Goal: Task Accomplishment & Management: Use online tool/utility

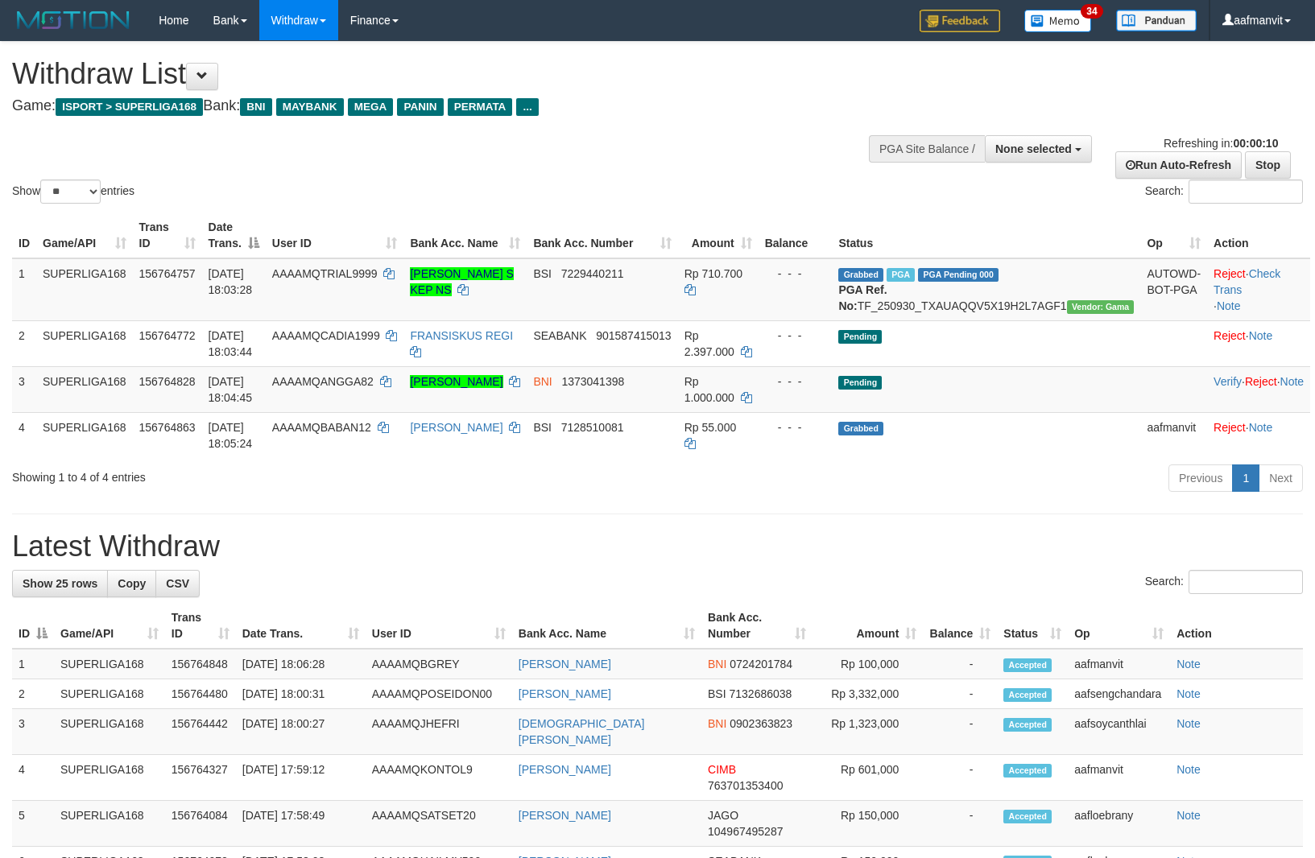
select select
select select "**"
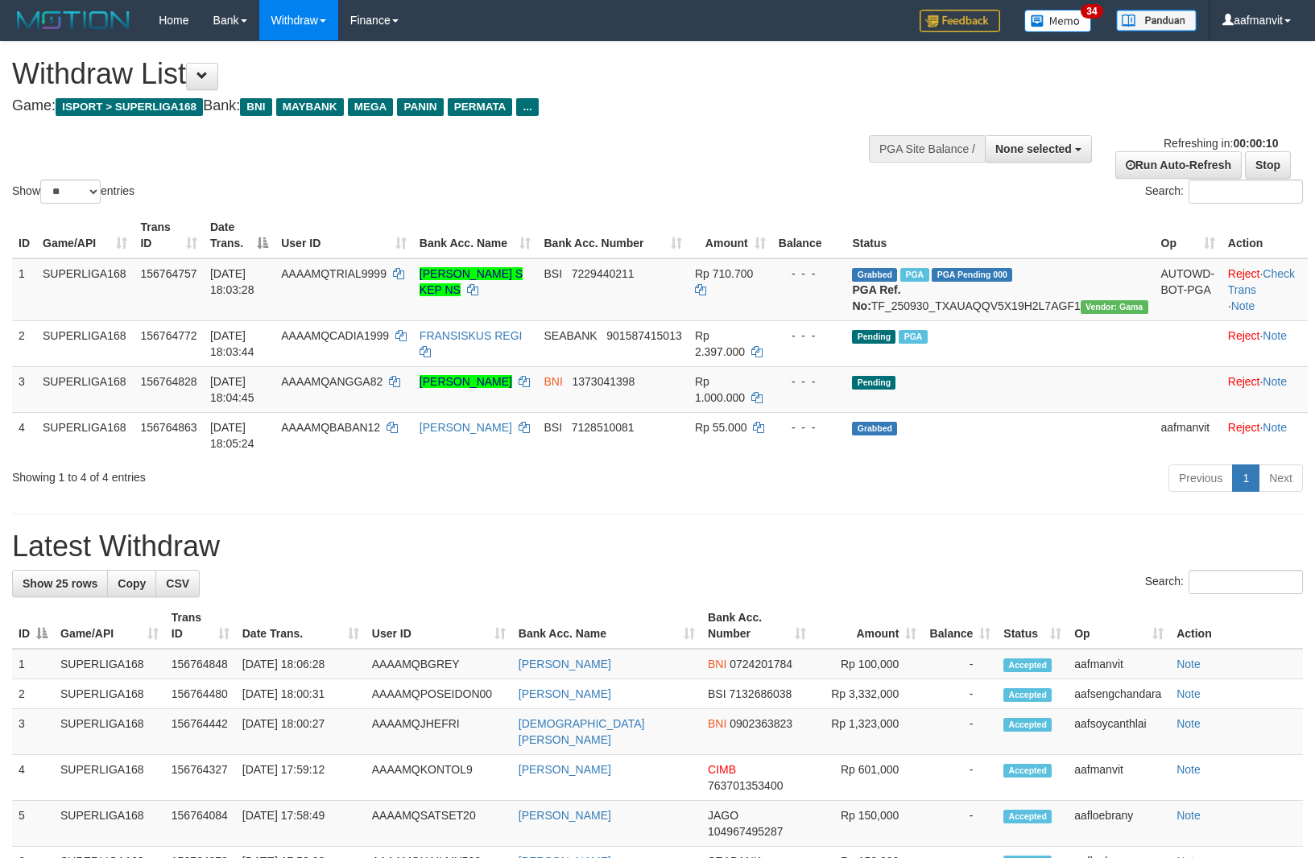
select select
select select "**"
select select
select select "**"
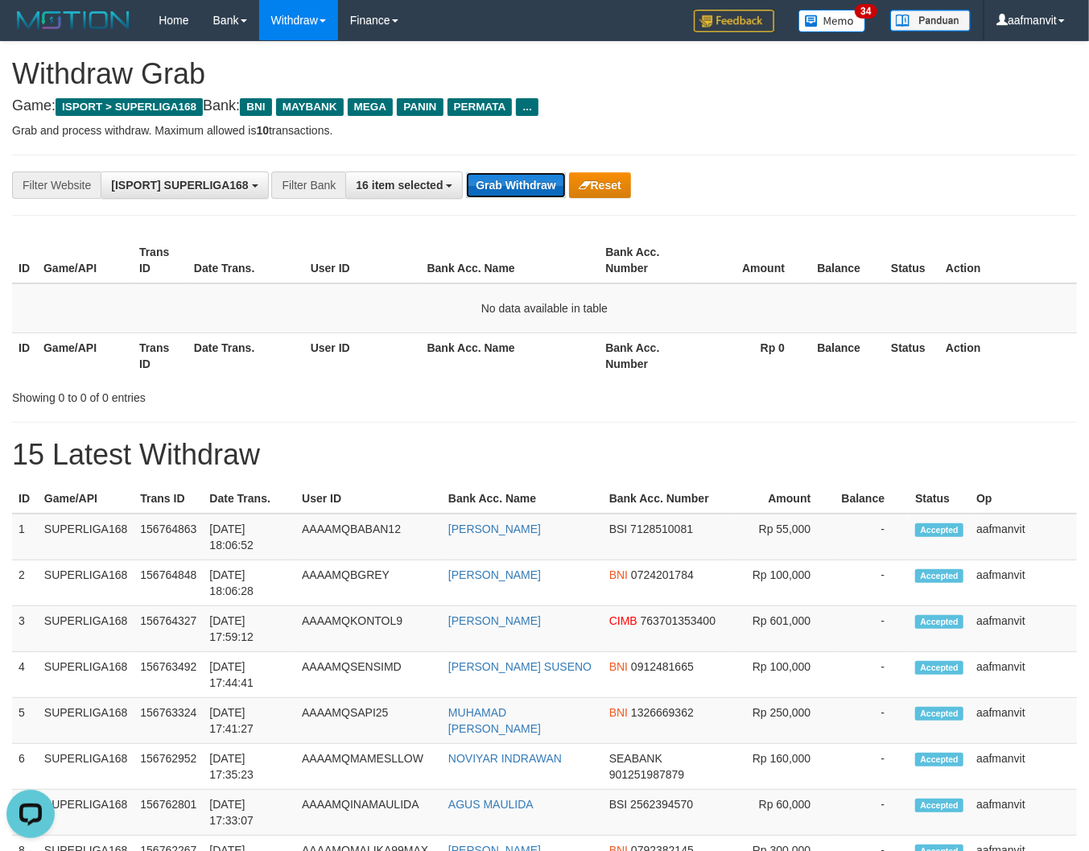
click at [540, 194] on button "Grab Withdraw" at bounding box center [515, 185] width 99 height 26
click at [497, 188] on button "Grab Withdraw" at bounding box center [515, 185] width 99 height 26
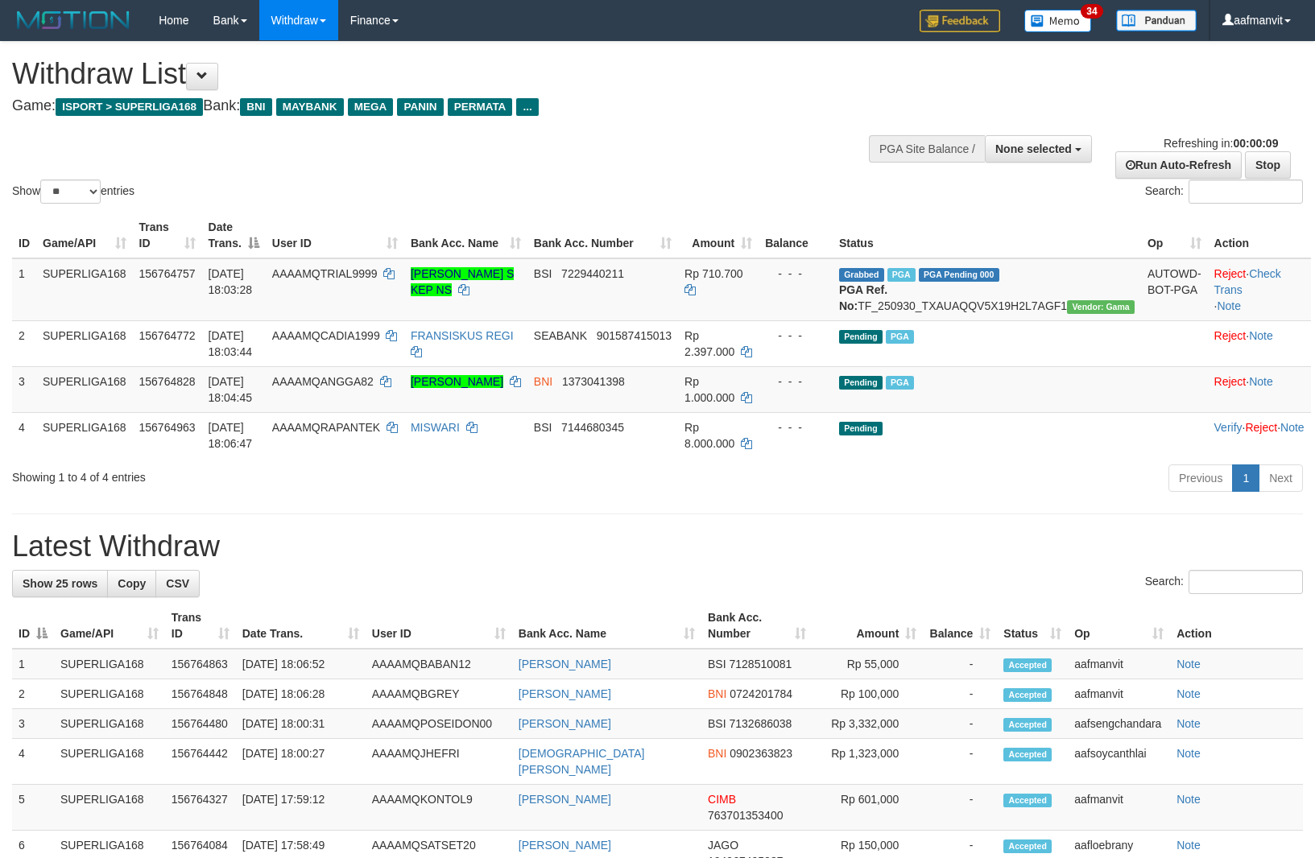
select select
select select "**"
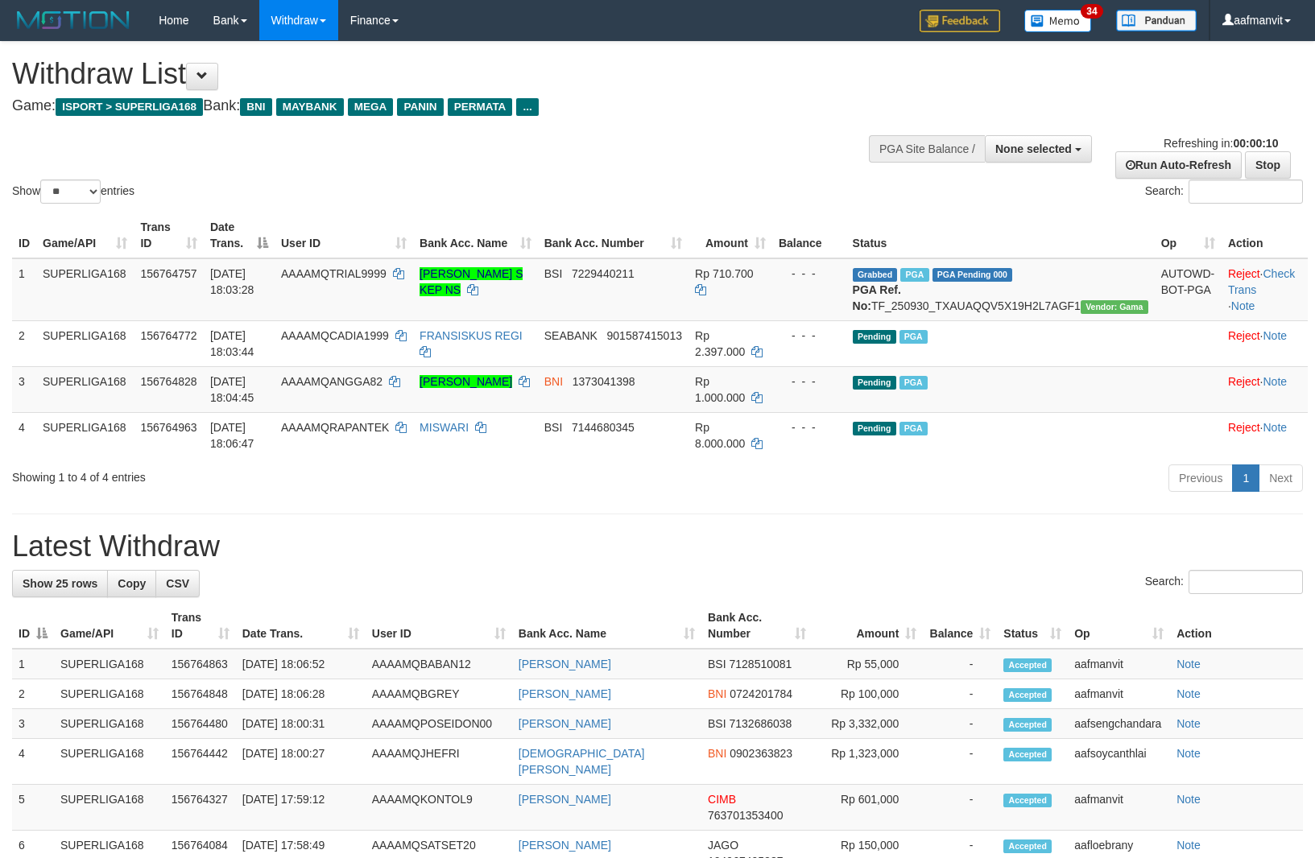
select select
select select "**"
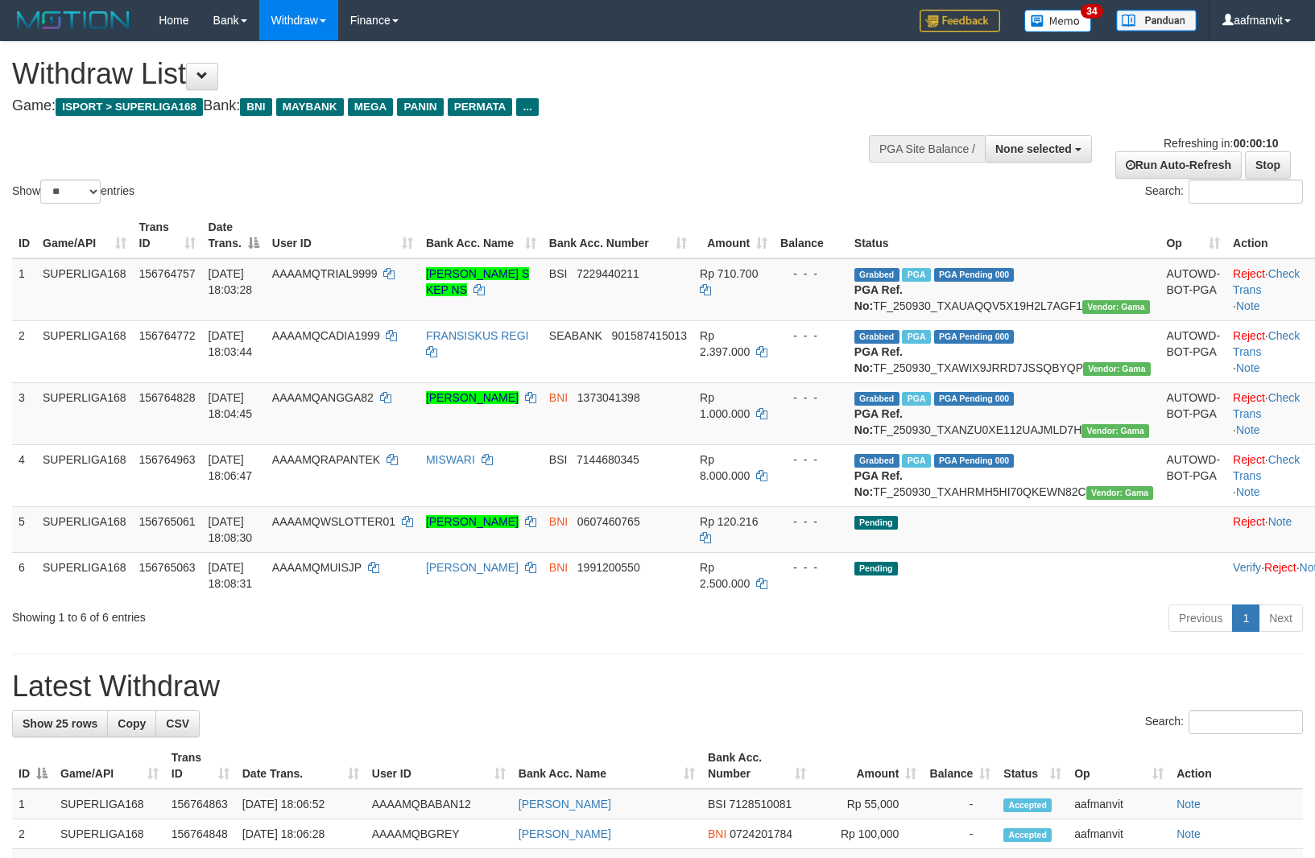
select select
select select "**"
select select
select select "**"
select select
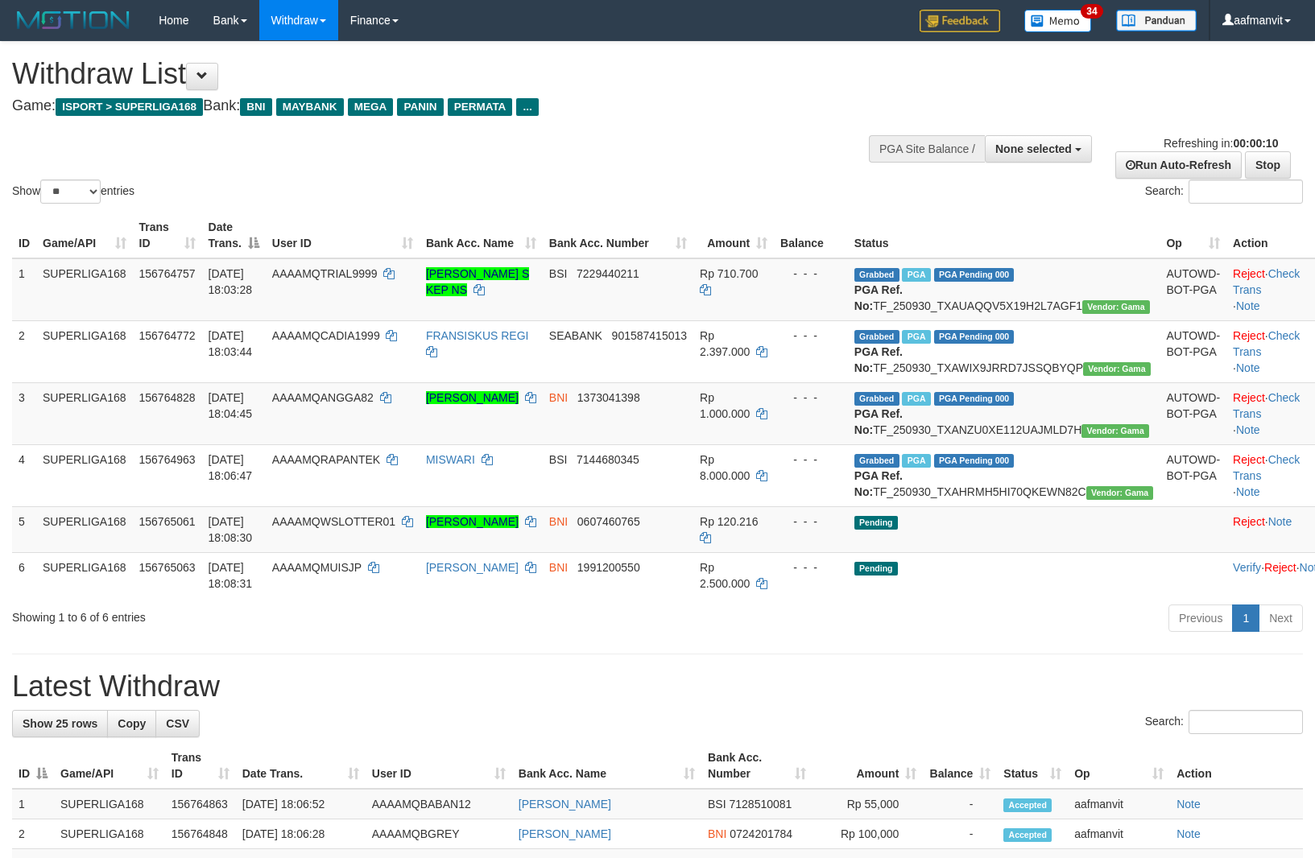
select select "**"
select select
select select "**"
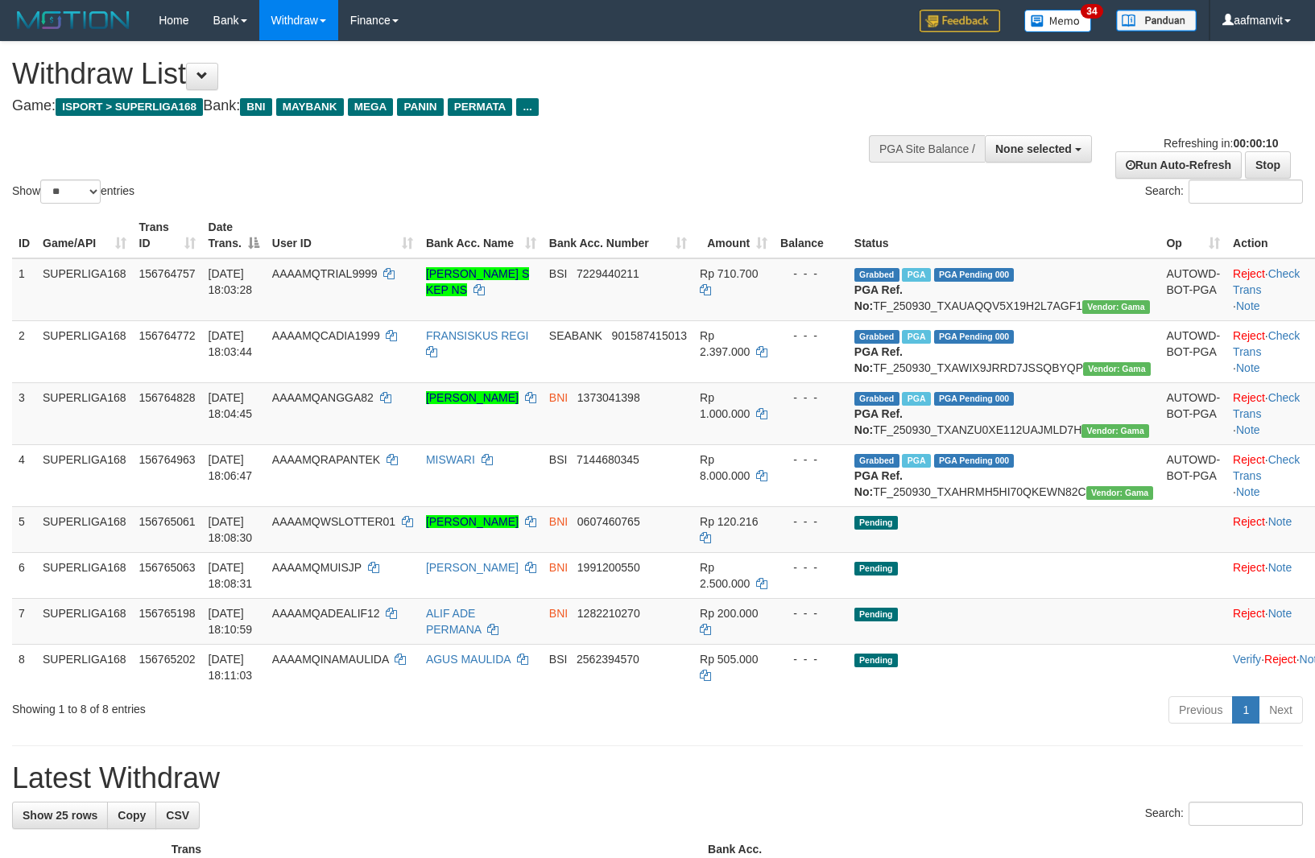
select select
select select "**"
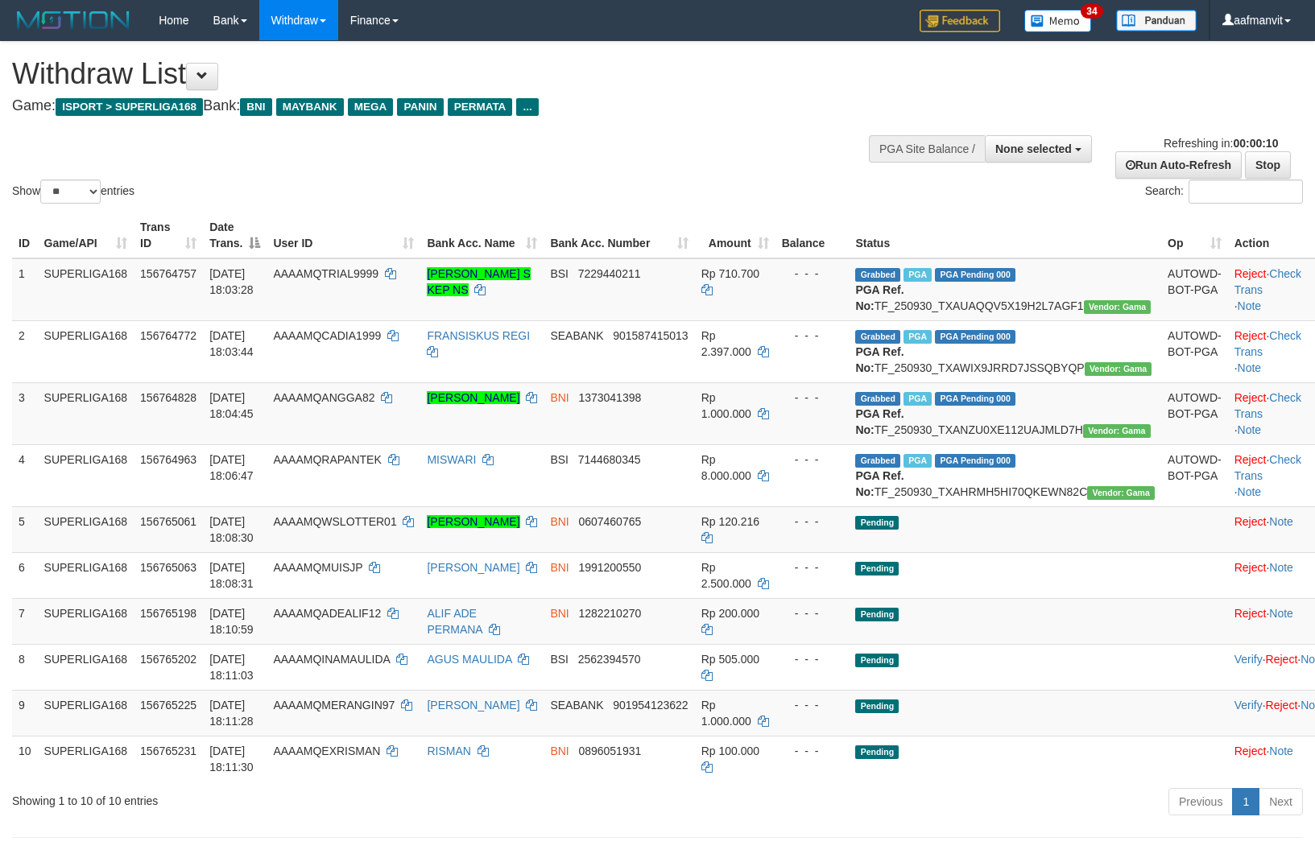
select select
select select "**"
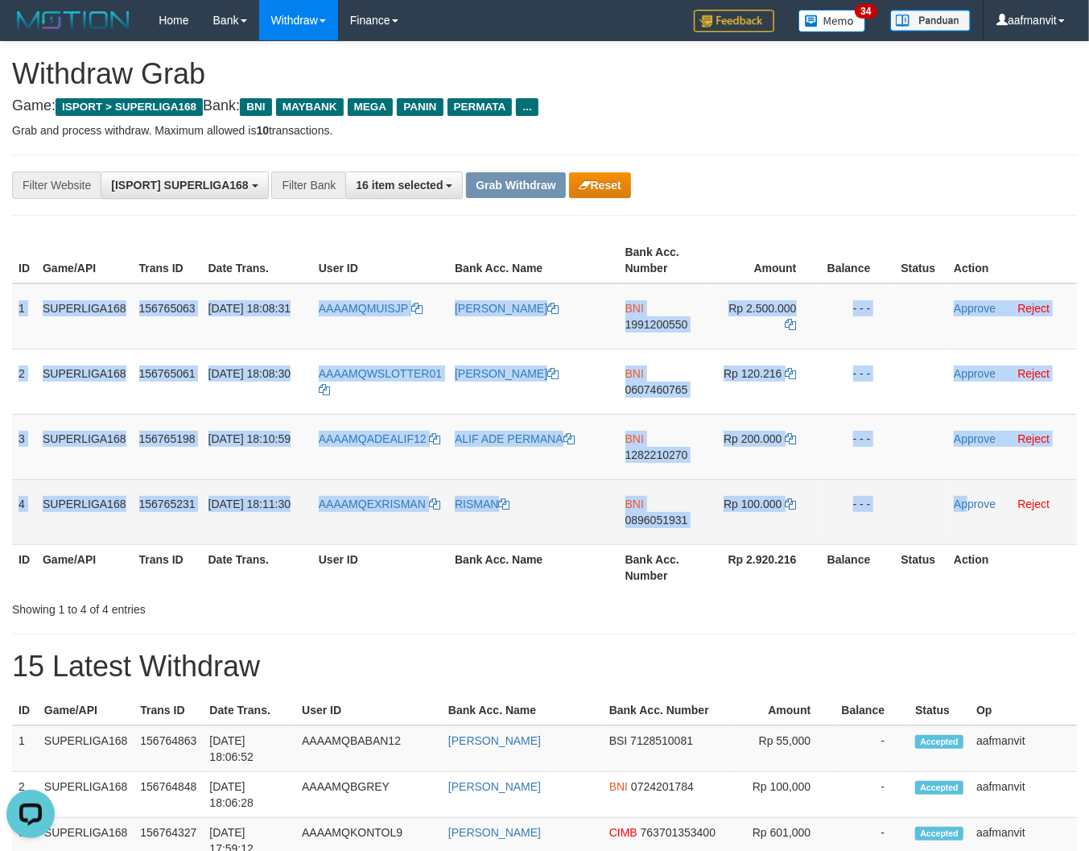
copy tbody "1 SUPERLIGA168 156765063 [DATE] 18:08:31 AAAAMQMUISJP ABD MUIS BNI 1991200550 R…"
drag, startPoint x: 20, startPoint y: 300, endPoint x: 965, endPoint y: 492, distance: 963.8
click at [965, 492] on tbody "1 SUPERLIGA168 156765063 [DATE] 18:08:31 AAAAMQMUISJP ABD MUIS BNI 1991200550 R…" at bounding box center [544, 414] width 1065 height 262
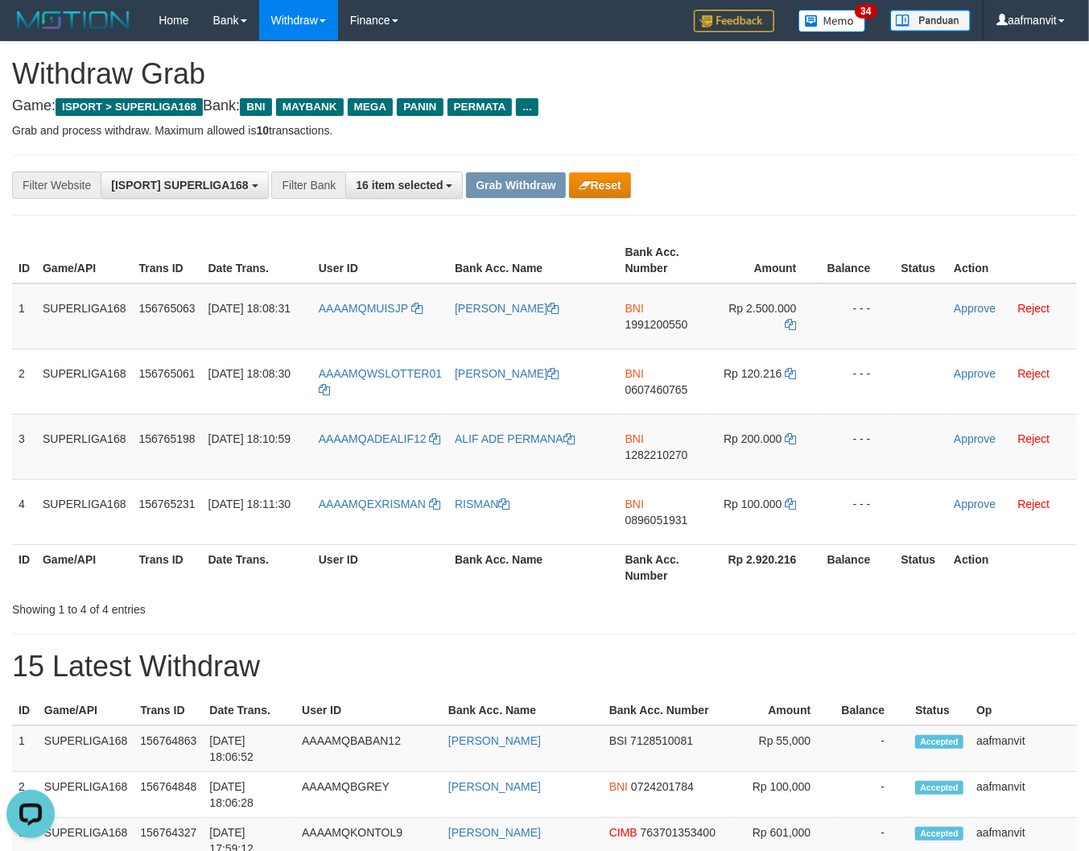
copy link "MQMUISJP"
copy link "AMQMUISJP"
copy link "QMUISJP"
copy link "MUISJP"
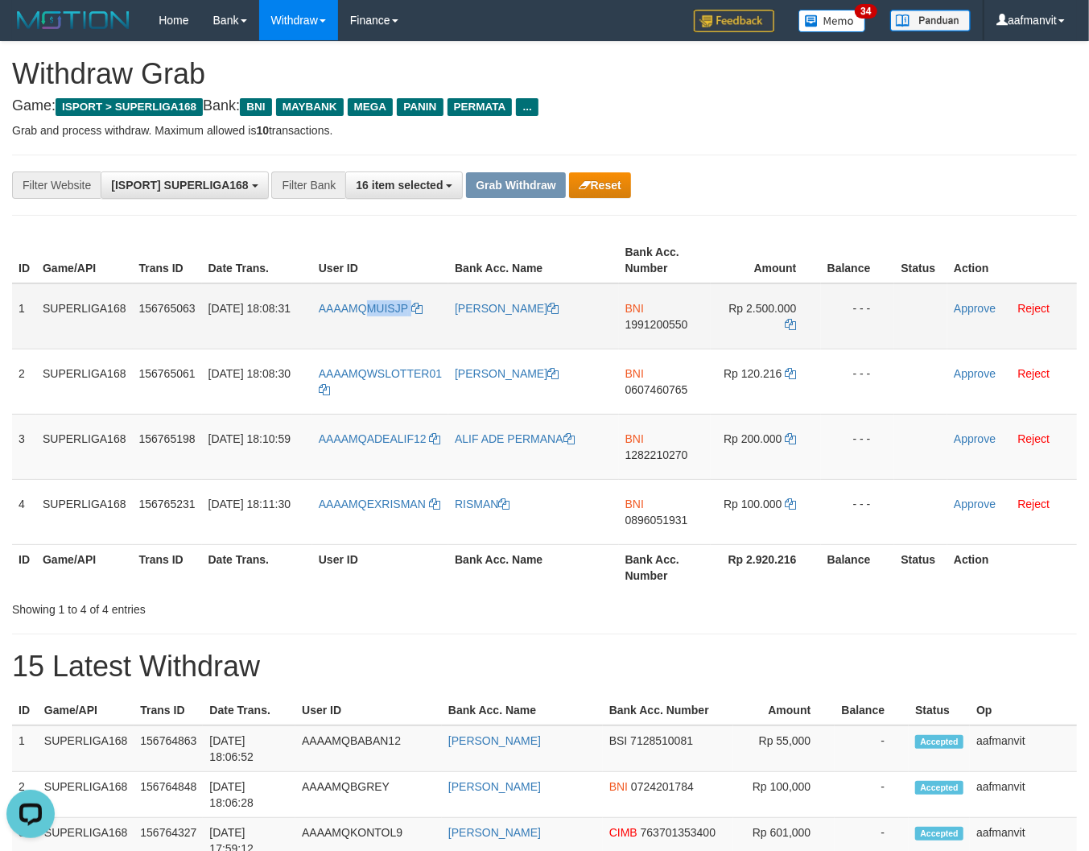
drag, startPoint x: 424, startPoint y: 296, endPoint x: 364, endPoint y: 320, distance: 65.0
click at [364, 320] on td "AAAAMQMUISJP" at bounding box center [380, 316] width 136 height 66
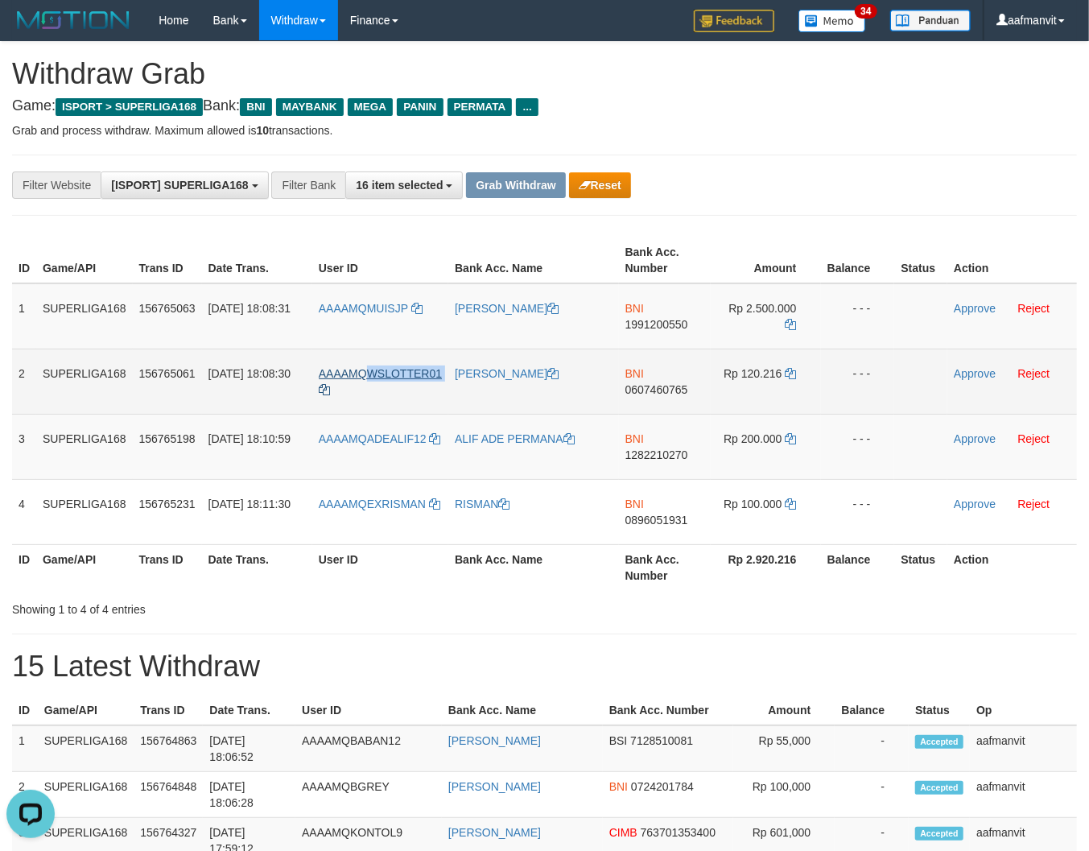
copy tr "WSLOTTER01"
drag, startPoint x: 444, startPoint y: 355, endPoint x: 368, endPoint y: 376, distance: 79.3
click at [367, 376] on tr "2 SUPERLIGA168 156765061 [DATE] 18:08:30 AAAAMQWSLOTTER01 [PERSON_NAME] N BNI 0…" at bounding box center [544, 381] width 1065 height 65
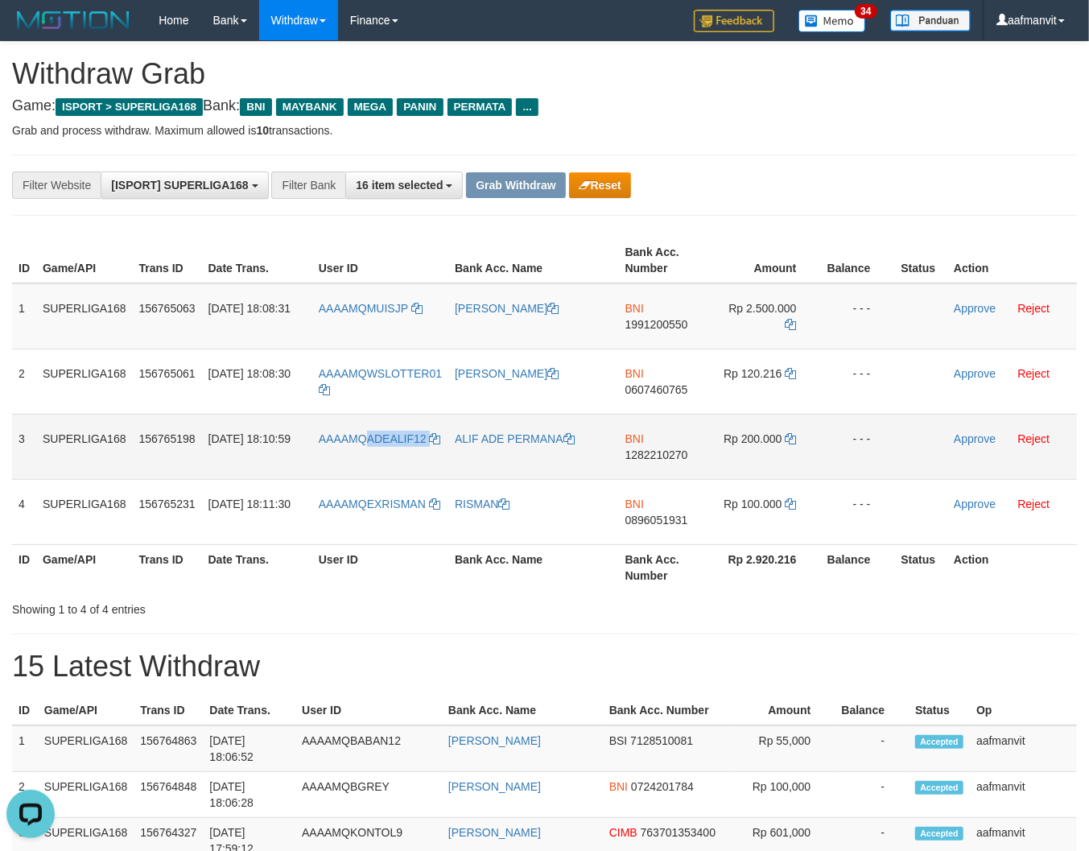
copy tr "ADEALIF12"
drag, startPoint x: 449, startPoint y: 420, endPoint x: 366, endPoint y: 452, distance: 89.7
click at [366, 452] on tr "3 SUPERLIGA168 156765198 [DATE] 18:10:59 AAAAMQADEALIF12 ALIF ADE PERMANA BNI 1…" at bounding box center [544, 446] width 1065 height 65
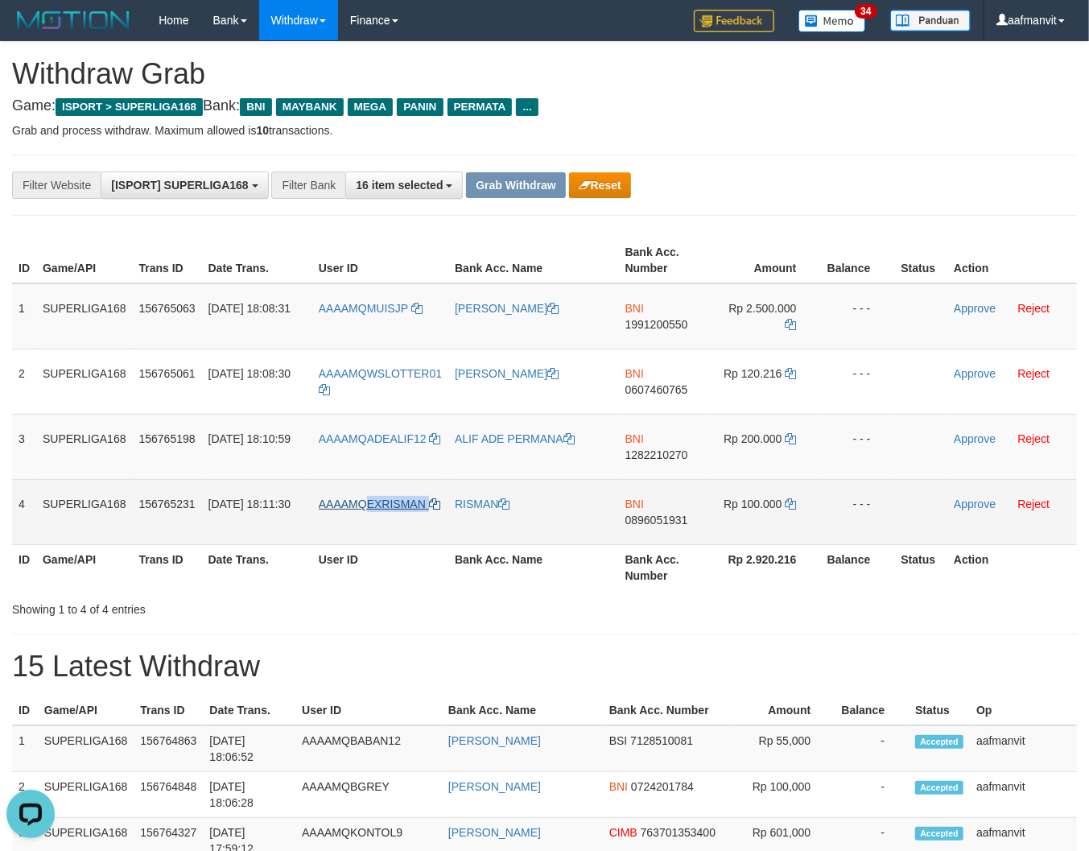
copy link "EXRISMAN"
drag, startPoint x: 440, startPoint y: 485, endPoint x: 366, endPoint y: 503, distance: 76.4
click at [366, 503] on td "AAAAMQEXRISMAN" at bounding box center [380, 511] width 136 height 65
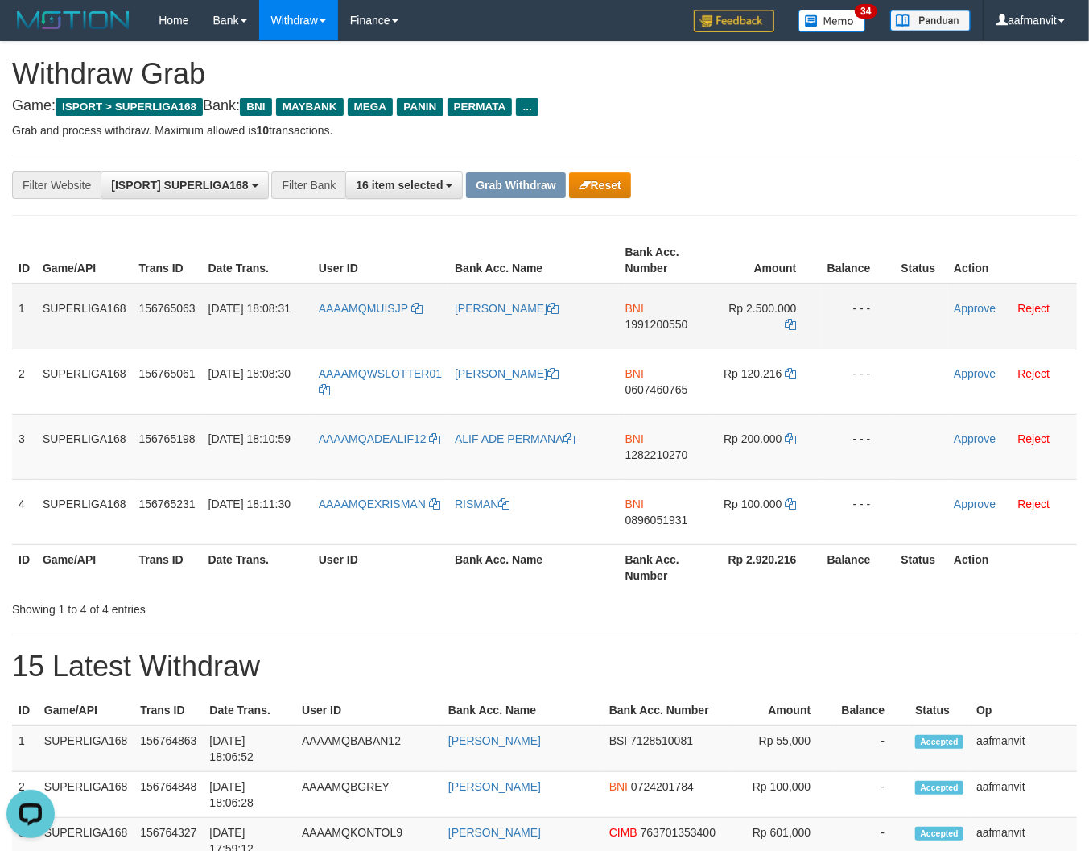
click at [639, 327] on span "1991200550" at bounding box center [657, 324] width 63 height 13
drag, startPoint x: 795, startPoint y: 316, endPoint x: 787, endPoint y: 319, distance: 8.7
click at [790, 318] on td "Rp 2.500.000" at bounding box center [766, 316] width 110 height 66
click at [786, 319] on icon at bounding box center [791, 324] width 11 height 11
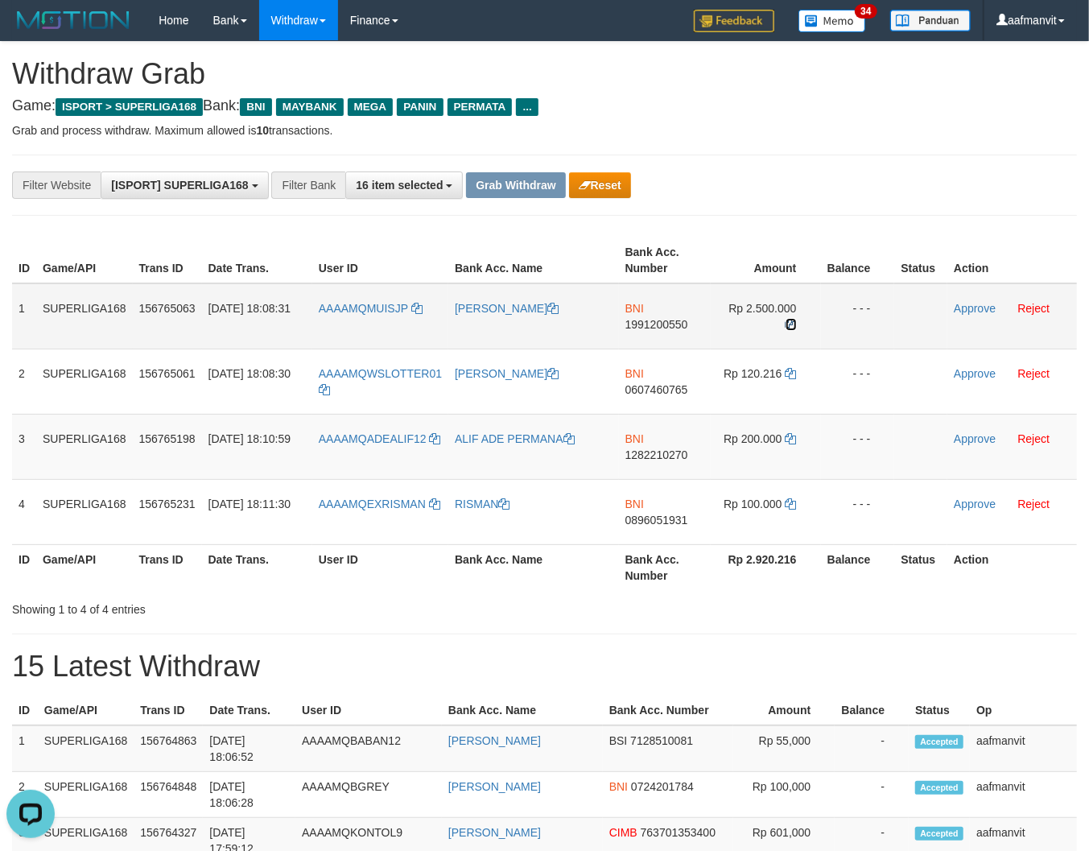
click at [793, 325] on icon at bounding box center [791, 324] width 11 height 11
click at [964, 304] on link "Approve" at bounding box center [975, 308] width 42 height 13
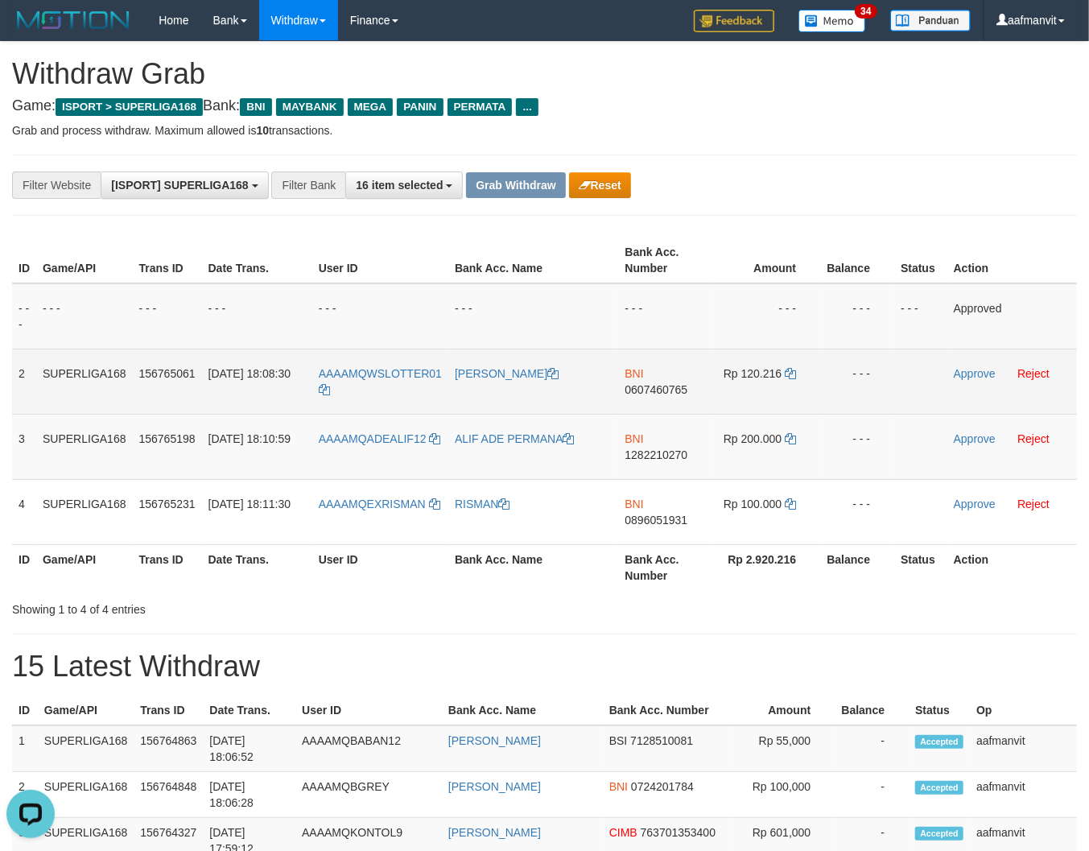
click at [666, 391] on span "0607460765" at bounding box center [656, 389] width 63 height 13
click at [795, 370] on icon at bounding box center [790, 373] width 11 height 11
click at [791, 369] on icon at bounding box center [790, 373] width 11 height 11
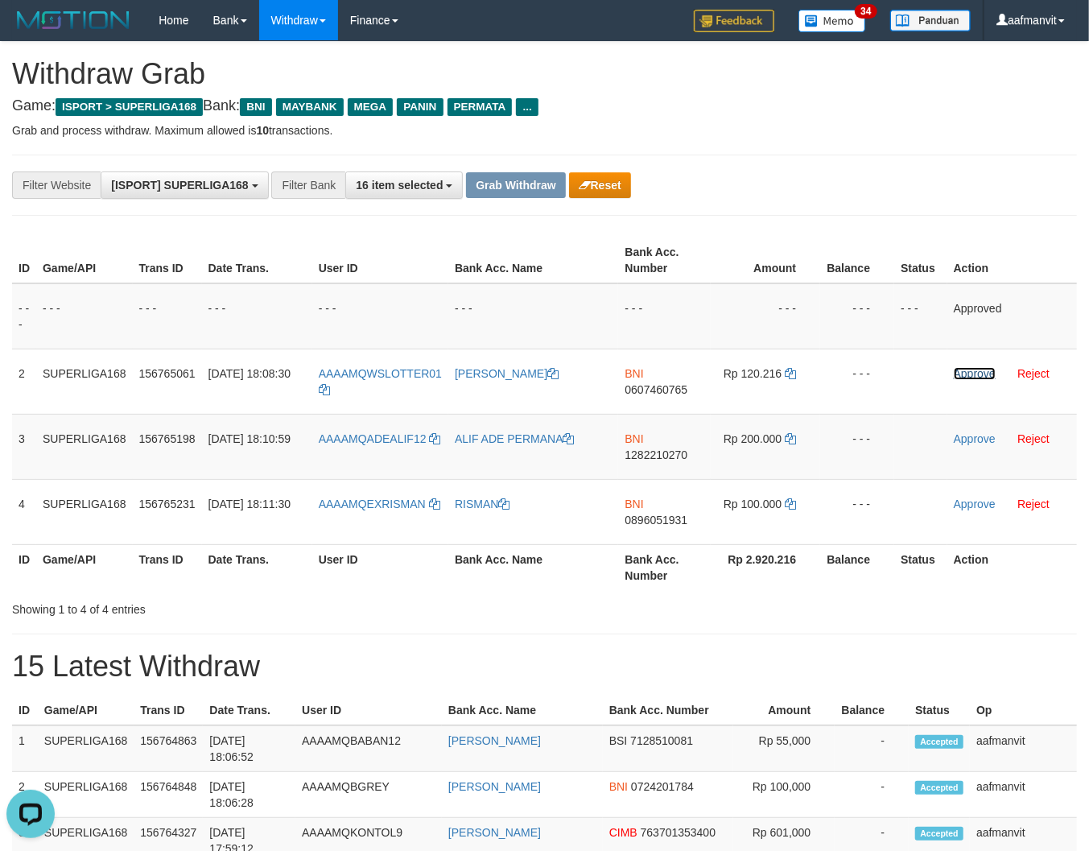
drag, startPoint x: 971, startPoint y: 373, endPoint x: 621, endPoint y: 210, distance: 386.2
click at [971, 372] on link "Approve" at bounding box center [975, 373] width 42 height 13
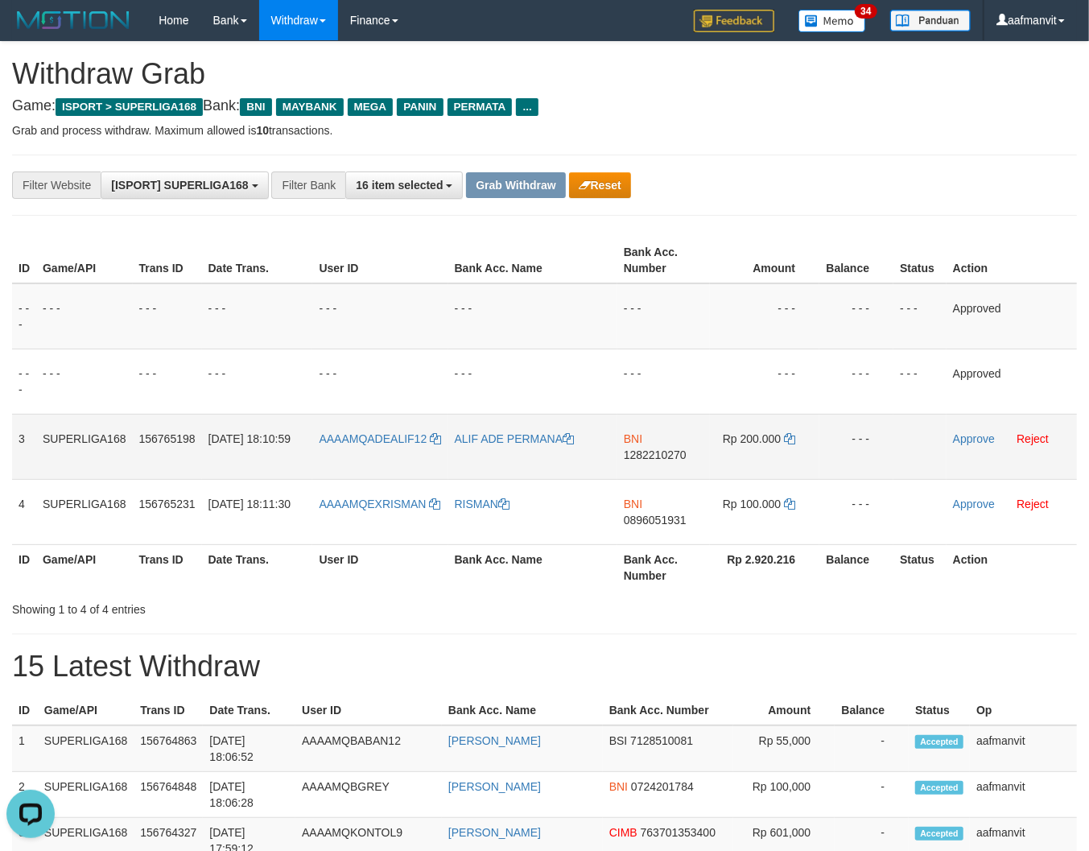
click at [657, 457] on span "1282210270" at bounding box center [655, 455] width 63 height 13
click at [789, 439] on icon at bounding box center [789, 438] width 11 height 11
click at [789, 438] on icon at bounding box center [789, 438] width 11 height 11
click at [963, 433] on link "Approve" at bounding box center [974, 438] width 42 height 13
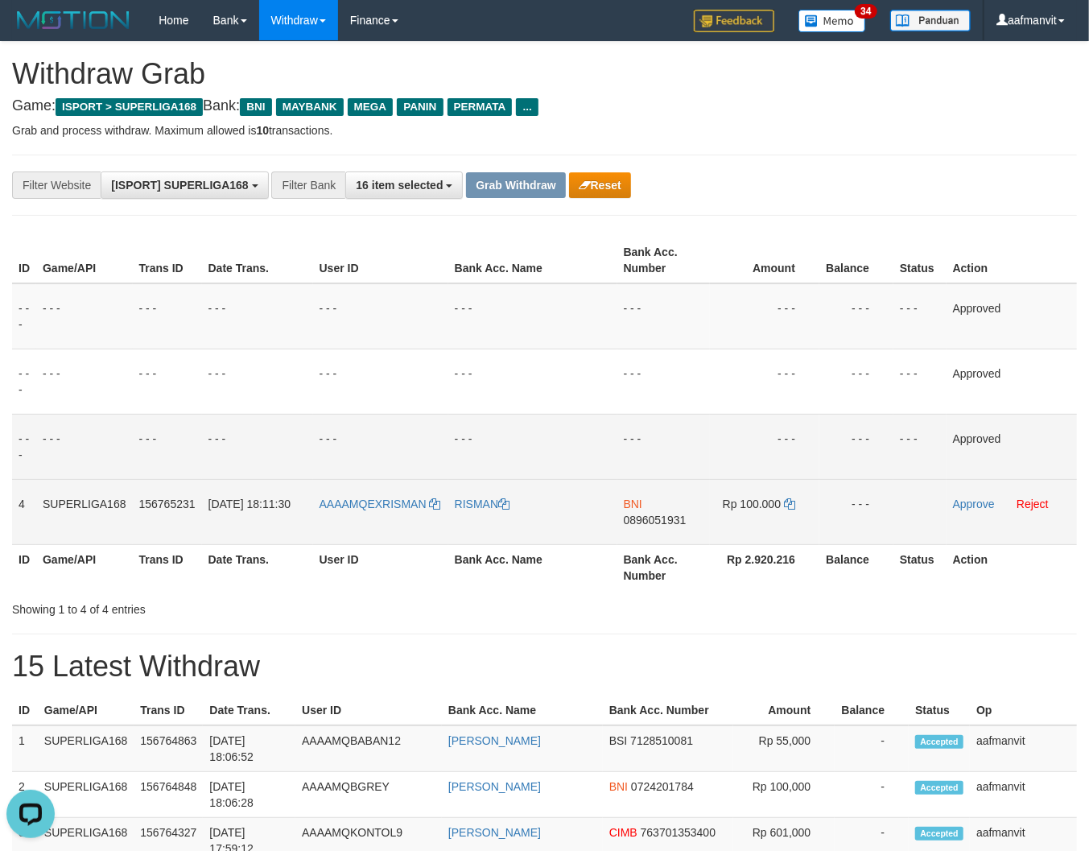
click at [637, 526] on td "BNI 0896051931" at bounding box center [664, 511] width 93 height 65
copy span "0896051931"
click at [637, 526] on td "BNI 0896051931" at bounding box center [664, 511] width 93 height 65
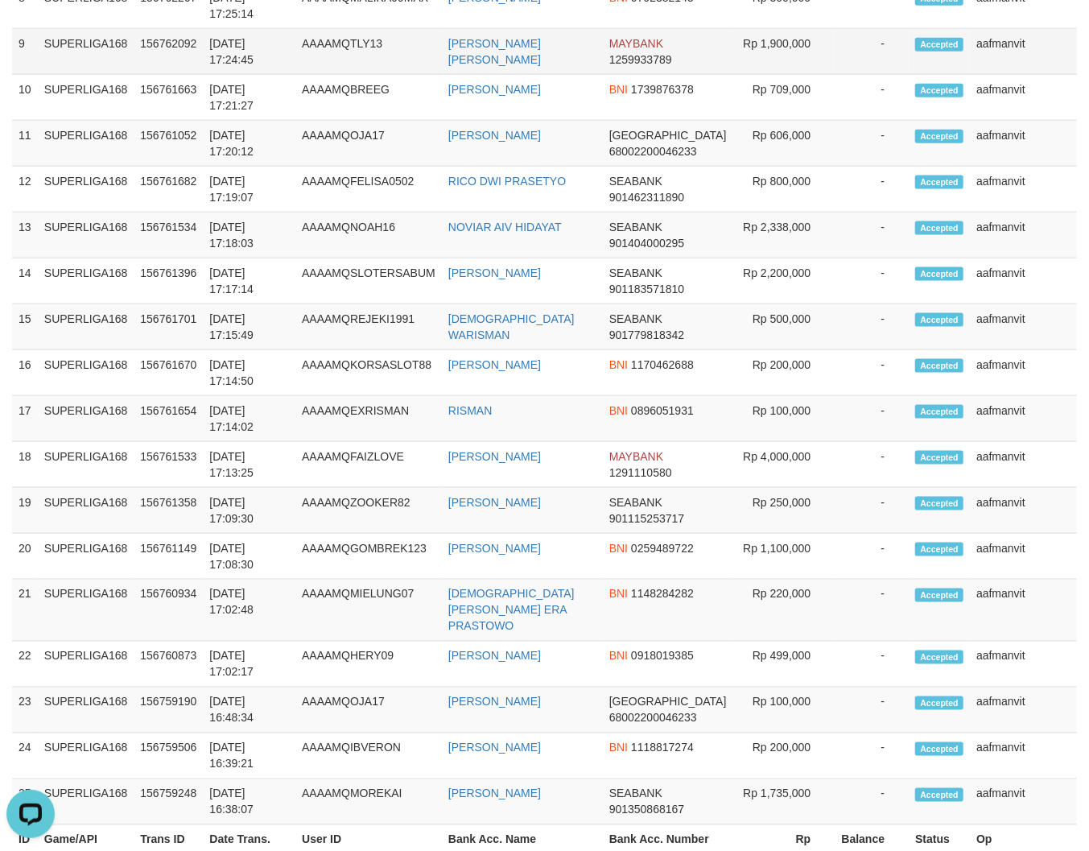
scroll to position [93, 0]
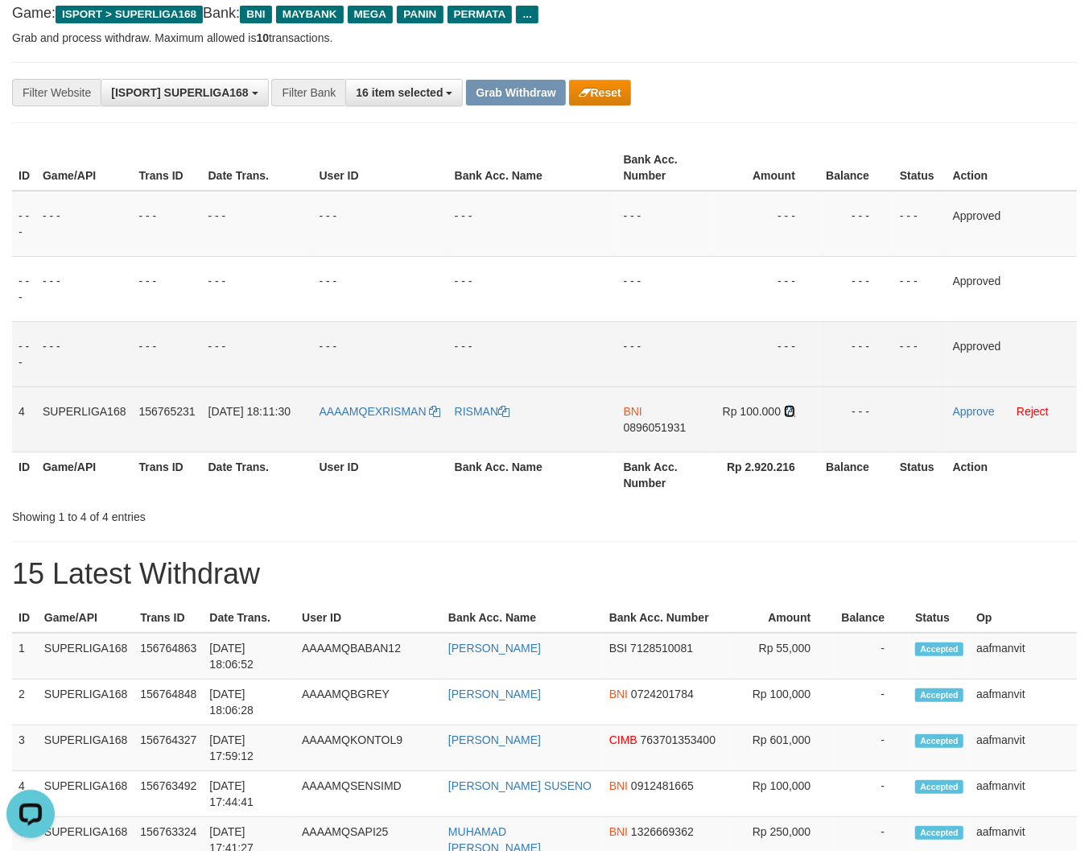
click at [789, 411] on icon at bounding box center [789, 411] width 11 height 11
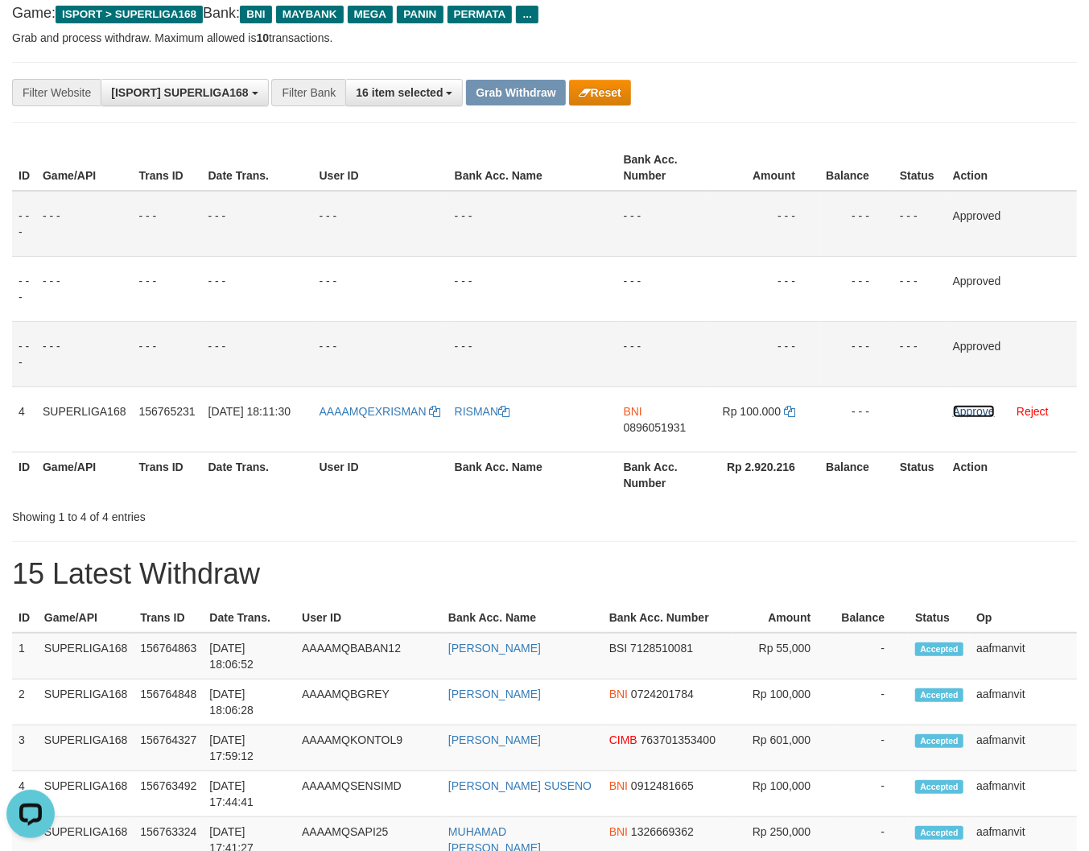
drag, startPoint x: 968, startPoint y: 406, endPoint x: 643, endPoint y: 210, distance: 379.6
click at [968, 406] on link "Approve" at bounding box center [974, 411] width 42 height 13
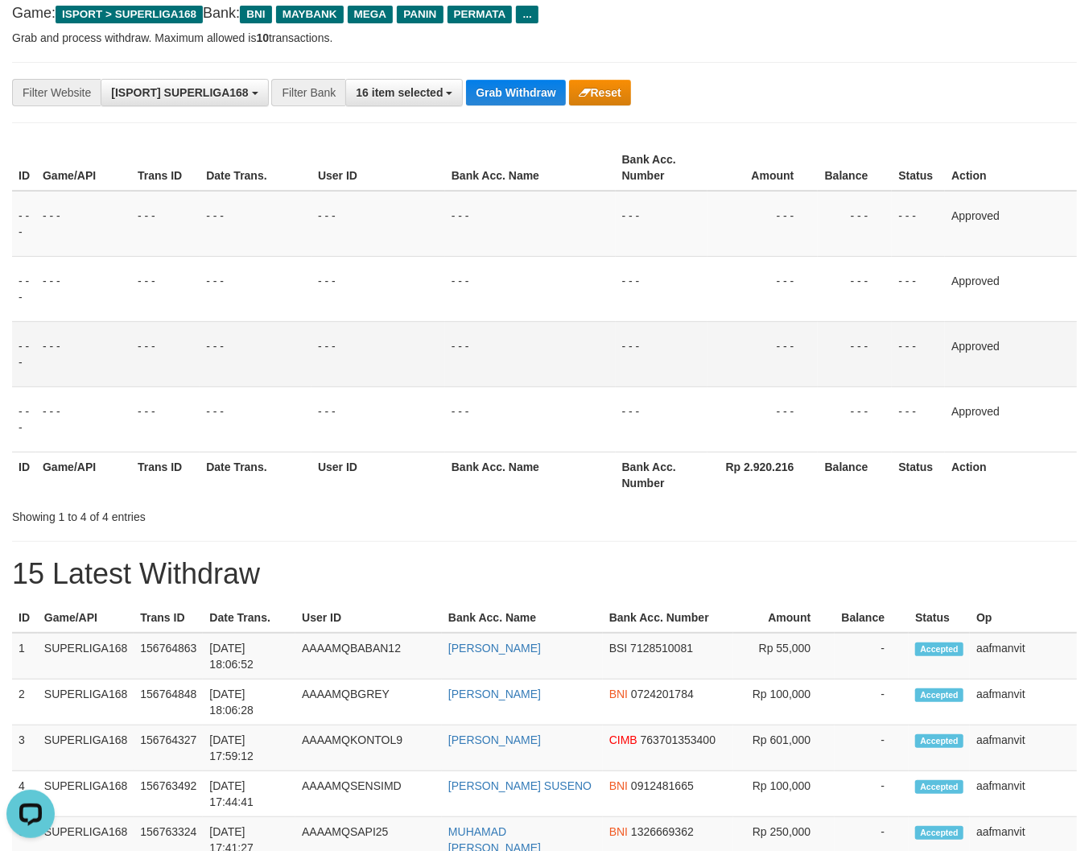
click at [513, 73] on div "**********" at bounding box center [544, 92] width 1065 height 61
click at [504, 82] on button "Grab Withdraw" at bounding box center [515, 93] width 99 height 26
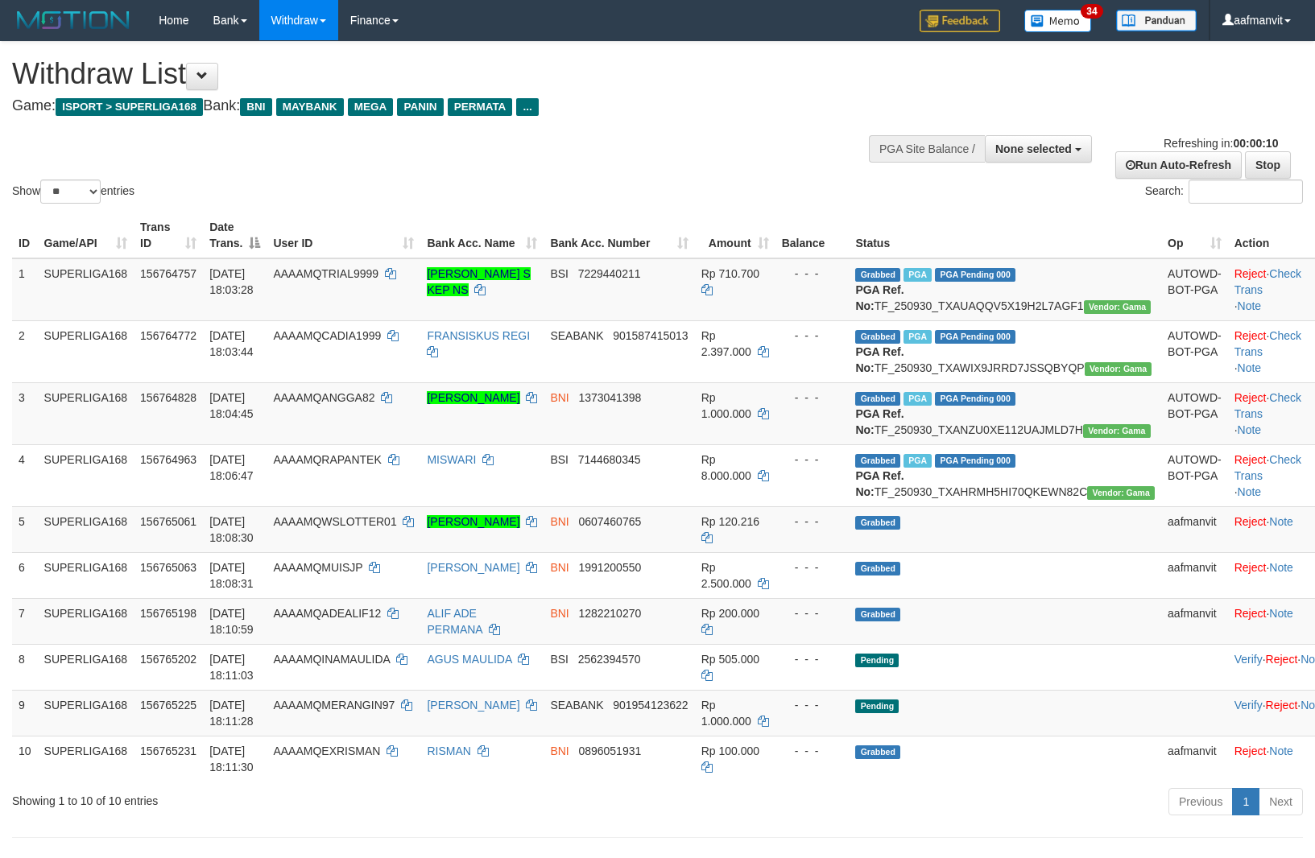
select select
select select "**"
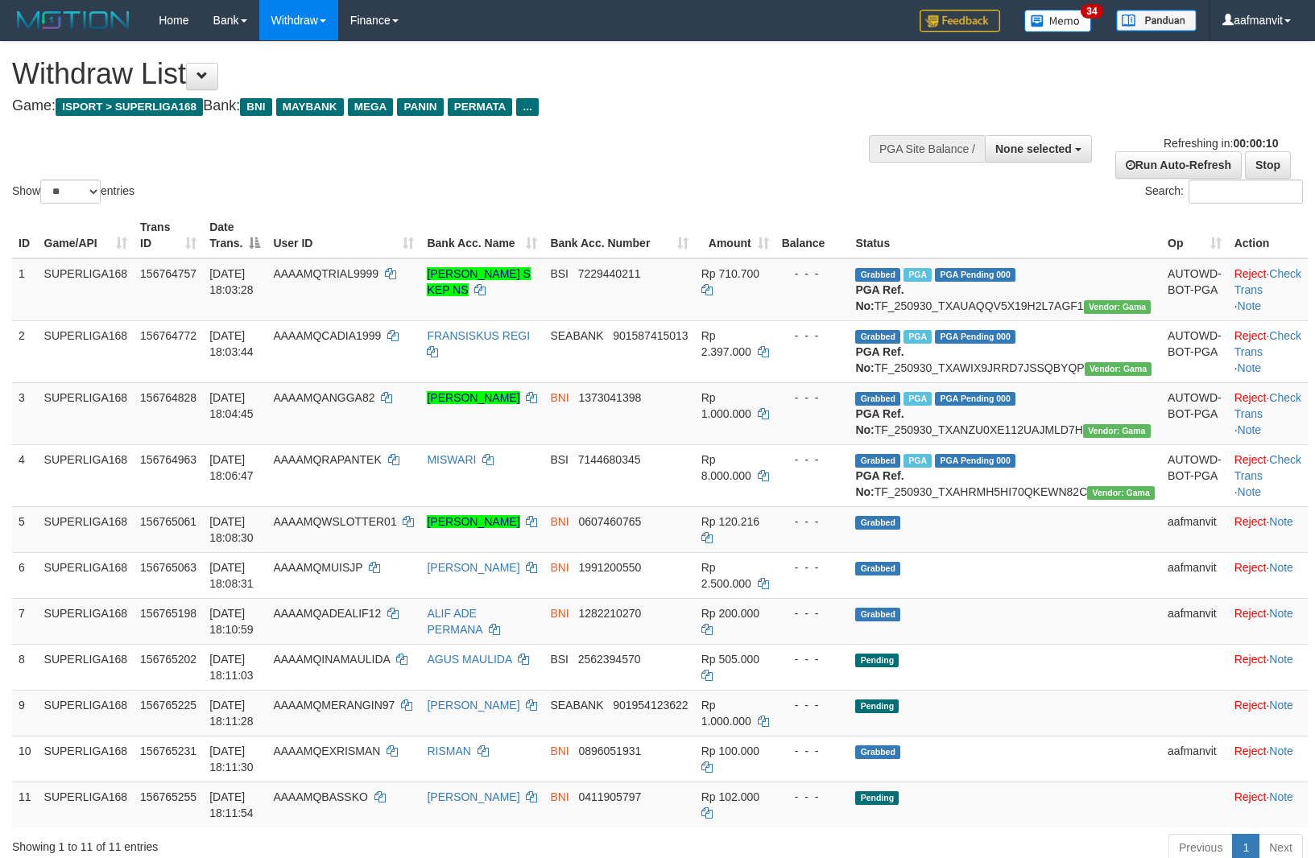
select select
select select "**"
select select
select select "**"
select select
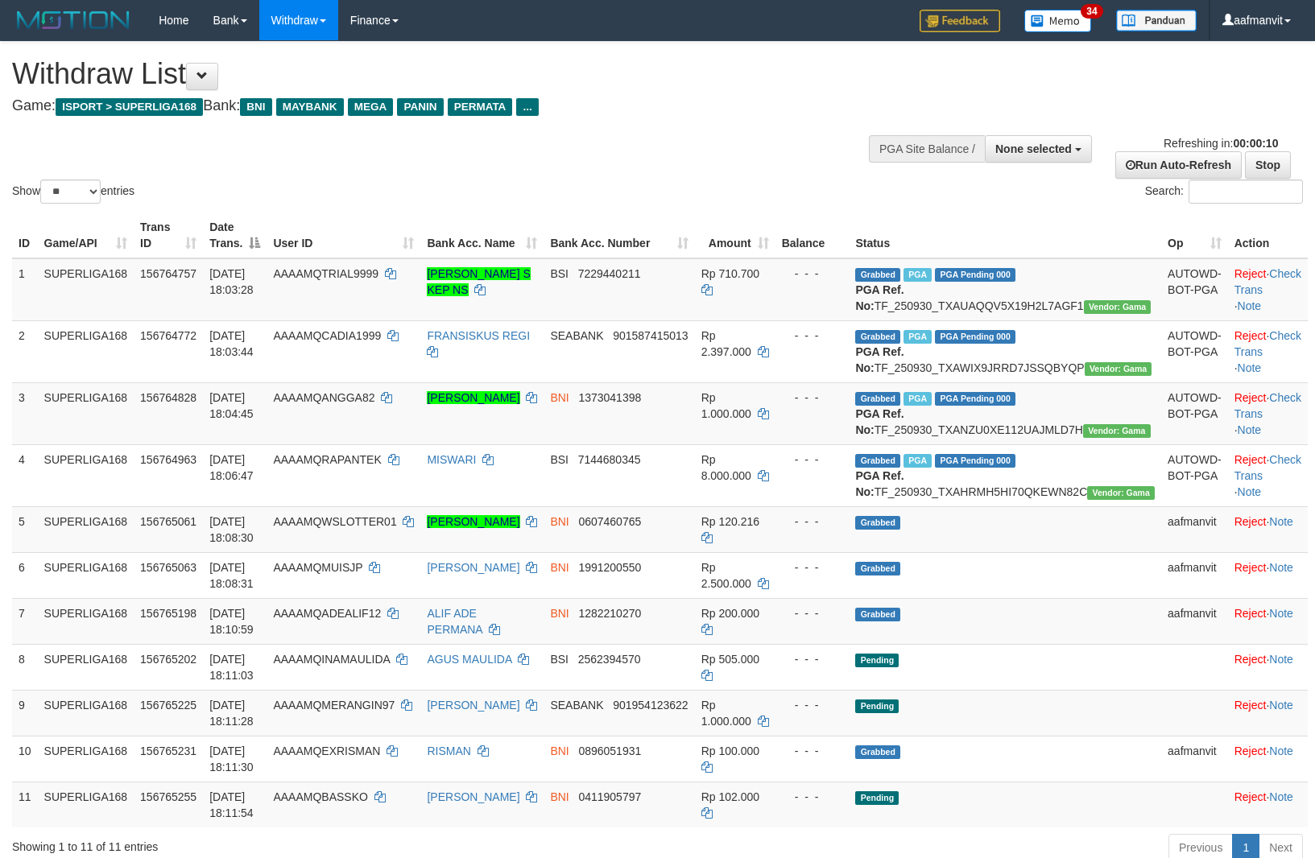
select select "**"
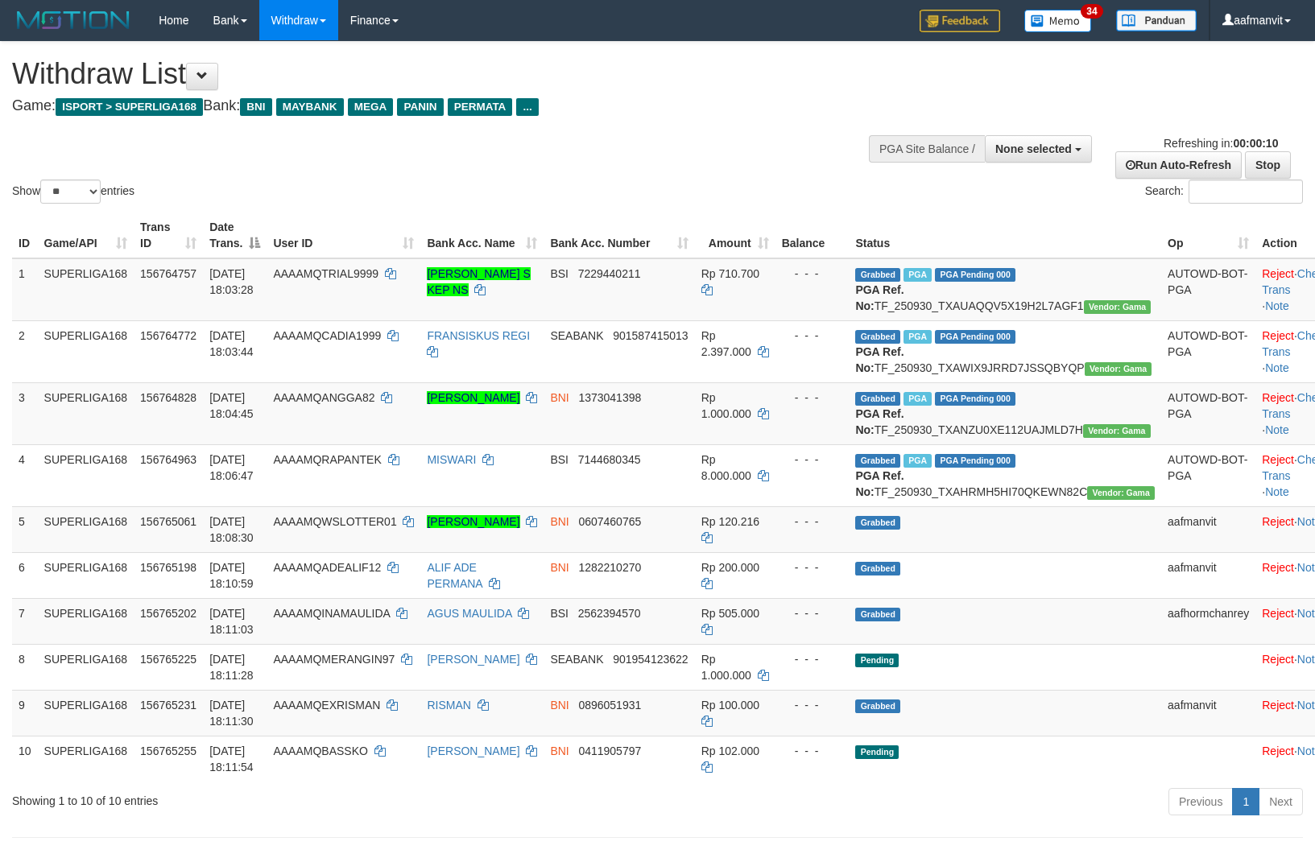
select select
select select "**"
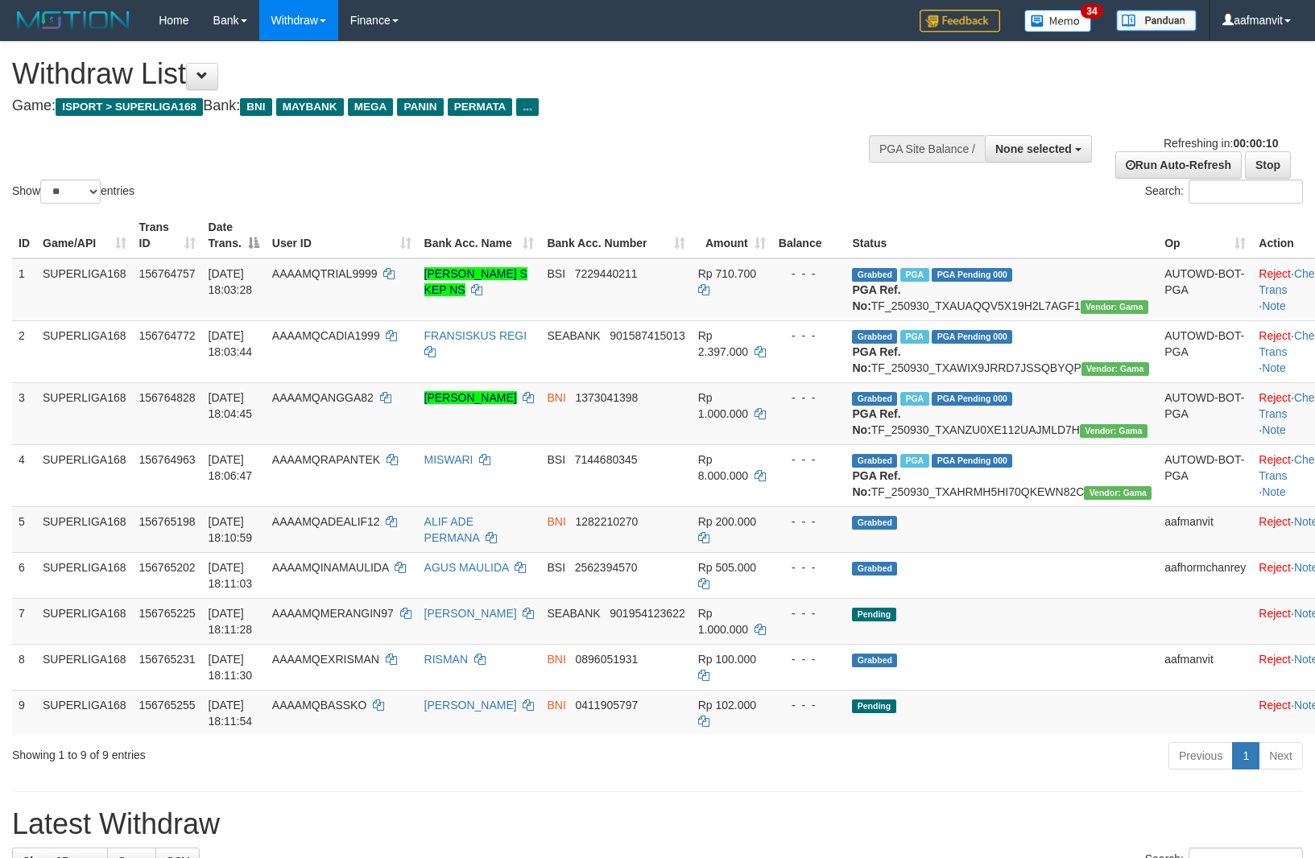
select select
select select "**"
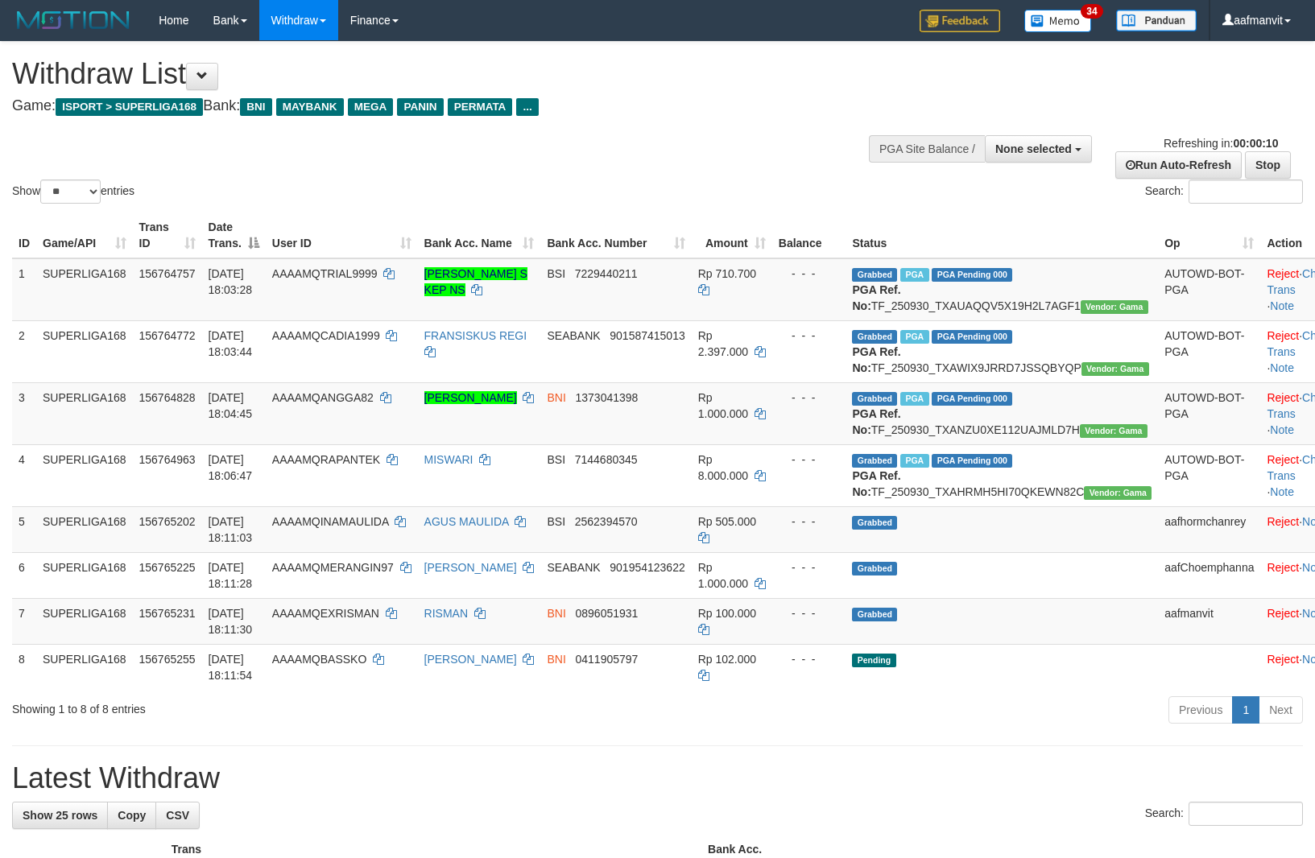
select select
select select "**"
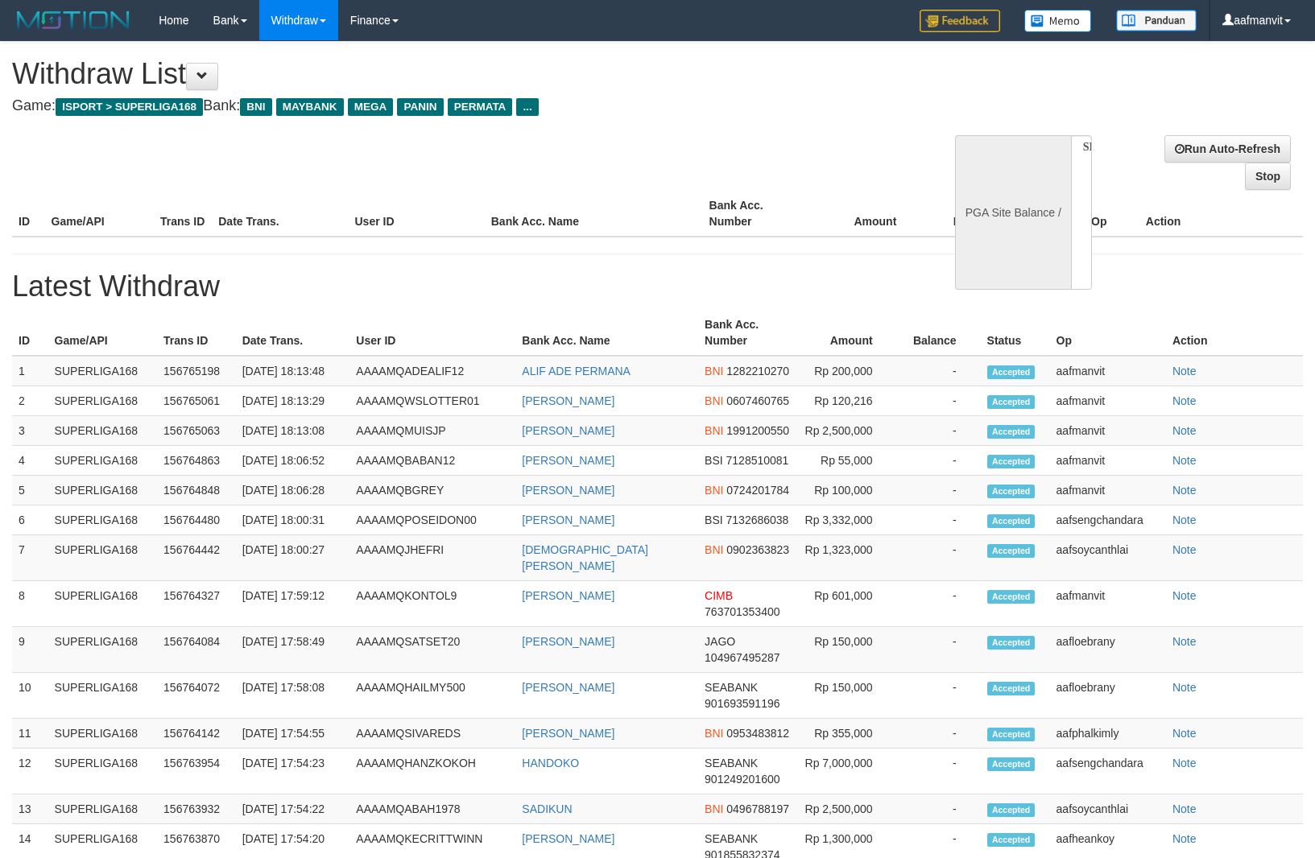
select select
select select "**"
select select
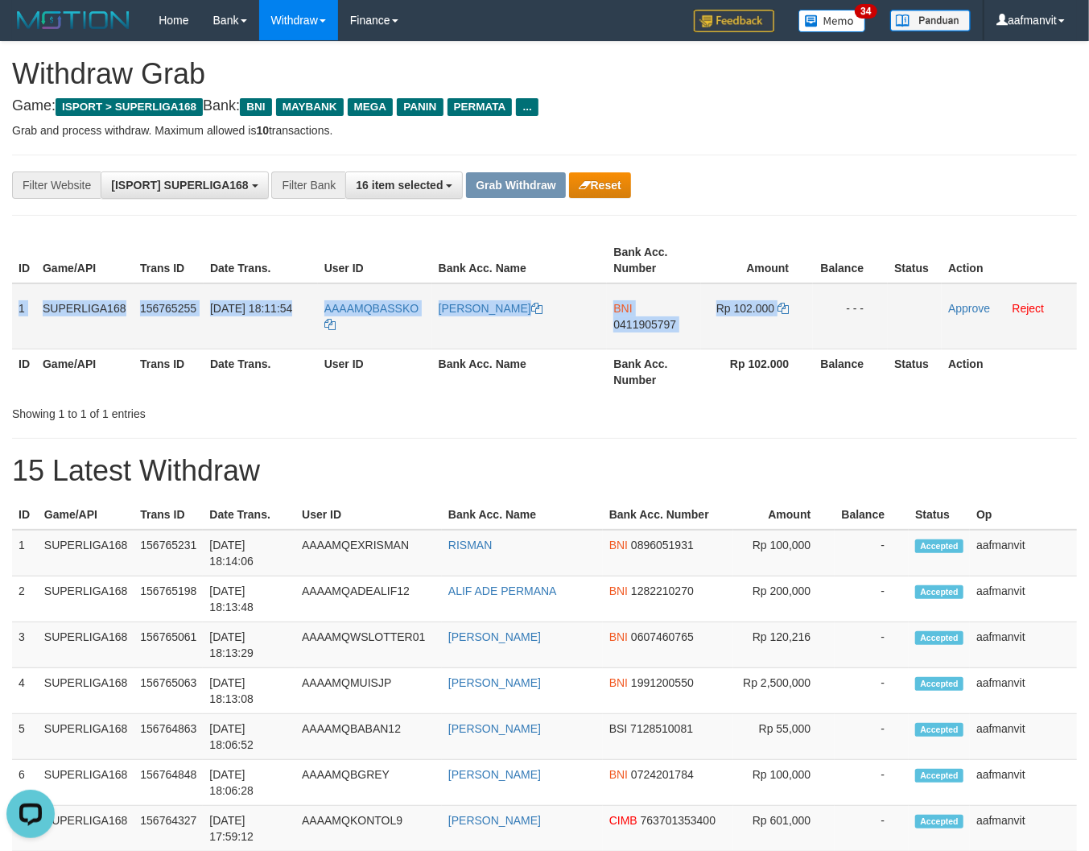
drag, startPoint x: 17, startPoint y: 293, endPoint x: 830, endPoint y: 307, distance: 813.4
click at [830, 307] on tr "1 SUPERLIGA168 156765255 30/09/2025 18:11:54 AAAAMQBASSKO LANA BIMANTARA BNI 04…" at bounding box center [544, 316] width 1065 height 66
copy tr "1 SUPERLIGA168 156765255 30/09/2025 18:11:54 AAAAMQBASSKO LANA BIMANTARA BNI 04…"
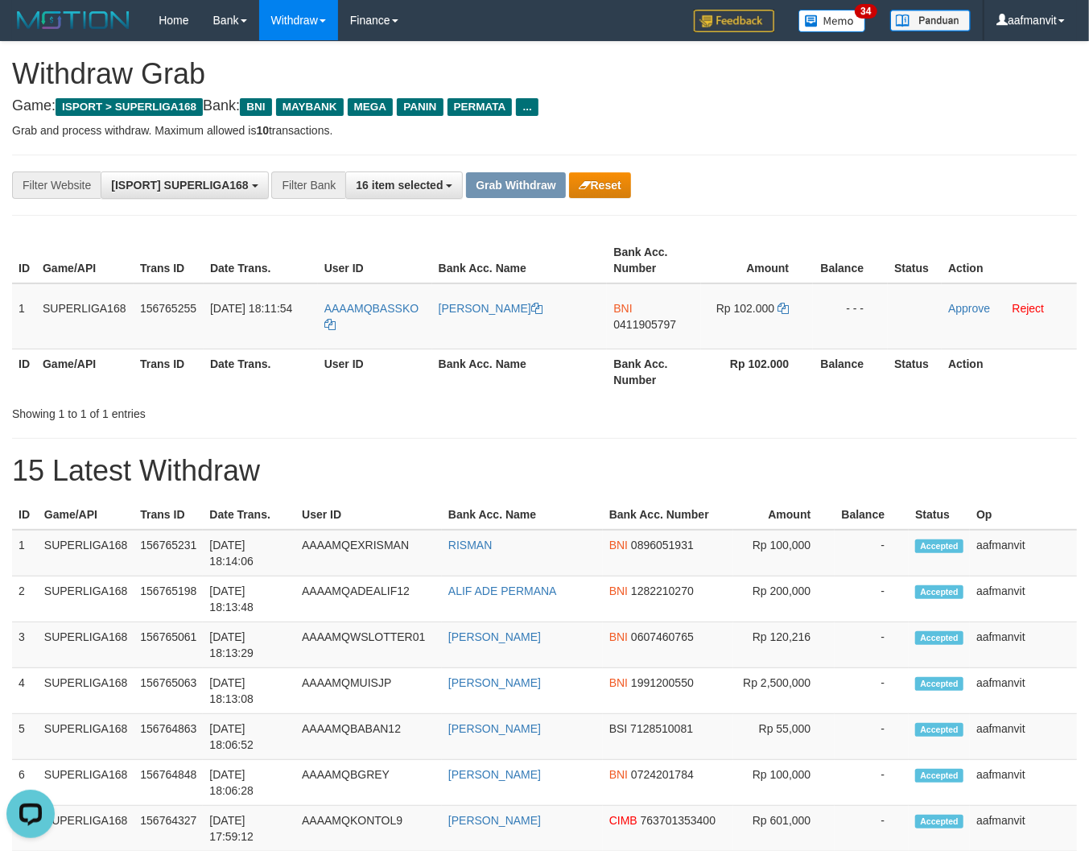
drag, startPoint x: 557, startPoint y: 424, endPoint x: 573, endPoint y: 411, distance: 20.0
click at [640, 330] on td "BNI 0411905797" at bounding box center [654, 316] width 94 height 66
copy span "0411905797"
drag, startPoint x: 640, startPoint y: 330, endPoint x: 712, endPoint y: 318, distance: 72.7
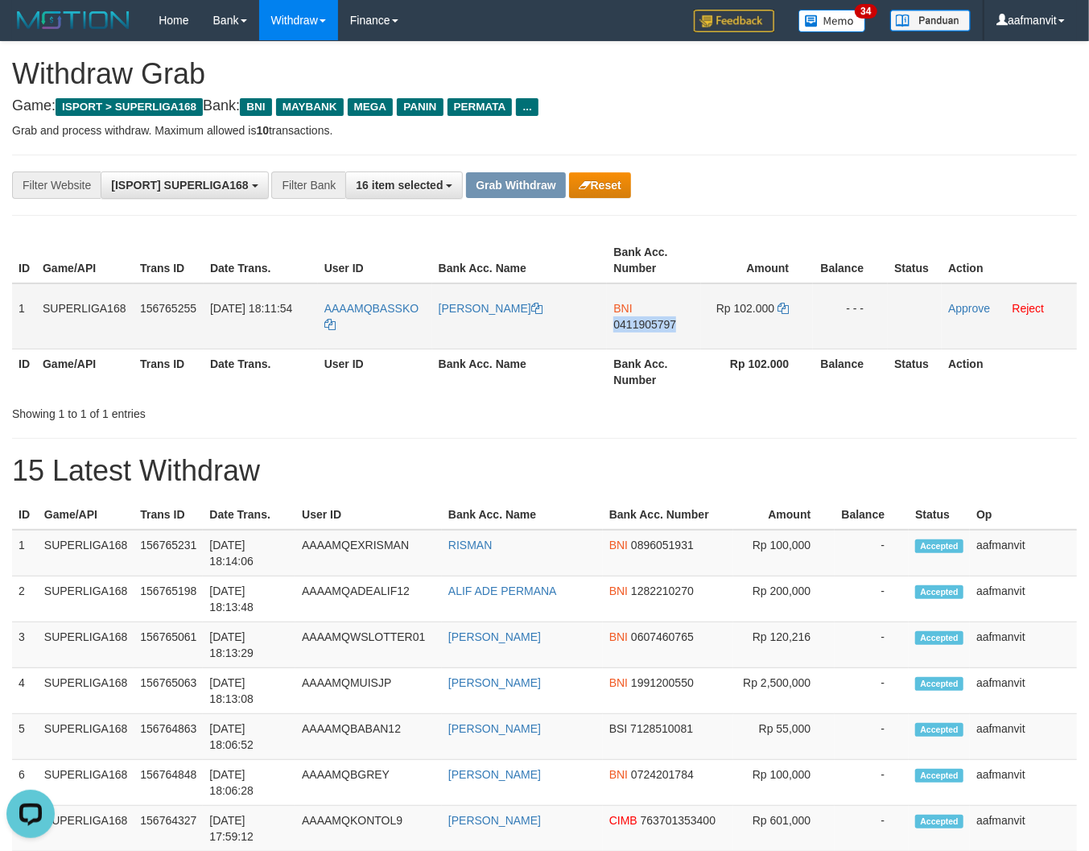
click at [641, 330] on td "BNI 0411905797" at bounding box center [654, 316] width 94 height 66
click at [778, 311] on icon at bounding box center [783, 308] width 11 height 11
click at [779, 303] on icon at bounding box center [783, 308] width 11 height 11
click at [950, 308] on link "Approve" at bounding box center [970, 308] width 42 height 13
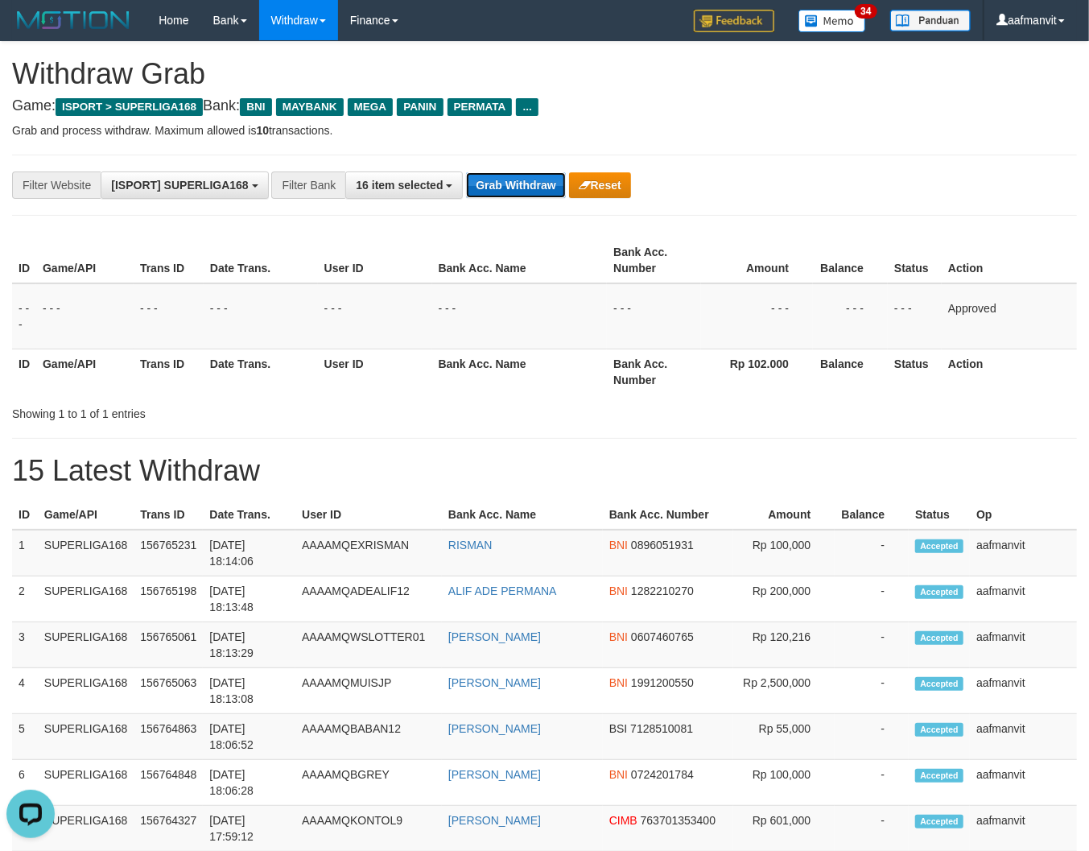
click at [530, 194] on button "Grab Withdraw" at bounding box center [515, 185] width 99 height 26
click at [530, 193] on button "Grab Withdraw" at bounding box center [515, 185] width 99 height 26
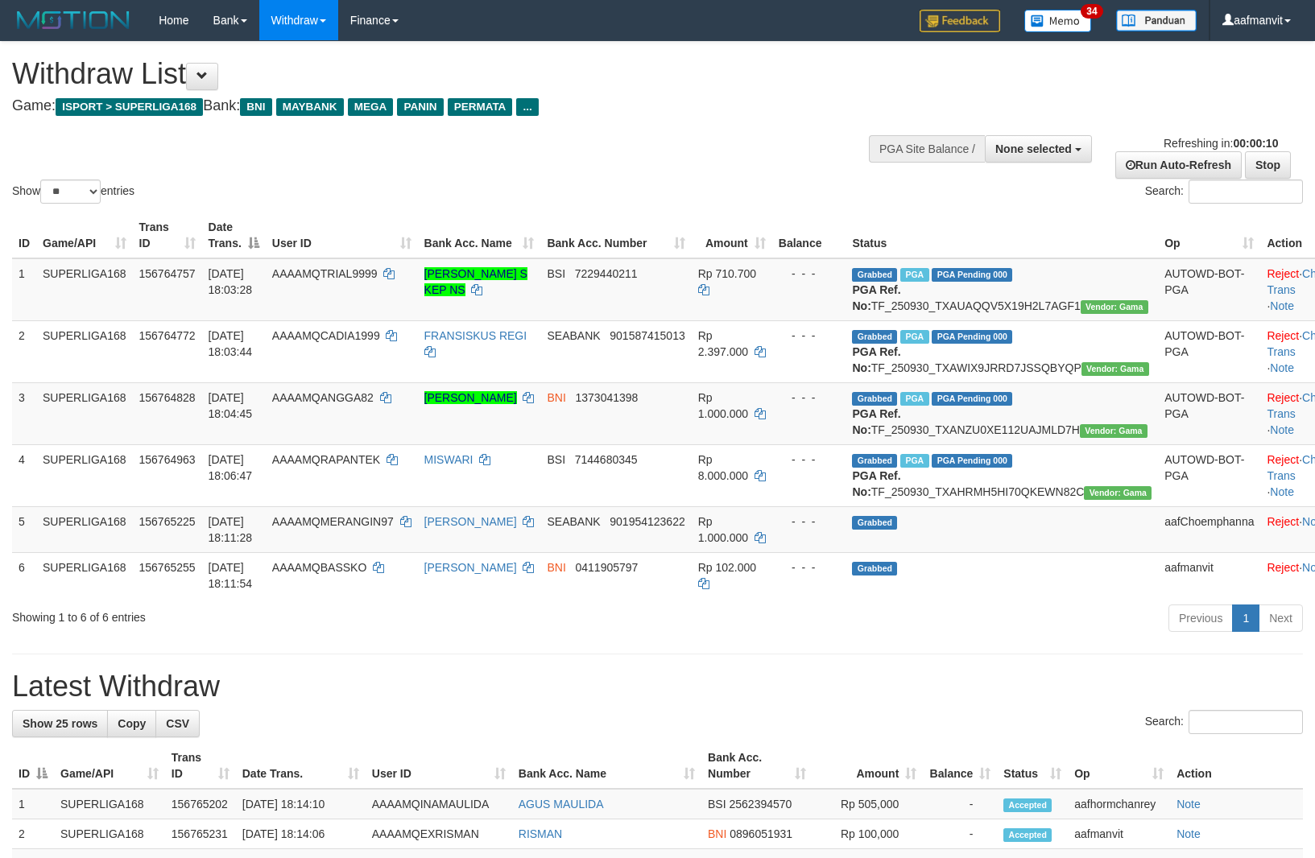
select select
select select "**"
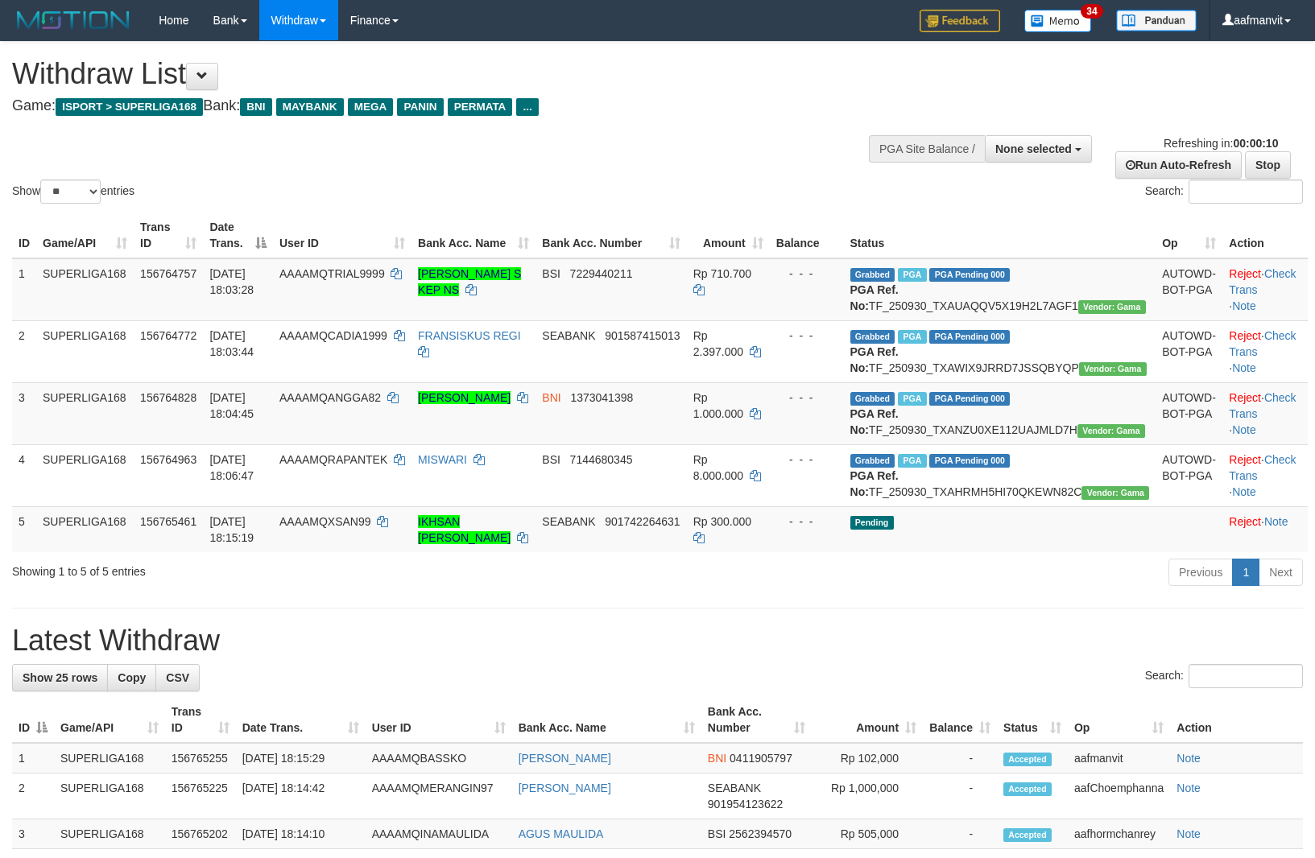
select select
select select "**"
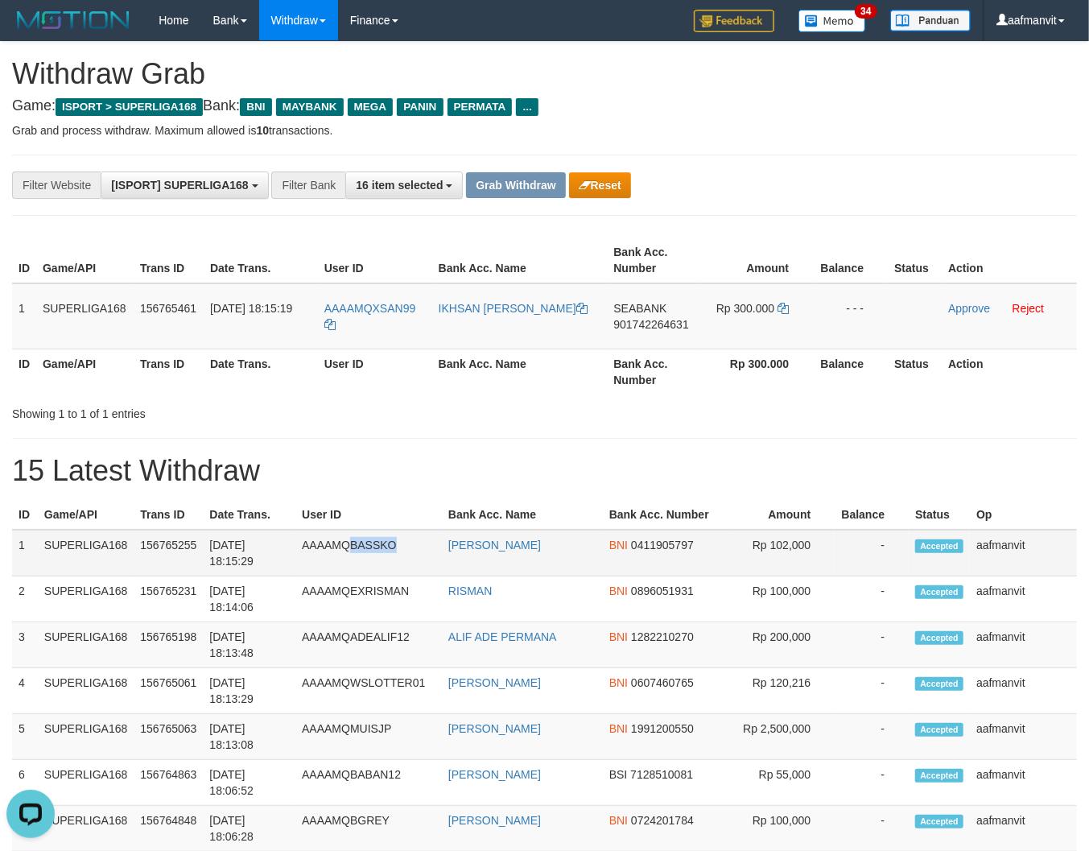
copy td "BASSKO"
drag, startPoint x: 417, startPoint y: 552, endPoint x: 366, endPoint y: 557, distance: 51.8
click at [366, 559] on td "AAAAMQBASSKO" at bounding box center [369, 553] width 147 height 47
click at [734, 530] on th "Amount" at bounding box center [785, 515] width 102 height 30
drag, startPoint x: 20, startPoint y: 293, endPoint x: 1096, endPoint y: 384, distance: 1079.6
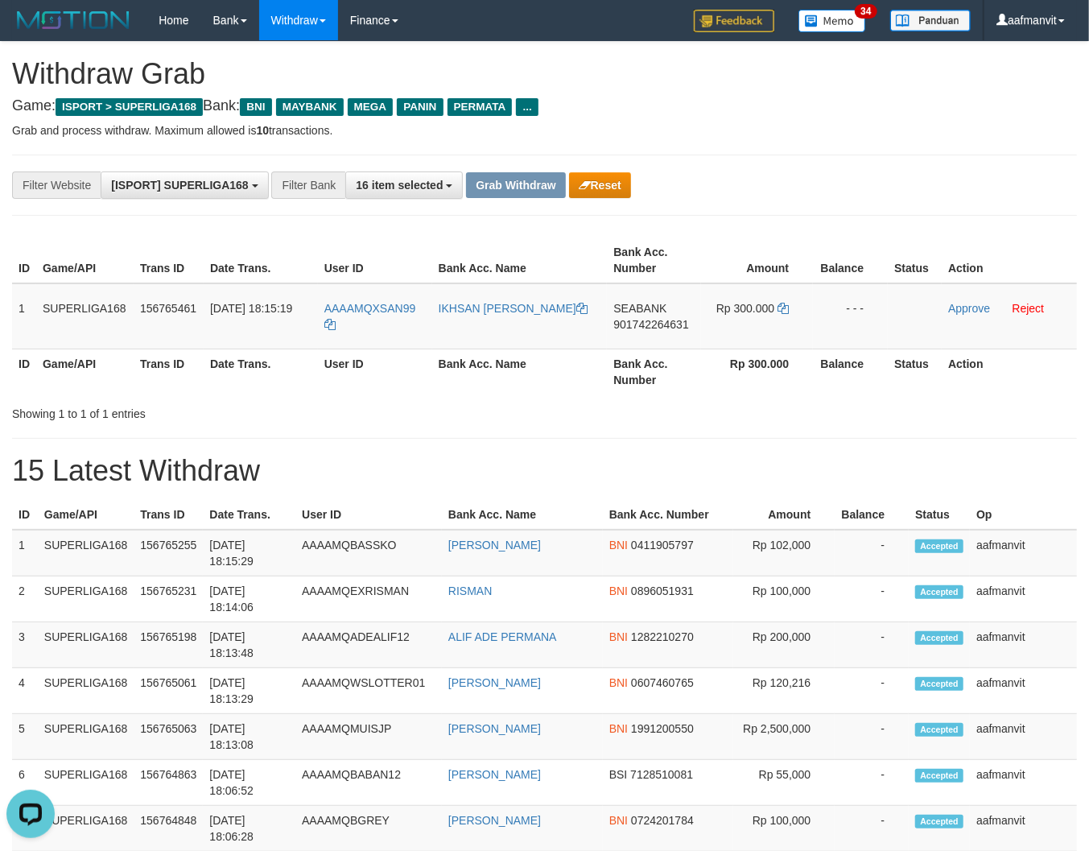
click at [855, 327] on tr "1 SUPERLIGA168 156765461 [DATE] 18:15:19 AAAAMQXSAN99 [PERSON_NAME] SEABANK 901…" at bounding box center [544, 316] width 1065 height 66
copy tr "1 SUPERLIGA168 156765461 30/09/2025 18:15:19 AAAAMQXSAN99 IKHSAN HENRY SETIAWAN…"
drag, startPoint x: 768, startPoint y: 412, endPoint x: 727, endPoint y: 387, distance: 48.5
click at [768, 412] on div "Showing 1 to 1 of 1 entries" at bounding box center [544, 410] width 1089 height 23
click at [654, 328] on td "SEABANK 901742264631" at bounding box center [654, 316] width 94 height 66
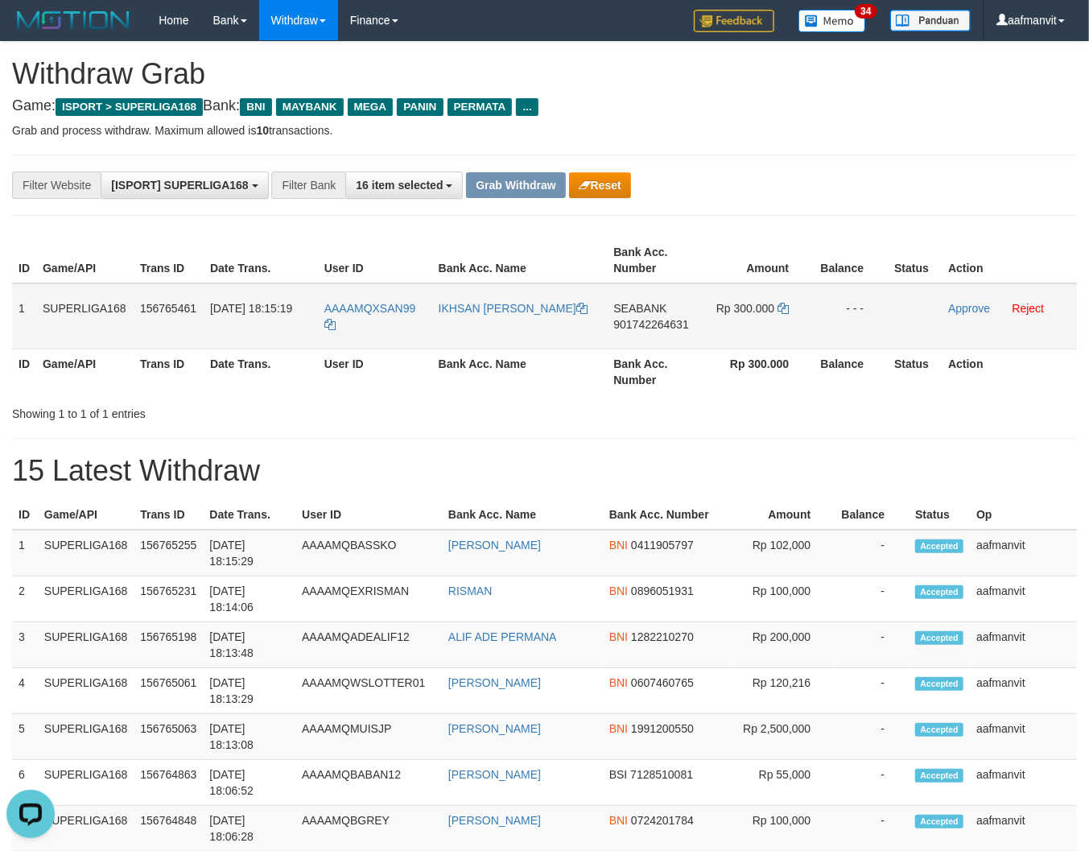
click at [660, 328] on span "901742264631" at bounding box center [651, 324] width 75 height 13
click at [778, 307] on icon at bounding box center [783, 308] width 11 height 11
drag, startPoint x: 786, startPoint y: 296, endPoint x: 984, endPoint y: 275, distance: 199.1
click at [798, 292] on td "Rp 300.000" at bounding box center [757, 316] width 112 height 66
copy span "XSAN99"
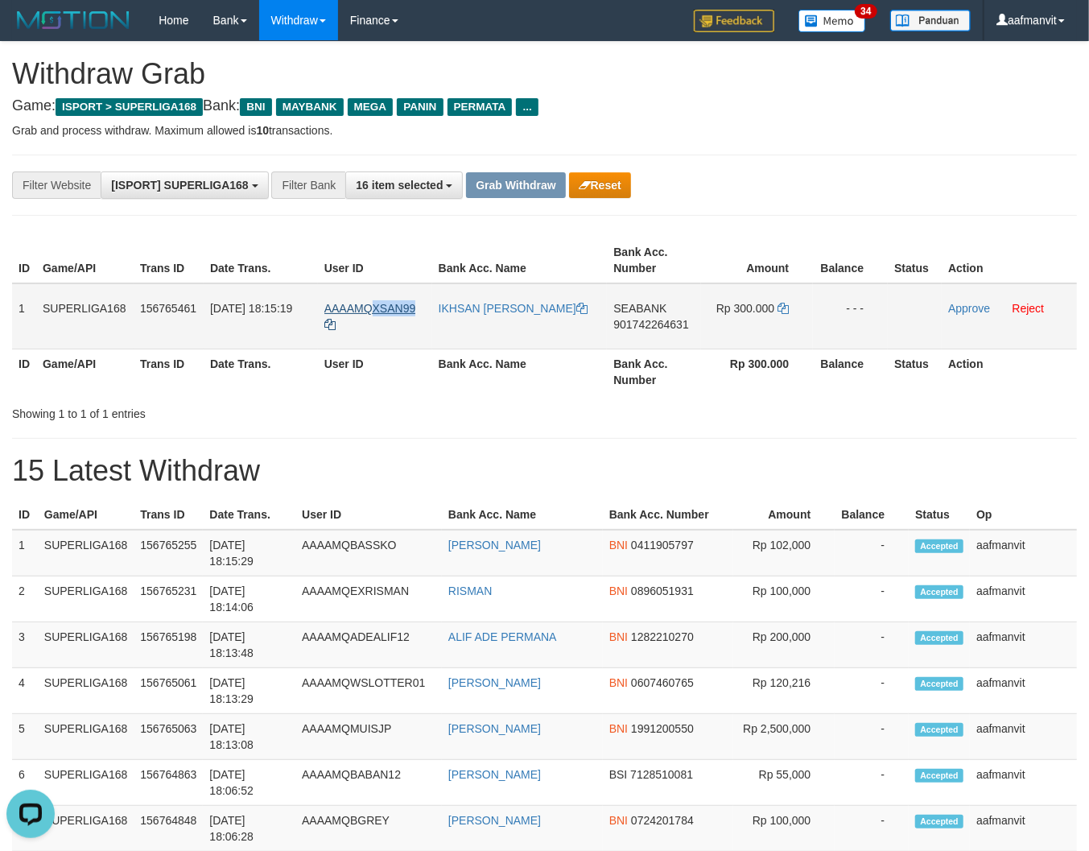
drag, startPoint x: 419, startPoint y: 300, endPoint x: 375, endPoint y: 308, distance: 44.4
click at [375, 308] on td "AAAAMQXSAN99" at bounding box center [375, 316] width 114 height 66
click at [961, 303] on link "Approve" at bounding box center [970, 308] width 42 height 13
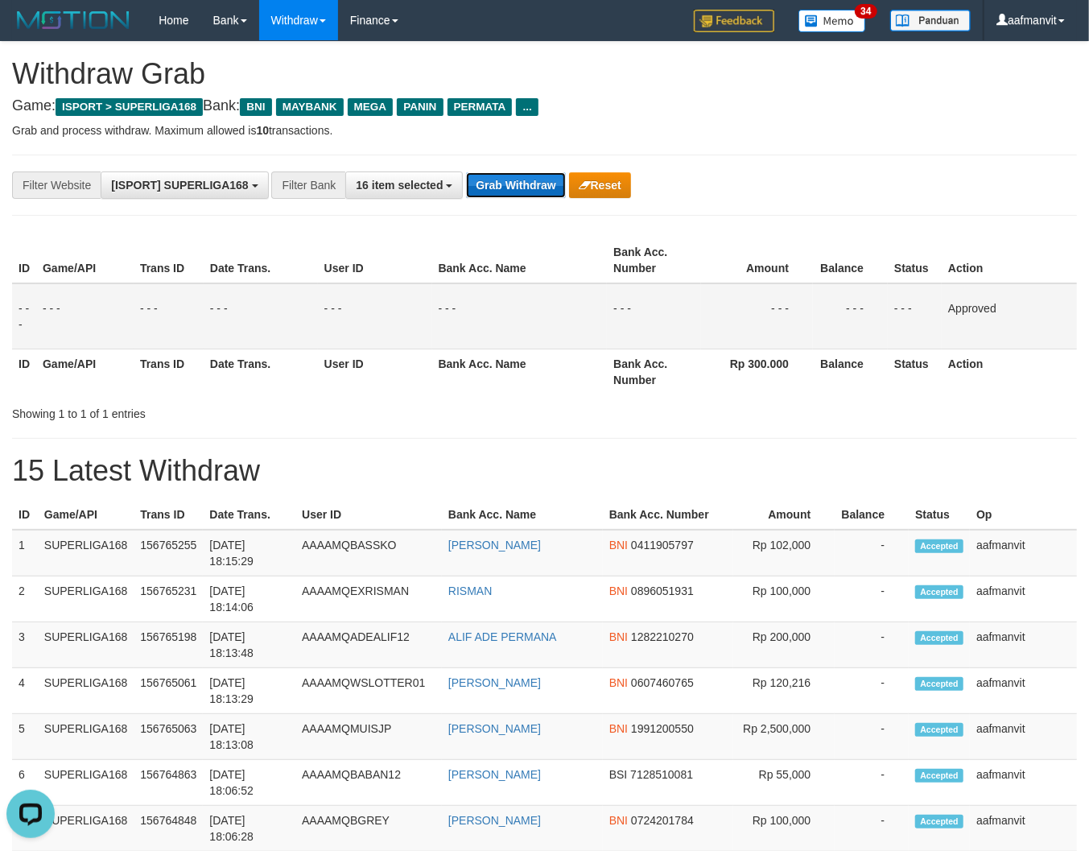
click at [489, 183] on button "Grab Withdraw" at bounding box center [515, 185] width 99 height 26
click at [489, 182] on button "Grab Withdraw" at bounding box center [515, 185] width 99 height 26
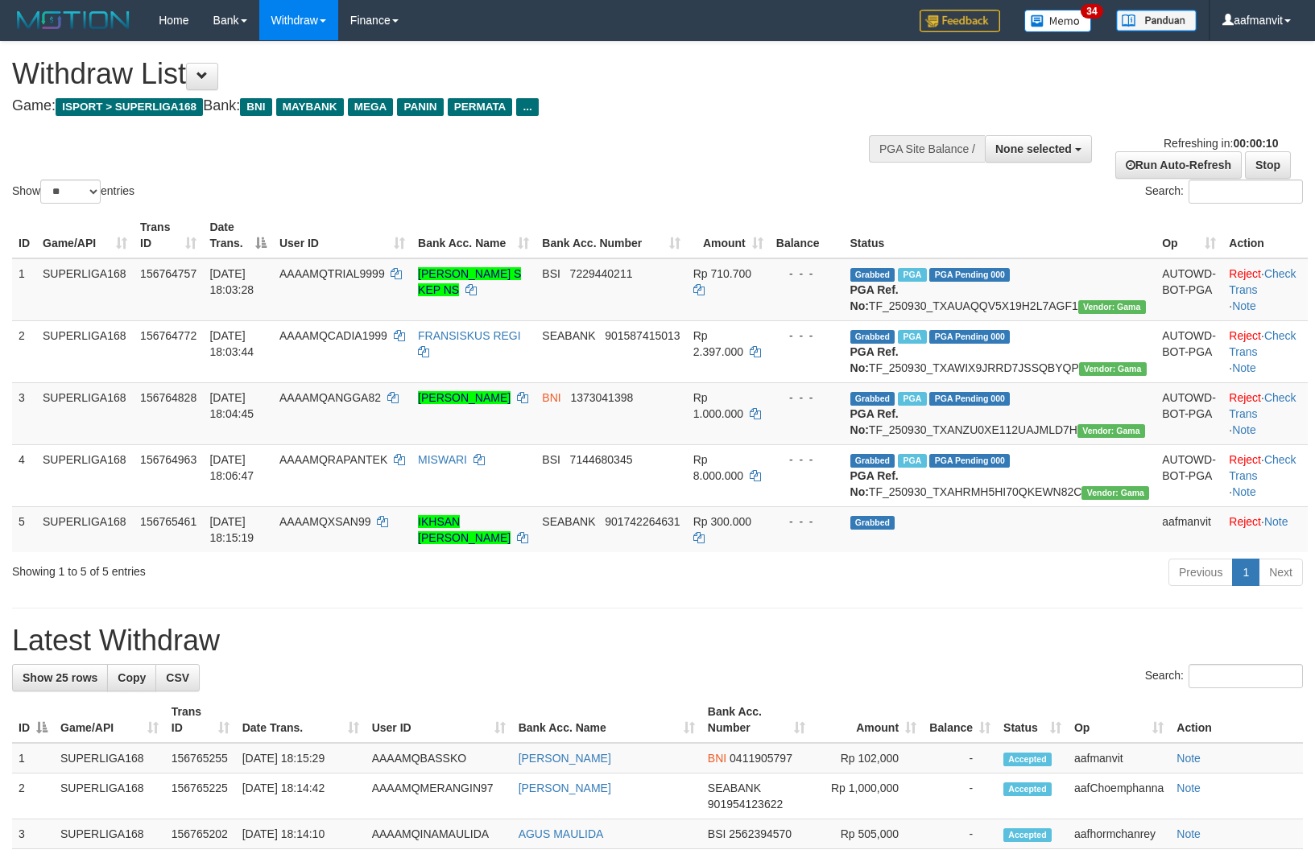
select select
select select "**"
select select
select select "**"
select select
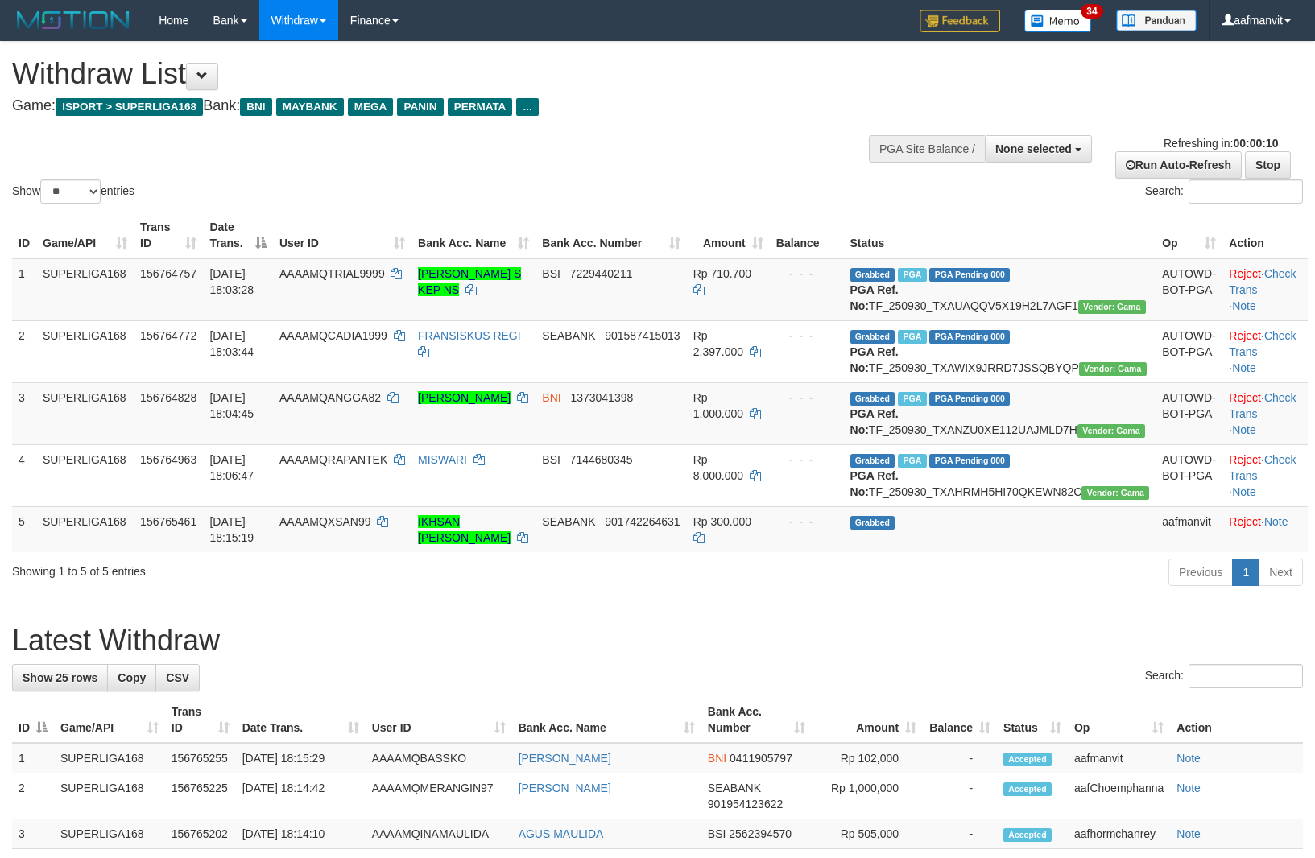
select select "**"
select select
select select "**"
select select
select select "**"
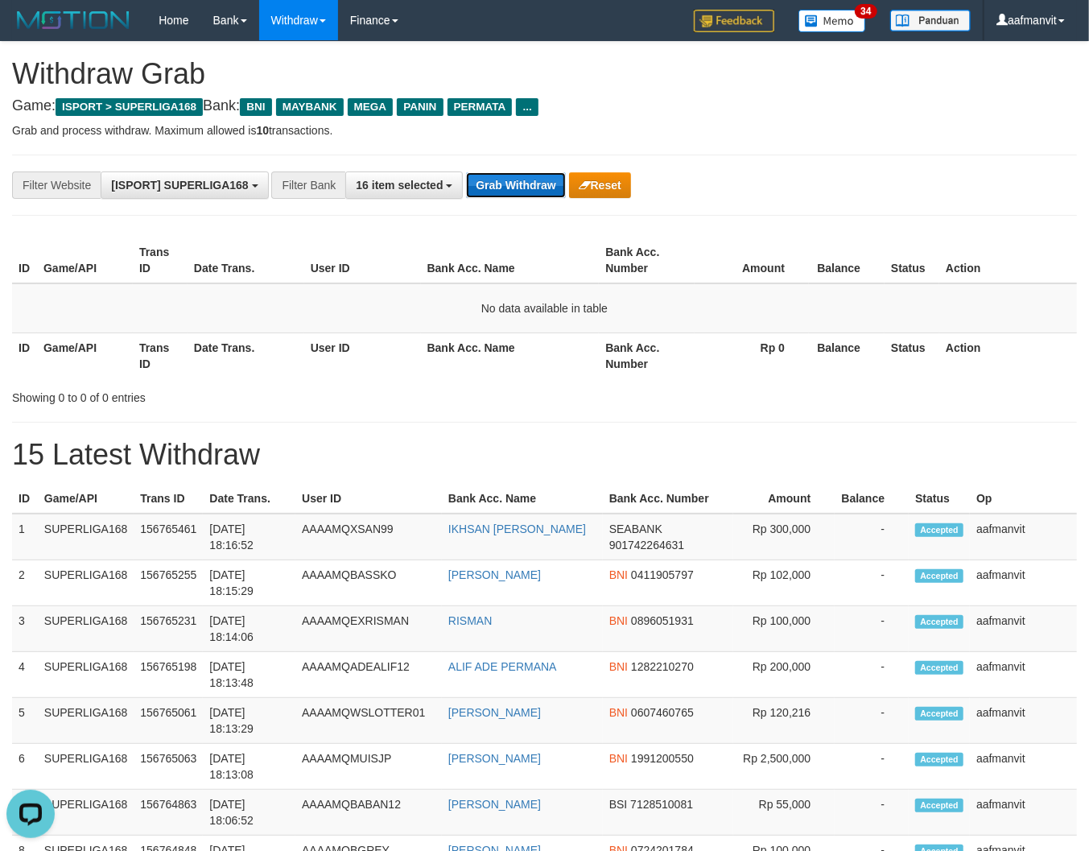
click at [525, 188] on button "Grab Withdraw" at bounding box center [515, 185] width 99 height 26
click at [494, 175] on button "Grab Withdraw" at bounding box center [515, 185] width 99 height 26
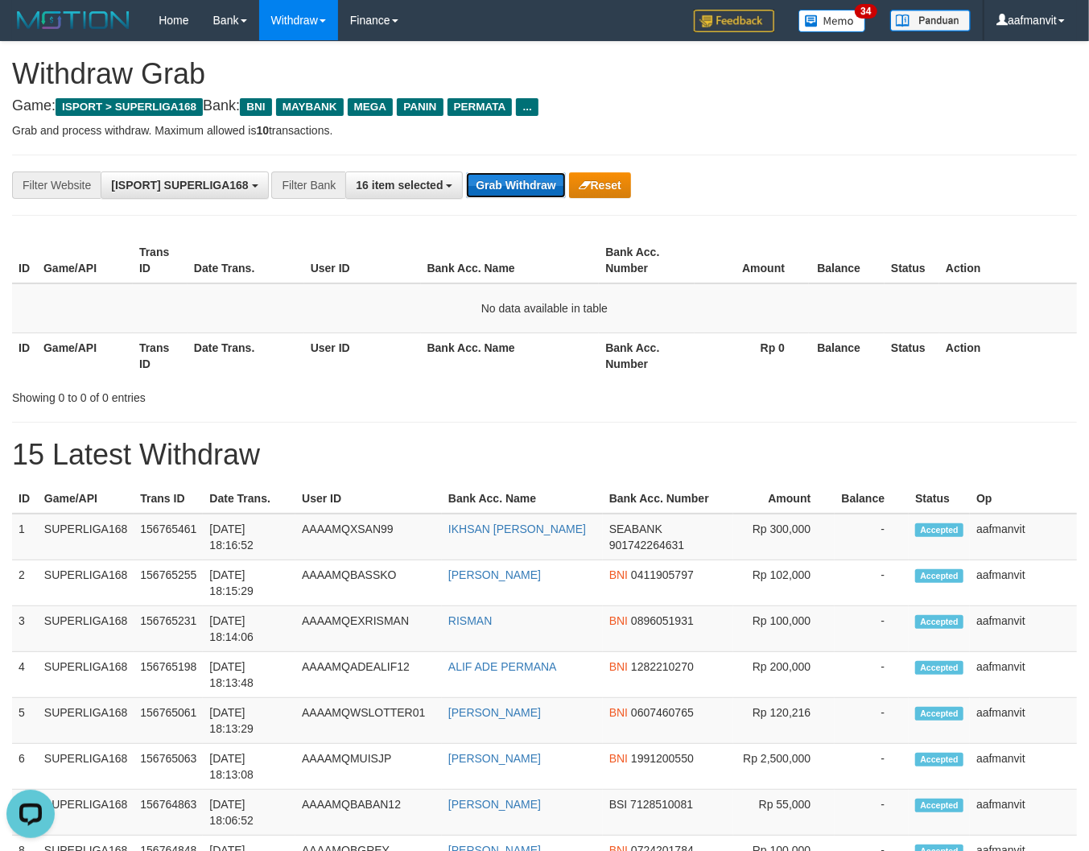
click at [482, 179] on button "Grab Withdraw" at bounding box center [515, 185] width 99 height 26
click at [484, 175] on button "Grab Withdraw" at bounding box center [515, 185] width 99 height 26
click at [554, 188] on button "Grab Withdraw" at bounding box center [515, 185] width 99 height 26
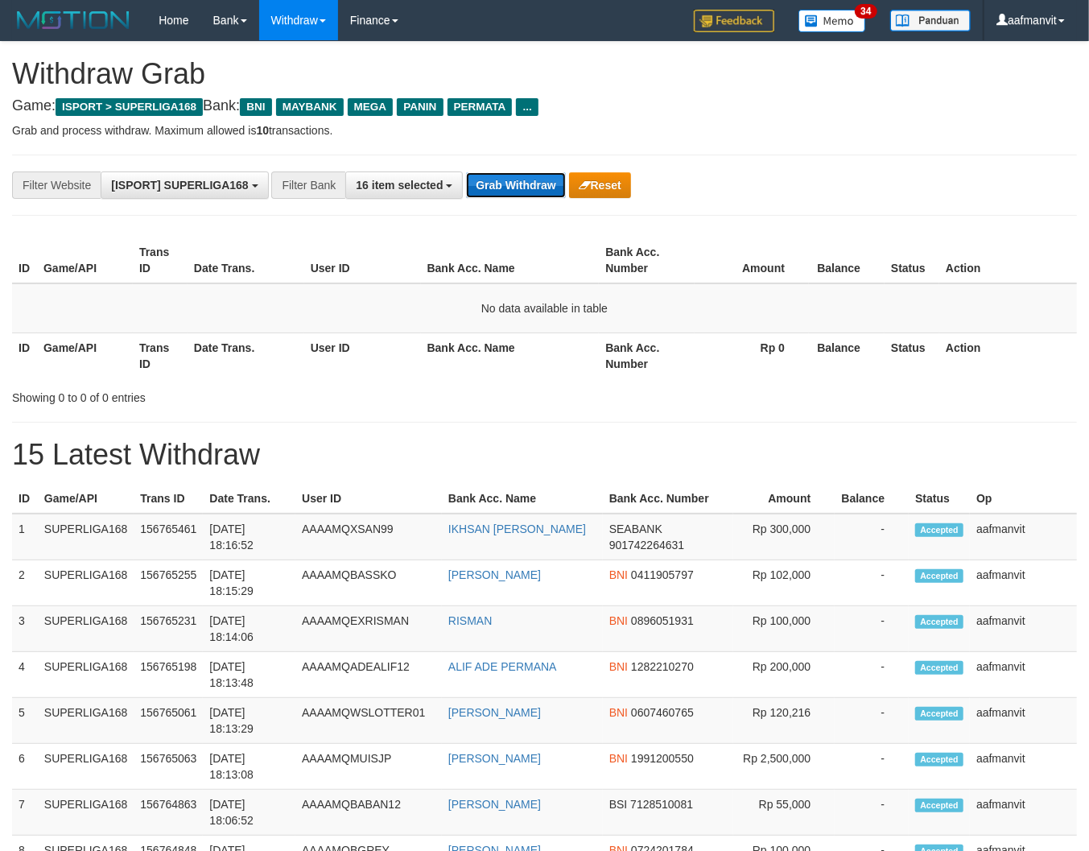
click at [554, 188] on button "Grab Withdraw" at bounding box center [515, 185] width 99 height 26
click at [466, 172] on button "Grab Withdraw" at bounding box center [515, 185] width 99 height 26
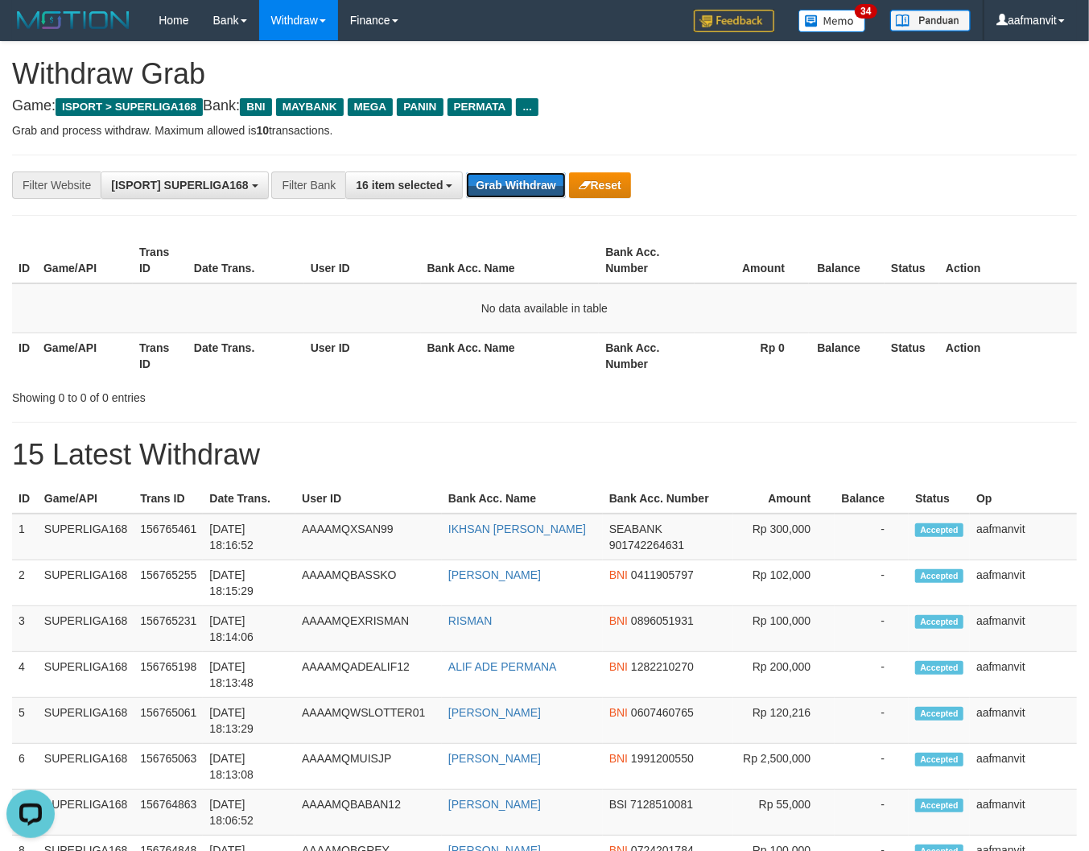
click at [466, 172] on button "Grab Withdraw" at bounding box center [515, 185] width 99 height 26
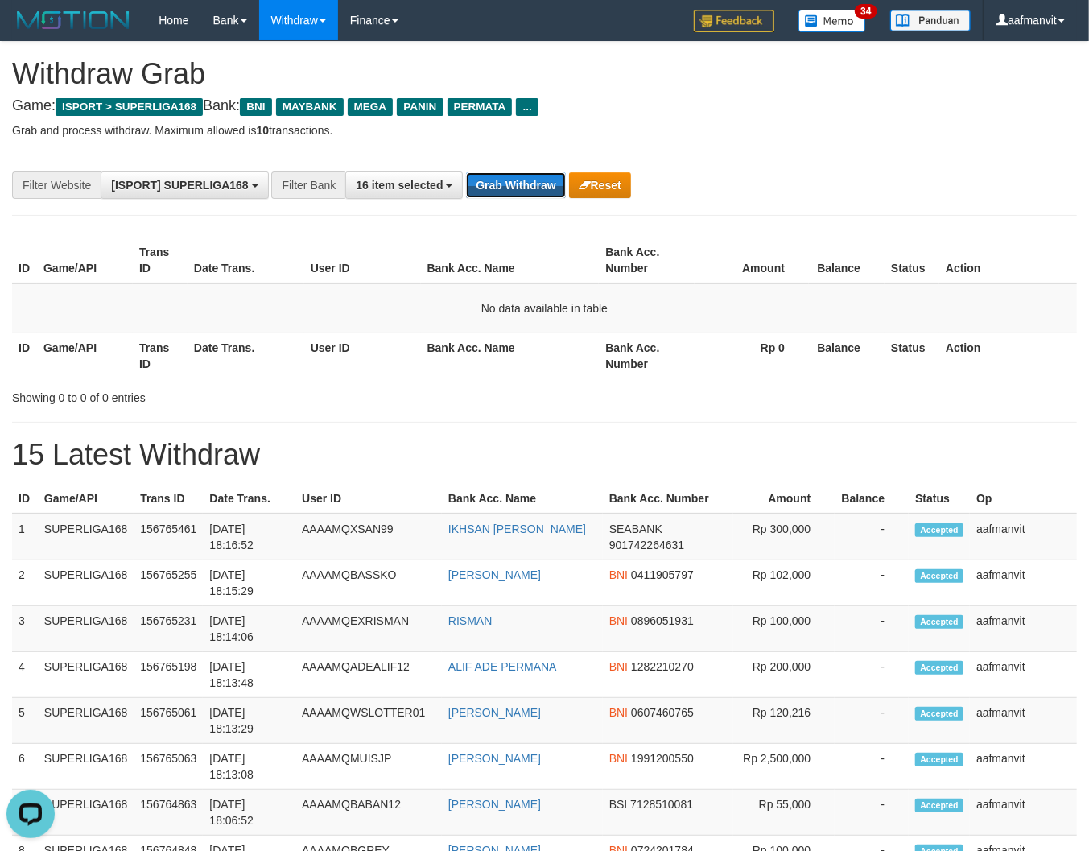
click at [466, 172] on button "Grab Withdraw" at bounding box center [515, 185] width 99 height 26
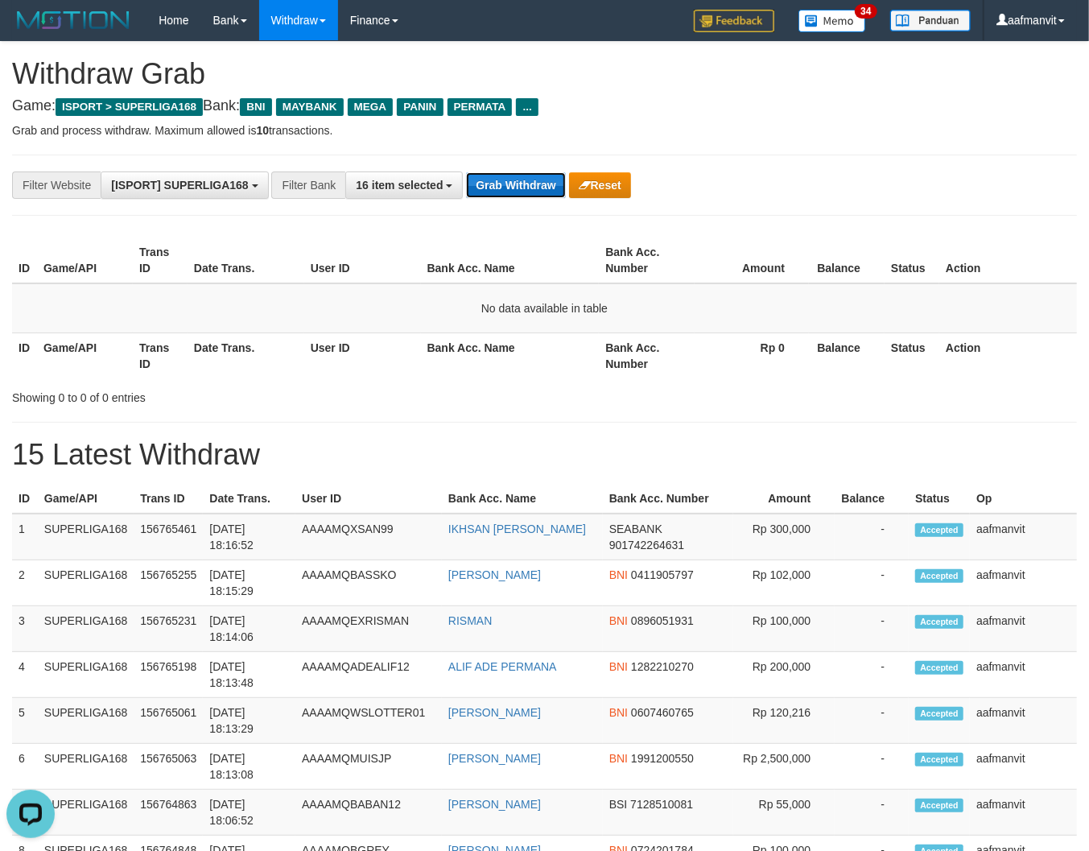
click at [466, 172] on button "Grab Withdraw" at bounding box center [515, 185] width 99 height 26
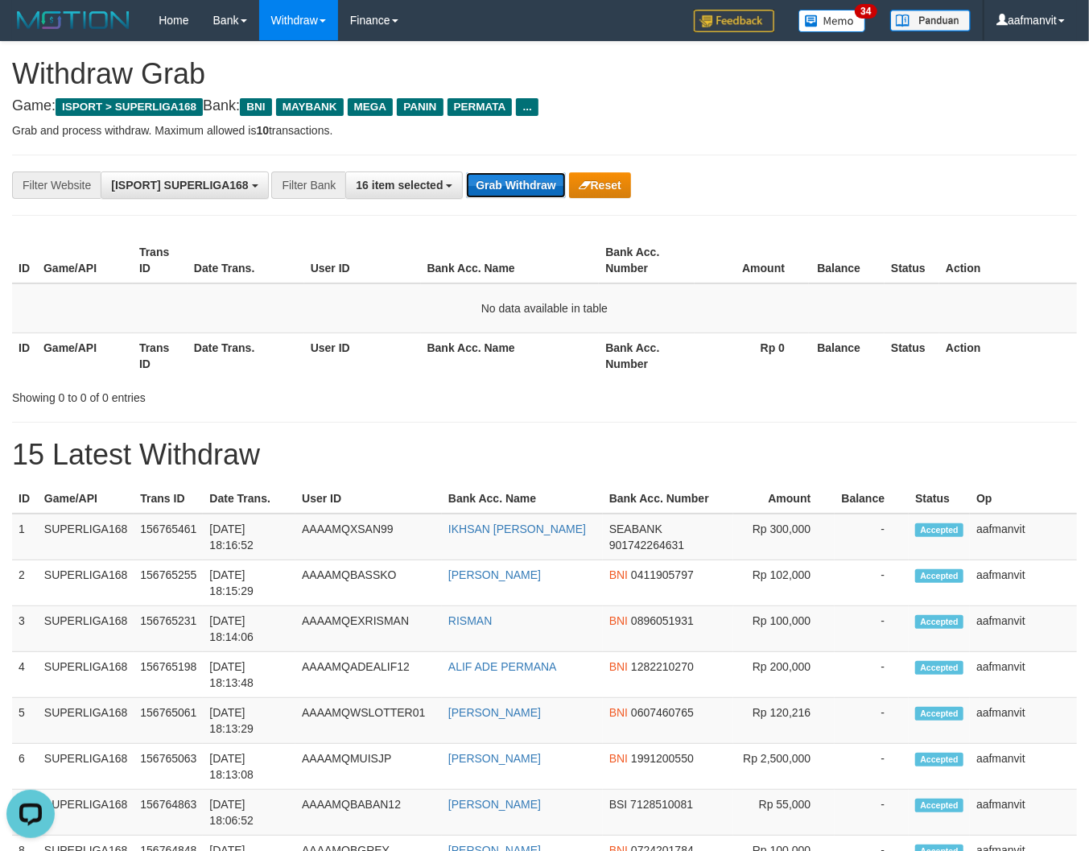
click at [466, 172] on button "Grab Withdraw" at bounding box center [515, 185] width 99 height 26
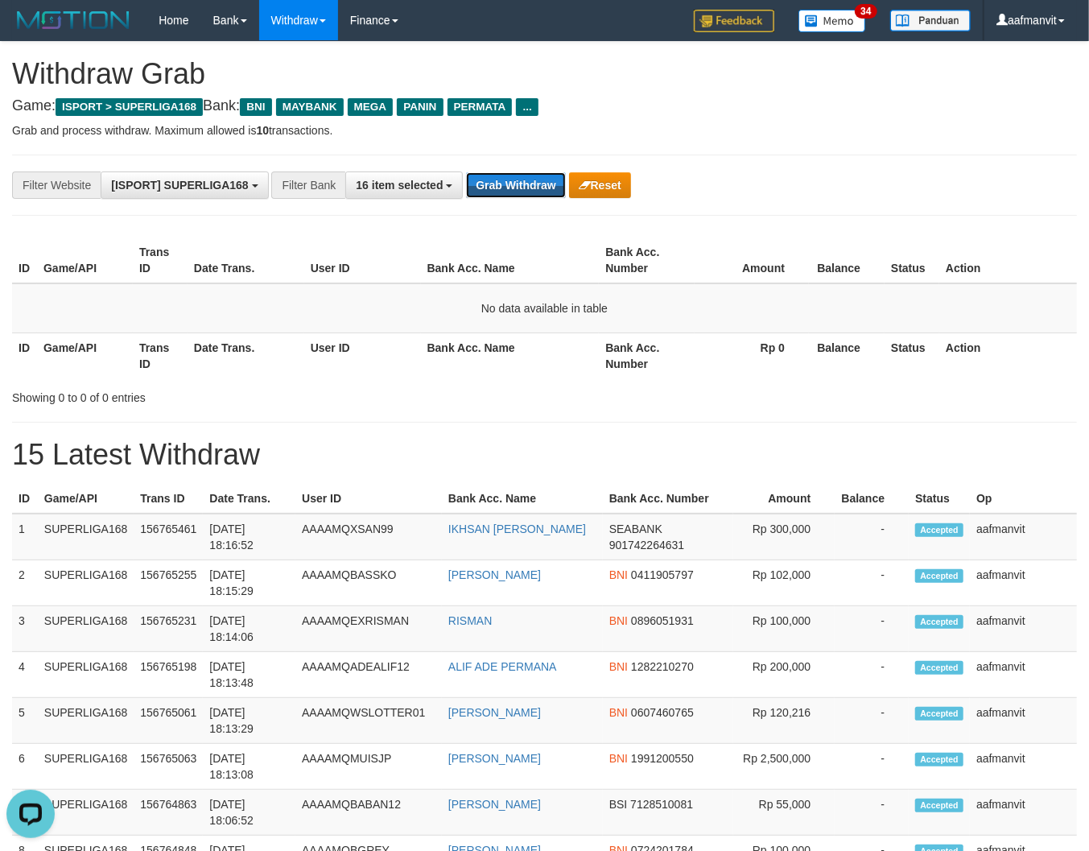
click at [466, 172] on button "Grab Withdraw" at bounding box center [515, 185] width 99 height 26
click at [506, 170] on div "**********" at bounding box center [544, 185] width 1065 height 61
click at [488, 175] on button "Grab Withdraw" at bounding box center [515, 185] width 99 height 26
click at [492, 175] on button "Grab Withdraw" at bounding box center [515, 185] width 99 height 26
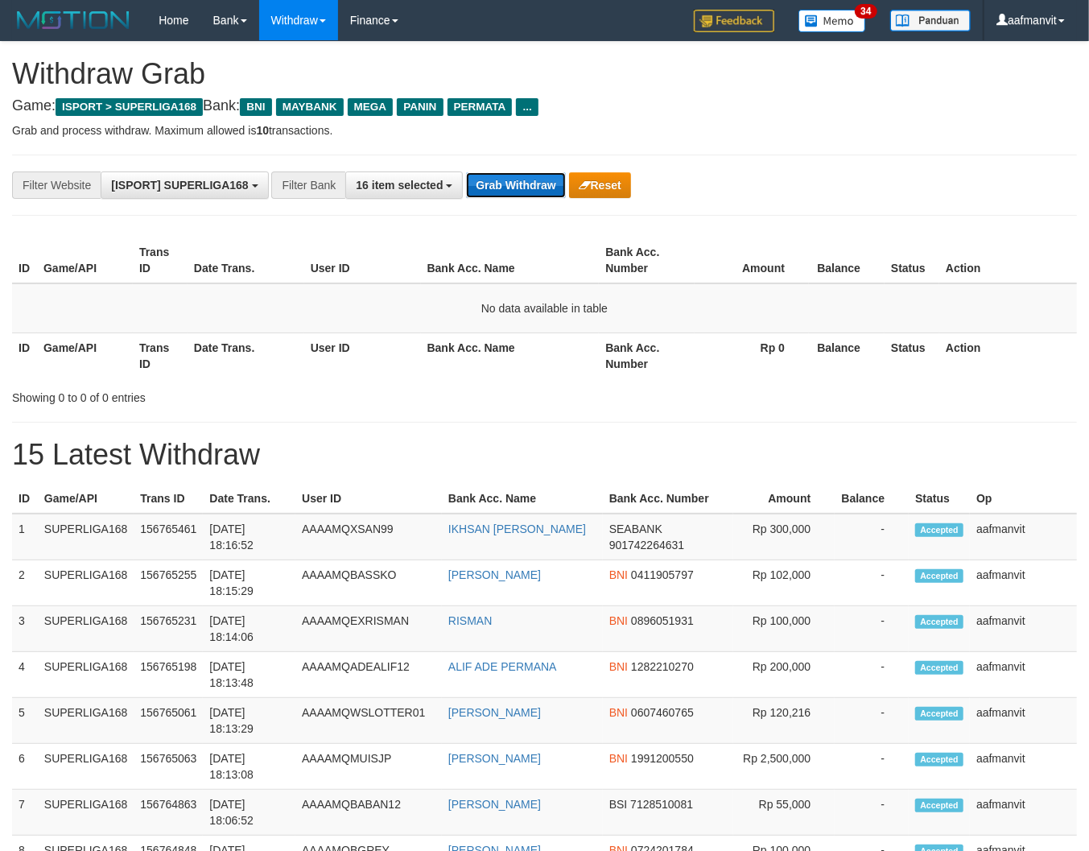
drag, startPoint x: 493, startPoint y: 175, endPoint x: 510, endPoint y: 187, distance: 20.8
click at [494, 176] on button "Grab Withdraw" at bounding box center [515, 185] width 99 height 26
drag, startPoint x: 510, startPoint y: 175, endPoint x: 500, endPoint y: 202, distance: 29.0
click at [506, 190] on button "Grab Withdraw" at bounding box center [515, 185] width 99 height 26
click at [500, 202] on div "**********" at bounding box center [544, 185] width 1065 height 61
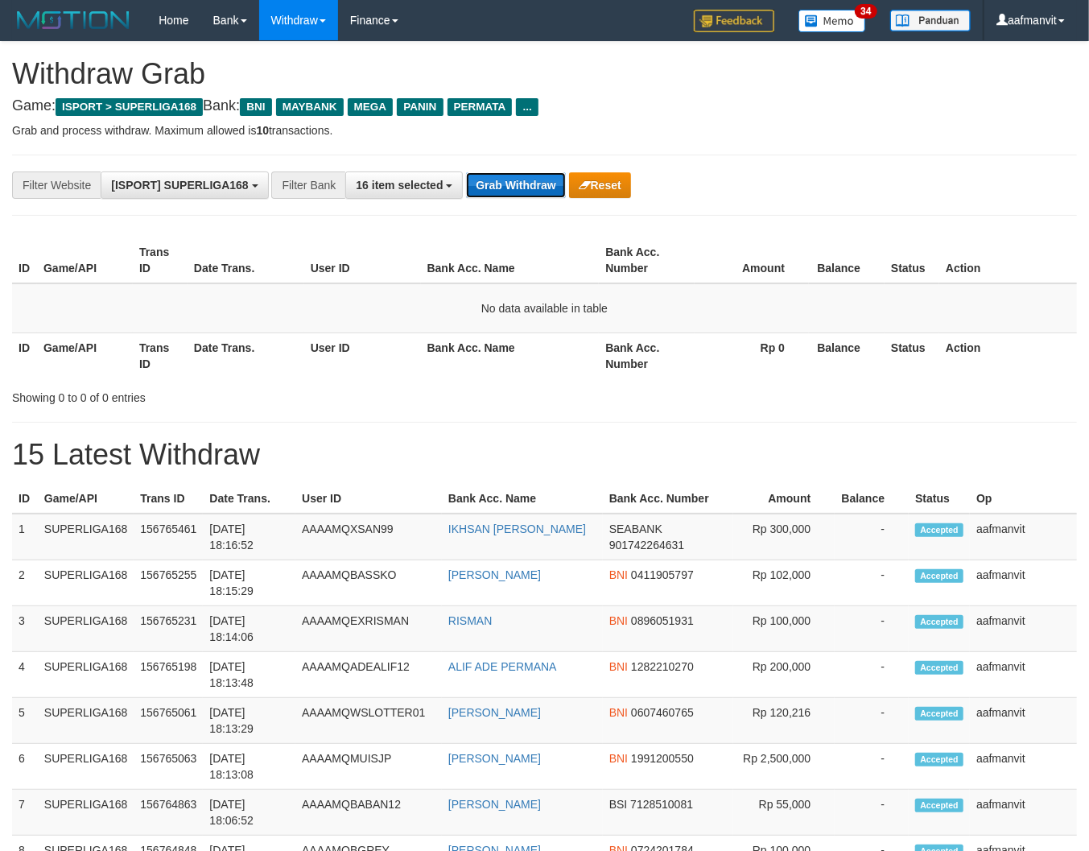
click at [521, 182] on button "Grab Withdraw" at bounding box center [515, 185] width 99 height 26
click at [522, 182] on button "Grab Withdraw" at bounding box center [515, 185] width 99 height 26
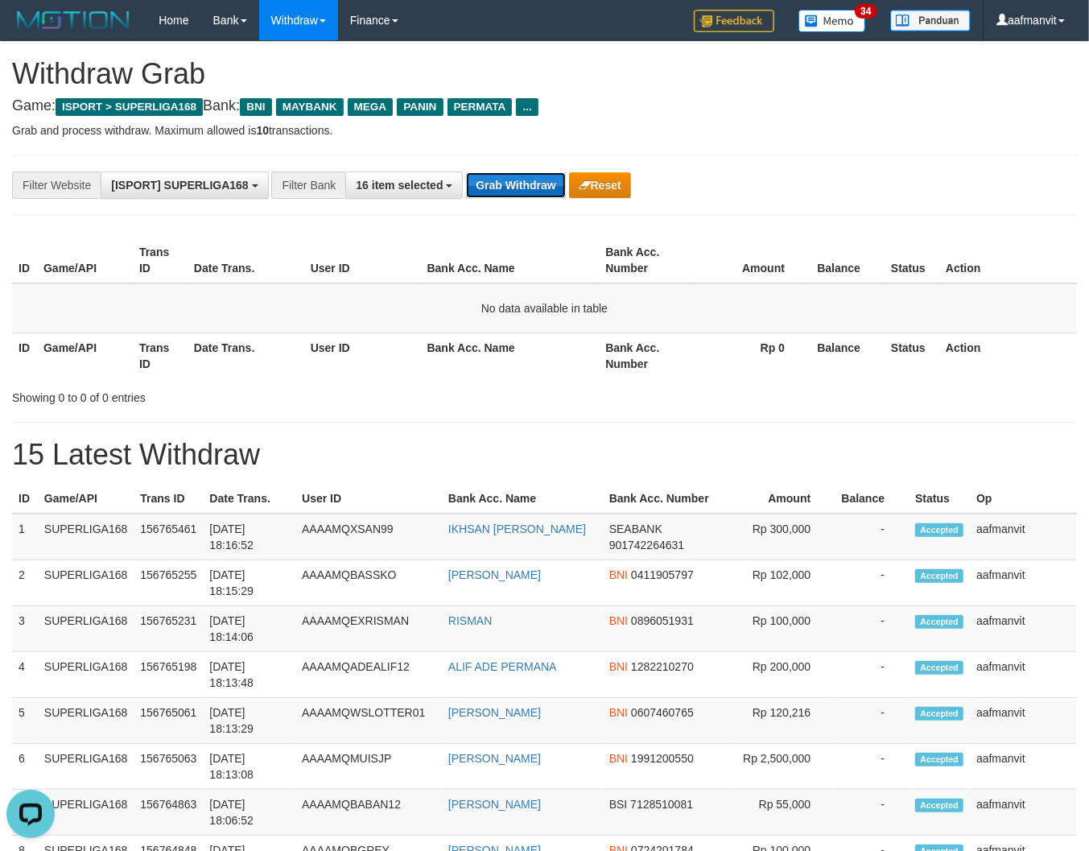
click at [522, 182] on button "Grab Withdraw" at bounding box center [515, 185] width 99 height 26
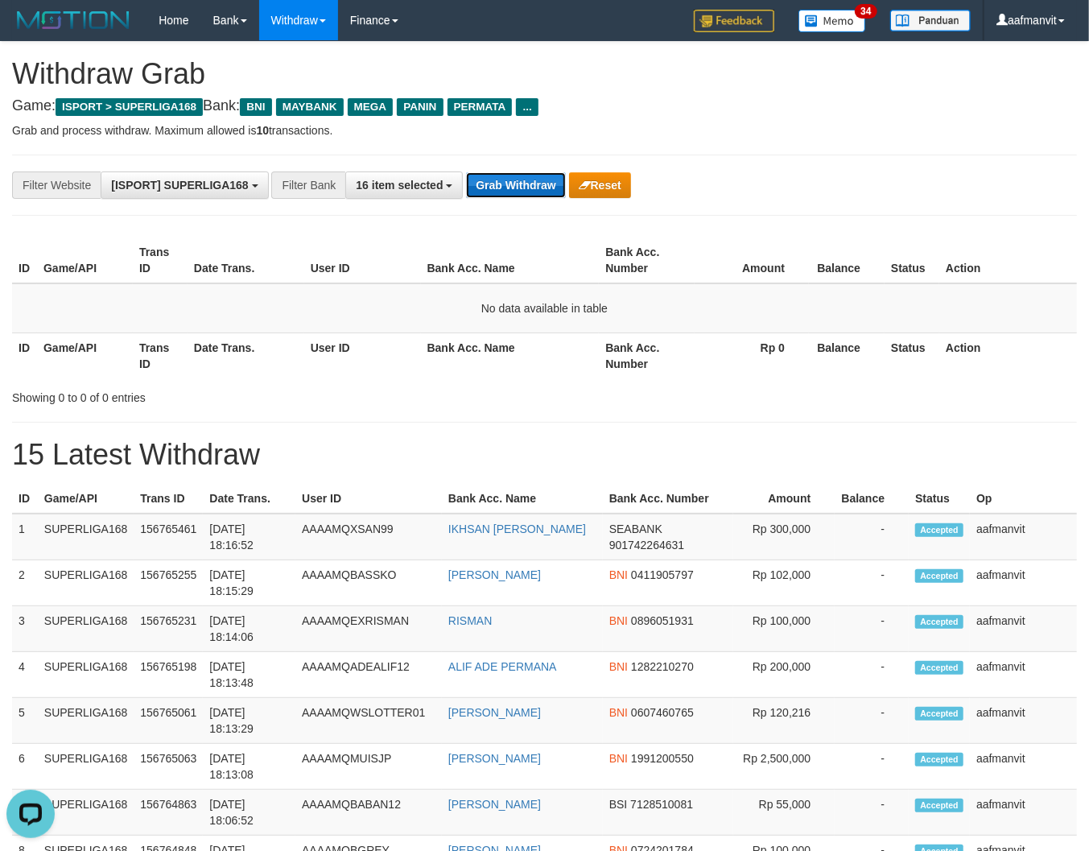
click at [522, 182] on button "Grab Withdraw" at bounding box center [515, 185] width 99 height 26
click at [522, 183] on button "Grab Withdraw" at bounding box center [515, 185] width 99 height 26
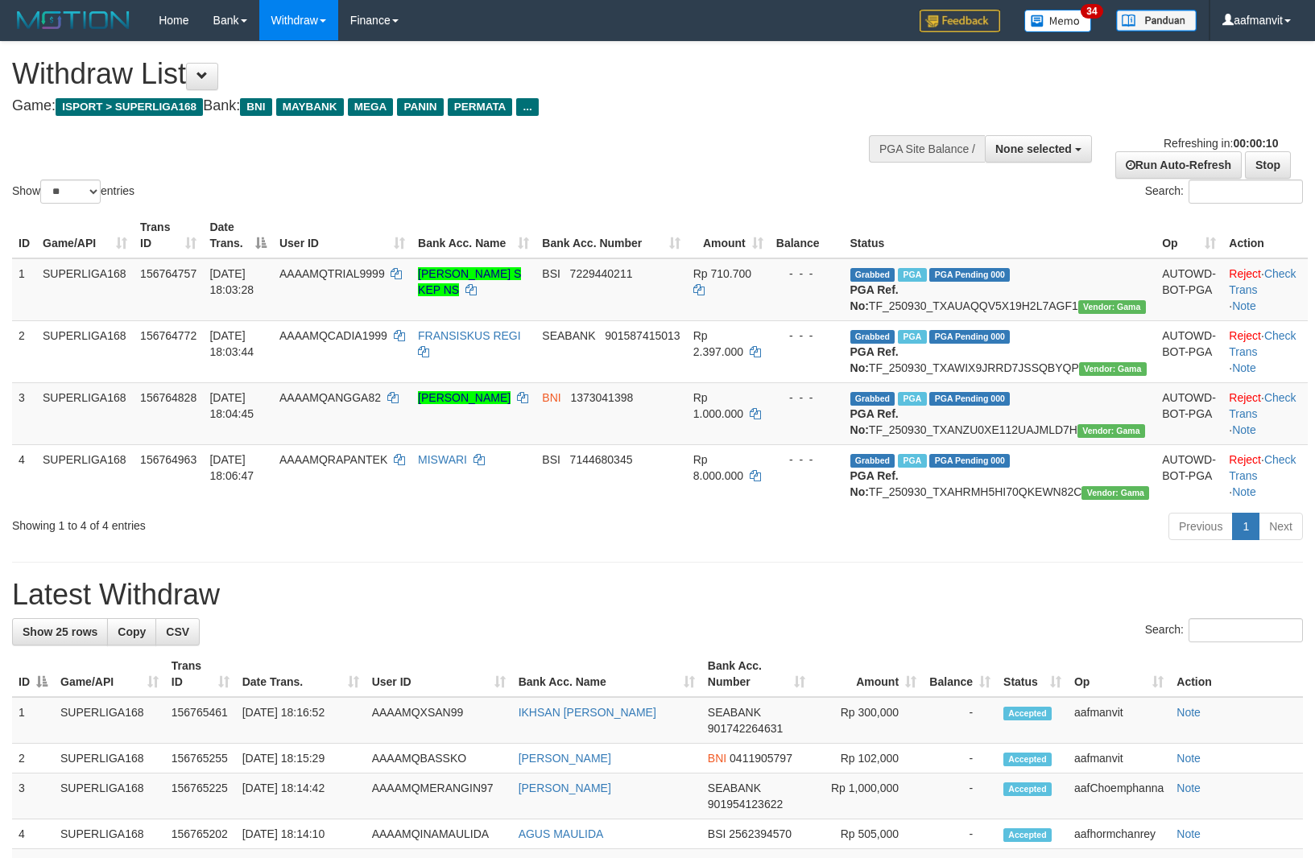
select select
select select "**"
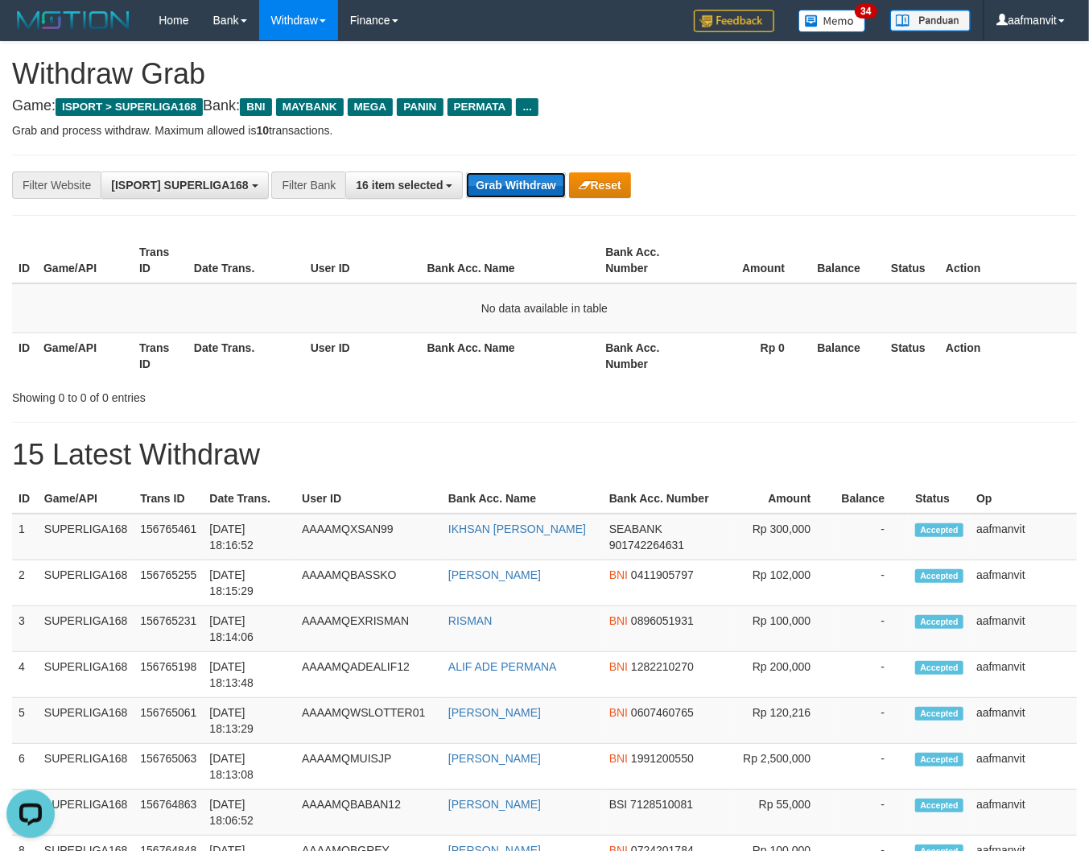
click at [526, 184] on button "Grab Withdraw" at bounding box center [515, 185] width 99 height 26
drag, startPoint x: 524, startPoint y: 184, endPoint x: 807, endPoint y: 227, distance: 286.0
click at [530, 187] on button "Grab Withdraw" at bounding box center [515, 185] width 99 height 26
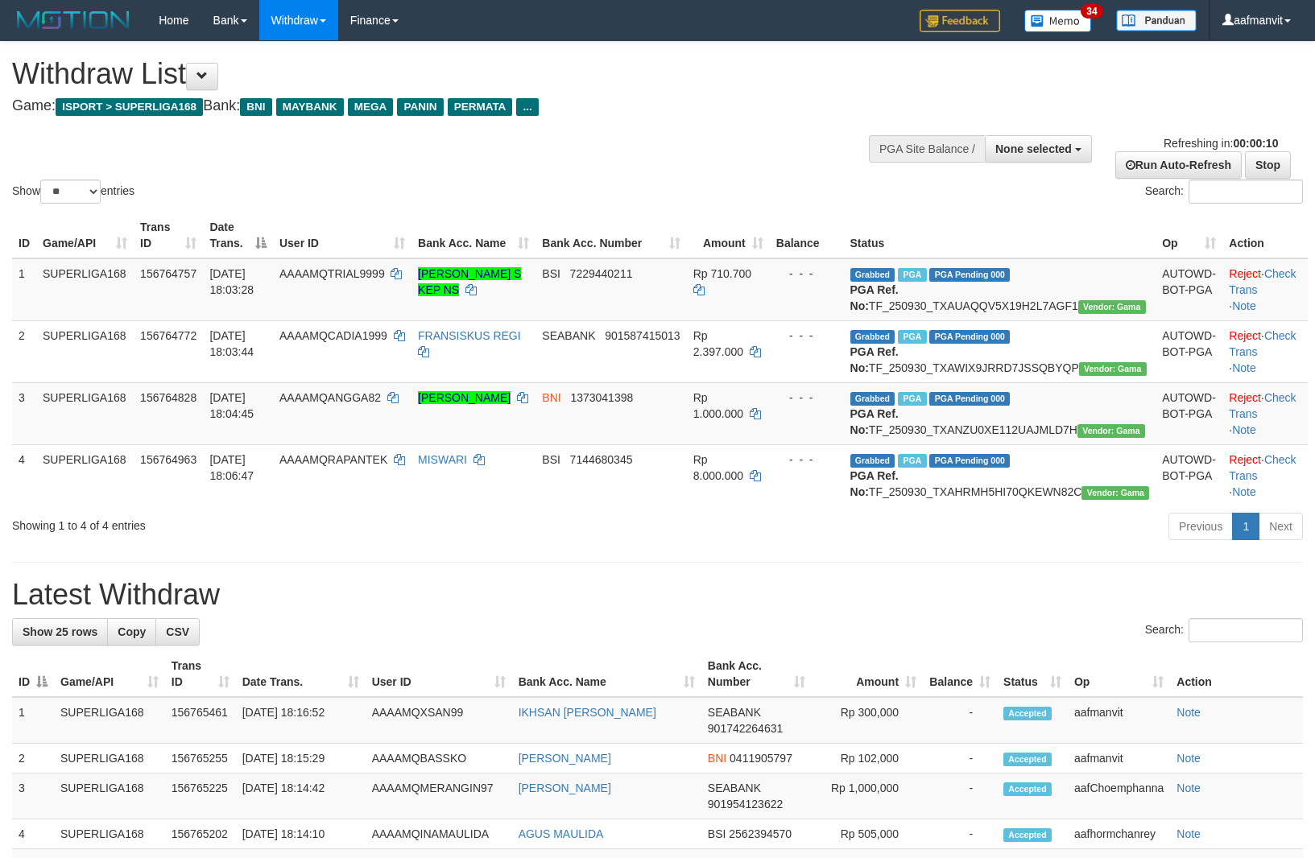
select select
select select "**"
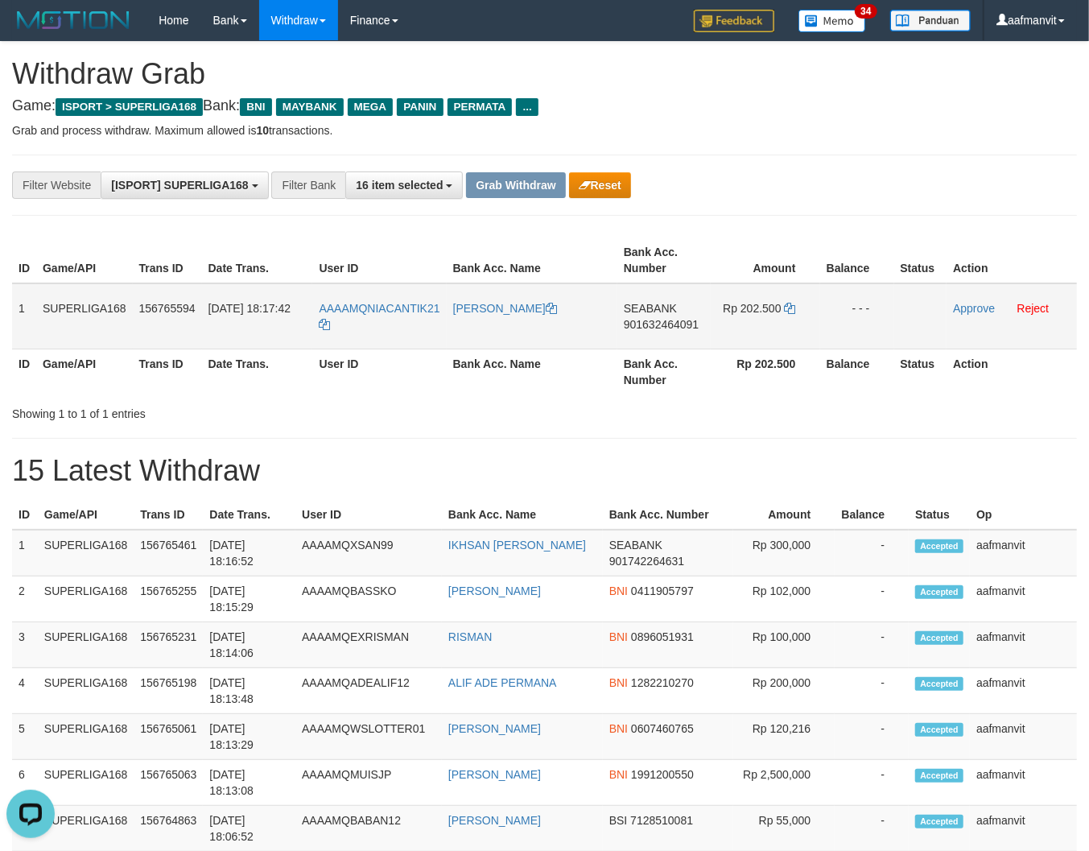
drag, startPoint x: 14, startPoint y: 307, endPoint x: 866, endPoint y: 320, distance: 852.1
click at [866, 320] on tr "1 SUPERLIGA168 156765594 30/09/2025 18:17:42 AAAAMQNIACANTIK21 SONIA MAHARANI S…" at bounding box center [544, 316] width 1065 height 66
copy tr "1 SUPERLIGA168 156765594 30/09/2025 18:17:42 AAAAMQNIACANTIK21 SONIA MAHARANI S…"
drag, startPoint x: 626, startPoint y: 519, endPoint x: 546, endPoint y: 459, distance: 100.2
click at [626, 519] on th "Bank Acc. Number" at bounding box center [668, 515] width 130 height 30
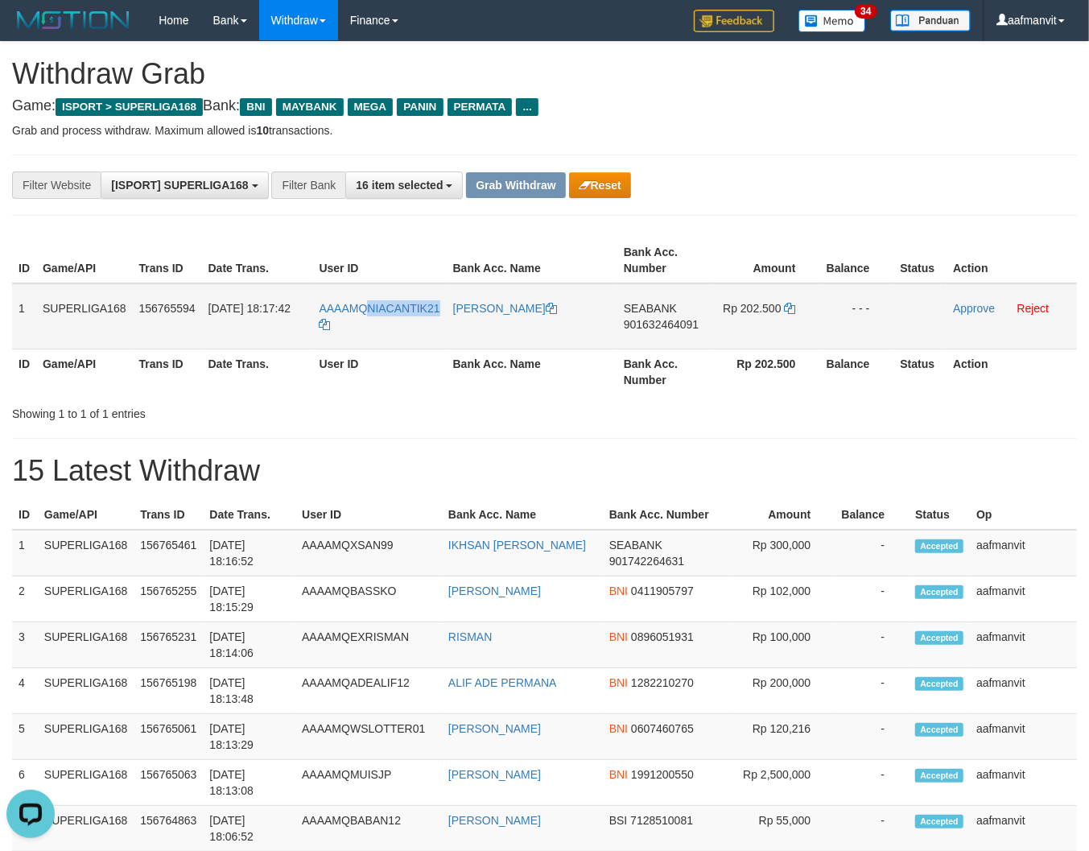
drag, startPoint x: 441, startPoint y: 303, endPoint x: 366, endPoint y: 300, distance: 75.0
click at [366, 300] on td "AAAAMQNIACANTIK21" at bounding box center [379, 316] width 134 height 66
copy span "NIACANTIK21"
click at [684, 324] on span "901632464091" at bounding box center [661, 324] width 75 height 13
click at [683, 324] on span "901632464091" at bounding box center [661, 324] width 75 height 13
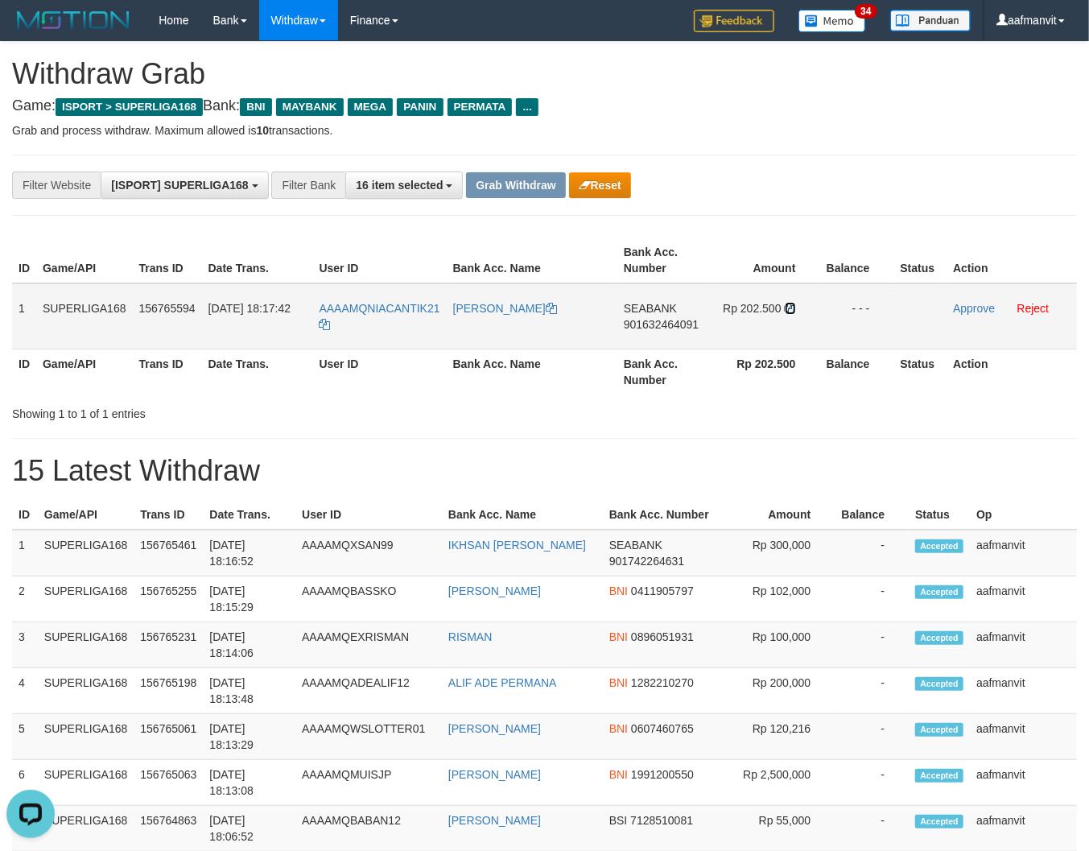
click at [794, 303] on icon at bounding box center [790, 308] width 11 height 11
click at [793, 303] on icon at bounding box center [790, 308] width 11 height 11
click at [785, 310] on td "Rp 202.500" at bounding box center [766, 316] width 110 height 66
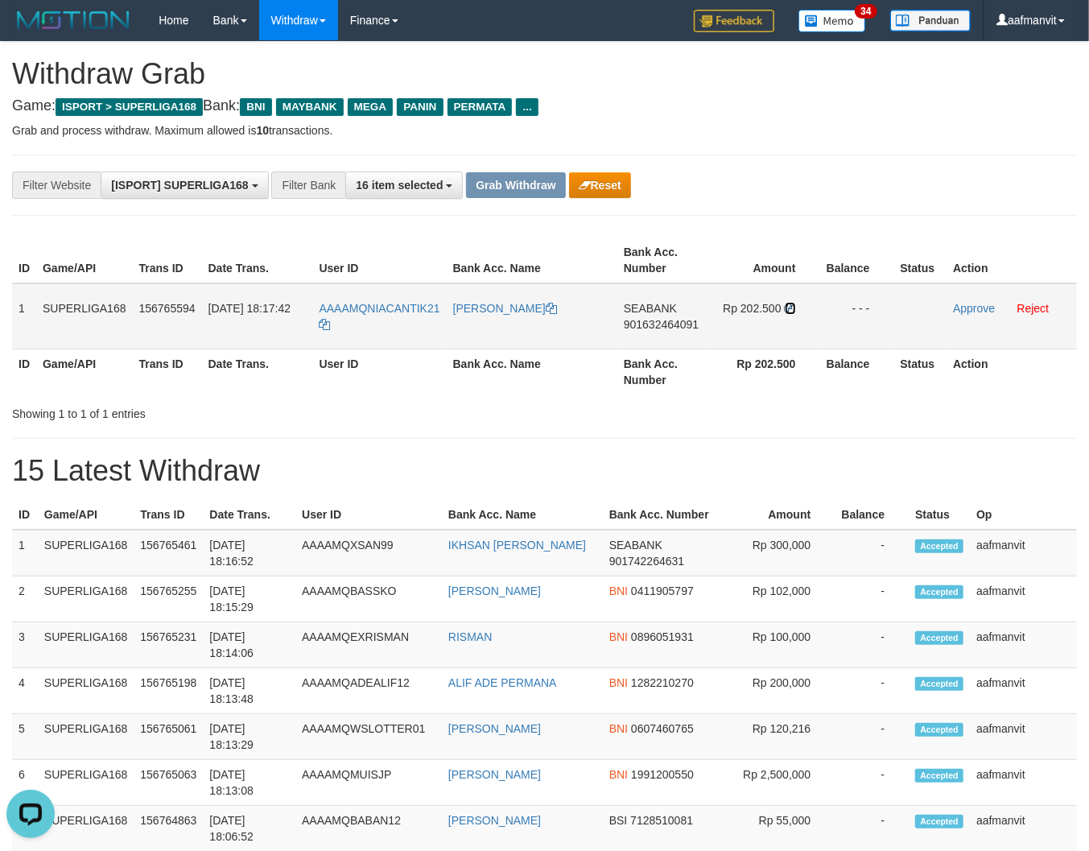
click at [785, 309] on icon at bounding box center [790, 308] width 11 height 11
click at [790, 308] on icon at bounding box center [790, 308] width 11 height 11
click at [957, 304] on link "Approve" at bounding box center [974, 308] width 42 height 13
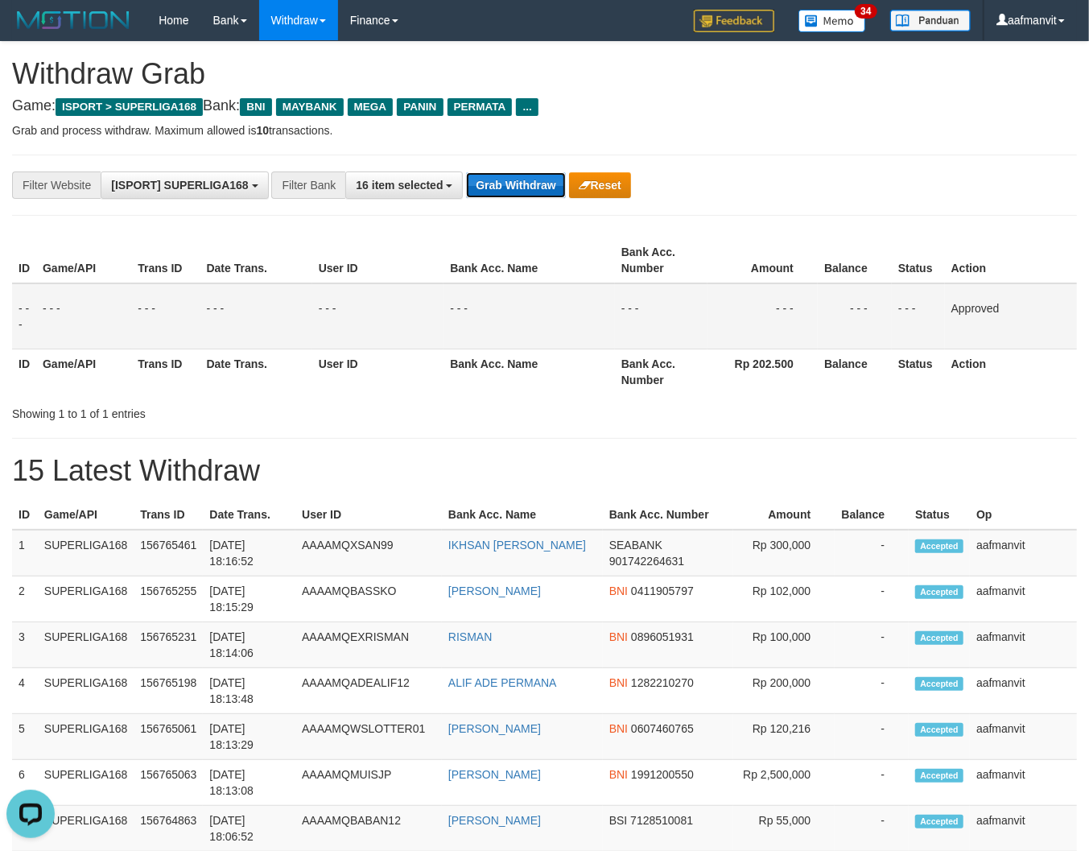
click at [531, 180] on button "Grab Withdraw" at bounding box center [515, 185] width 99 height 26
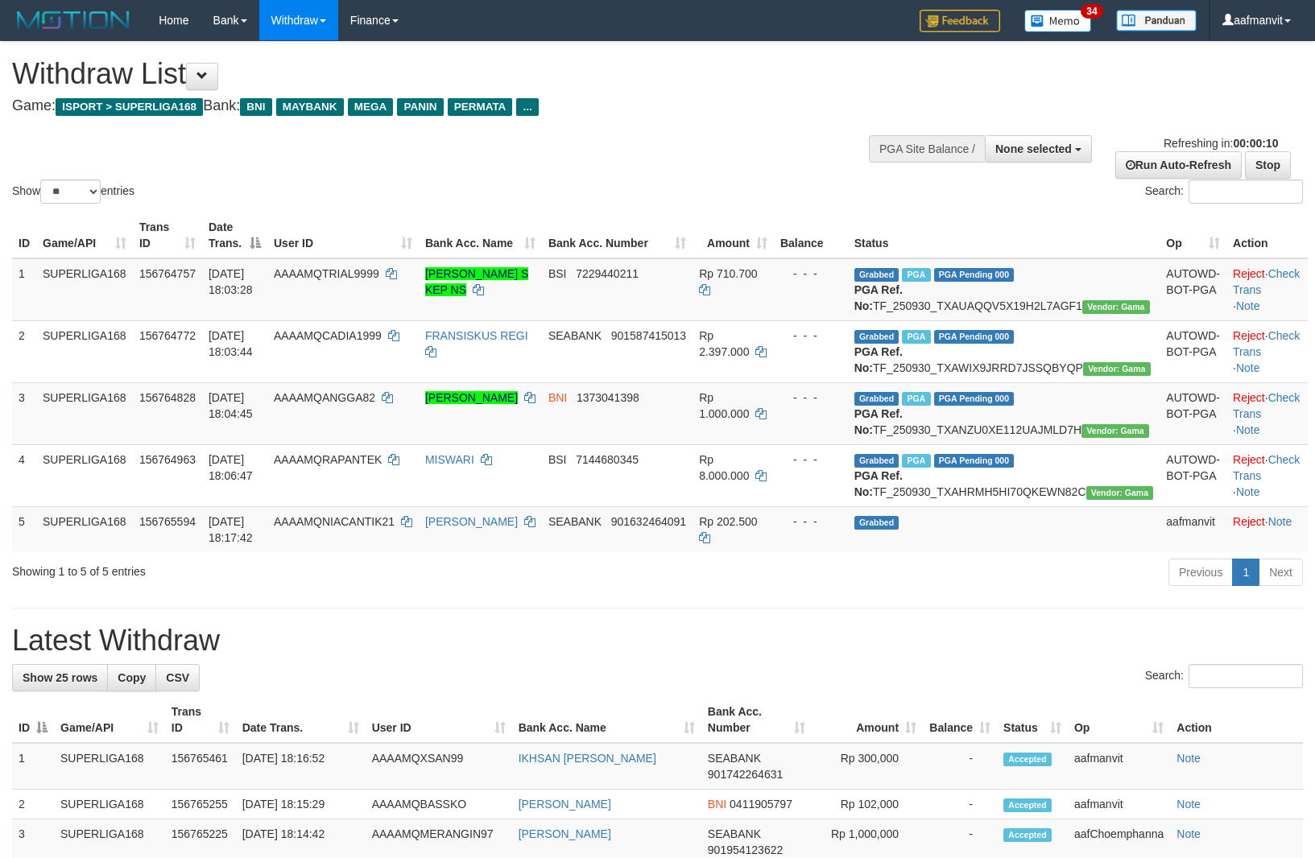
select select
select select "**"
select select
select select "**"
select select
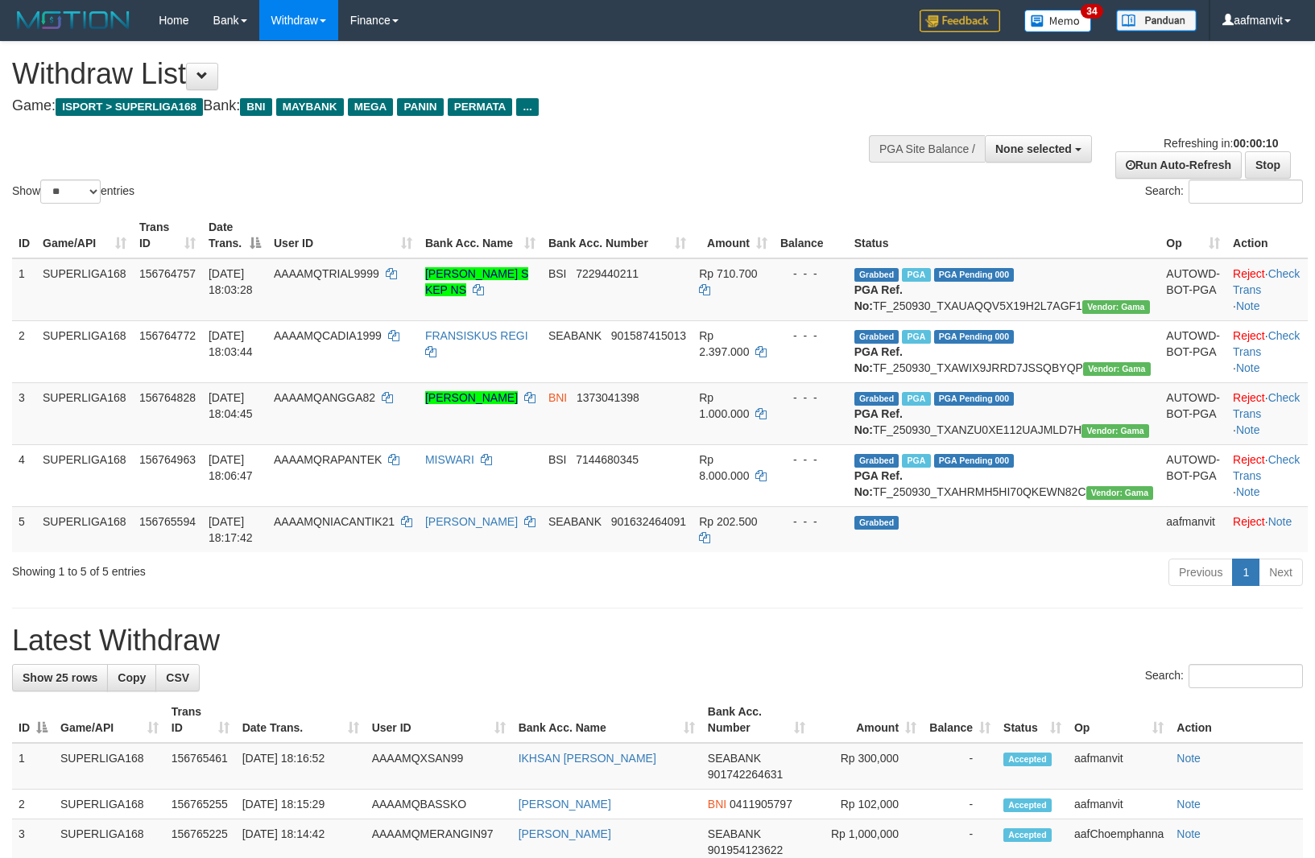
select select "**"
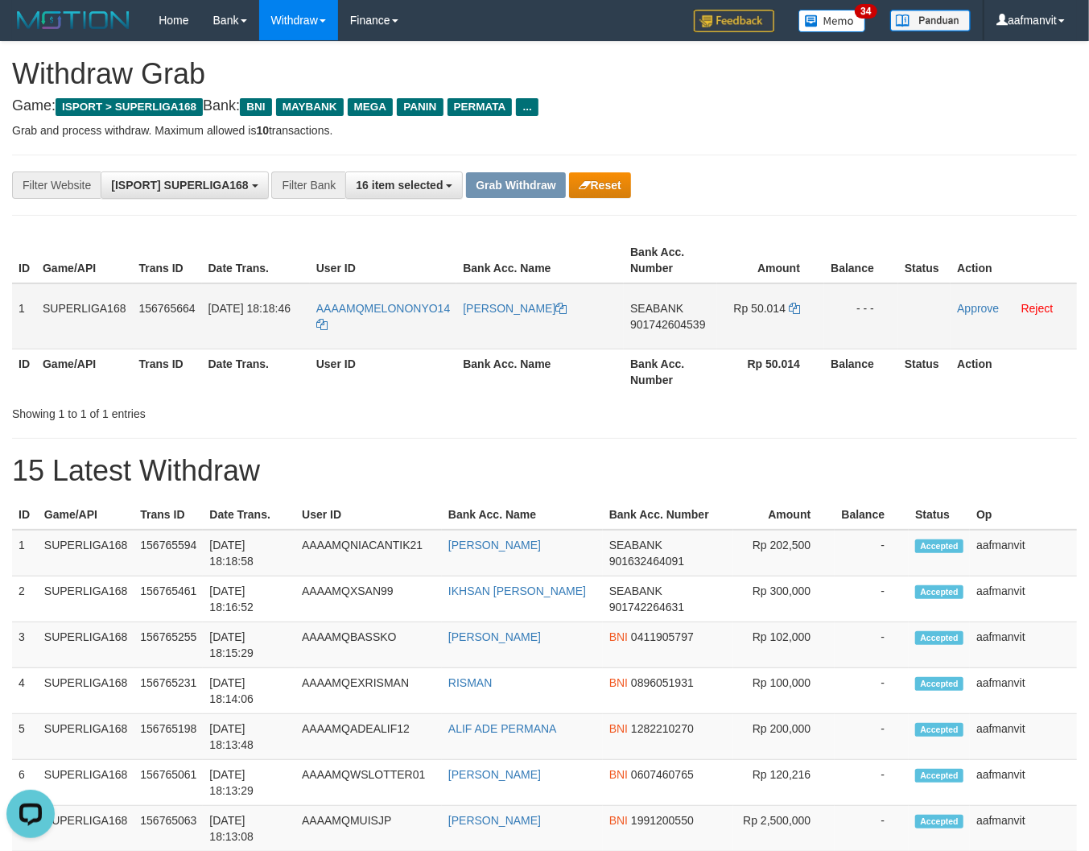
drag, startPoint x: 670, startPoint y: 320, endPoint x: 680, endPoint y: 318, distance: 10.6
click at [678, 319] on span "901742604539" at bounding box center [668, 324] width 75 height 13
click at [680, 318] on span "901742604539" at bounding box center [668, 324] width 75 height 13
click at [792, 303] on icon at bounding box center [794, 308] width 11 height 11
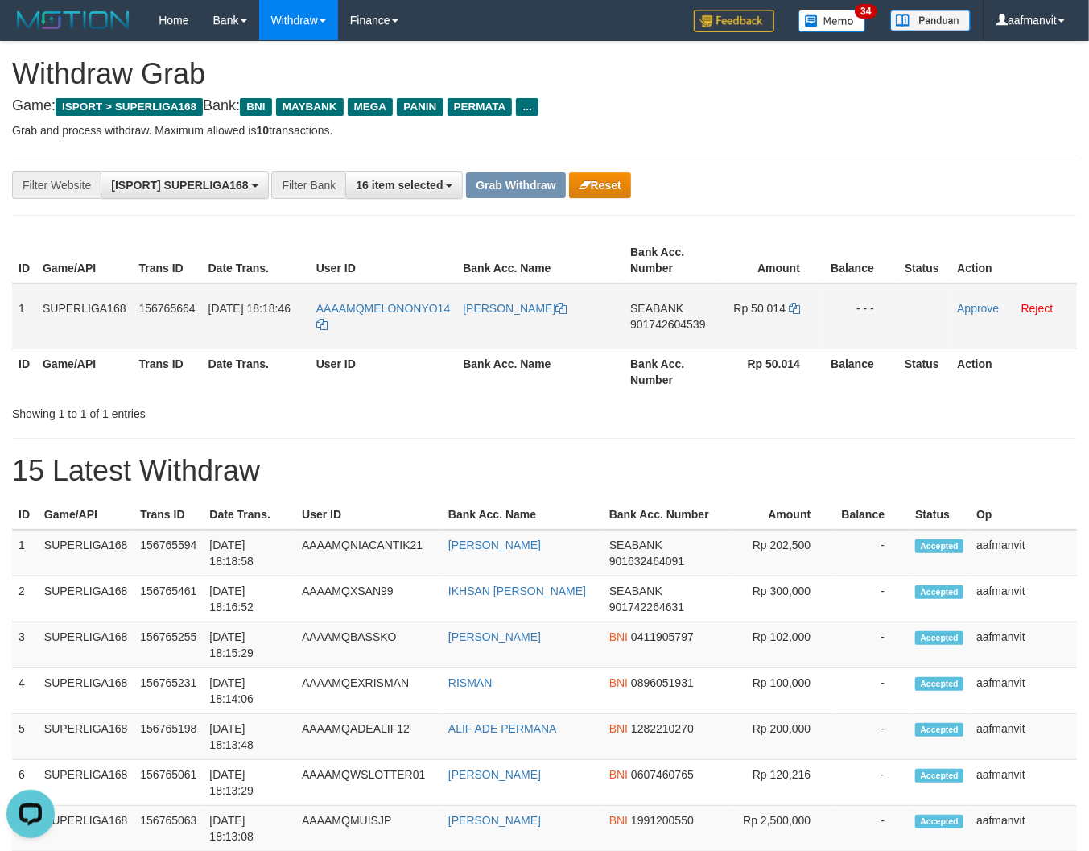
copy link
copy span "MELONONYO14"
drag, startPoint x: 456, startPoint y: 291, endPoint x: 365, endPoint y: 300, distance: 91.5
click at [365, 300] on td "AAAAMQMELONONYO14" at bounding box center [383, 316] width 147 height 66
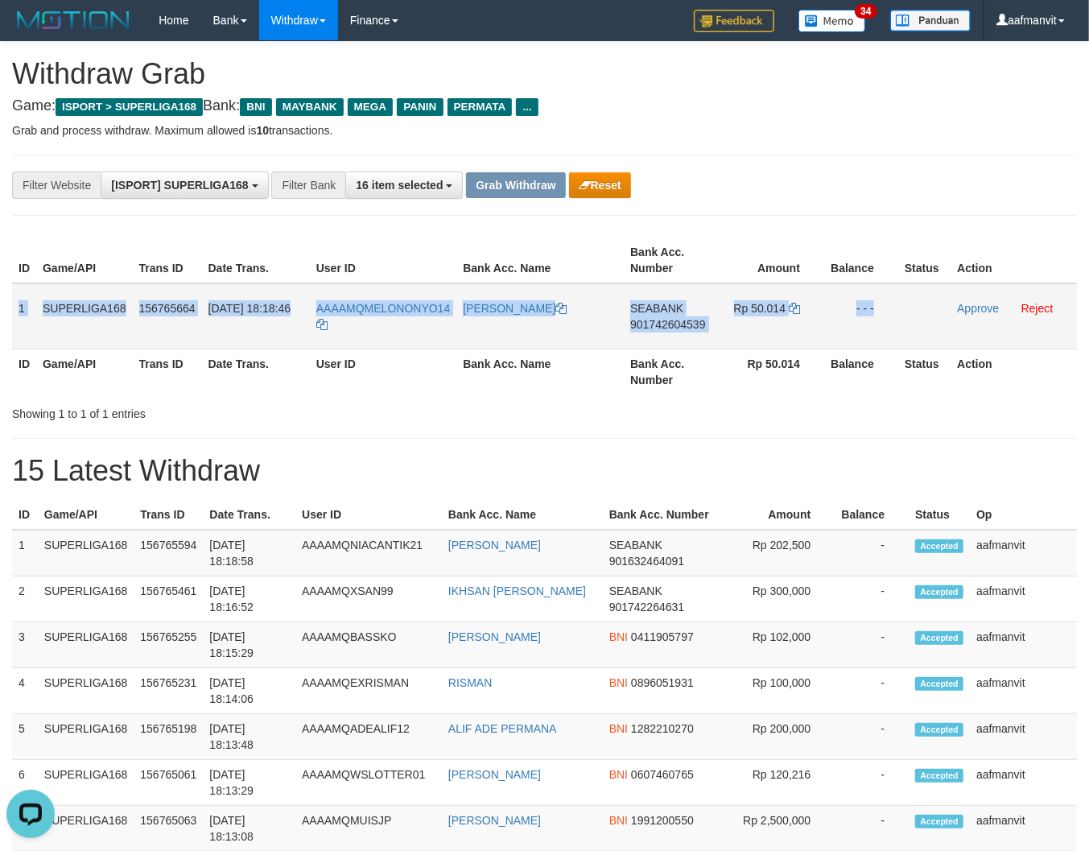
drag, startPoint x: 18, startPoint y: 307, endPoint x: 912, endPoint y: 304, distance: 893.8
click at [912, 304] on tr "1 SUPERLIGA168 156765664 30/09/2025 18:18:46 AAAAMQMELONONYO14 DAMAR SETIAWAN S…" at bounding box center [544, 316] width 1065 height 66
copy tr "1 SUPERLIGA168 156765664 30/09/2025 18:18:46 AAAAMQMELONONYO14 DAMAR SETIAWAN S…"
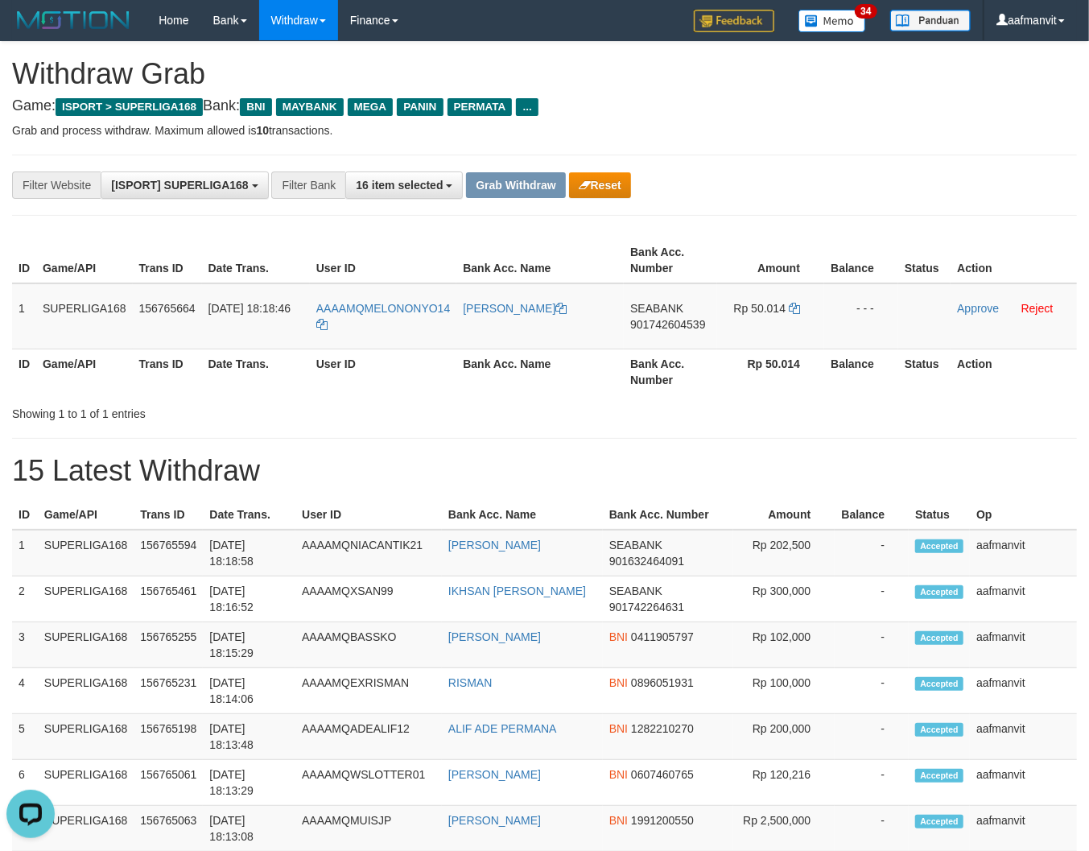
drag, startPoint x: 452, startPoint y: 294, endPoint x: 367, endPoint y: 301, distance: 84.9
click at [367, 301] on td "AAAAMQMELONONYO14" at bounding box center [383, 316] width 147 height 66
copy span "MELONONYO14"
click at [977, 311] on link "Approve" at bounding box center [978, 308] width 42 height 13
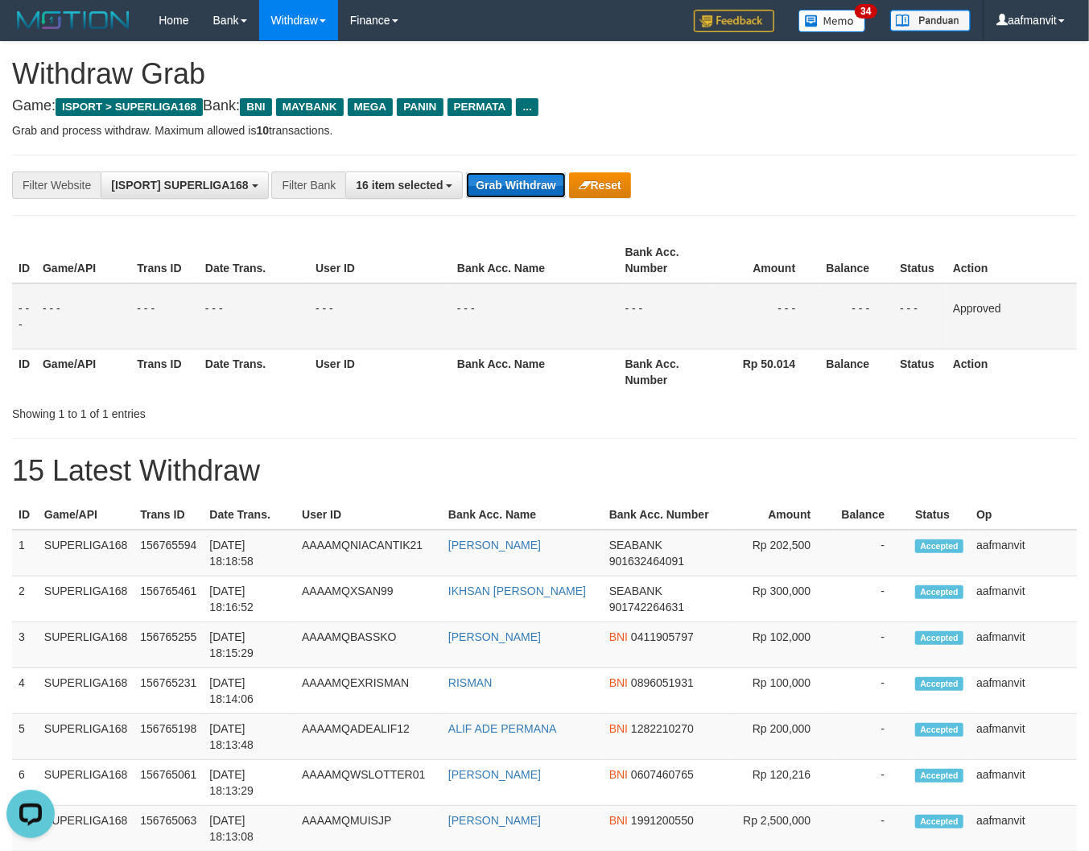
click at [493, 184] on button "Grab Withdraw" at bounding box center [515, 185] width 99 height 26
drag, startPoint x: 493, startPoint y: 184, endPoint x: 478, endPoint y: 175, distance: 17.0
click at [486, 178] on button "Grab Withdraw" at bounding box center [515, 185] width 99 height 26
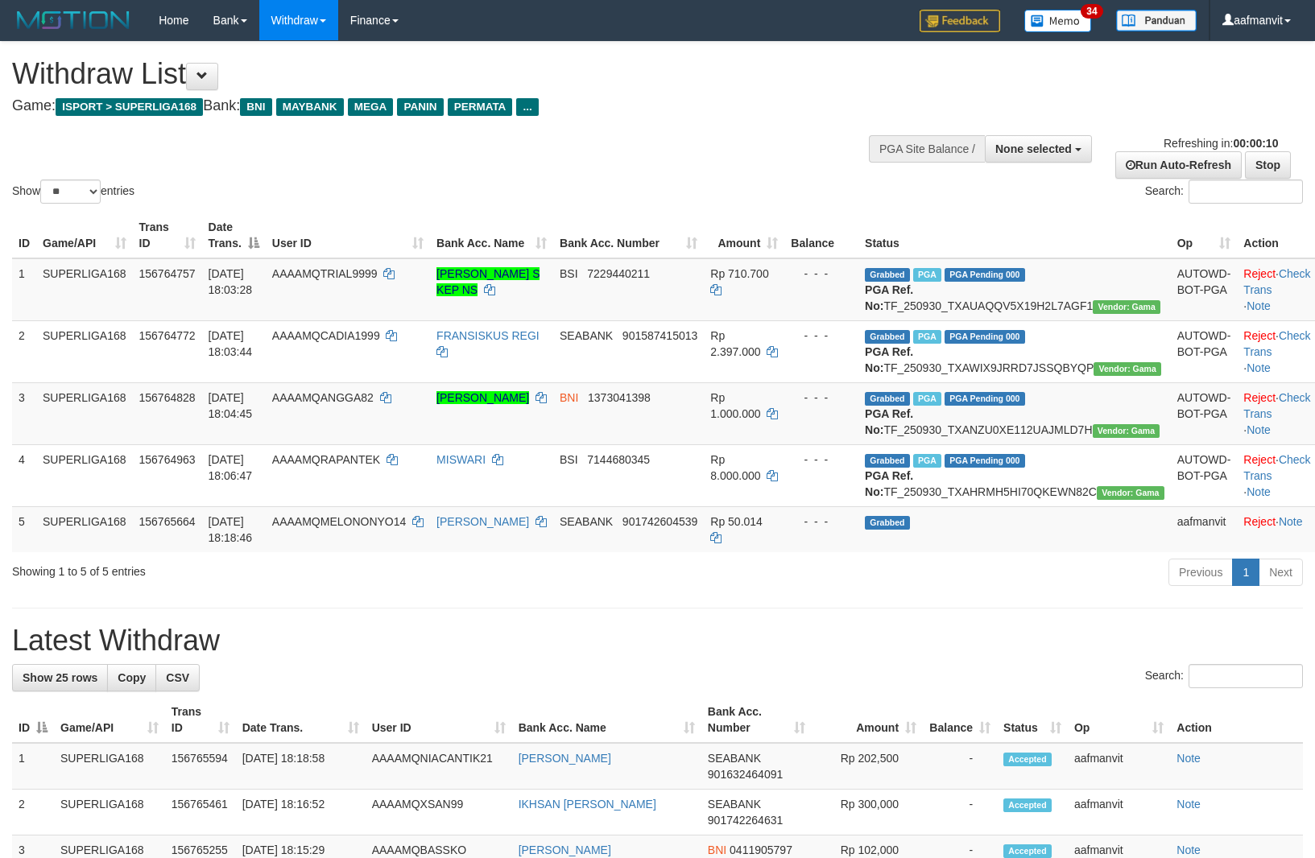
select select
select select "**"
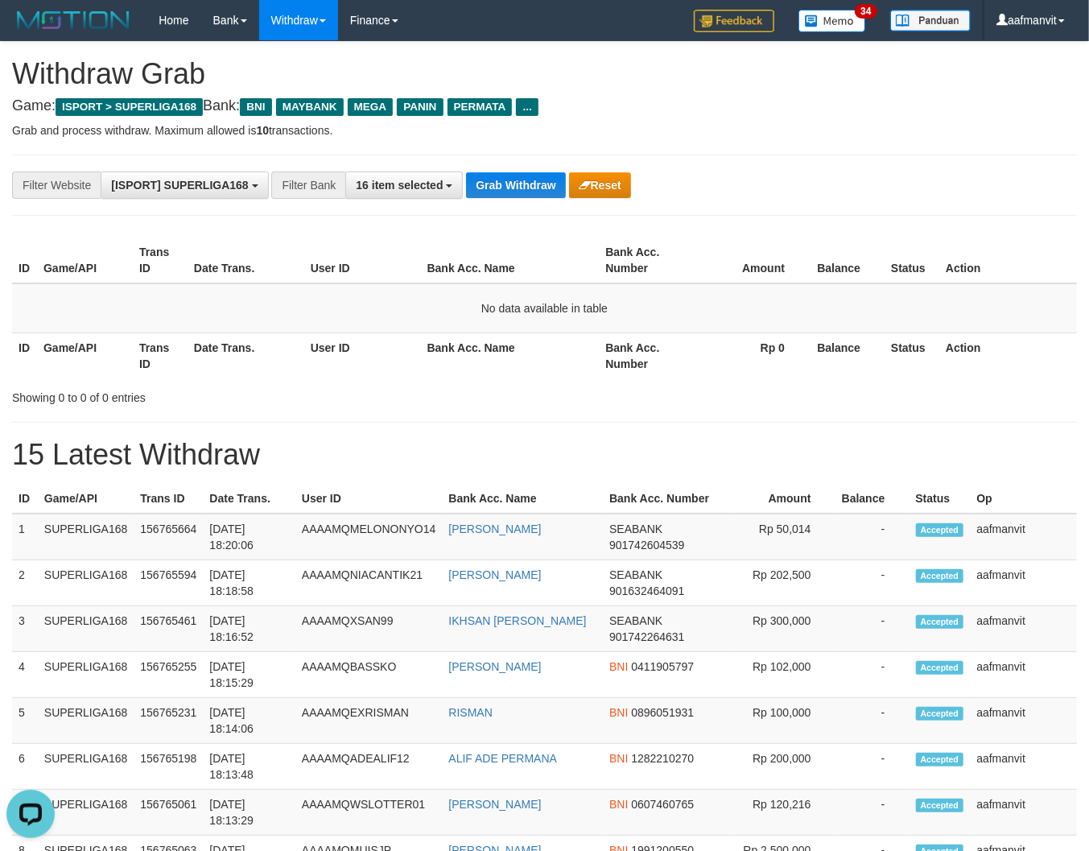
click at [481, 202] on div "**********" at bounding box center [544, 185] width 1065 height 61
click at [489, 193] on button "Grab Withdraw" at bounding box center [515, 185] width 99 height 26
drag, startPoint x: 494, startPoint y: 188, endPoint x: 768, endPoint y: 242, distance: 279.8
click at [497, 188] on button "Grab Withdraw" at bounding box center [515, 185] width 99 height 26
click at [526, 186] on button "Grab Withdraw" at bounding box center [515, 185] width 99 height 26
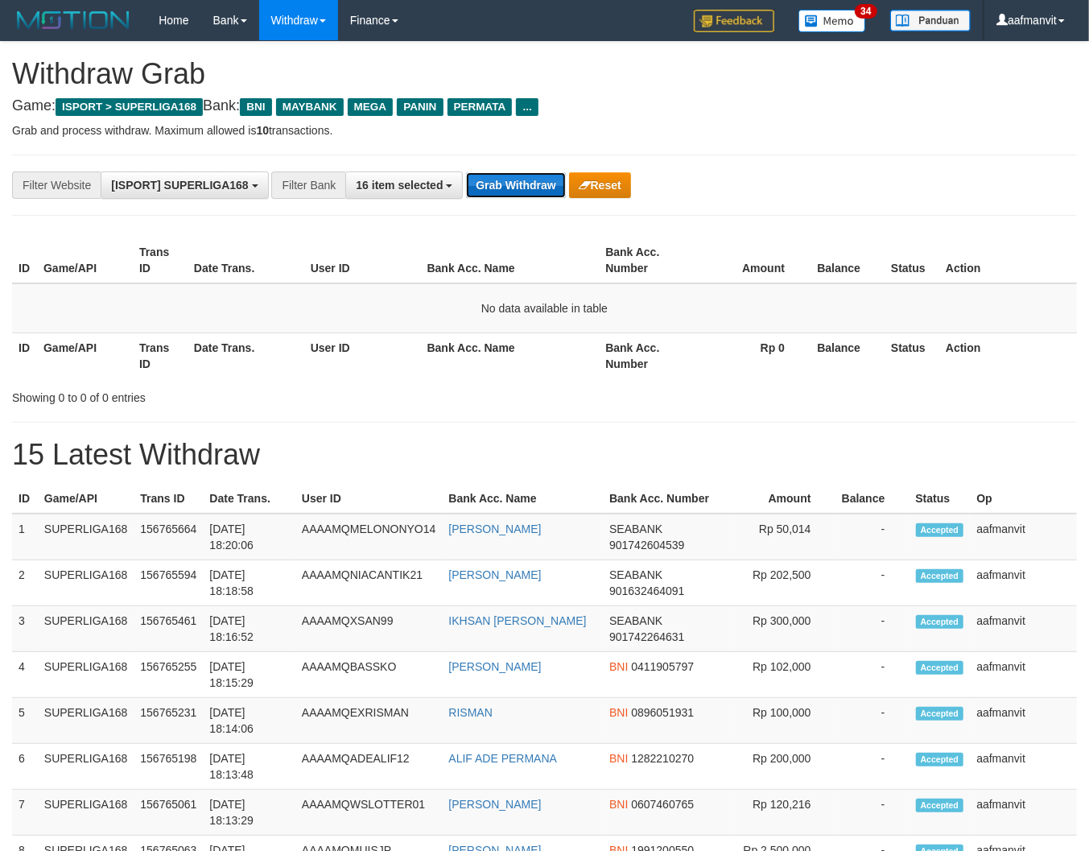
click at [526, 185] on button "Grab Withdraw" at bounding box center [515, 185] width 99 height 26
click at [525, 179] on button "Grab Withdraw" at bounding box center [515, 185] width 99 height 26
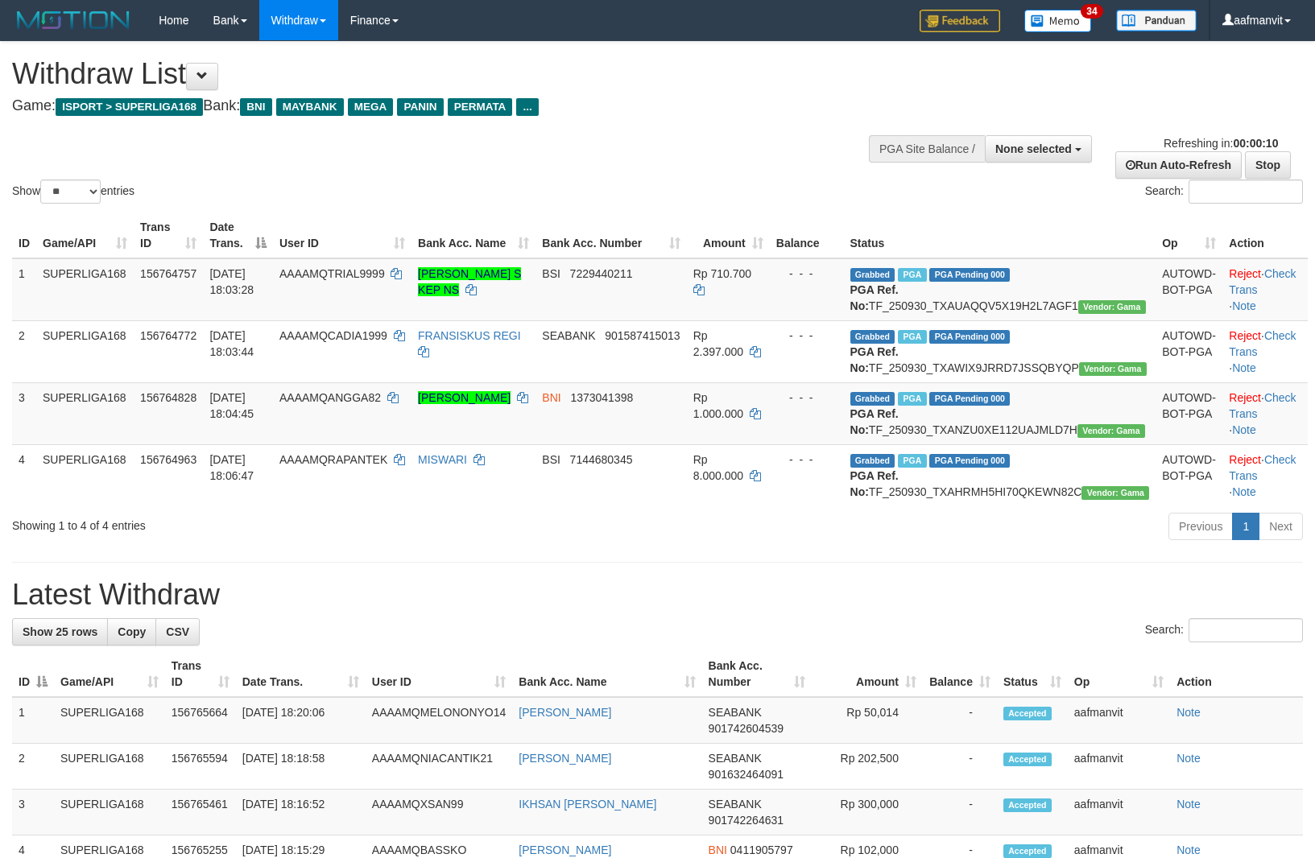
select select
select select "**"
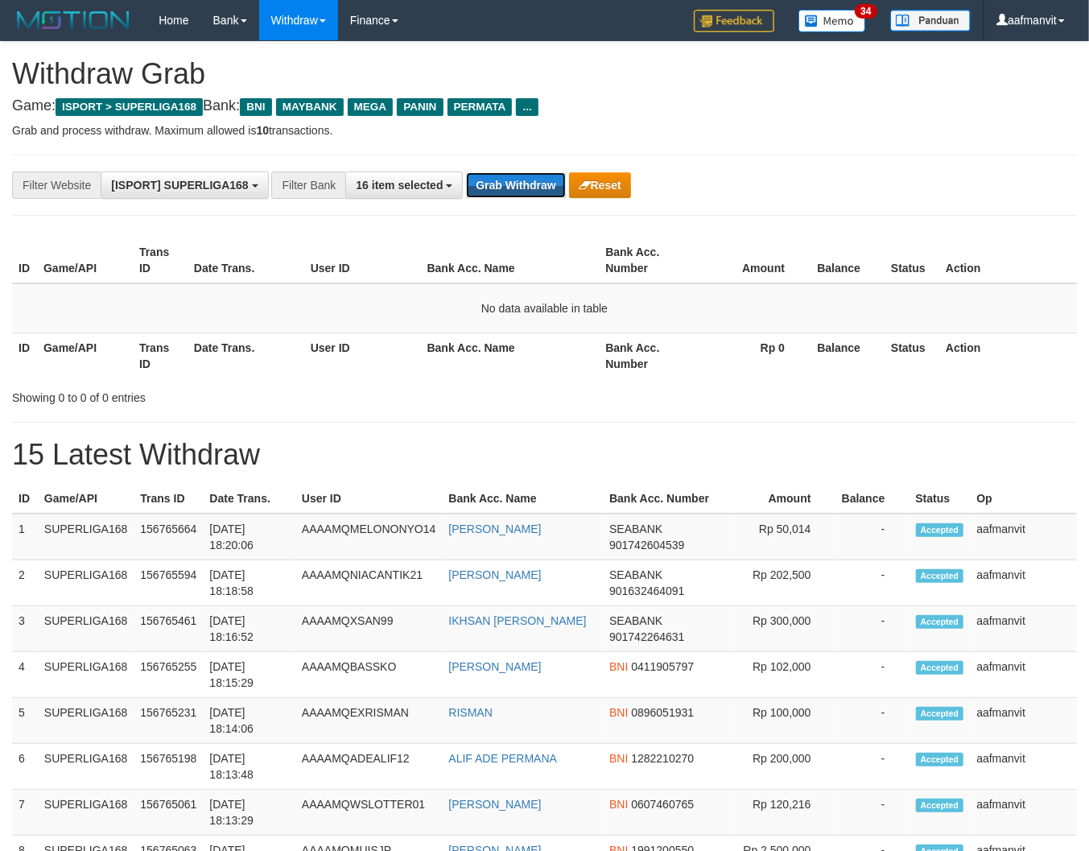
click at [525, 179] on button "Grab Withdraw" at bounding box center [515, 185] width 99 height 26
drag, startPoint x: 0, startPoint y: 0, endPoint x: 526, endPoint y: 179, distance: 555.4
click at [526, 179] on button "Grab Withdraw" at bounding box center [515, 185] width 99 height 26
drag, startPoint x: 0, startPoint y: 0, endPoint x: 530, endPoint y: 186, distance: 561.5
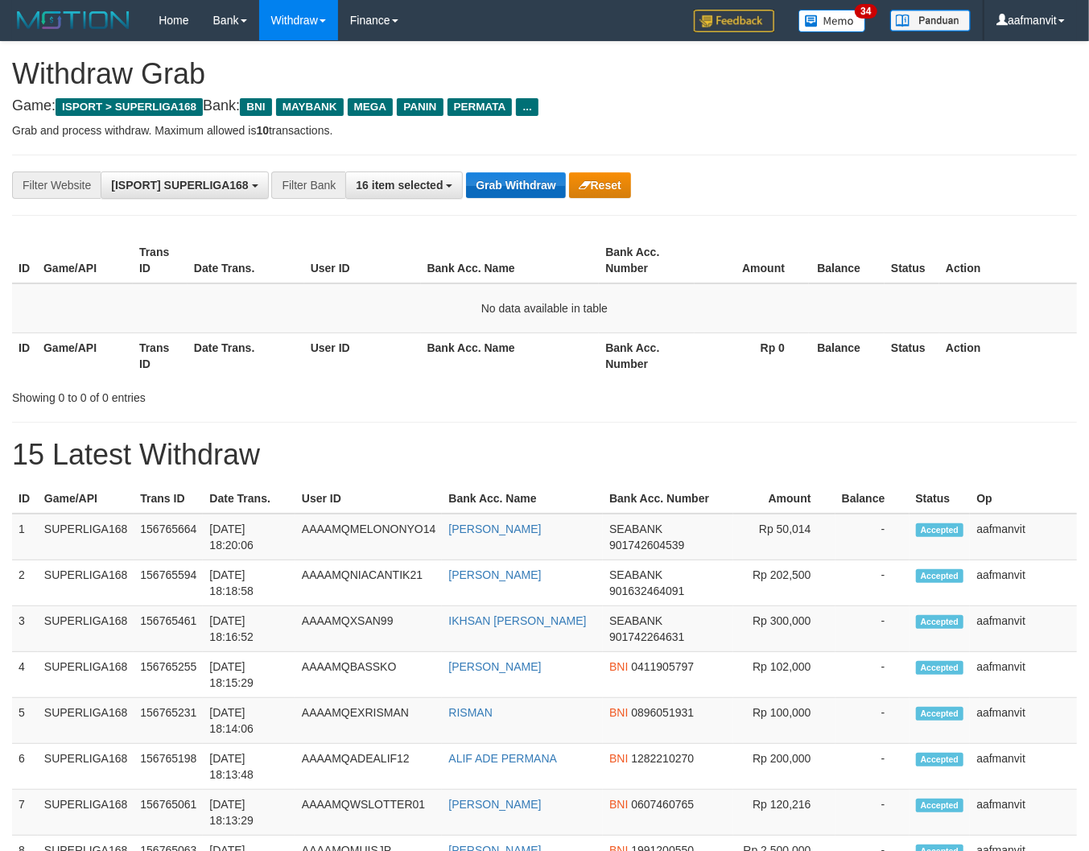
click at [530, 186] on button "Grab Withdraw" at bounding box center [515, 185] width 99 height 26
click at [532, 187] on button "Grab Withdraw" at bounding box center [515, 185] width 99 height 26
click at [534, 192] on button "Grab Withdraw" at bounding box center [515, 185] width 99 height 26
click at [534, 193] on button "Grab Withdraw" at bounding box center [515, 185] width 99 height 26
click at [468, 195] on button "Grab Withdraw" at bounding box center [515, 185] width 99 height 26
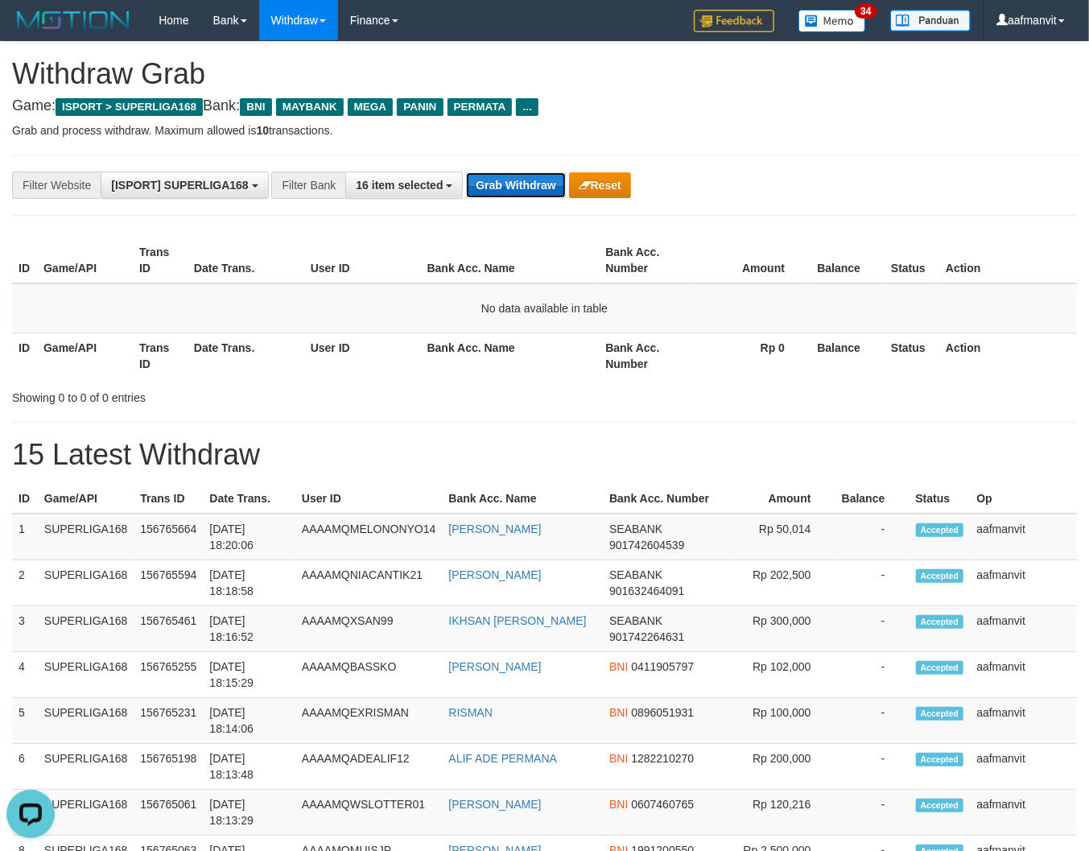
click at [482, 178] on button "Grab Withdraw" at bounding box center [515, 185] width 99 height 26
drag, startPoint x: 482, startPoint y: 178, endPoint x: 508, endPoint y: 182, distance: 26.9
click at [508, 182] on button "Grab Withdraw" at bounding box center [515, 185] width 99 height 26
click at [541, 178] on button "Grab Withdraw" at bounding box center [515, 185] width 99 height 26
click at [540, 178] on button "Grab Withdraw" at bounding box center [515, 185] width 99 height 26
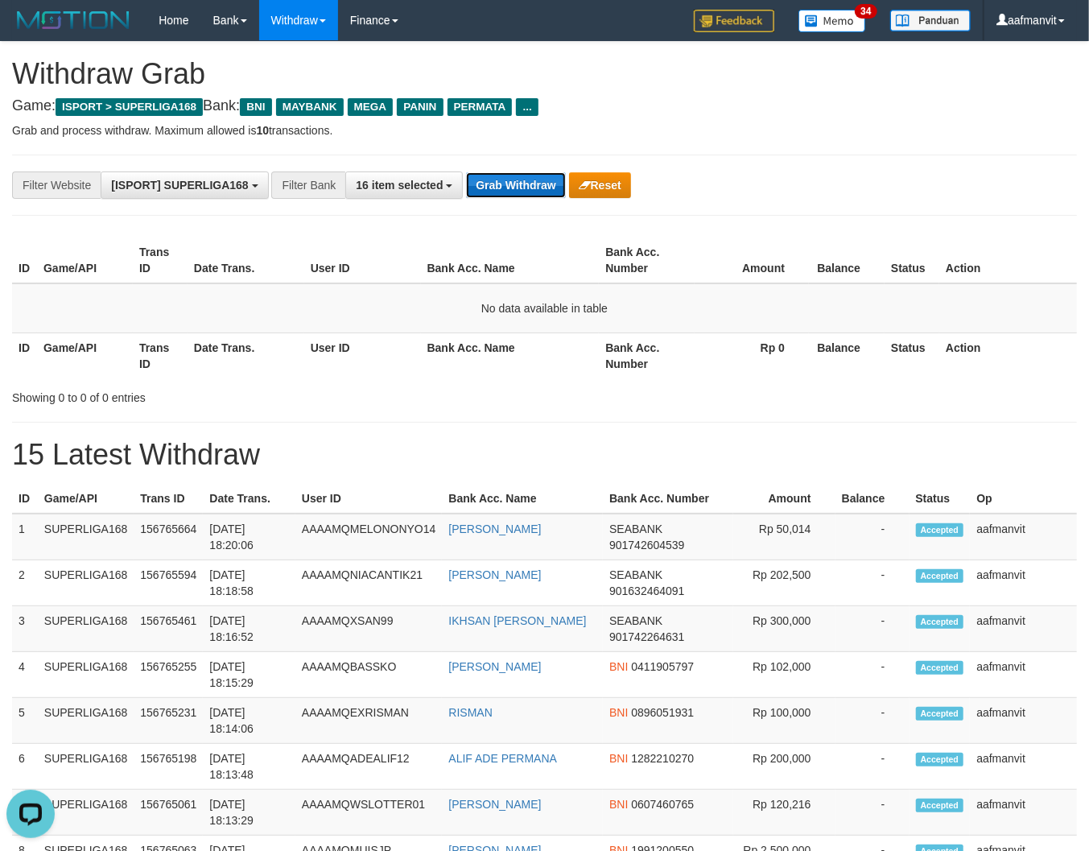
click at [520, 177] on button "Grab Withdraw" at bounding box center [515, 185] width 99 height 26
click at [515, 178] on button "Grab Withdraw" at bounding box center [515, 185] width 99 height 26
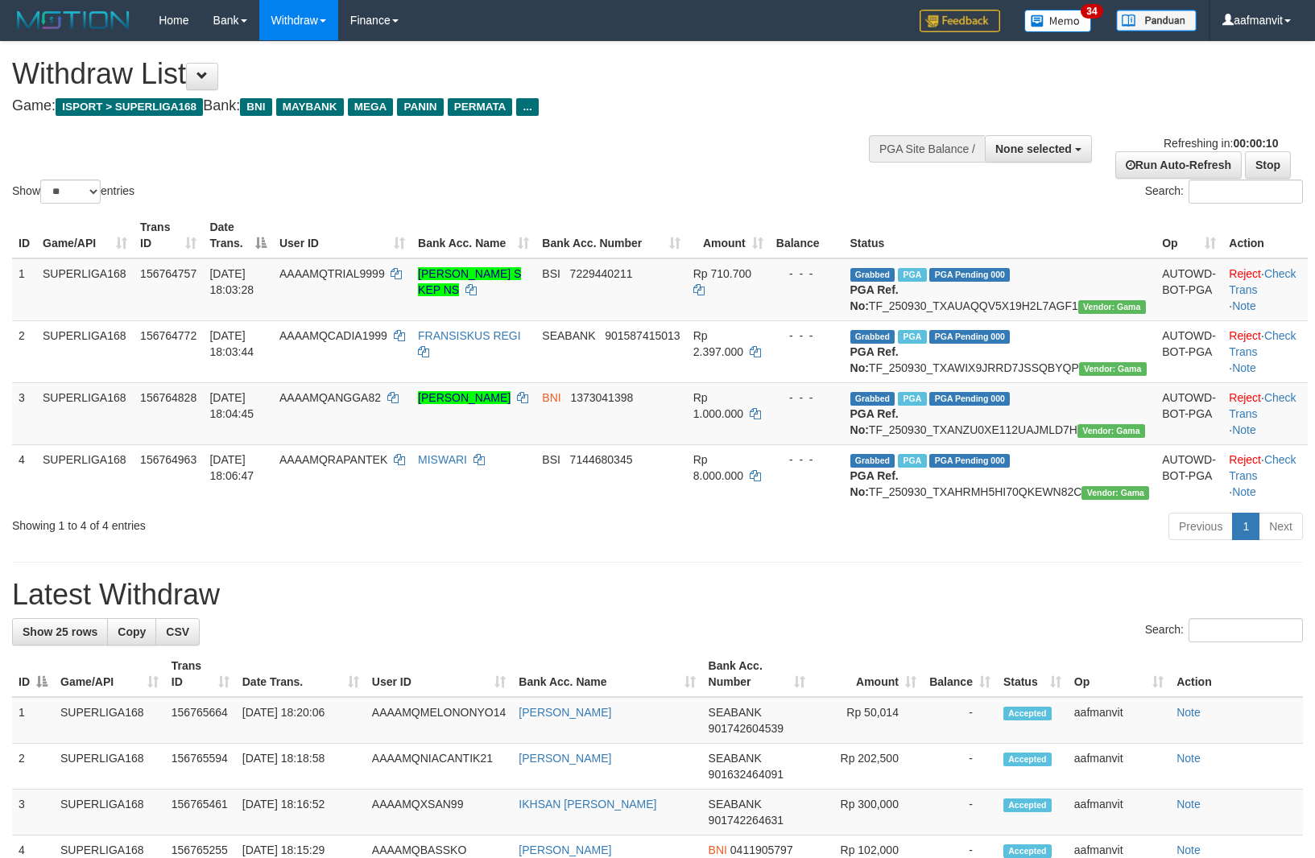
select select
select select "**"
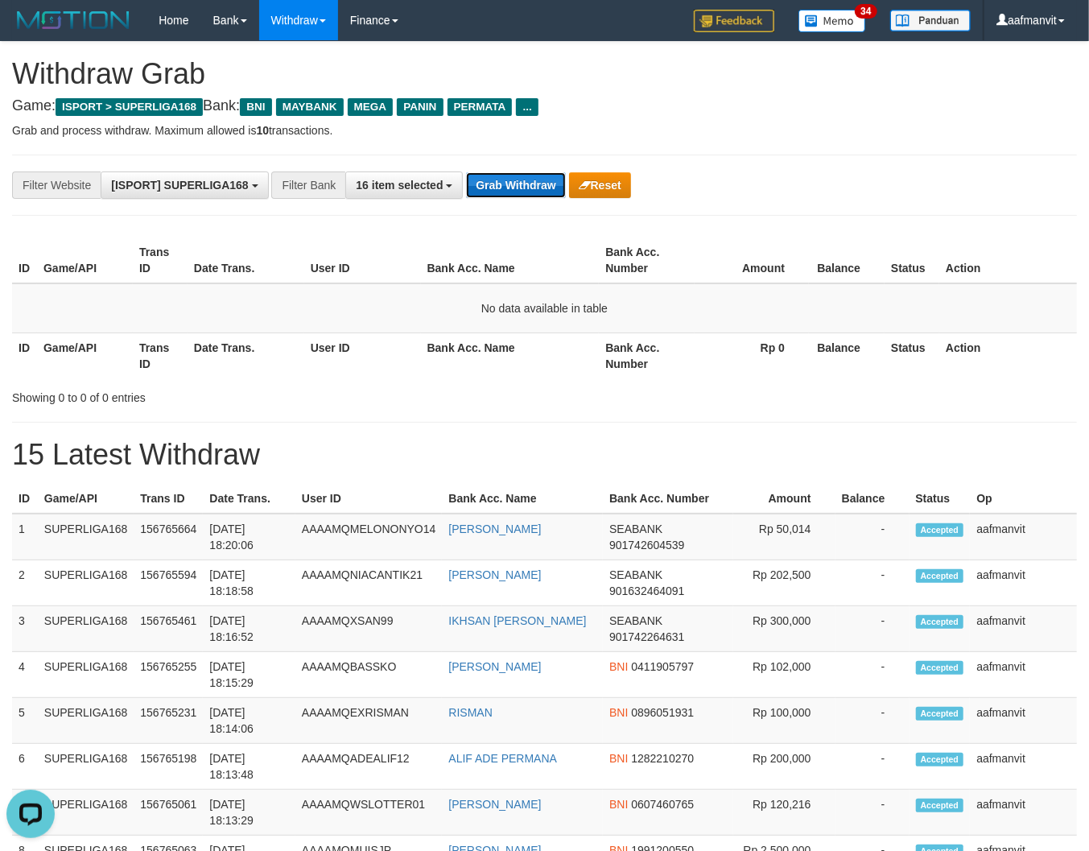
click at [497, 182] on button "Grab Withdraw" at bounding box center [515, 185] width 99 height 26
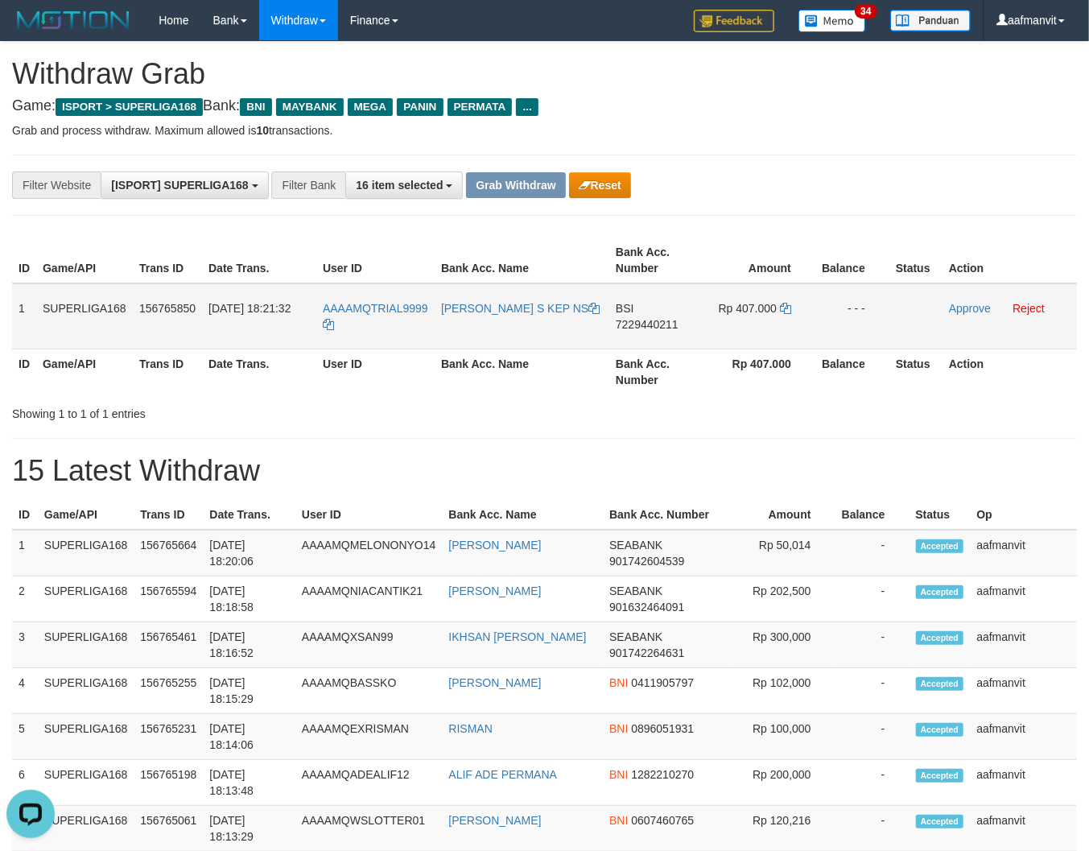
drag, startPoint x: 21, startPoint y: 302, endPoint x: 862, endPoint y: 319, distance: 841.6
click at [862, 319] on tr "1 SUPERLIGA168 156765850 [DATE] 18:21:32 AAAAMQTRIAL9999 [PERSON_NAME] S KEP NS…" at bounding box center [544, 316] width 1065 height 66
copy tr "1 SUPERLIGA168 156765850 30/09/2025 18:21:32 AAAAMQTRIAL9999 ANDIKA SUSANDI S K…"
drag, startPoint x: 381, startPoint y: 486, endPoint x: 384, endPoint y: 444, distance: 42.0
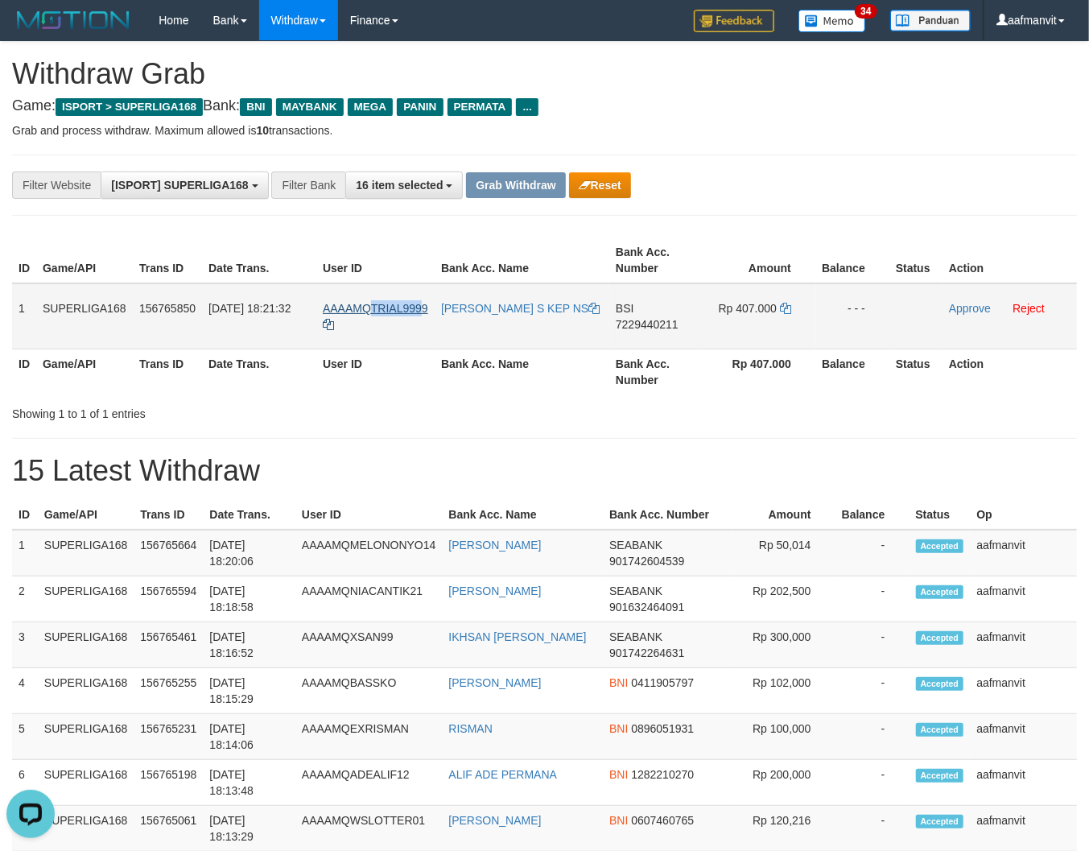
drag, startPoint x: 414, startPoint y: 293, endPoint x: 369, endPoint y: 310, distance: 48.2
click at [369, 310] on td "AAAAMQTRIAL9999" at bounding box center [375, 316] width 118 height 66
copy span "TRIAL999"
click at [621, 326] on span "7229440211" at bounding box center [647, 324] width 63 height 13
click at [622, 327] on span "7229440211" at bounding box center [647, 324] width 63 height 13
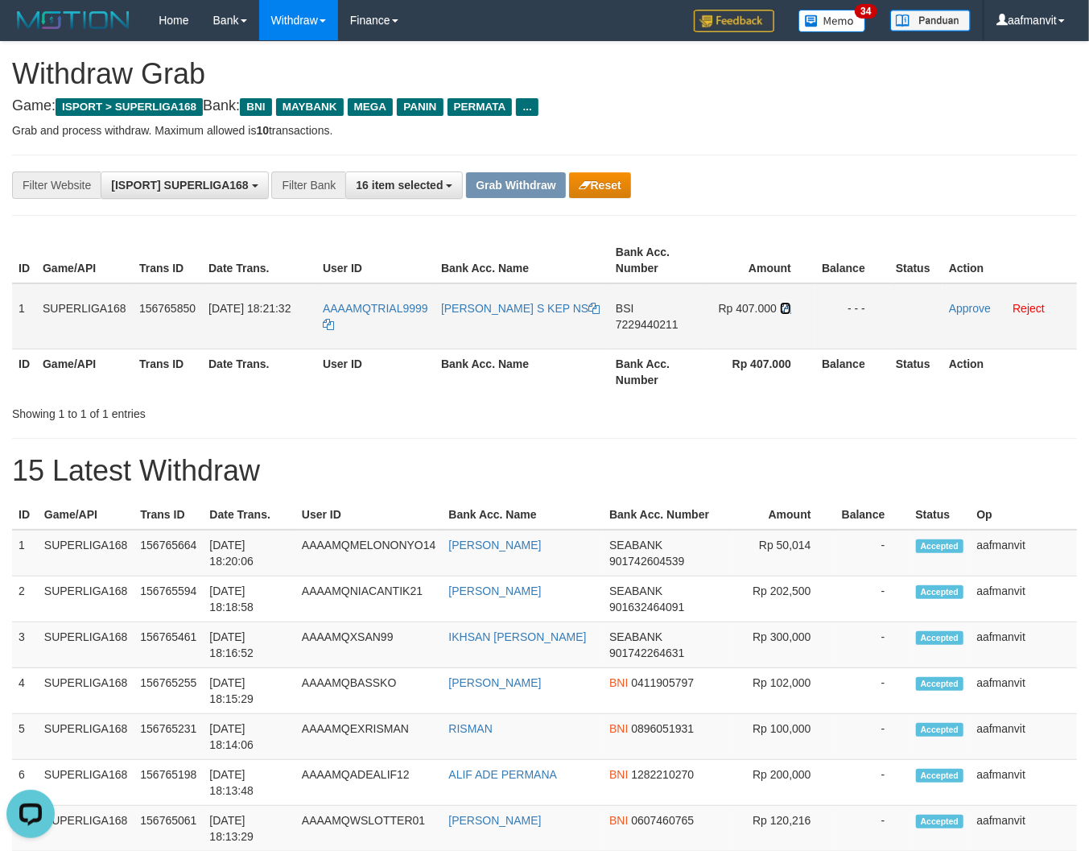
click at [790, 307] on icon at bounding box center [785, 308] width 11 height 11
click at [779, 306] on td "Rp 407.000" at bounding box center [760, 316] width 112 height 66
click at [787, 306] on td "Rp 407.000" at bounding box center [760, 316] width 112 height 66
click at [787, 306] on icon at bounding box center [785, 308] width 11 height 11
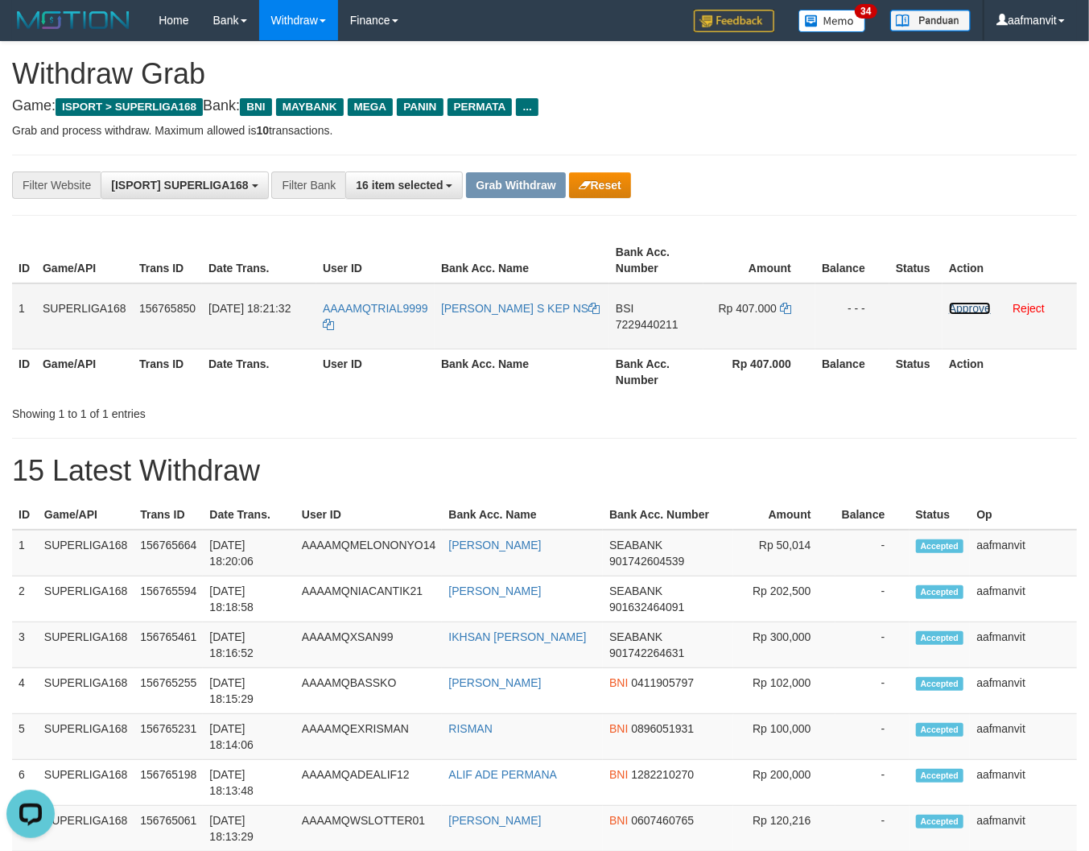
click at [956, 311] on link "Approve" at bounding box center [970, 308] width 42 height 13
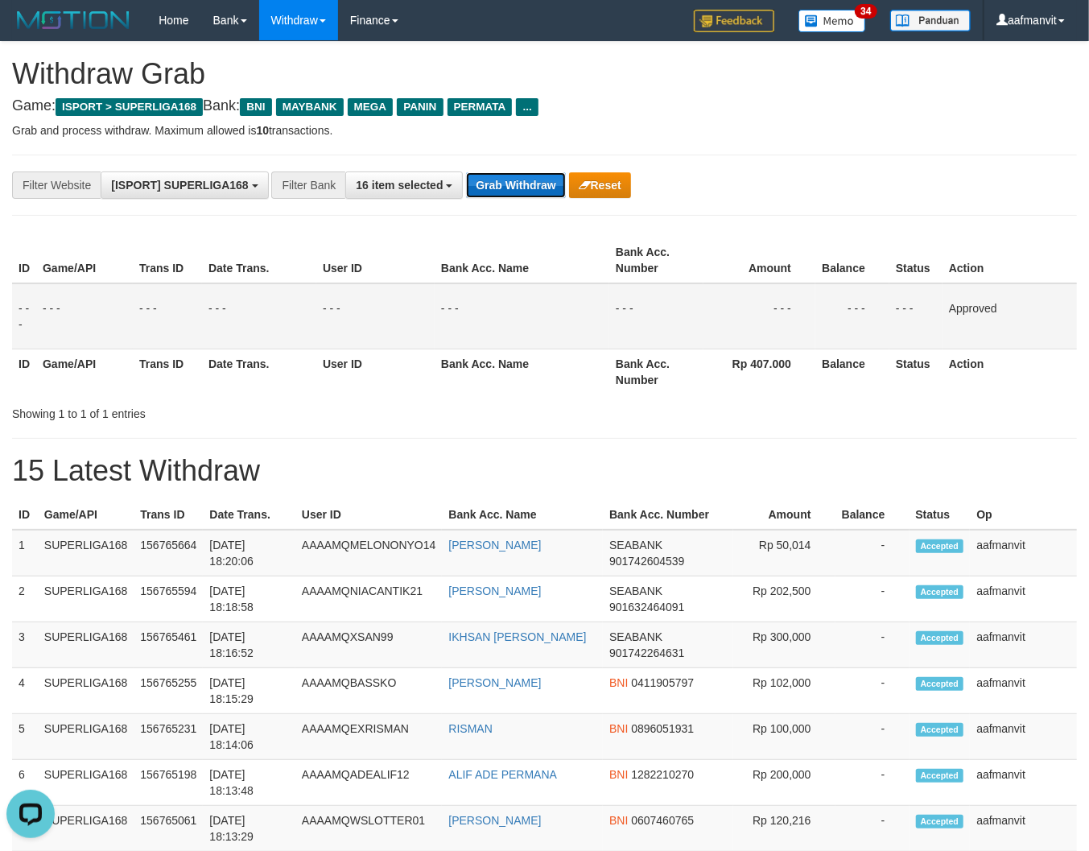
click at [485, 182] on button "Grab Withdraw" at bounding box center [515, 185] width 99 height 26
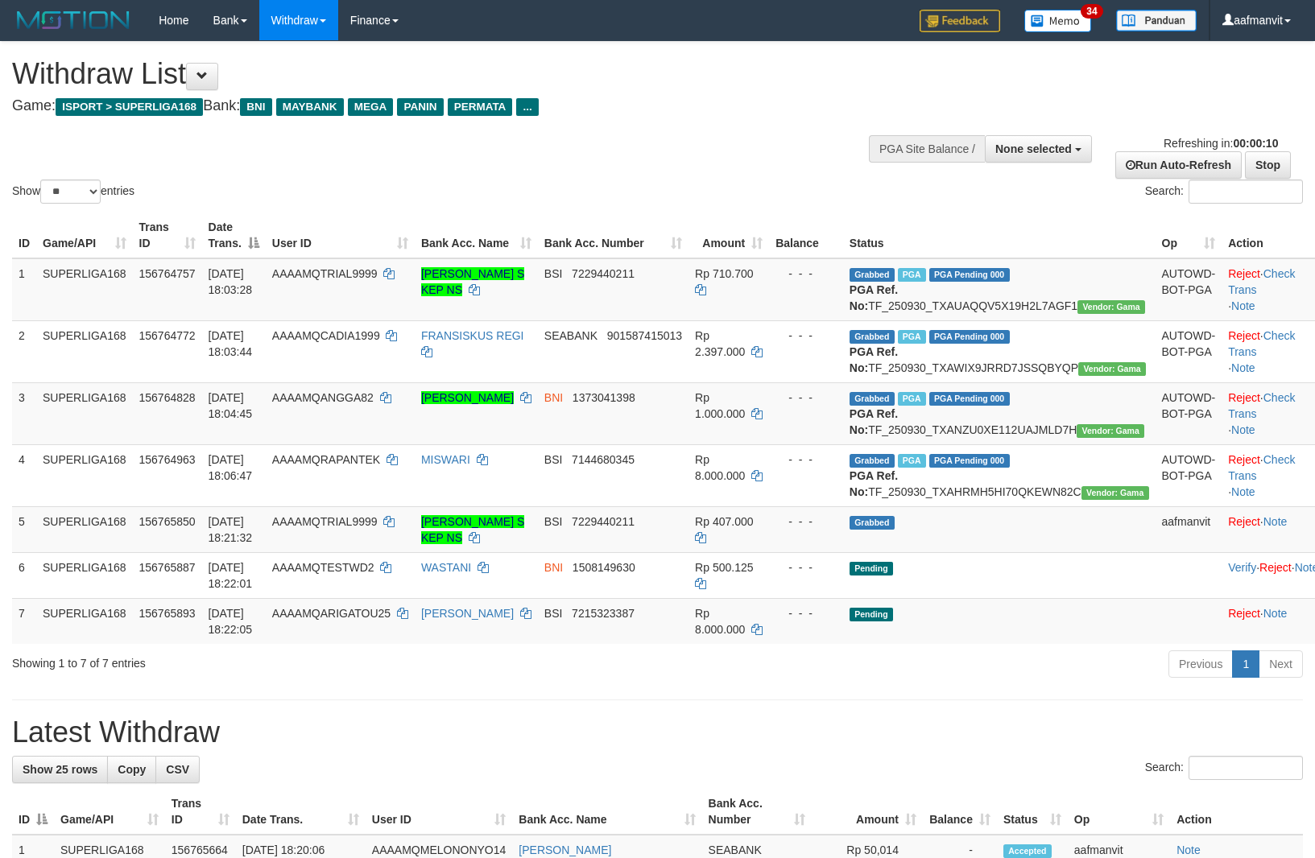
select select
select select "**"
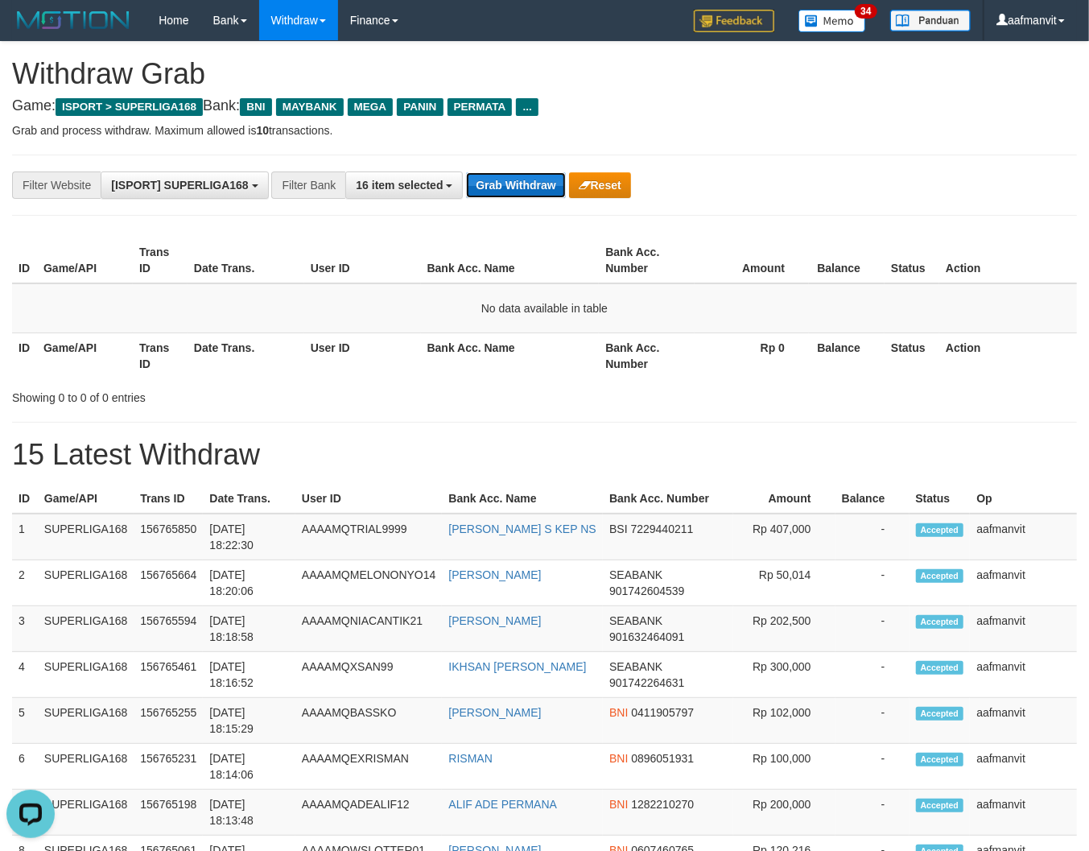
click at [488, 187] on button "Grab Withdraw" at bounding box center [515, 185] width 99 height 26
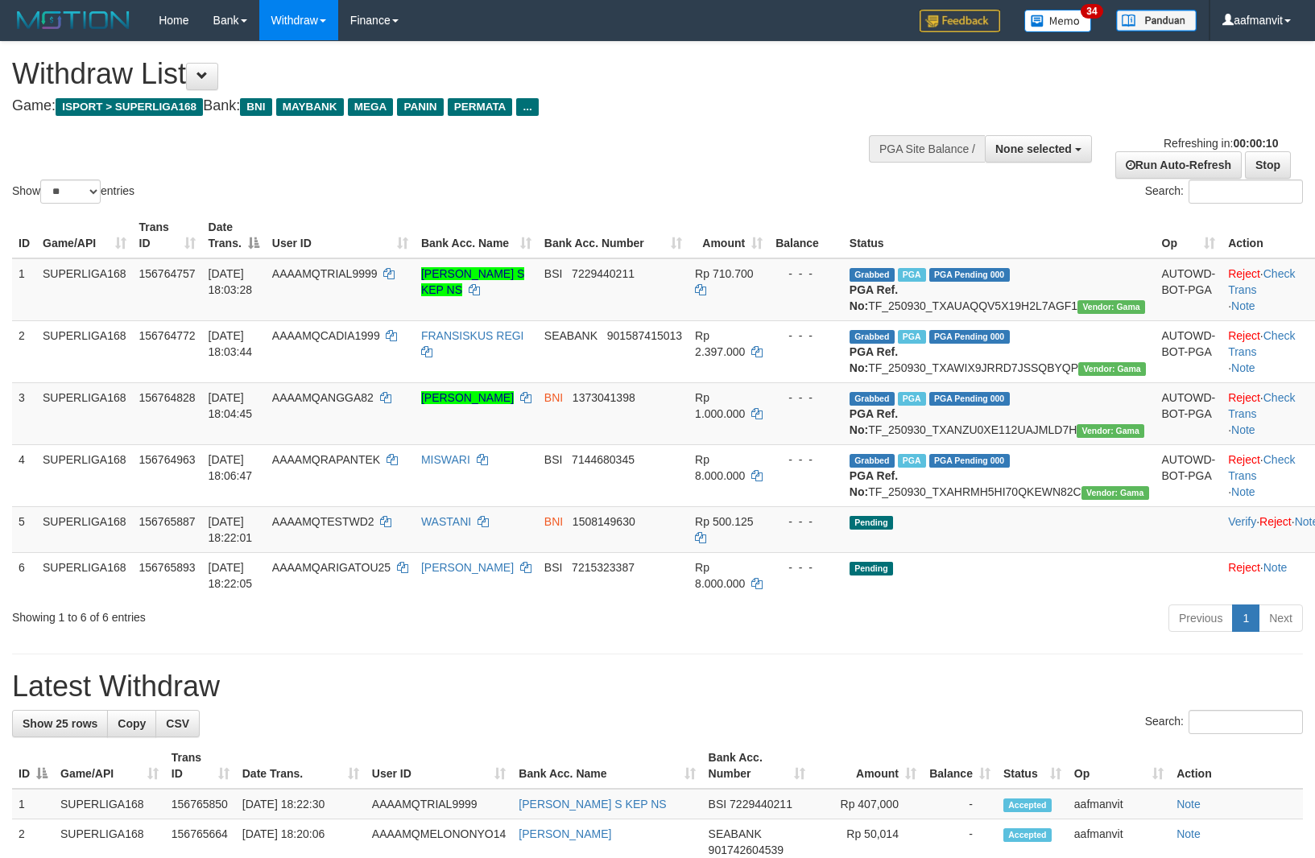
select select
select select "**"
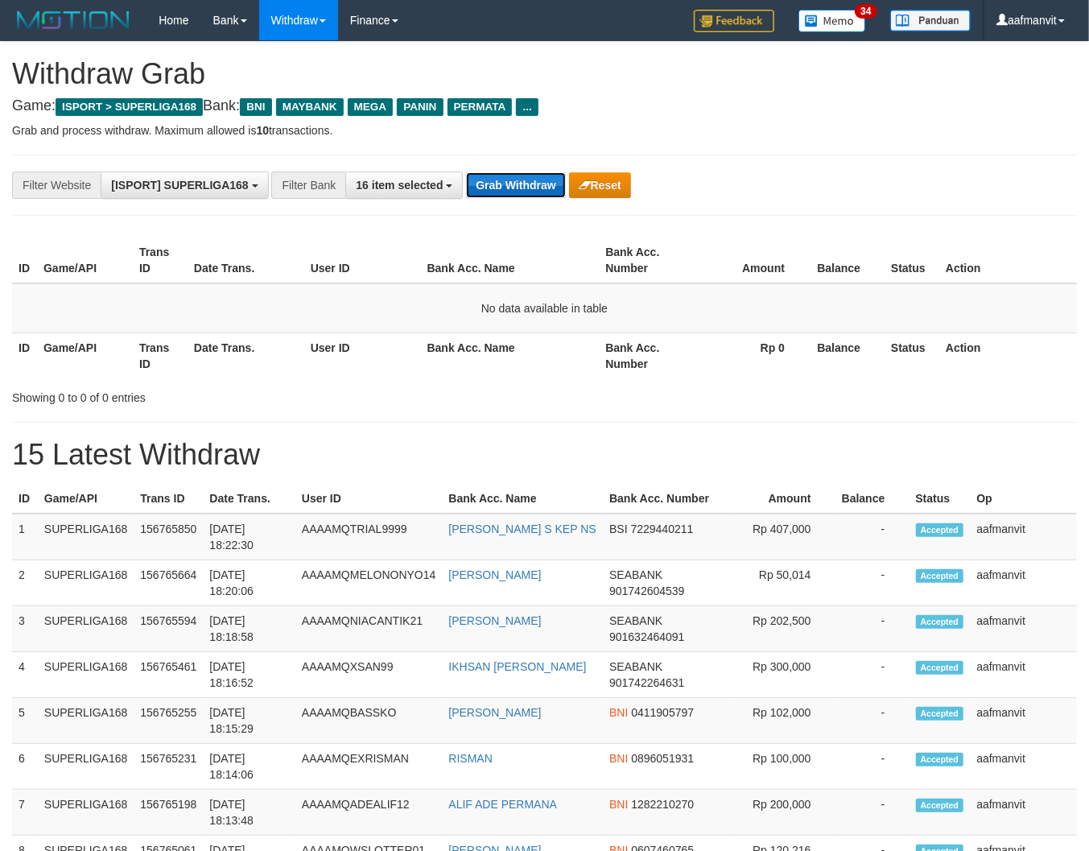
click at [487, 185] on button "Grab Withdraw" at bounding box center [515, 185] width 99 height 26
click at [521, 193] on button "Grab Withdraw" at bounding box center [515, 185] width 99 height 26
click at [519, 192] on button "Grab Withdraw" at bounding box center [515, 185] width 99 height 26
drag, startPoint x: 506, startPoint y: 200, endPoint x: 496, endPoint y: 193, distance: 11.6
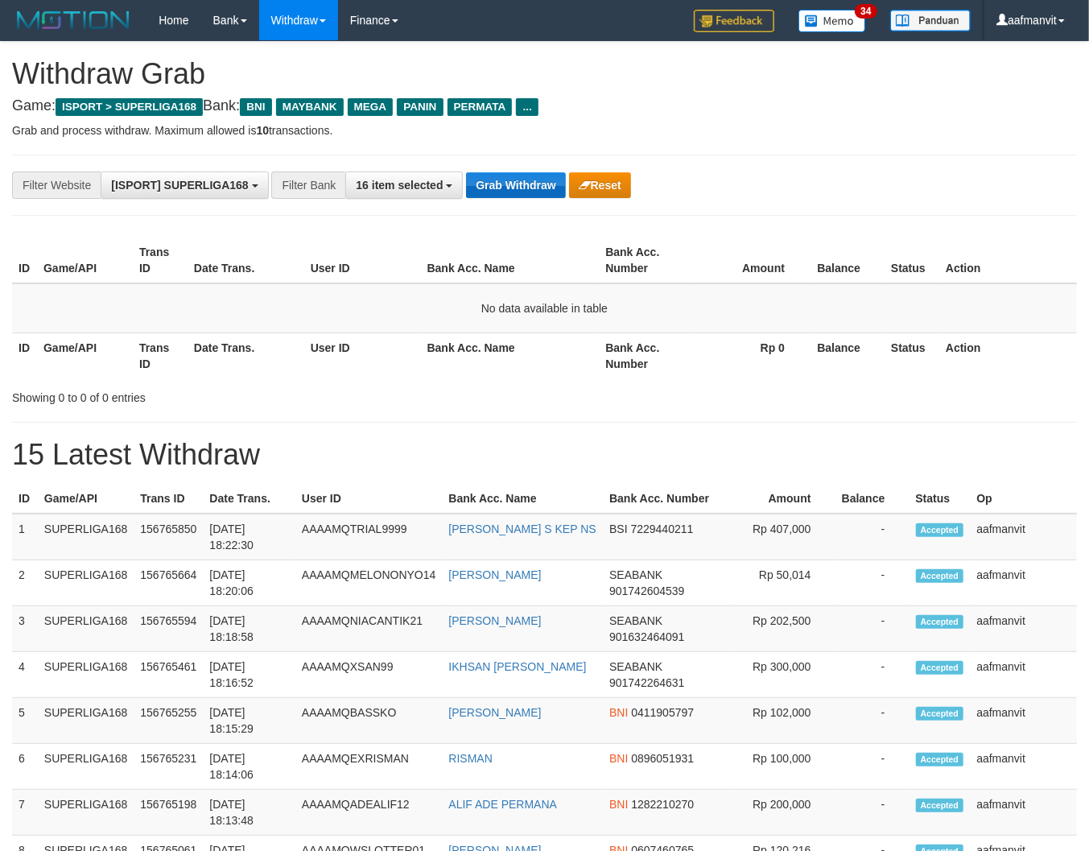
click at [505, 200] on div "**********" at bounding box center [544, 185] width 1065 height 61
drag, startPoint x: 494, startPoint y: 191, endPoint x: 443, endPoint y: 176, distance: 53.0
click at [479, 188] on button "Grab Withdraw" at bounding box center [515, 185] width 99 height 26
click at [486, 190] on button "Grab Withdraw" at bounding box center [515, 185] width 99 height 26
drag, startPoint x: 486, startPoint y: 190, endPoint x: 548, endPoint y: 180, distance: 63.7
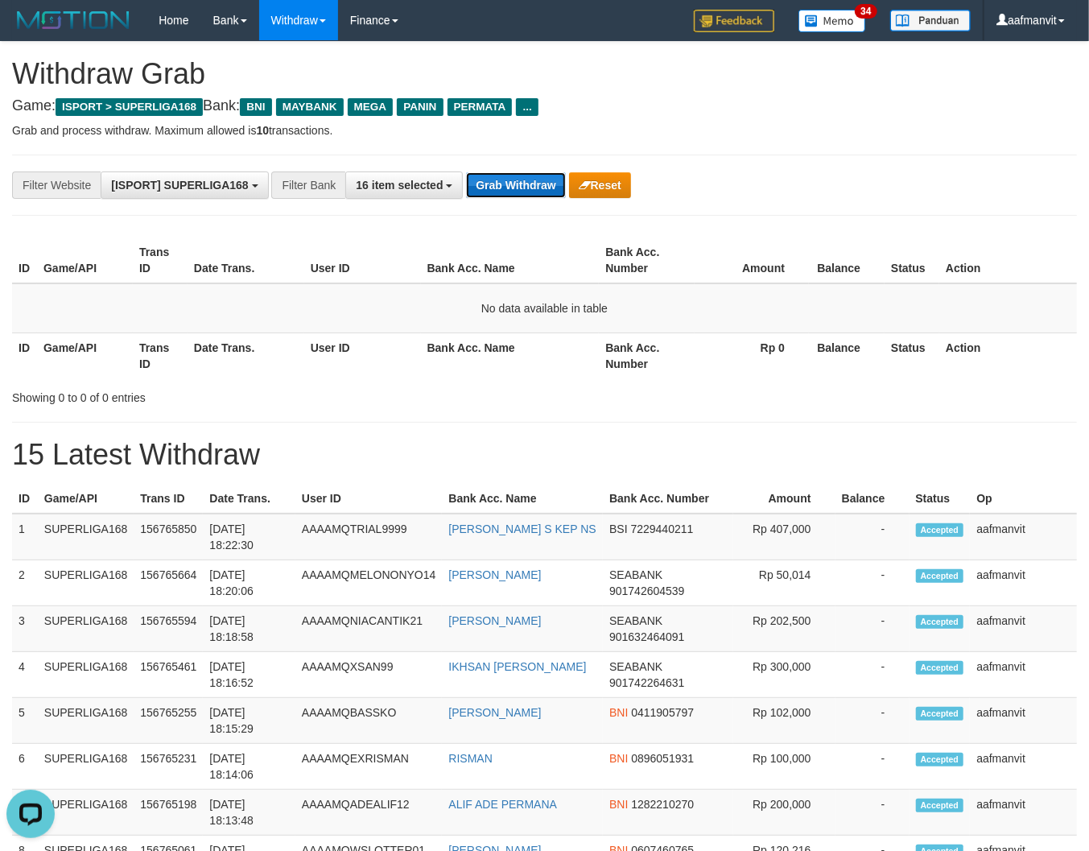
click at [487, 190] on button "Grab Withdraw" at bounding box center [515, 185] width 99 height 26
drag, startPoint x: 503, startPoint y: 172, endPoint x: 508, endPoint y: 182, distance: 10.8
click at [508, 182] on button "Grab Withdraw" at bounding box center [515, 185] width 99 height 26
click at [509, 191] on button "Grab Withdraw" at bounding box center [515, 185] width 99 height 26
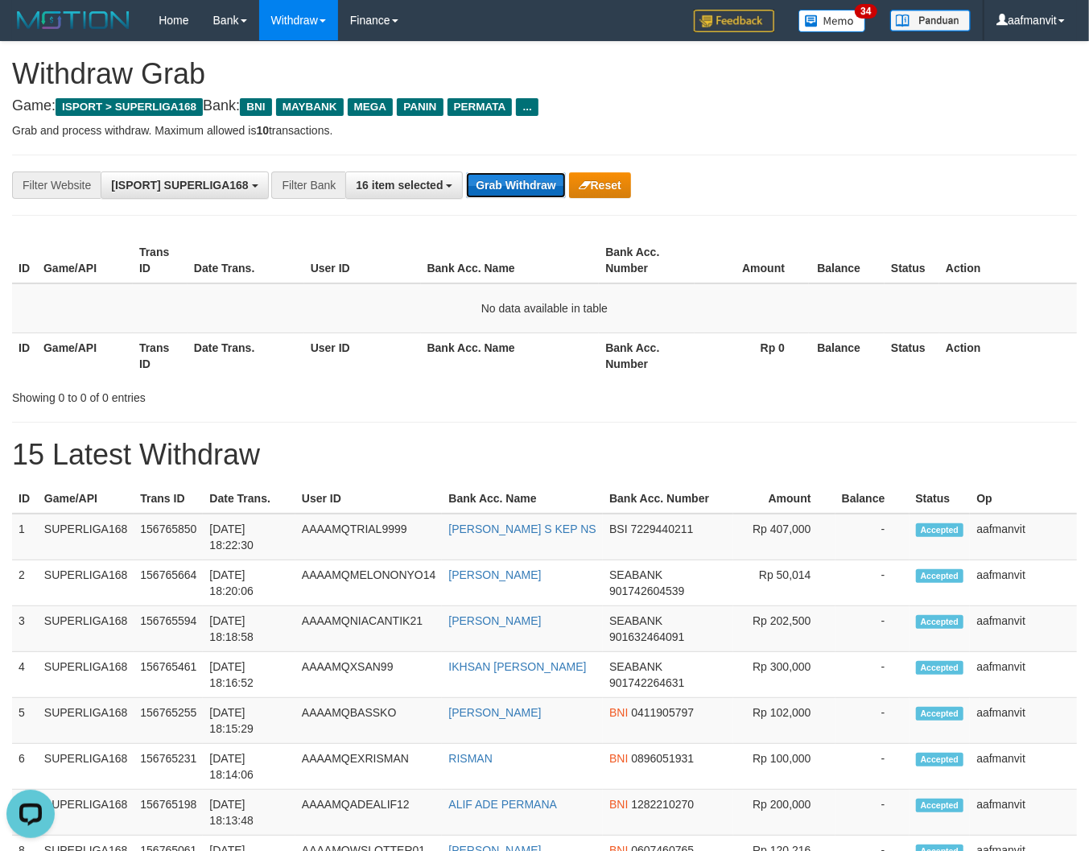
click at [509, 184] on button "Grab Withdraw" at bounding box center [515, 185] width 99 height 26
click at [519, 185] on button "Grab Withdraw" at bounding box center [515, 185] width 99 height 26
click at [486, 190] on button "Grab Withdraw" at bounding box center [515, 185] width 99 height 26
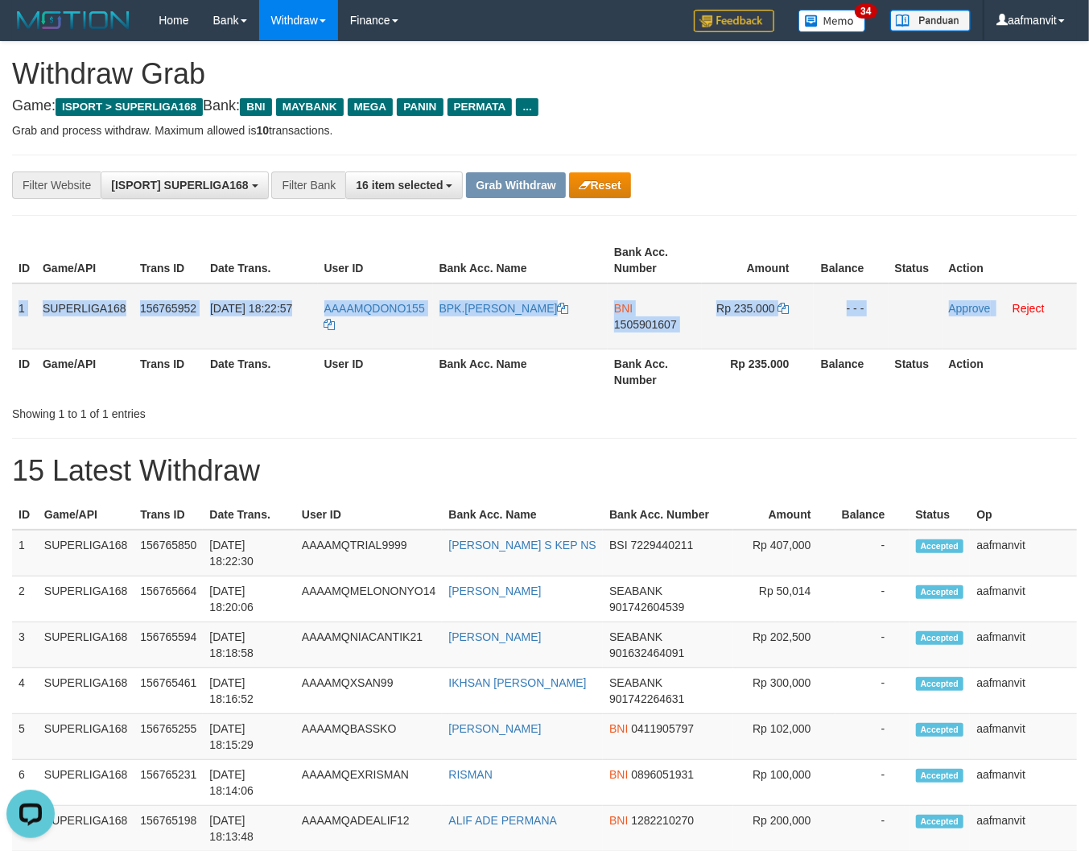
drag, startPoint x: 16, startPoint y: 300, endPoint x: 1043, endPoint y: 310, distance: 1026.7
click at [996, 319] on tr "1 SUPERLIGA168 156765952 30/09/2025 18:22:57 AAAAMQDONO155 BPK.SAIFUL ANWAR BNI…" at bounding box center [544, 316] width 1065 height 66
copy tr "1 SUPERLIGA168 156765952 30/09/2025 18:22:57 AAAAMQDONO155 BPK.SAIFUL ANWAR BNI…"
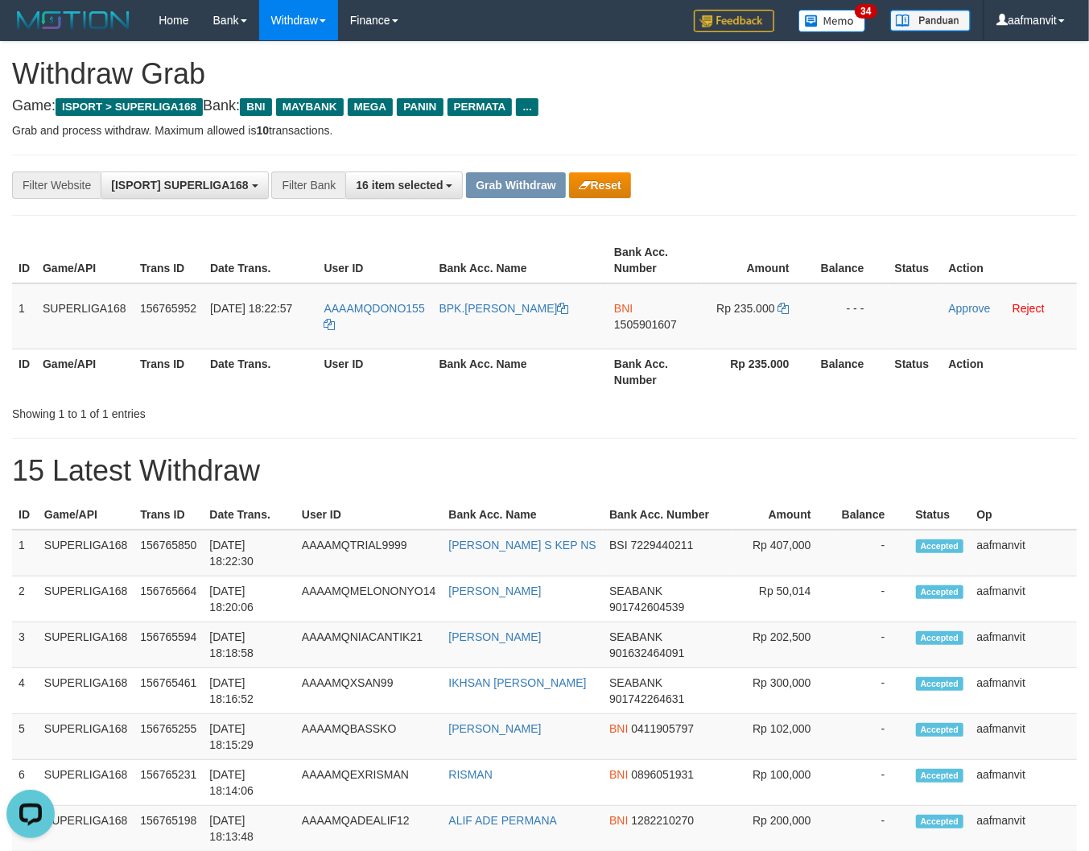
click at [691, 393] on th "Bank Acc. Number" at bounding box center [655, 372] width 94 height 46
click at [625, 325] on span "1505901607" at bounding box center [645, 324] width 63 height 13
click at [778, 303] on td "Rp 235.000" at bounding box center [758, 316] width 112 height 66
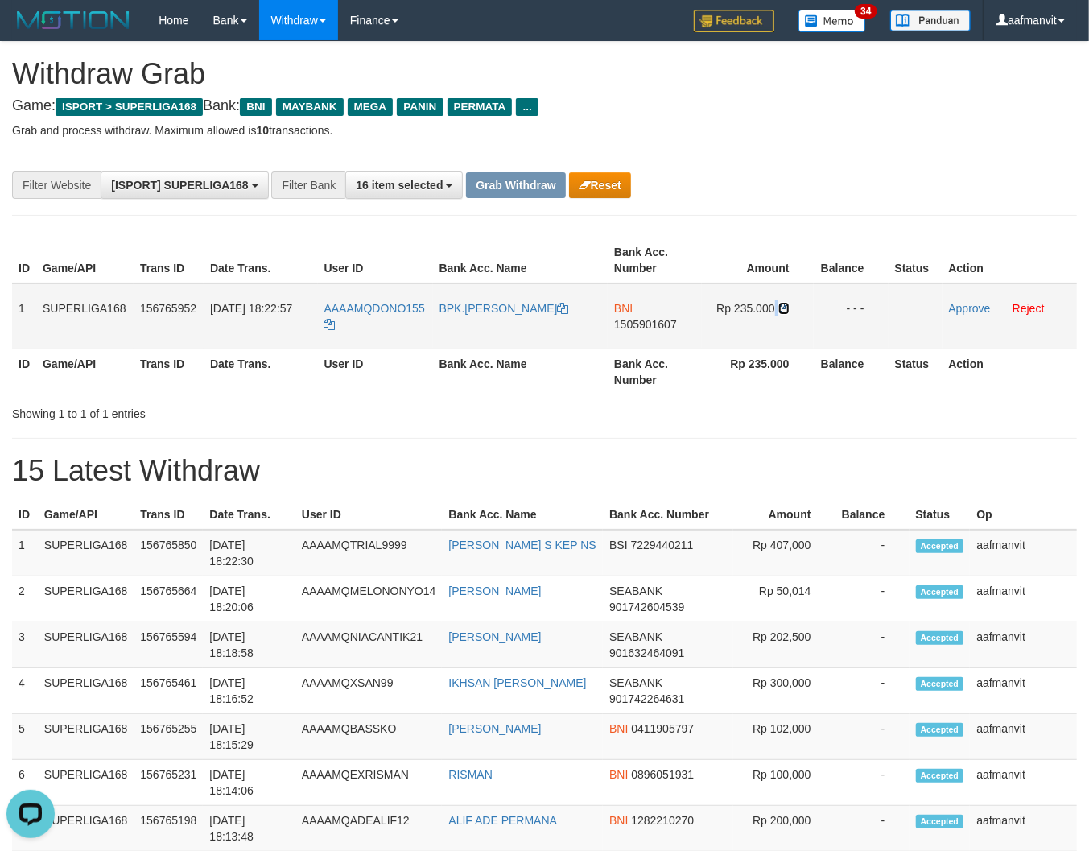
click at [787, 303] on icon at bounding box center [784, 308] width 11 height 11
copy td
click at [787, 303] on icon at bounding box center [784, 308] width 11 height 11
copy span "DONO15"
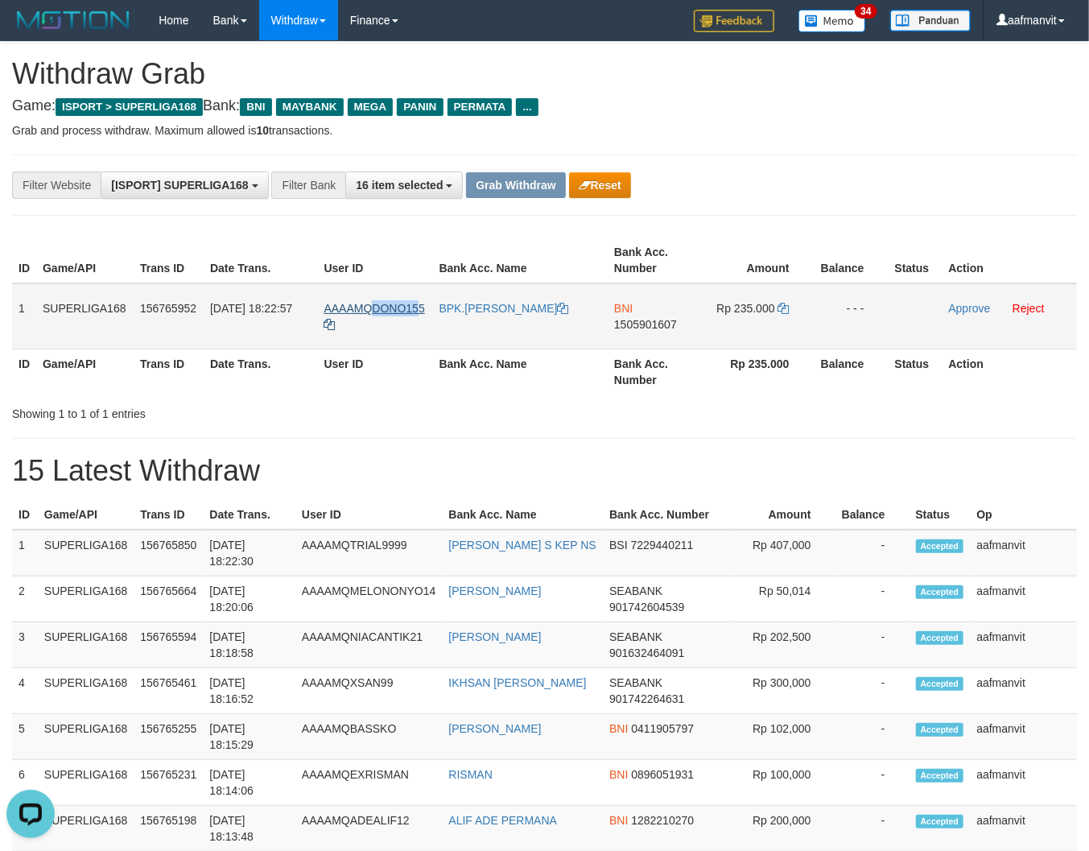
drag, startPoint x: 421, startPoint y: 300, endPoint x: 374, endPoint y: 307, distance: 47.3
click at [374, 307] on td "AAAAMQDONO155" at bounding box center [375, 316] width 115 height 66
click at [956, 308] on link "Approve" at bounding box center [970, 308] width 42 height 13
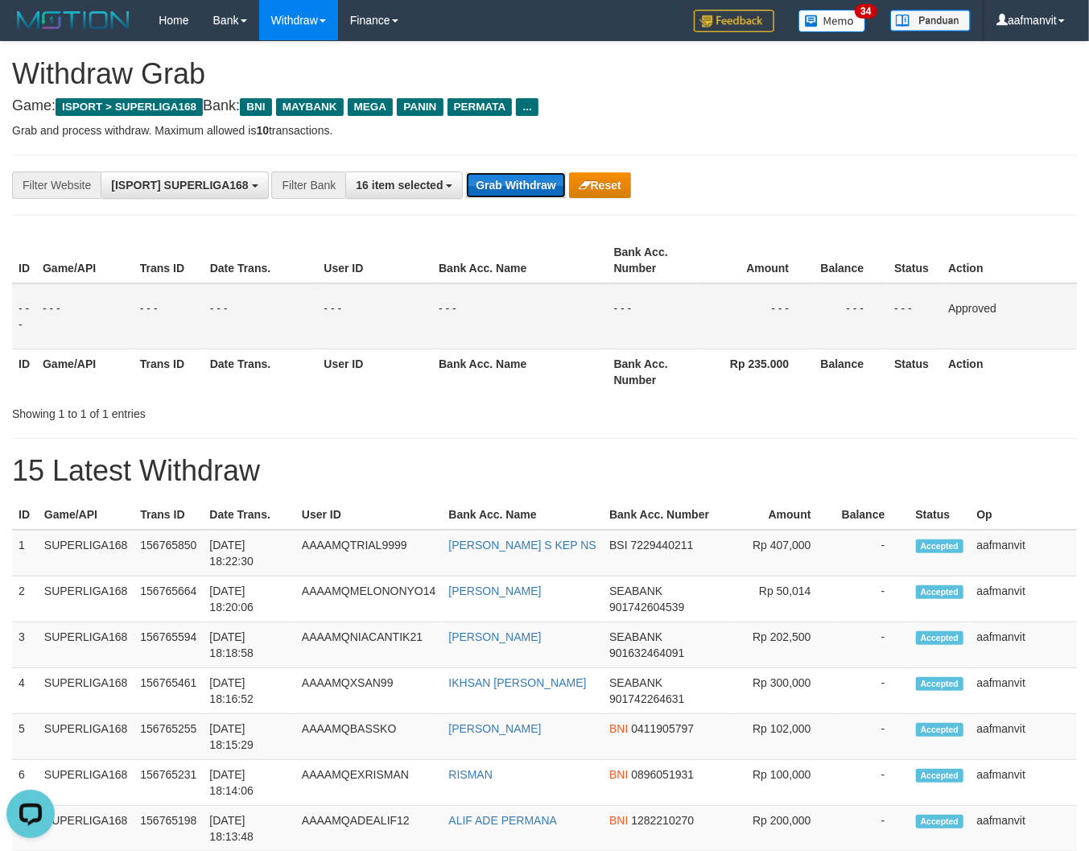
click at [486, 178] on button "Grab Withdraw" at bounding box center [515, 185] width 99 height 26
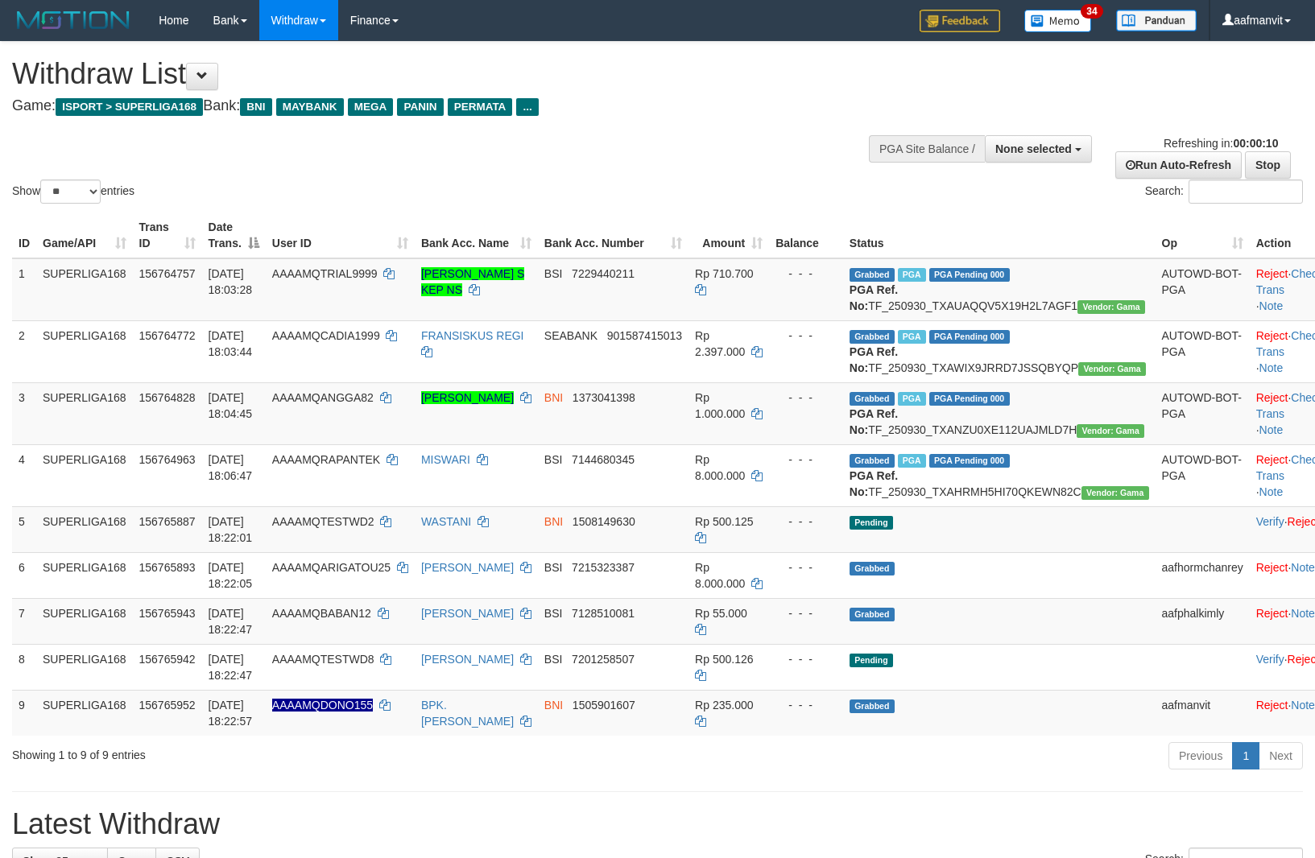
select select
select select "**"
select select
select select "**"
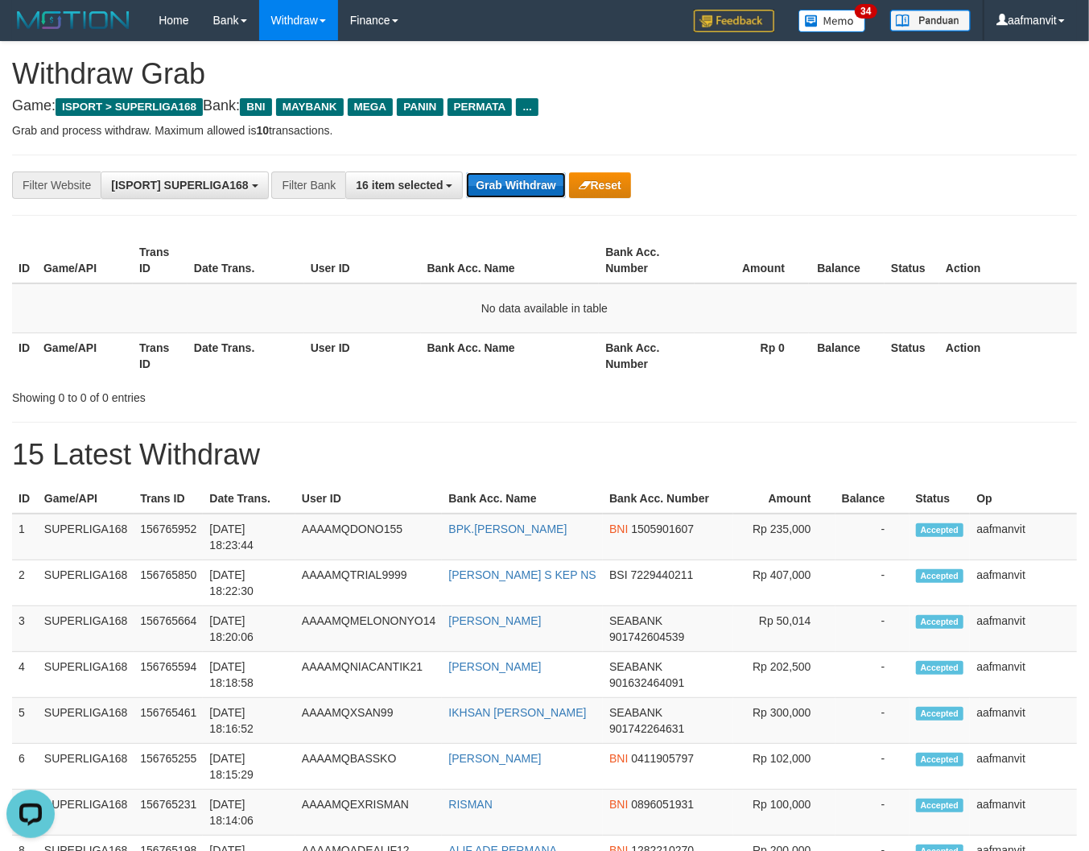
click at [480, 179] on button "Grab Withdraw" at bounding box center [515, 185] width 99 height 26
click at [481, 180] on button "Grab Withdraw" at bounding box center [515, 185] width 99 height 26
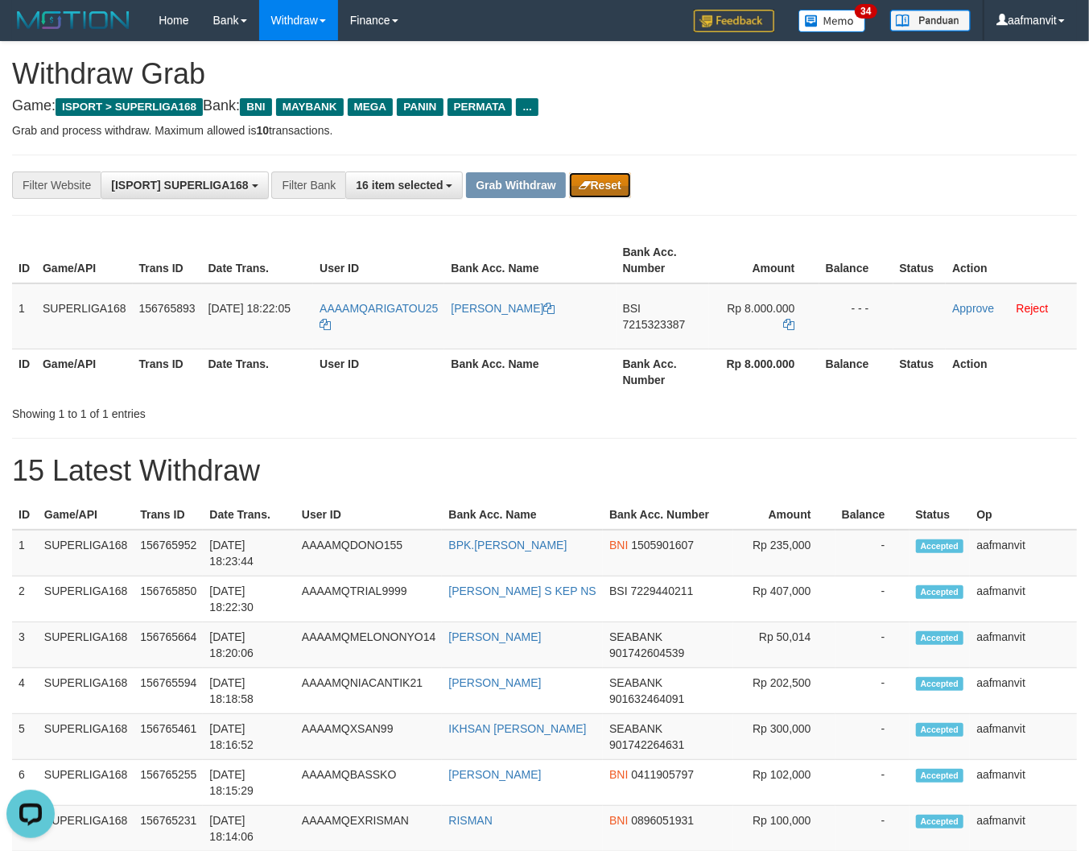
click at [604, 190] on button "Reset" at bounding box center [600, 185] width 62 height 26
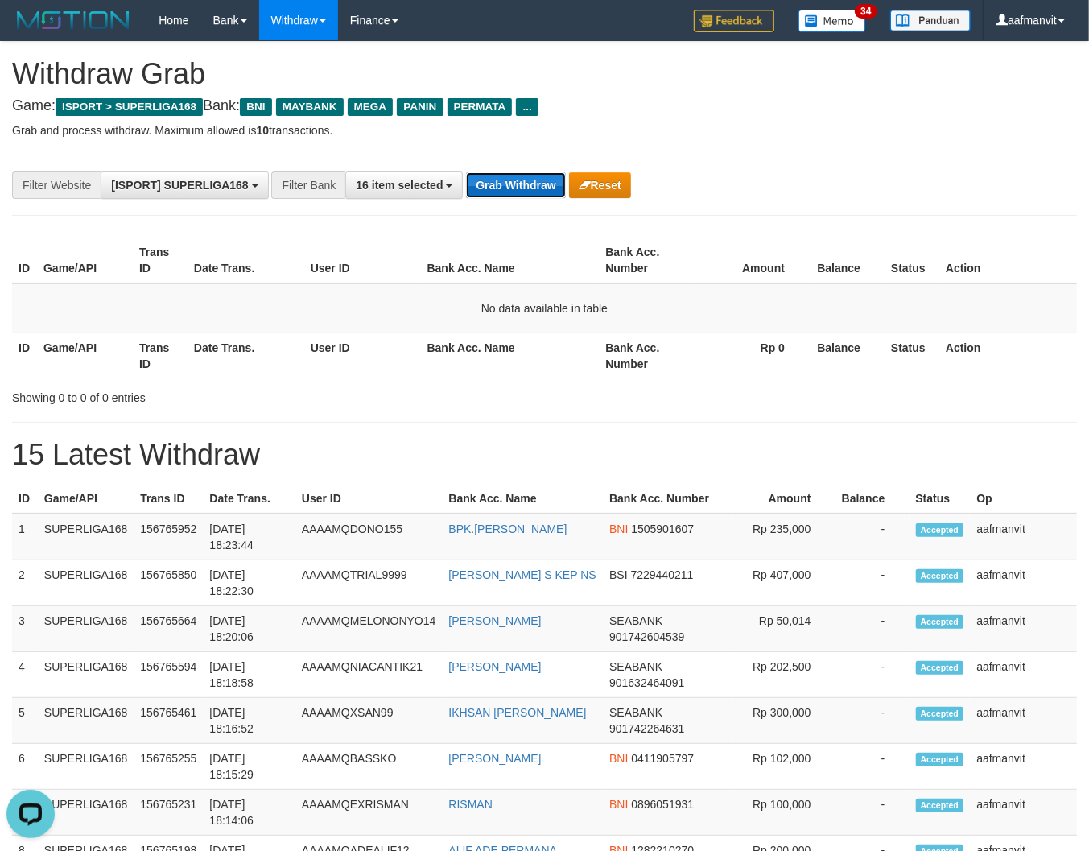
click at [515, 187] on button "Grab Withdraw" at bounding box center [515, 185] width 99 height 26
click at [515, 176] on button "Grab Withdraw" at bounding box center [515, 185] width 99 height 26
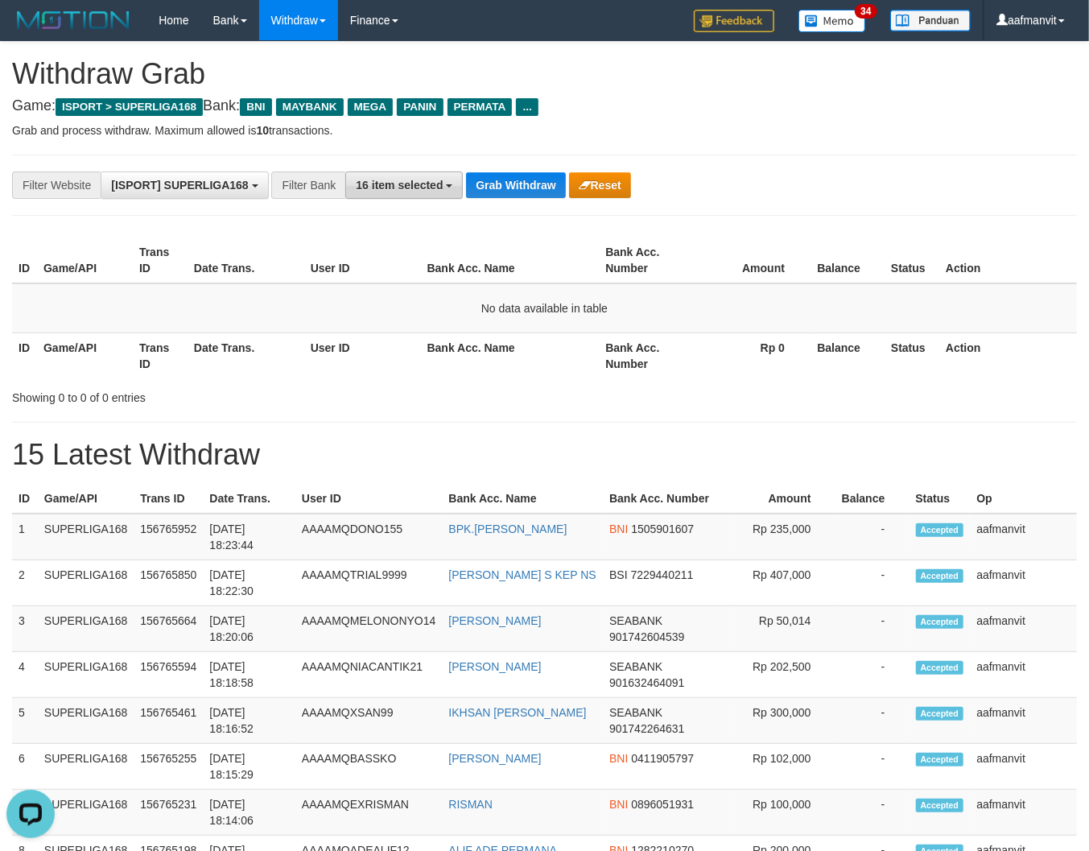
click at [459, 183] on button "16 item selected" at bounding box center [404, 185] width 118 height 27
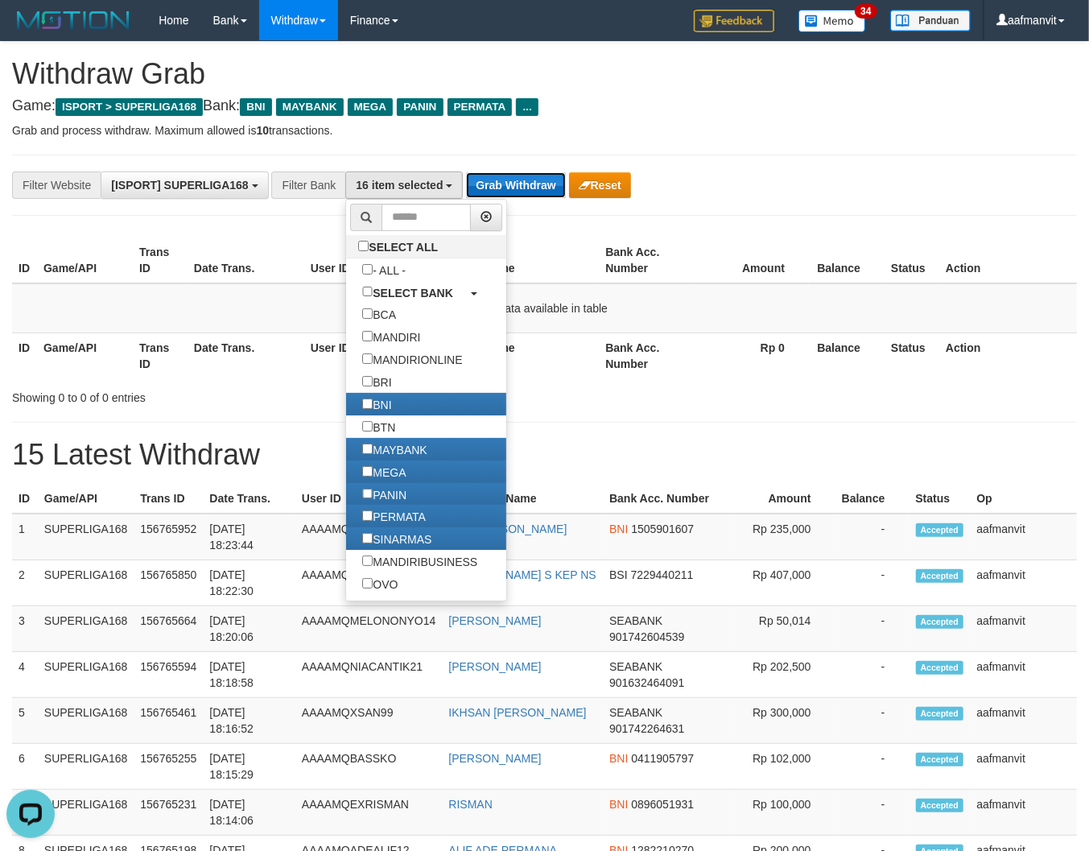
click at [470, 183] on button "Grab Withdraw" at bounding box center [515, 185] width 99 height 26
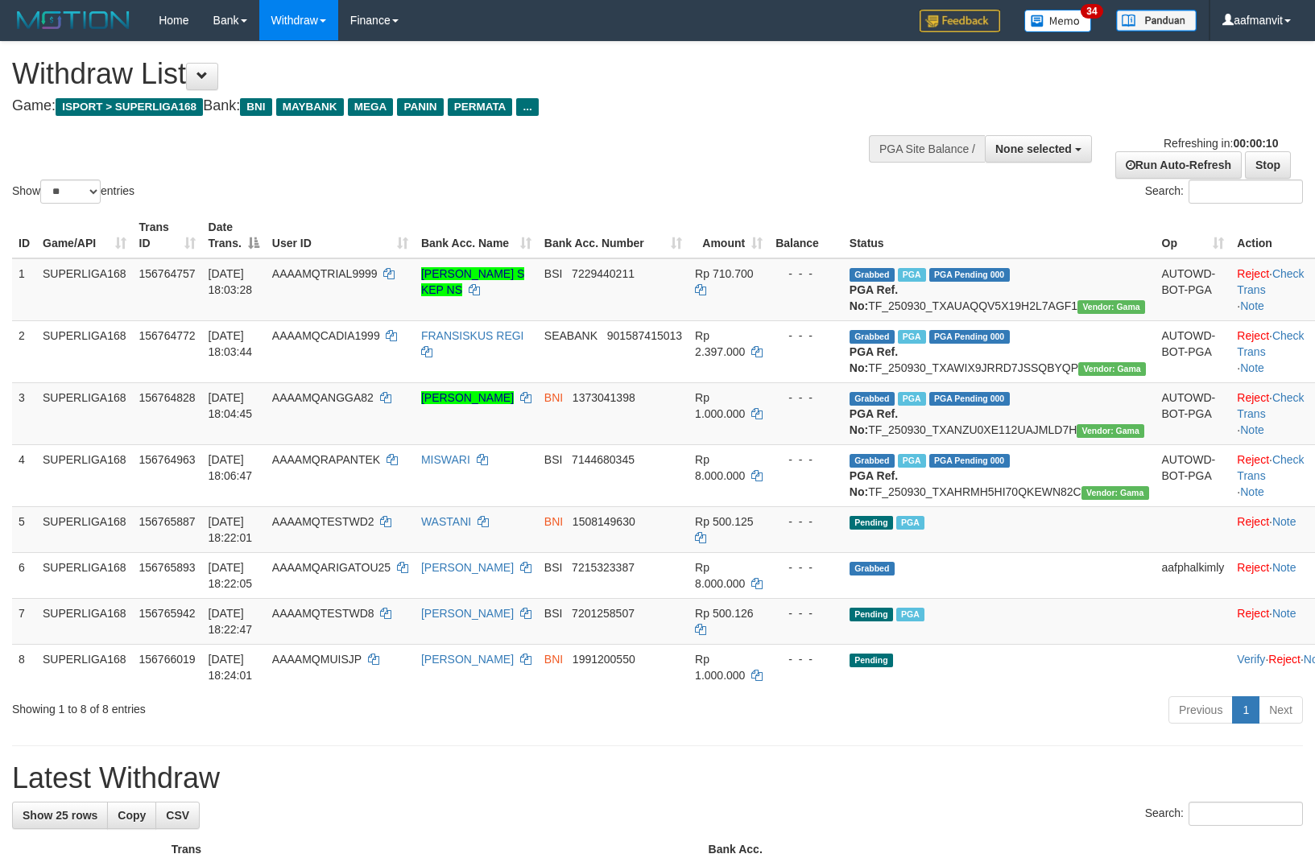
select select
select select "**"
select select
select select "**"
select select
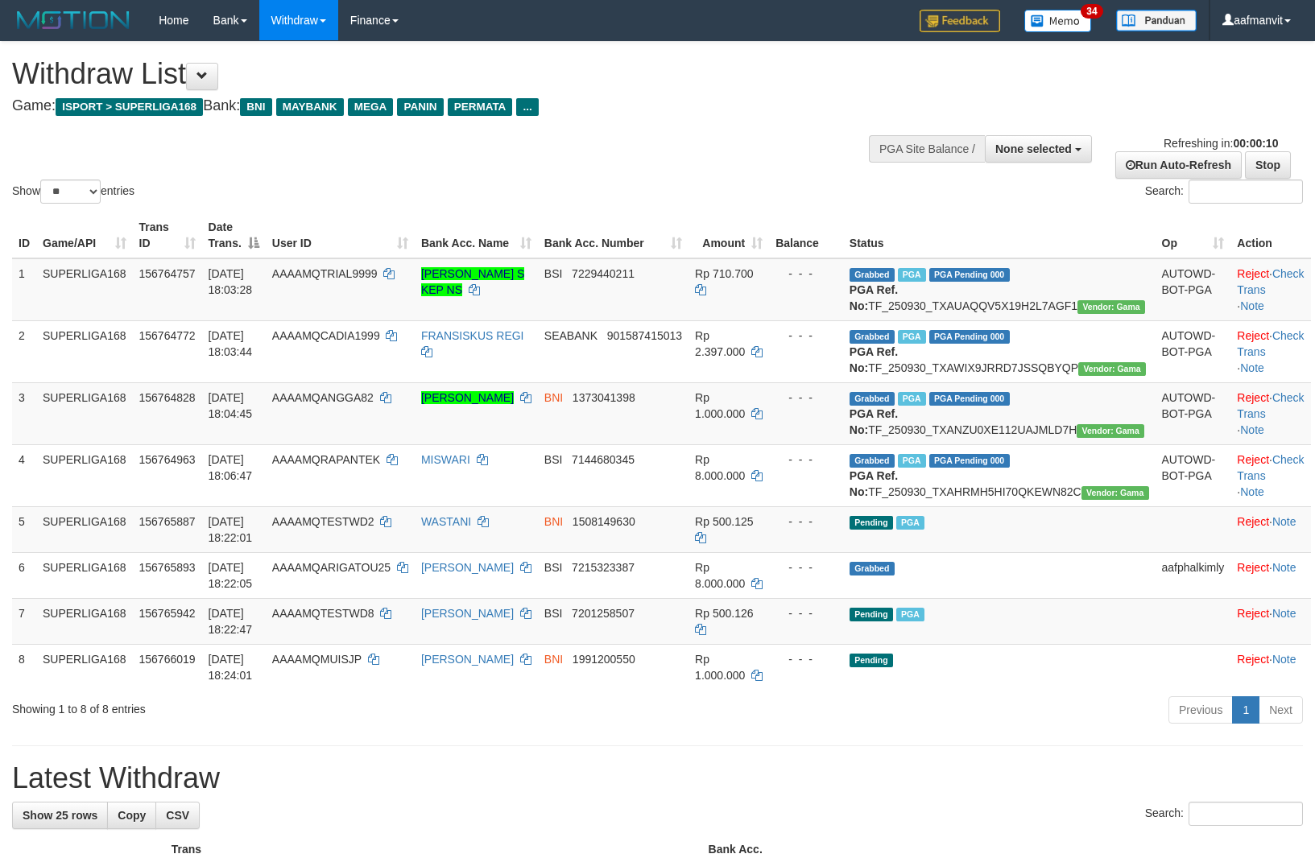
select select "**"
select select
select select "**"
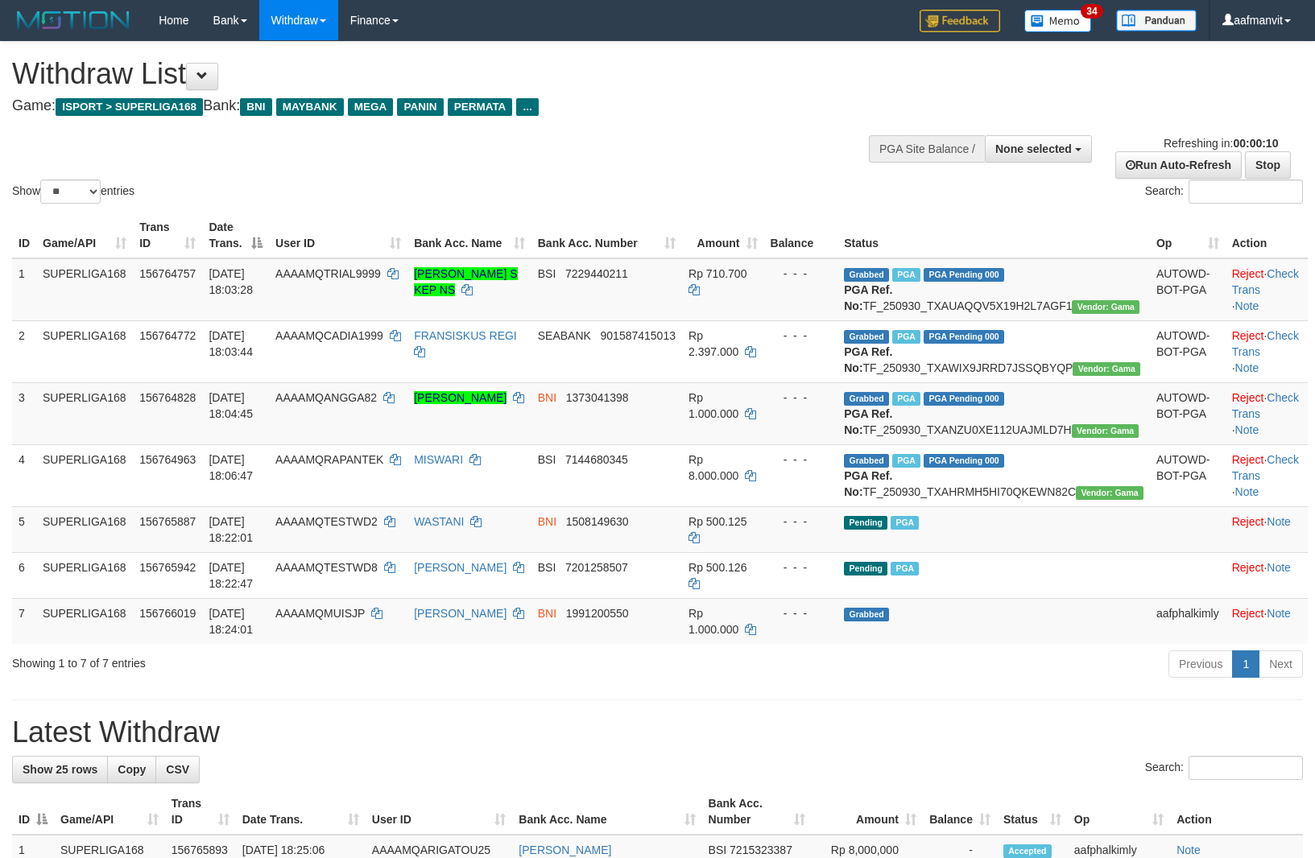
select select
select select "**"
select select
select select "**"
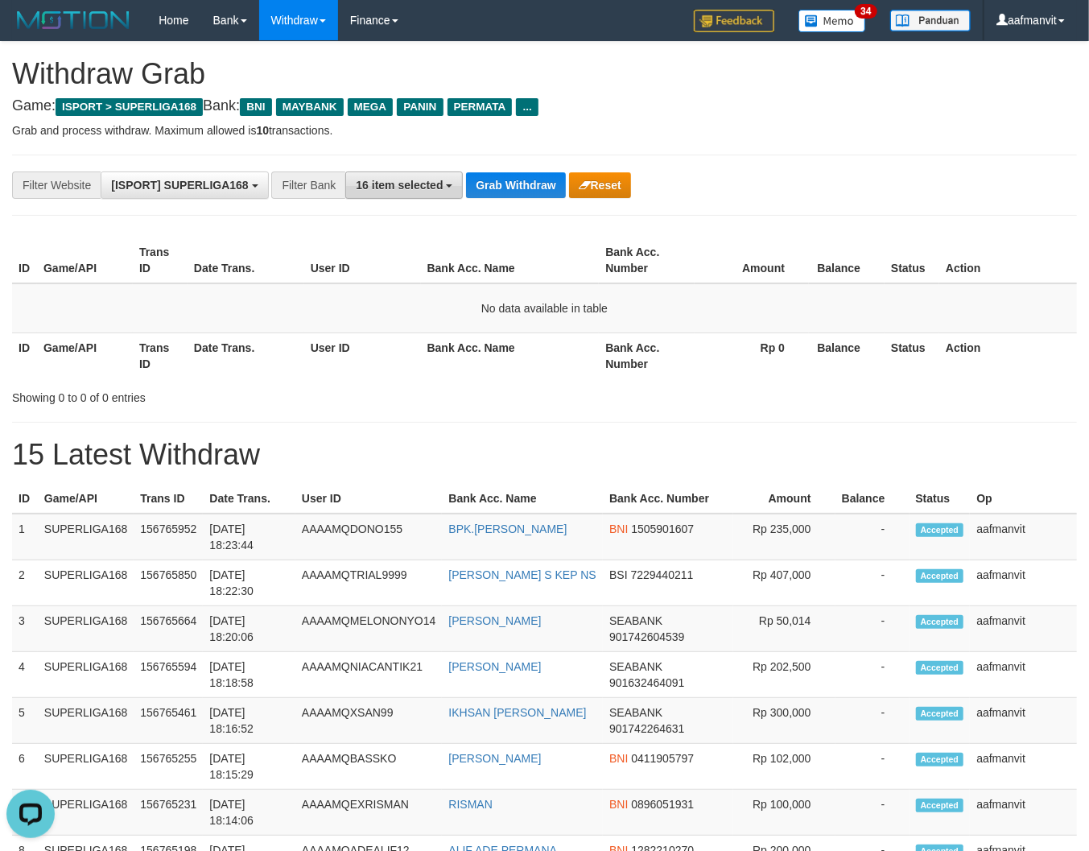
click at [392, 180] on span "16 item selected" at bounding box center [399, 185] width 87 height 13
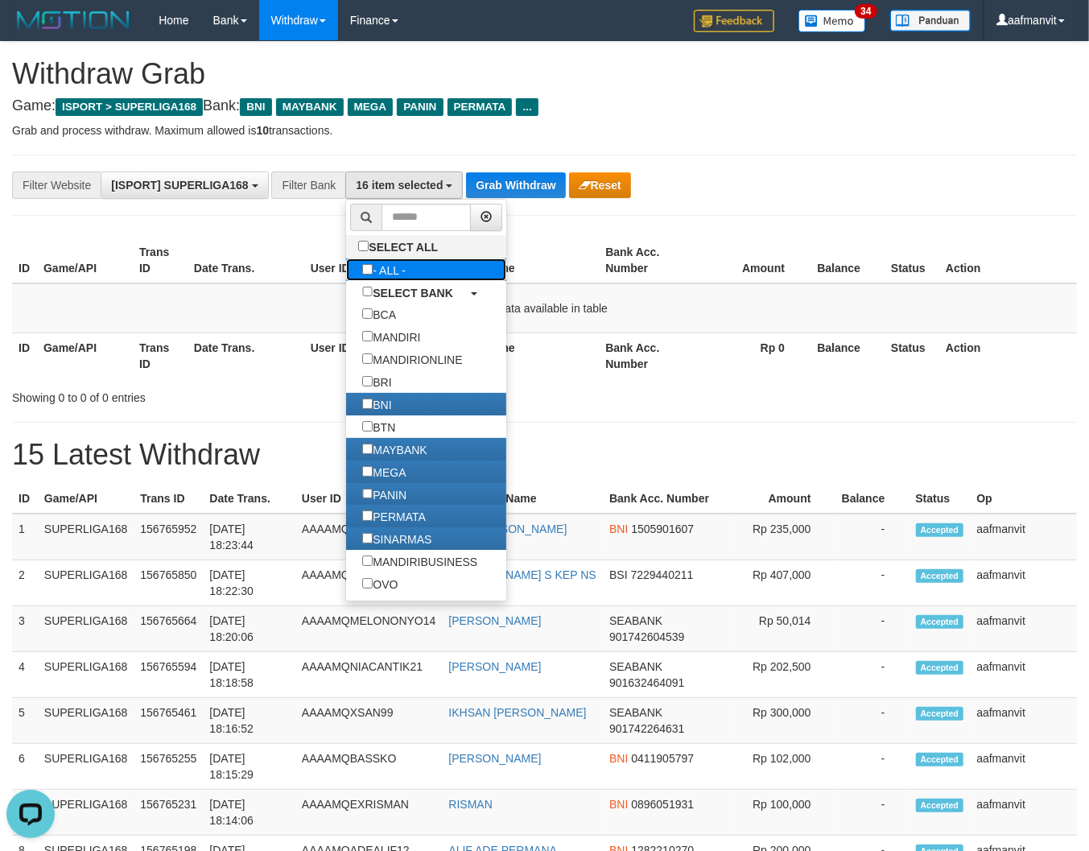
click at [391, 270] on label "- ALL -" at bounding box center [384, 269] width 76 height 23
select select "***"
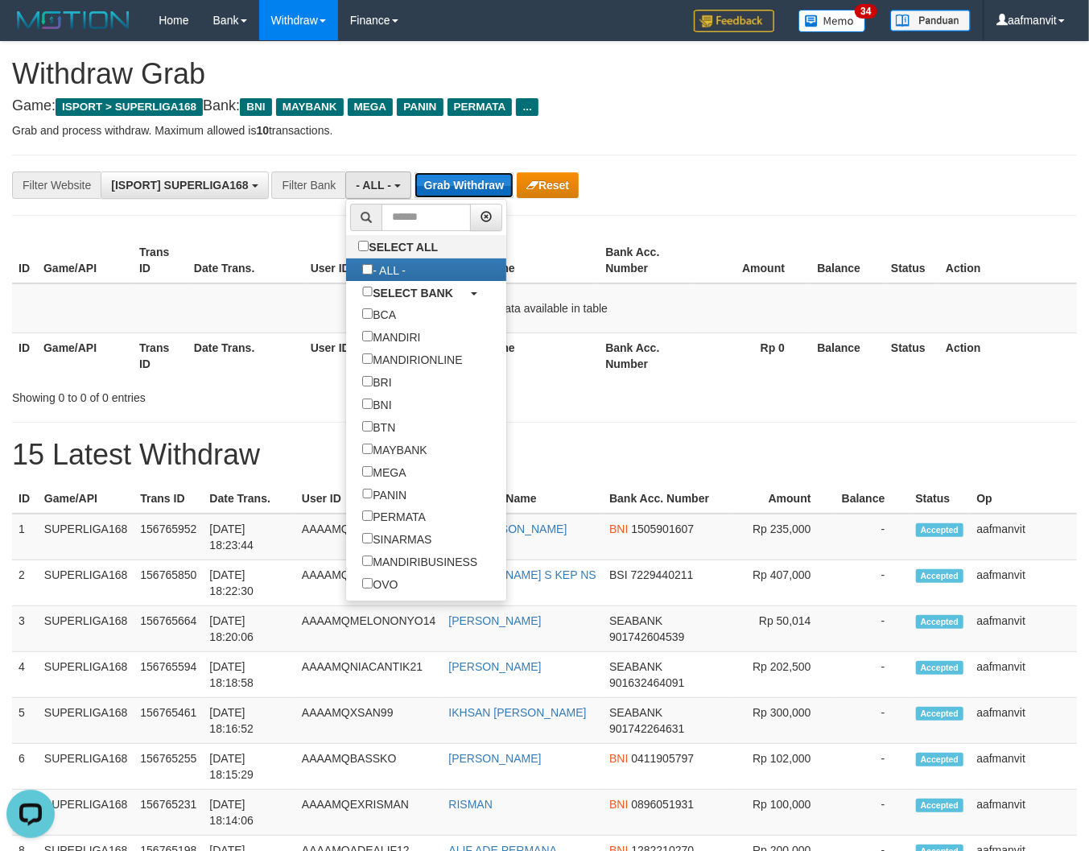
click at [438, 196] on button "Grab Withdraw" at bounding box center [464, 185] width 99 height 26
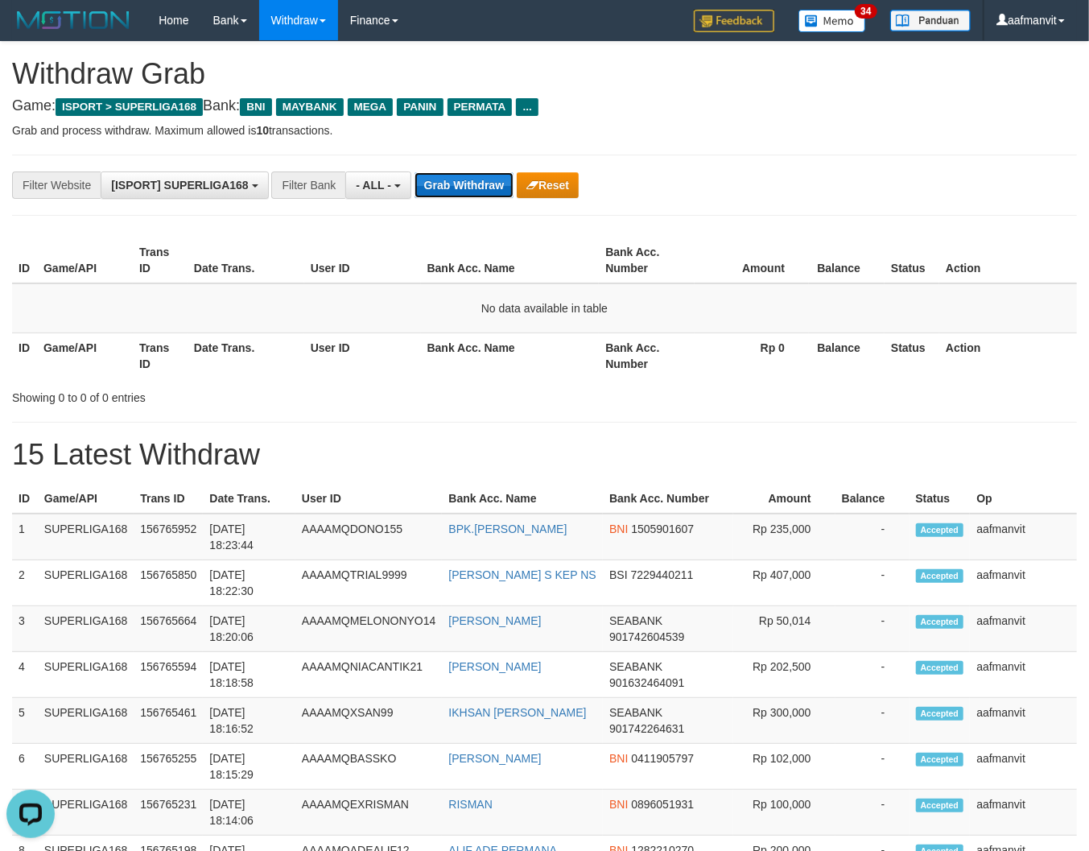
click at [438, 196] on button "Grab Withdraw" at bounding box center [464, 185] width 99 height 26
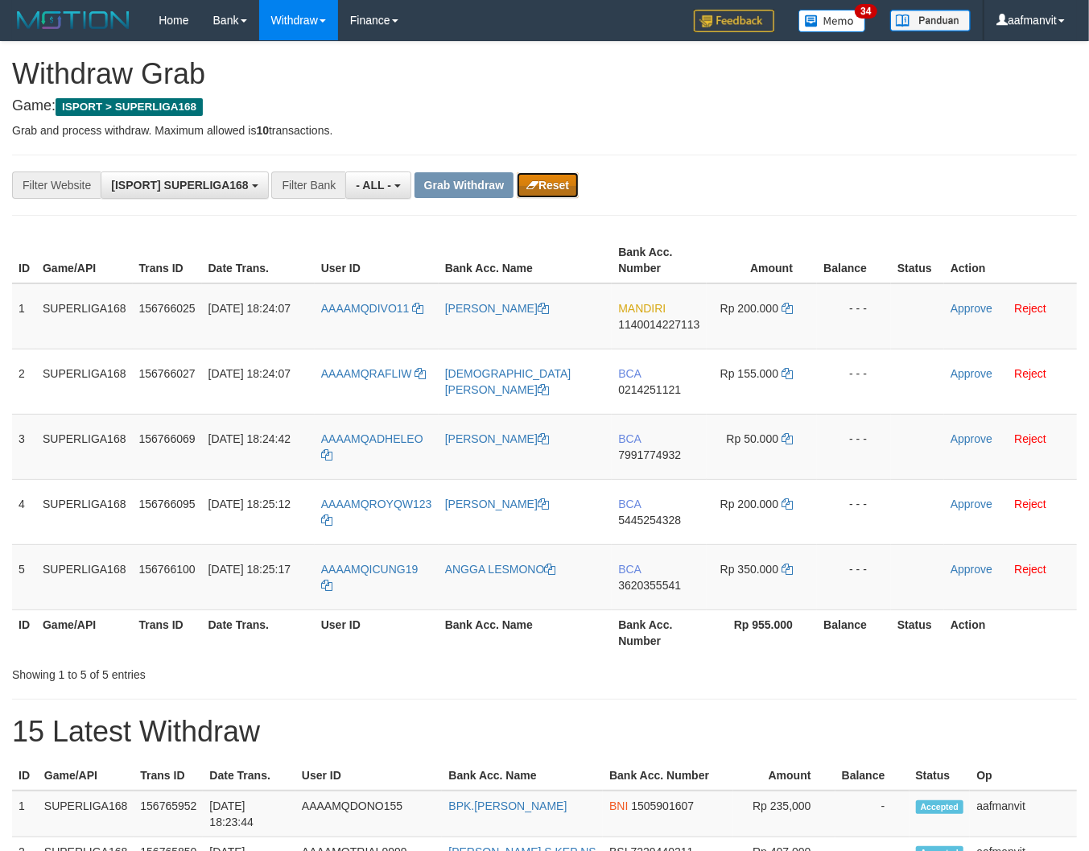
click at [575, 195] on button "Reset" at bounding box center [548, 185] width 62 height 26
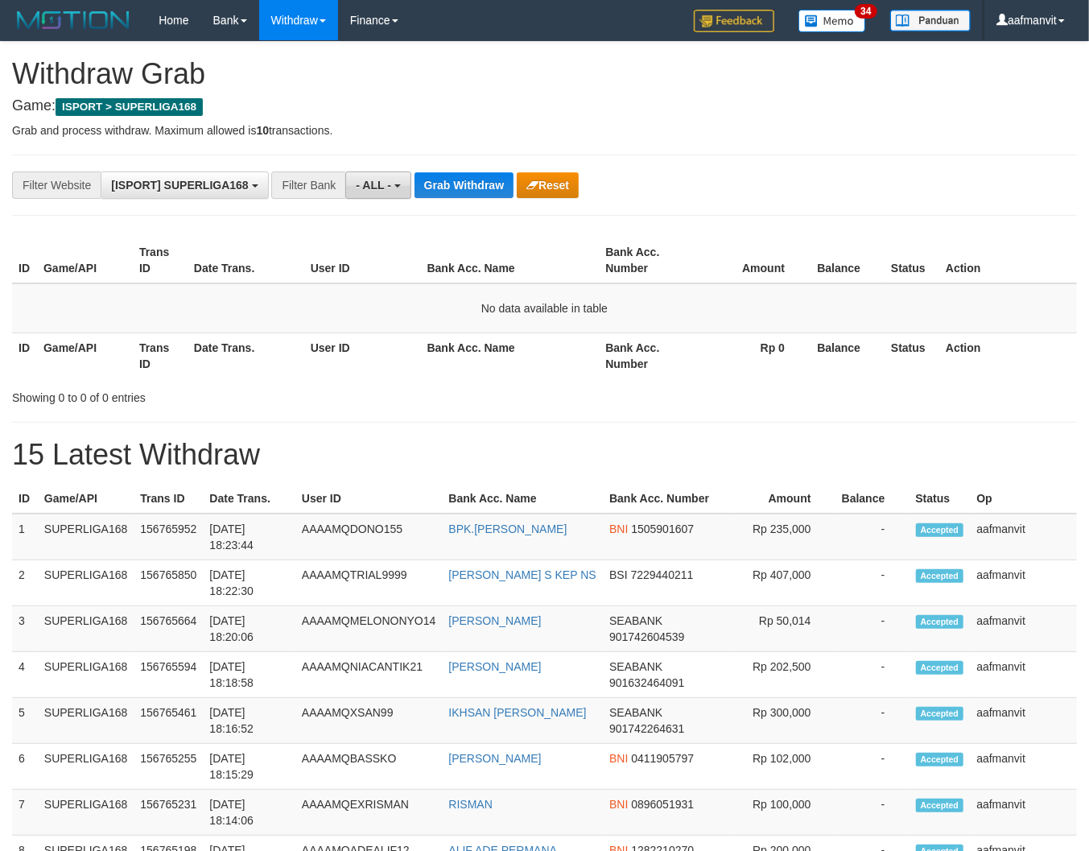
click at [389, 180] on span "- ALL -" at bounding box center [373, 185] width 35 height 13
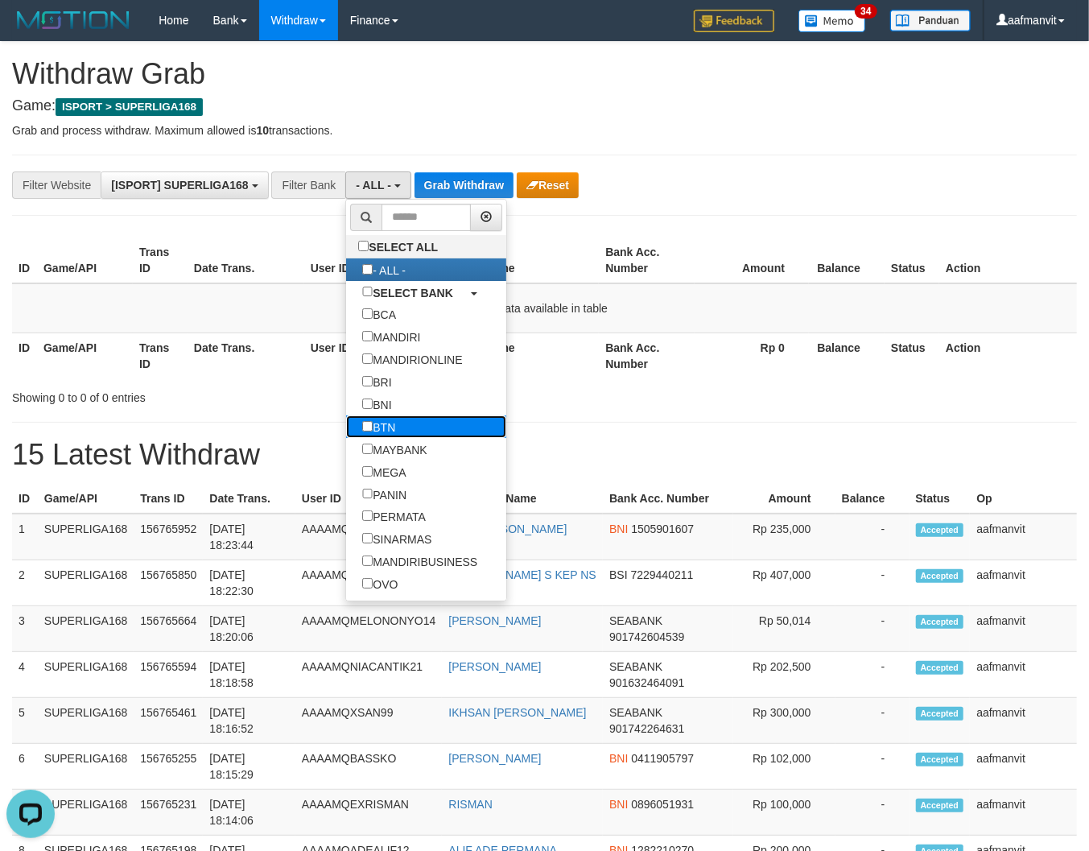
click at [375, 437] on label "BTN" at bounding box center [378, 427] width 65 height 23
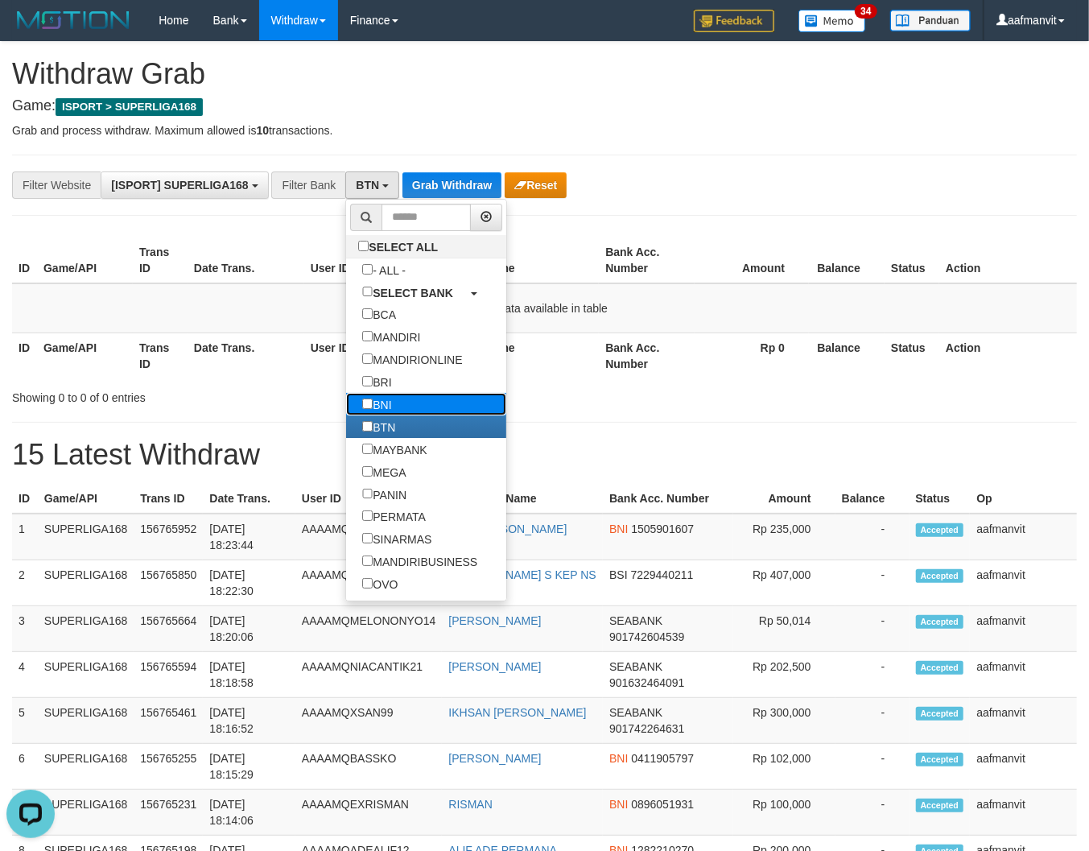
click at [387, 407] on label "BNI" at bounding box center [376, 404] width 61 height 23
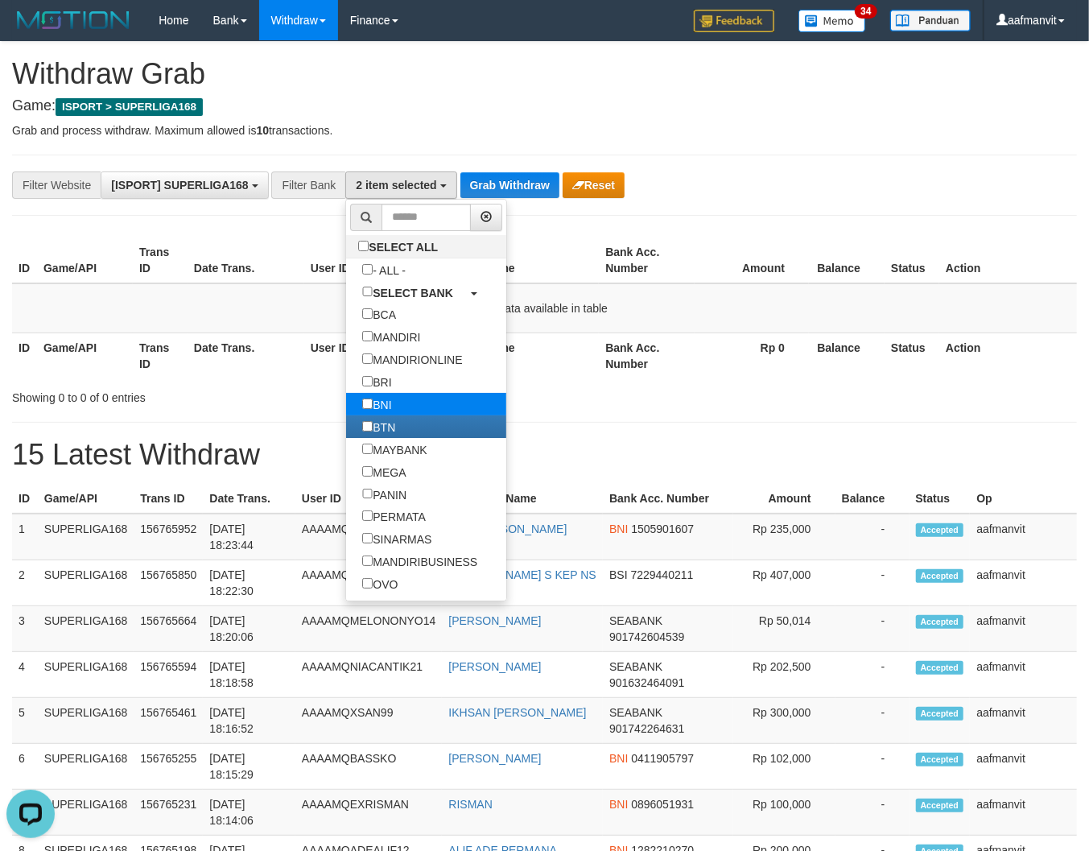
click at [387, 416] on label "BNI" at bounding box center [376, 404] width 61 height 23
select select "***"
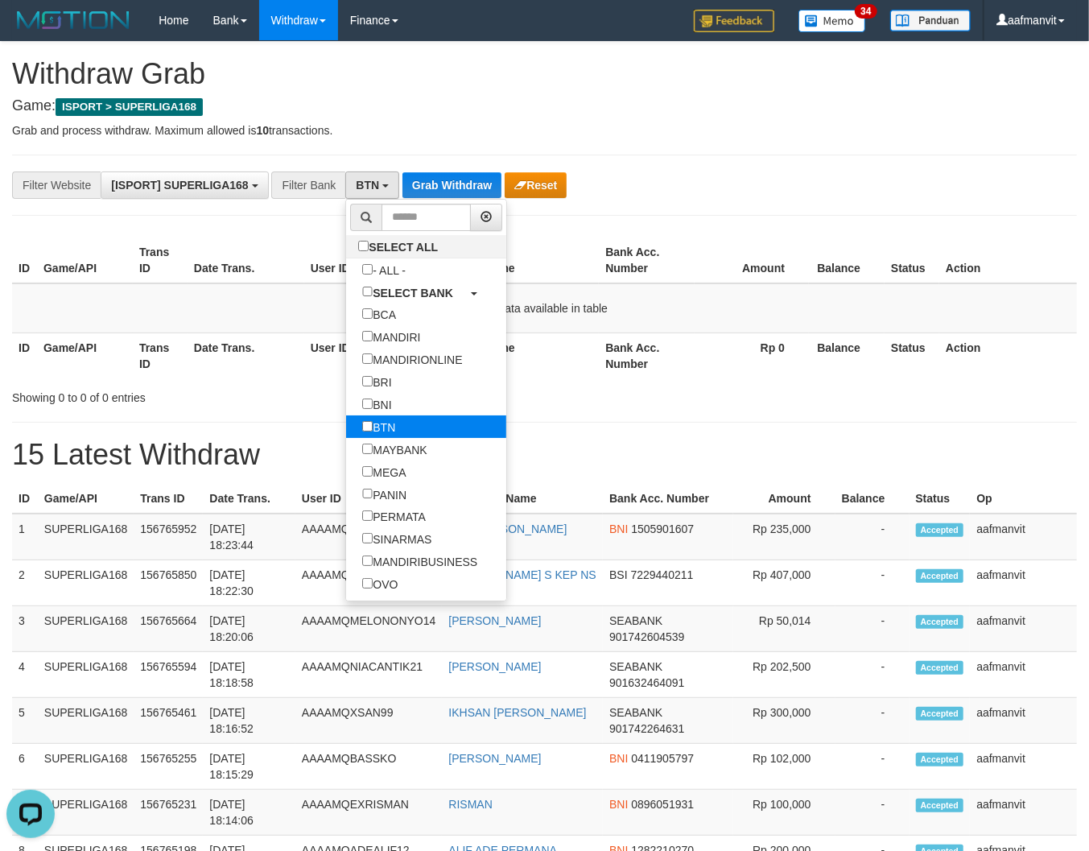
click at [382, 430] on label "BTN" at bounding box center [378, 427] width 65 height 23
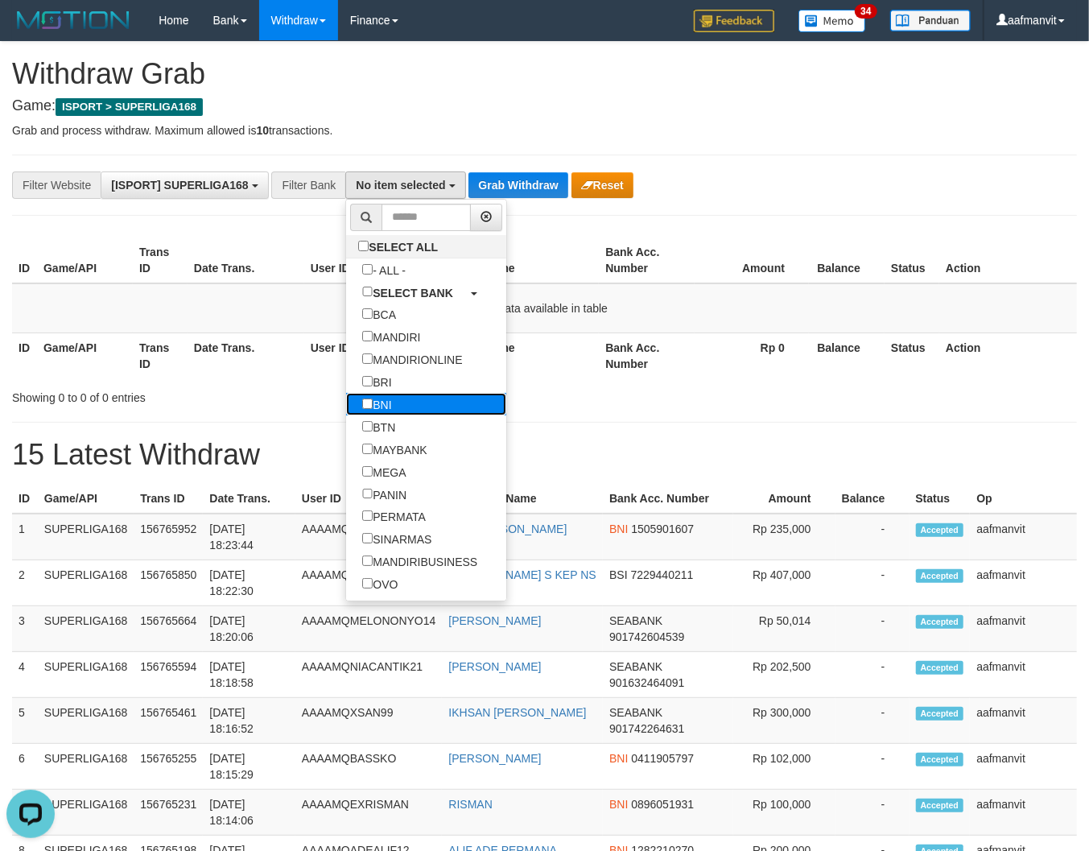
click at [377, 416] on label "BNI" at bounding box center [376, 404] width 61 height 23
select select "***"
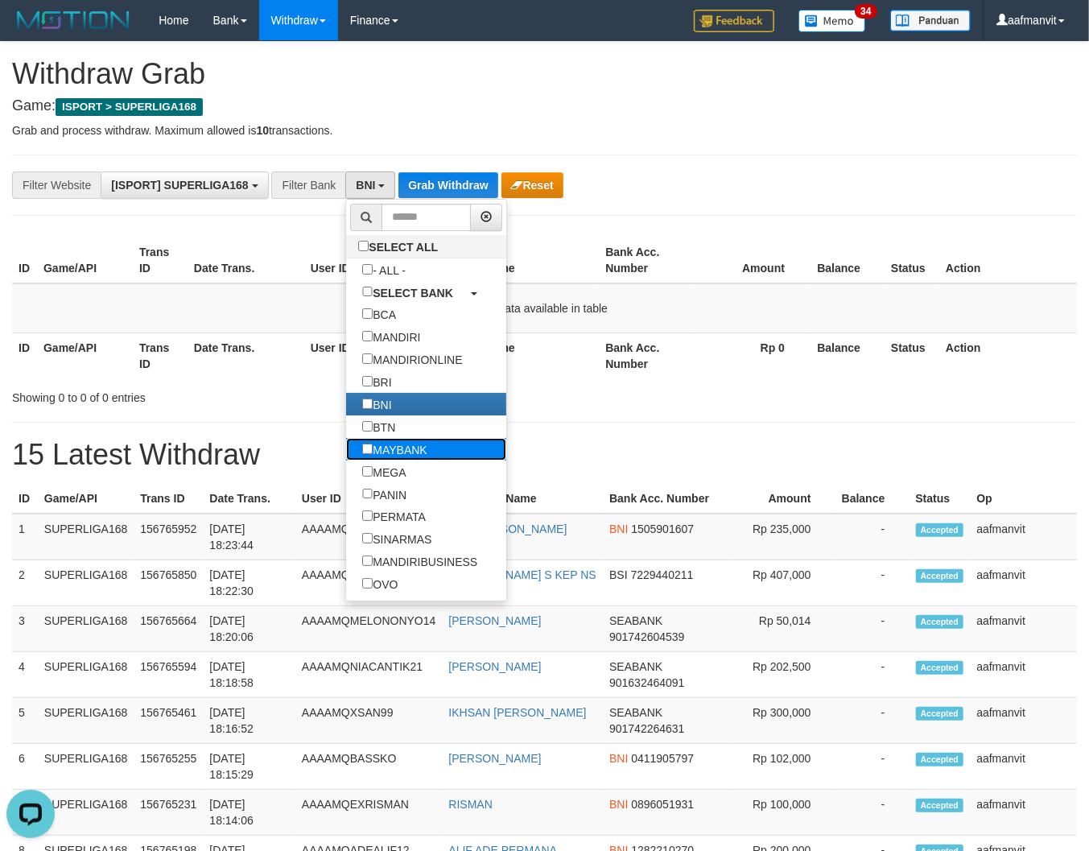
click at [372, 461] on label "MAYBANK" at bounding box center [394, 449] width 97 height 23
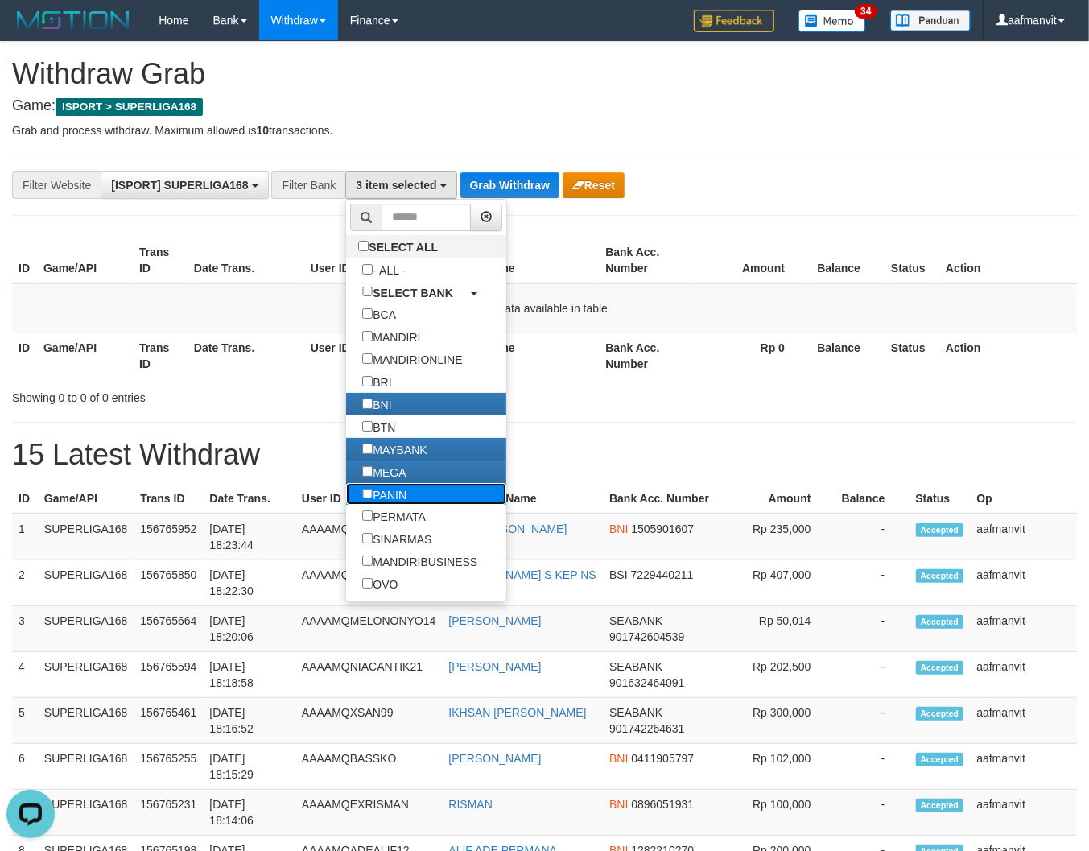
click at [398, 506] on label "PANIN" at bounding box center [384, 494] width 76 height 23
click at [391, 527] on label "PERMATA" at bounding box center [394, 516] width 96 height 23
click at [391, 550] on label "SINARMAS" at bounding box center [396, 538] width 101 height 23
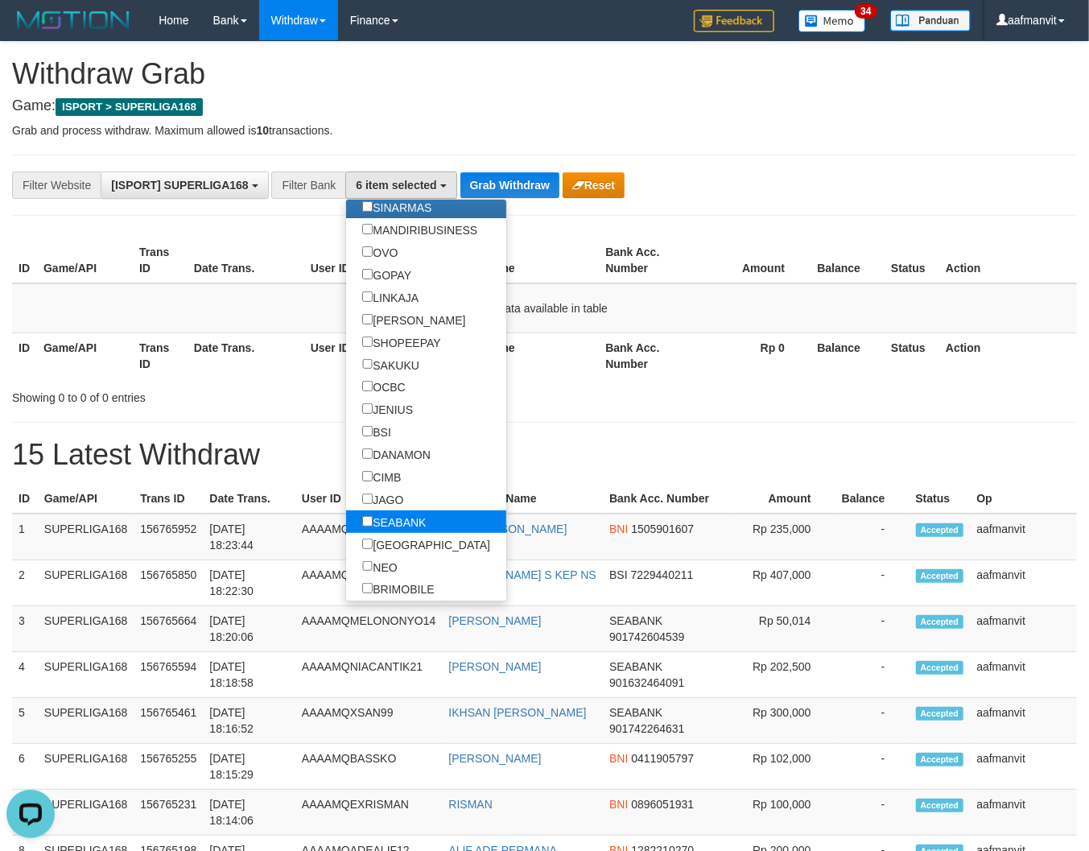
scroll to position [358, 0]
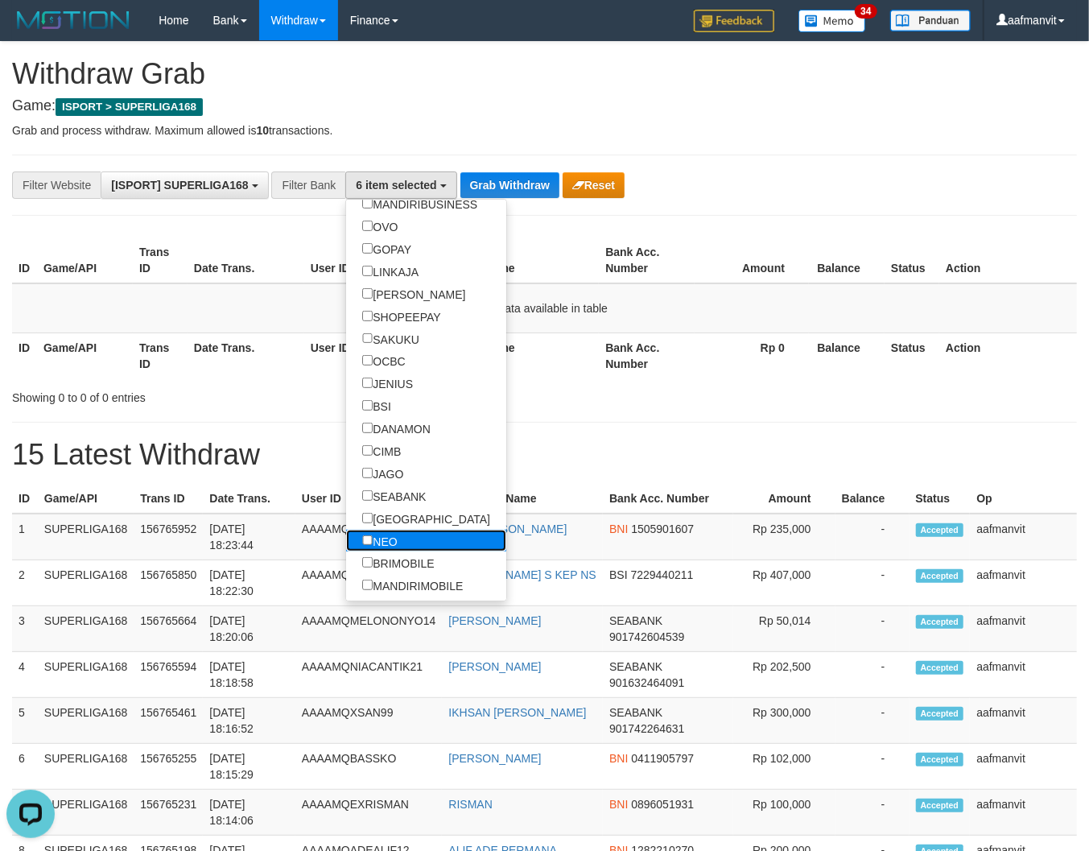
click at [377, 552] on label "NEO" at bounding box center [379, 541] width 67 height 23
click at [397, 530] on label "[GEOGRAPHIC_DATA]" at bounding box center [426, 518] width 160 height 23
click at [395, 507] on label "SEABANK" at bounding box center [394, 496] width 96 height 23
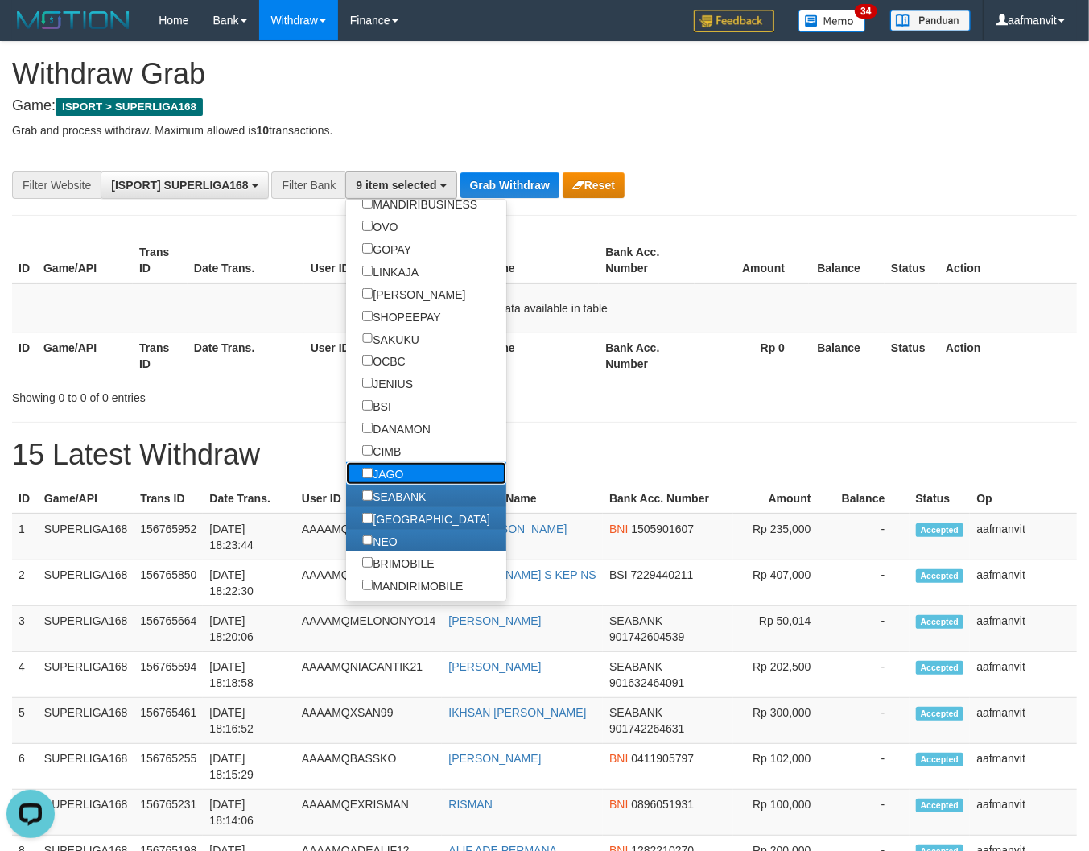
click at [396, 485] on label "JAGO" at bounding box center [382, 473] width 73 height 23
click at [397, 462] on label "CIMB" at bounding box center [381, 451] width 71 height 23
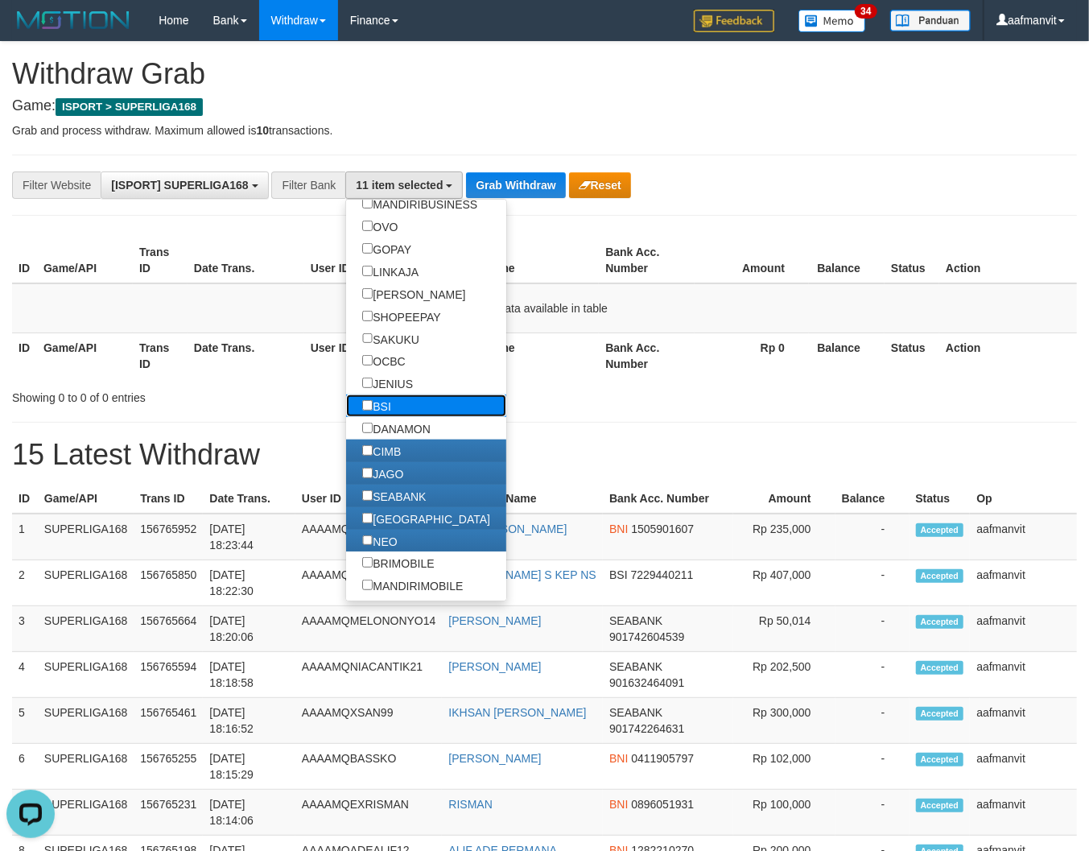
click at [396, 417] on label "BSI" at bounding box center [376, 406] width 60 height 23
click at [395, 395] on label "JENIUS" at bounding box center [387, 383] width 83 height 23
click at [391, 440] on label "DANAMON" at bounding box center [396, 428] width 100 height 23
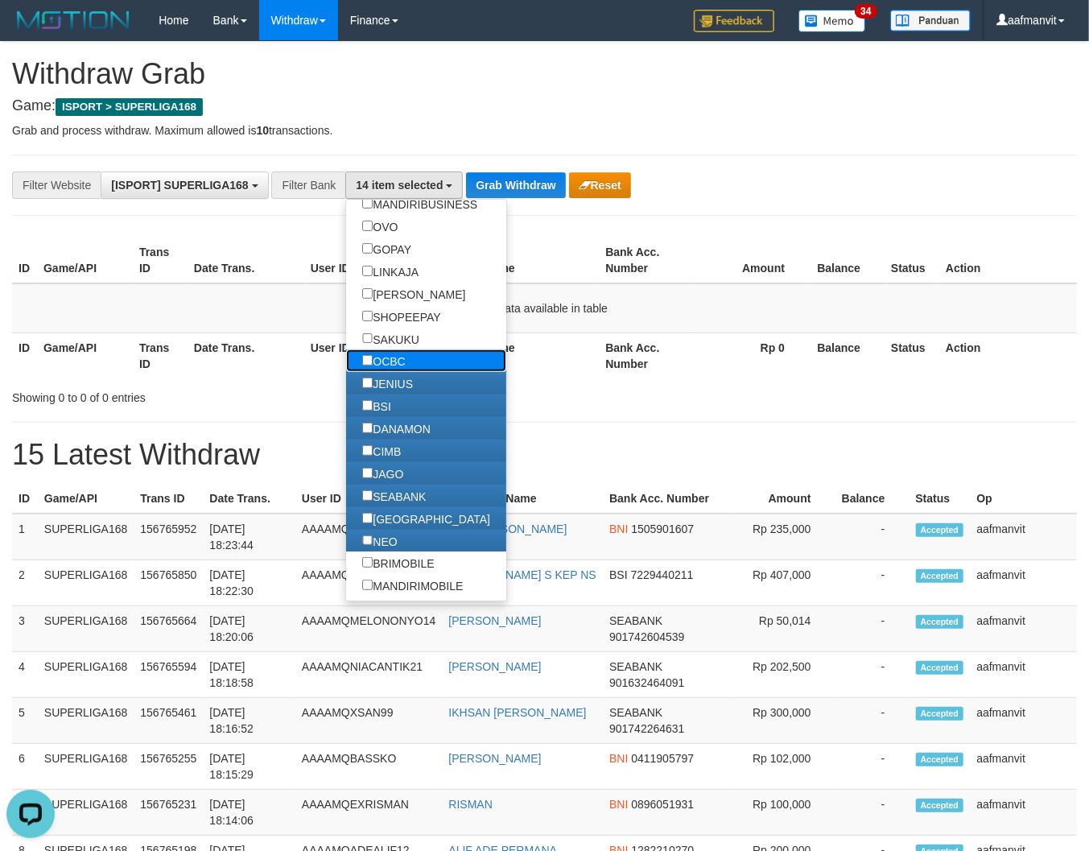
click at [387, 372] on label "OCBC" at bounding box center [383, 360] width 75 height 23
click at [387, 350] on label "SAKUKU" at bounding box center [390, 339] width 89 height 23
click at [388, 328] on label "SHOPEEPAY" at bounding box center [401, 316] width 110 height 23
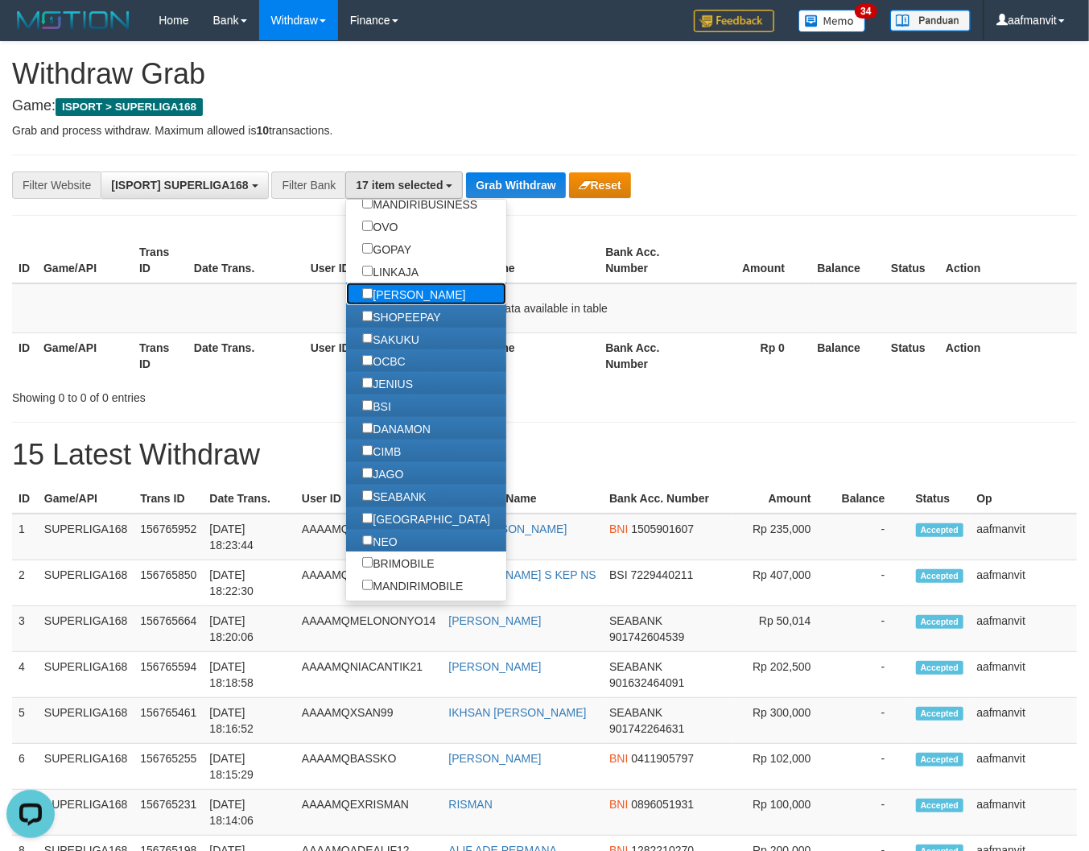
click at [391, 305] on label "[PERSON_NAME]" at bounding box center [413, 294] width 135 height 23
click at [387, 328] on label "SHOPEEPAY" at bounding box center [401, 316] width 110 height 23
click at [390, 305] on label "[PERSON_NAME]" at bounding box center [413, 294] width 135 height 23
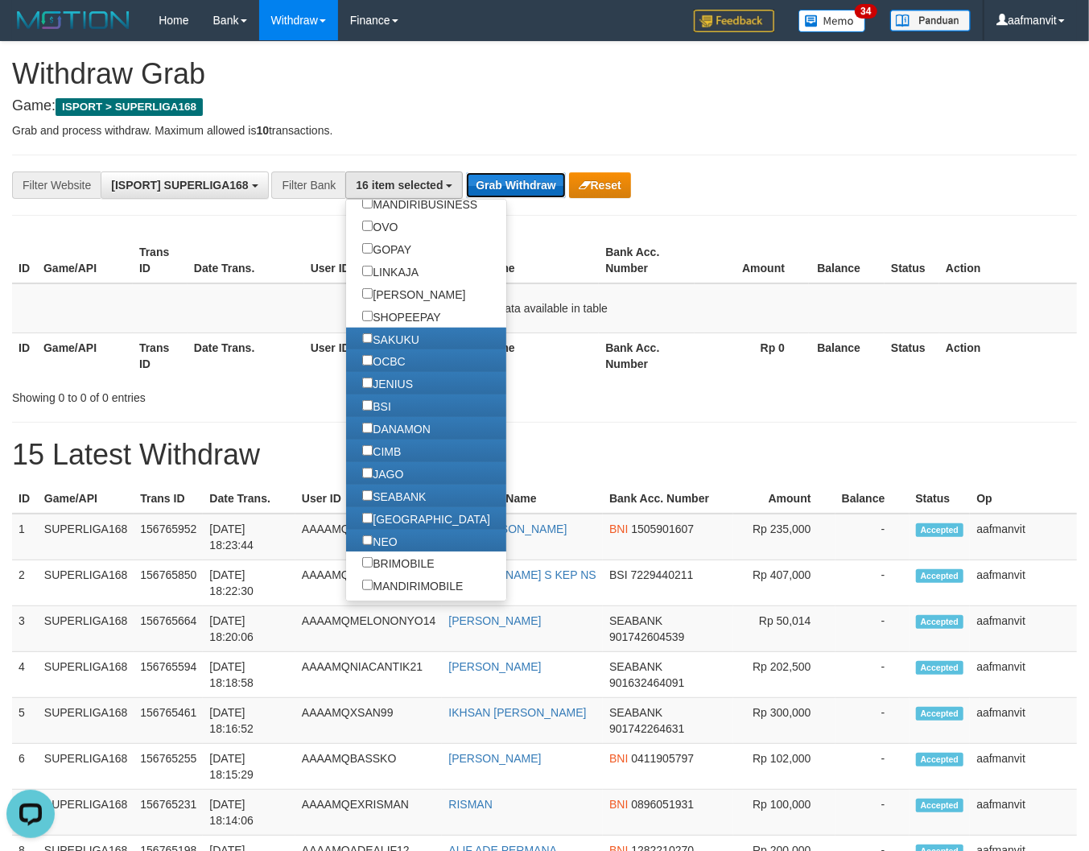
click at [540, 186] on button "Grab Withdraw" at bounding box center [515, 185] width 99 height 26
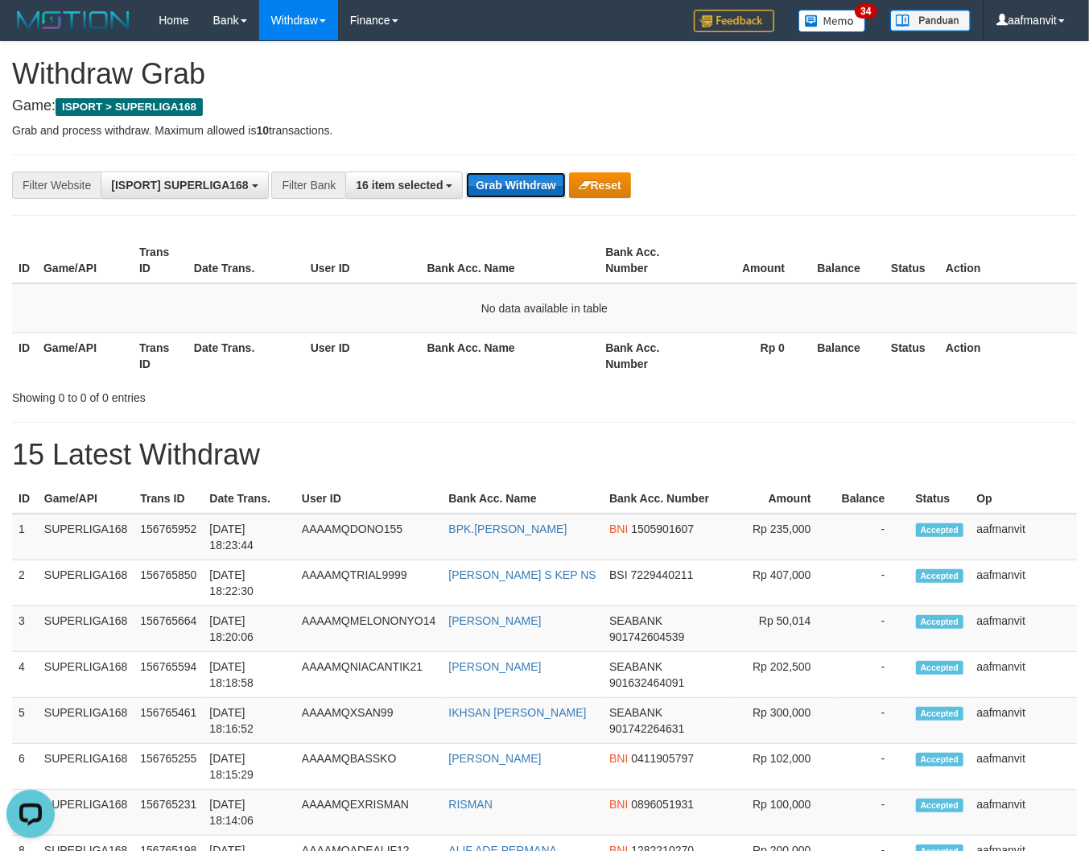
click at [540, 186] on button "Grab Withdraw" at bounding box center [515, 185] width 99 height 26
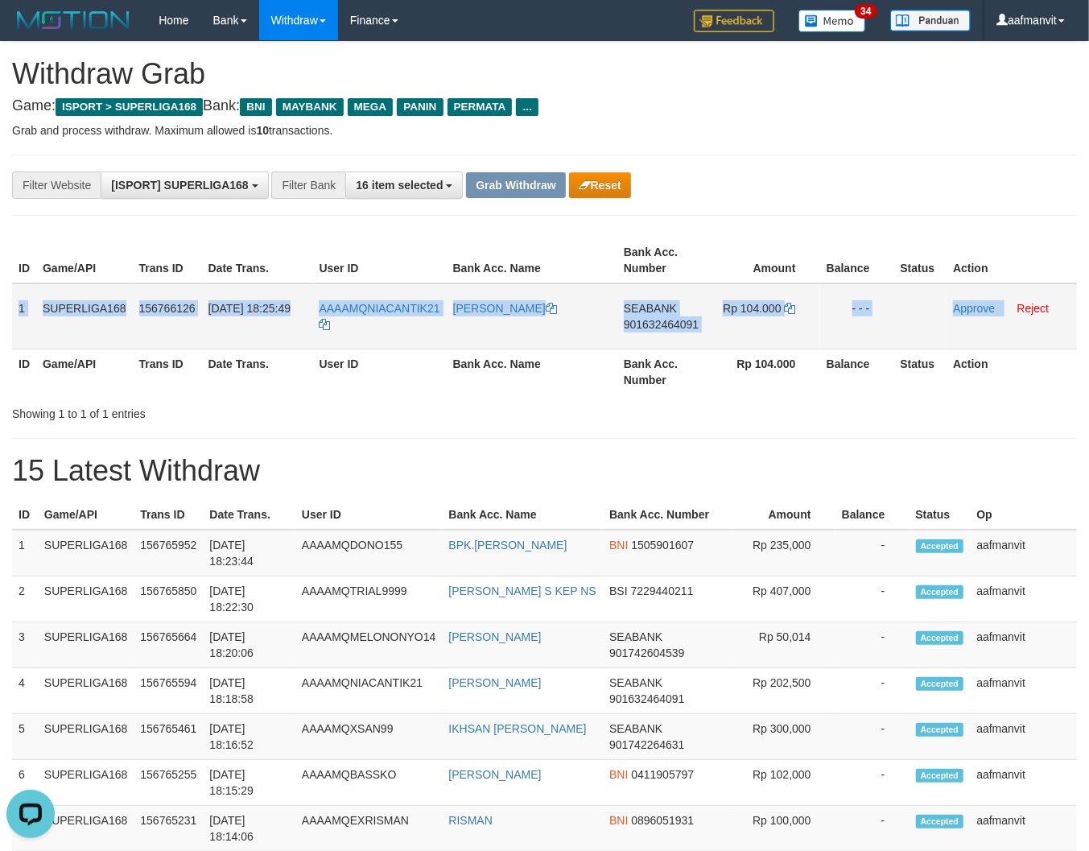
drag, startPoint x: 12, startPoint y: 295, endPoint x: 1005, endPoint y: 303, distance: 992.9
click at [1004, 303] on tr "1 SUPERLIGA168 156766126 30/09/2025 18:25:49 AAAAMQNIACANTIK21 SONIA MAHARANI S…" at bounding box center [544, 316] width 1065 height 66
copy tr "1 SUPERLIGA168 156766126 30/09/2025 18:25:49 AAAAMQNIACANTIK21 SONIA MAHARANI S…"
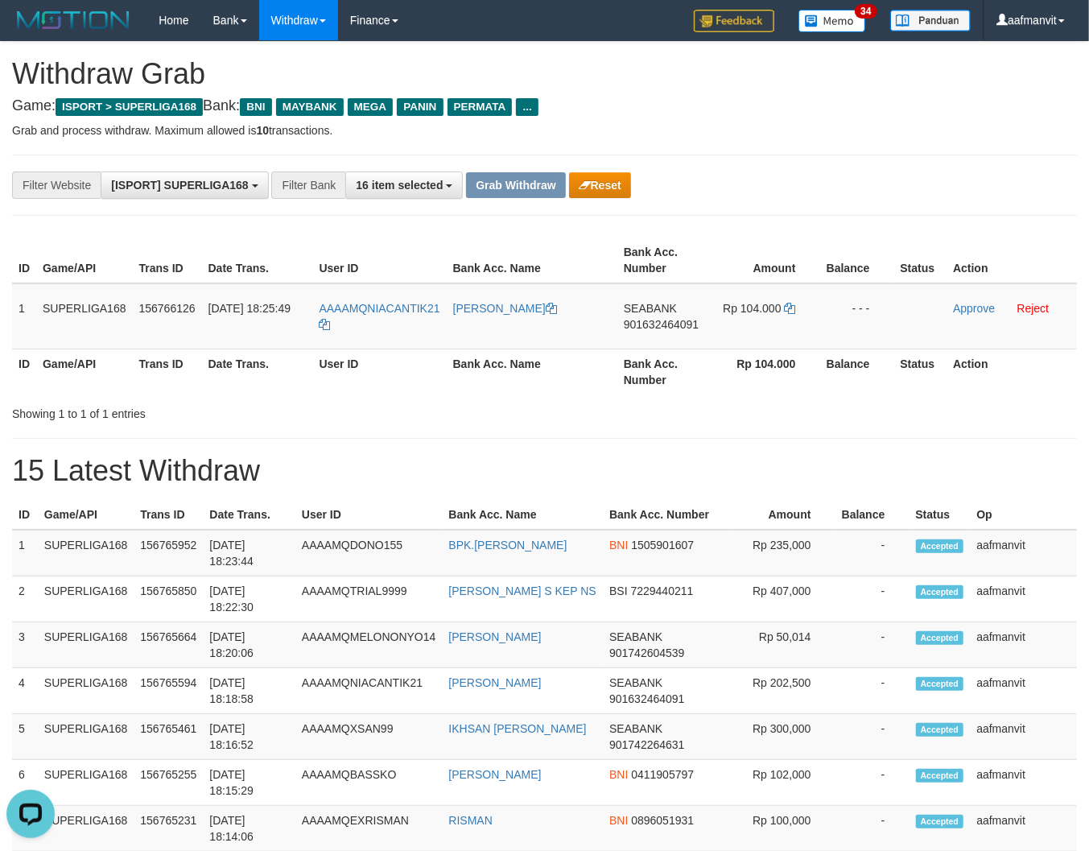
drag, startPoint x: 465, startPoint y: 469, endPoint x: 425, endPoint y: 431, distance: 55.2
click at [465, 469] on h1 "15 Latest Withdraw" at bounding box center [544, 471] width 1065 height 32
drag, startPoint x: 440, startPoint y: 299, endPoint x: 366, endPoint y: 309, distance: 74.8
click at [366, 309] on td "AAAAMQNIACANTIK21" at bounding box center [379, 316] width 134 height 66
copy span "NIACANTIK21"
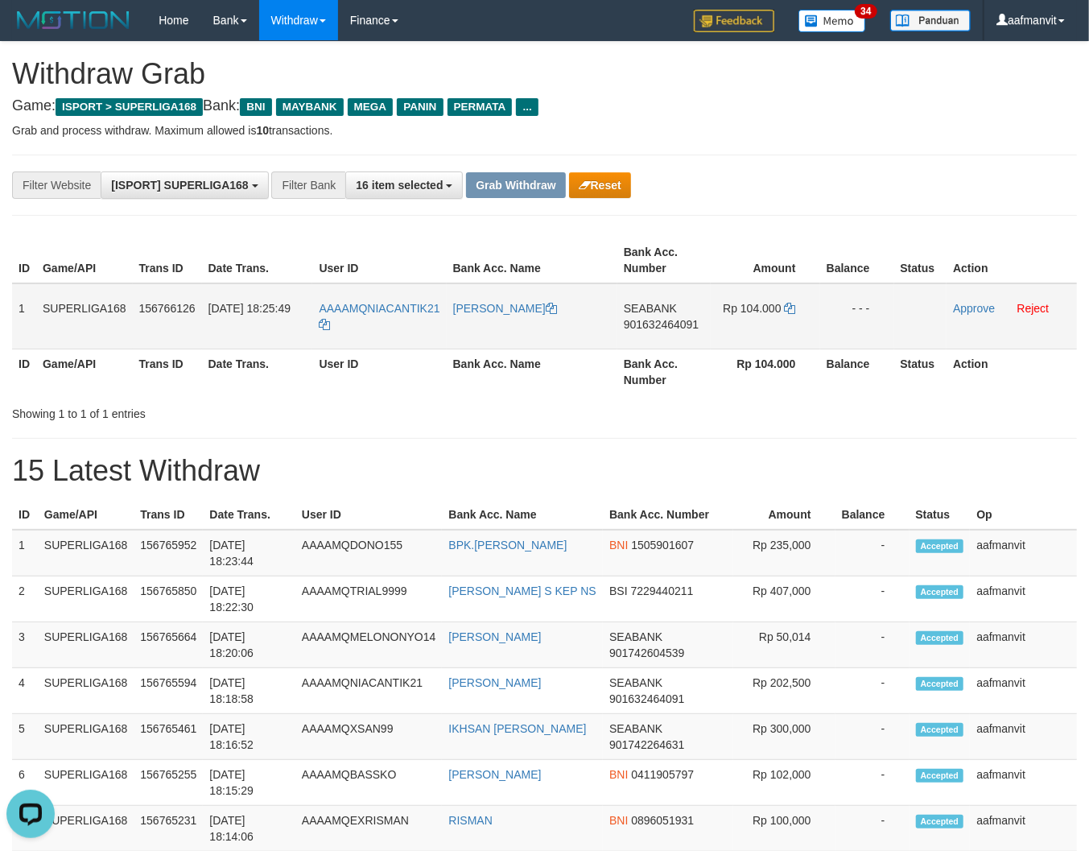
click at [655, 326] on span "901632464091" at bounding box center [661, 324] width 75 height 13
click at [789, 307] on icon at bounding box center [790, 308] width 11 height 11
click at [968, 303] on link "Approve" at bounding box center [974, 308] width 42 height 13
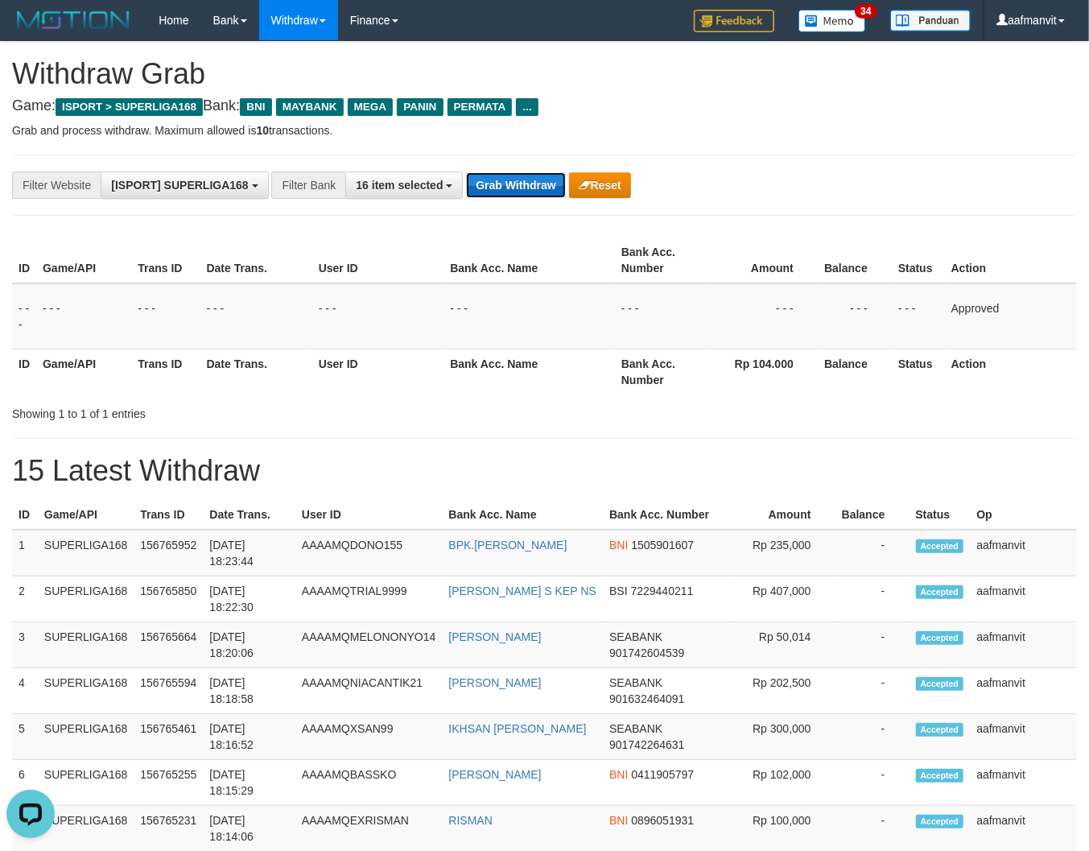
click at [535, 189] on button "Grab Withdraw" at bounding box center [515, 185] width 99 height 26
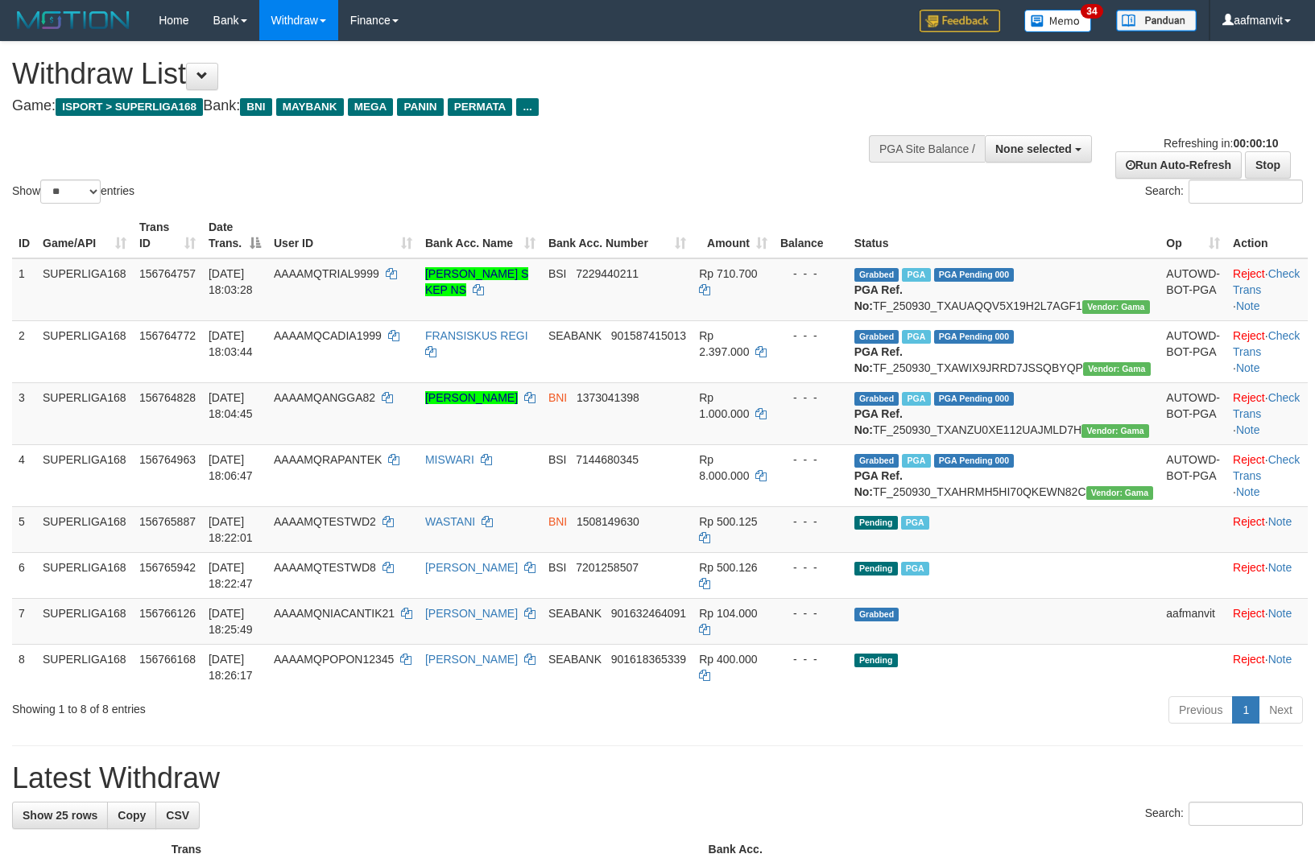
select select
select select "**"
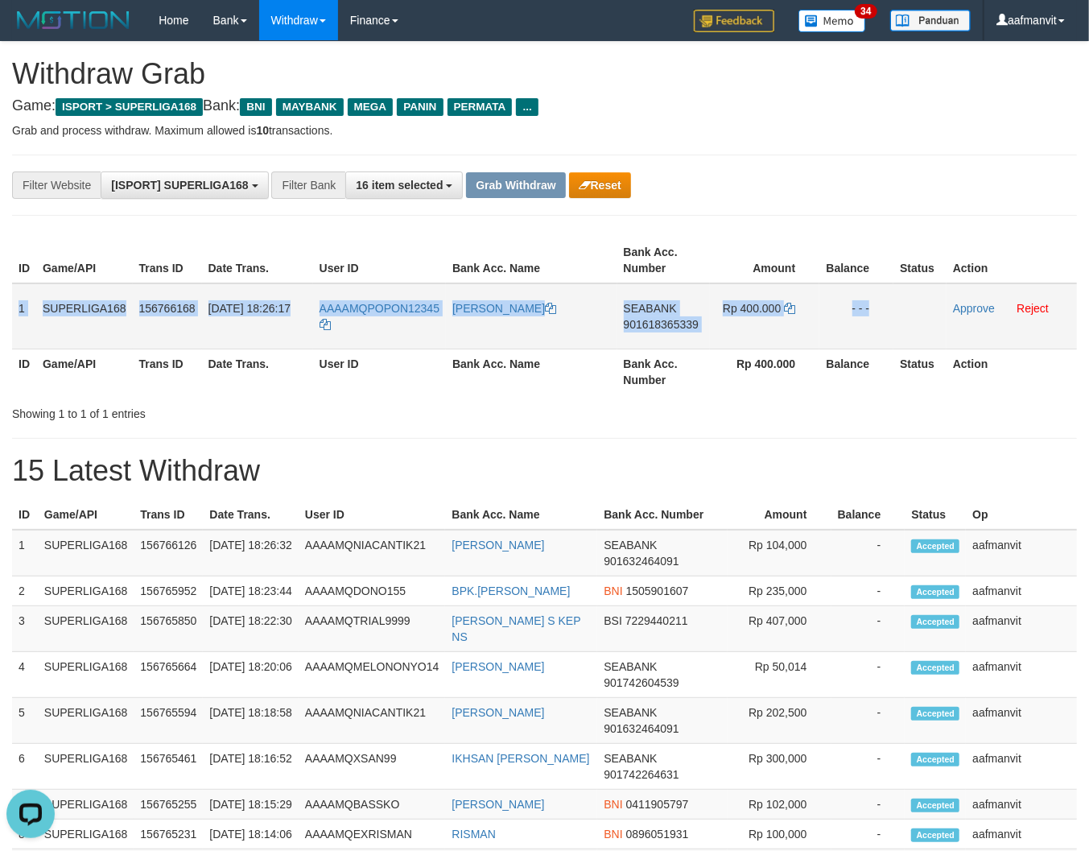
drag, startPoint x: 13, startPoint y: 298, endPoint x: 932, endPoint y: 322, distance: 919.1
click at [927, 326] on tr "1 SUPERLIGA168 156766168 [DATE] 18:26:17 AAAAMQPOPON12345 [PERSON_NAME] SEABANK…" at bounding box center [544, 316] width 1065 height 66
copy tr "1 SUPERLIGA168 156766168 [DATE] 18:26:17 AAAAMQPOPON12345 [PERSON_NAME] 9016183…"
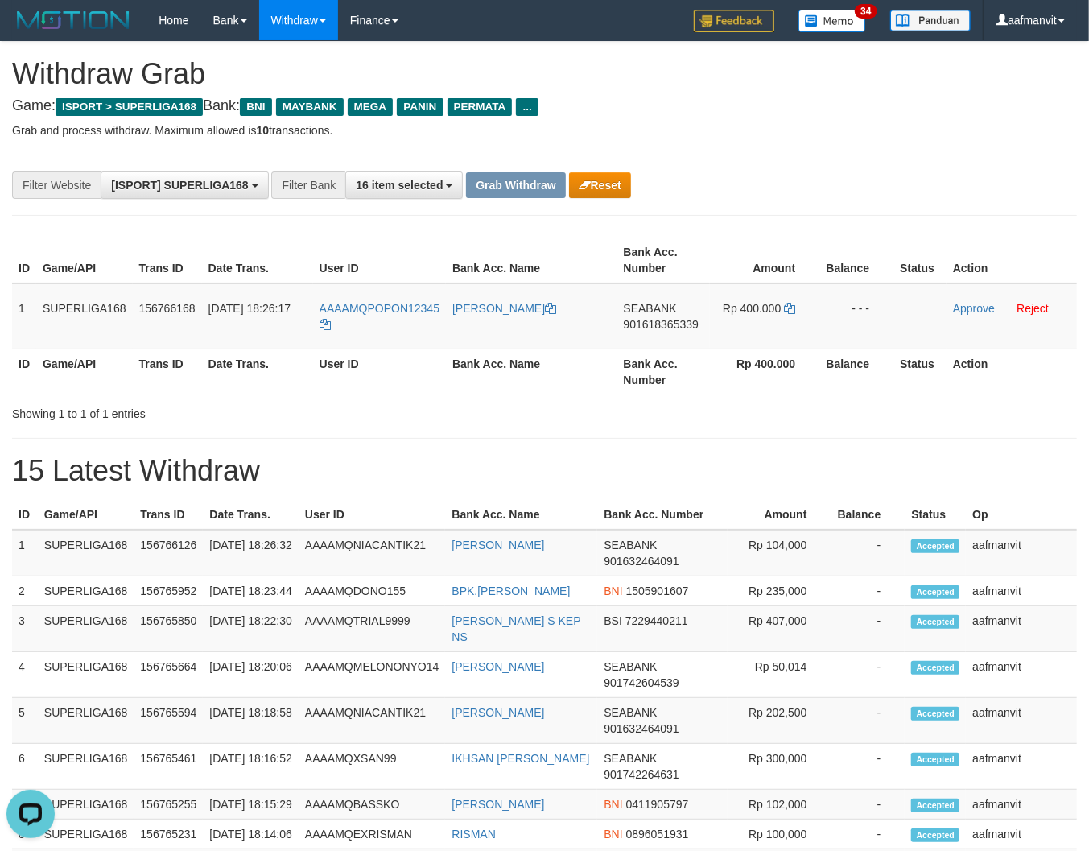
click at [721, 399] on div "Showing 1 to 1 of 1 entries" at bounding box center [544, 410] width 1089 height 23
click at [664, 320] on span "901618365339" at bounding box center [661, 324] width 75 height 13
click at [791, 311] on icon at bounding box center [789, 308] width 11 height 11
click at [791, 299] on td "Rp 400.000" at bounding box center [765, 316] width 110 height 66
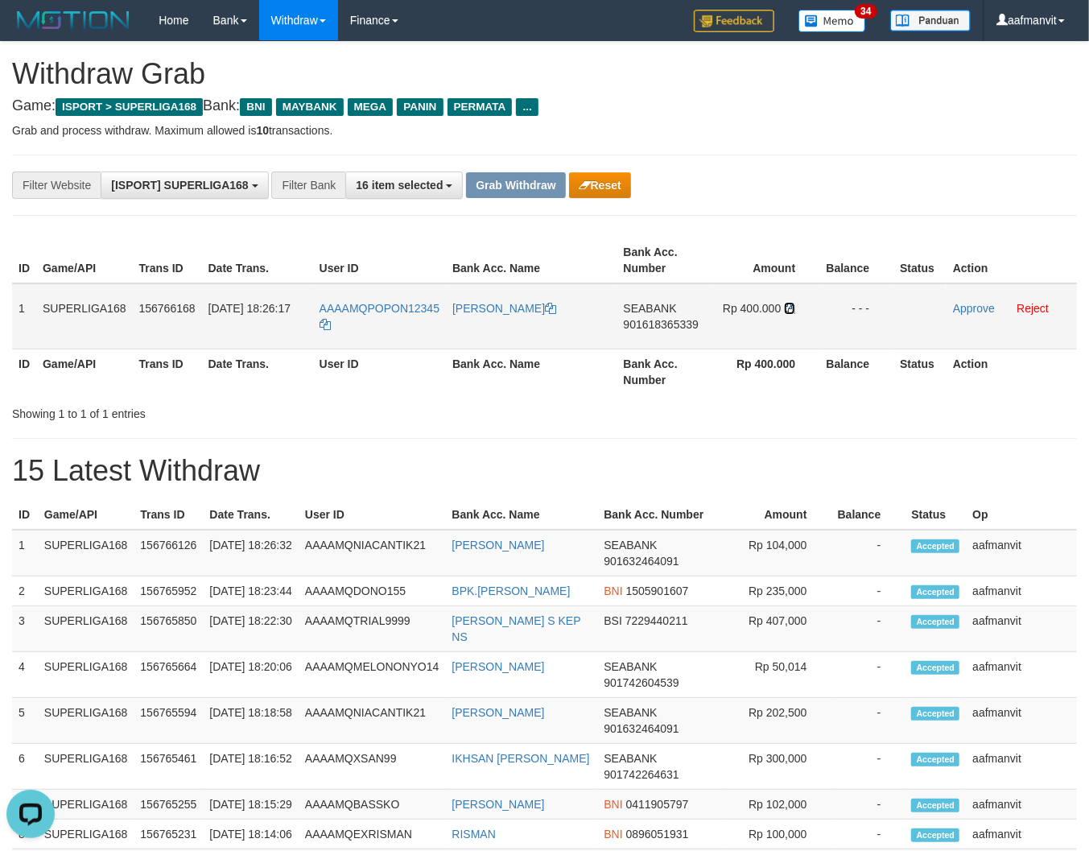
click at [788, 303] on icon at bounding box center [789, 308] width 11 height 11
drag, startPoint x: 439, startPoint y: 287, endPoint x: 364, endPoint y: 301, distance: 76.1
click at [364, 301] on td "AAAAMQPOPON12345" at bounding box center [379, 316] width 133 height 66
copy span "POPON12345"
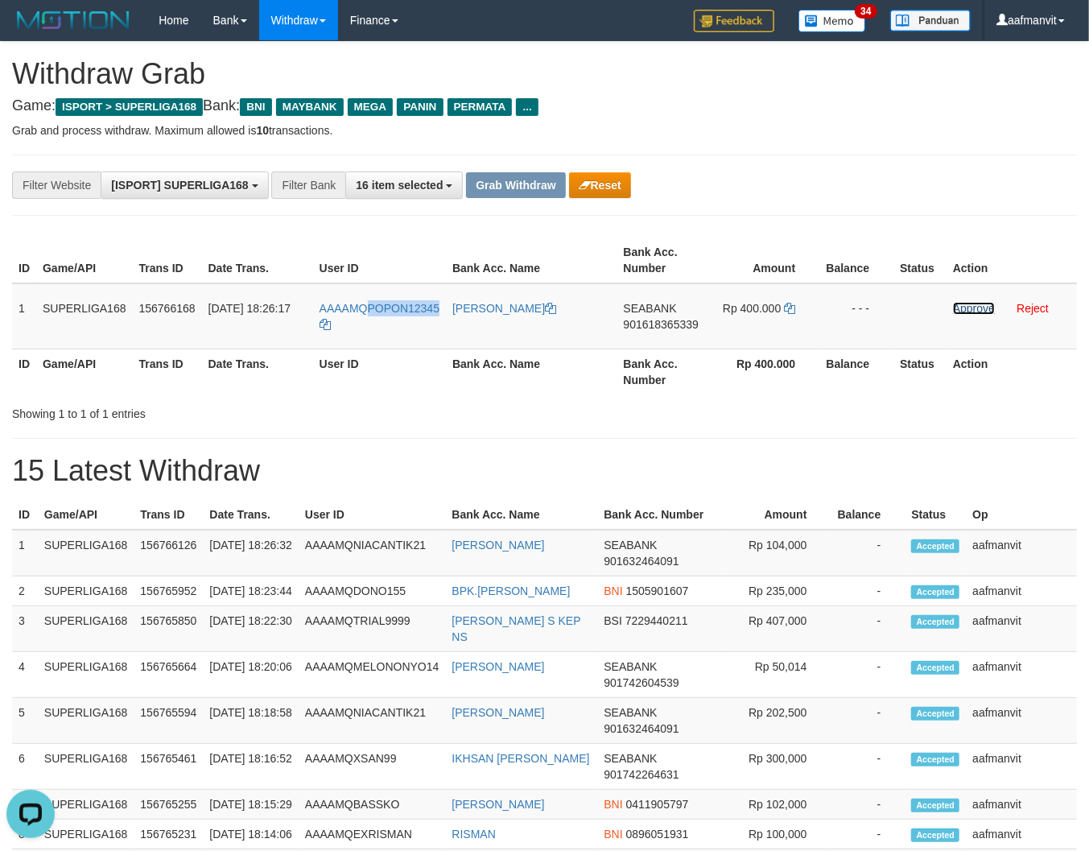
drag, startPoint x: 964, startPoint y: 309, endPoint x: 632, endPoint y: 216, distance: 344.7
click at [964, 309] on link "Approve" at bounding box center [974, 308] width 42 height 13
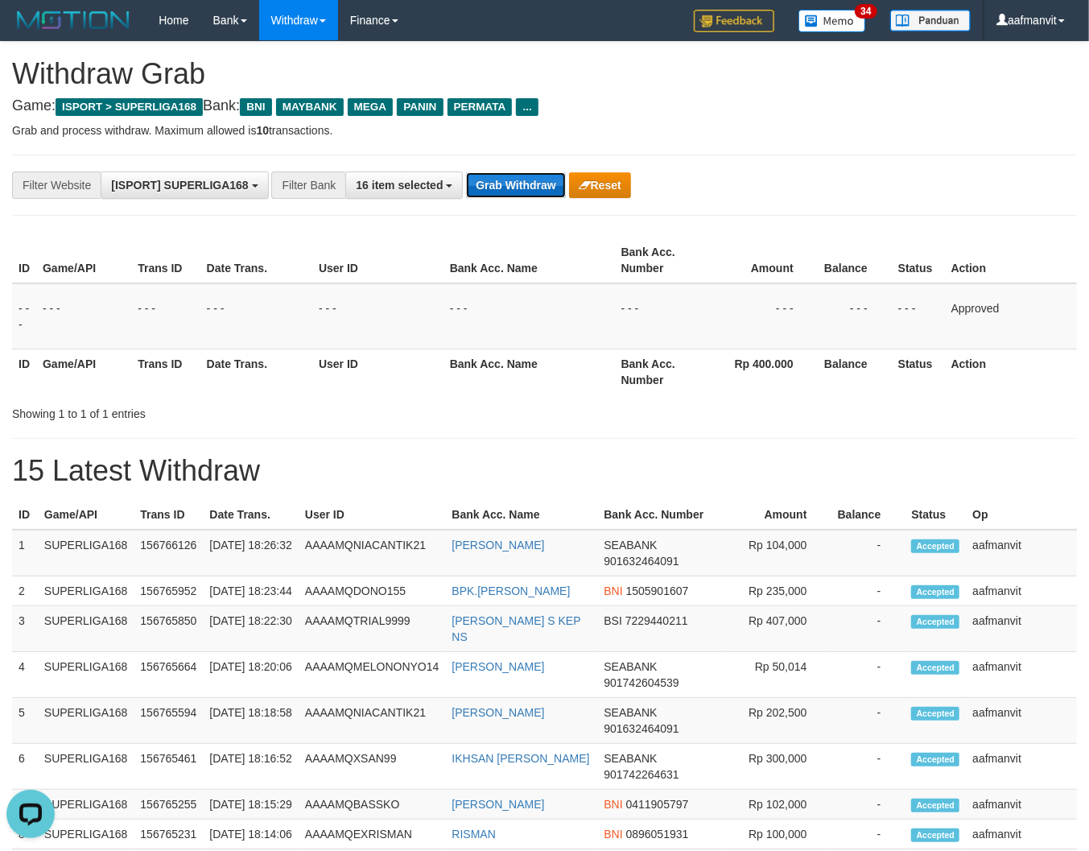
click at [488, 184] on button "Grab Withdraw" at bounding box center [515, 185] width 99 height 26
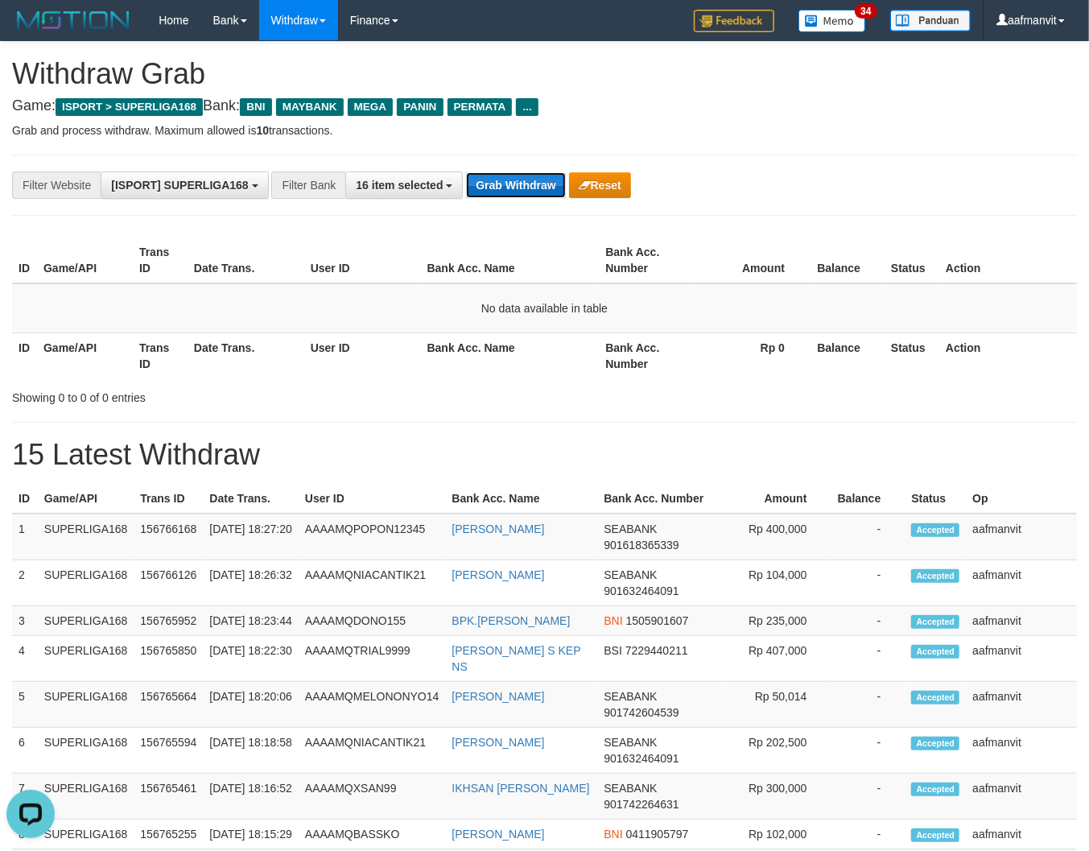
click at [486, 183] on button "Grab Withdraw" at bounding box center [515, 185] width 99 height 26
drag, startPoint x: 487, startPoint y: 183, endPoint x: 850, endPoint y: 229, distance: 366.1
click at [493, 185] on button "Grab Withdraw" at bounding box center [515, 185] width 99 height 26
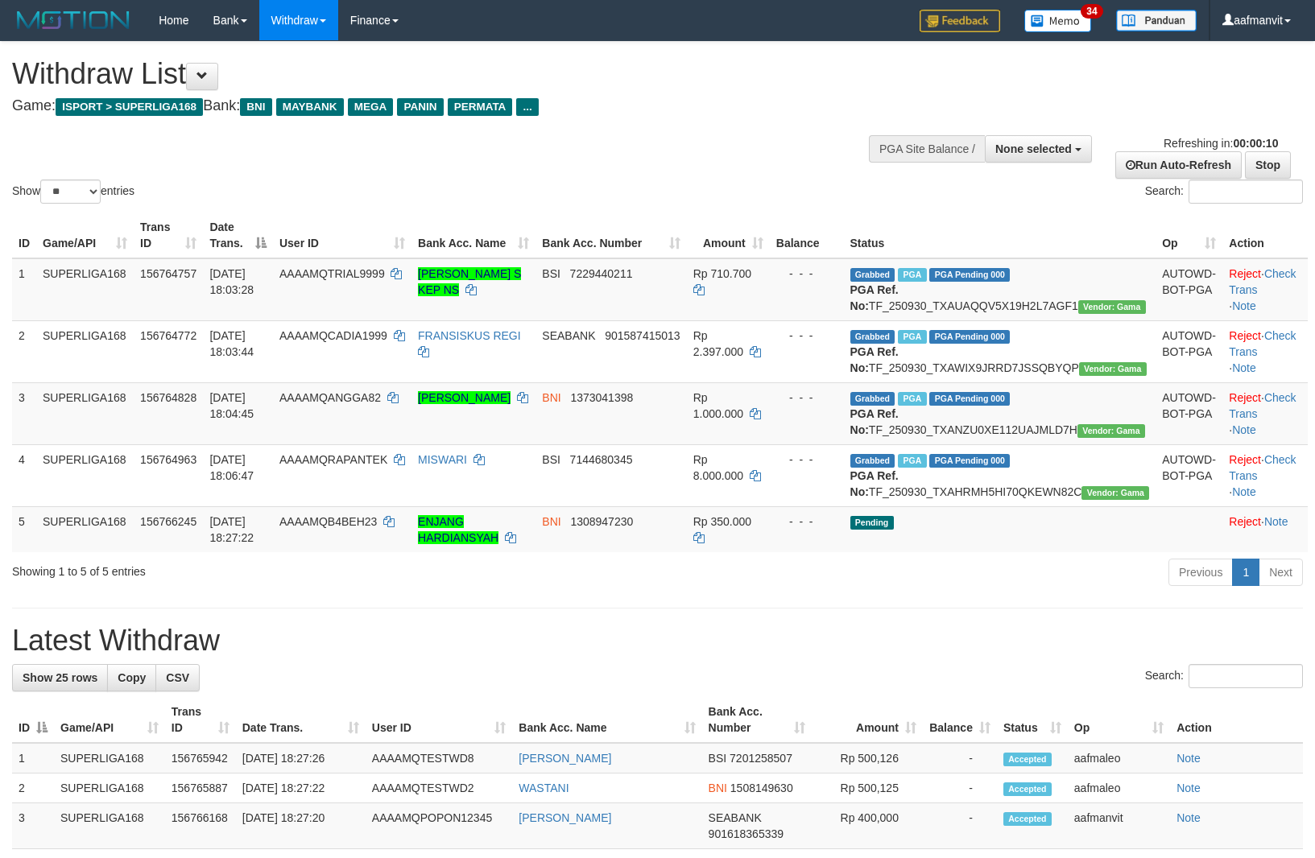
select select
select select "**"
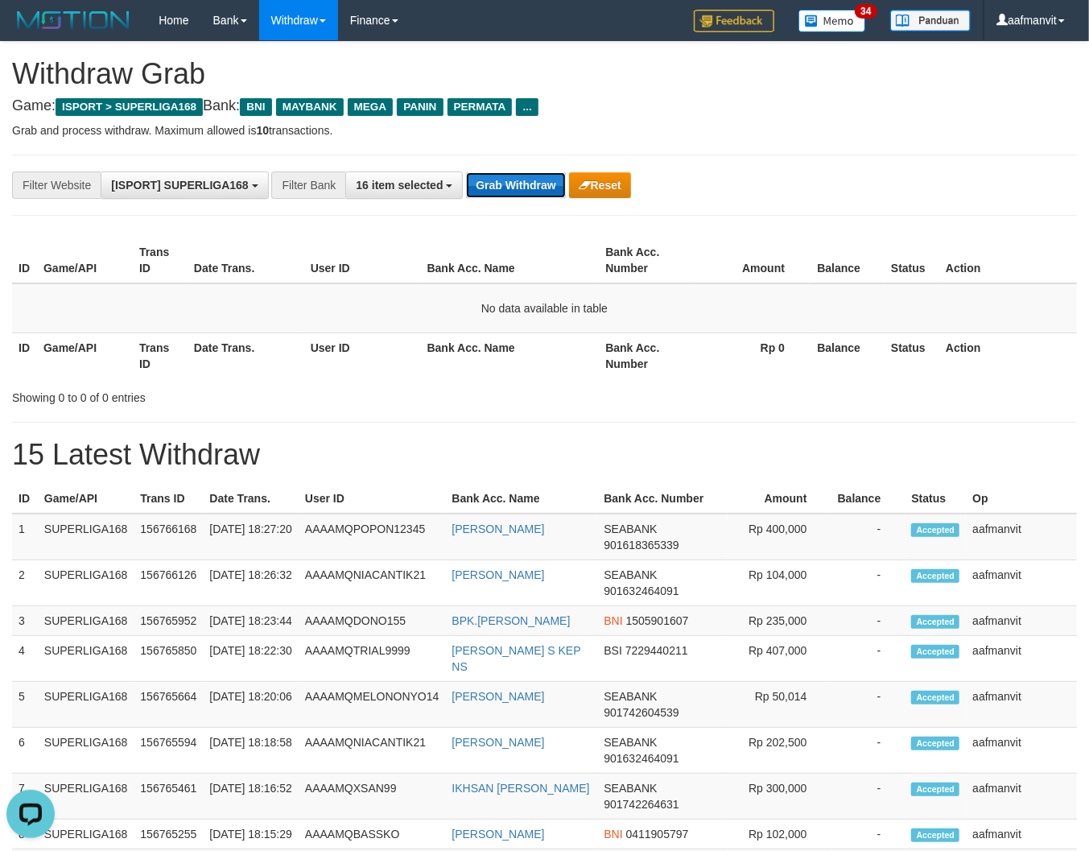
click at [467, 192] on button "Grab Withdraw" at bounding box center [515, 185] width 99 height 26
click at [469, 191] on button "Grab Withdraw" at bounding box center [515, 185] width 99 height 26
click at [519, 183] on button "Grab Withdraw" at bounding box center [515, 185] width 99 height 26
click at [518, 187] on div "**********" at bounding box center [544, 185] width 1065 height 61
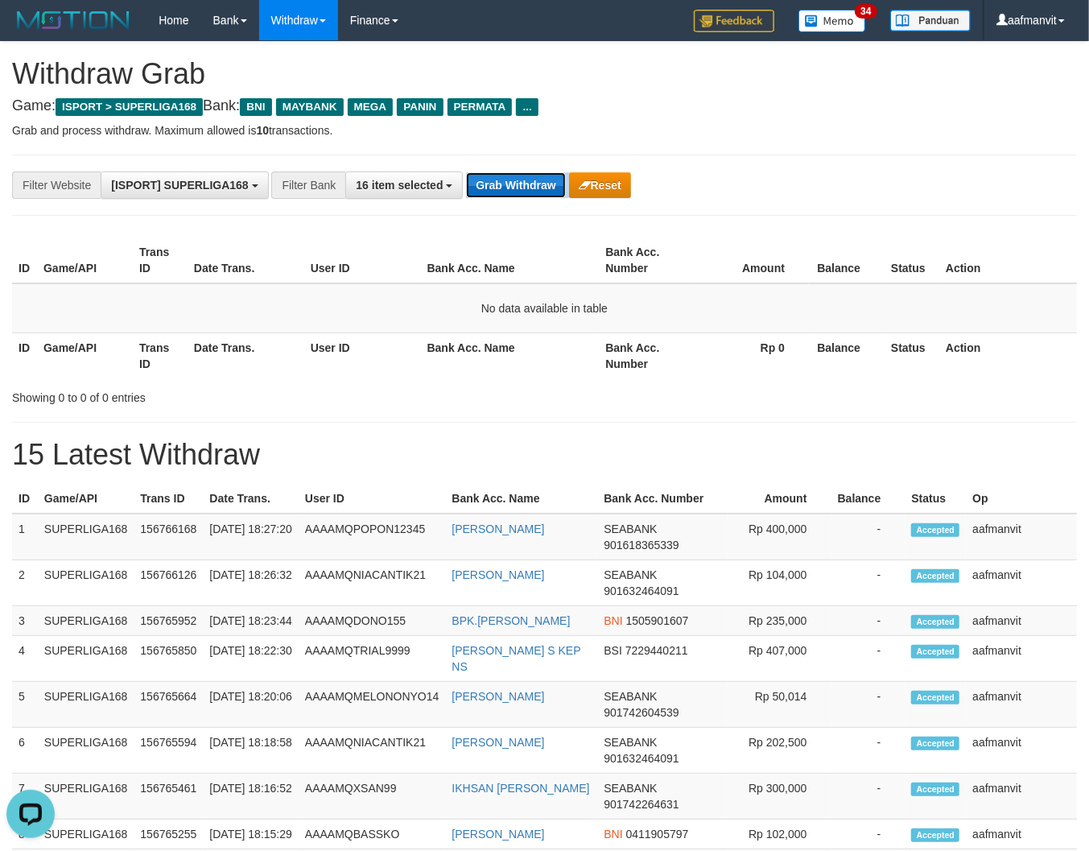
click at [518, 186] on button "Grab Withdraw" at bounding box center [515, 185] width 99 height 26
click at [508, 189] on button "Grab Withdraw" at bounding box center [515, 185] width 99 height 26
click at [506, 179] on button "Grab Withdraw" at bounding box center [515, 185] width 99 height 26
click at [506, 180] on button "Grab Withdraw" at bounding box center [515, 185] width 99 height 26
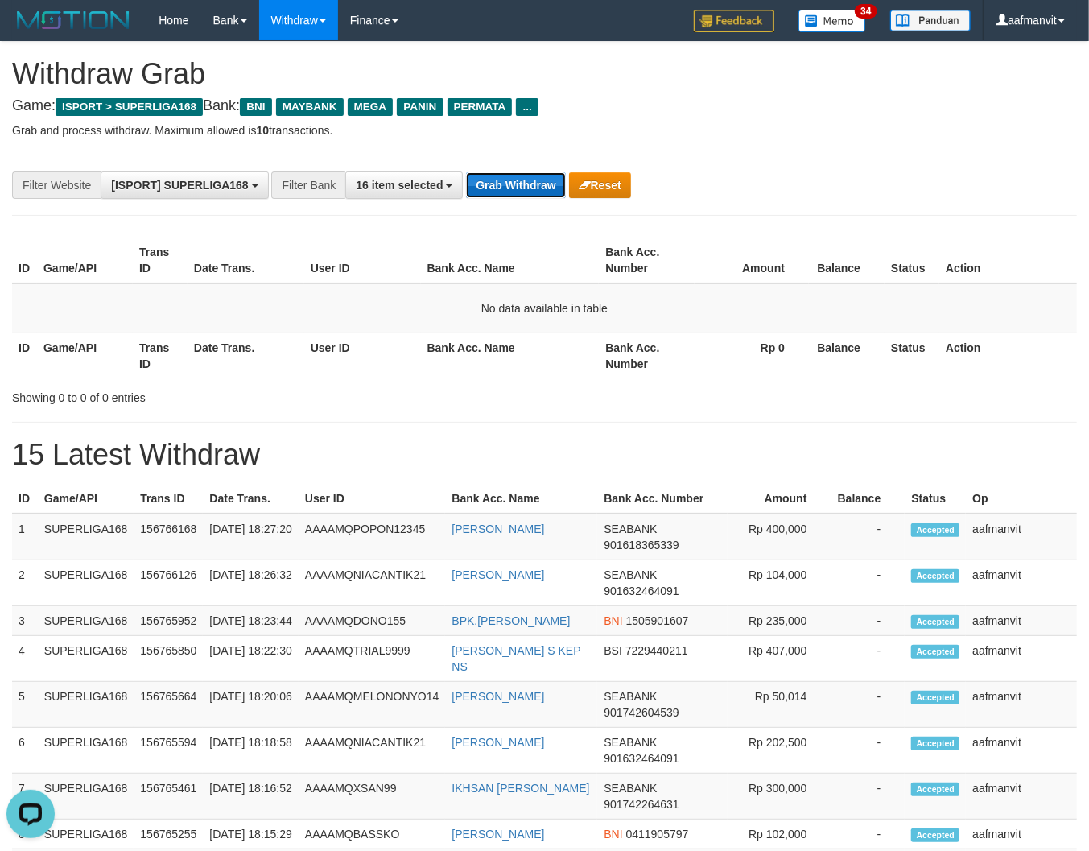
click at [506, 180] on button "Grab Withdraw" at bounding box center [515, 185] width 99 height 26
click at [512, 185] on button "Grab Withdraw" at bounding box center [515, 185] width 99 height 26
click at [504, 196] on button "Grab Withdraw" at bounding box center [515, 185] width 99 height 26
click at [504, 189] on button "Grab Withdraw" at bounding box center [515, 185] width 99 height 26
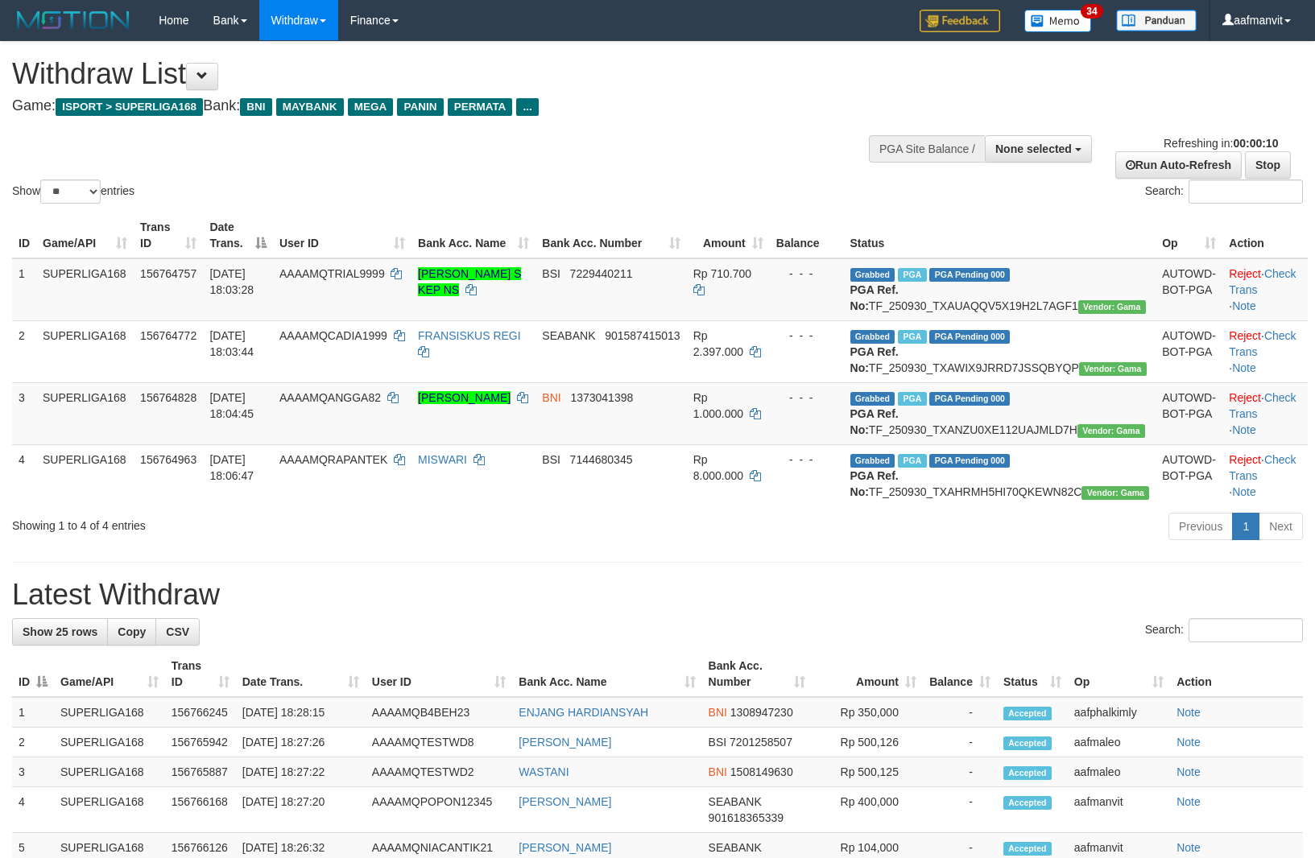
select select
select select "**"
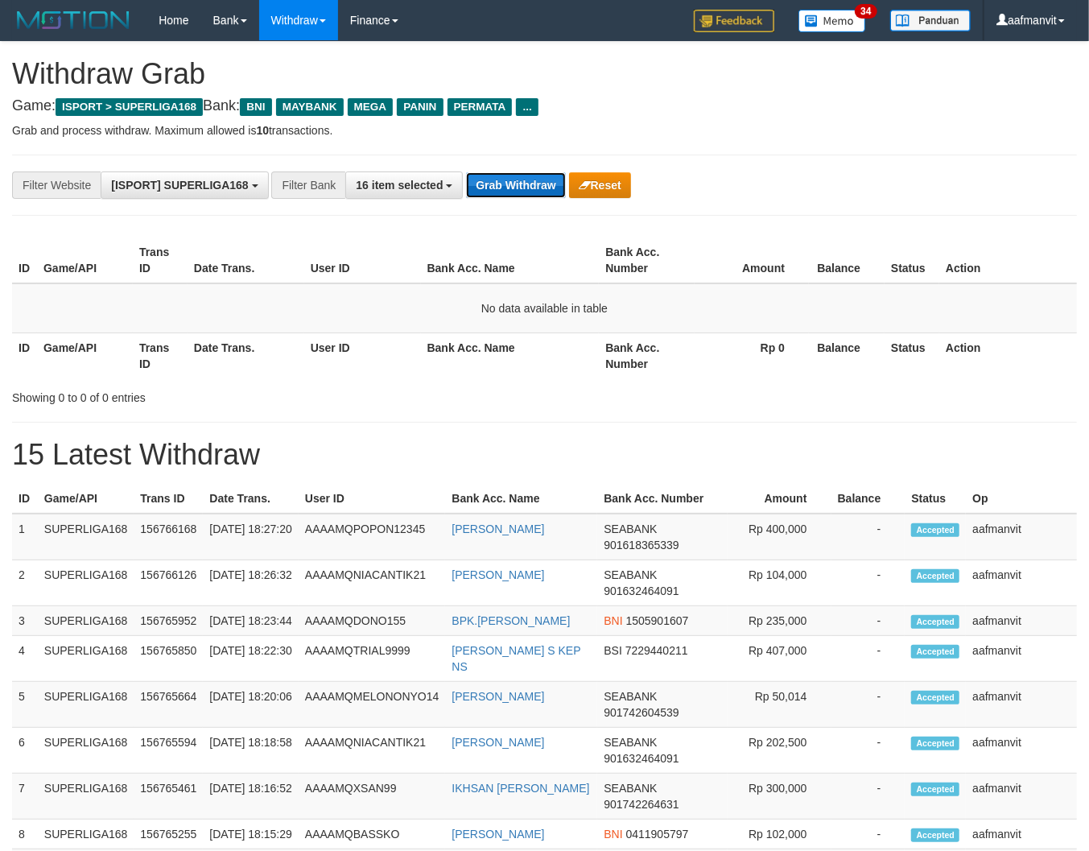
click at [504, 180] on button "Grab Withdraw" at bounding box center [515, 185] width 99 height 26
click at [494, 187] on button "Grab Withdraw" at bounding box center [515, 185] width 99 height 26
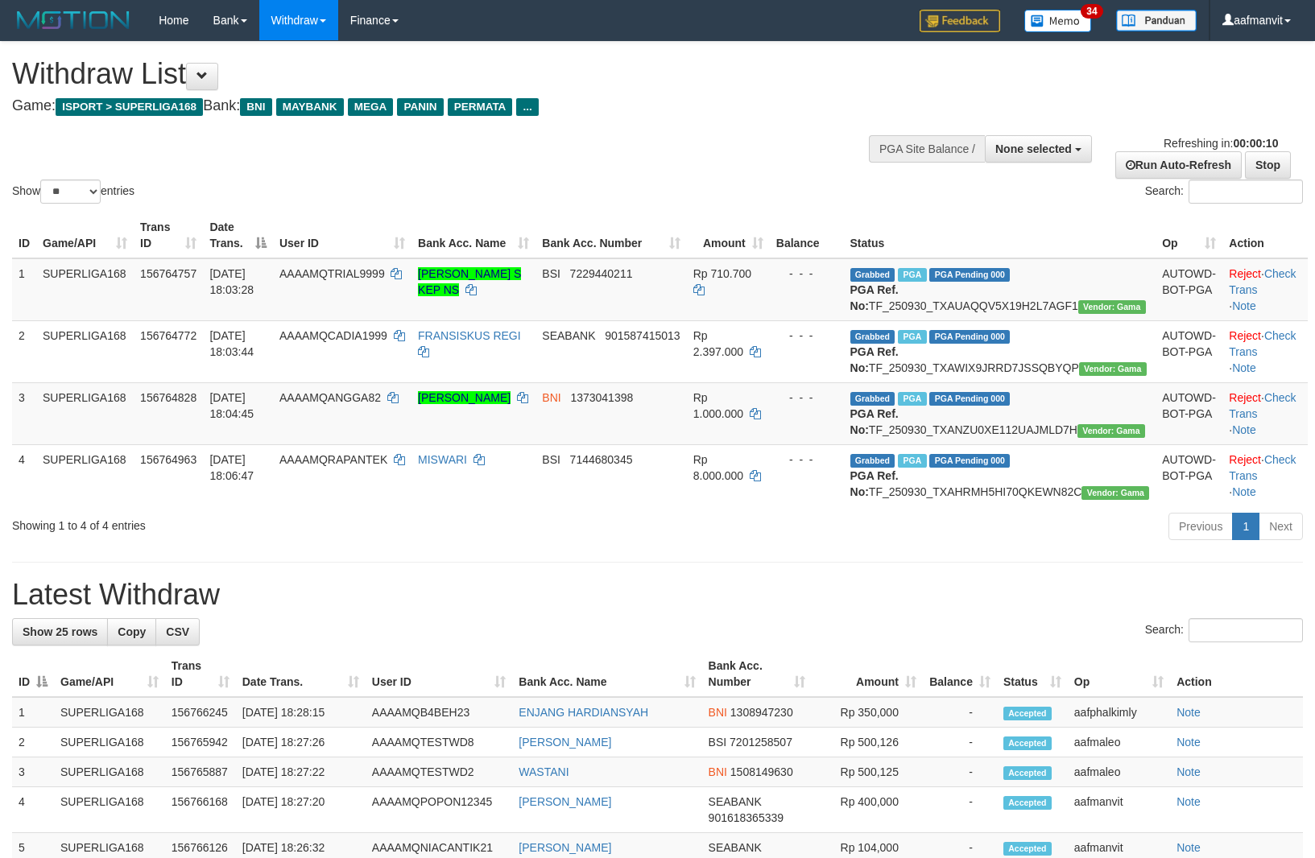
select select
select select "**"
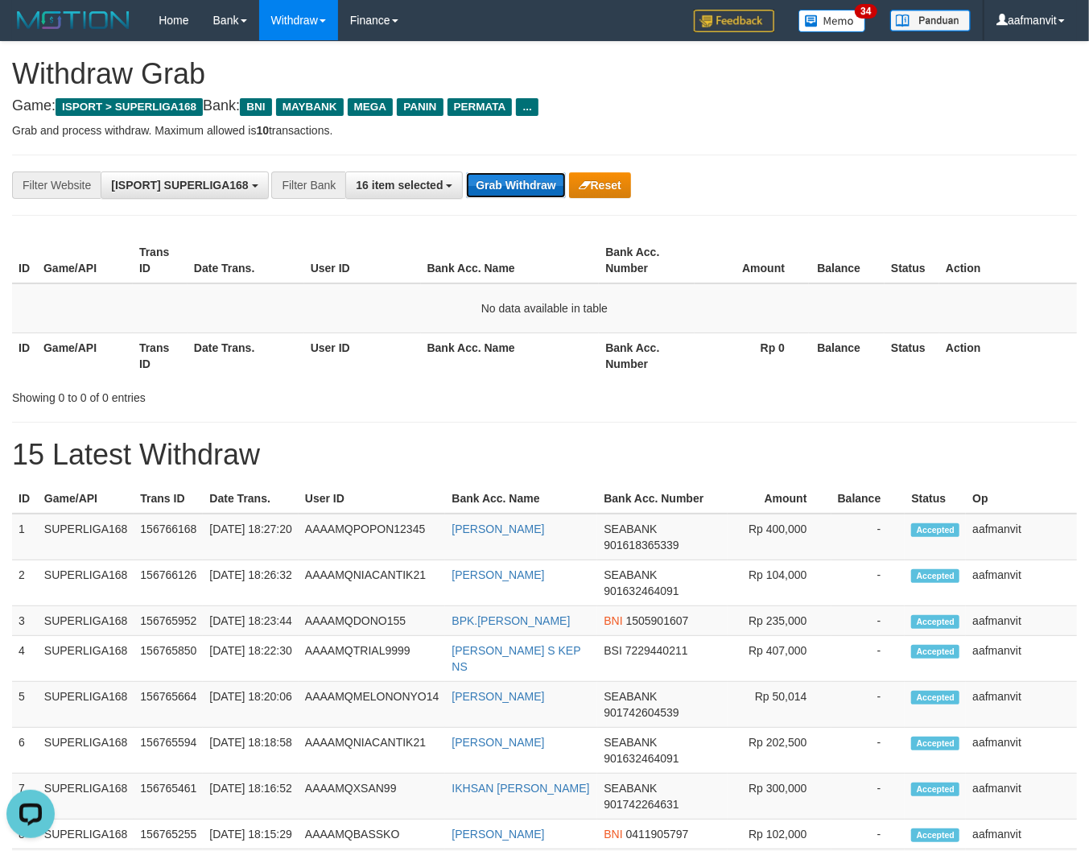
click at [540, 194] on button "Grab Withdraw" at bounding box center [515, 185] width 99 height 26
click at [520, 180] on button "Grab Withdraw" at bounding box center [515, 185] width 99 height 26
click at [534, 192] on button "Grab Withdraw" at bounding box center [515, 185] width 99 height 26
drag, startPoint x: 534, startPoint y: 192, endPoint x: 544, endPoint y: 185, distance: 12.3
click at [534, 191] on button "Grab Withdraw" at bounding box center [515, 185] width 99 height 26
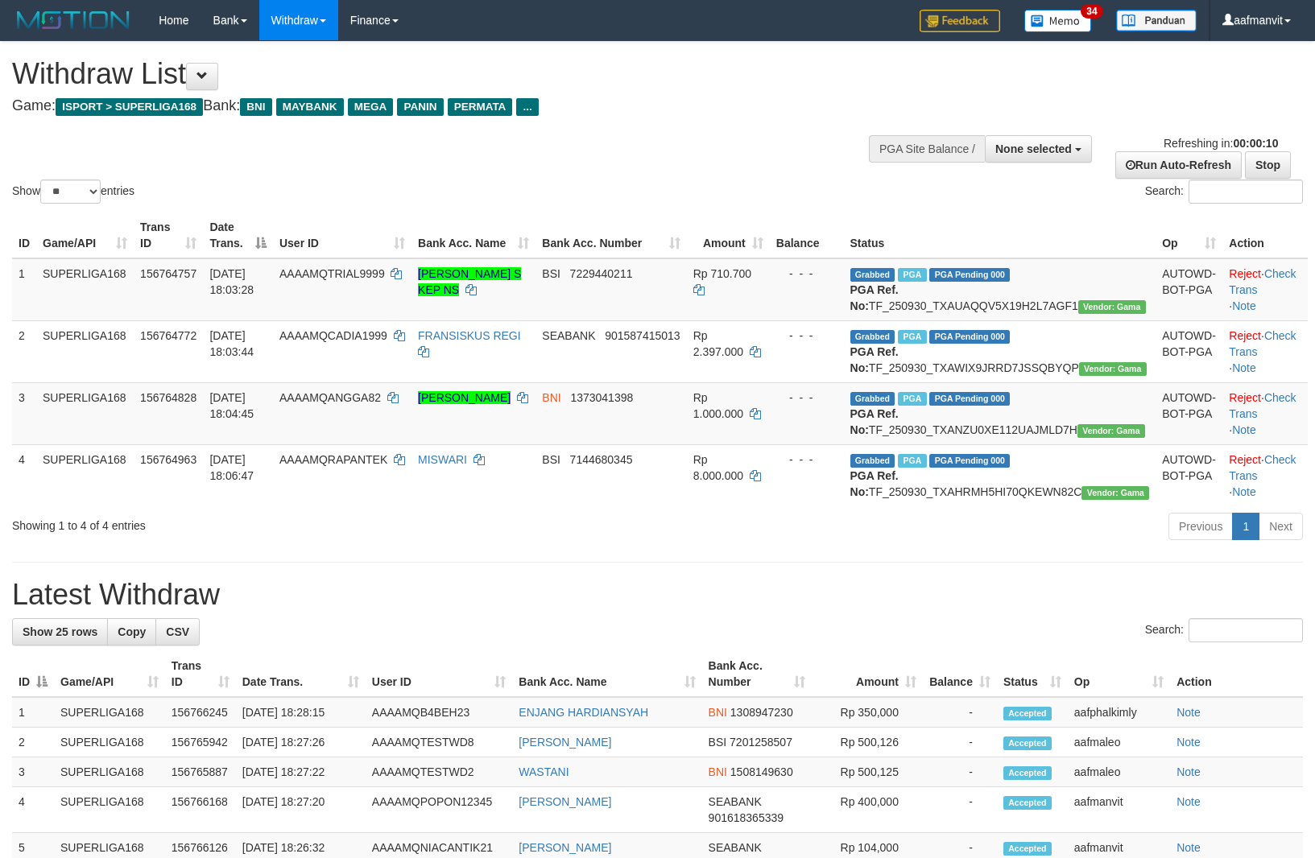
select select
select select "**"
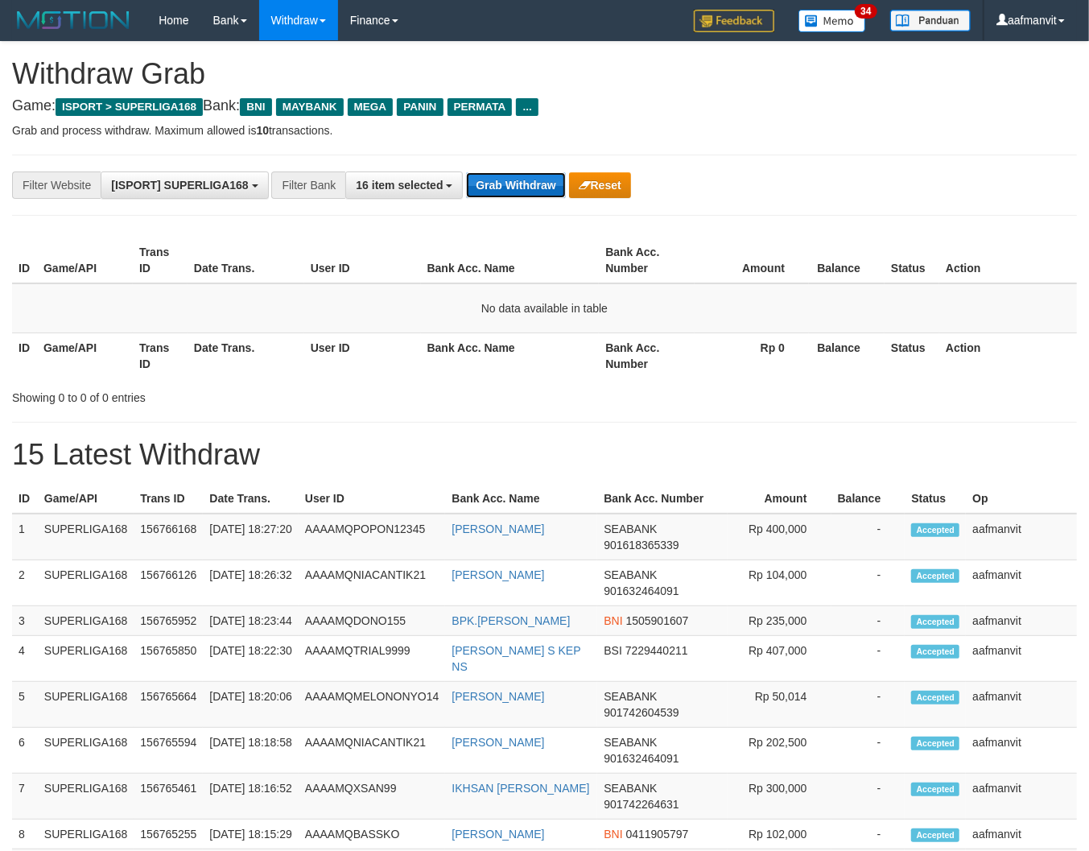
click at [477, 172] on button "Grab Withdraw" at bounding box center [515, 185] width 99 height 26
click at [540, 189] on button "Grab Withdraw" at bounding box center [515, 185] width 99 height 26
click at [538, 189] on button "Grab Withdraw" at bounding box center [515, 185] width 99 height 26
click at [513, 180] on button "Grab Withdraw" at bounding box center [515, 185] width 99 height 26
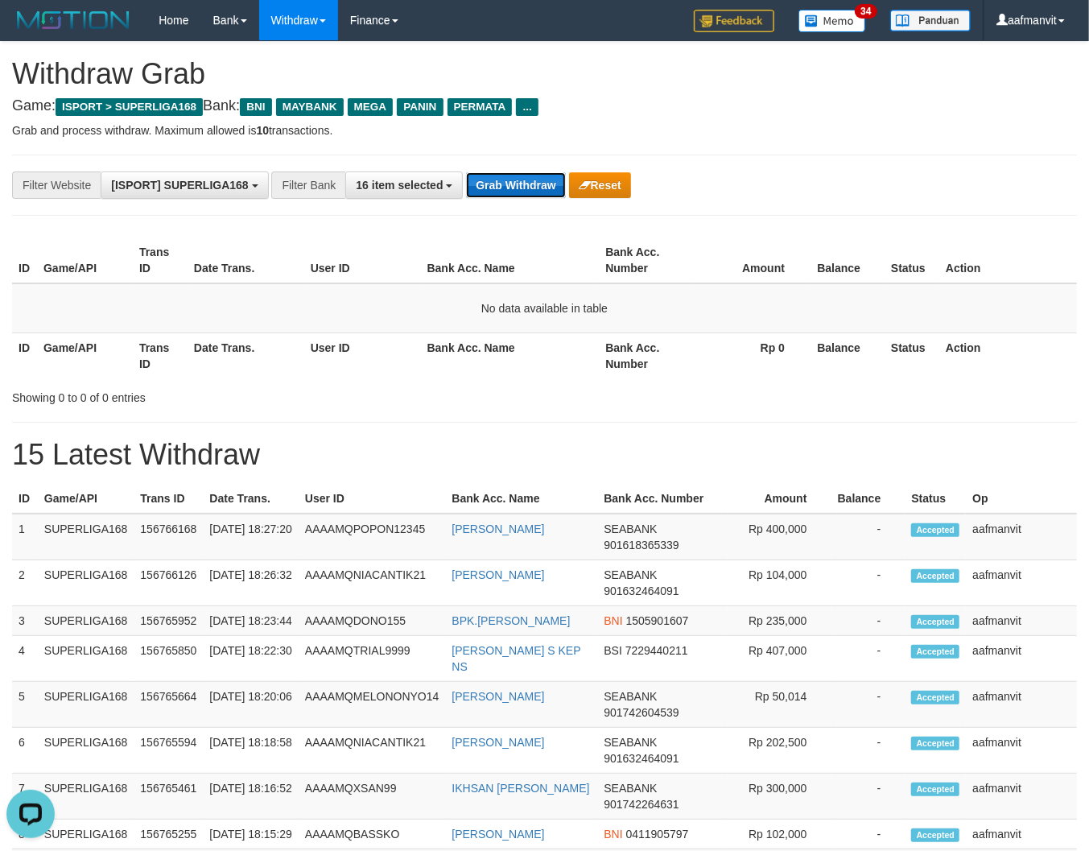
click at [513, 180] on button "Grab Withdraw" at bounding box center [515, 185] width 99 height 26
click at [515, 166] on div "**********" at bounding box center [544, 185] width 1065 height 61
click at [509, 178] on button "Grab Withdraw" at bounding box center [515, 185] width 99 height 26
click at [530, 188] on button "Grab Withdraw" at bounding box center [515, 185] width 99 height 26
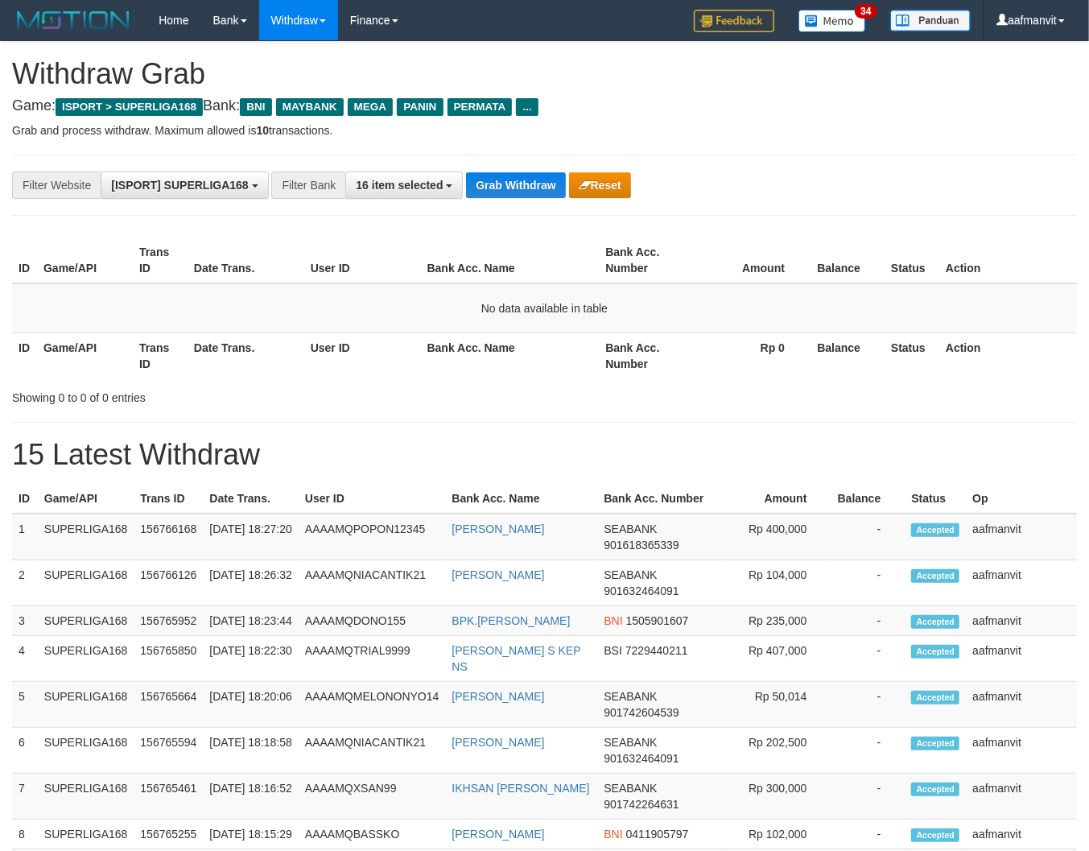
click at [530, 188] on button "Grab Withdraw" at bounding box center [515, 185] width 99 height 26
click at [515, 188] on button "Grab Withdraw" at bounding box center [515, 185] width 99 height 26
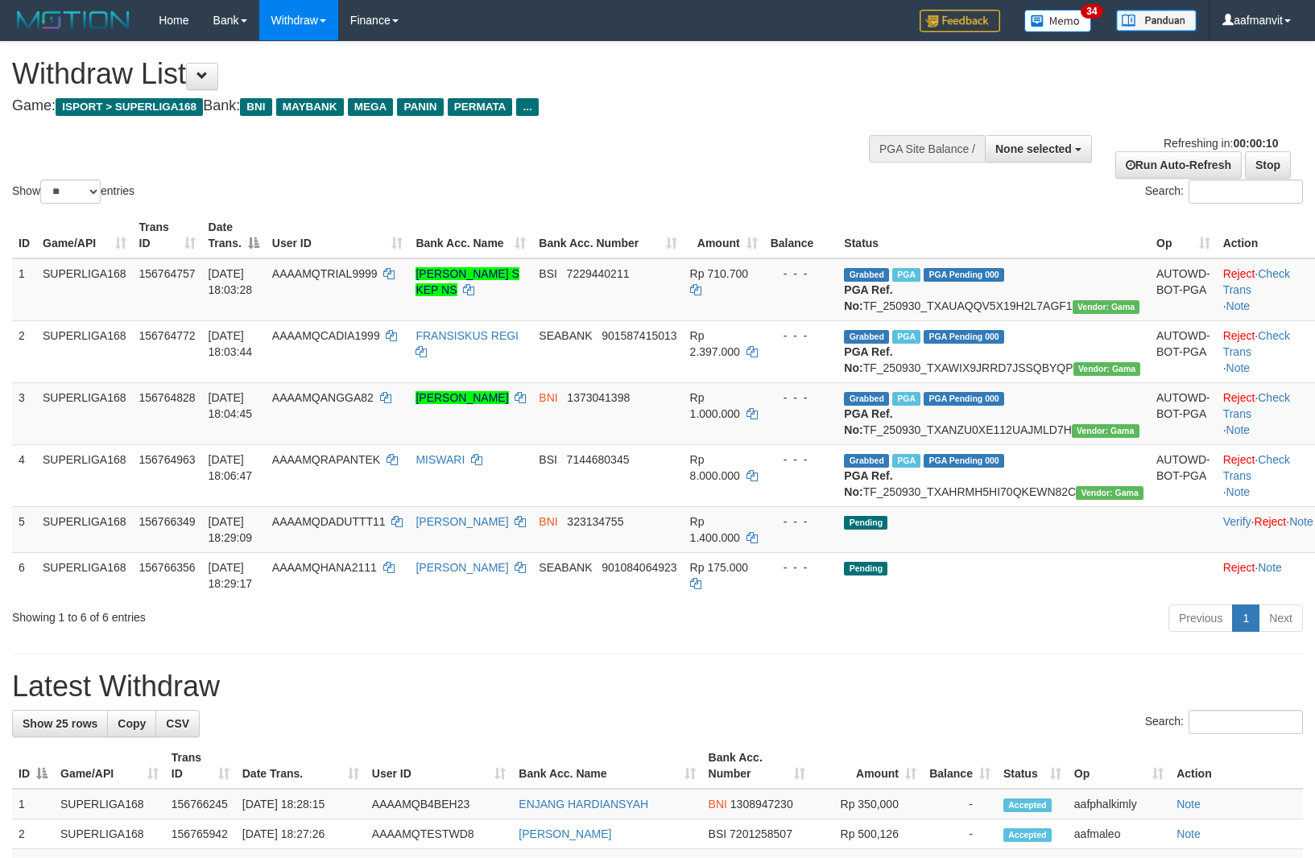
select select
select select "**"
select select
select select "**"
select select
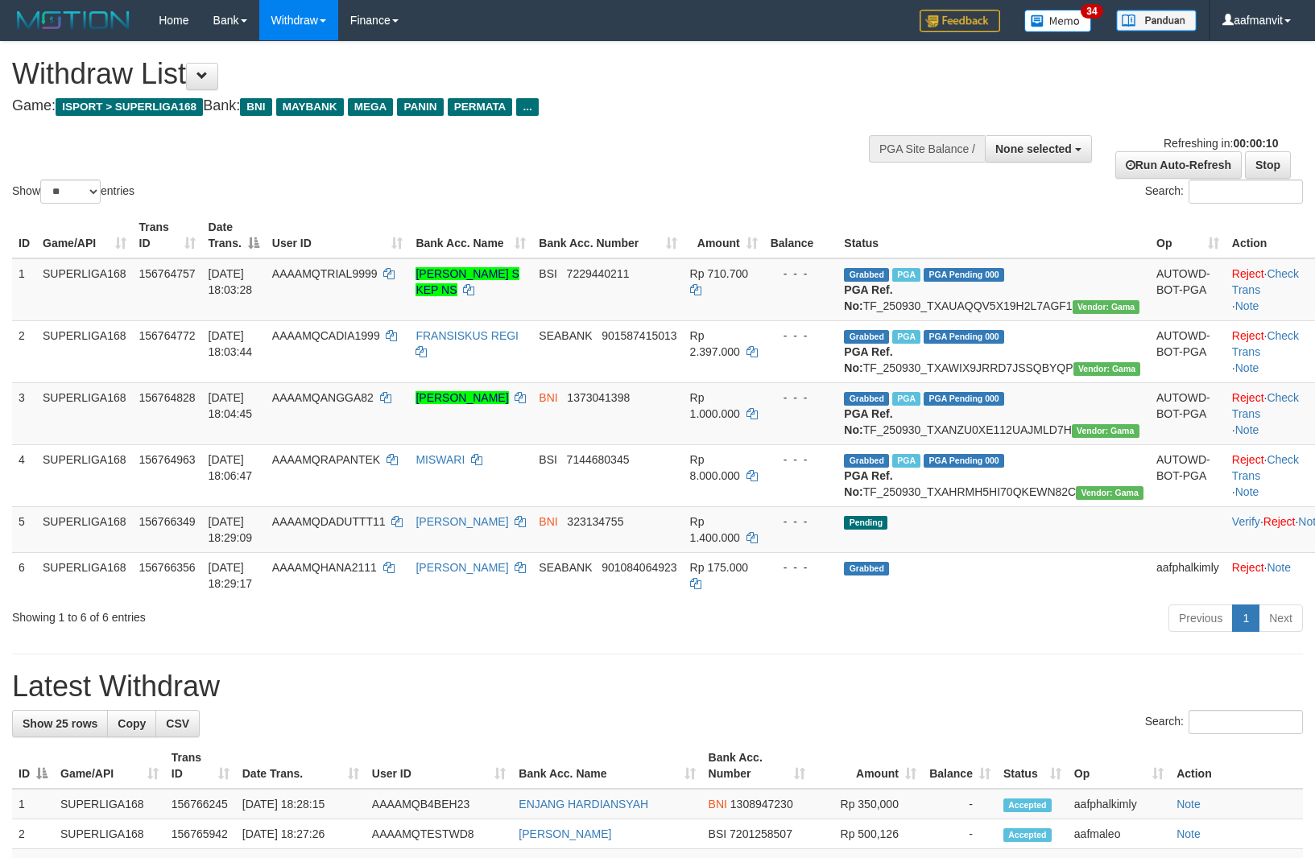
select select "**"
select select
select select "**"
select select
select select "**"
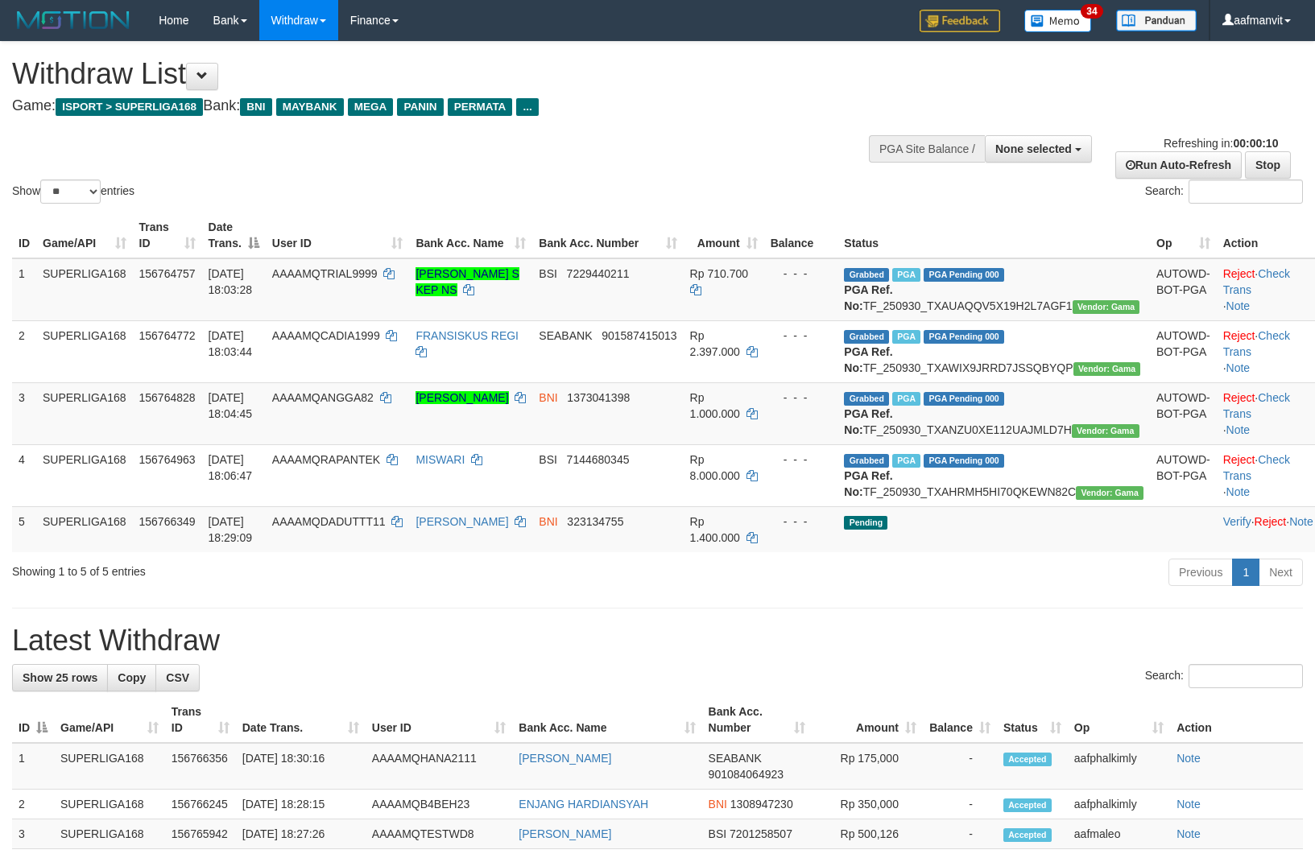
select select
select select "**"
select select
select select "**"
select select
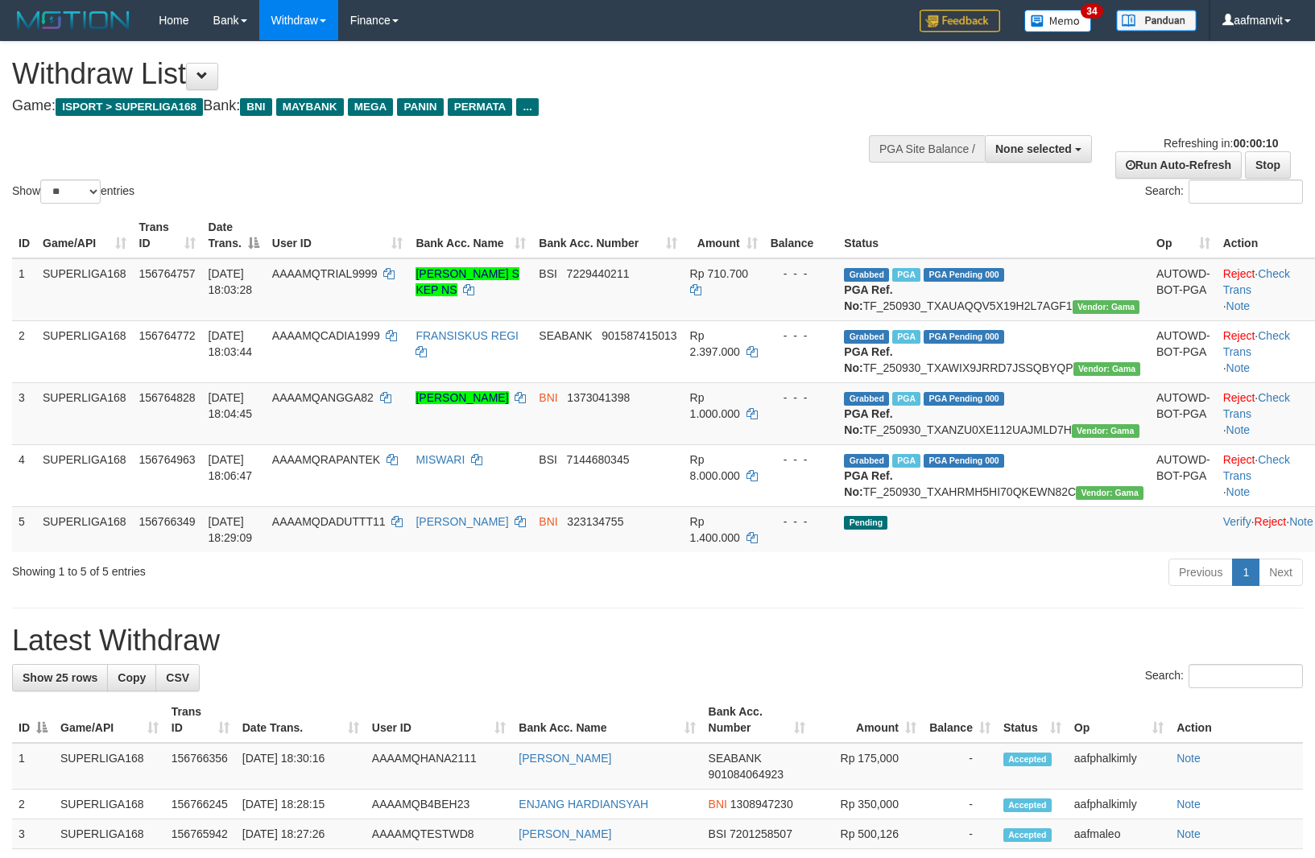
select select "**"
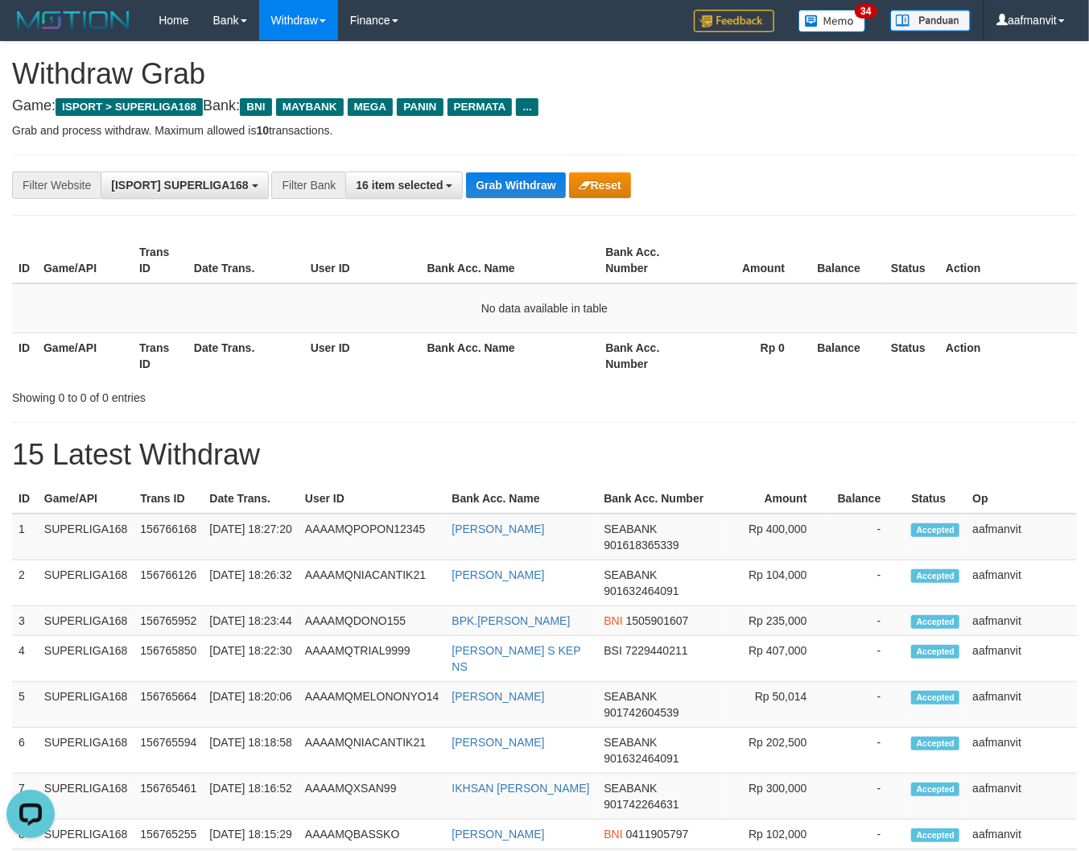
drag, startPoint x: 464, startPoint y: 151, endPoint x: 486, endPoint y: 165, distance: 26.8
click at [470, 156] on div "**********" at bounding box center [544, 791] width 1089 height 1499
click at [490, 167] on div "**********" at bounding box center [544, 185] width 1065 height 61
click at [494, 181] on button "Grab Withdraw" at bounding box center [515, 185] width 99 height 26
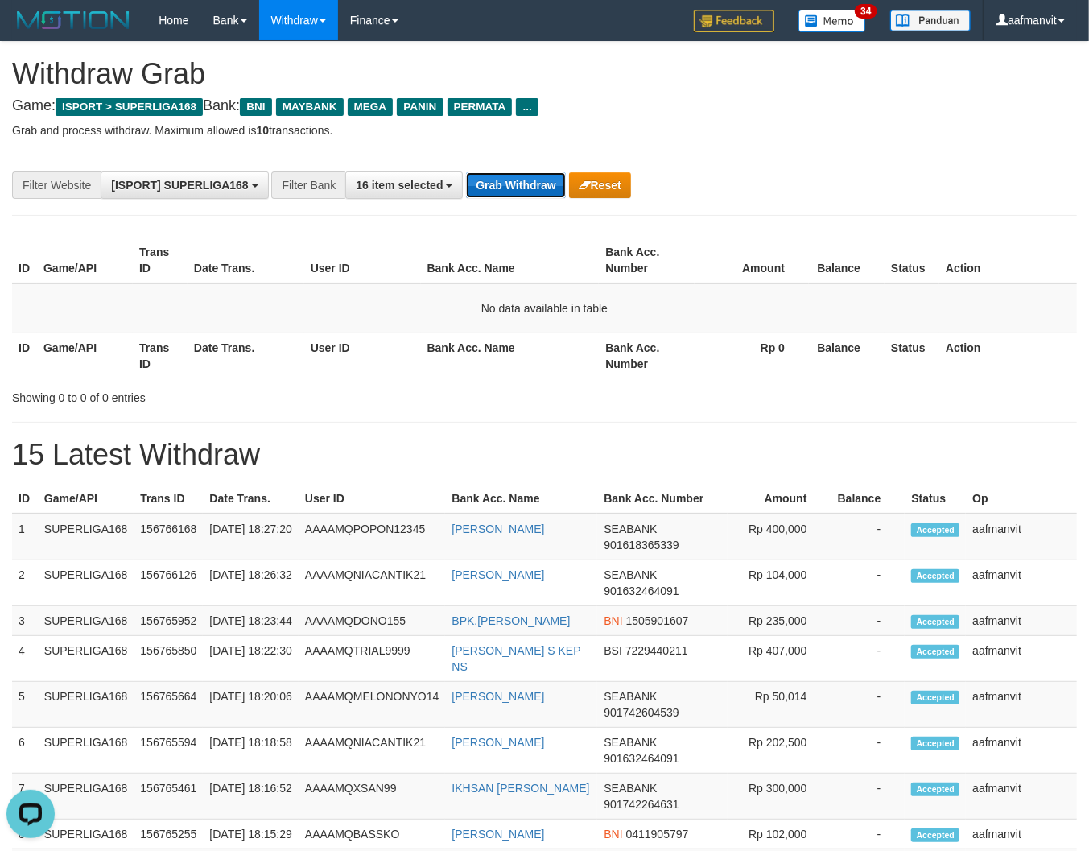
click at [518, 193] on button "Grab Withdraw" at bounding box center [515, 185] width 99 height 26
click at [516, 192] on button "Grab Withdraw" at bounding box center [515, 185] width 99 height 26
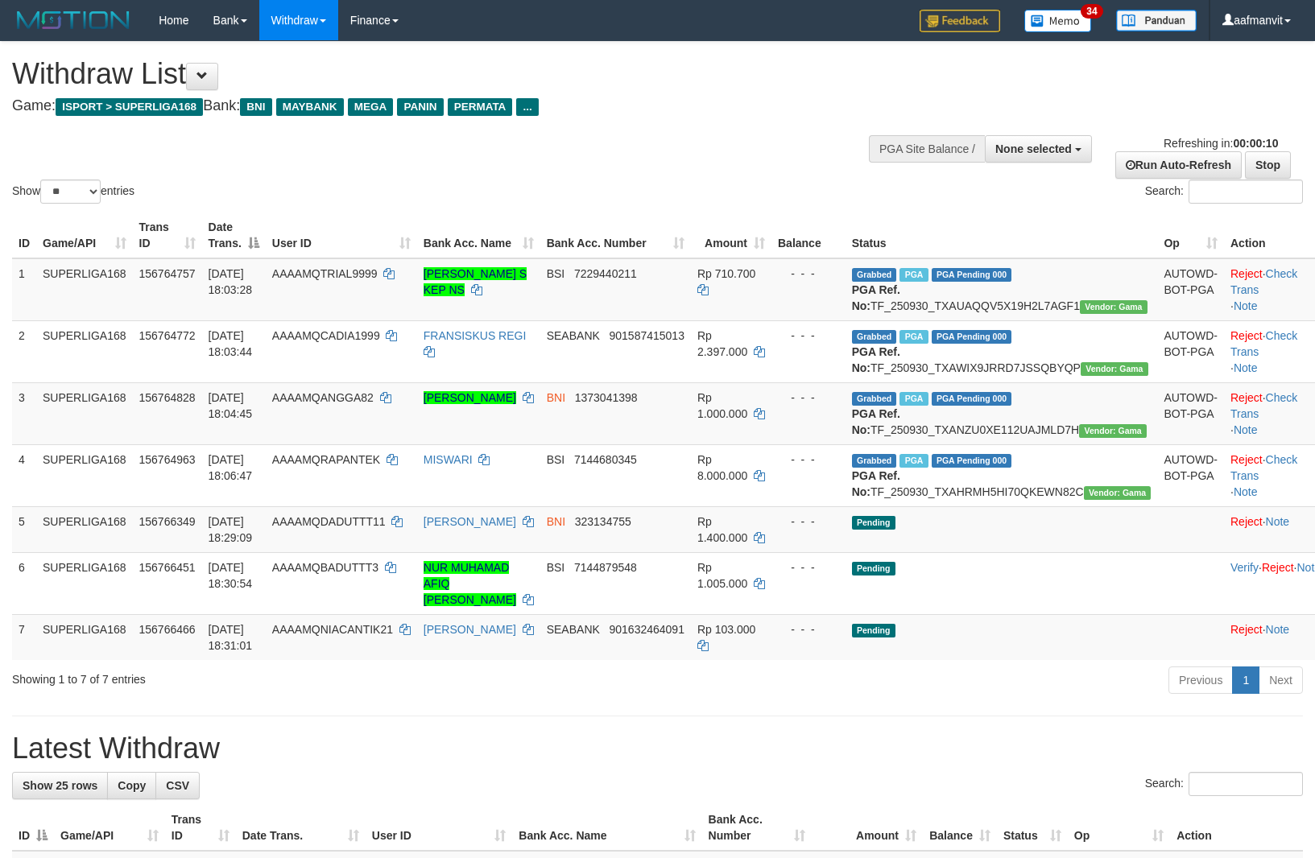
select select
select select "**"
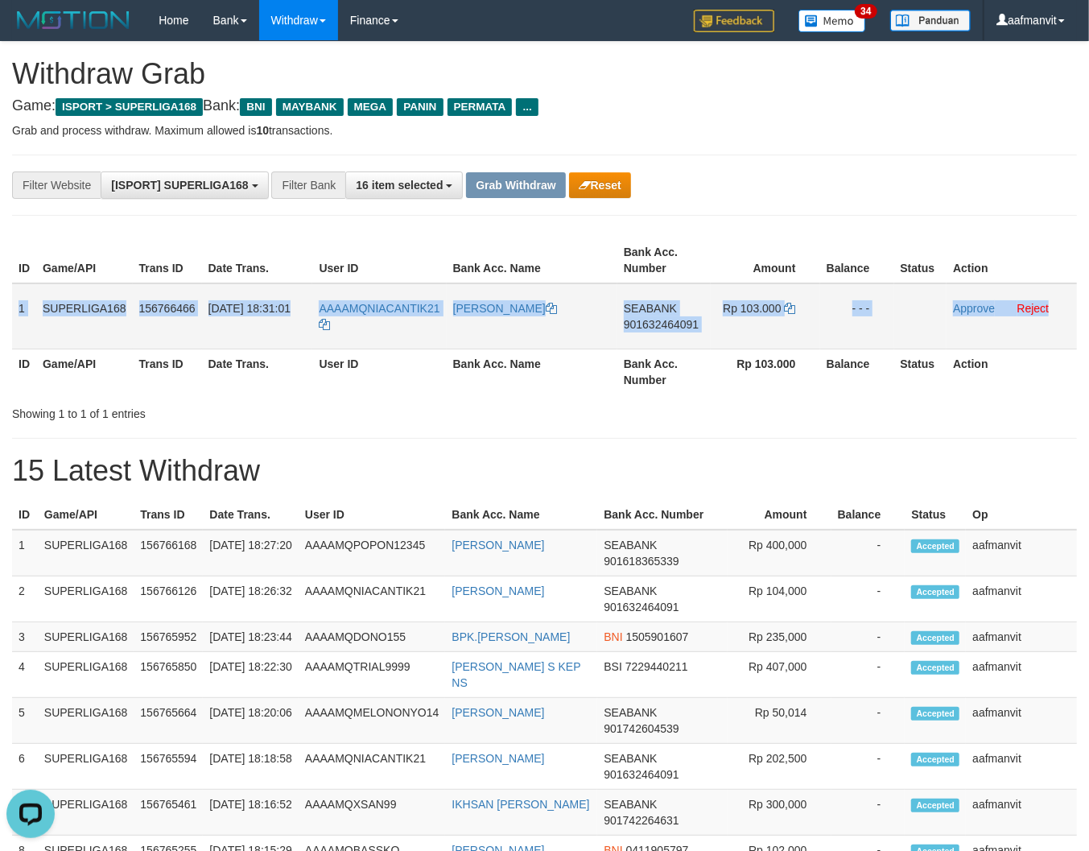
copy tr "1 SUPERLIGA168 156766466 [DATE] 18:31:01 AAAAMQNIACANTIK21 [PERSON_NAME] SEABAN…"
drag, startPoint x: 21, startPoint y: 302, endPoint x: 1052, endPoint y: 316, distance: 1030.8
click at [1052, 316] on tr "1 SUPERLIGA168 156766466 [DATE] 18:31:01 AAAAMQNIACANTIK21 [PERSON_NAME] SEABAN…" at bounding box center [544, 316] width 1065 height 66
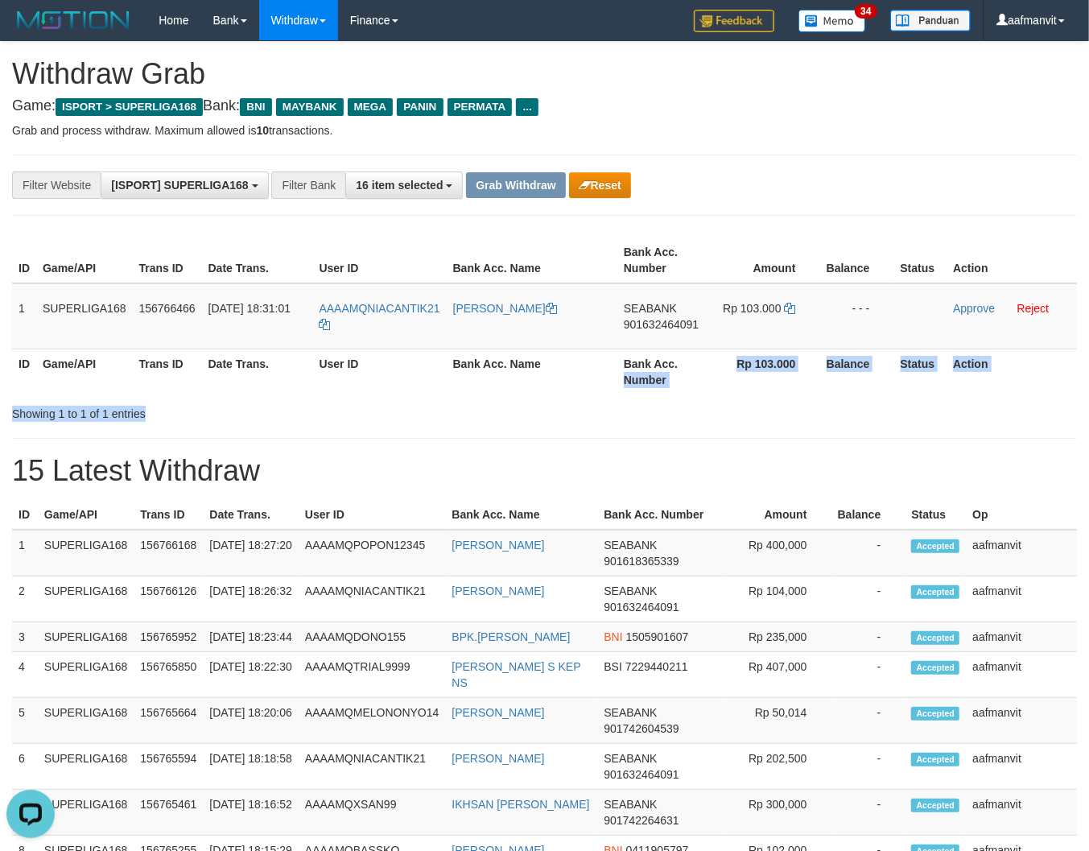
click at [609, 398] on div "ID Game/API Trans ID Date Trans. User ID Bank Acc. Name Bank Acc. Number Amount…" at bounding box center [544, 327] width 1065 height 190
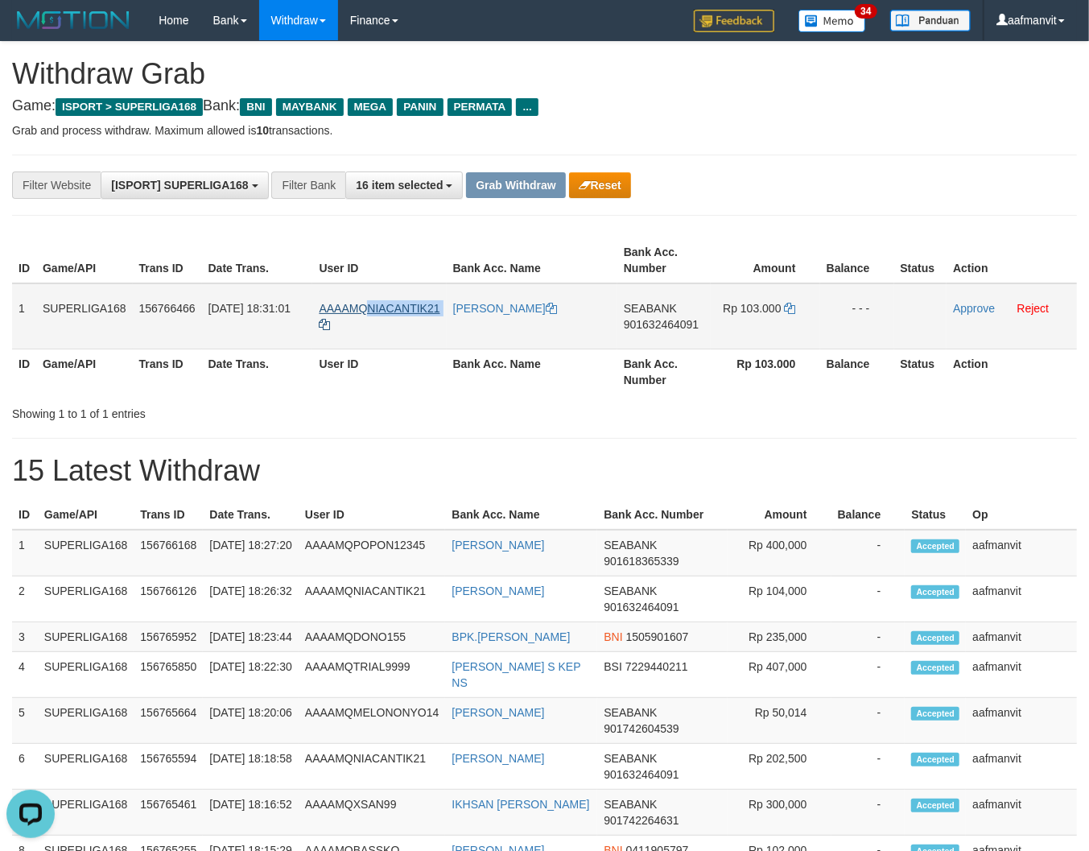
drag, startPoint x: 448, startPoint y: 290, endPoint x: 399, endPoint y: 307, distance: 51.9
click at [371, 311] on tr "1 SUPERLIGA168 156766466 30/09/2025 18:31:01 AAAAMQNIACANTIK21 SONIA MAHARANI S…" at bounding box center [544, 316] width 1065 height 66
copy tr "NIACANTIK21"
click at [635, 327] on span "901632464091" at bounding box center [661, 324] width 75 height 13
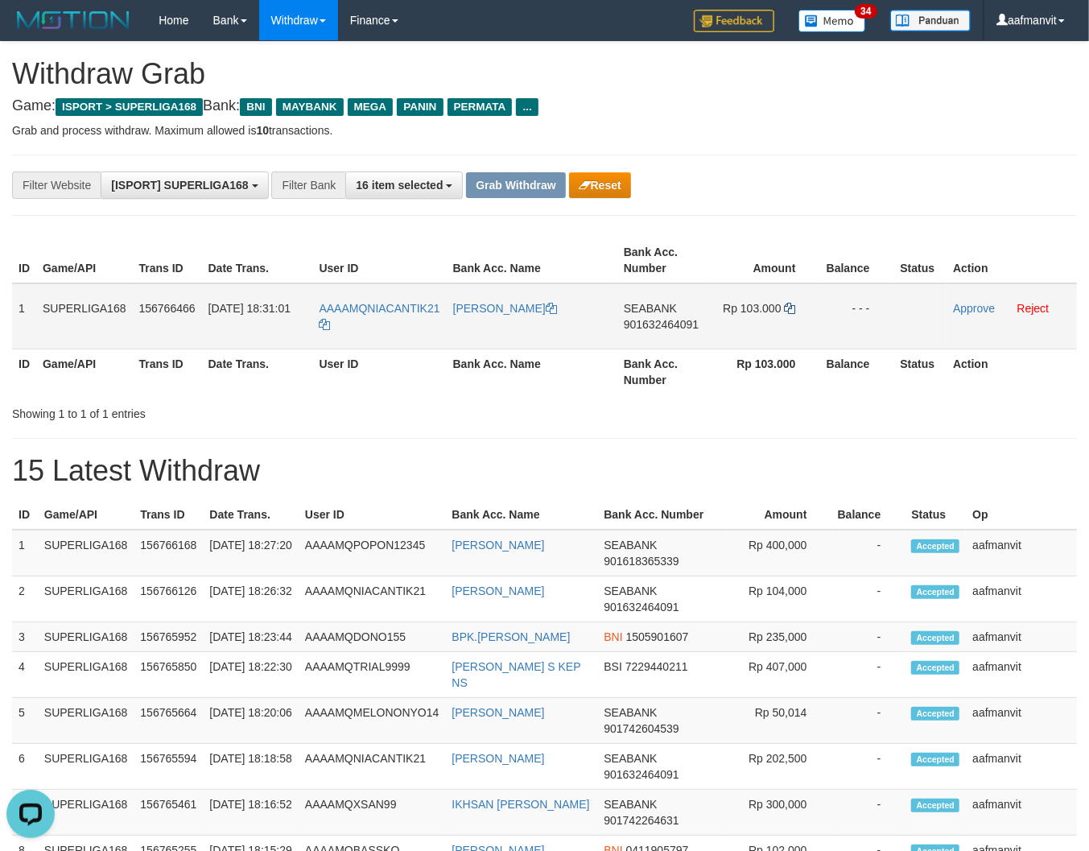
click at [795, 304] on td "Rp 103.000" at bounding box center [766, 316] width 110 height 66
click at [788, 304] on icon at bounding box center [790, 308] width 11 height 11
drag, startPoint x: 959, startPoint y: 300, endPoint x: 616, endPoint y: 205, distance: 355.9
click at [959, 302] on link "Approve" at bounding box center [974, 308] width 42 height 13
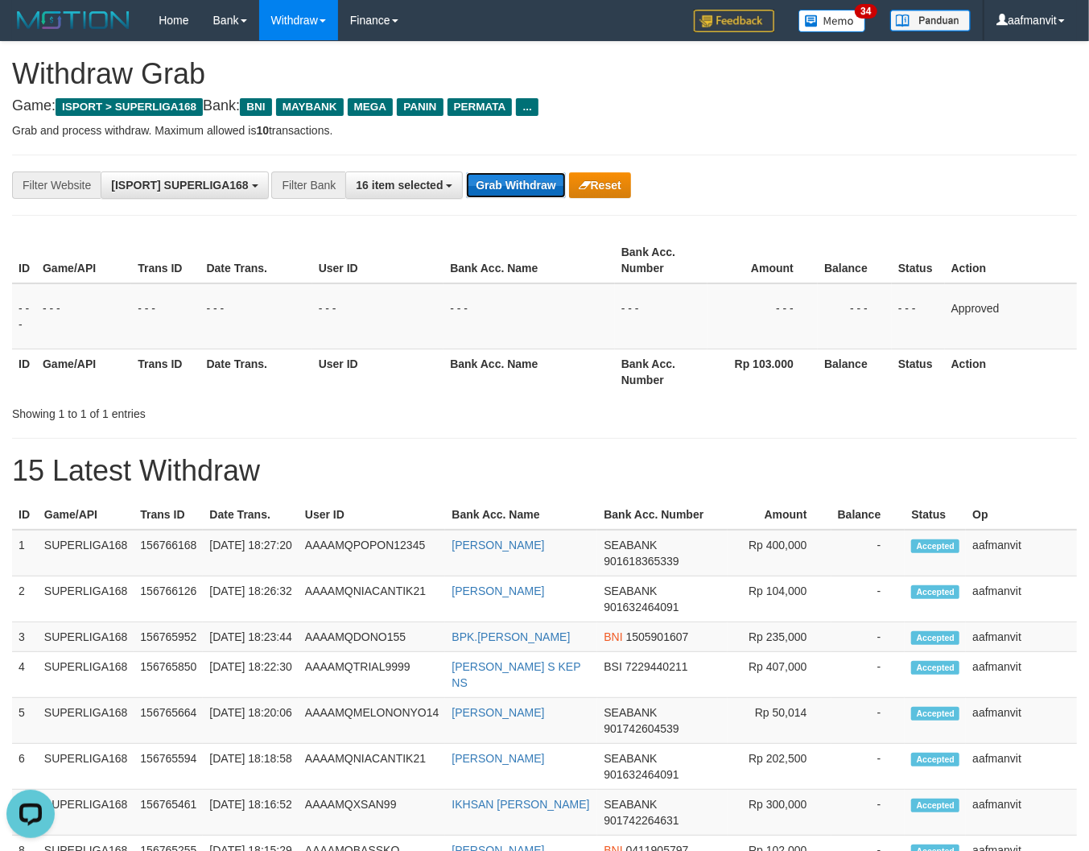
click at [521, 182] on button "Grab Withdraw" at bounding box center [515, 185] width 99 height 26
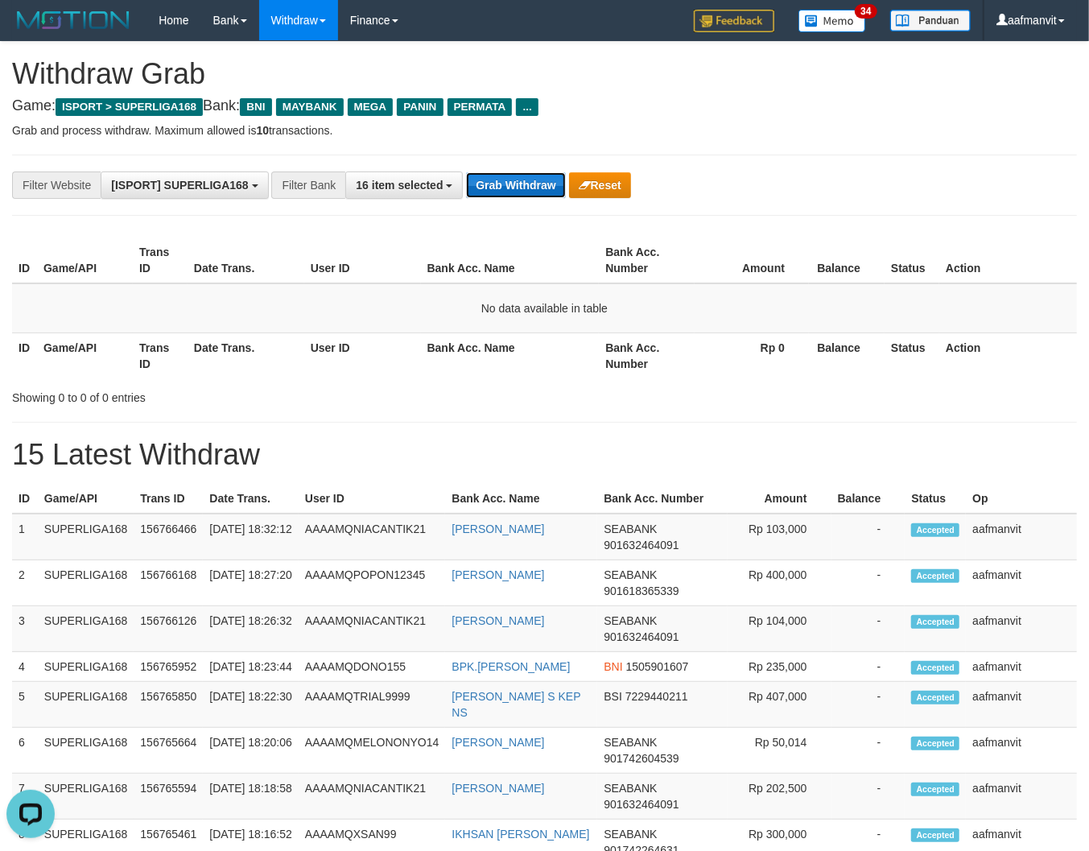
click at [525, 189] on button "Grab Withdraw" at bounding box center [515, 185] width 99 height 26
click at [540, 193] on button "Grab Withdraw" at bounding box center [515, 185] width 99 height 26
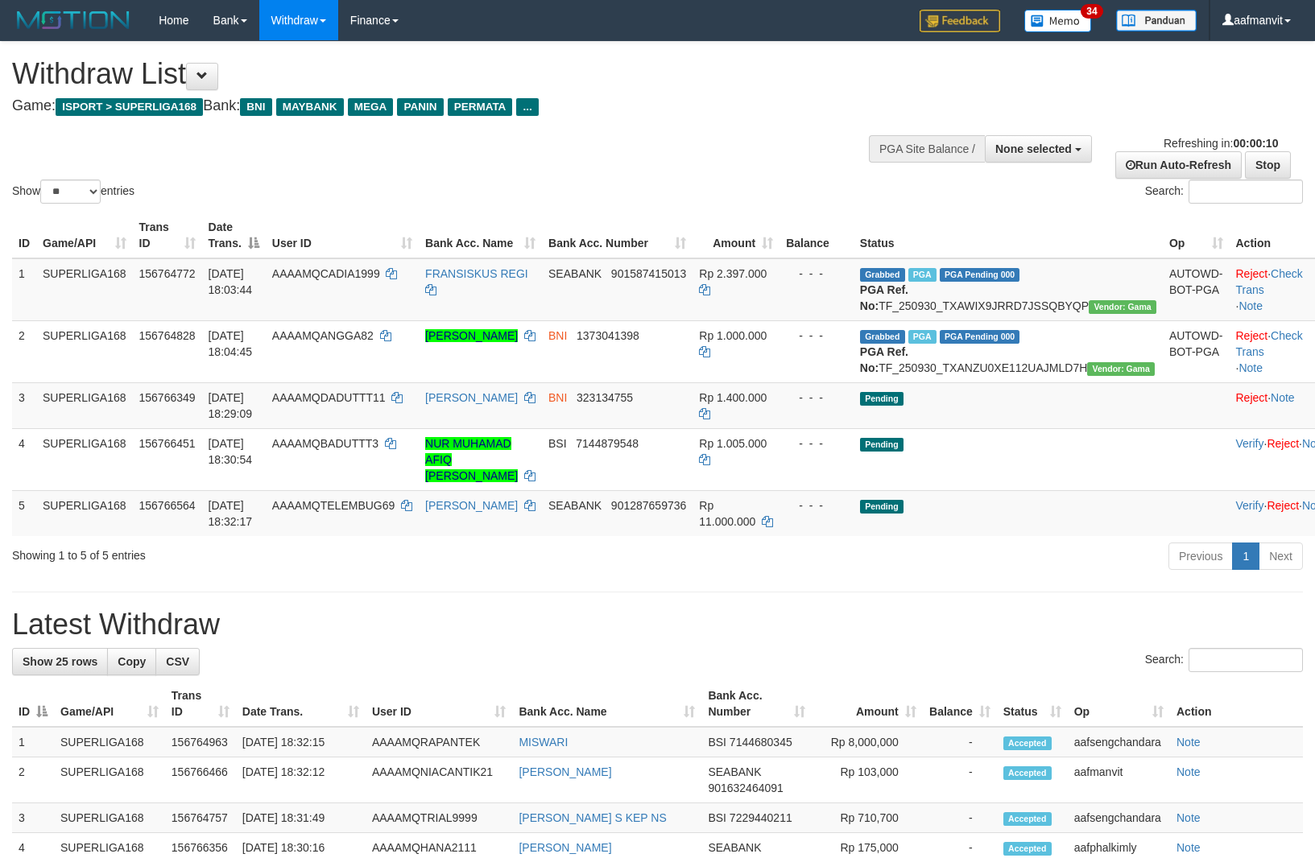
select select
select select "**"
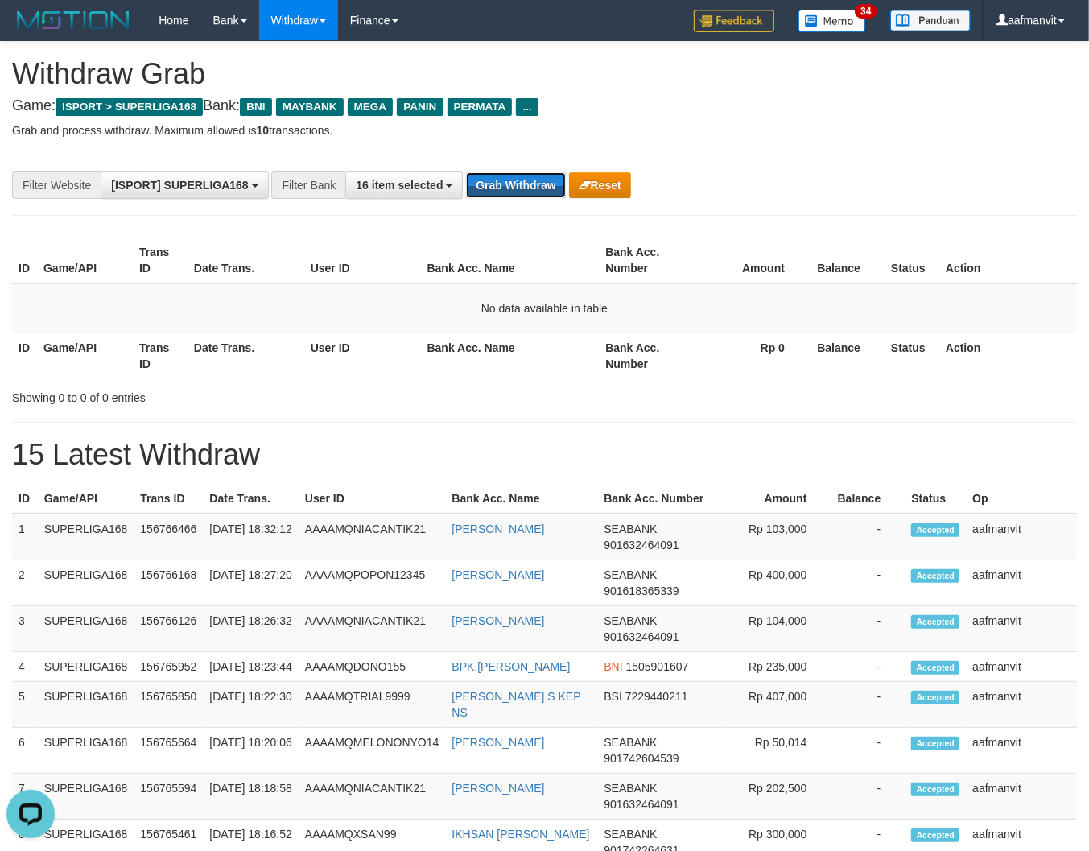
drag, startPoint x: 483, startPoint y: 188, endPoint x: 489, endPoint y: 169, distance: 20.1
click at [488, 173] on button "Grab Withdraw" at bounding box center [515, 185] width 99 height 26
click at [489, 172] on button "Grab Withdraw" at bounding box center [515, 185] width 99 height 26
click at [494, 197] on div "**********" at bounding box center [454, 185] width 908 height 27
click at [516, 211] on div "**********" at bounding box center [544, 185] width 1065 height 61
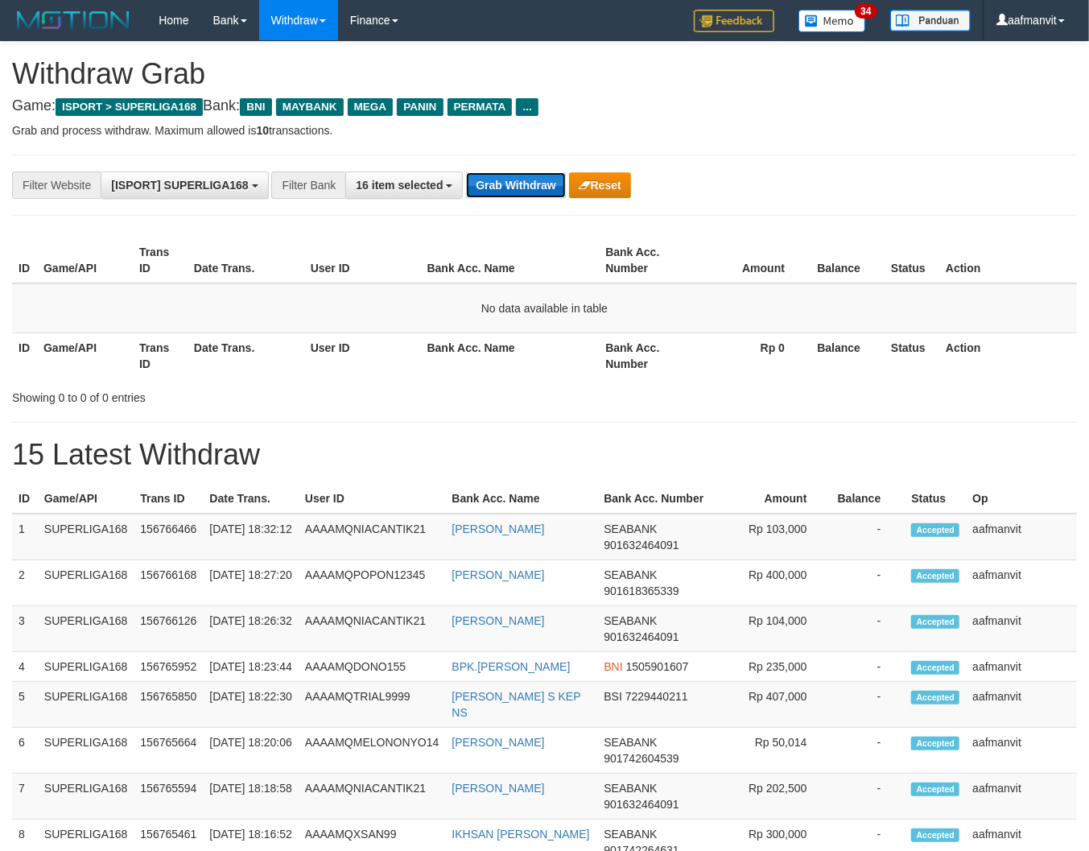
click at [519, 172] on div "**********" at bounding box center [454, 185] width 908 height 27
click at [519, 172] on button "Grab Withdraw" at bounding box center [515, 185] width 99 height 26
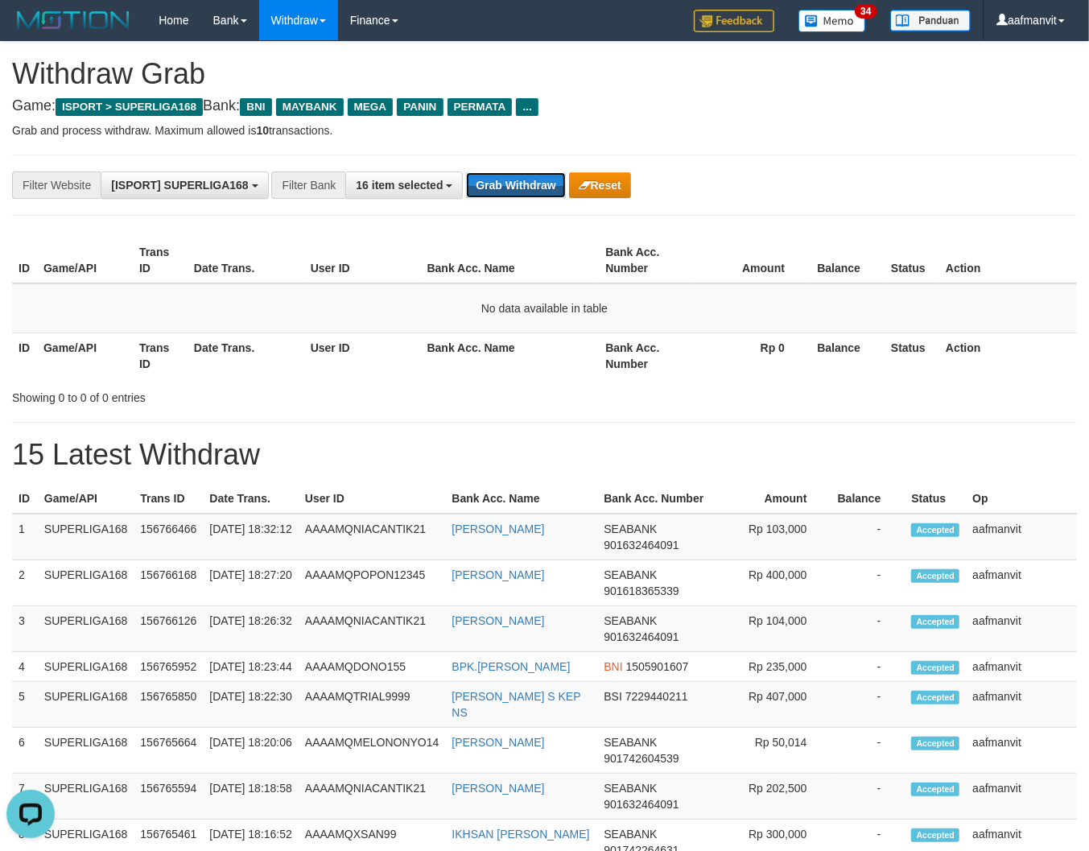
drag, startPoint x: 519, startPoint y: 172, endPoint x: 535, endPoint y: 163, distance: 17.3
click at [535, 163] on div "**********" at bounding box center [544, 185] width 1065 height 61
click at [508, 174] on button "Grab Withdraw" at bounding box center [515, 185] width 99 height 26
click at [520, 167] on div "**********" at bounding box center [544, 185] width 1065 height 61
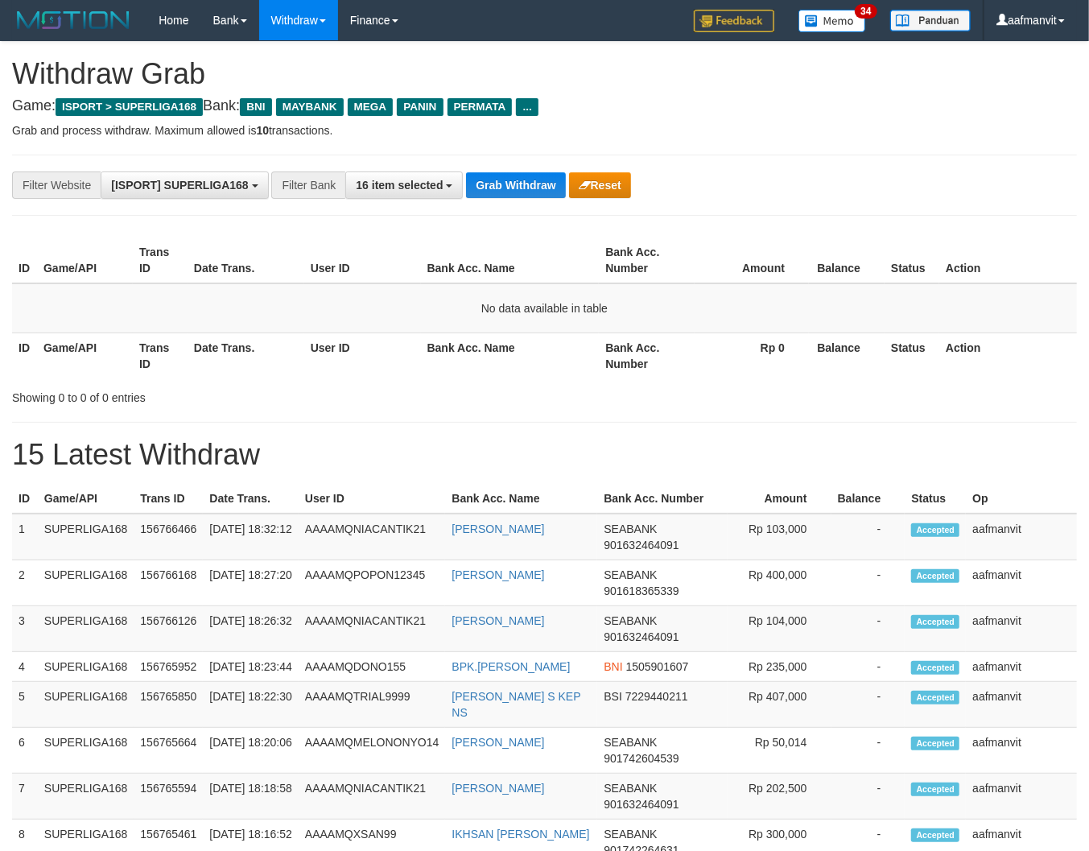
click at [511, 175] on button "Grab Withdraw" at bounding box center [515, 185] width 99 height 26
click at [516, 181] on button "Grab Withdraw" at bounding box center [515, 185] width 99 height 26
click at [517, 163] on div "**********" at bounding box center [544, 185] width 1065 height 61
click at [512, 179] on button "Grab Withdraw" at bounding box center [515, 185] width 99 height 26
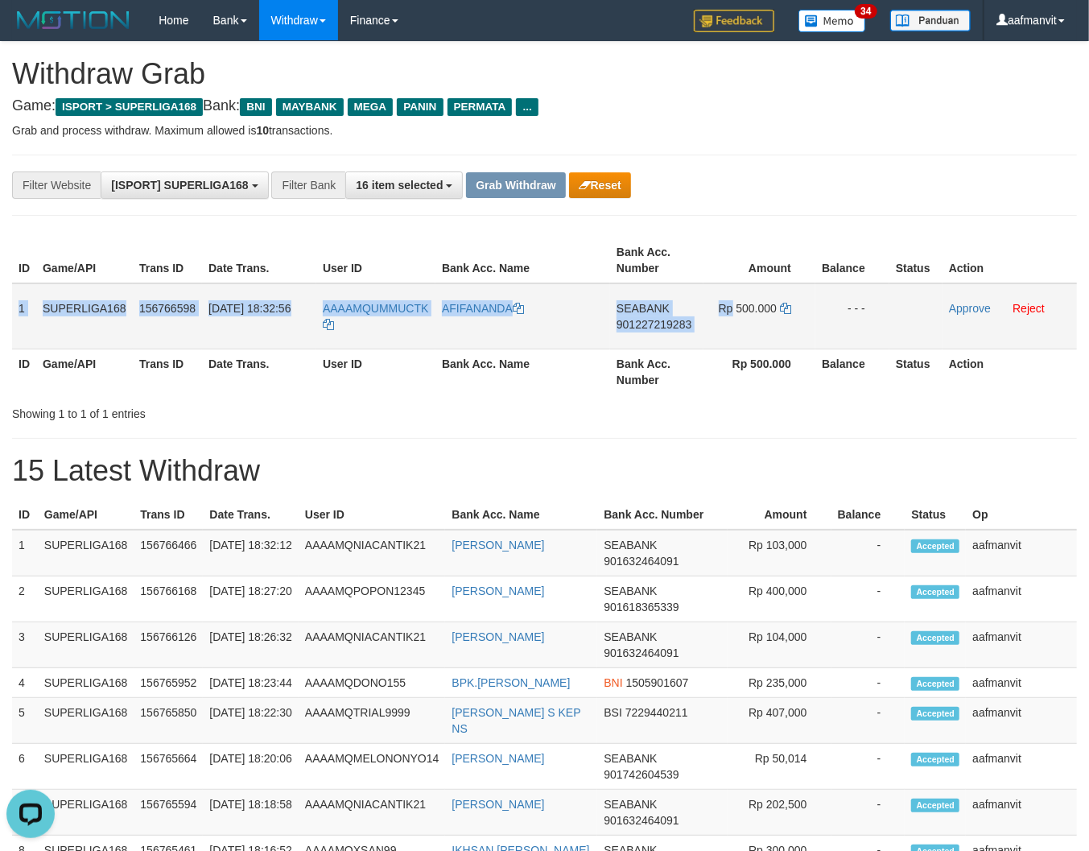
copy tr "1 SUPERLIGA168 156766598 [DATE] 18:32:56 AAAAMQUMMUCTK AFIFANANDA SEABANK 90122…"
drag, startPoint x: 20, startPoint y: 311, endPoint x: 924, endPoint y: 332, distance: 903.7
click at [916, 333] on tr "1 SUPERLIGA168 156766598 [DATE] 18:32:56 AAAAMQUMMUCTK AFIFANANDA SEABANK 90122…" at bounding box center [544, 316] width 1065 height 66
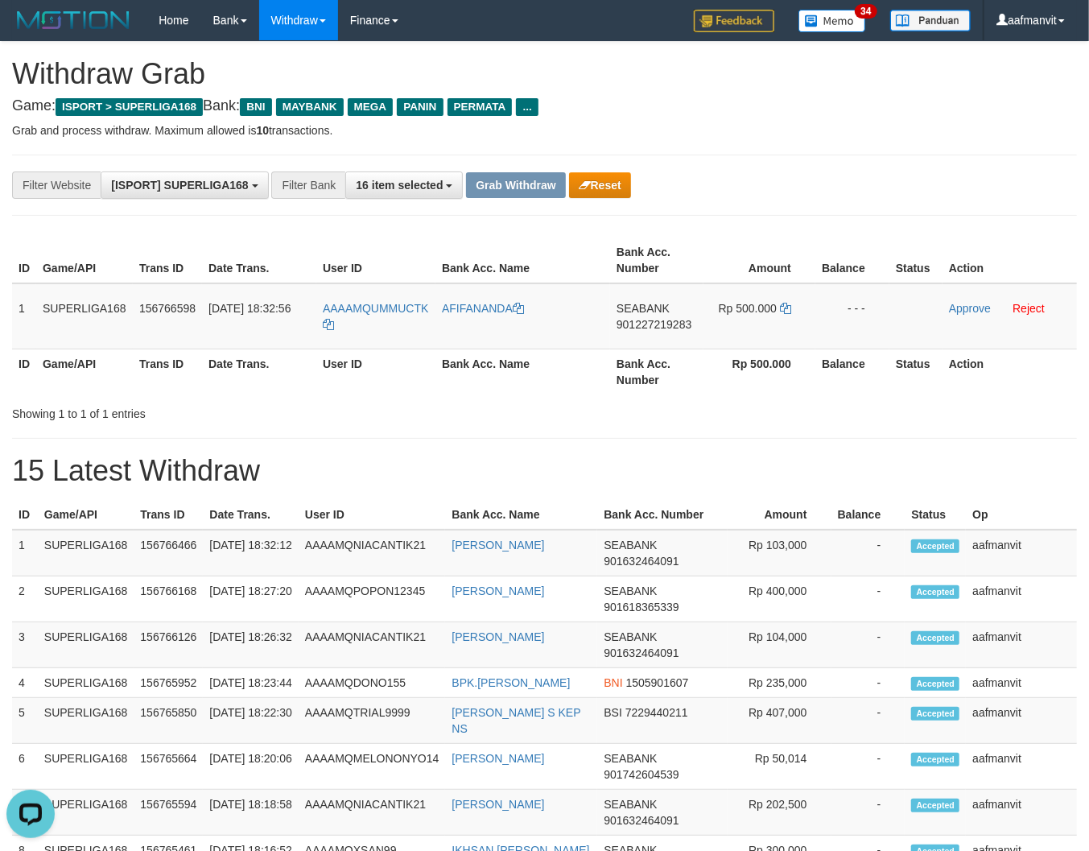
click at [541, 445] on div "**********" at bounding box center [544, 799] width 1089 height 1515
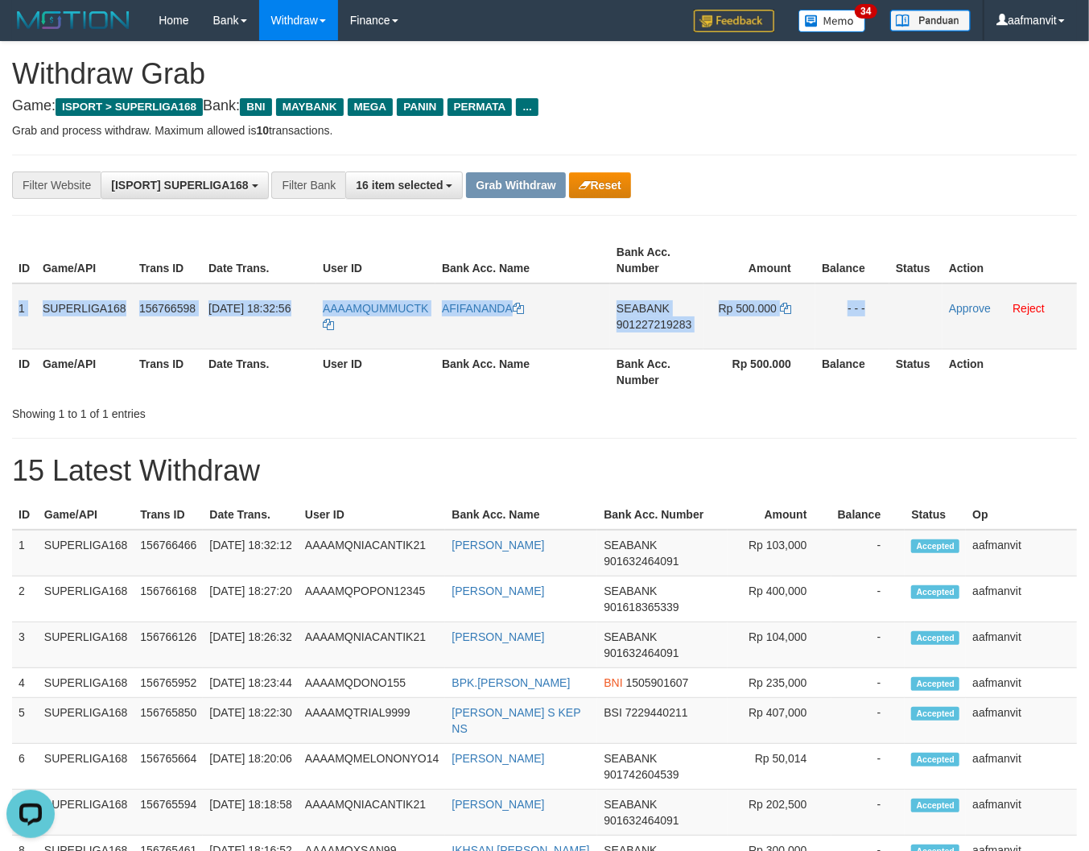
drag, startPoint x: 19, startPoint y: 293, endPoint x: 897, endPoint y: 332, distance: 879.4
click at [897, 332] on tr "1 SUPERLIGA168 156766598 30/09/2025 18:32:56 AAAAMQUMMUCTK AFIFANANDA SEABANK 9…" at bounding box center [544, 316] width 1065 height 66
copy tr "1 SUPERLIGA168 156766598 30/09/2025 18:32:56 AAAAMQUMMUCTK AFIFANANDA SEABANK 9…"
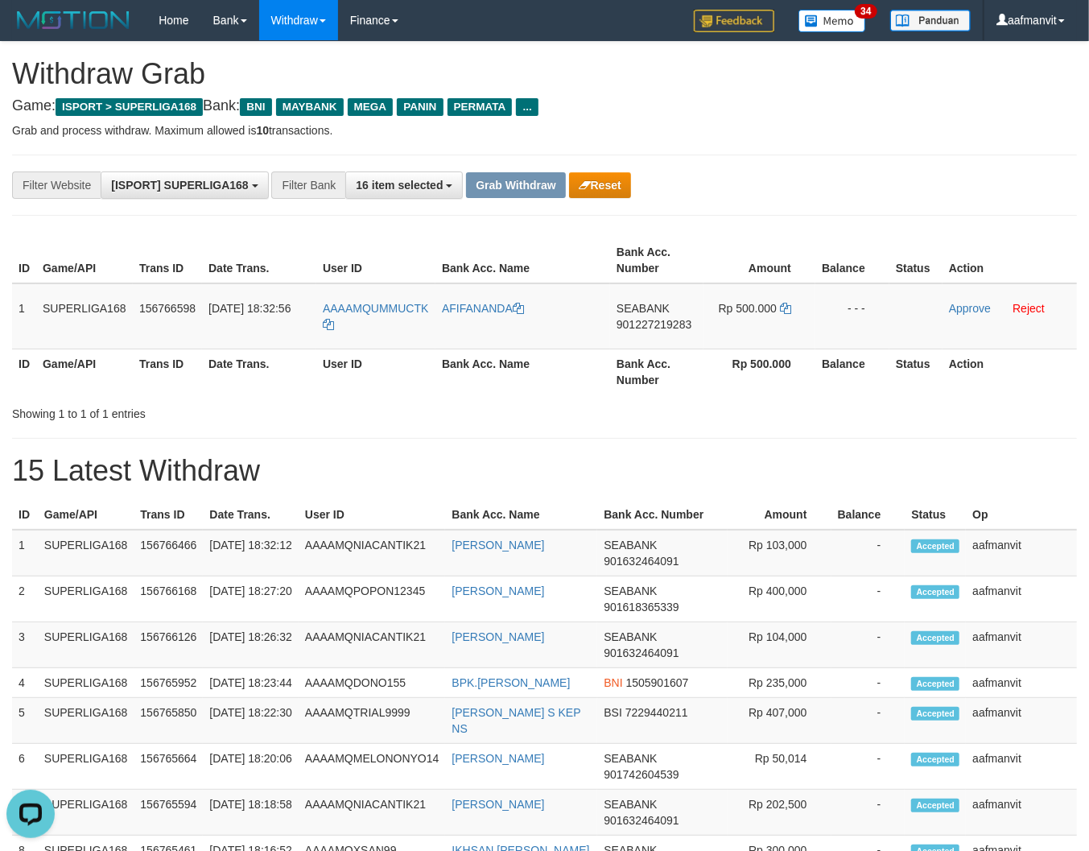
click at [219, 411] on div "Showing 1 to 1 of 1 entries" at bounding box center [227, 410] width 430 height 23
copy tr "UMMUCTK"
drag, startPoint x: 436, startPoint y: 293, endPoint x: 369, endPoint y: 304, distance: 67.8
click at [369, 304] on tr "1 SUPERLIGA168 156766598 30/09/2025 18:32:56 AAAAMQUMMUCTK AFIFANANDA SEABANK 9…" at bounding box center [544, 316] width 1065 height 66
click at [647, 329] on td "SEABANK 901227219283" at bounding box center [656, 316] width 93 height 66
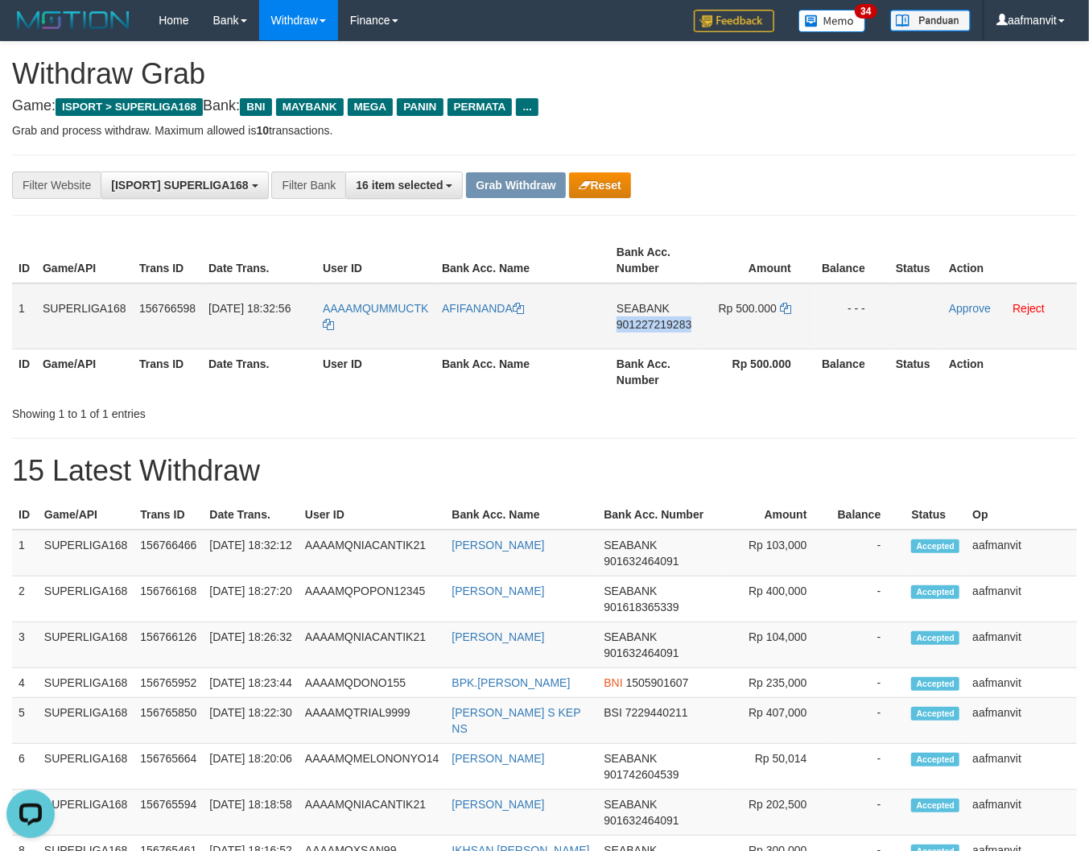
click at [647, 329] on td "SEABANK 901227219283" at bounding box center [656, 316] width 93 height 66
click at [786, 304] on icon at bounding box center [785, 308] width 11 height 11
drag, startPoint x: 965, startPoint y: 308, endPoint x: 631, endPoint y: 204, distance: 349.4
click at [965, 308] on link "Approve" at bounding box center [970, 308] width 42 height 13
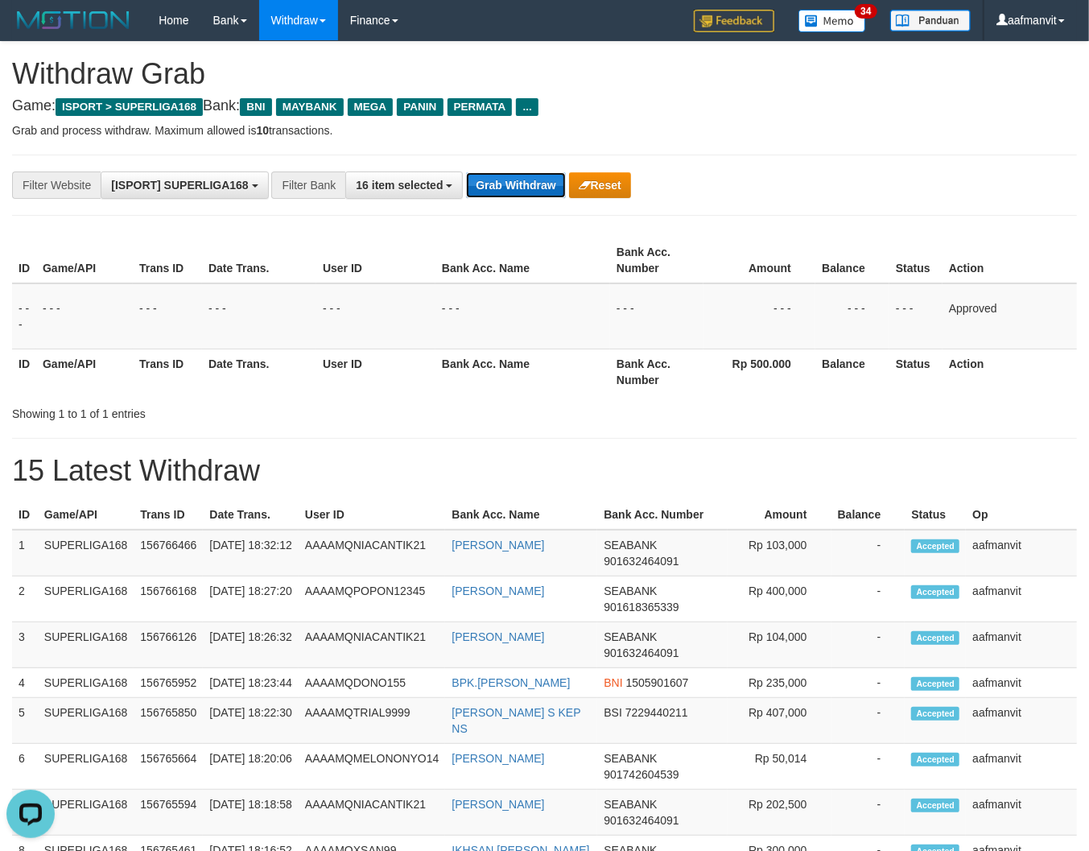
click at [507, 180] on button "Grab Withdraw" at bounding box center [515, 185] width 99 height 26
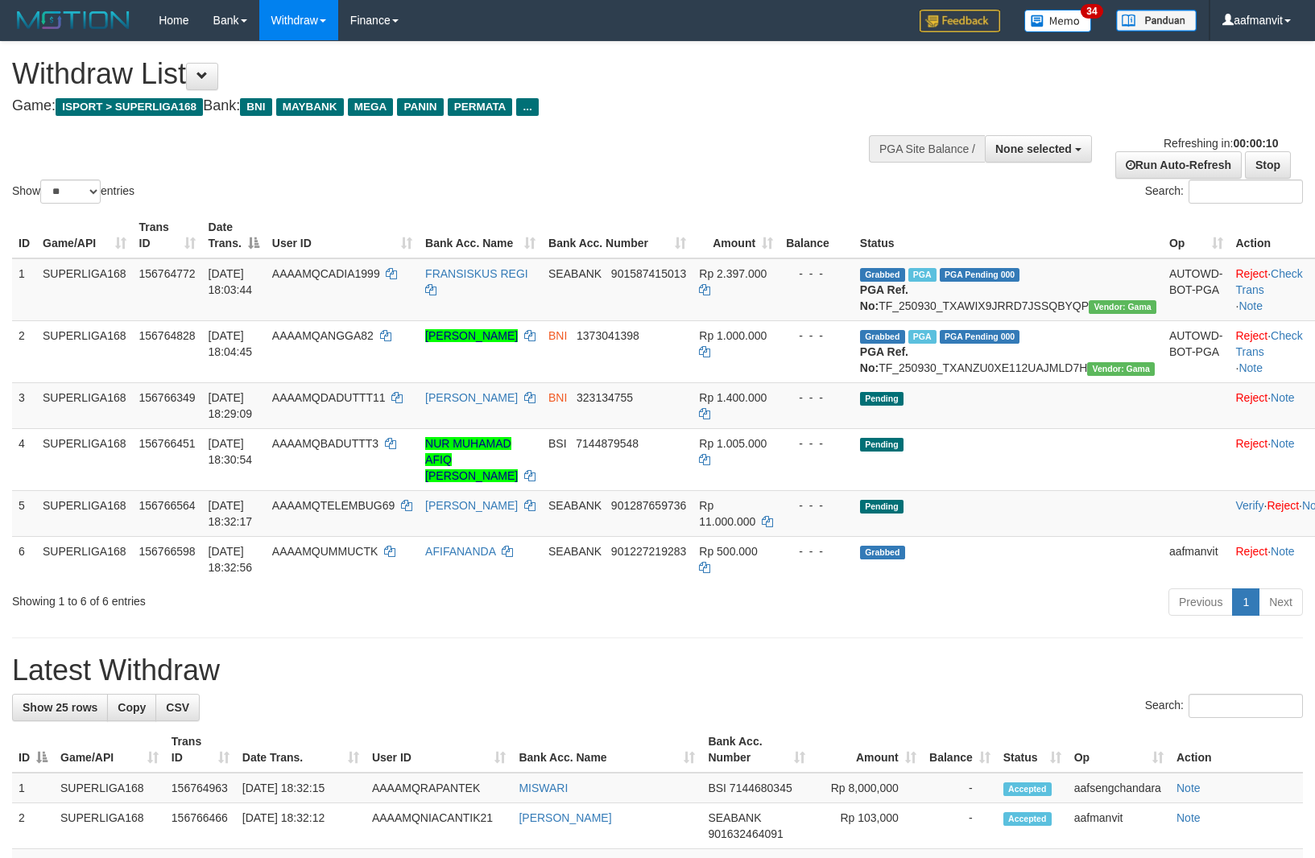
select select
select select "**"
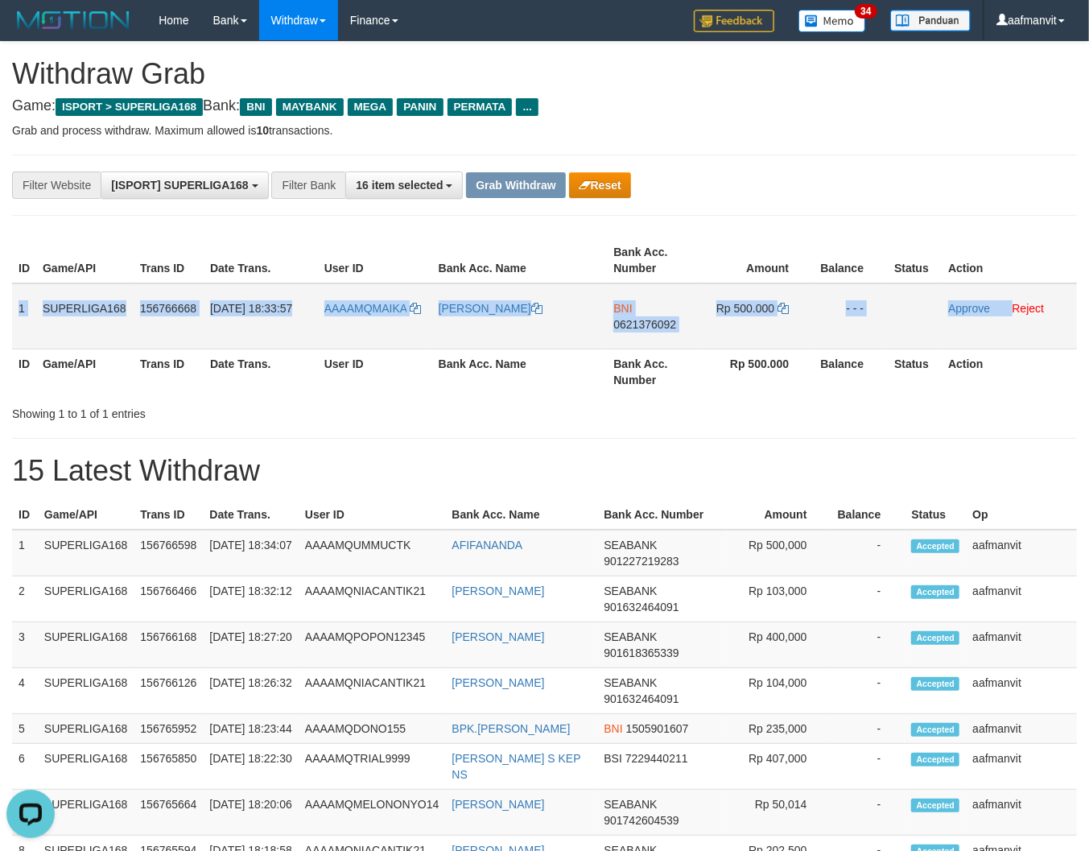
drag, startPoint x: 13, startPoint y: 299, endPoint x: 1016, endPoint y: 346, distance: 1004.5
click at [1016, 346] on tr "1 SUPERLIGA168 156766668 30/09/2025 18:33:57 AAAAMQMAIKA MUHAMMAD ZAKARIA BNI 0…" at bounding box center [544, 316] width 1065 height 66
copy tr "1 SUPERLIGA168 156766668 30/09/2025 18:33:57 AAAAMQMAIKA MUHAMMAD ZAKARIA BNI 0…"
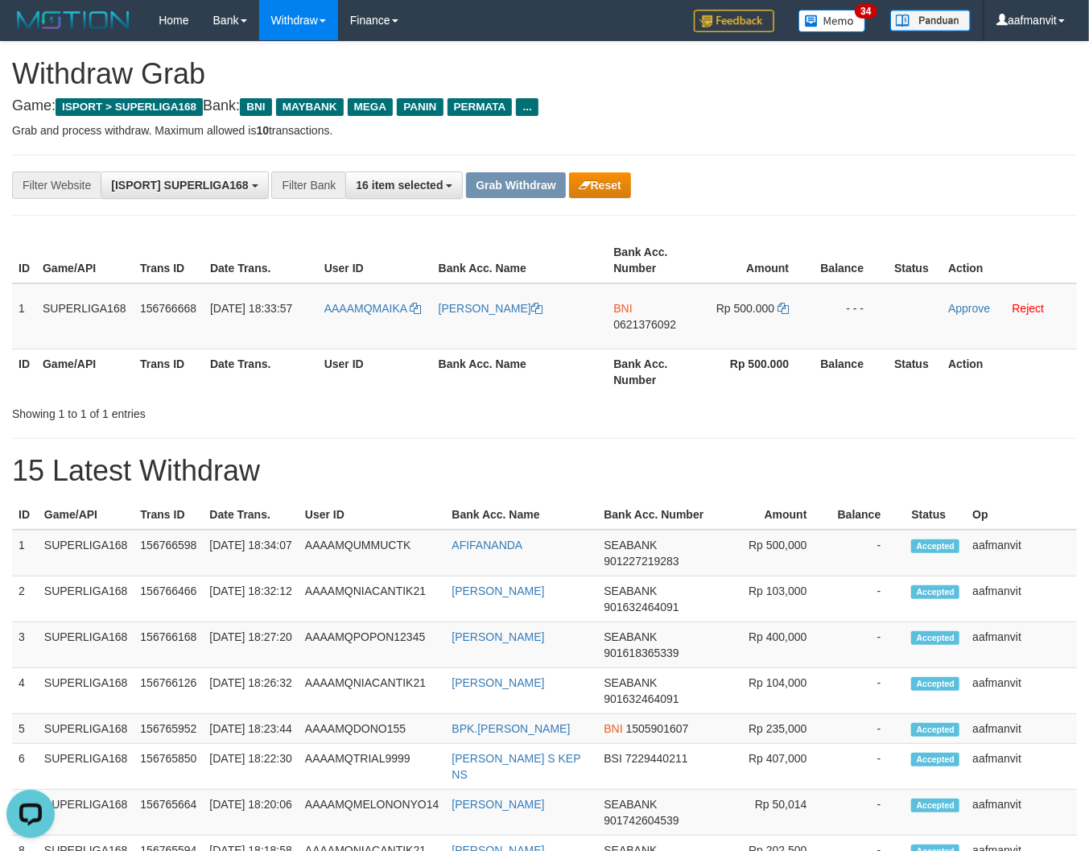
click at [546, 407] on div "Showing 1 to 1 of 1 entries" at bounding box center [544, 410] width 1089 height 23
drag, startPoint x: 424, startPoint y: 300, endPoint x: 726, endPoint y: 360, distance: 307.2
click at [371, 307] on td "AAAAMQMAIKA" at bounding box center [375, 316] width 114 height 66
copy link "MAIKA"
click at [632, 320] on span "0621376092" at bounding box center [645, 324] width 63 height 13
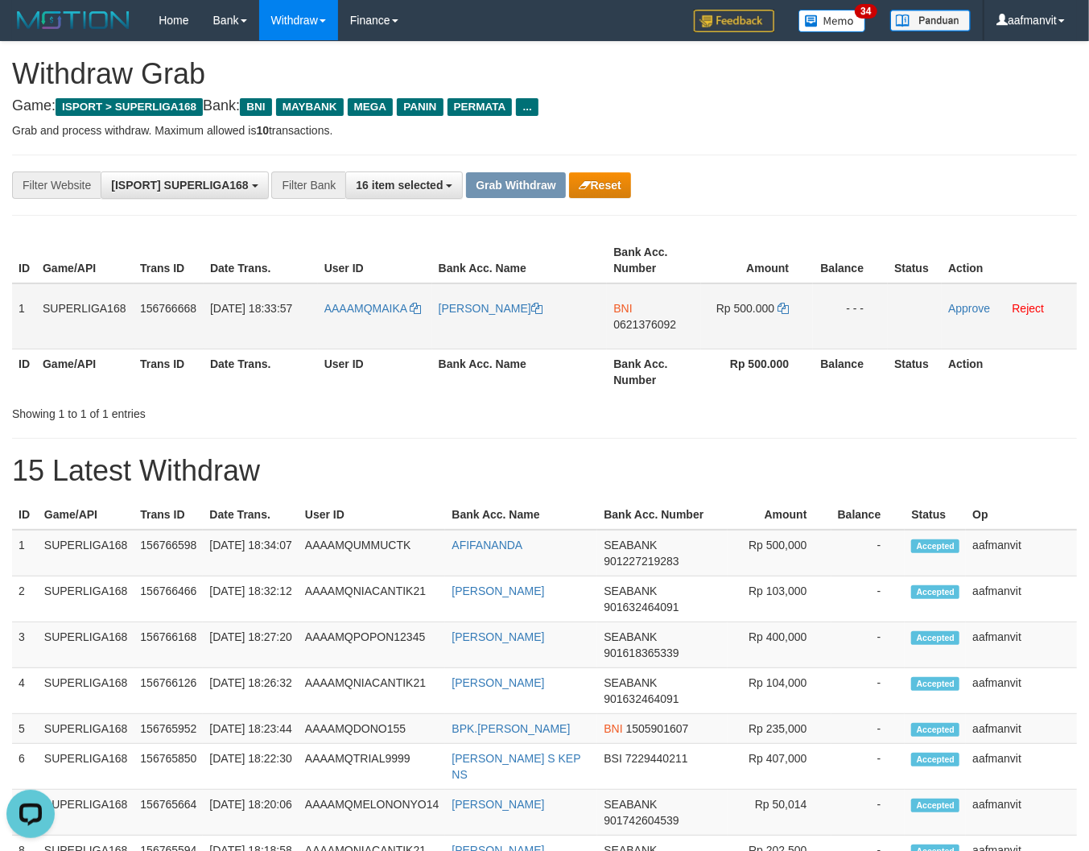
click at [632, 320] on span "0621376092" at bounding box center [645, 324] width 63 height 13
click at [785, 303] on icon at bounding box center [783, 308] width 11 height 11
click at [783, 303] on icon at bounding box center [783, 308] width 11 height 11
click at [952, 304] on link "Approve" at bounding box center [970, 308] width 42 height 13
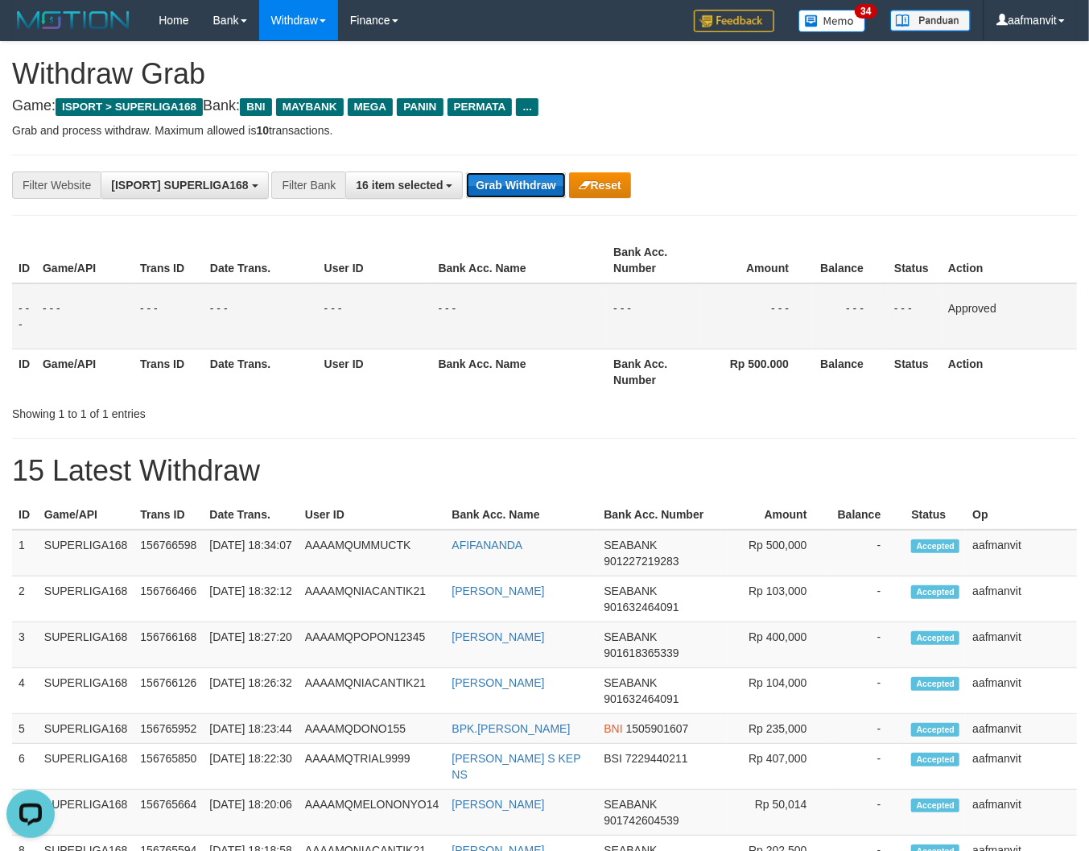
click at [524, 188] on button "Grab Withdraw" at bounding box center [515, 185] width 99 height 26
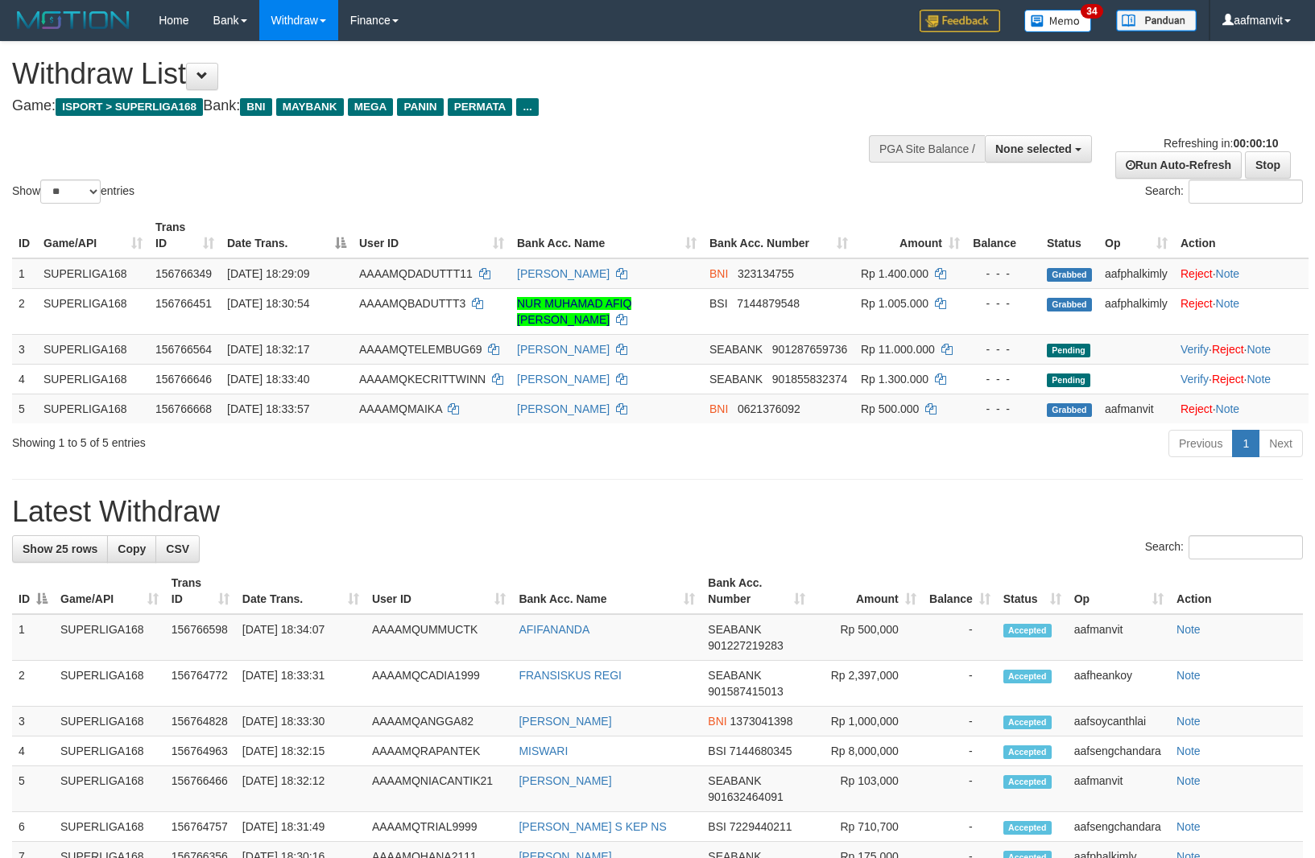
select select
select select "**"
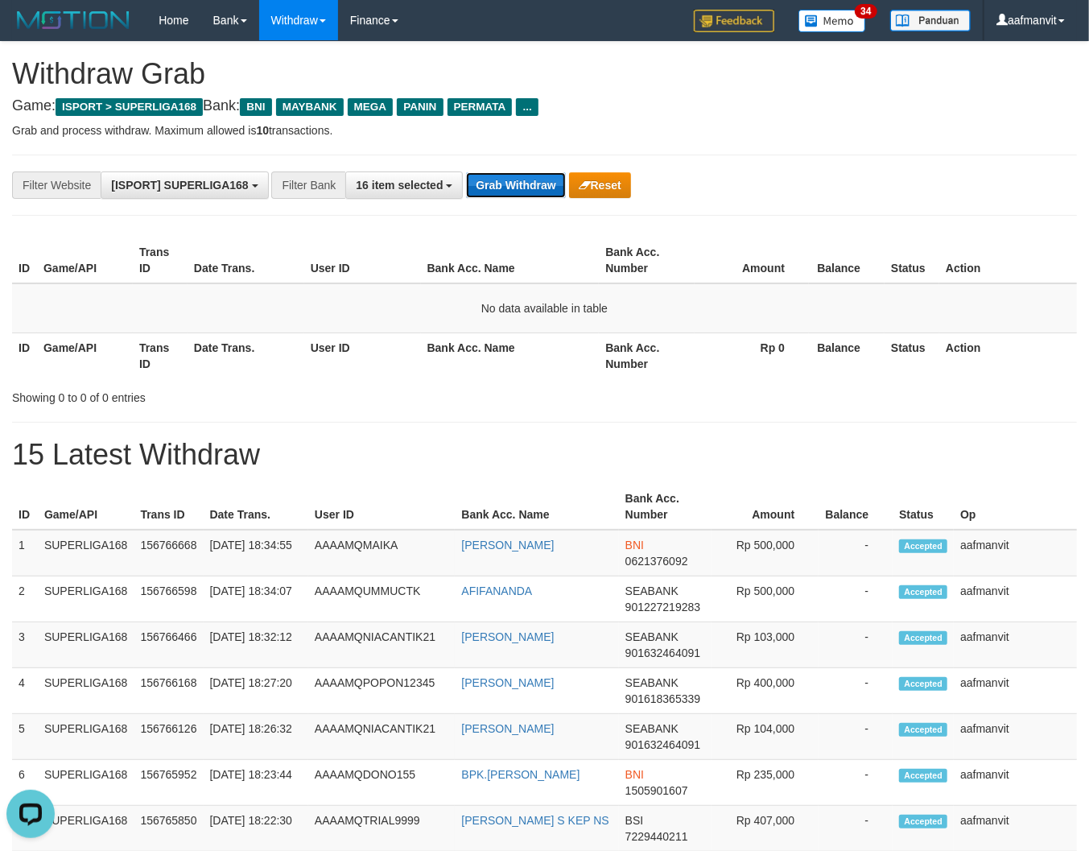
click at [527, 194] on button "Grab Withdraw" at bounding box center [515, 185] width 99 height 26
click at [515, 174] on button "Grab Withdraw" at bounding box center [515, 185] width 99 height 26
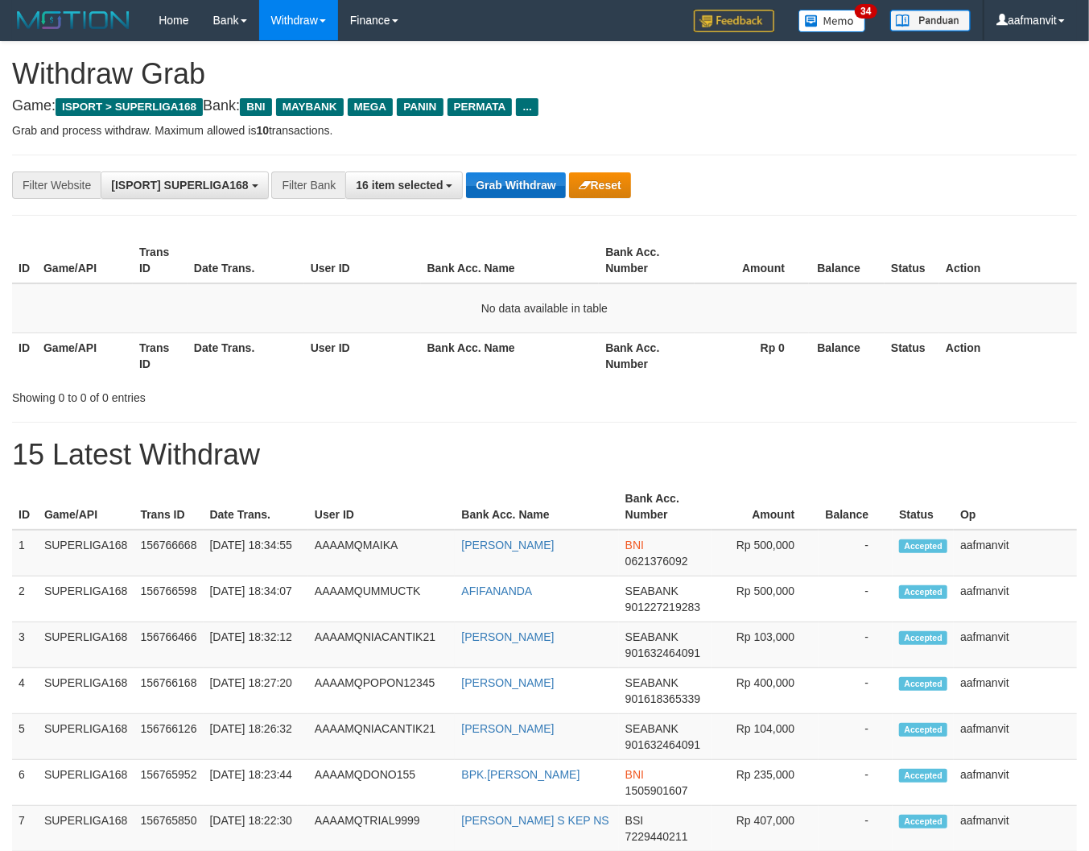
click at [519, 180] on button "Grab Withdraw" at bounding box center [515, 185] width 99 height 26
click at [520, 180] on button "Grab Withdraw" at bounding box center [515, 185] width 99 height 26
click at [522, 183] on button "Grab Withdraw" at bounding box center [515, 185] width 99 height 26
click at [522, 184] on button "Grab Withdraw" at bounding box center [515, 185] width 99 height 26
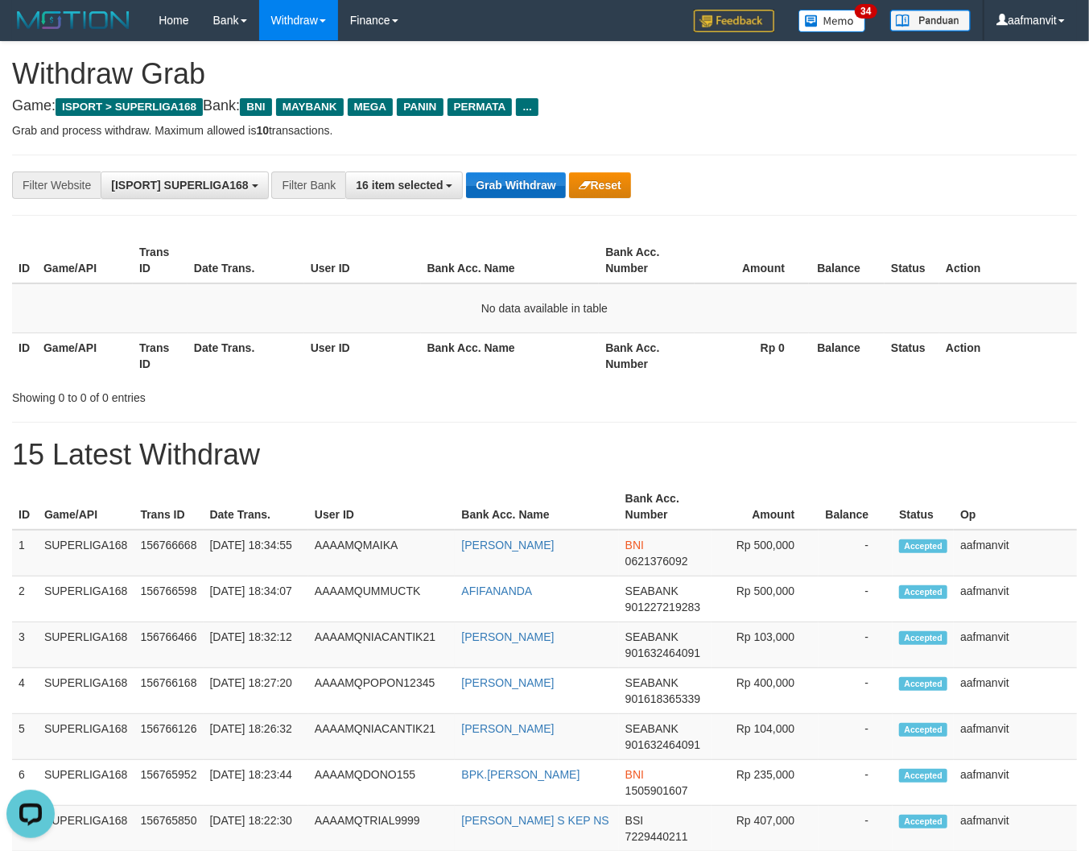
click at [522, 184] on button "Grab Withdraw" at bounding box center [515, 185] width 99 height 26
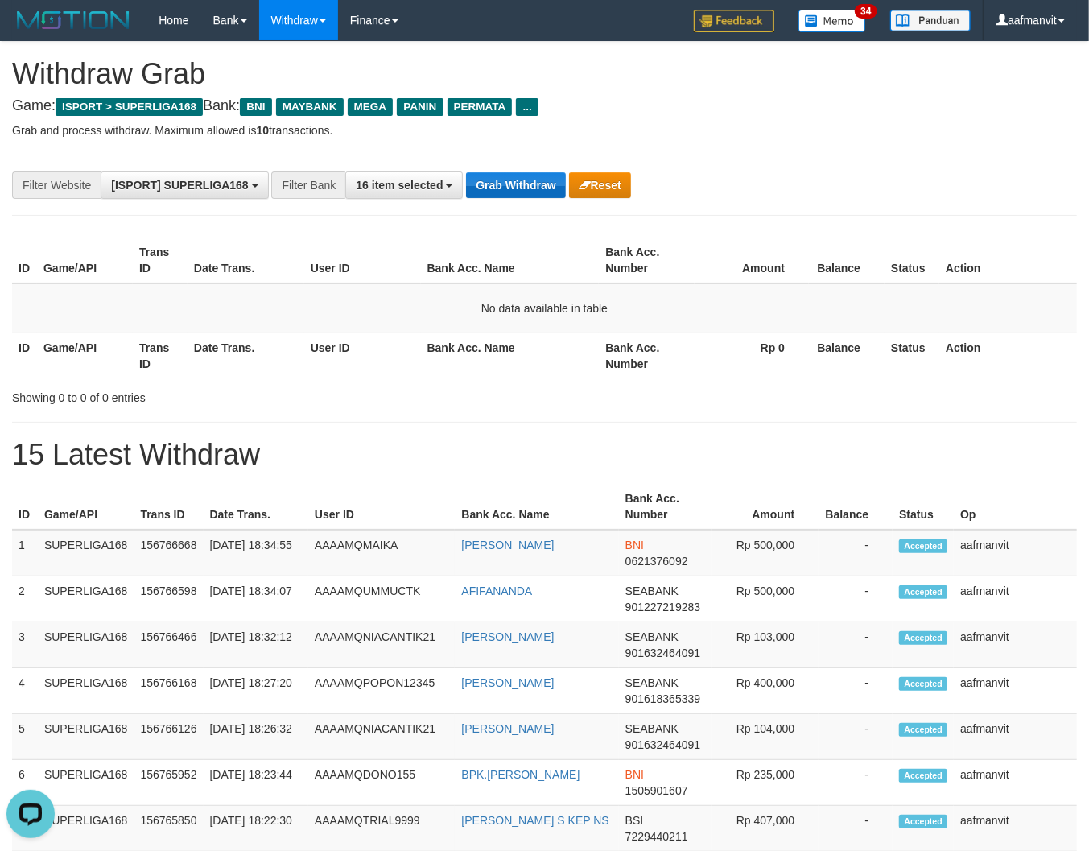
click at [522, 184] on button "Grab Withdraw" at bounding box center [515, 185] width 99 height 26
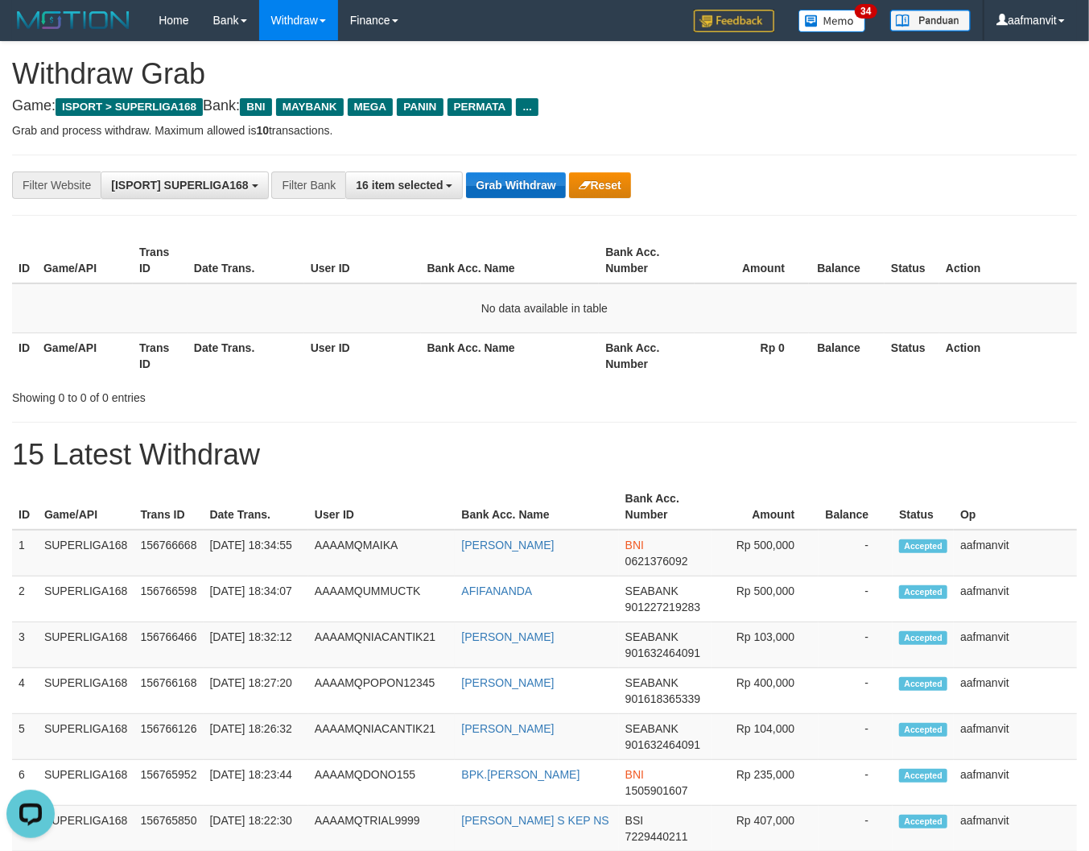
click at [522, 184] on button "Grab Withdraw" at bounding box center [515, 185] width 99 height 26
click at [521, 184] on button "Grab Withdraw" at bounding box center [515, 185] width 99 height 26
click at [521, 185] on button "Grab Withdraw" at bounding box center [515, 185] width 99 height 26
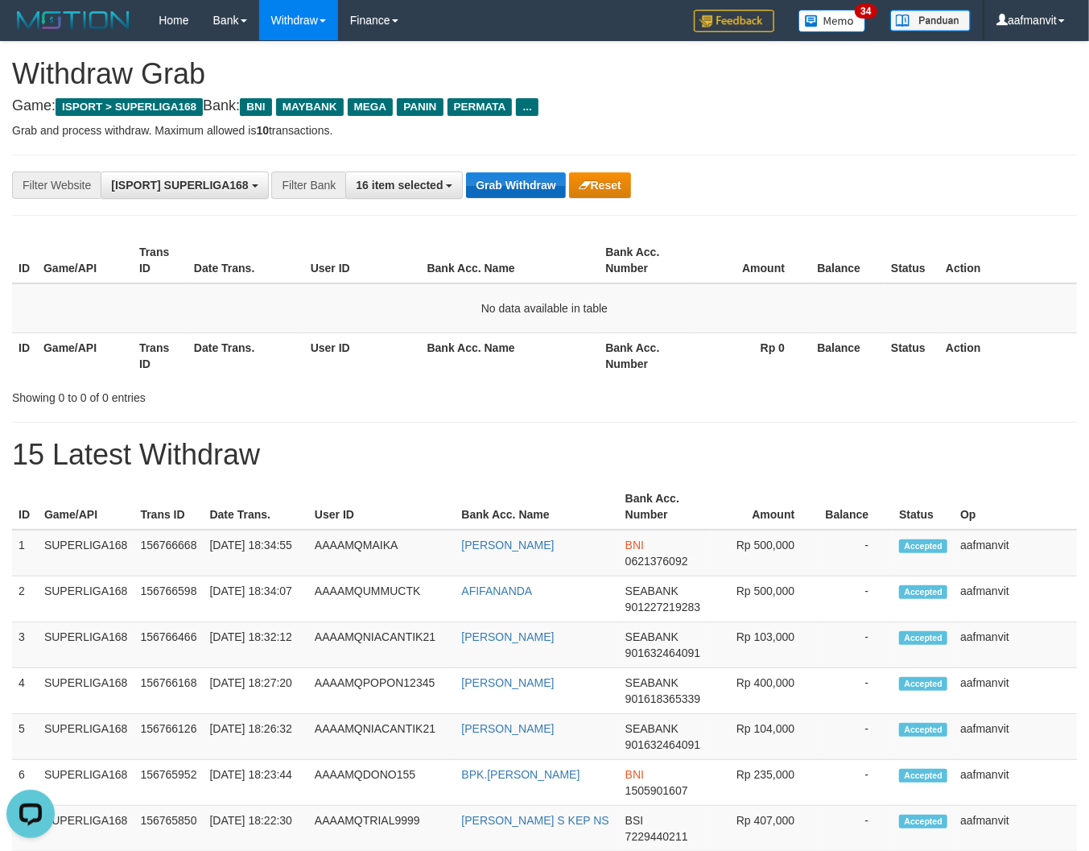
click at [521, 185] on button "Grab Withdraw" at bounding box center [515, 185] width 99 height 26
click at [521, 186] on button "Grab Withdraw" at bounding box center [515, 185] width 99 height 26
click at [522, 188] on button "Grab Withdraw" at bounding box center [515, 185] width 99 height 26
click at [520, 177] on button "Grab Withdraw" at bounding box center [515, 185] width 99 height 26
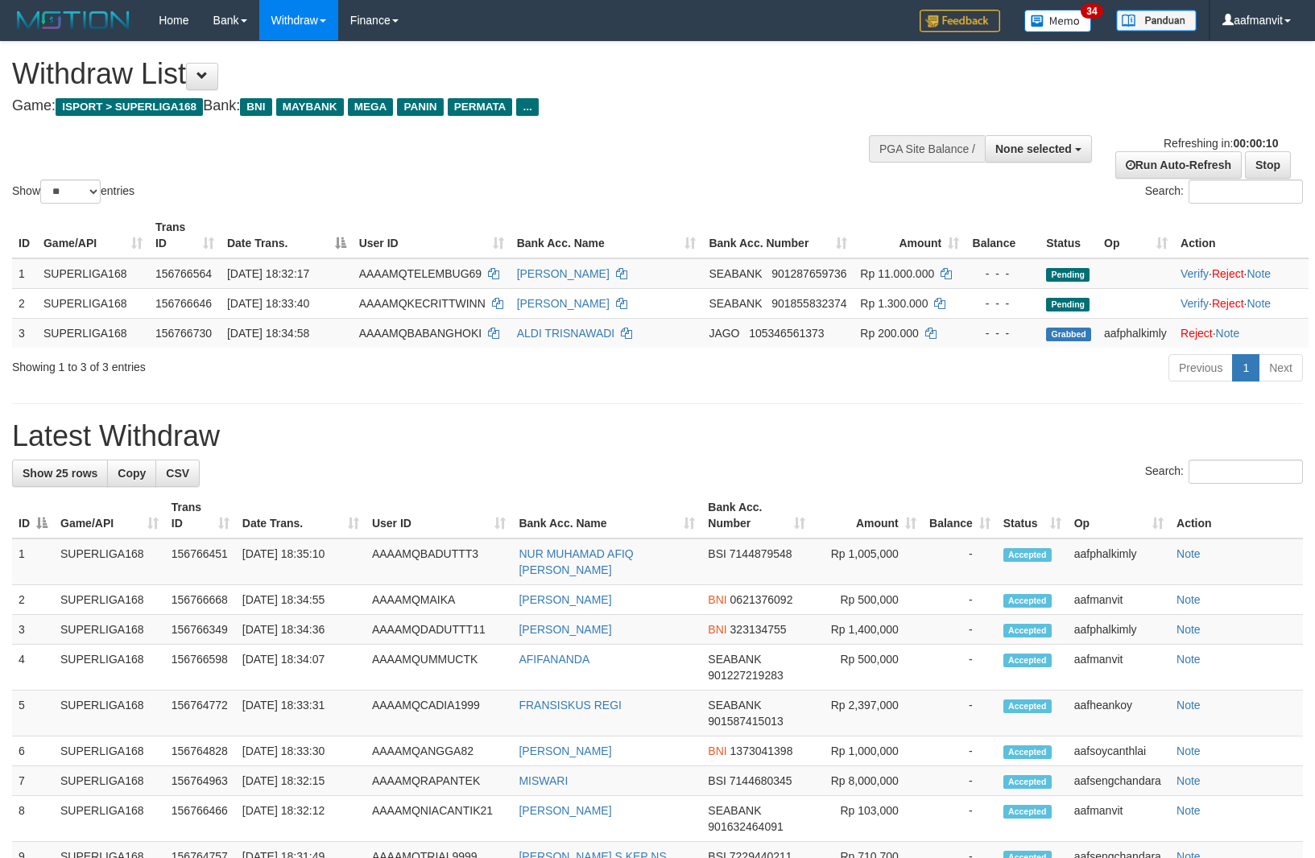
select select
select select "**"
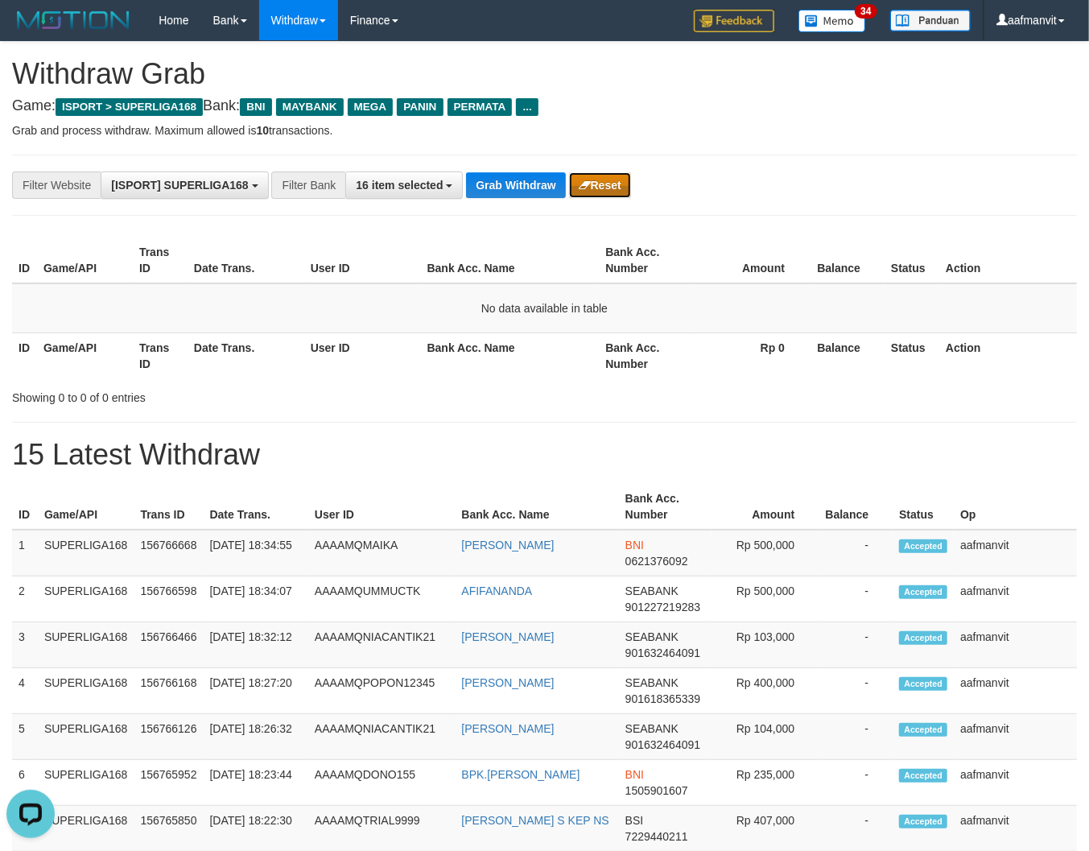
click at [569, 175] on button "Reset" at bounding box center [600, 185] width 62 height 26
click at [510, 191] on button "Grab Withdraw" at bounding box center [515, 185] width 99 height 26
click at [510, 190] on button "Grab Withdraw" at bounding box center [515, 185] width 99 height 26
click at [518, 166] on div "**********" at bounding box center [544, 185] width 1065 height 61
click at [499, 192] on button "Grab Withdraw" at bounding box center [515, 185] width 99 height 26
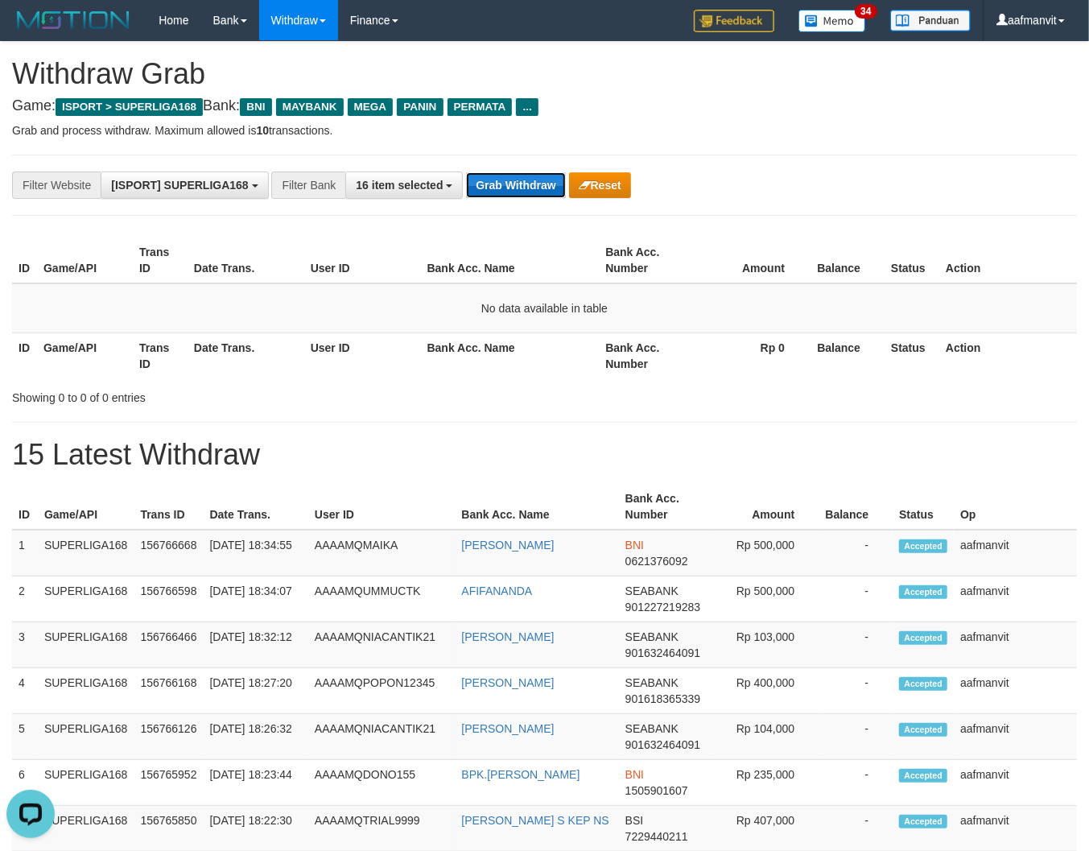
drag, startPoint x: 497, startPoint y: 193, endPoint x: 508, endPoint y: 173, distance: 23.1
click at [497, 192] on button "Grab Withdraw" at bounding box center [515, 185] width 99 height 26
click at [508, 173] on button "Grab Withdraw" at bounding box center [515, 185] width 99 height 26
click at [508, 174] on button "Grab Withdraw" at bounding box center [515, 185] width 99 height 26
click at [509, 174] on button "Grab Withdraw" at bounding box center [515, 185] width 99 height 26
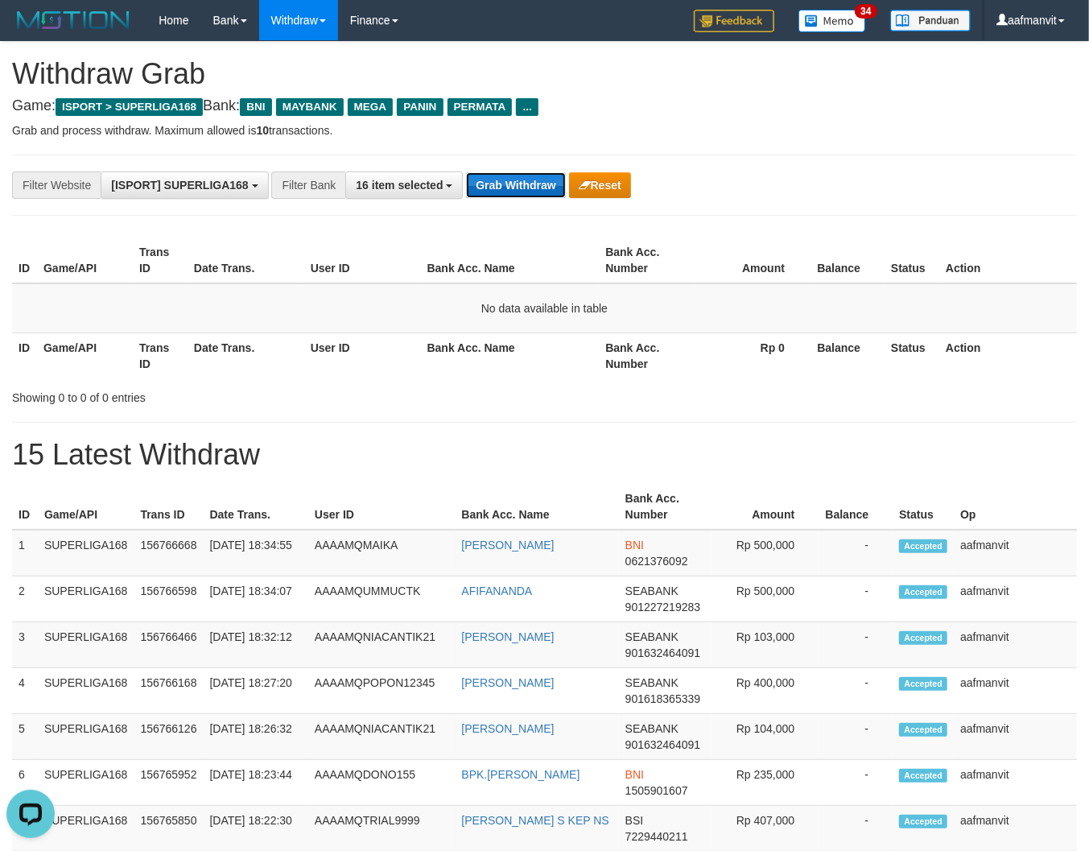
click at [504, 182] on button "Grab Withdraw" at bounding box center [515, 185] width 99 height 26
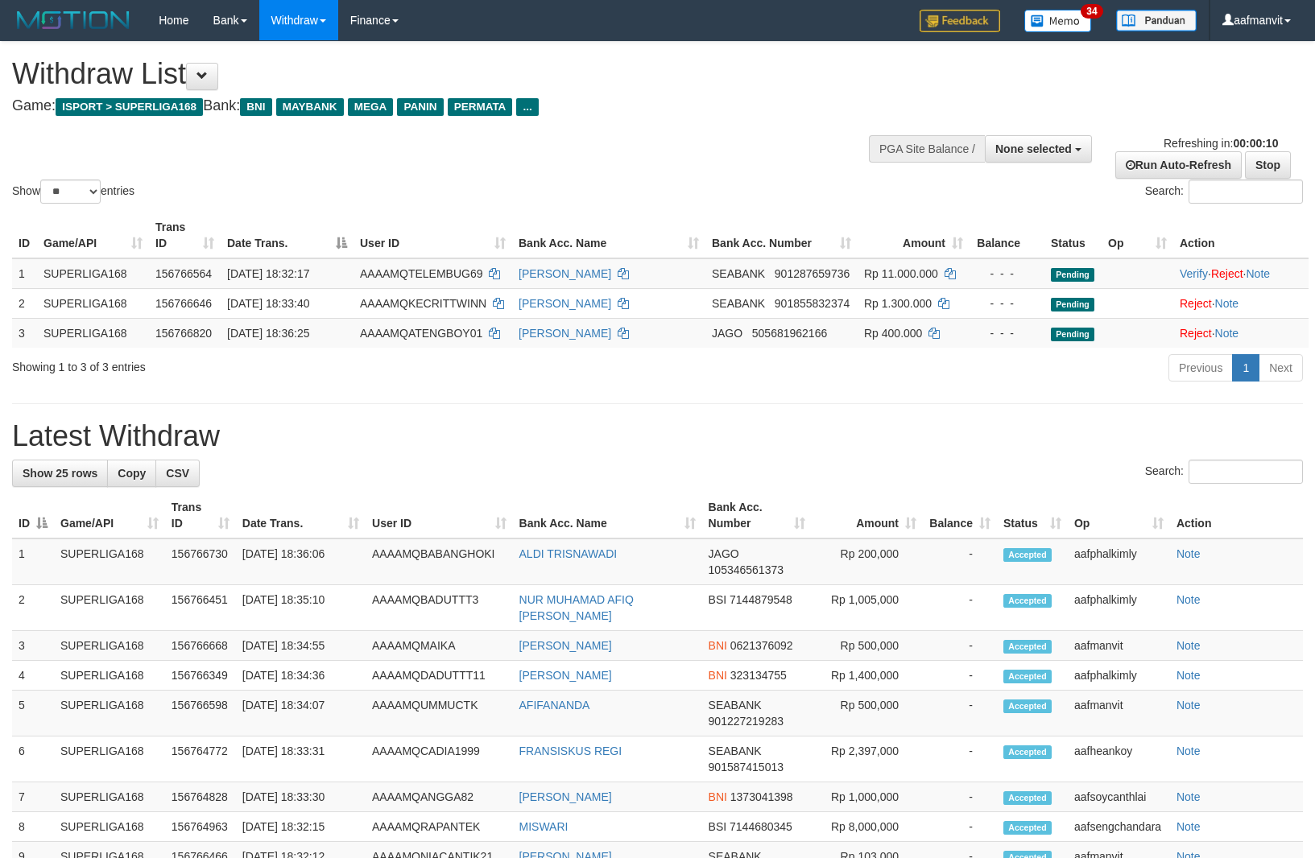
select select
select select "**"
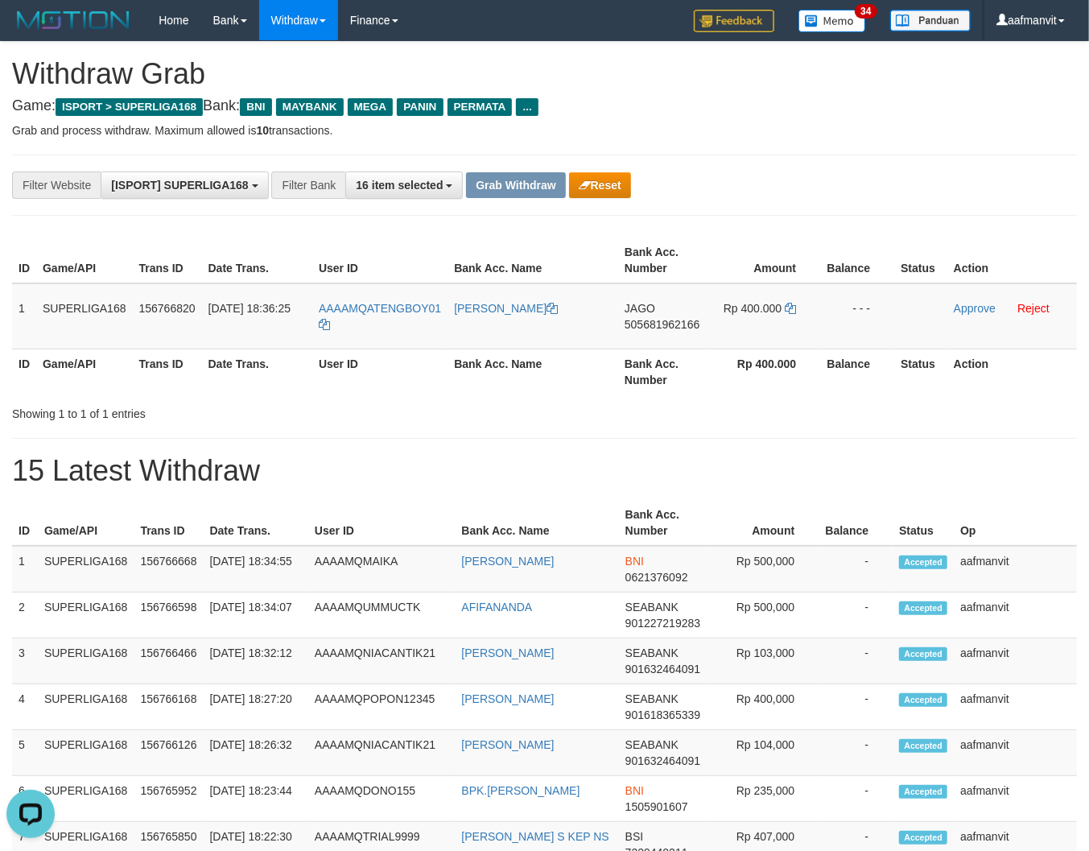
drag, startPoint x: 617, startPoint y: 122, endPoint x: 484, endPoint y: 220, distance: 165.2
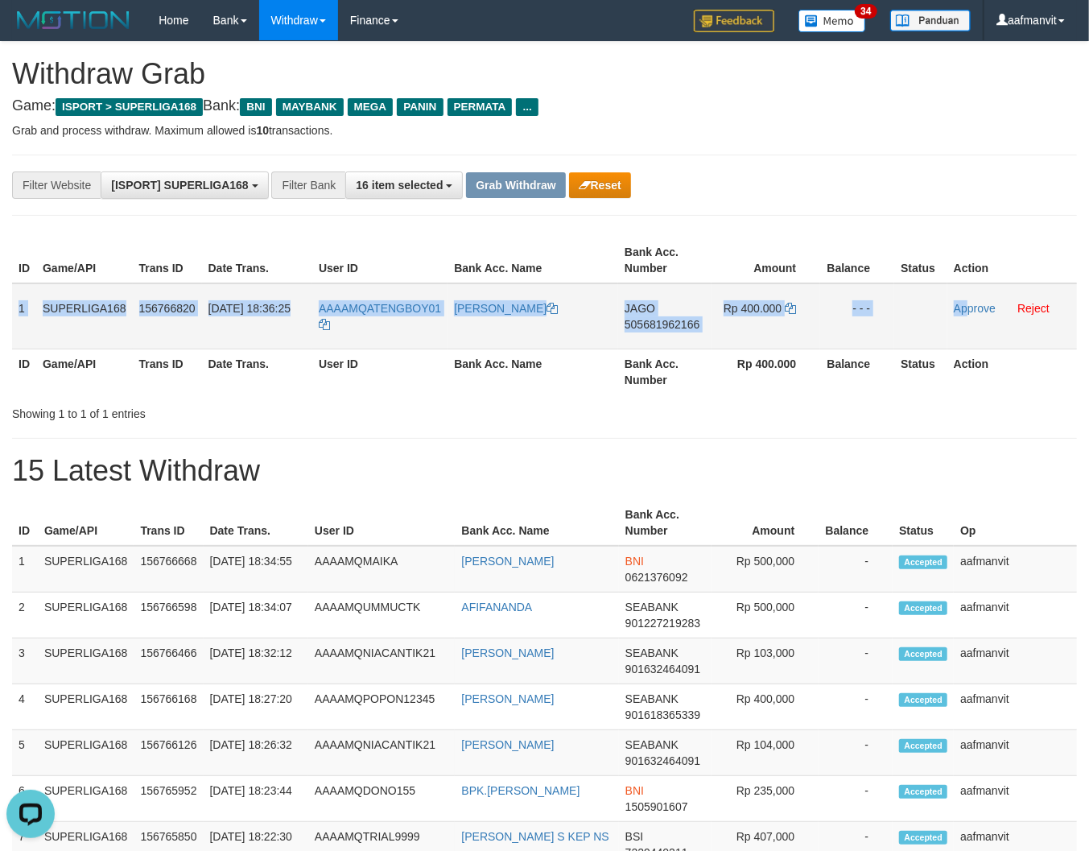
drag, startPoint x: 17, startPoint y: 308, endPoint x: 964, endPoint y: 339, distance: 947.5
click at [964, 339] on tr "1 SUPERLIGA168 156766820 [DATE] 18:36:25 AAAAMQATENGBOY01 [PERSON_NAME] JAGO 50…" at bounding box center [544, 316] width 1065 height 66
copy tr "1 SUPERLIGA168 156766820 [DATE] 18:36:25 AAAAMQATENGBOY01 [PERSON_NAME] JAGO 50…"
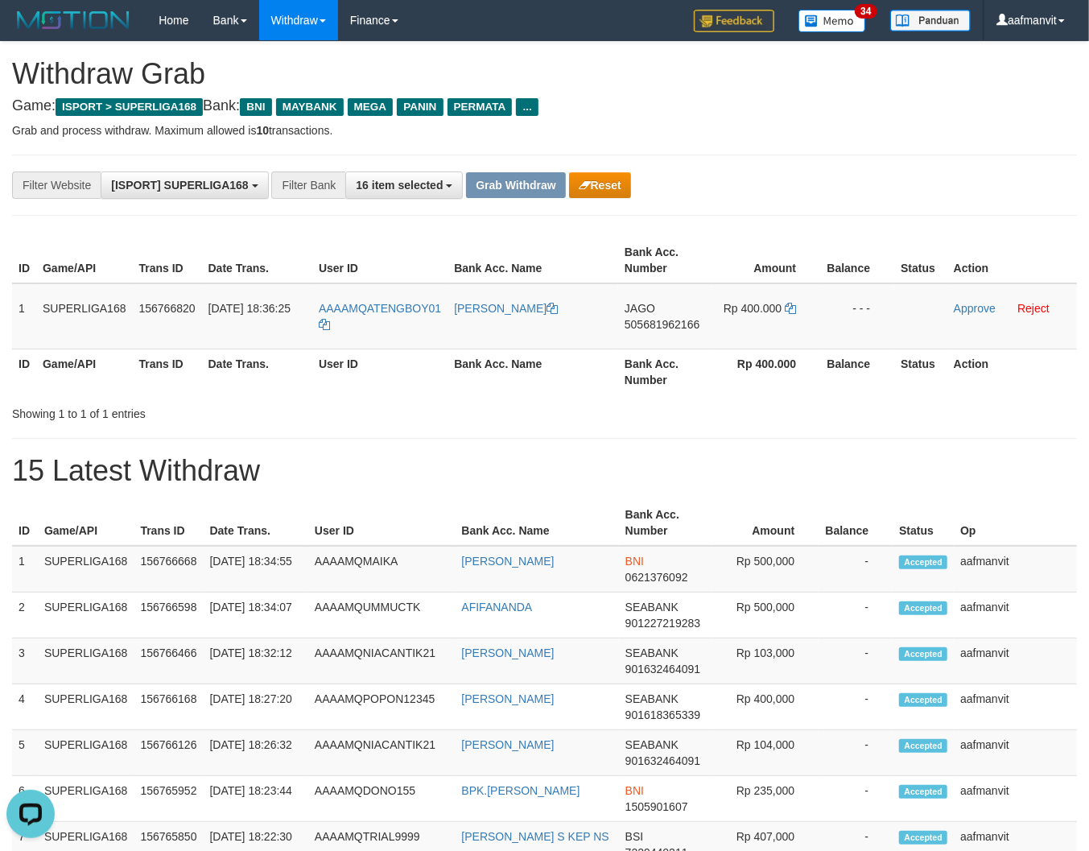
click at [416, 462] on h1 "15 Latest Withdraw" at bounding box center [544, 471] width 1065 height 32
click at [657, 319] on span "505681962166" at bounding box center [662, 324] width 75 height 13
click at [793, 303] on icon at bounding box center [790, 308] width 11 height 11
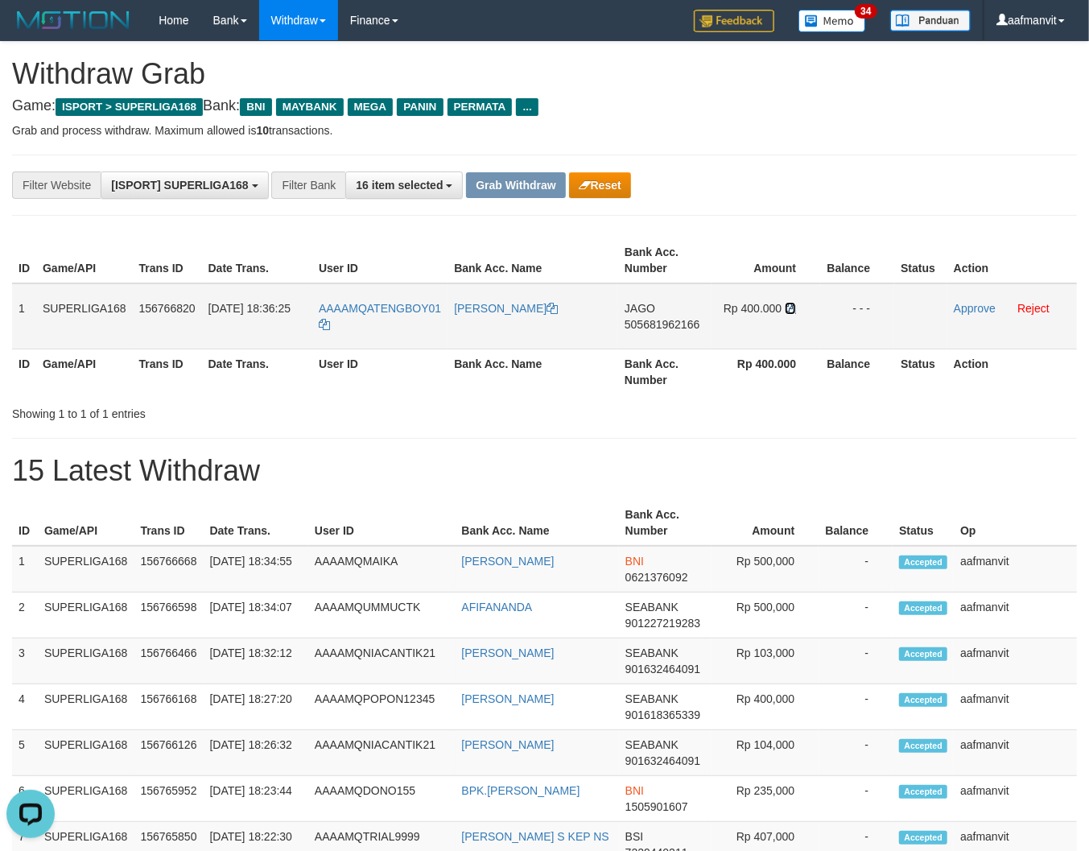
click at [792, 303] on icon at bounding box center [790, 308] width 11 height 11
drag, startPoint x: 457, startPoint y: 291, endPoint x: 371, endPoint y: 308, distance: 87.8
click at [371, 308] on tr "1 SUPERLIGA168 156766820 30/09/2025 18:36:25 AAAAMQATENGBOY01 ERI WIBOWO JAGO 5…" at bounding box center [544, 316] width 1065 height 66
click at [954, 309] on link "Approve" at bounding box center [975, 308] width 42 height 13
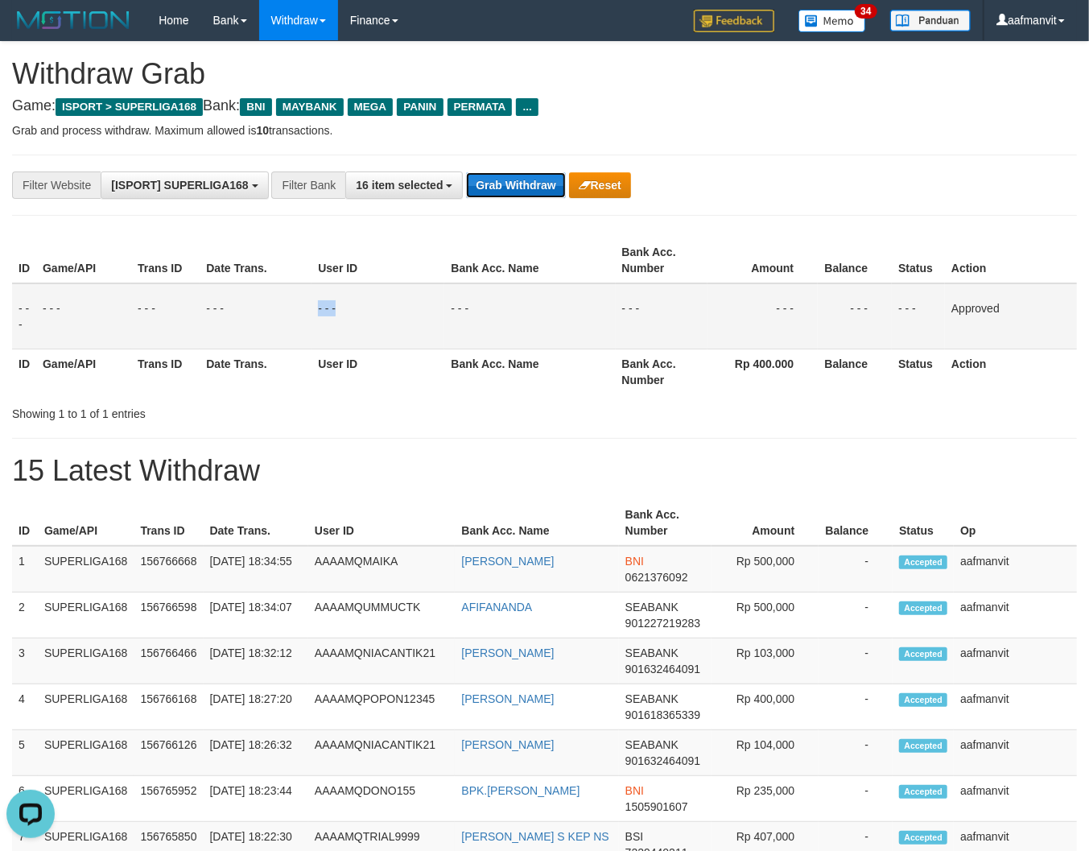
drag, startPoint x: 475, startPoint y: 189, endPoint x: 487, endPoint y: 182, distance: 14.1
click at [475, 188] on button "Grab Withdraw" at bounding box center [515, 185] width 99 height 26
click at [487, 181] on button "Grab Withdraw" at bounding box center [515, 185] width 99 height 26
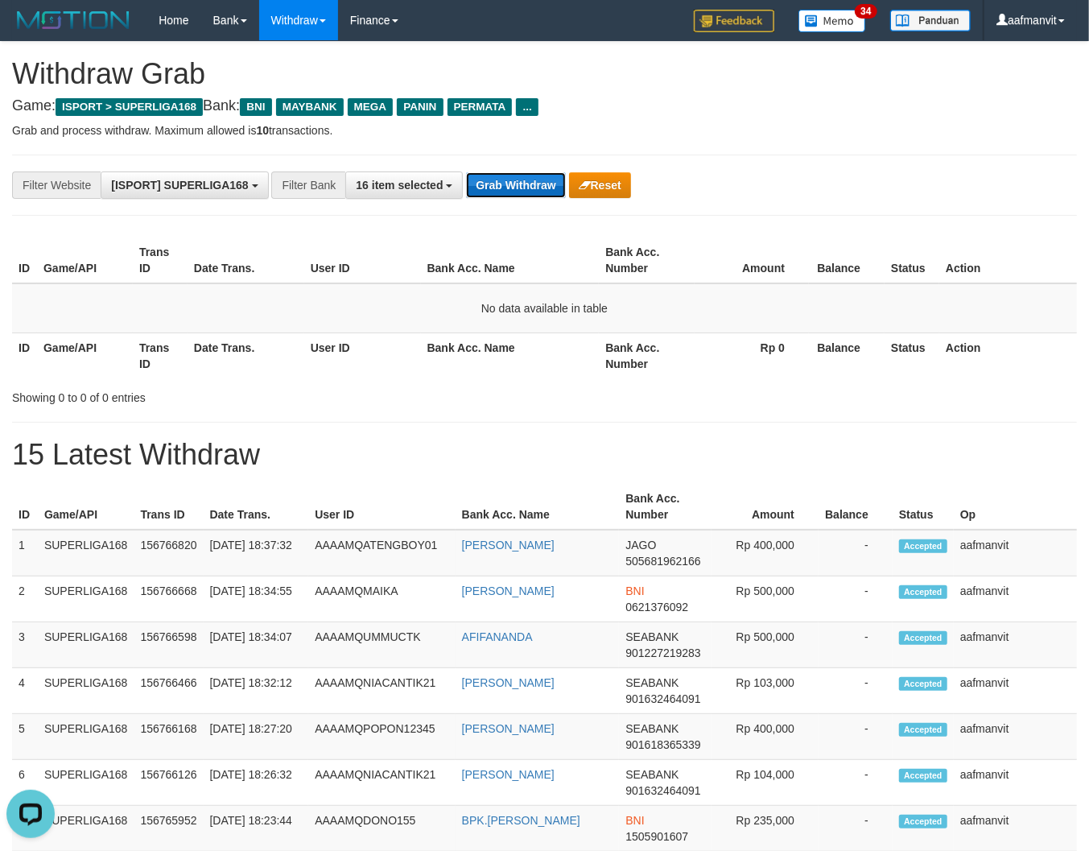
click at [498, 190] on button "Grab Withdraw" at bounding box center [515, 185] width 99 height 26
drag, startPoint x: 528, startPoint y: 210, endPoint x: 524, endPoint y: 171, distance: 39.7
click at [525, 170] on div "**********" at bounding box center [544, 185] width 1065 height 61
click at [486, 196] on button "Grab Withdraw" at bounding box center [515, 185] width 99 height 26
click at [487, 196] on button "Grab Withdraw" at bounding box center [515, 185] width 99 height 26
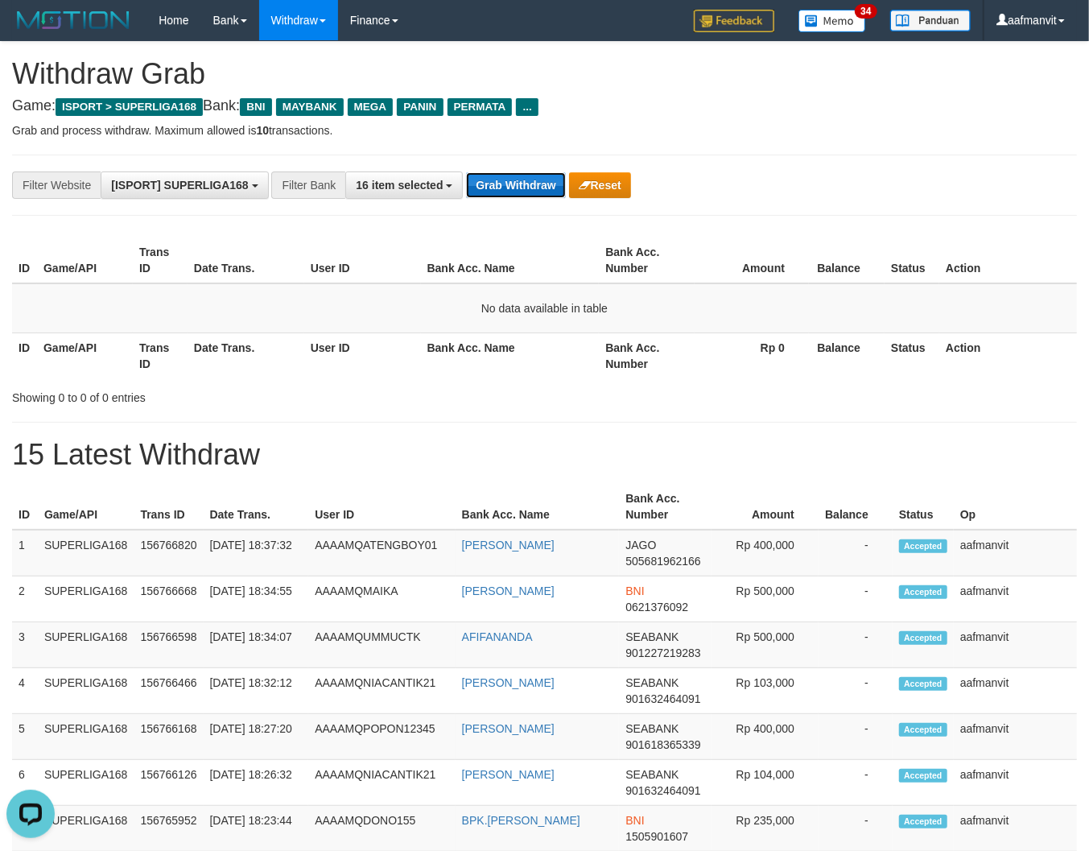
click at [497, 196] on button "Grab Withdraw" at bounding box center [515, 185] width 99 height 26
click at [503, 175] on button "Grab Withdraw" at bounding box center [515, 185] width 99 height 26
click at [506, 175] on button "Grab Withdraw" at bounding box center [515, 185] width 99 height 26
drag, startPoint x: 598, startPoint y: 124, endPoint x: 520, endPoint y: 189, distance: 101.8
click at [520, 189] on button "Grab Withdraw" at bounding box center [515, 185] width 99 height 26
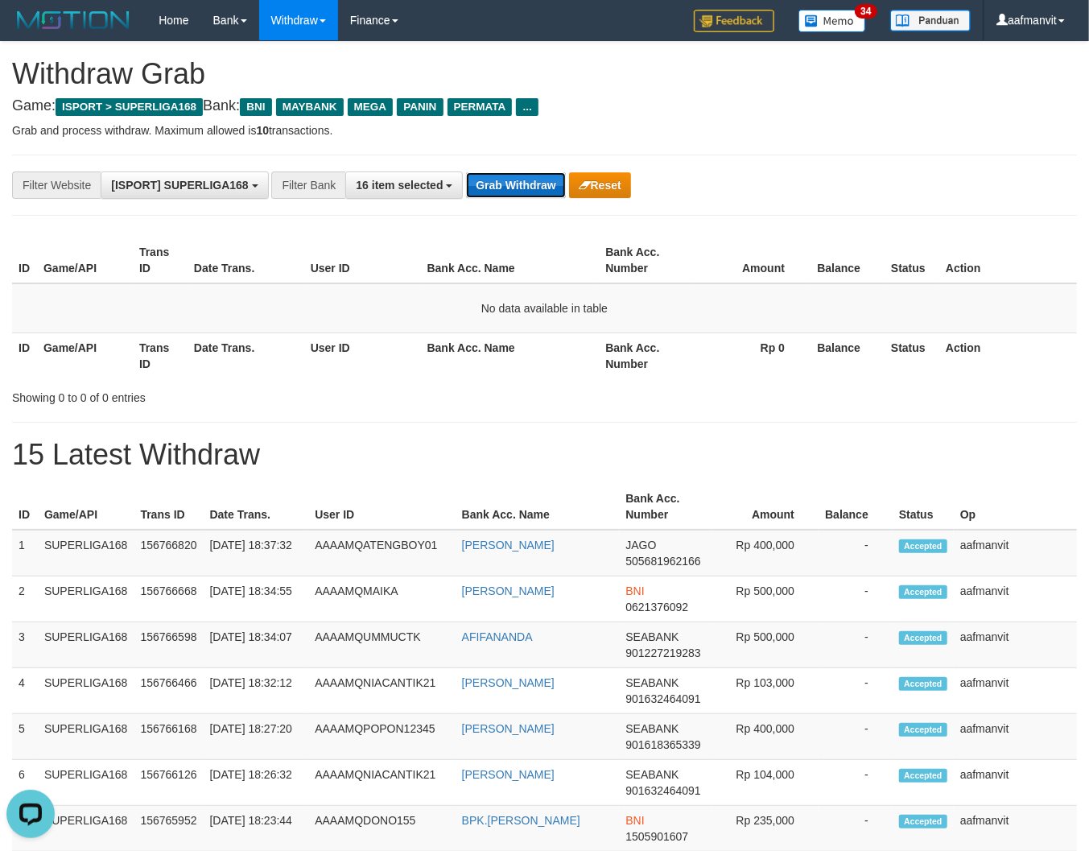
click at [526, 189] on button "Grab Withdraw" at bounding box center [515, 185] width 99 height 26
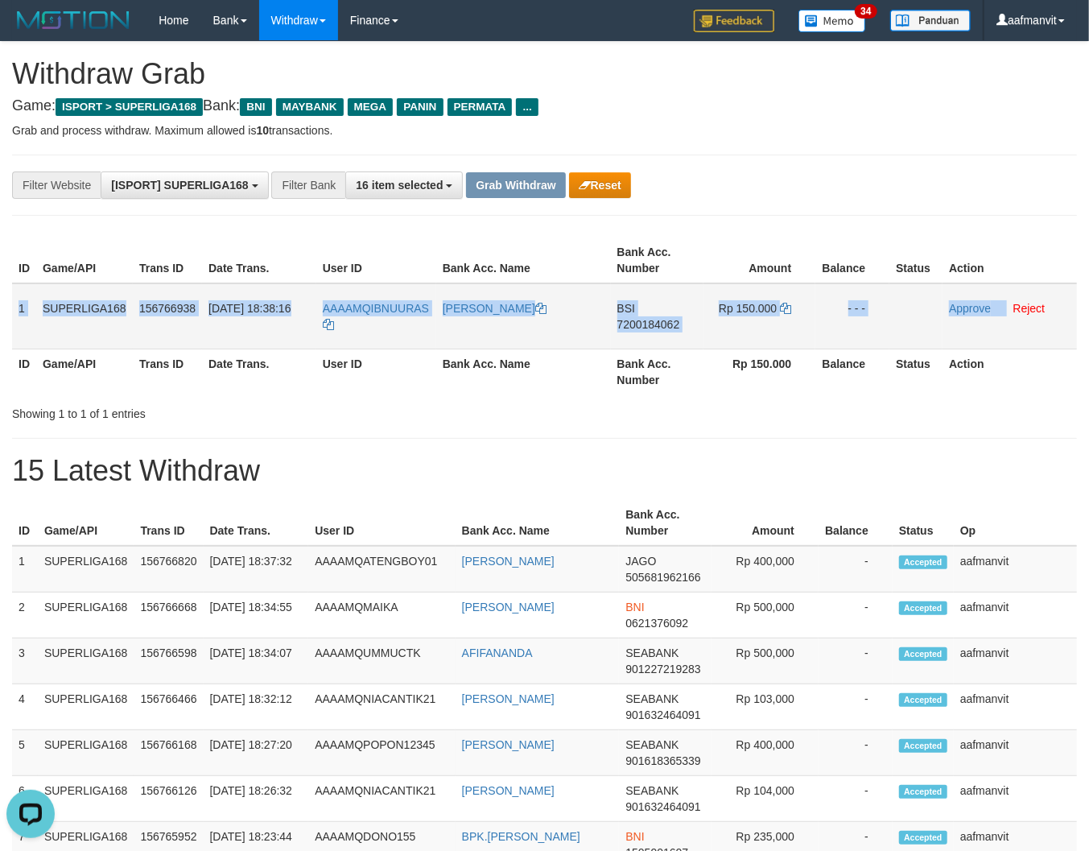
drag, startPoint x: 14, startPoint y: 304, endPoint x: 1007, endPoint y: 301, distance: 992.9
click at [1007, 301] on tr "1 SUPERLIGA168 156766938 30/09/2025 18:38:16 AAAAMQIBNUURAS IBNU RAS BSI 720018…" at bounding box center [544, 316] width 1065 height 66
copy tr "1 SUPERLIGA168 156766938 30/09/2025 18:38:16 AAAAMQIBNUURAS IBNU RAS BSI 720018…"
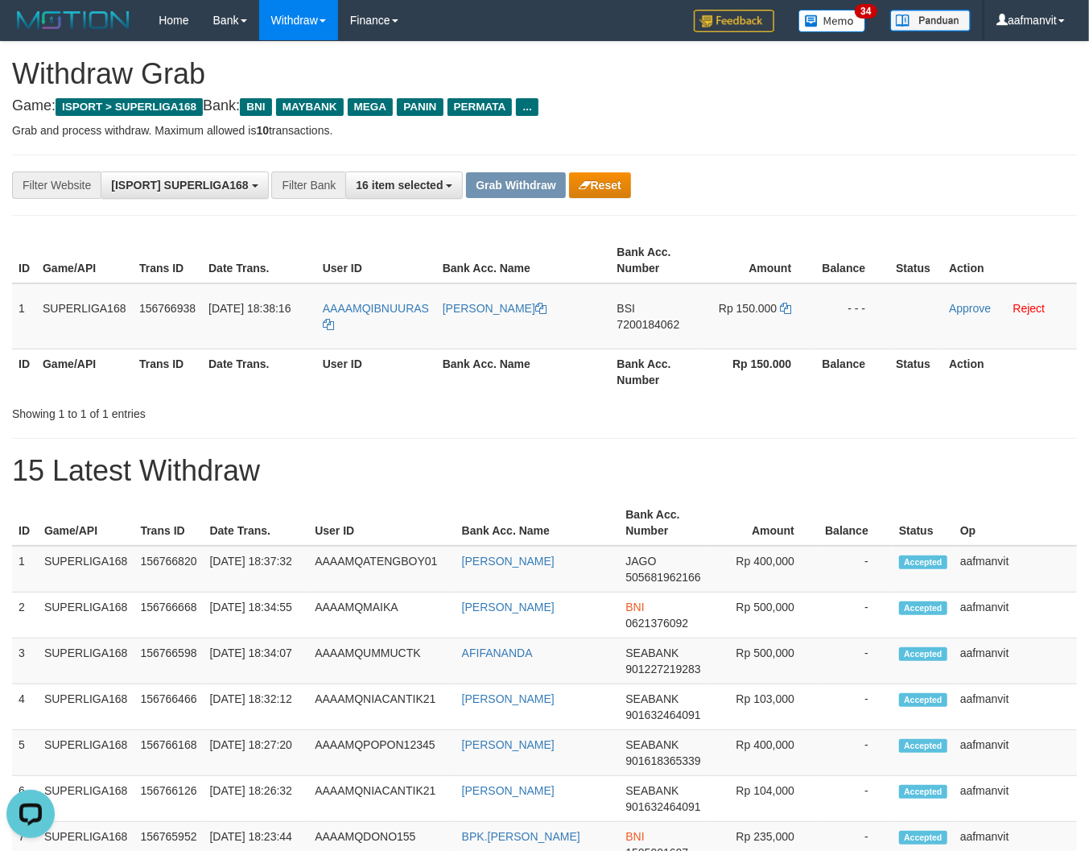
drag, startPoint x: 718, startPoint y: 388, endPoint x: 701, endPoint y: 375, distance: 21.9
click at [718, 388] on th "Rp 150.000" at bounding box center [760, 372] width 112 height 46
click at [674, 319] on span "7200184062" at bounding box center [649, 324] width 63 height 13
click at [664, 322] on span "7200184062" at bounding box center [649, 324] width 63 height 13
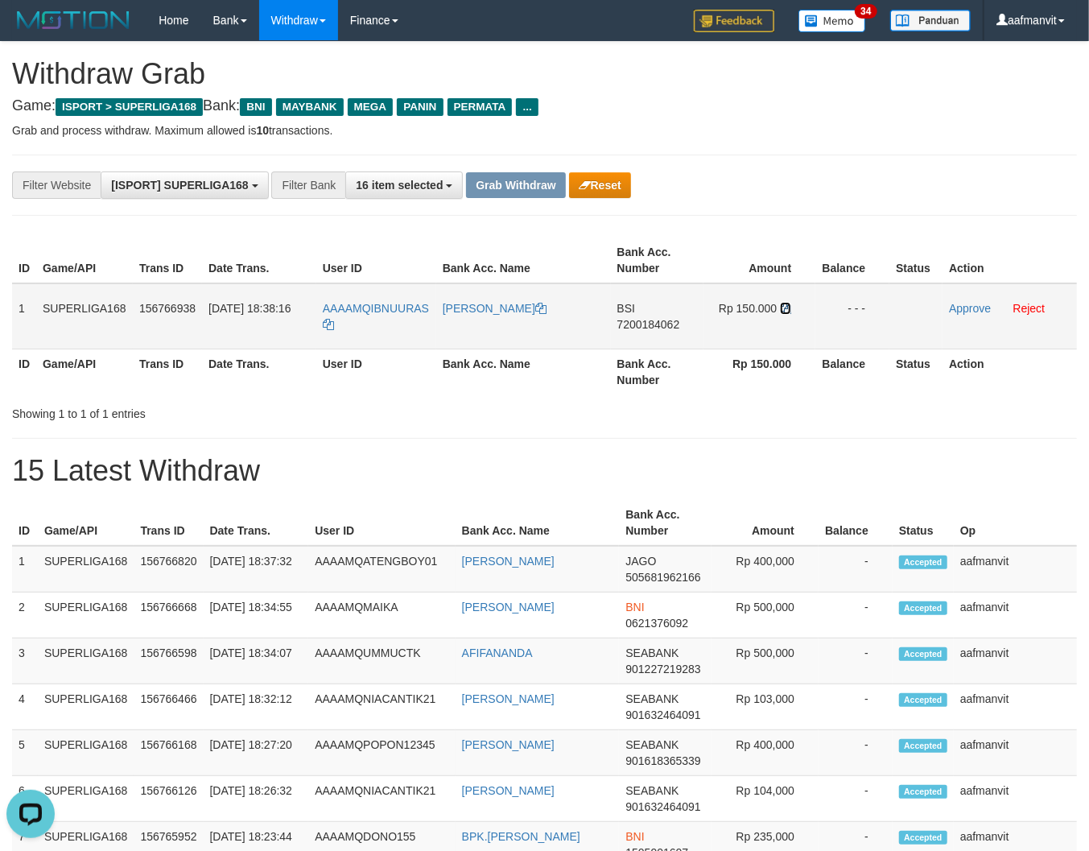
click at [791, 303] on icon at bounding box center [785, 308] width 11 height 11
click at [786, 304] on icon at bounding box center [785, 308] width 11 height 11
drag, startPoint x: 785, startPoint y: 304, endPoint x: 1097, endPoint y: 267, distance: 313.7
click at [786, 304] on icon at bounding box center [785, 308] width 11 height 11
copy span "BNUURAS"
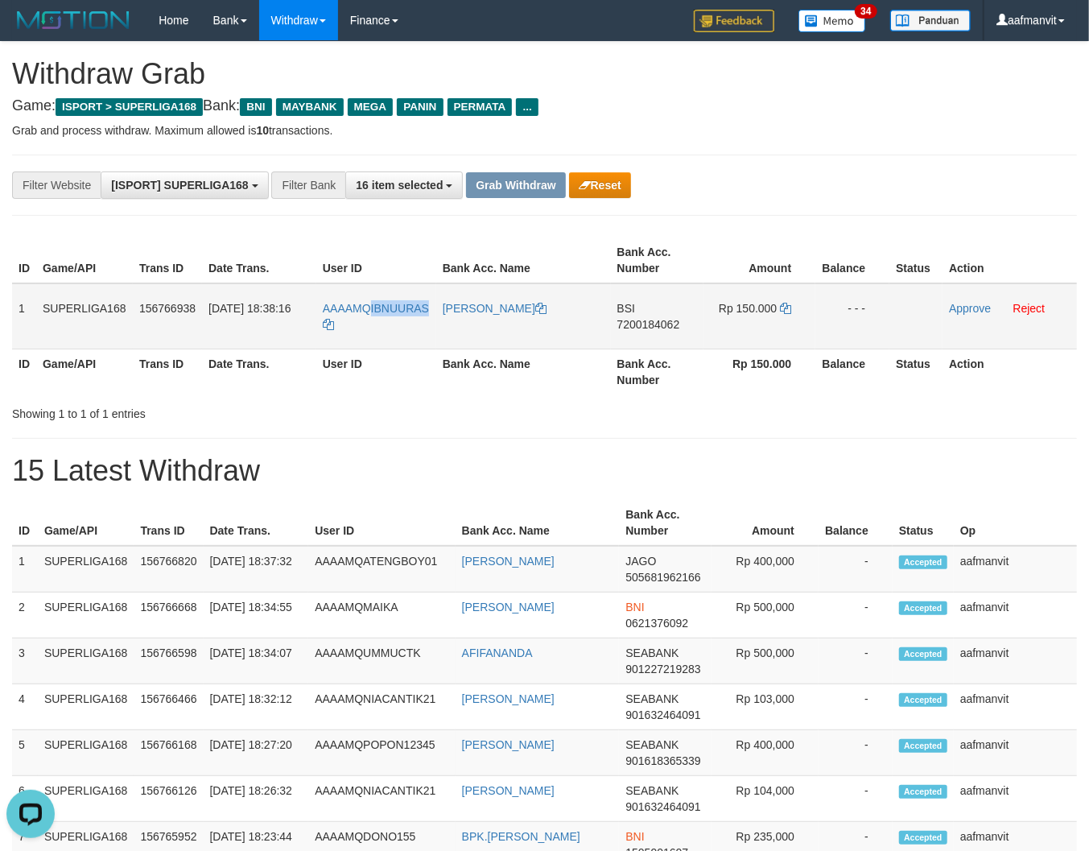
drag, startPoint x: 432, startPoint y: 291, endPoint x: 367, endPoint y: 300, distance: 65.8
click at [367, 300] on td "AAAAMQIBNUURAS" at bounding box center [376, 316] width 120 height 66
copy span "IBNUURAS"
drag, startPoint x: 965, startPoint y: 301, endPoint x: 639, endPoint y: 222, distance: 334.8
click at [965, 302] on link "Approve" at bounding box center [970, 308] width 42 height 13
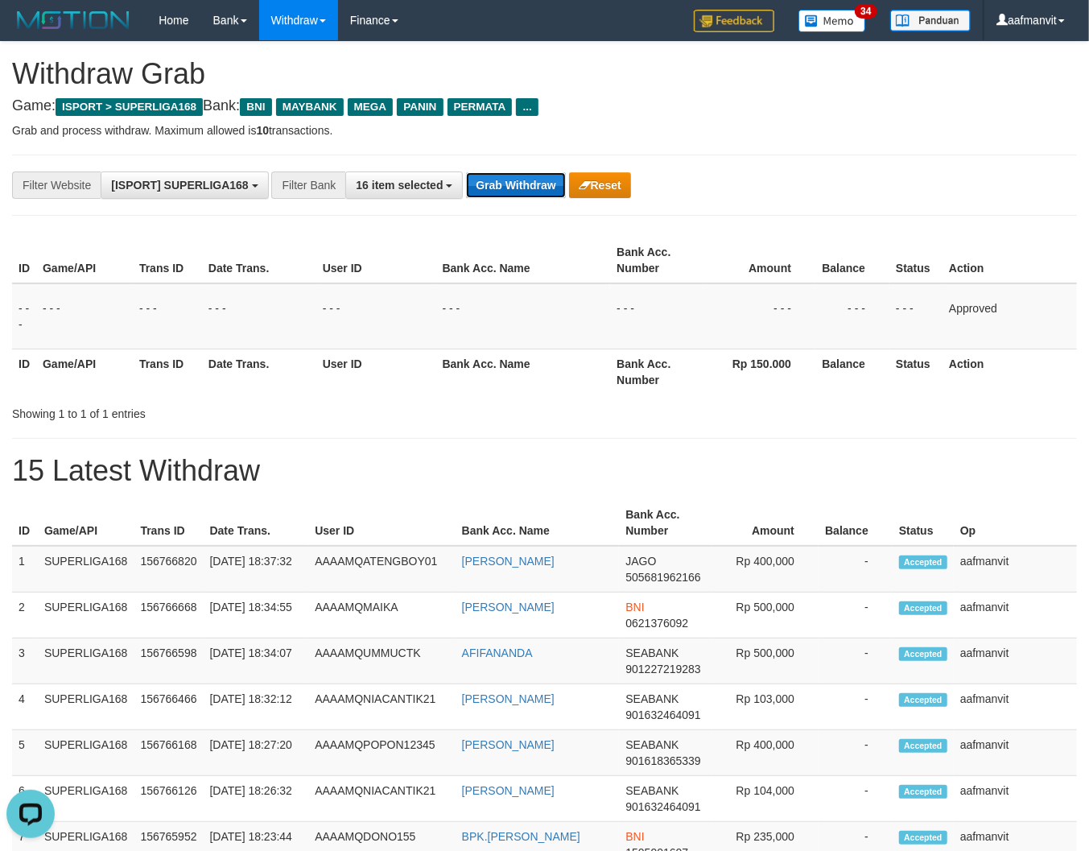
click at [528, 196] on button "Grab Withdraw" at bounding box center [515, 185] width 99 height 26
click at [527, 195] on button "Grab Withdraw" at bounding box center [515, 185] width 99 height 26
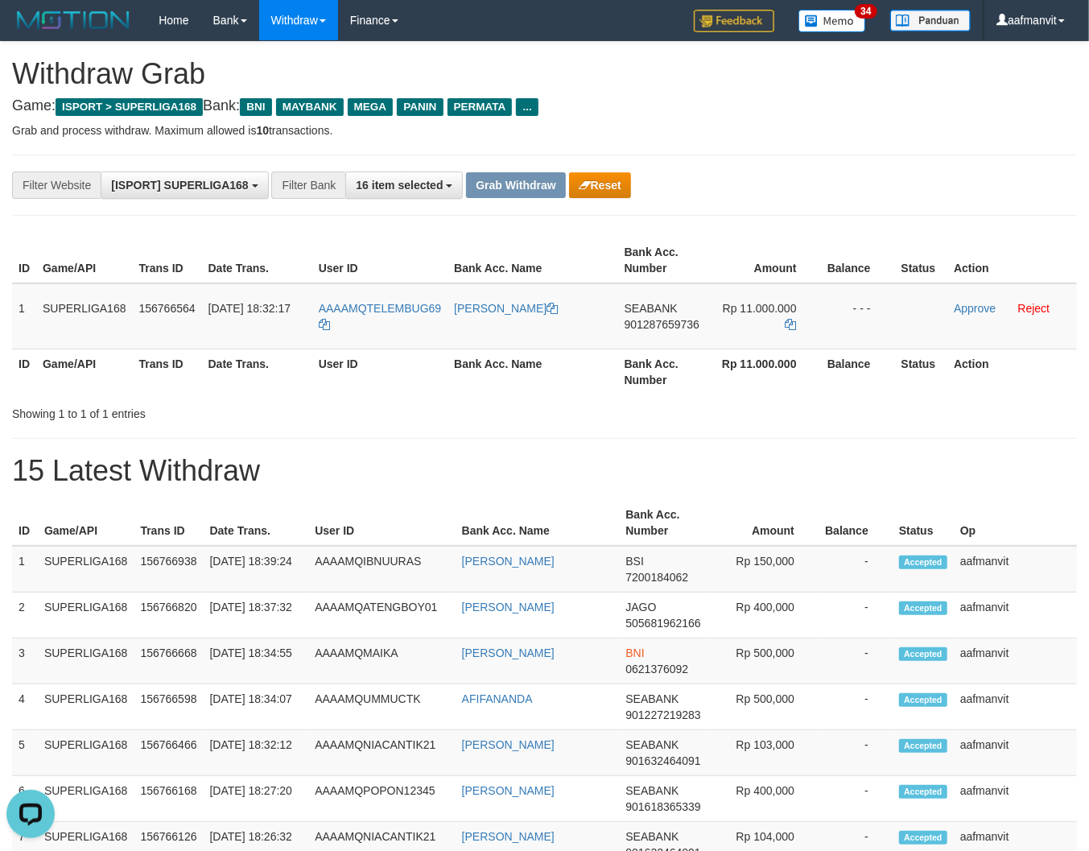
click at [384, 473] on h1 "15 Latest Withdraw" at bounding box center [544, 471] width 1065 height 32
drag, startPoint x: 19, startPoint y: 303, endPoint x: 880, endPoint y: 317, distance: 861.7
click at [874, 319] on tr "1 SUPERLIGA168 156766564 30/09/2025 18:32:17 AAAAMQTELEMBUG69 MUHAMMAD FURQON S…" at bounding box center [544, 316] width 1065 height 66
copy tr "1 SUPERLIGA168 156766564 30/09/2025 18:32:17 AAAAMQTELEMBUG69 MUHAMMAD FURQON S…"
drag, startPoint x: 121, startPoint y: 439, endPoint x: 13, endPoint y: 364, distance: 131.3
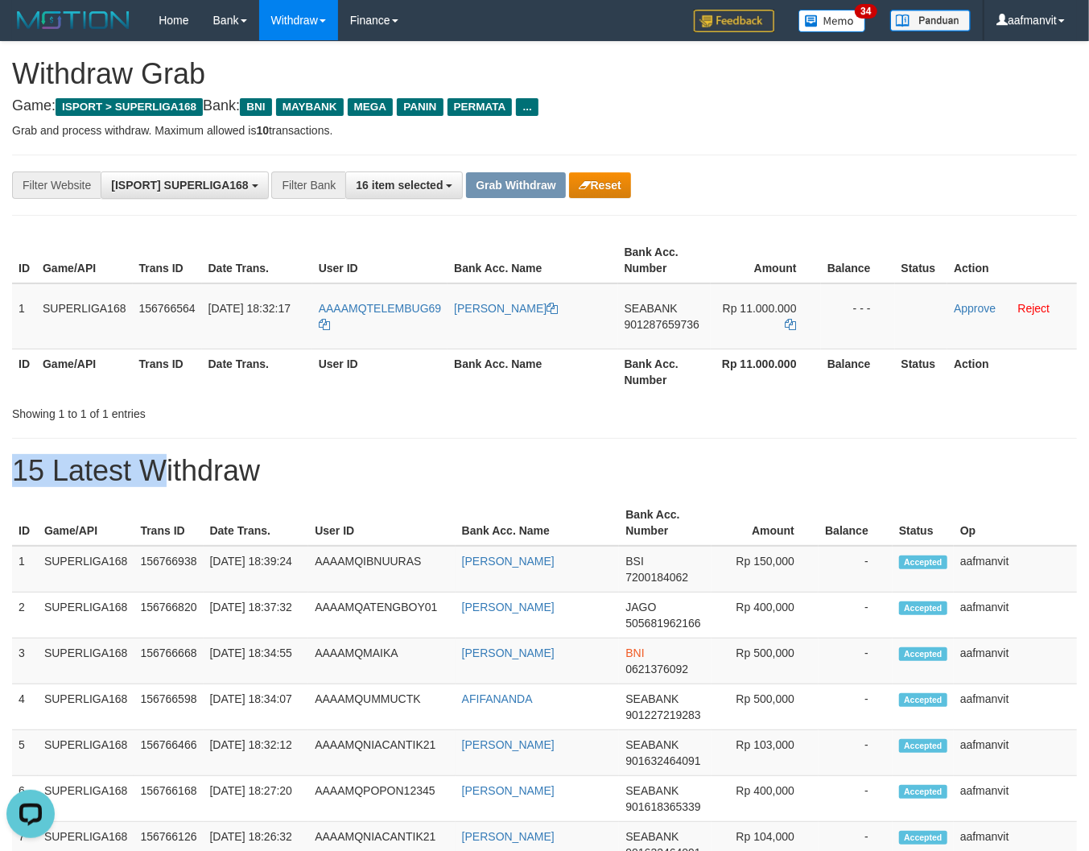
drag, startPoint x: 19, startPoint y: 300, endPoint x: 878, endPoint y: 326, distance: 859.6
click at [878, 326] on tr "1 SUPERLIGA168 156766564 30/09/2025 18:32:17 AAAAMQTELEMBUG69 MUHAMMAD FURQON S…" at bounding box center [544, 316] width 1065 height 66
copy tr "1 SUPERLIGA168 156766564 30/09/2025 18:32:17 AAAAMQTELEMBUG69 MUHAMMAD FURQON S…"
click at [789, 181] on div "**********" at bounding box center [454, 185] width 908 height 27
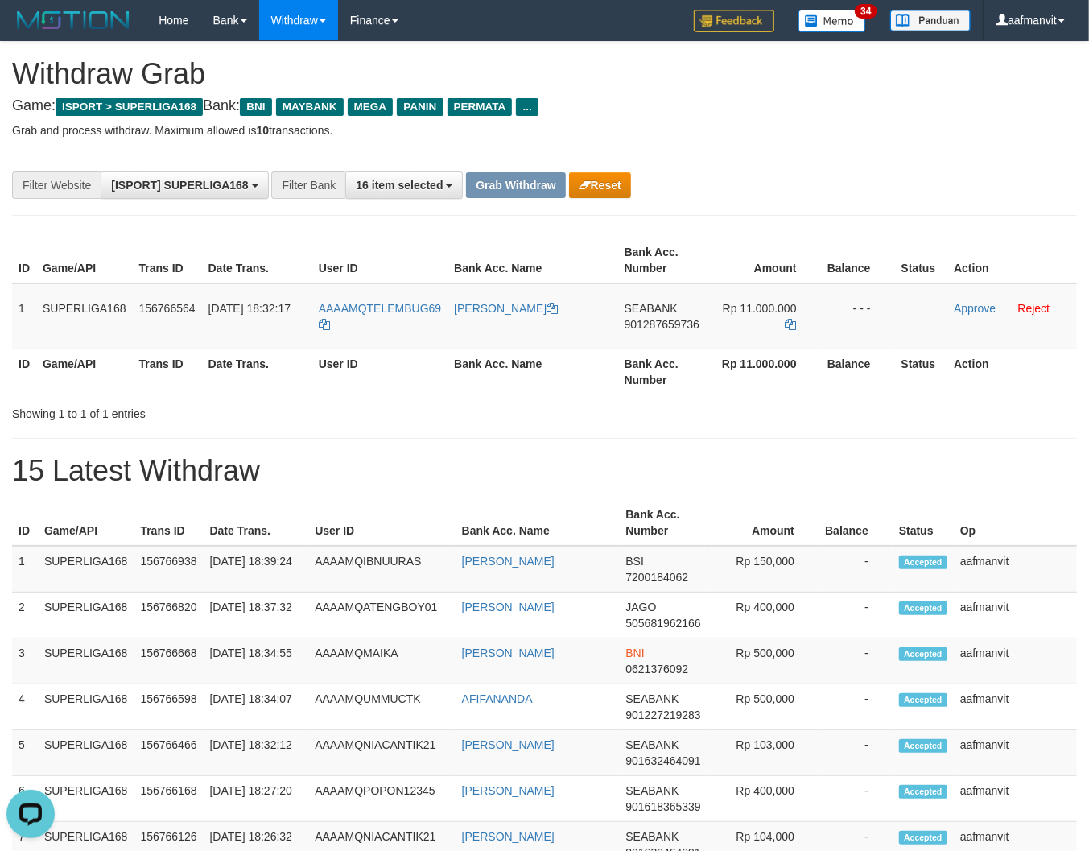
click at [651, 320] on span "901287659736" at bounding box center [662, 324] width 75 height 13
click at [660, 310] on span "SEABANK" at bounding box center [651, 308] width 53 height 13
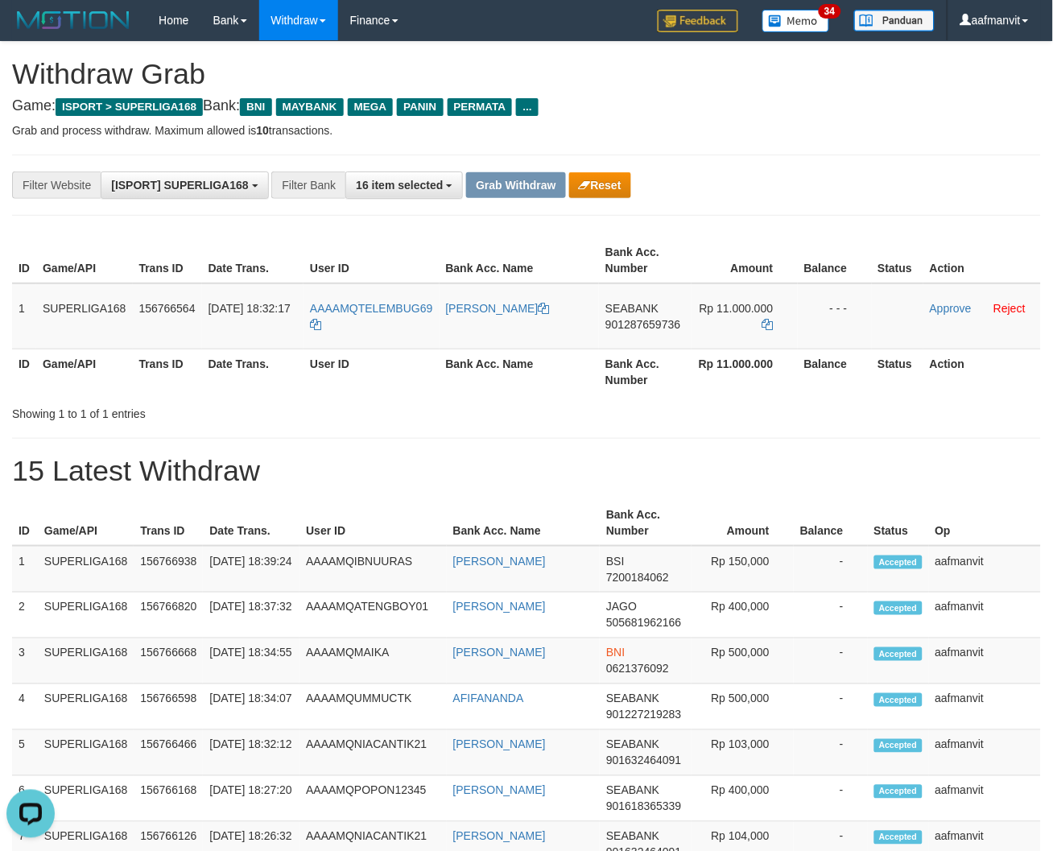
click at [771, 324] on icon at bounding box center [768, 324] width 11 height 11
click at [769, 324] on icon at bounding box center [768, 324] width 11 height 11
copy span "TELEMBUG69"
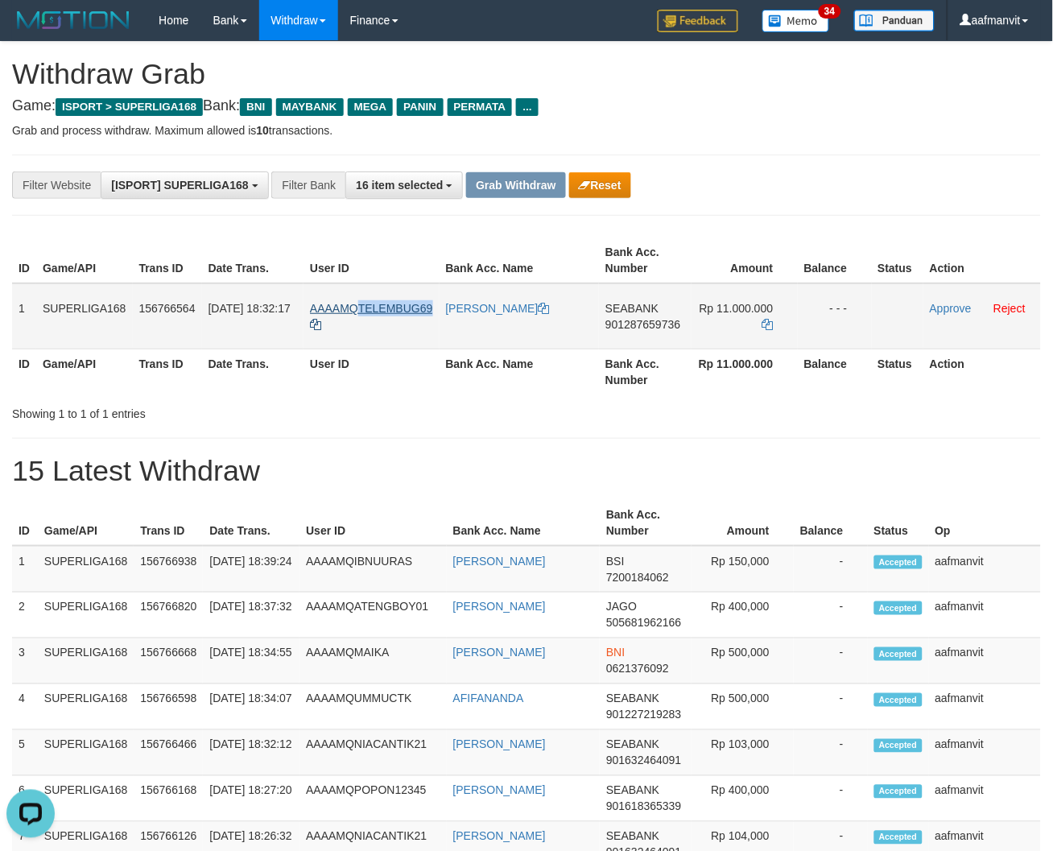
drag, startPoint x: 436, startPoint y: 301, endPoint x: 363, endPoint y: 306, distance: 73.4
click at [363, 306] on td "AAAAMQTELEMBUG69" at bounding box center [372, 316] width 136 height 66
drag, startPoint x: 628, startPoint y: 329, endPoint x: 620, endPoint y: 335, distance: 10.3
click at [628, 329] on td "SEABANK 901287659736" at bounding box center [645, 316] width 93 height 66
click at [612, 338] on td "SEABANK 901287659736" at bounding box center [645, 316] width 93 height 66
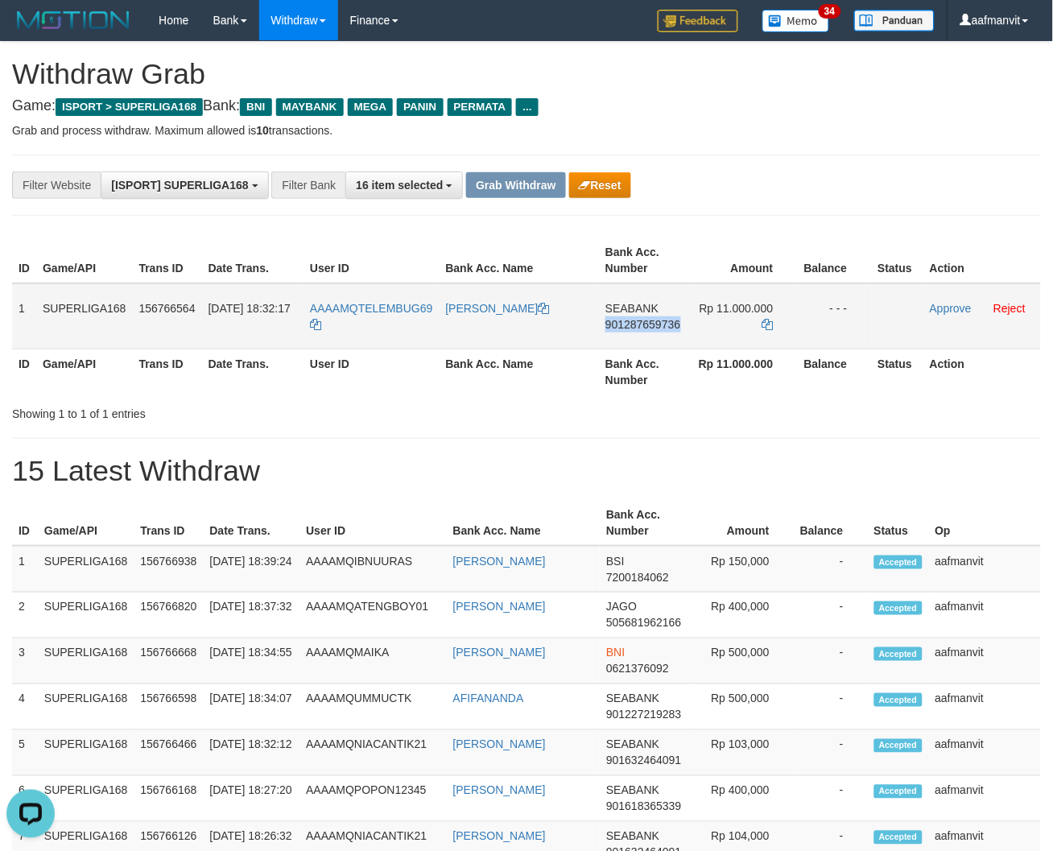
click at [613, 338] on td "SEABANK 901287659736" at bounding box center [645, 316] width 93 height 66
copy span "901287659736"
drag, startPoint x: 751, startPoint y: 405, endPoint x: 759, endPoint y: 387, distance: 19.9
click at [751, 405] on div "Showing 1 to 1 of 1 entries" at bounding box center [526, 410] width 1053 height 23
click at [770, 323] on icon at bounding box center [768, 324] width 11 height 11
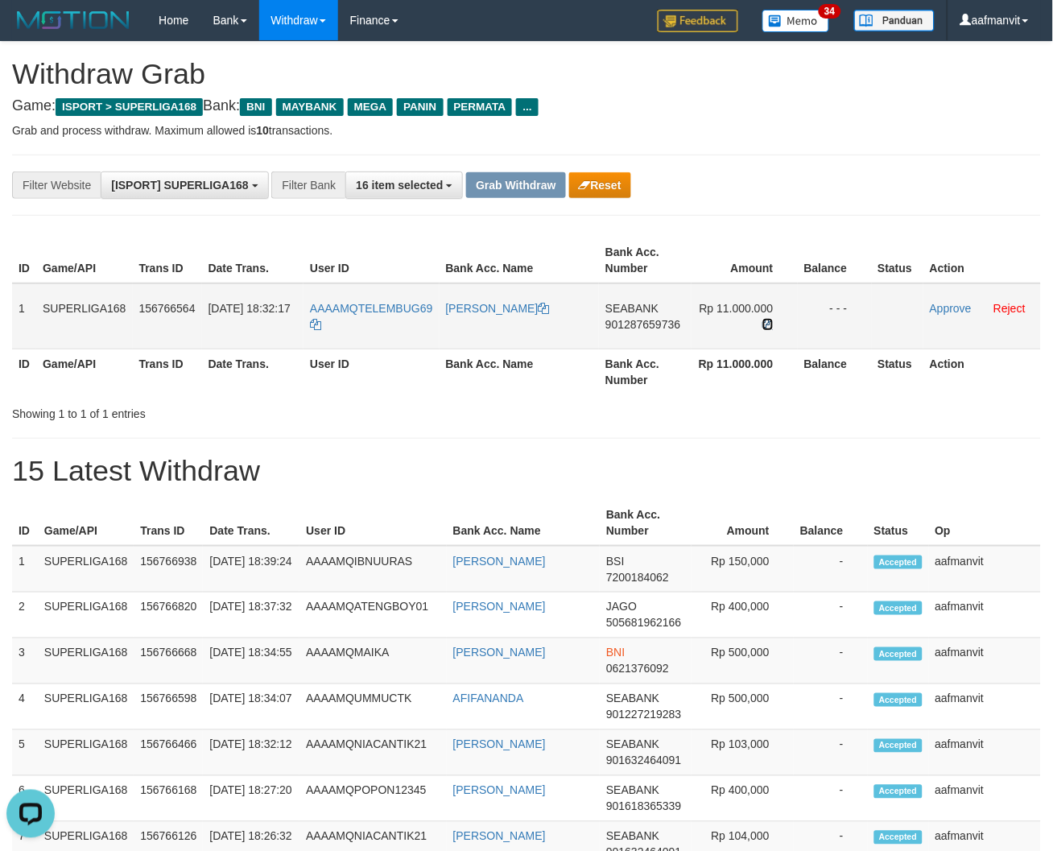
click at [767, 319] on icon at bounding box center [768, 324] width 11 height 11
click at [646, 334] on td "SEABANK 901287659736" at bounding box center [645, 316] width 93 height 66
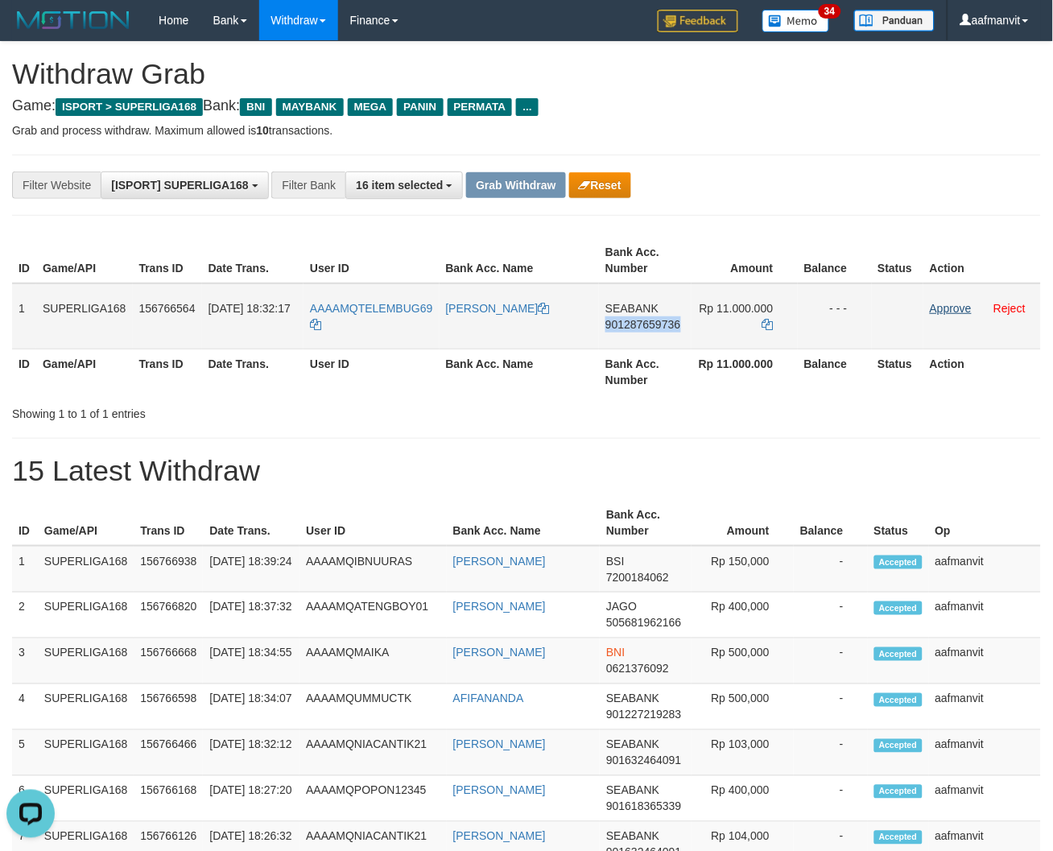
copy span "901287659736"
click at [773, 319] on icon at bounding box center [768, 324] width 11 height 11
copy span "901287659736"
click at [771, 319] on icon at bounding box center [768, 324] width 11 height 11
click at [951, 304] on link "Approve" at bounding box center [951, 308] width 42 height 13
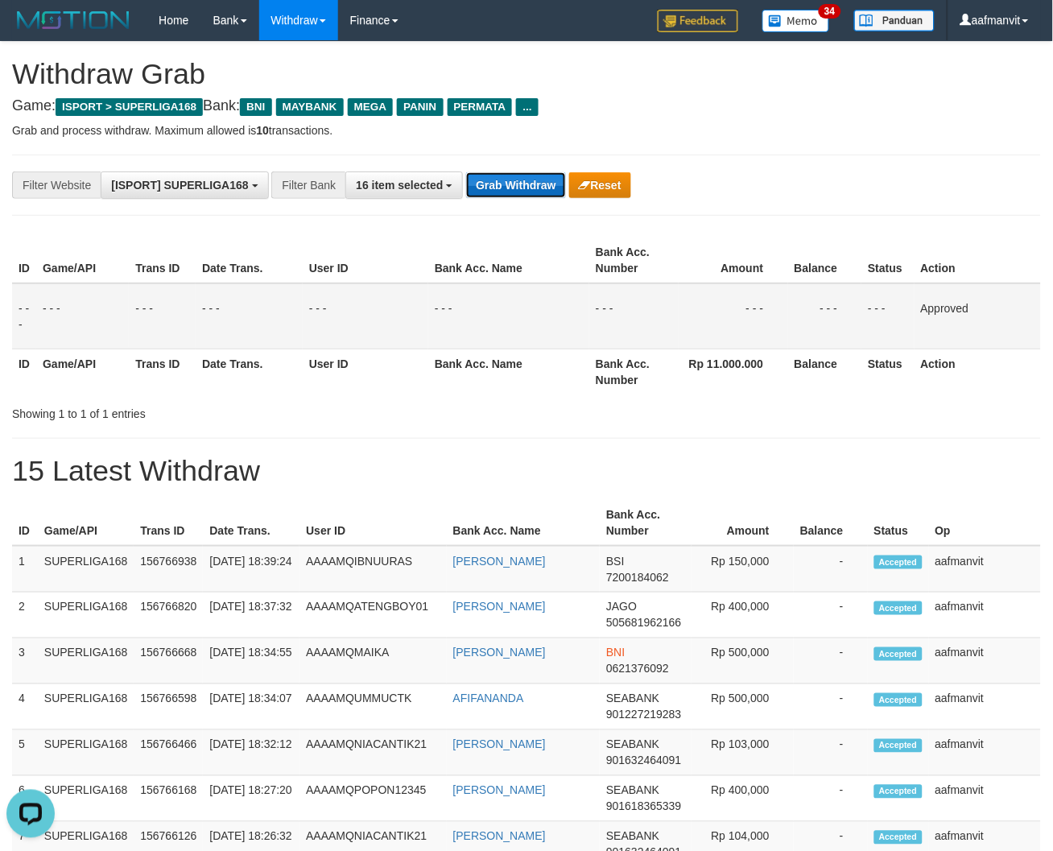
click at [517, 184] on button "Grab Withdraw" at bounding box center [515, 185] width 99 height 26
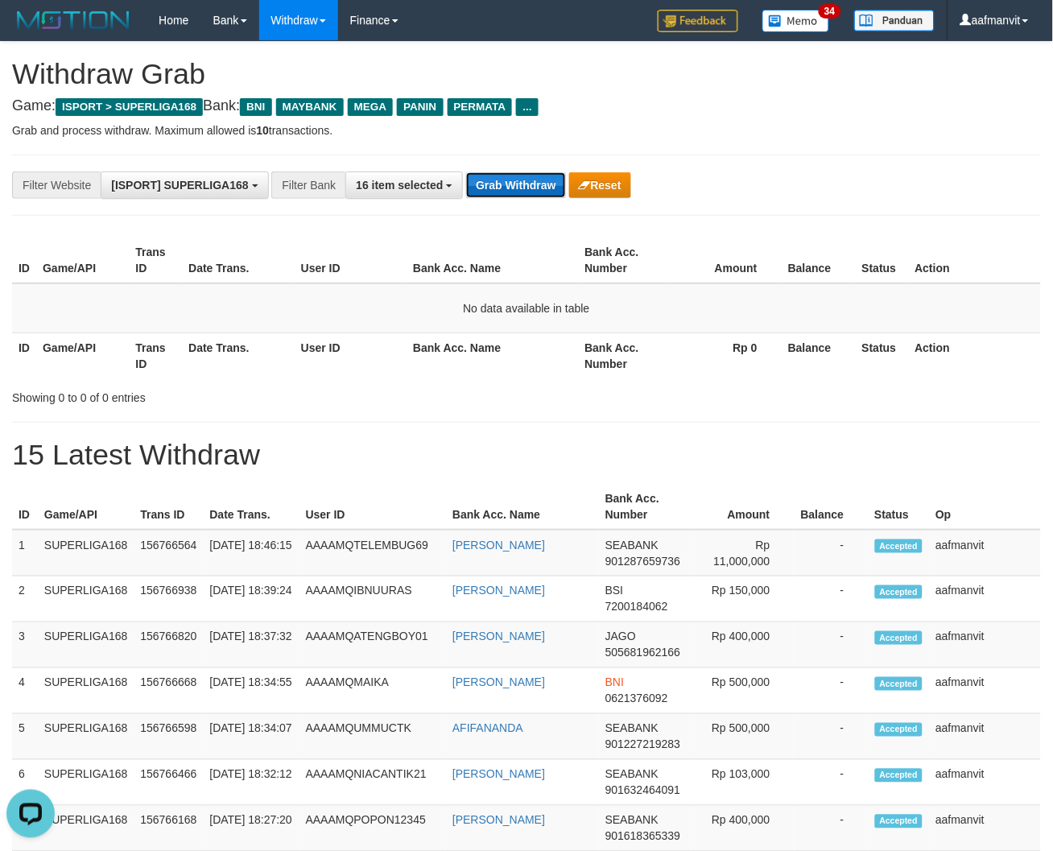
click at [534, 190] on button "Grab Withdraw" at bounding box center [515, 185] width 99 height 26
click at [534, 188] on button "Grab Withdraw" at bounding box center [515, 185] width 99 height 26
click at [522, 208] on div "**********" at bounding box center [526, 185] width 1029 height 61
click at [522, 192] on button "Grab Withdraw" at bounding box center [515, 185] width 99 height 26
click at [521, 185] on button "Grab Withdraw" at bounding box center [515, 185] width 99 height 26
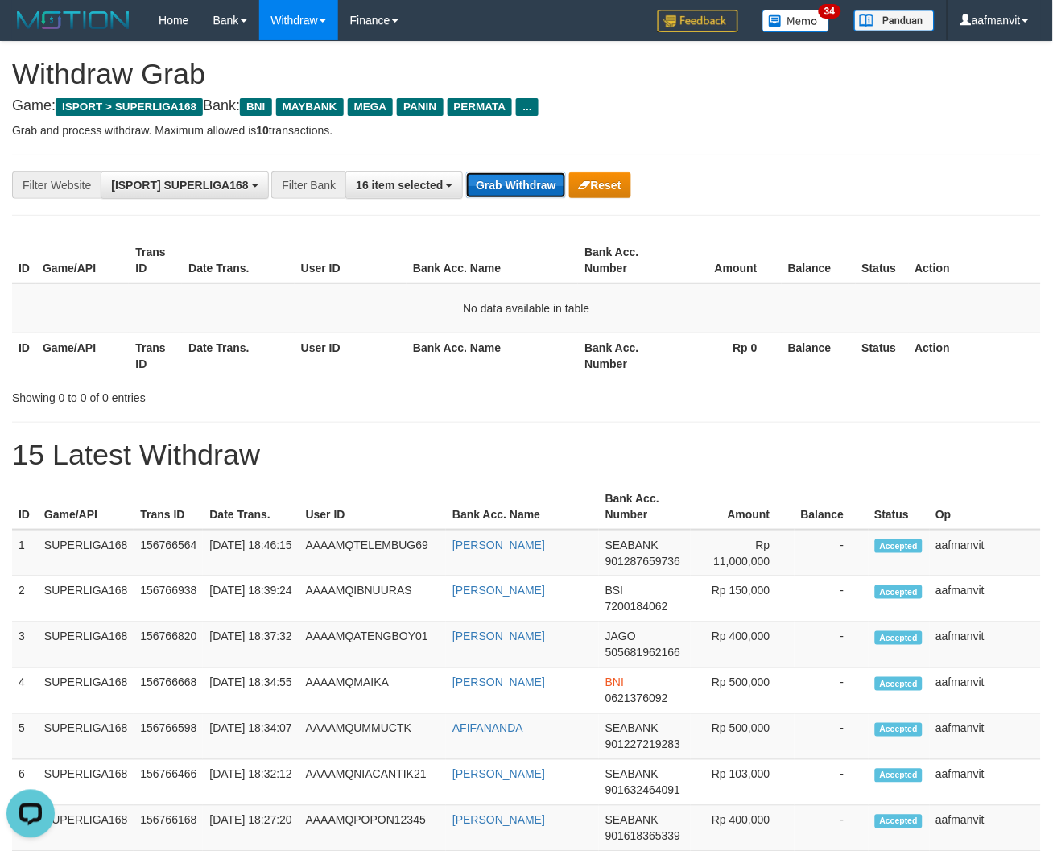
click at [536, 180] on button "Grab Withdraw" at bounding box center [515, 185] width 99 height 26
click at [534, 180] on button "Grab Withdraw" at bounding box center [515, 185] width 99 height 26
click at [524, 192] on button "Grab Withdraw" at bounding box center [515, 185] width 99 height 26
click at [495, 194] on button "Grab Withdraw" at bounding box center [515, 185] width 99 height 26
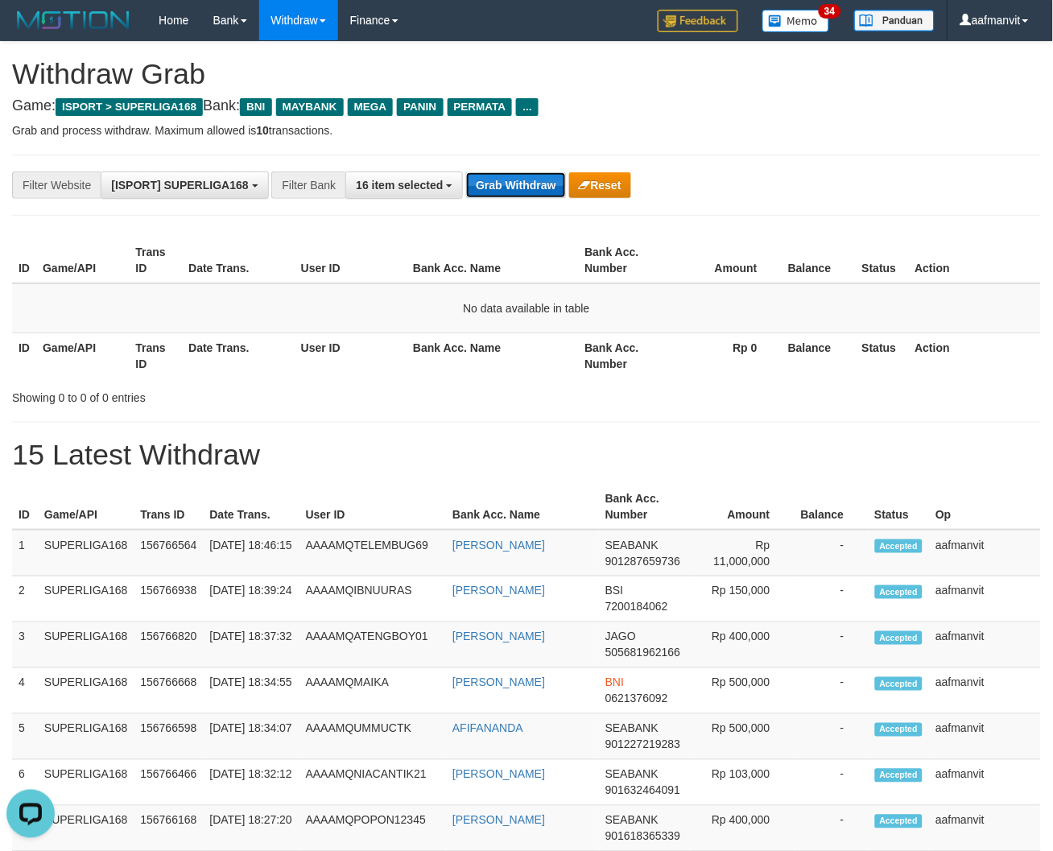
click at [495, 194] on button "Grab Withdraw" at bounding box center [515, 185] width 99 height 26
click at [502, 178] on button "Grab Withdraw" at bounding box center [515, 185] width 99 height 26
click at [497, 178] on button "Grab Withdraw" at bounding box center [515, 185] width 99 height 26
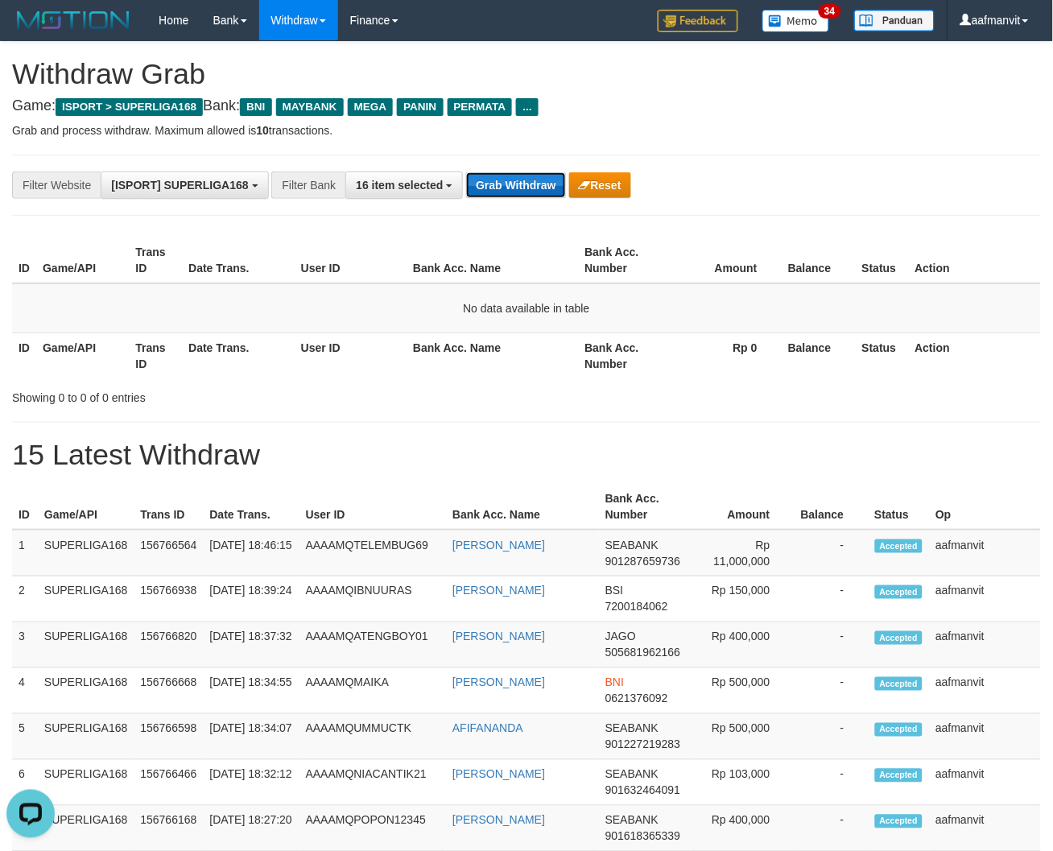
click at [507, 189] on button "Grab Withdraw" at bounding box center [515, 185] width 99 height 26
click at [514, 193] on button "Grab Withdraw" at bounding box center [515, 185] width 99 height 26
click at [530, 170] on div "**********" at bounding box center [526, 185] width 1029 height 61
click at [519, 174] on button "Grab Withdraw" at bounding box center [515, 185] width 99 height 26
click at [508, 185] on button "Grab Withdraw" at bounding box center [515, 185] width 99 height 26
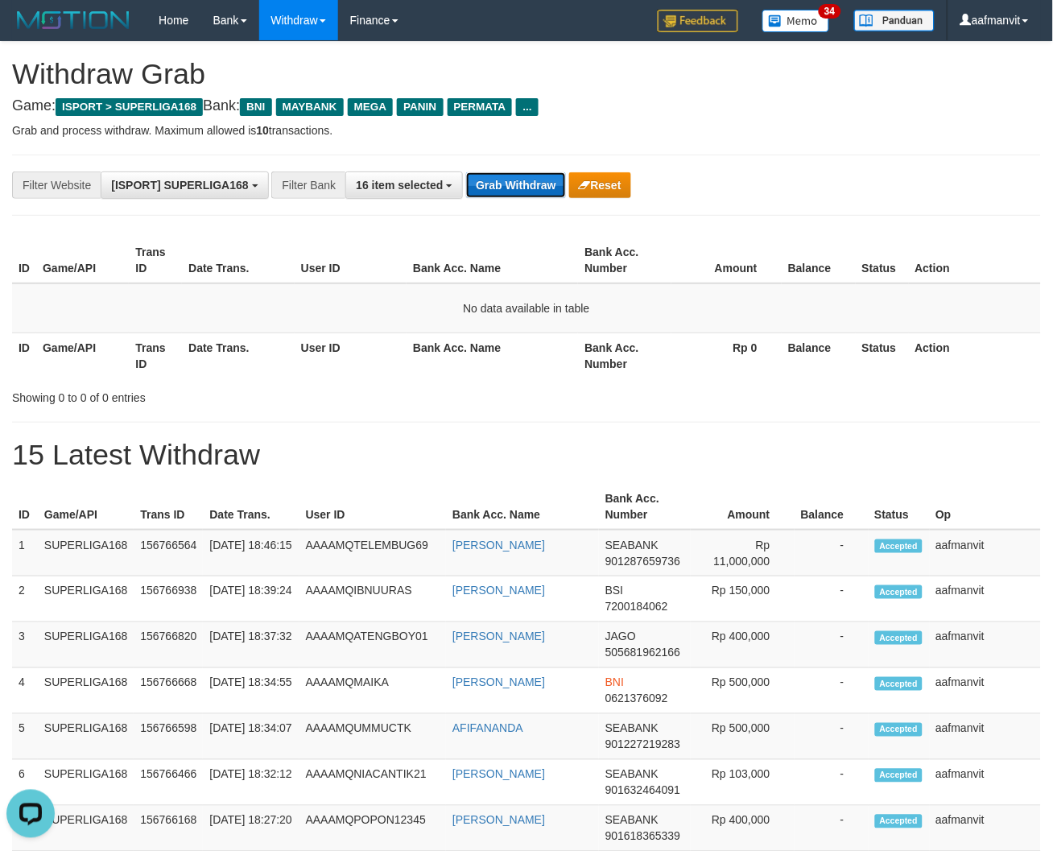
click at [508, 185] on button "Grab Withdraw" at bounding box center [515, 185] width 99 height 26
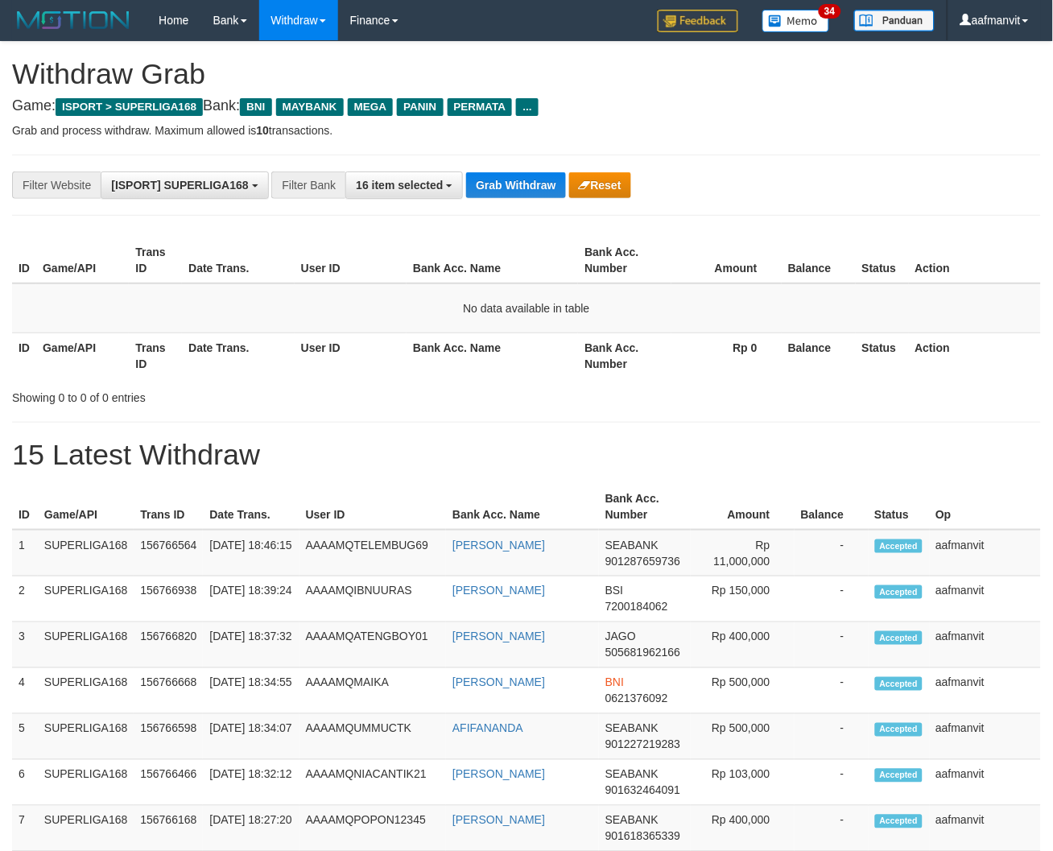
drag, startPoint x: 0, startPoint y: 0, endPoint x: 560, endPoint y: 139, distance: 576.5
click at [522, 186] on button "Grab Withdraw" at bounding box center [515, 185] width 99 height 26
click at [521, 186] on button "Grab Withdraw" at bounding box center [515, 185] width 99 height 26
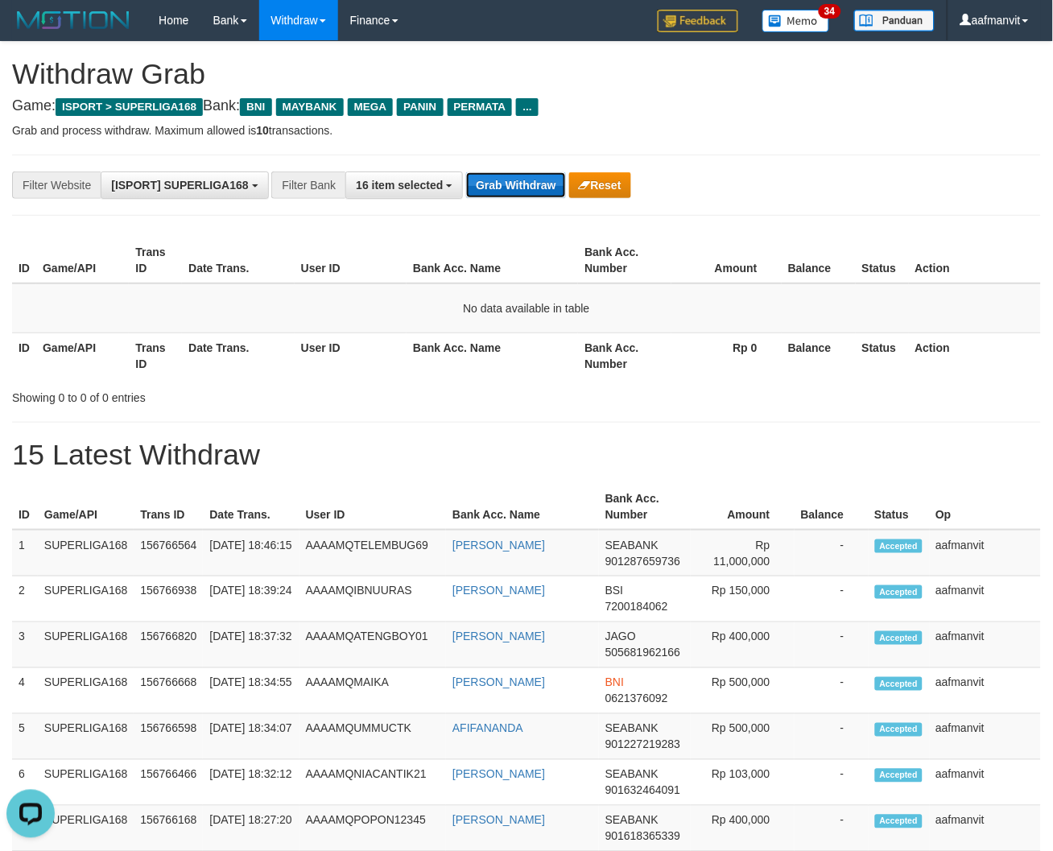
click at [521, 186] on button "Grab Withdraw" at bounding box center [515, 185] width 99 height 26
click at [519, 185] on button "Grab Withdraw" at bounding box center [515, 185] width 99 height 26
click at [519, 184] on button "Grab Withdraw" at bounding box center [515, 185] width 99 height 26
click at [518, 184] on button "Grab Withdraw" at bounding box center [515, 185] width 99 height 26
click at [466, 172] on button "Grab Withdraw" at bounding box center [515, 185] width 99 height 26
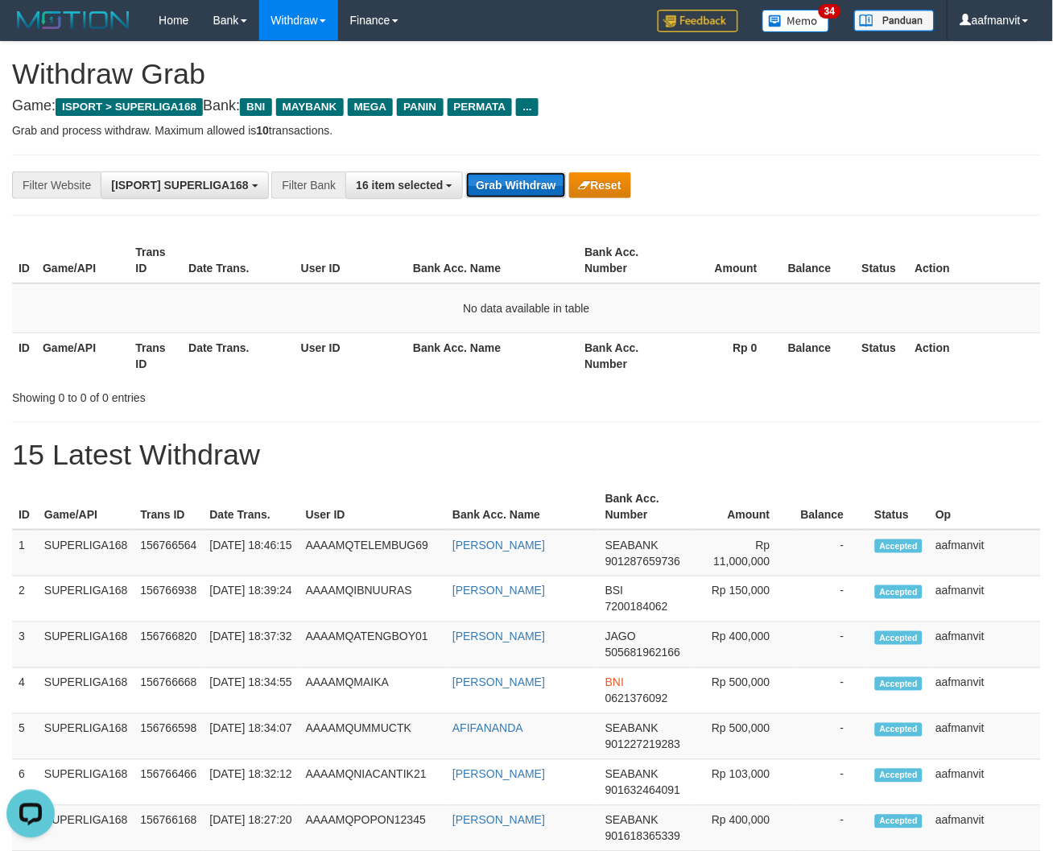
click at [466, 172] on button "Grab Withdraw" at bounding box center [515, 185] width 99 height 26
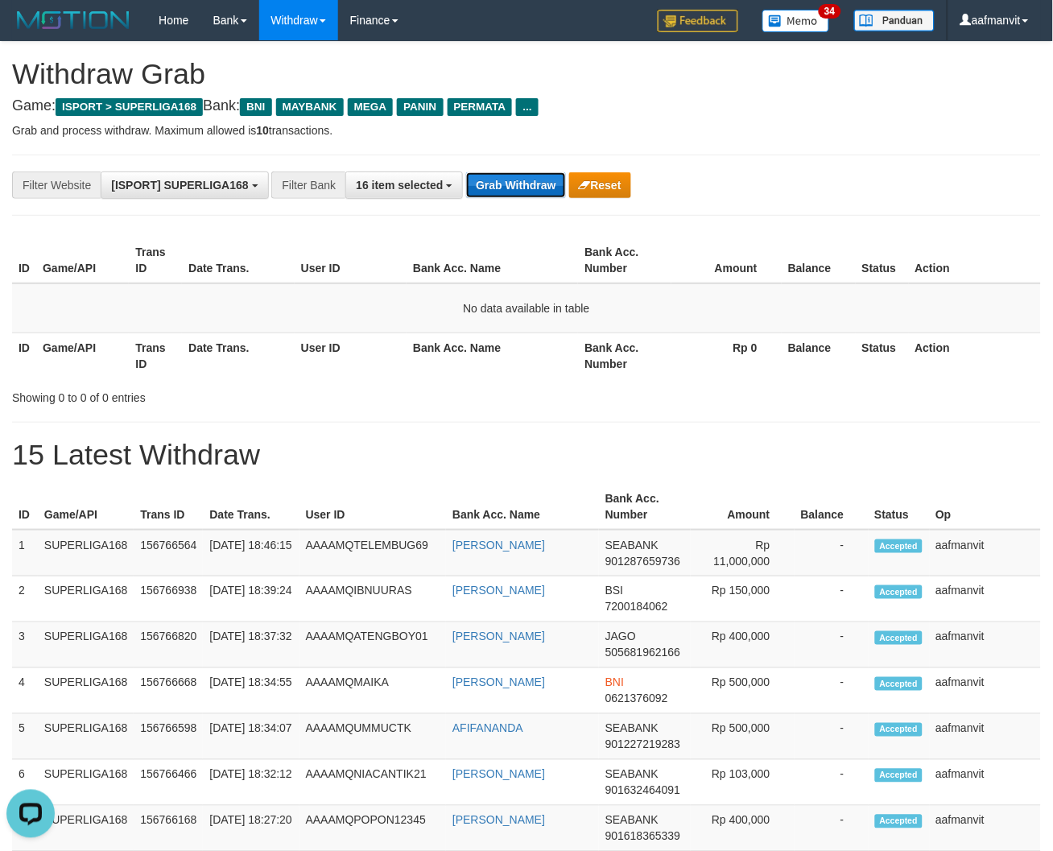
click at [466, 172] on button "Grab Withdraw" at bounding box center [515, 185] width 99 height 26
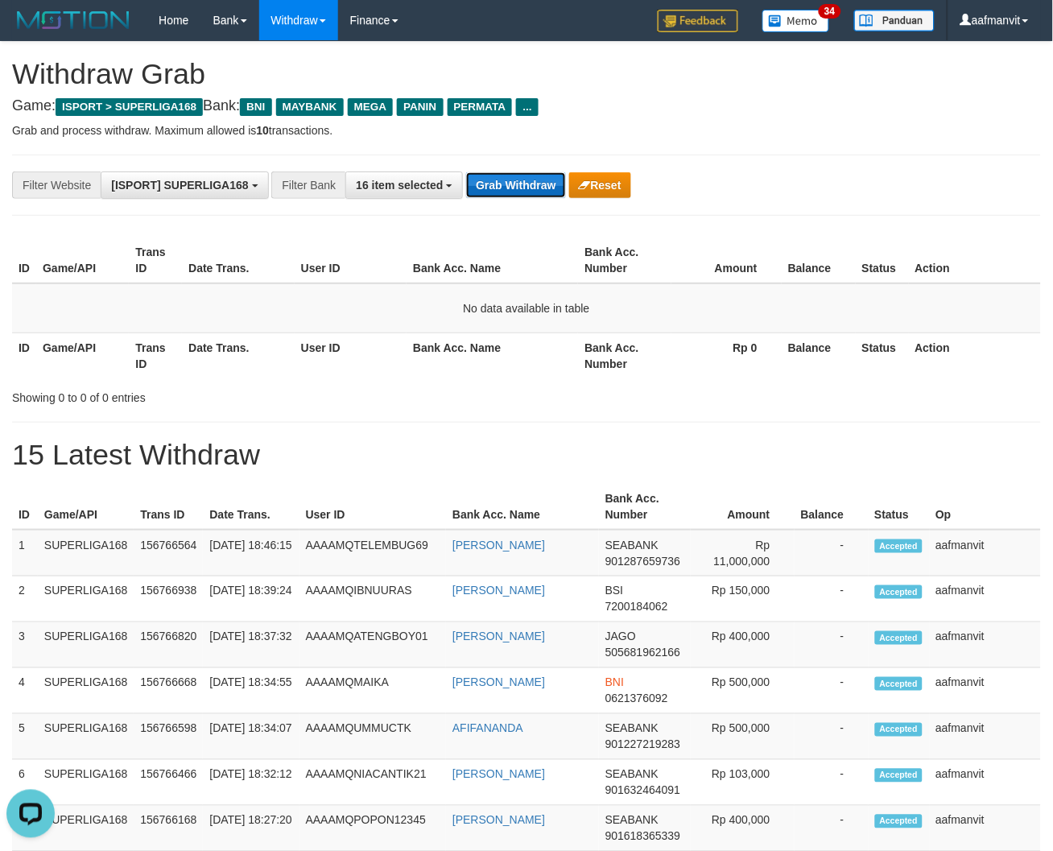
click at [466, 172] on button "Grab Withdraw" at bounding box center [515, 185] width 99 height 26
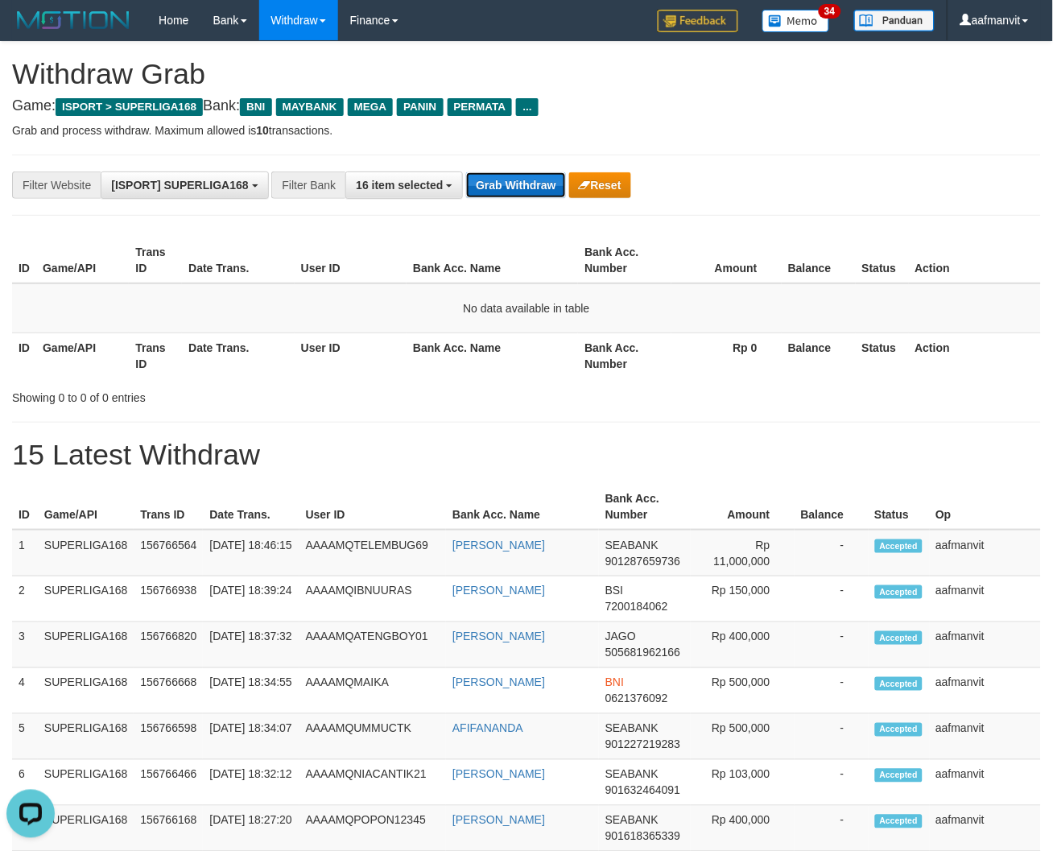
click at [466, 172] on button "Grab Withdraw" at bounding box center [515, 185] width 99 height 26
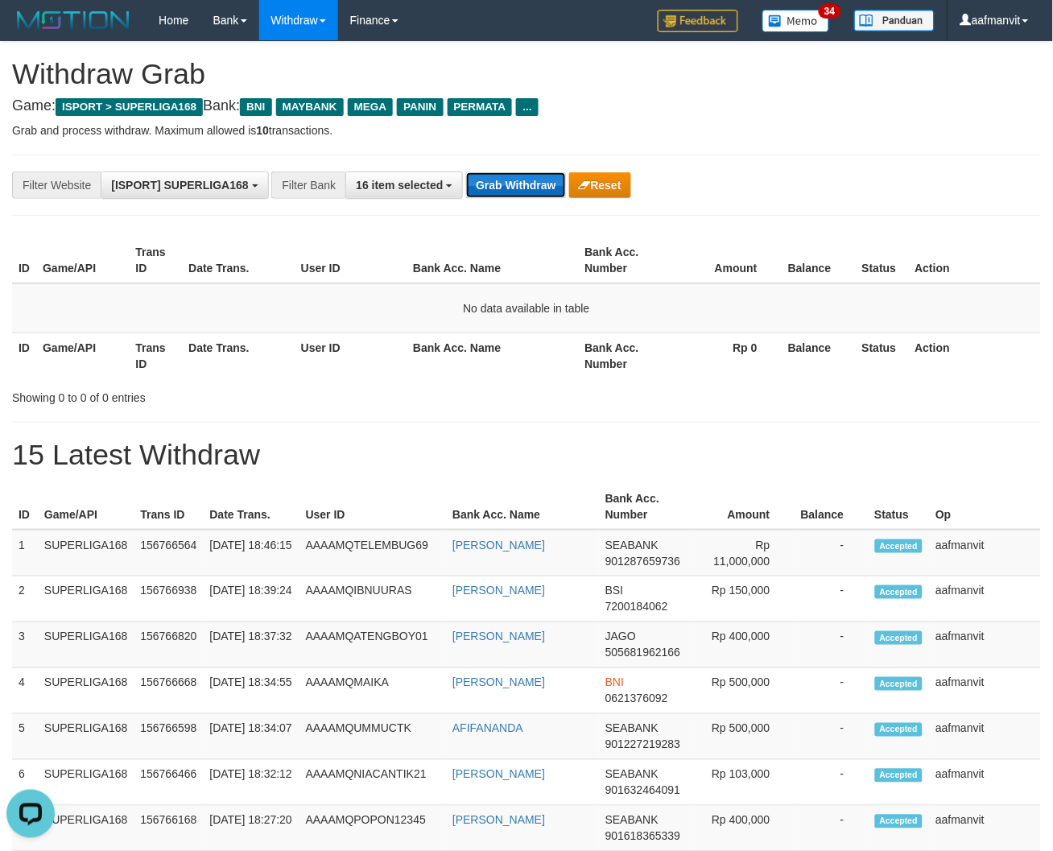
click at [466, 172] on button "Grab Withdraw" at bounding box center [515, 185] width 99 height 26
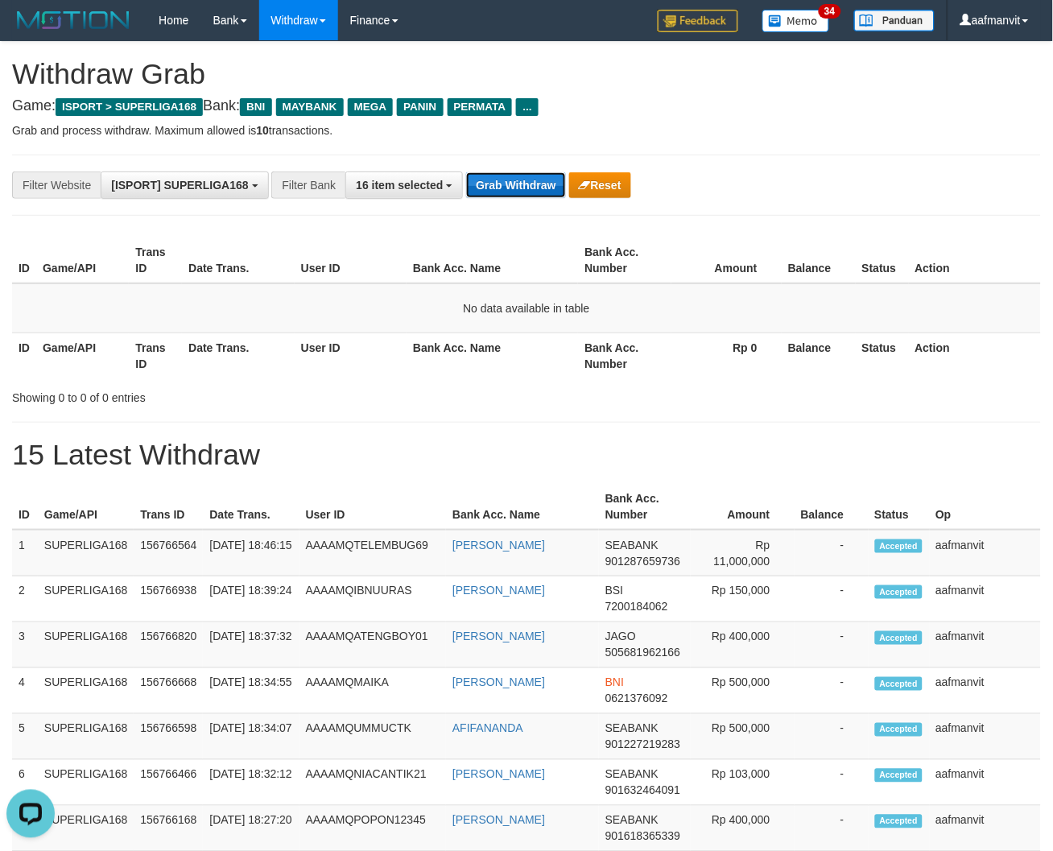
click at [466, 172] on button "Grab Withdraw" at bounding box center [515, 185] width 99 height 26
click at [537, 180] on button "Grab Withdraw" at bounding box center [515, 185] width 99 height 26
click at [536, 181] on button "Grab Withdraw" at bounding box center [515, 185] width 99 height 26
click at [498, 191] on button "Grab Withdraw" at bounding box center [515, 185] width 99 height 26
click at [503, 178] on button "Grab Withdraw" at bounding box center [515, 185] width 99 height 26
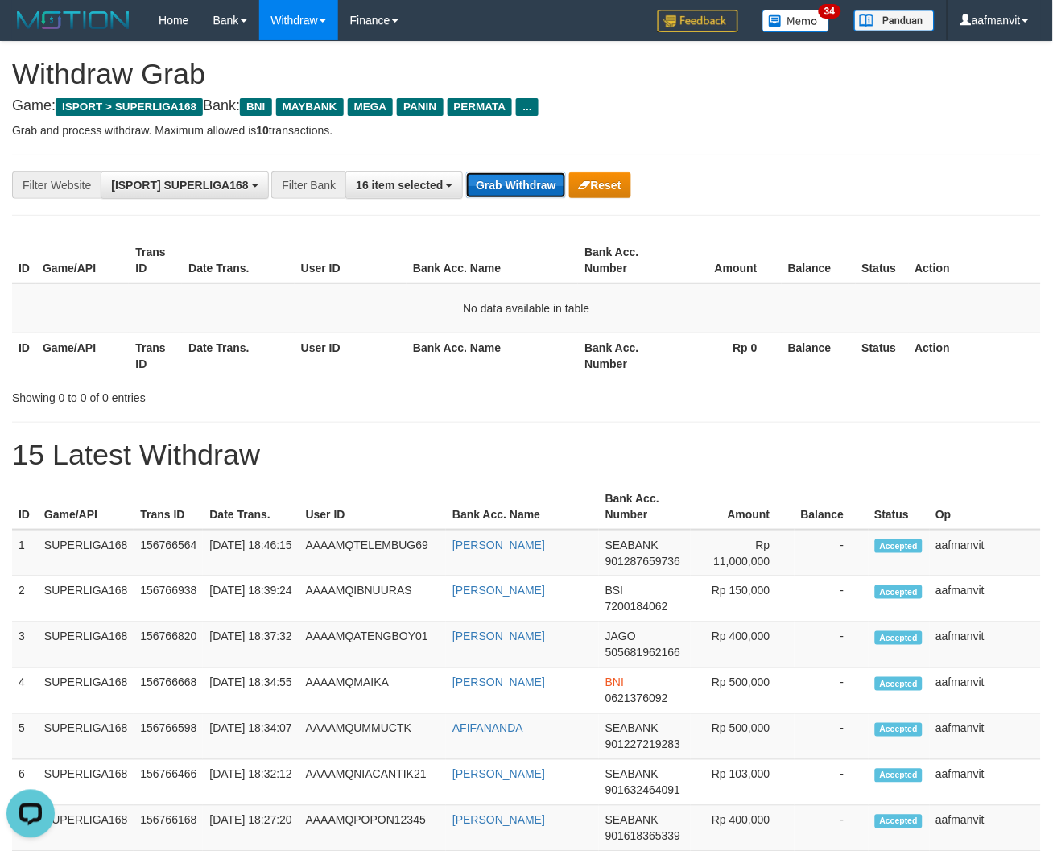
click at [535, 195] on button "Grab Withdraw" at bounding box center [515, 185] width 99 height 26
click at [534, 191] on button "Grab Withdraw" at bounding box center [515, 185] width 99 height 26
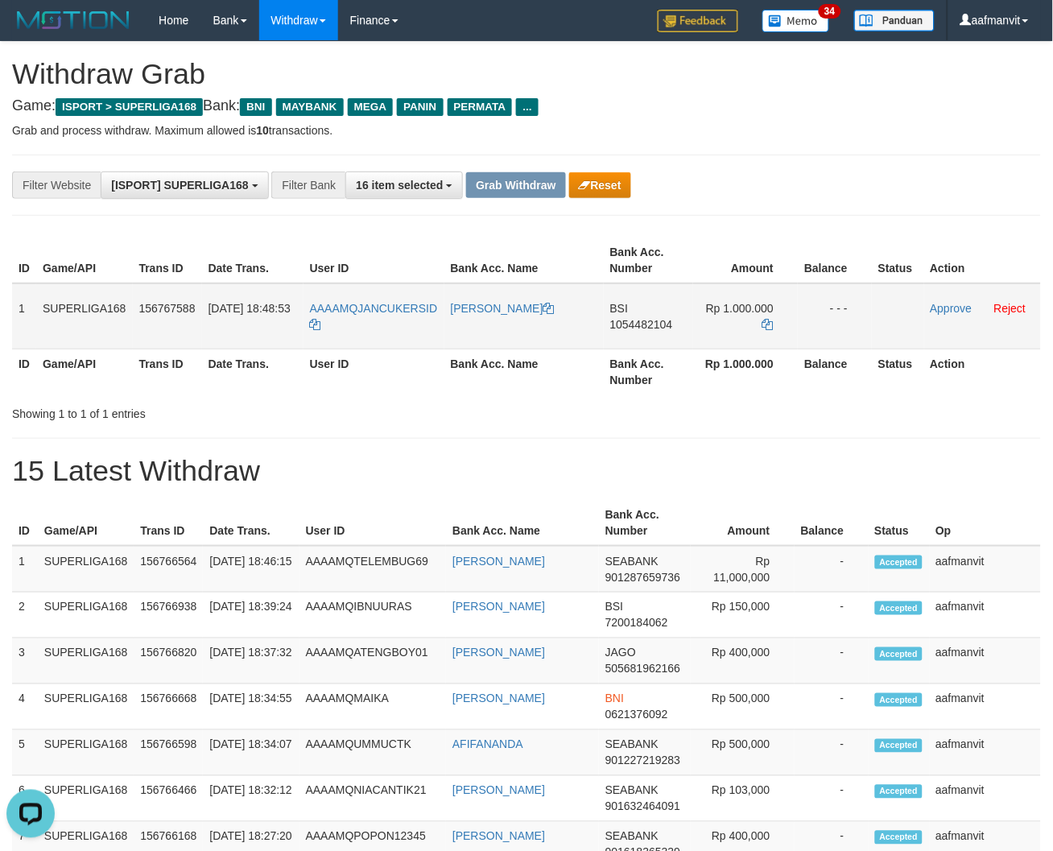
drag, startPoint x: 14, startPoint y: 301, endPoint x: 849, endPoint y: 320, distance: 835.2
click at [849, 320] on tr "1 SUPERLIGA168 156767588 [DATE] 18:48:53 AAAAMQJANCUKERSID [PERSON_NAME] BSI 10…" at bounding box center [526, 316] width 1029 height 66
copy tr "1 SUPERLIGA168 156767588 [DATE] 18:48:53 AAAAMQJANCUKERSID [PERSON_NAME] BSI 10…"
drag, startPoint x: 368, startPoint y: 444, endPoint x: 371, endPoint y: 430, distance: 14.8
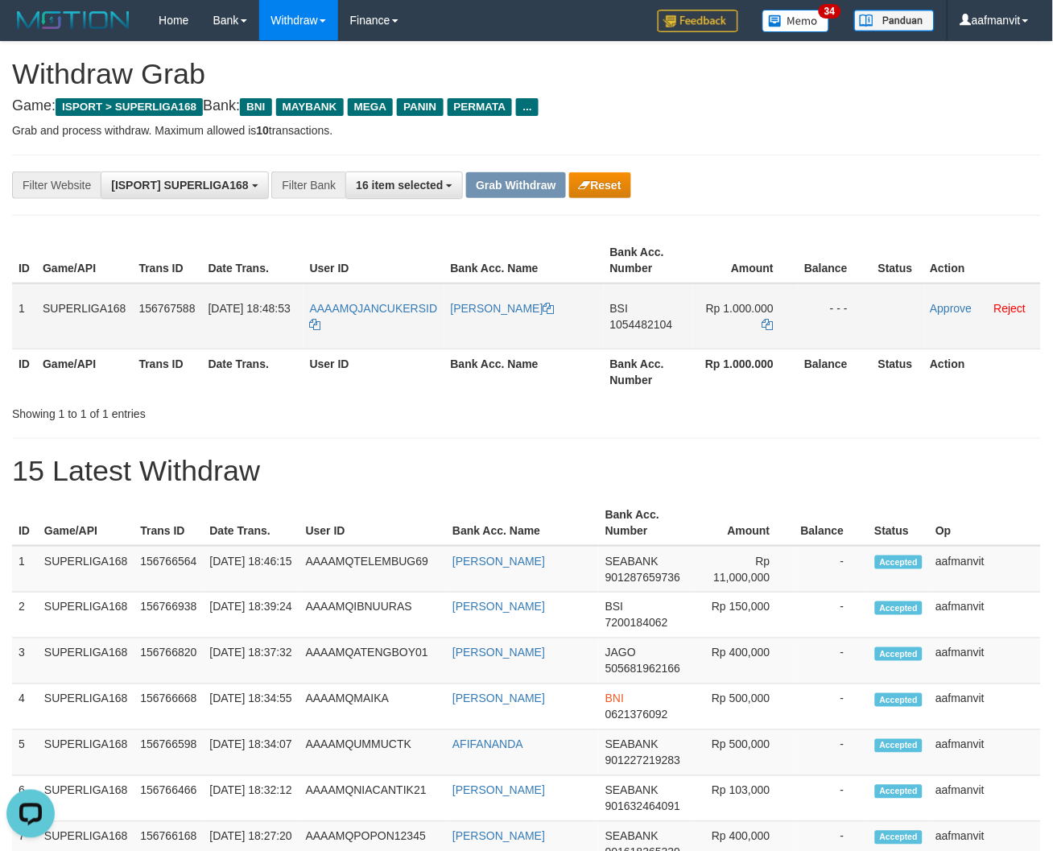
click at [622, 325] on span "1054482104" at bounding box center [641, 324] width 63 height 13
click at [771, 320] on icon at bounding box center [768, 324] width 11 height 11
click at [936, 302] on link "Approve" at bounding box center [952, 308] width 42 height 13
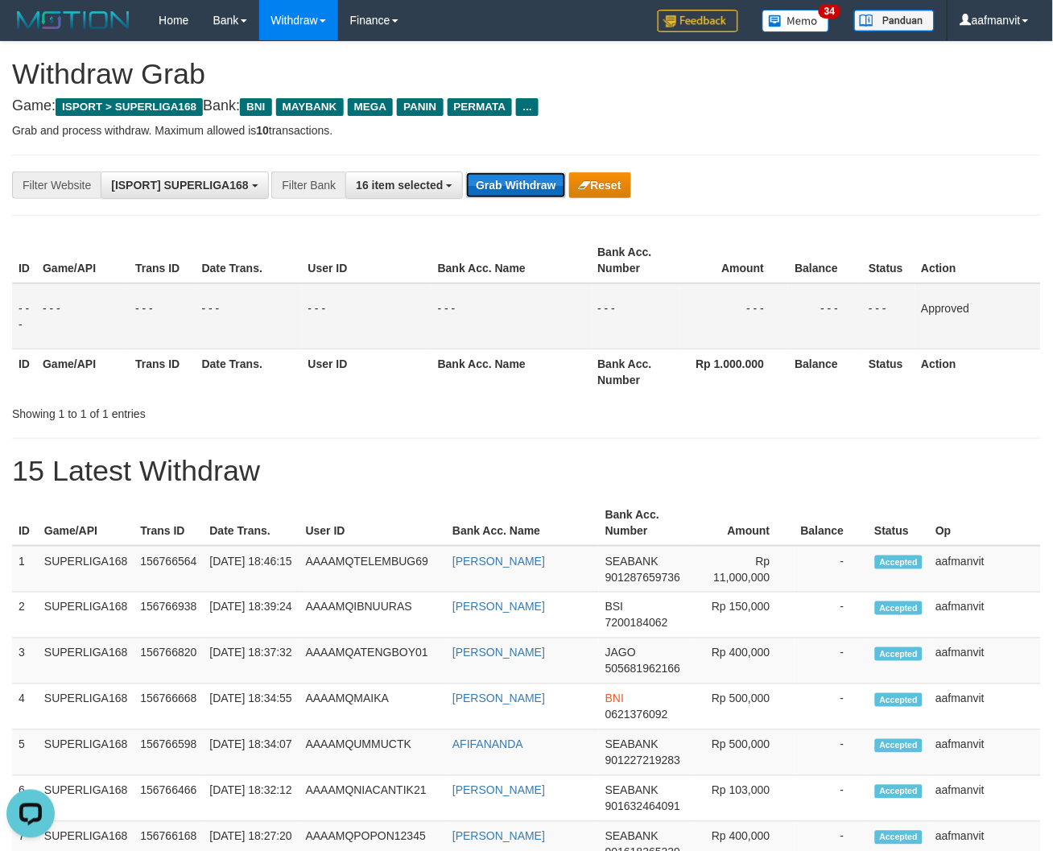
click at [530, 193] on button "Grab Withdraw" at bounding box center [515, 185] width 99 height 26
drag, startPoint x: 530, startPoint y: 193, endPoint x: 1021, endPoint y: 177, distance: 491.5
click at [532, 193] on button "Grab Withdraw" at bounding box center [515, 185] width 99 height 26
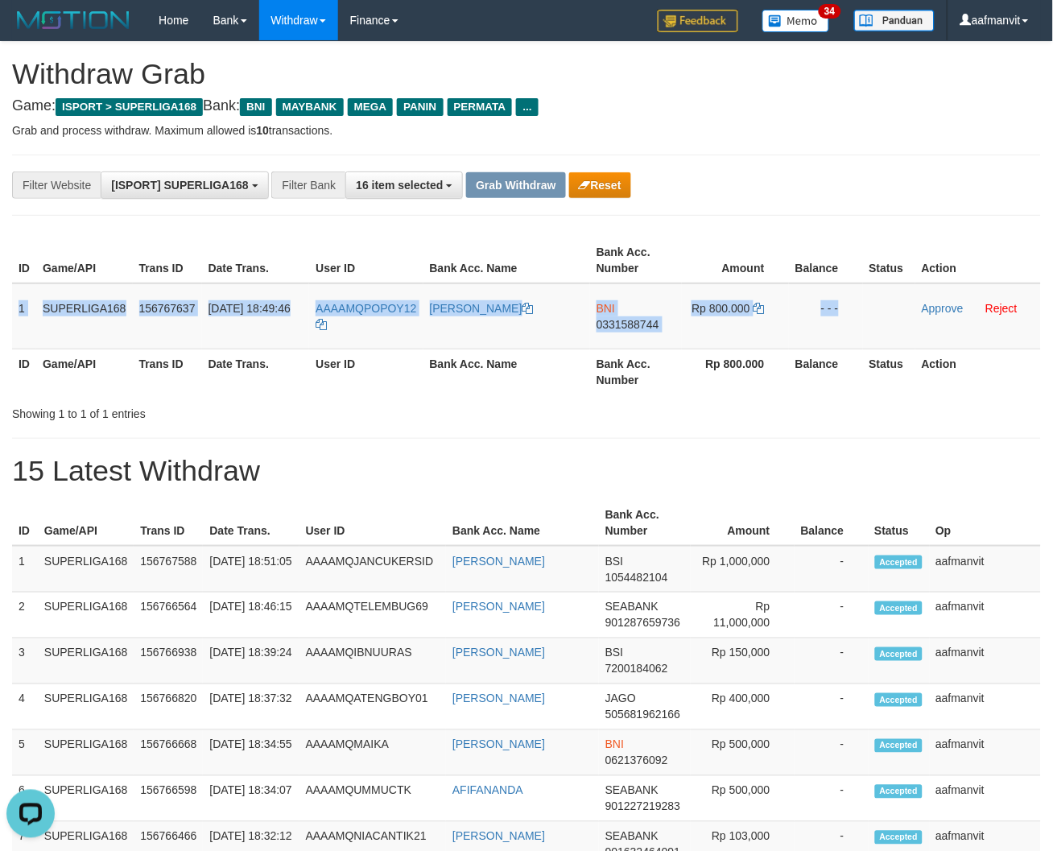
drag, startPoint x: 14, startPoint y: 300, endPoint x: 1056, endPoint y: 308, distance: 1042.8
click at [891, 316] on tr "1 SUPERLIGA168 156767637 30/09/2025 18:49:46 AAAAMQPOPOY12 ARIF BURMAWAN BNI 03…" at bounding box center [526, 316] width 1029 height 66
copy tr "1 SUPERLIGA168 156767637 30/09/2025 18:49:46 AAAAMQPOPOY12 ARIF BURMAWAN BNI 03…"
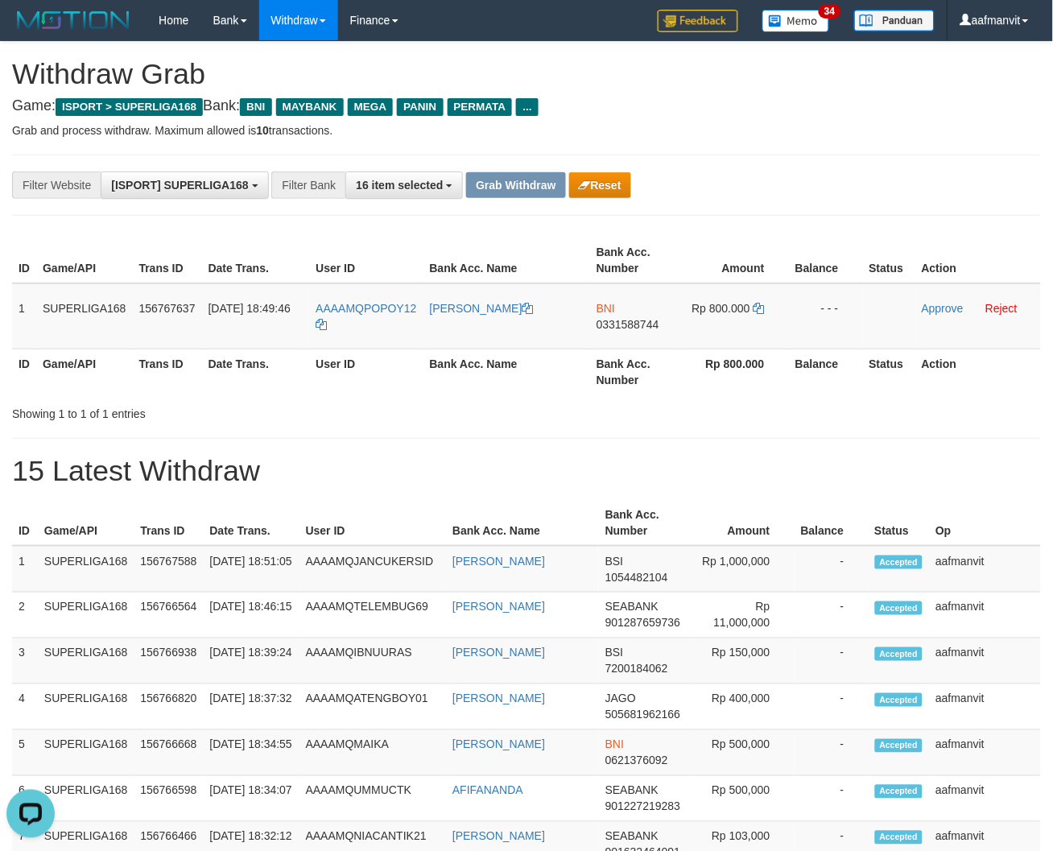
drag, startPoint x: 578, startPoint y: 430, endPoint x: 626, endPoint y: 374, distance: 74.2
click at [639, 310] on td "BNI 0331588744" at bounding box center [636, 316] width 92 height 66
click at [608, 324] on span "0331588744" at bounding box center [628, 324] width 63 height 13
drag, startPoint x: 608, startPoint y: 324, endPoint x: 701, endPoint y: 336, distance: 94.2
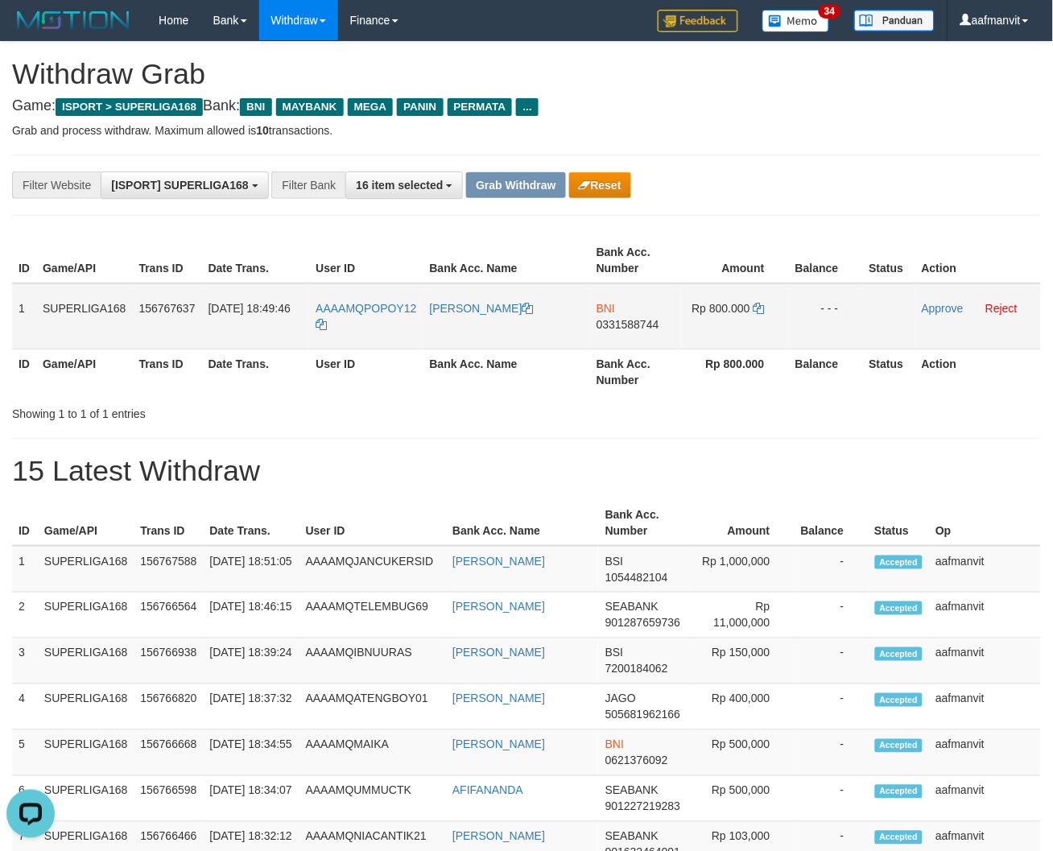
click at [610, 325] on span "0331588744" at bounding box center [628, 324] width 63 height 13
click at [763, 306] on td "Rp 800.000" at bounding box center [735, 316] width 107 height 66
click at [760, 306] on icon at bounding box center [759, 308] width 11 height 11
drag, startPoint x: 932, startPoint y: 306, endPoint x: 624, endPoint y: 221, distance: 320.0
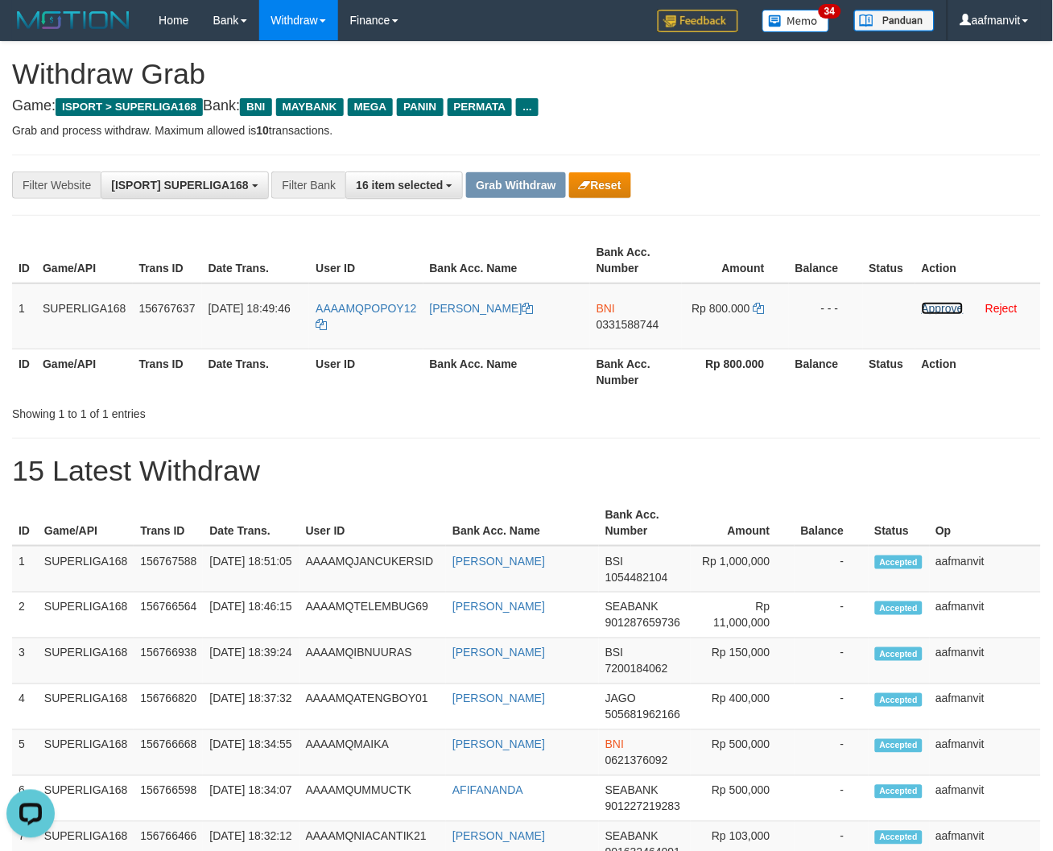
click at [934, 306] on link "Approve" at bounding box center [943, 308] width 42 height 13
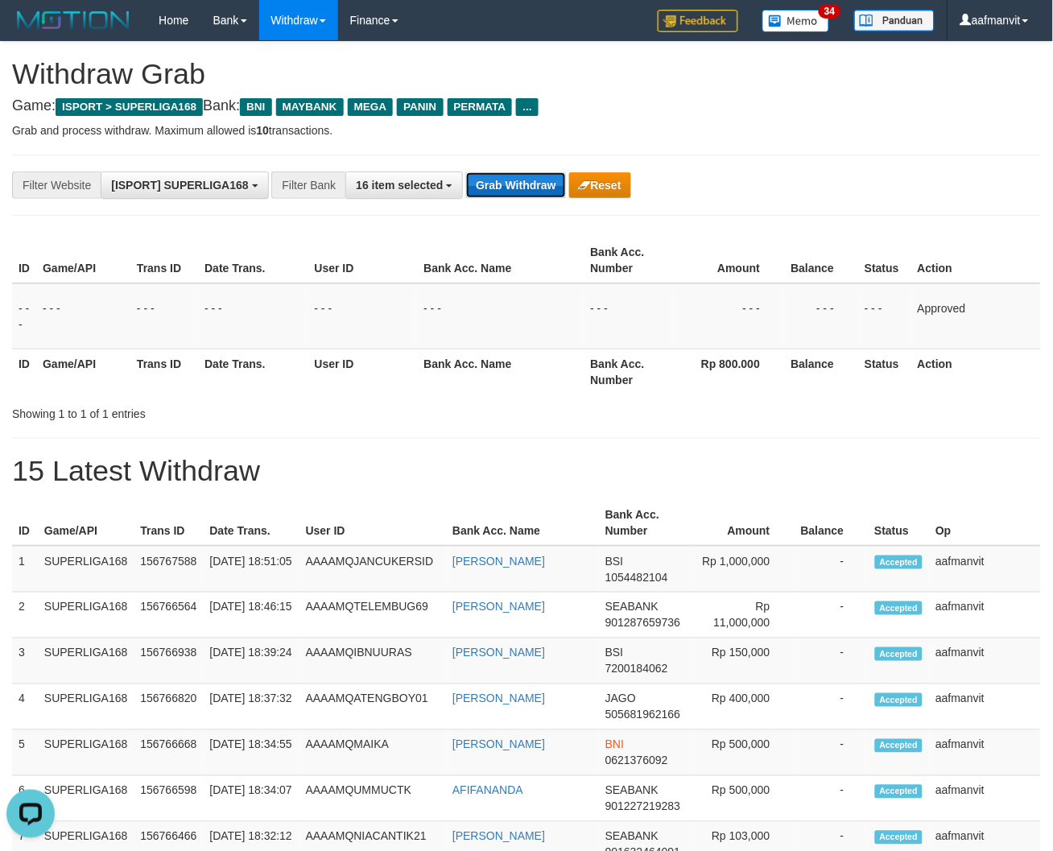
click at [525, 189] on button "Grab Withdraw" at bounding box center [515, 185] width 99 height 26
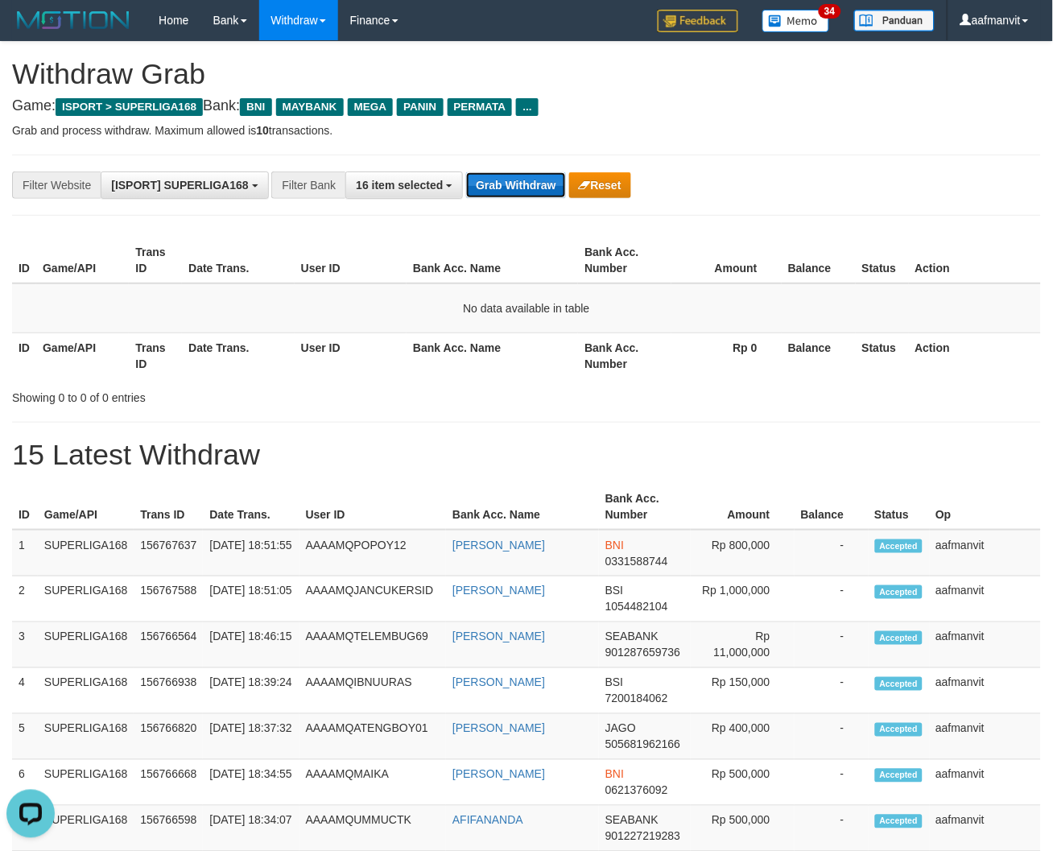
click at [470, 177] on button "Grab Withdraw" at bounding box center [515, 185] width 99 height 26
click at [471, 177] on button "Grab Withdraw" at bounding box center [515, 185] width 99 height 26
click at [499, 185] on button "Grab Withdraw" at bounding box center [515, 185] width 99 height 26
click at [500, 185] on button "Grab Withdraw" at bounding box center [515, 185] width 99 height 26
drag, startPoint x: 492, startPoint y: 198, endPoint x: 493, endPoint y: 184, distance: 14.5
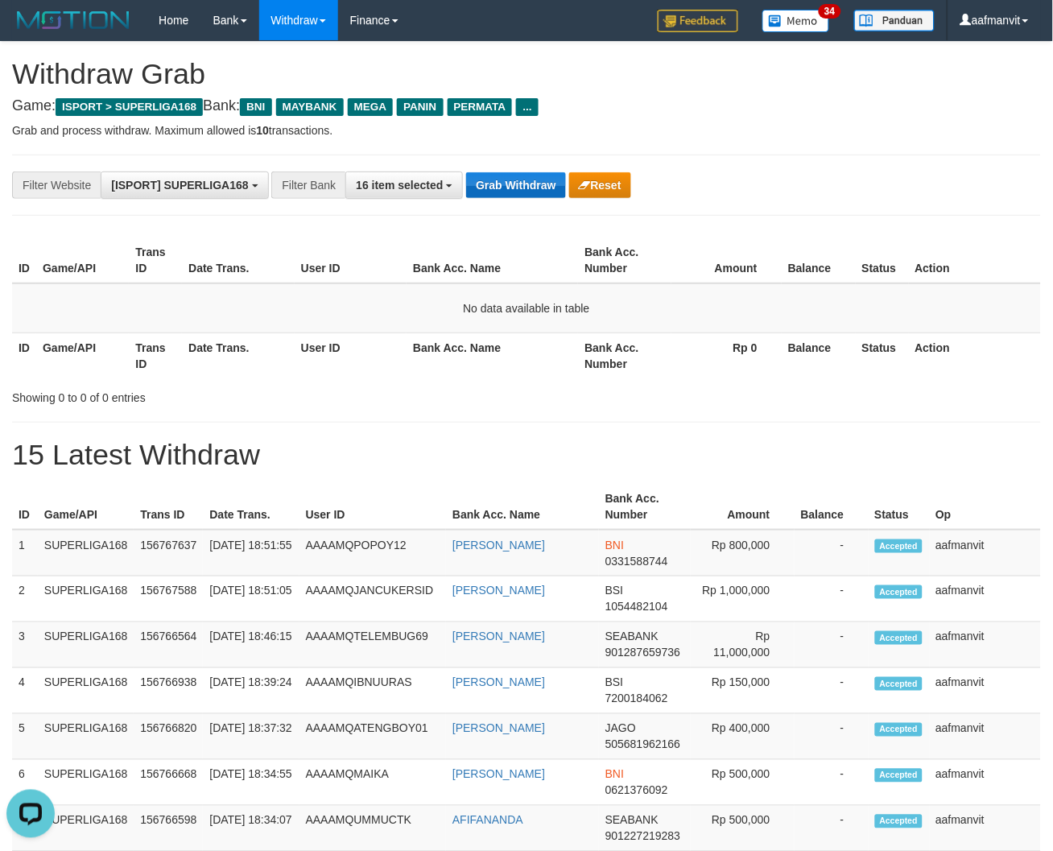
click at [492, 198] on div "**********" at bounding box center [439, 185] width 878 height 27
click at [495, 173] on button "Grab Withdraw" at bounding box center [515, 185] width 99 height 26
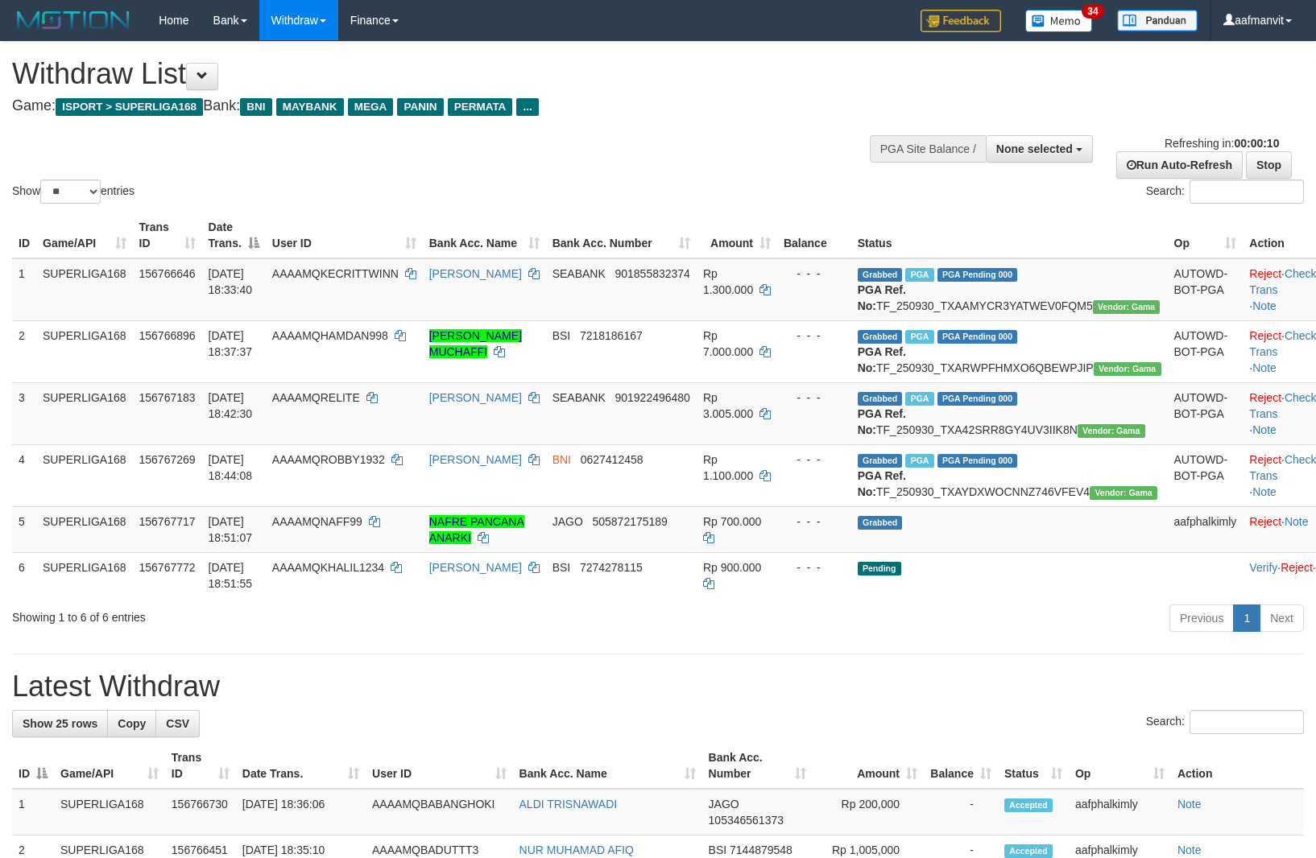
select select
select select "**"
select select
select select "**"
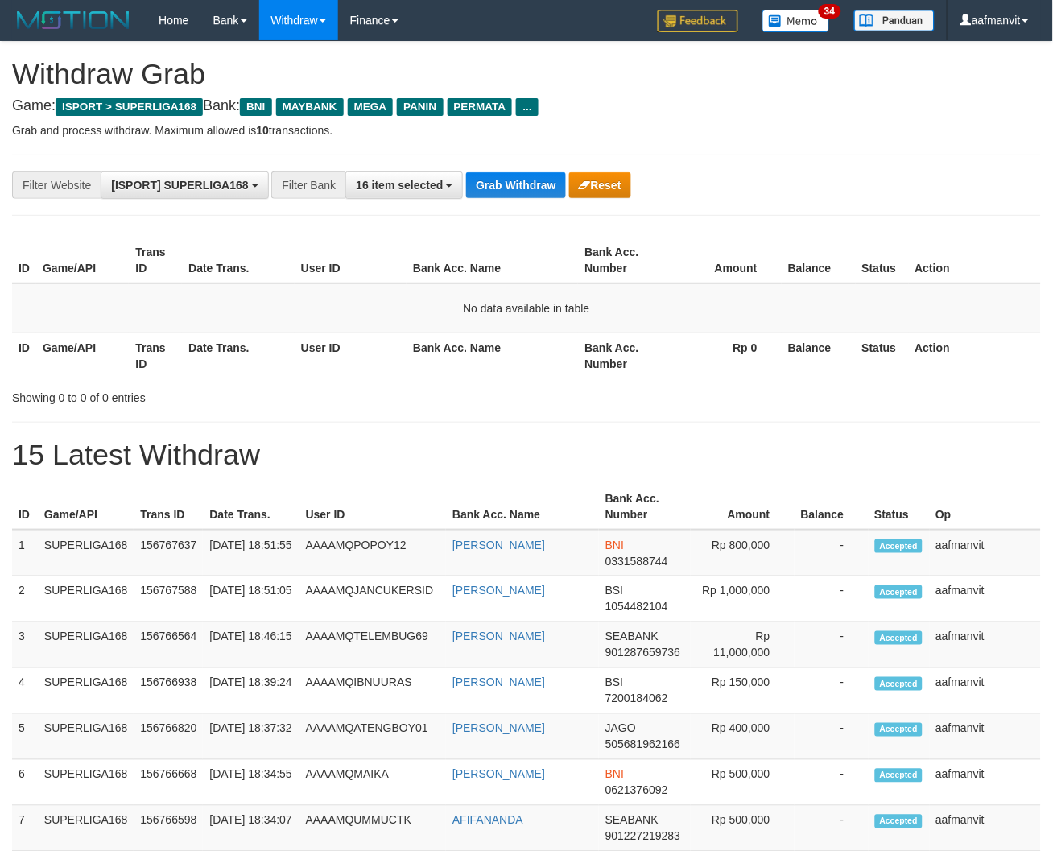
click at [568, 66] on h1 "Withdraw Grab" at bounding box center [526, 74] width 1029 height 32
click at [532, 183] on button "Grab Withdraw" at bounding box center [515, 185] width 99 height 26
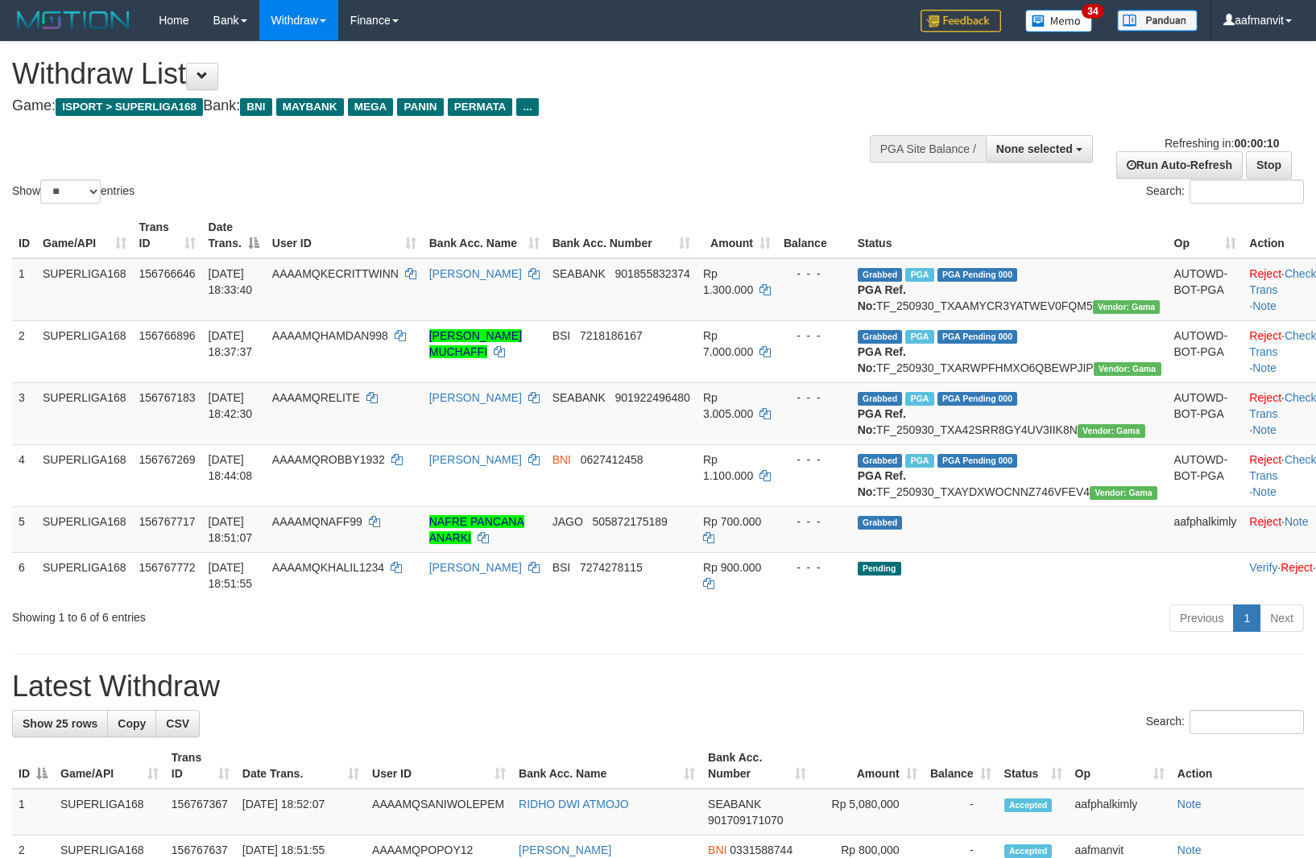
select select
select select "**"
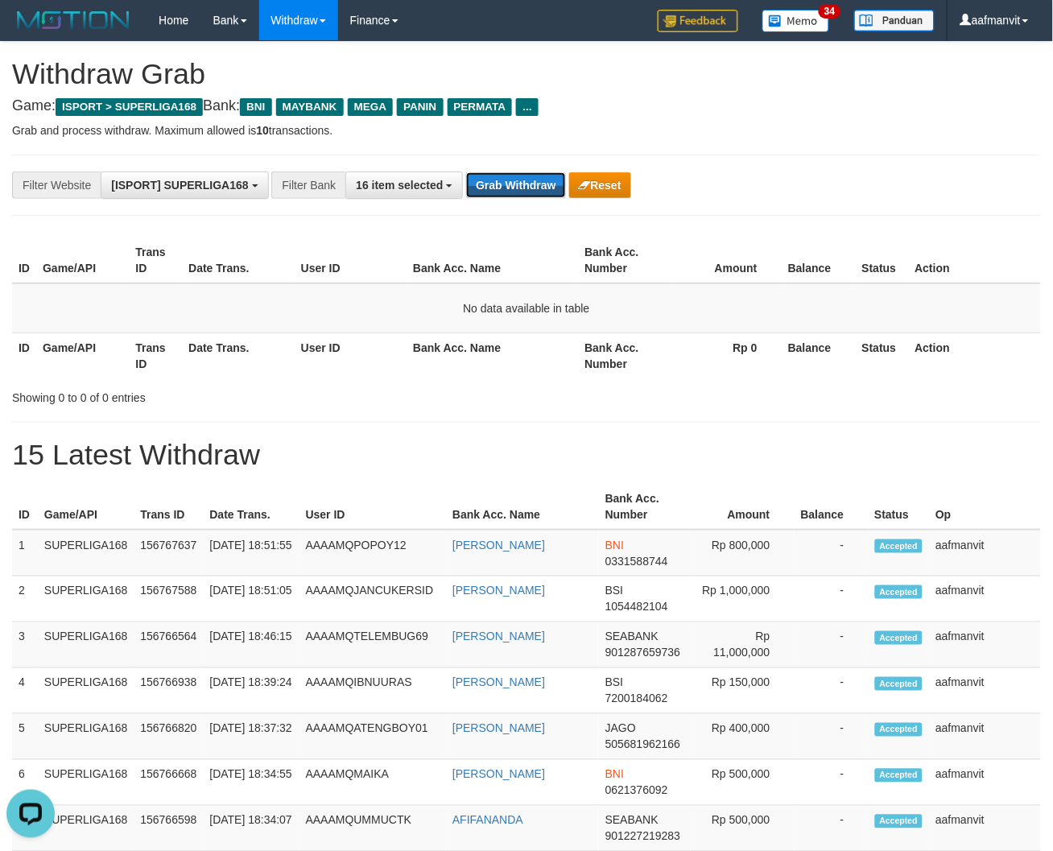
drag, startPoint x: 0, startPoint y: 0, endPoint x: 530, endPoint y: 229, distance: 577.4
click at [518, 188] on button "Grab Withdraw" at bounding box center [515, 185] width 99 height 26
click at [526, 189] on button "Grab Withdraw" at bounding box center [515, 185] width 99 height 26
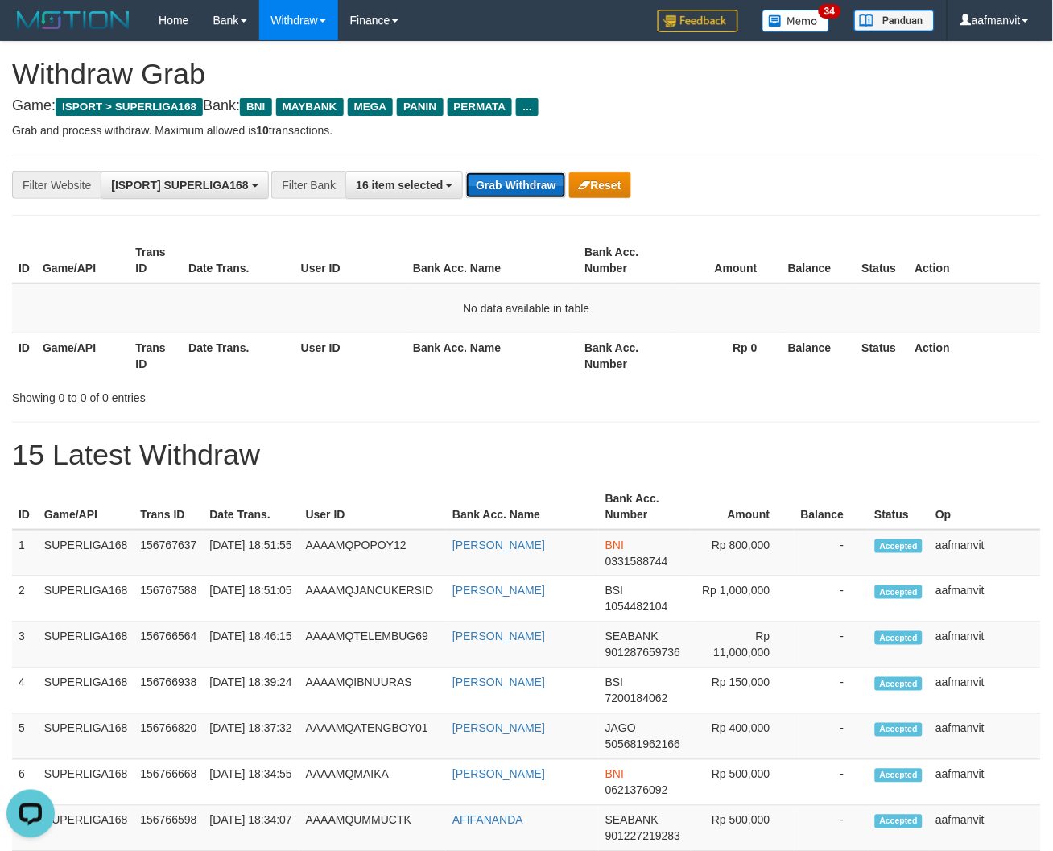
click at [526, 189] on button "Grab Withdraw" at bounding box center [515, 185] width 99 height 26
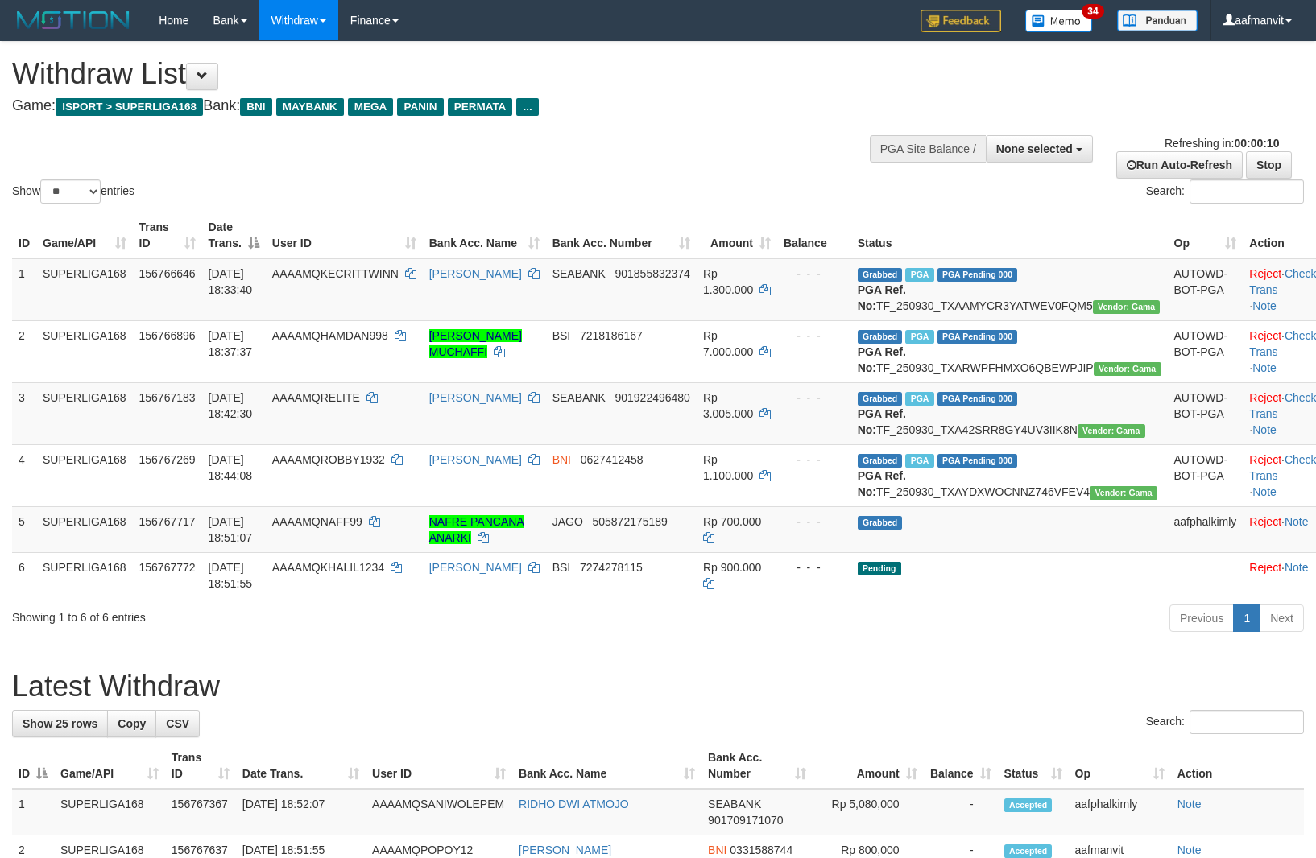
select select
select select "**"
select select
select select "**"
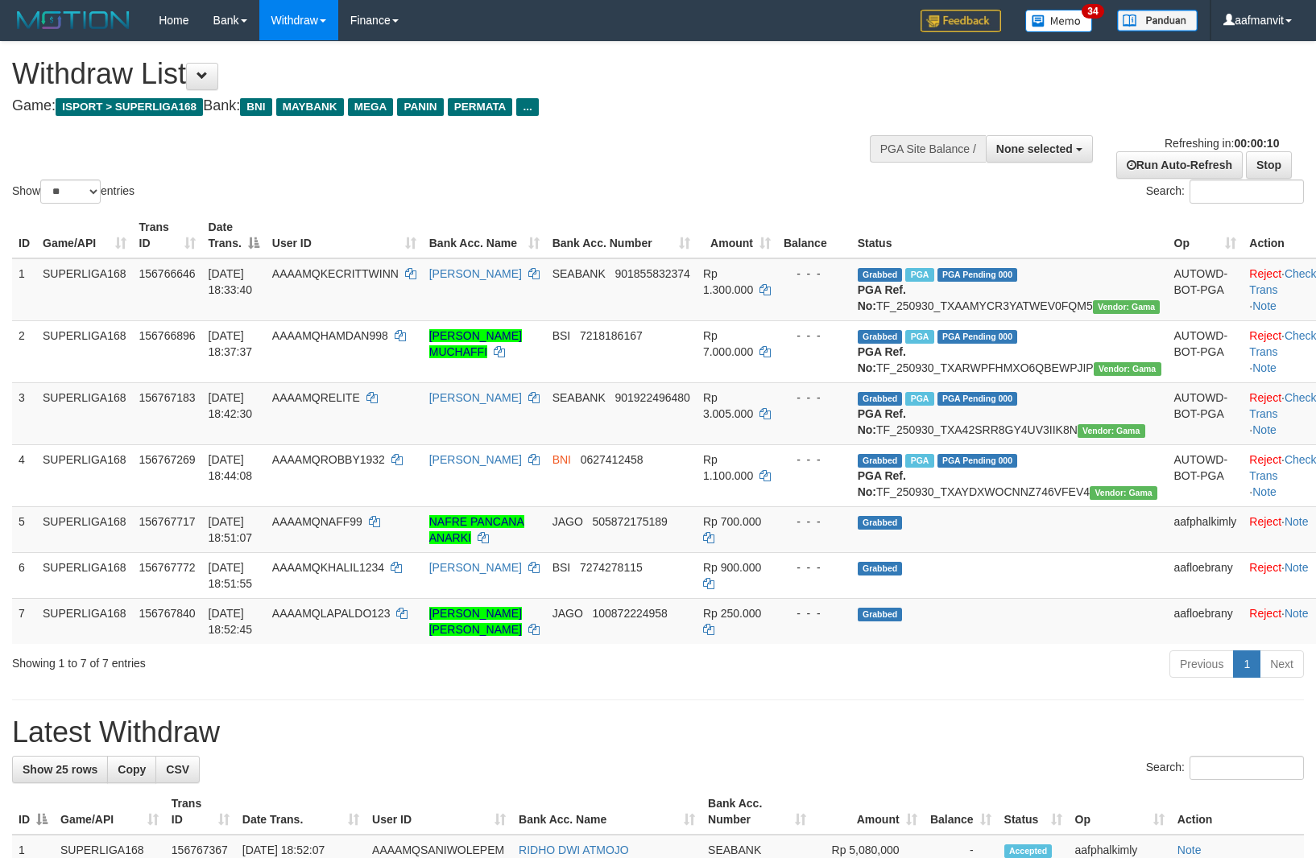
select select
select select "**"
select select
select select "**"
select select
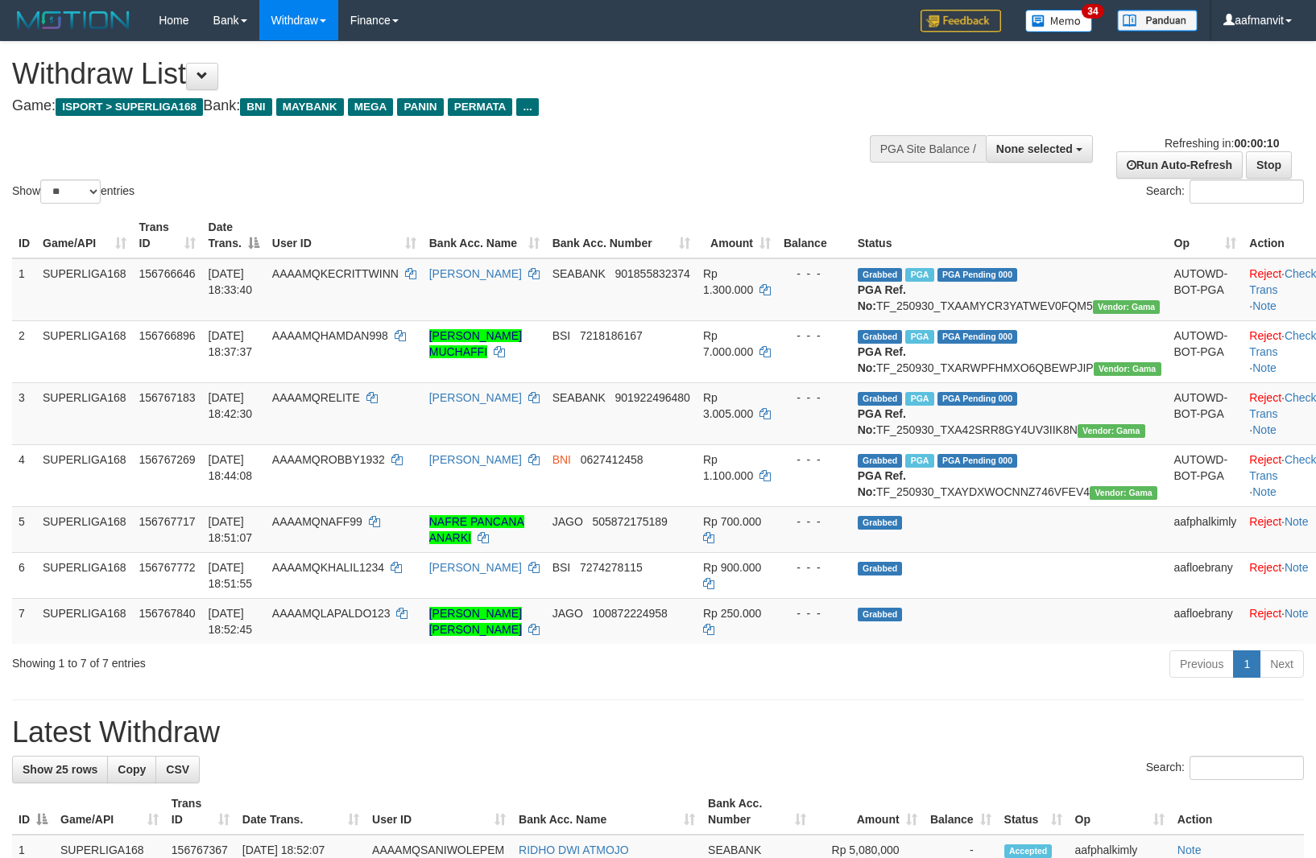
select select "**"
select select
select select "**"
select select
select select "**"
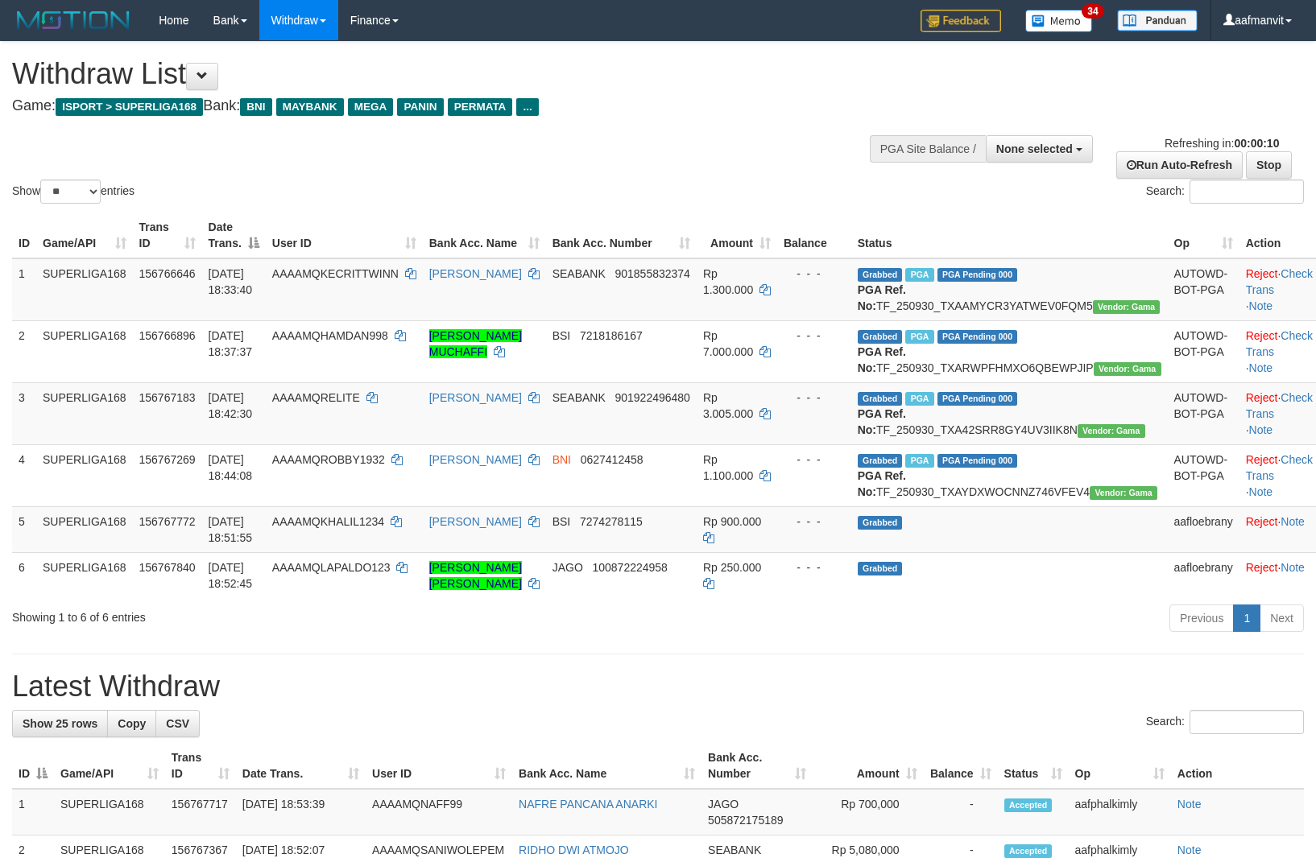
select select
select select "**"
select select
select select "**"
select select
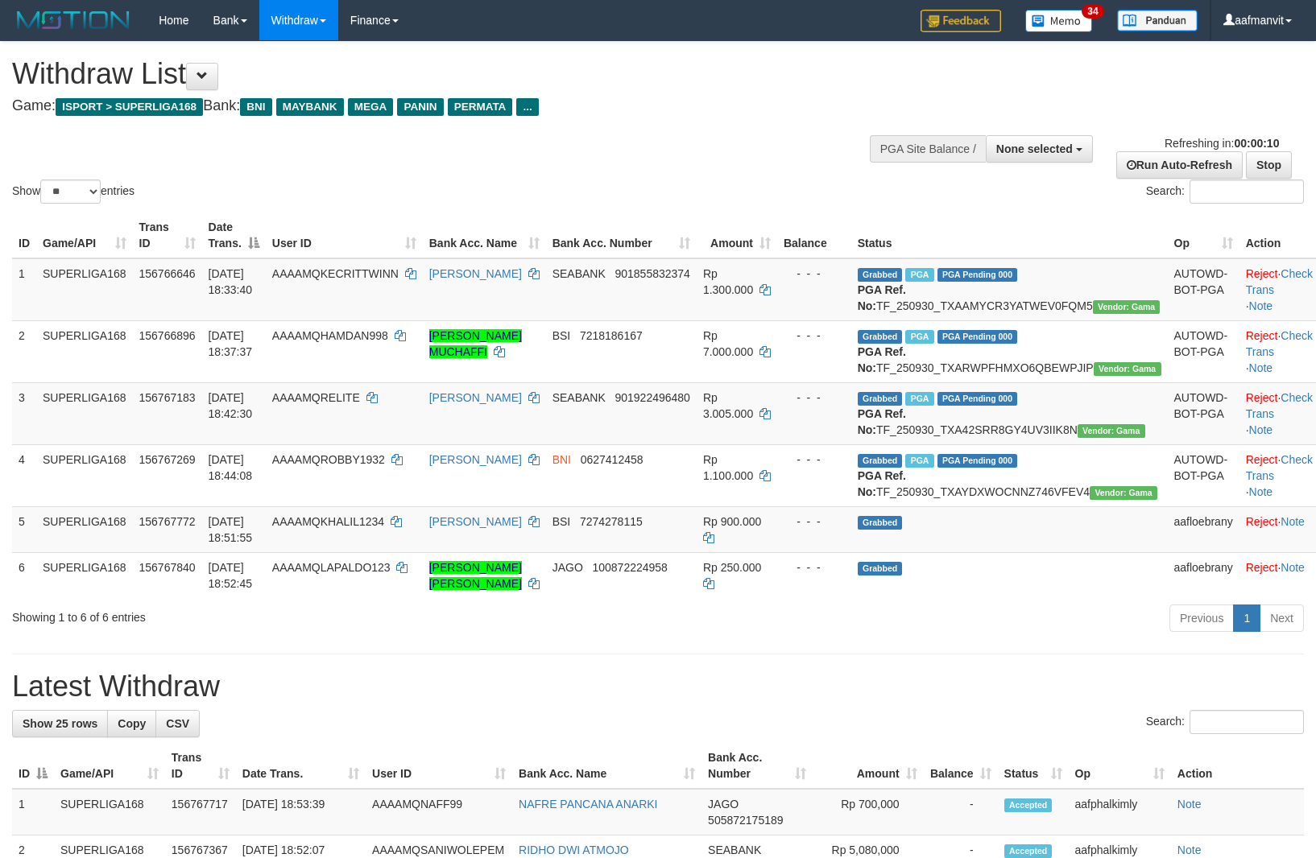
select select "**"
select select
select select "**"
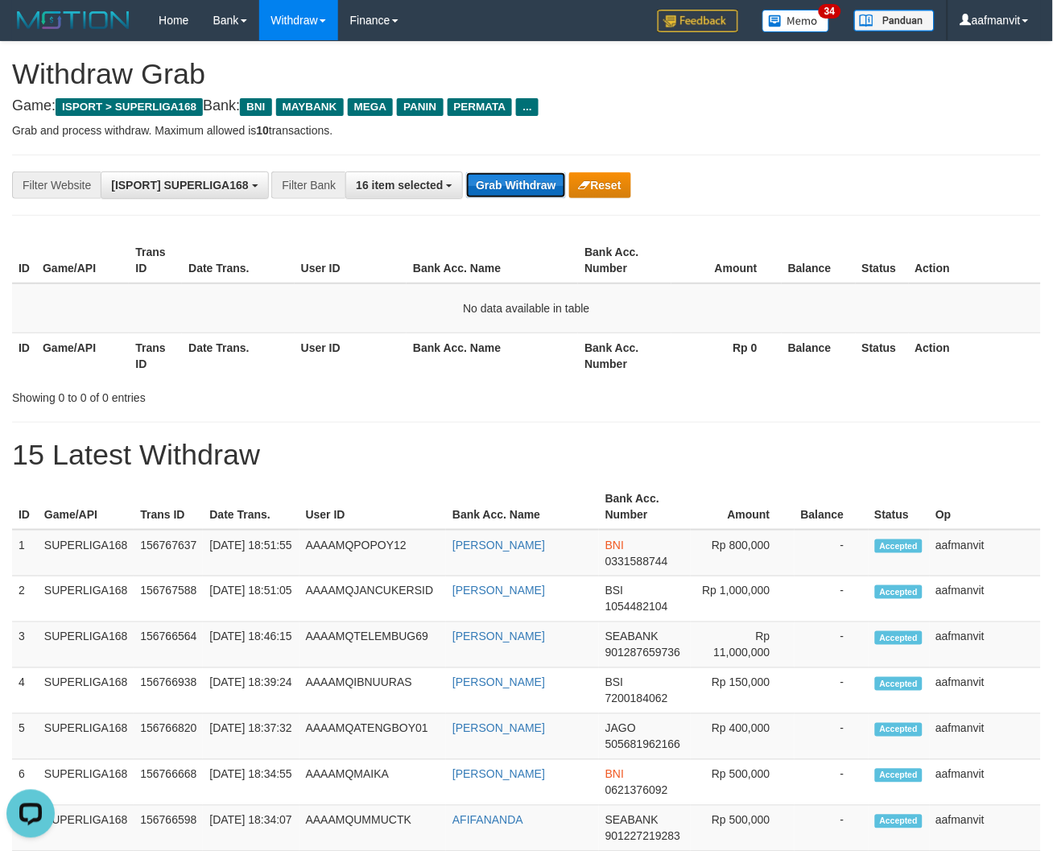
click at [507, 194] on button "Grab Withdraw" at bounding box center [515, 185] width 99 height 26
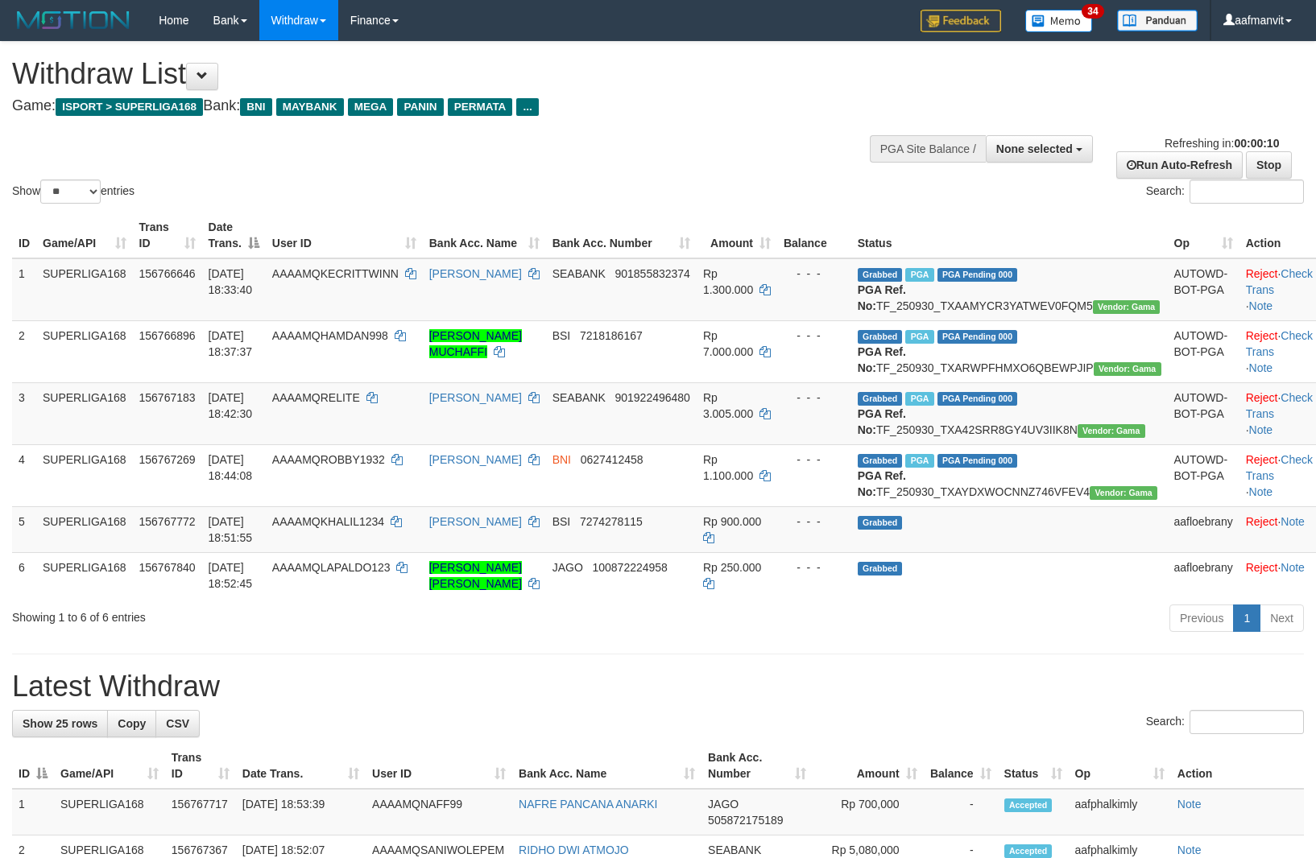
select select
select select "**"
select select
select select "**"
select select
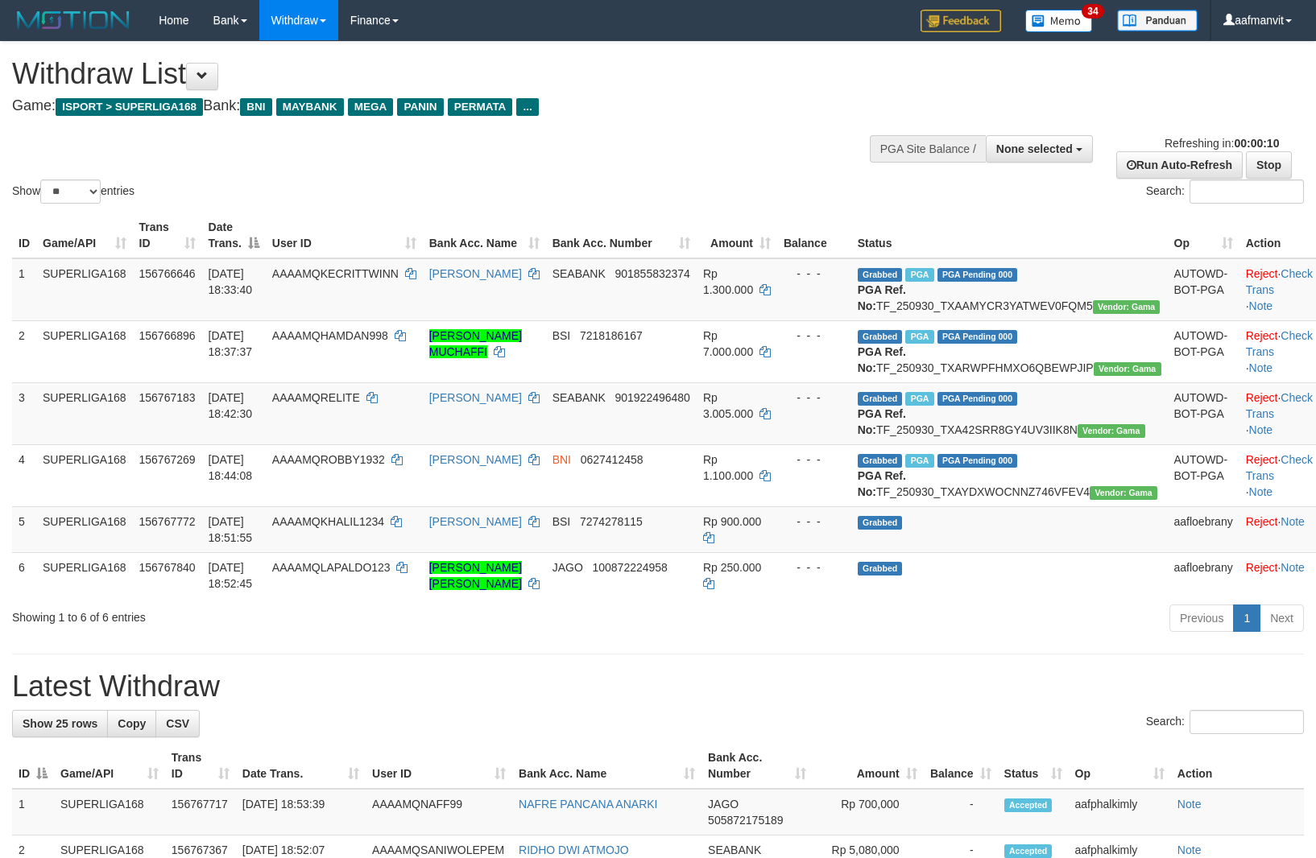
select select "**"
select select
select select "**"
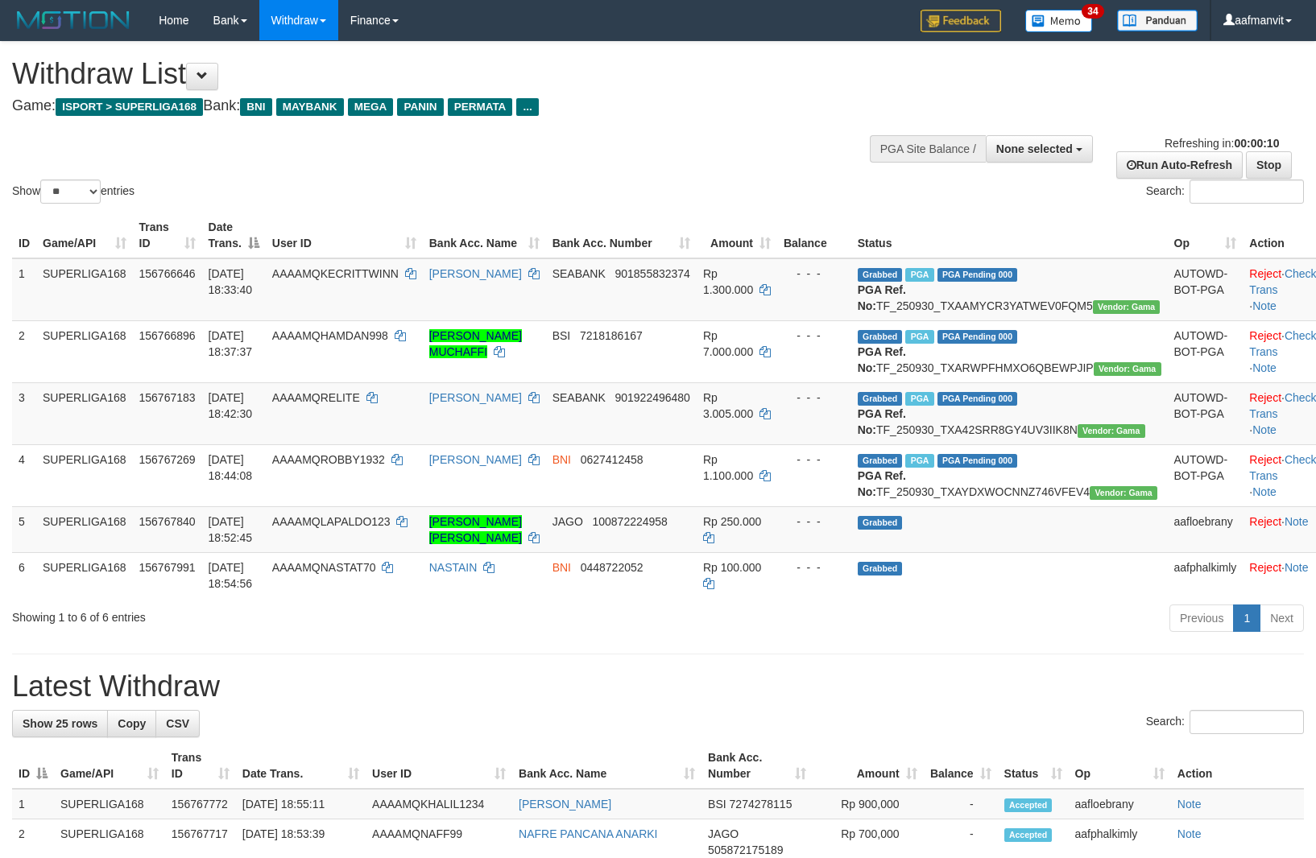
select select
select select "**"
select select
select select "**"
select select
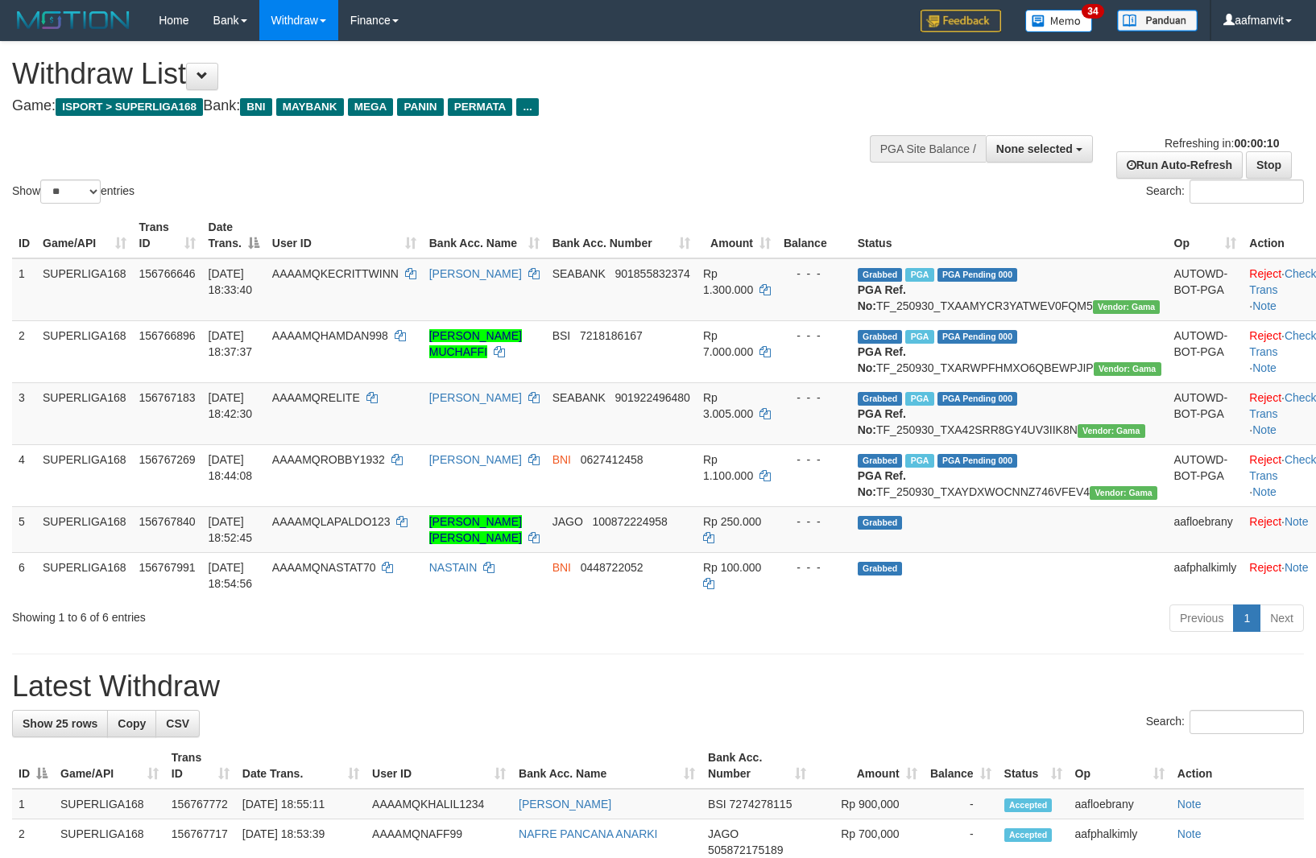
select select "**"
select select
select select "**"
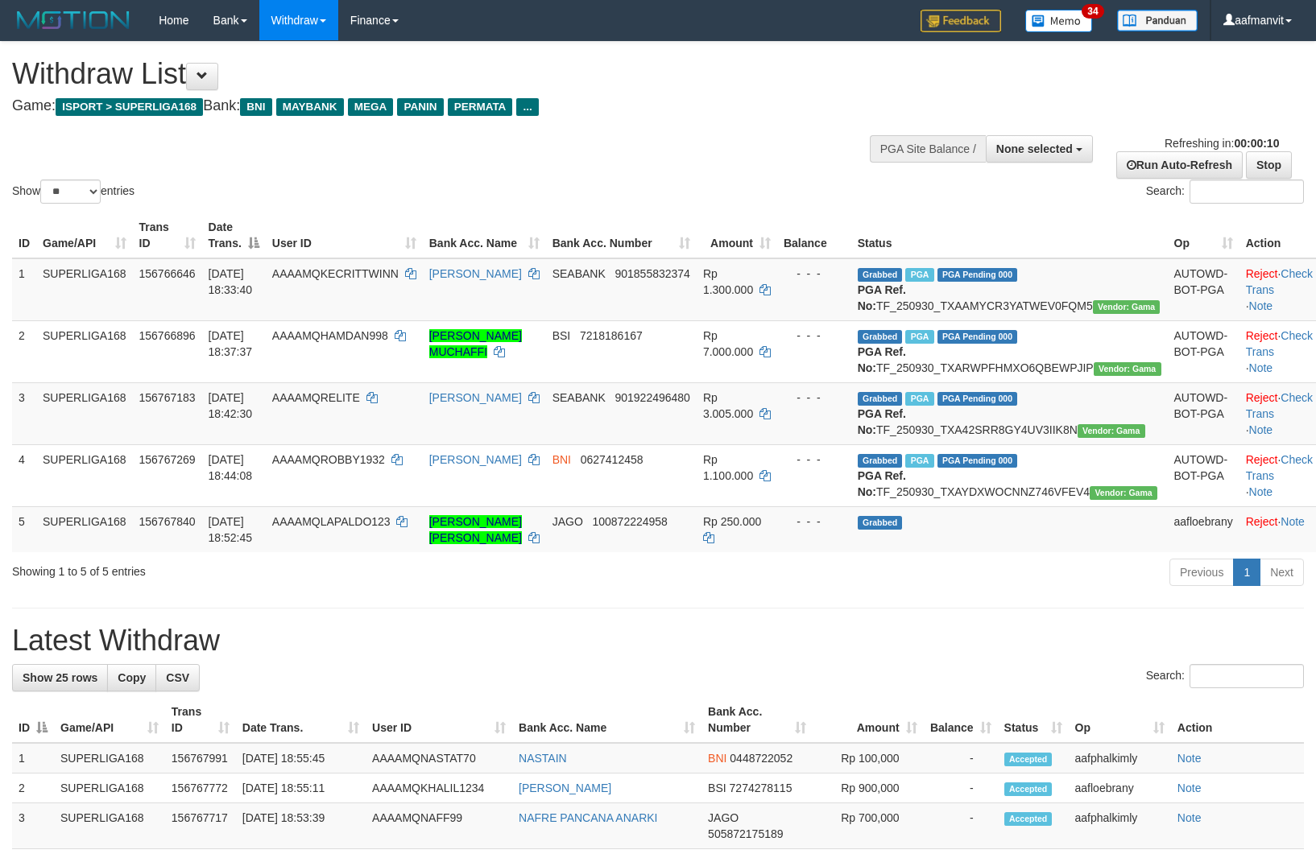
select select
select select "**"
select select
select select "**"
select select
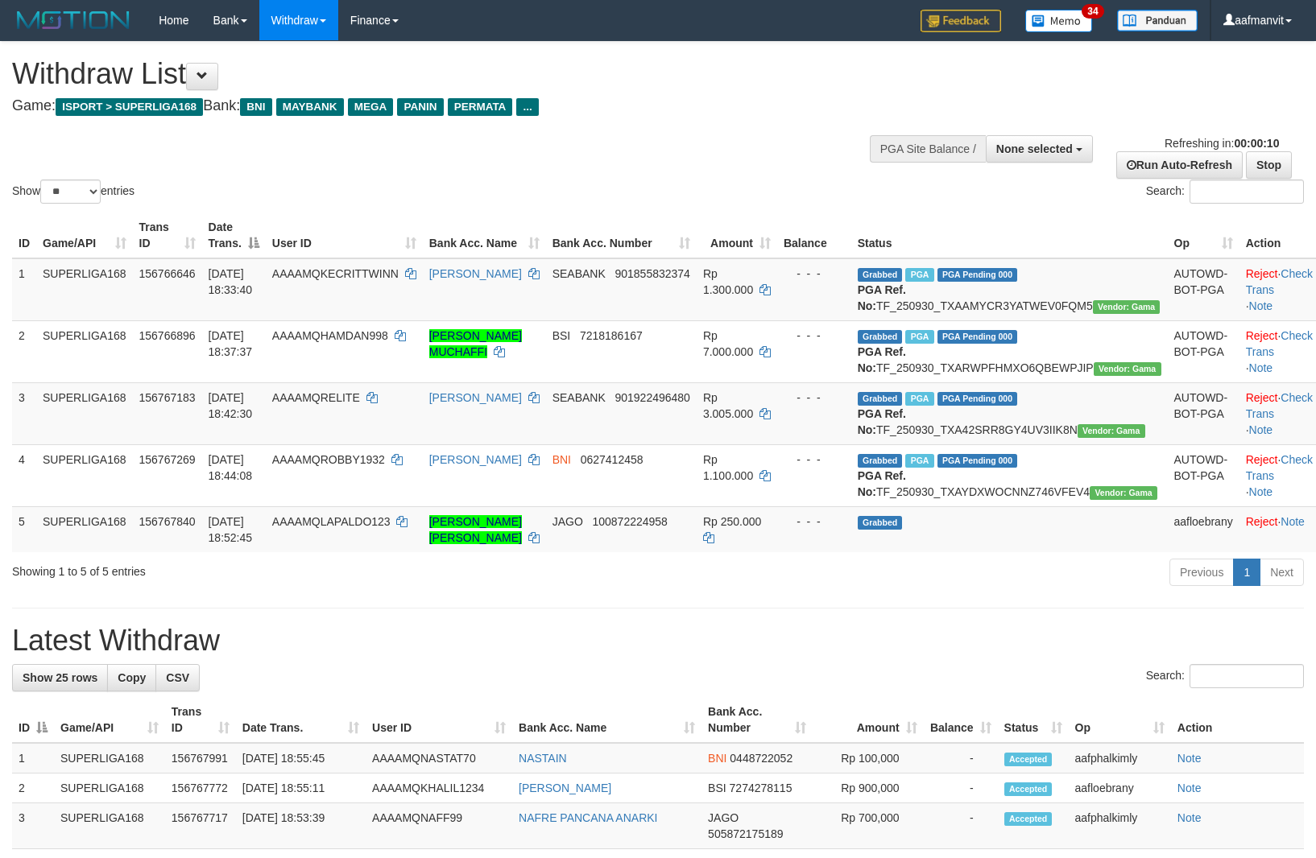
select select "**"
select select
select select "**"
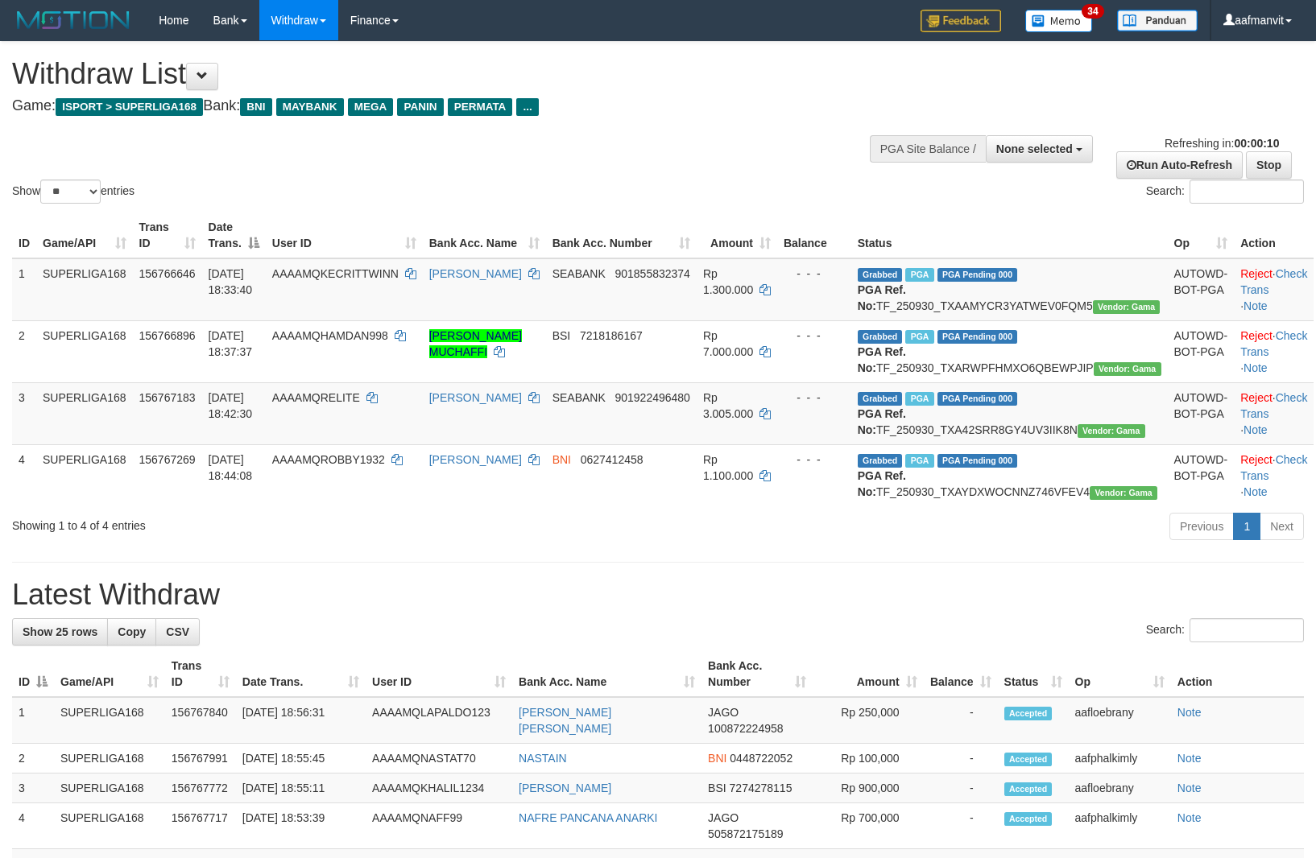
select select
select select "**"
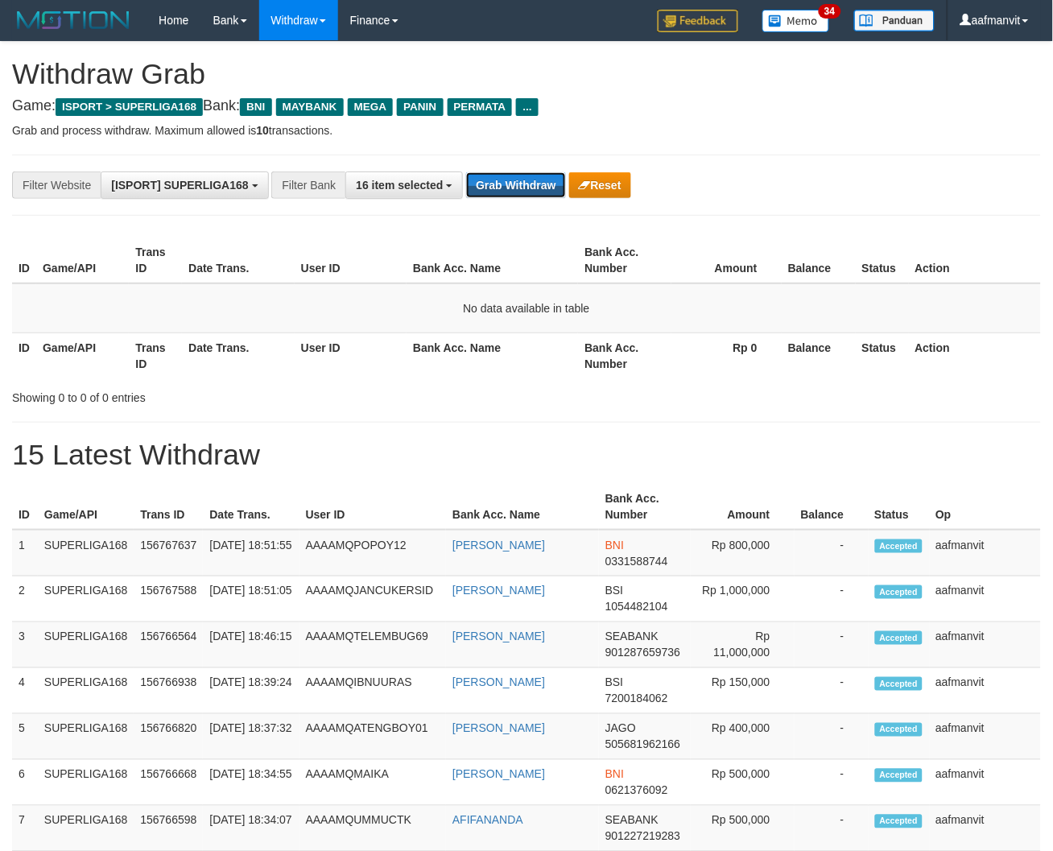
click at [506, 193] on button "Grab Withdraw" at bounding box center [515, 185] width 99 height 26
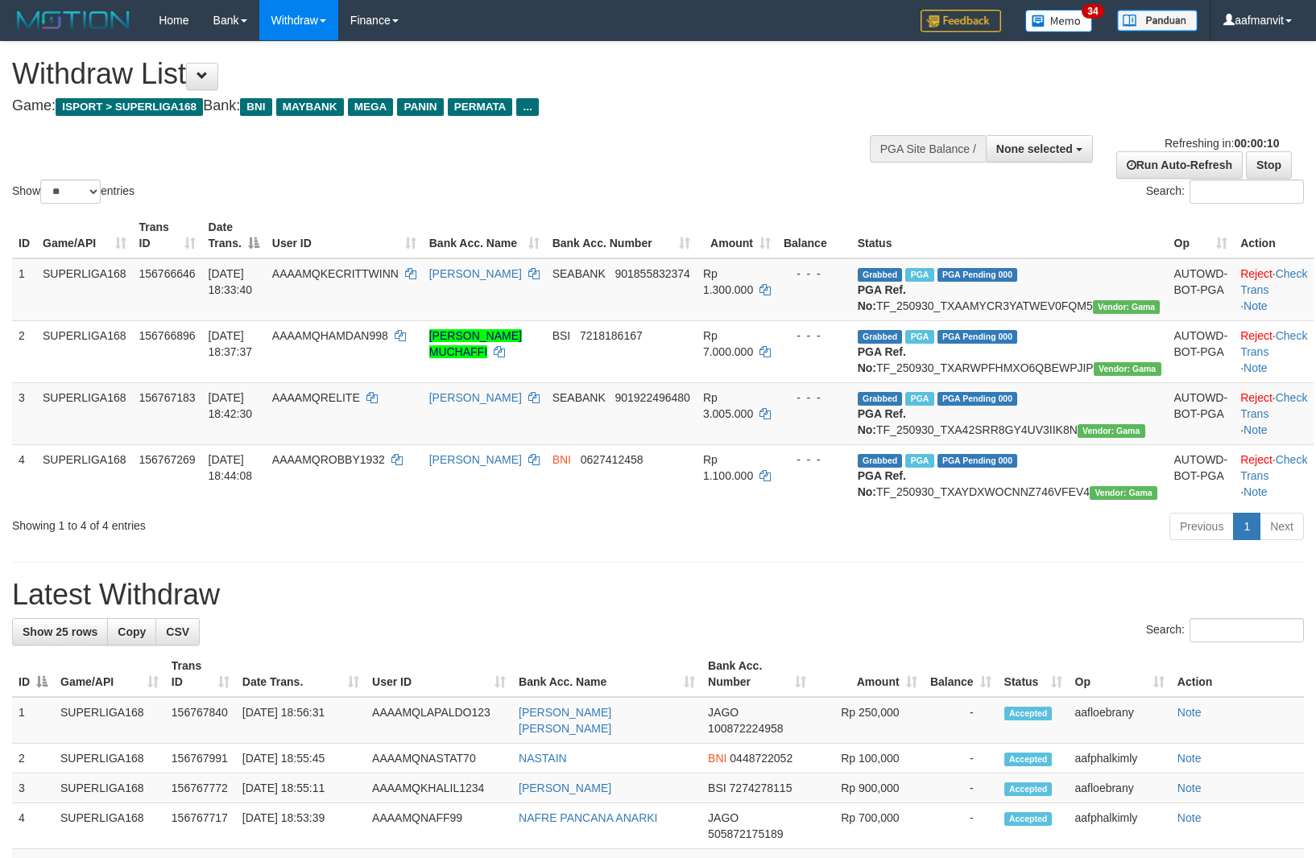
select select
select select "**"
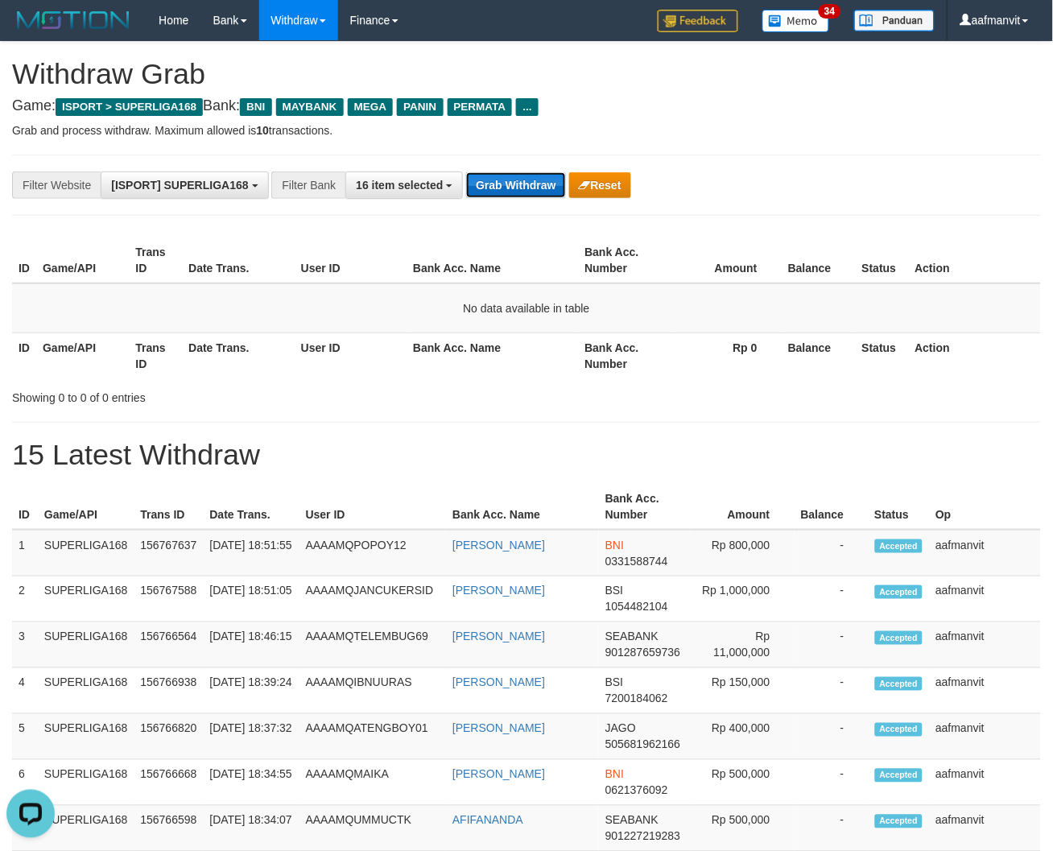
click at [509, 174] on button "Grab Withdraw" at bounding box center [515, 185] width 99 height 26
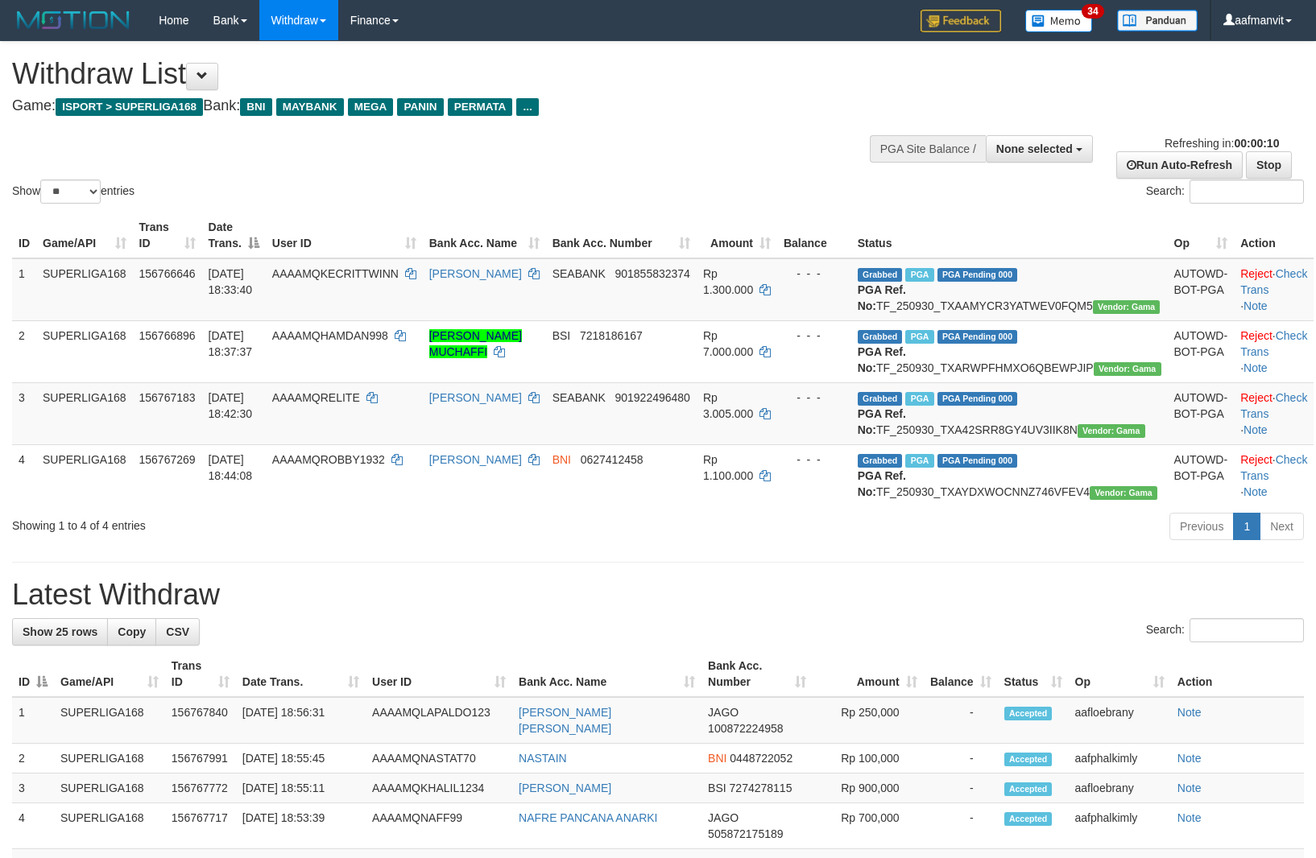
select select
select select "**"
select select
select select "**"
select select
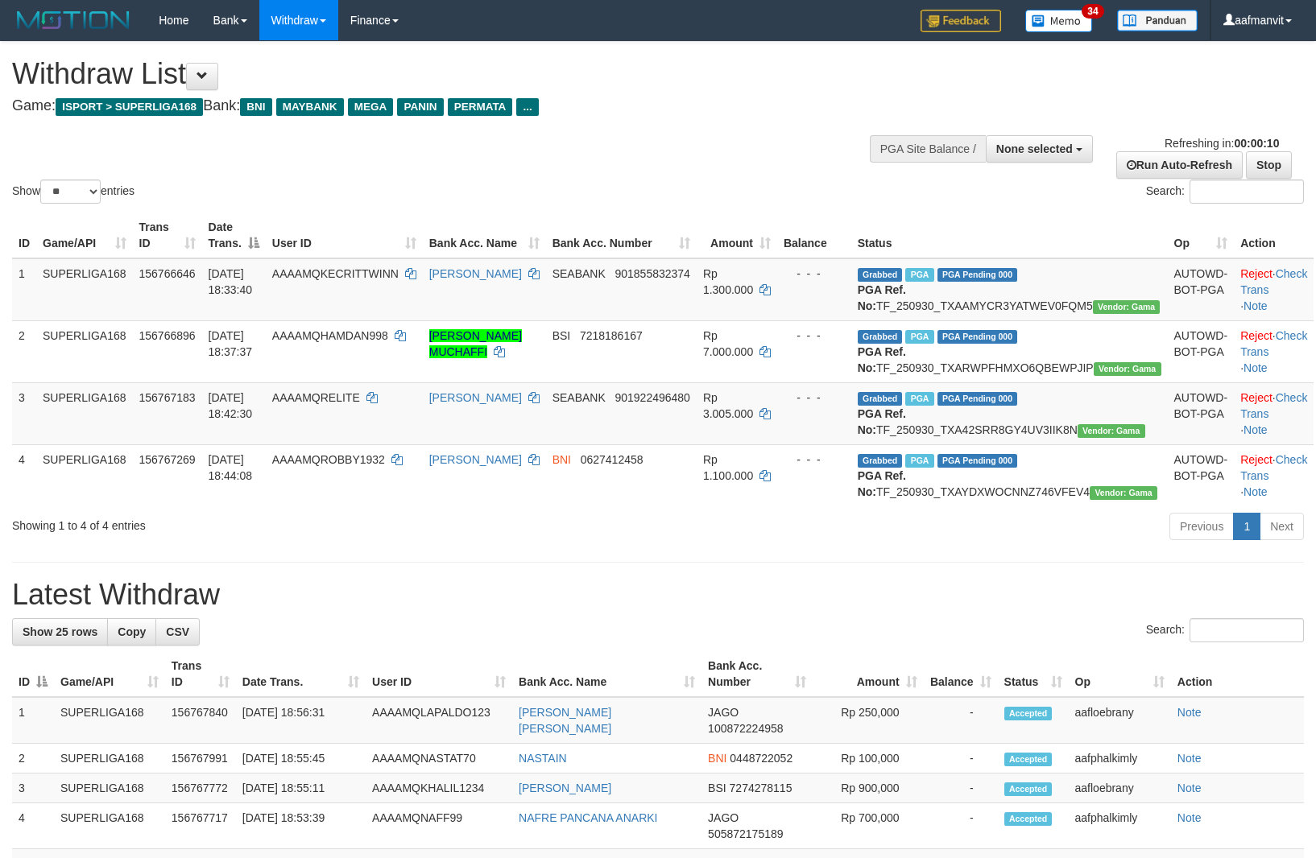
select select "**"
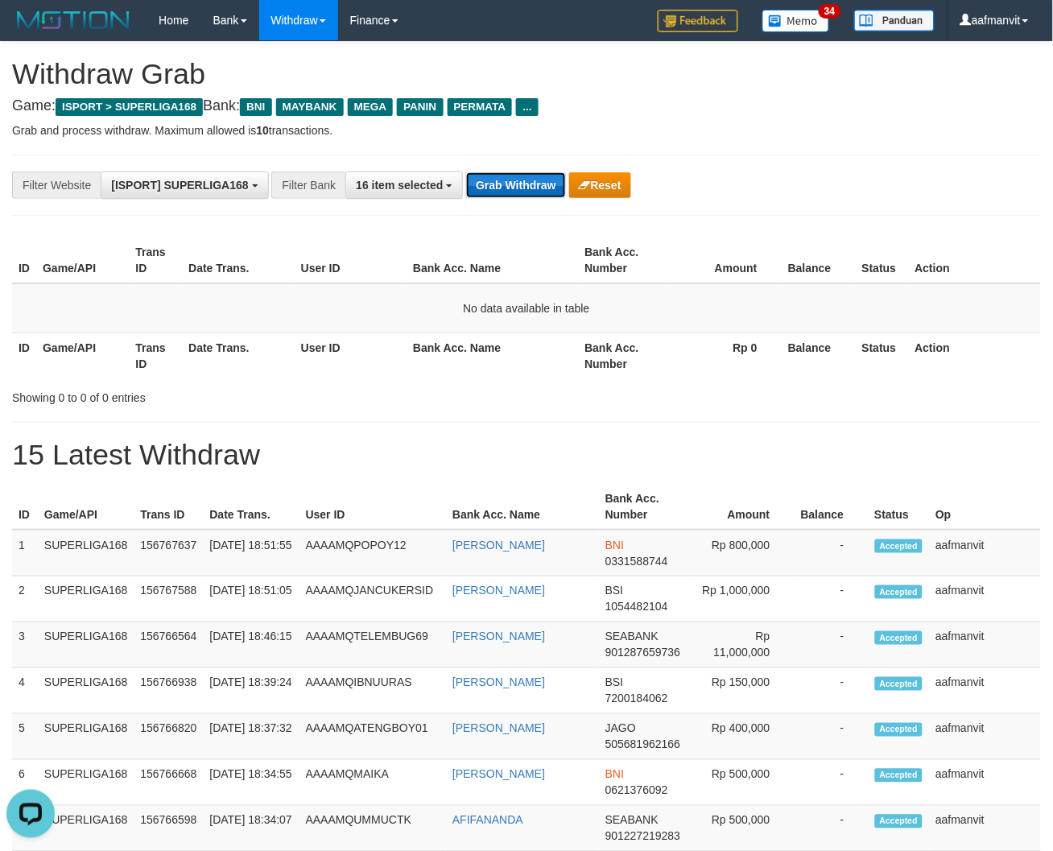
click at [502, 179] on button "Grab Withdraw" at bounding box center [515, 185] width 99 height 26
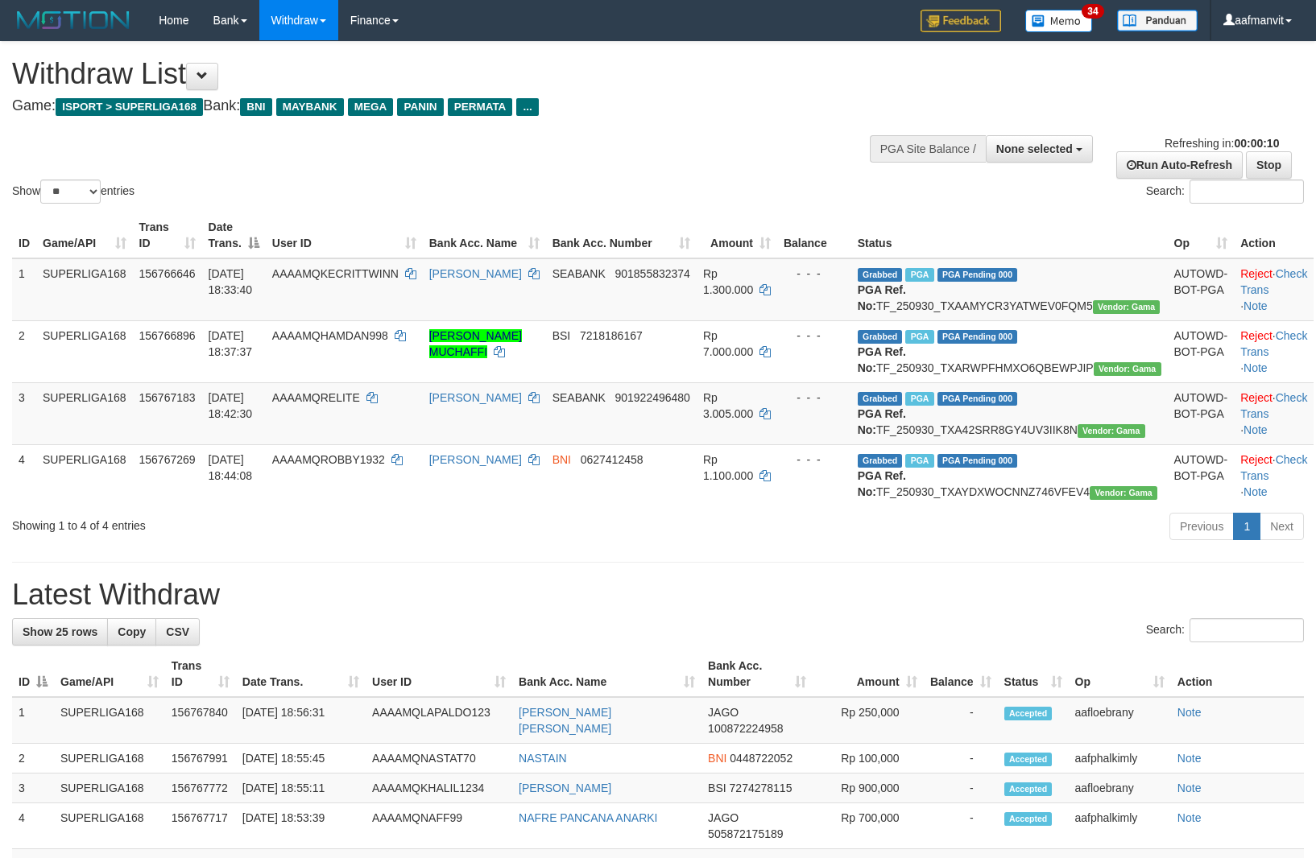
select select
select select "**"
select select
select select "**"
select select
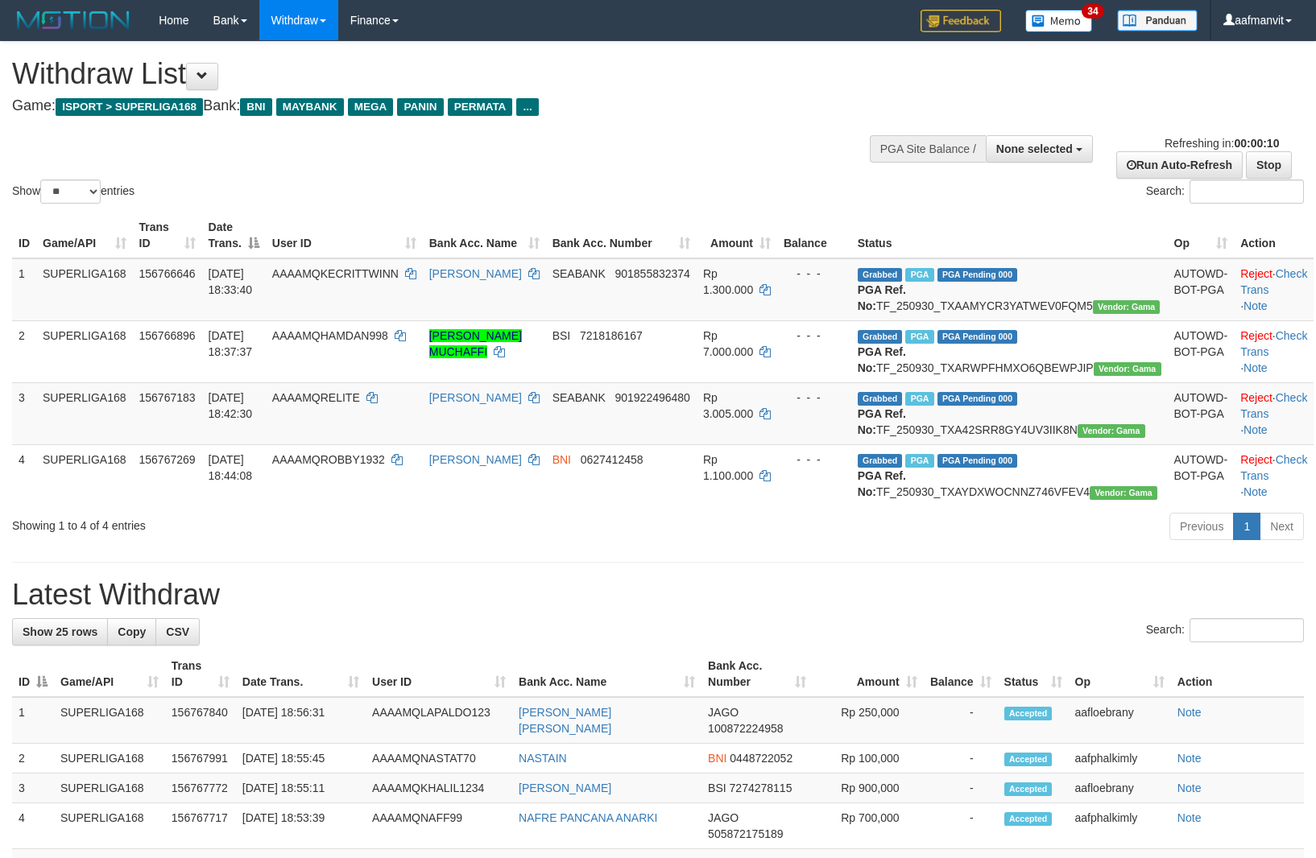
select select "**"
select select
select select "**"
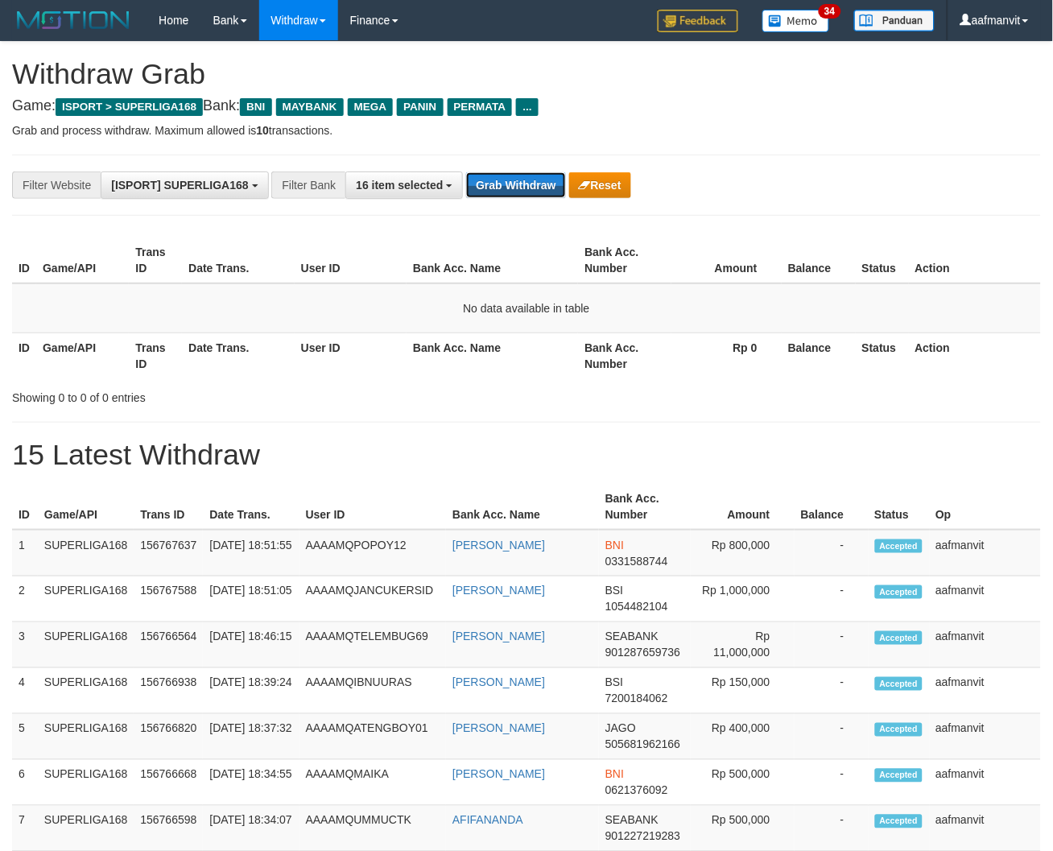
click at [502, 179] on button "Grab Withdraw" at bounding box center [515, 185] width 99 height 26
click at [495, 202] on div "**********" at bounding box center [526, 185] width 1029 height 61
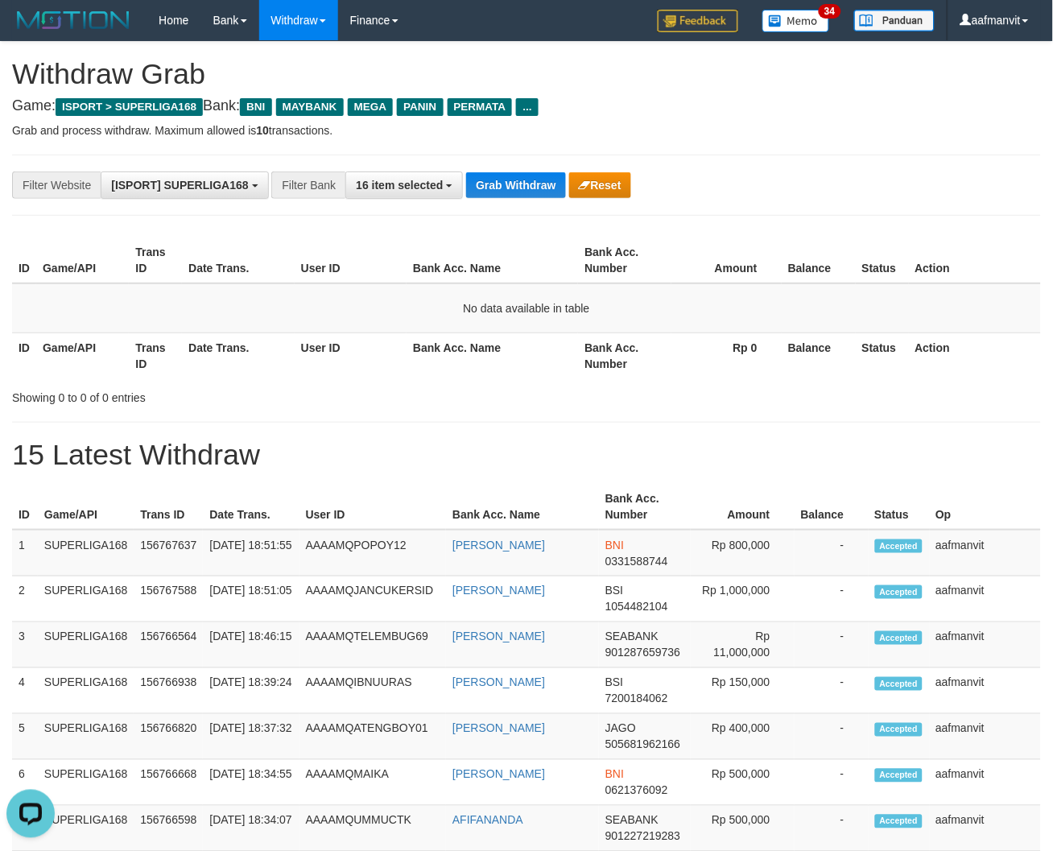
click at [494, 202] on div "**********" at bounding box center [526, 185] width 1029 height 61
click at [494, 201] on div "**********" at bounding box center [526, 185] width 1029 height 61
click at [494, 187] on button "Grab Withdraw" at bounding box center [515, 185] width 99 height 26
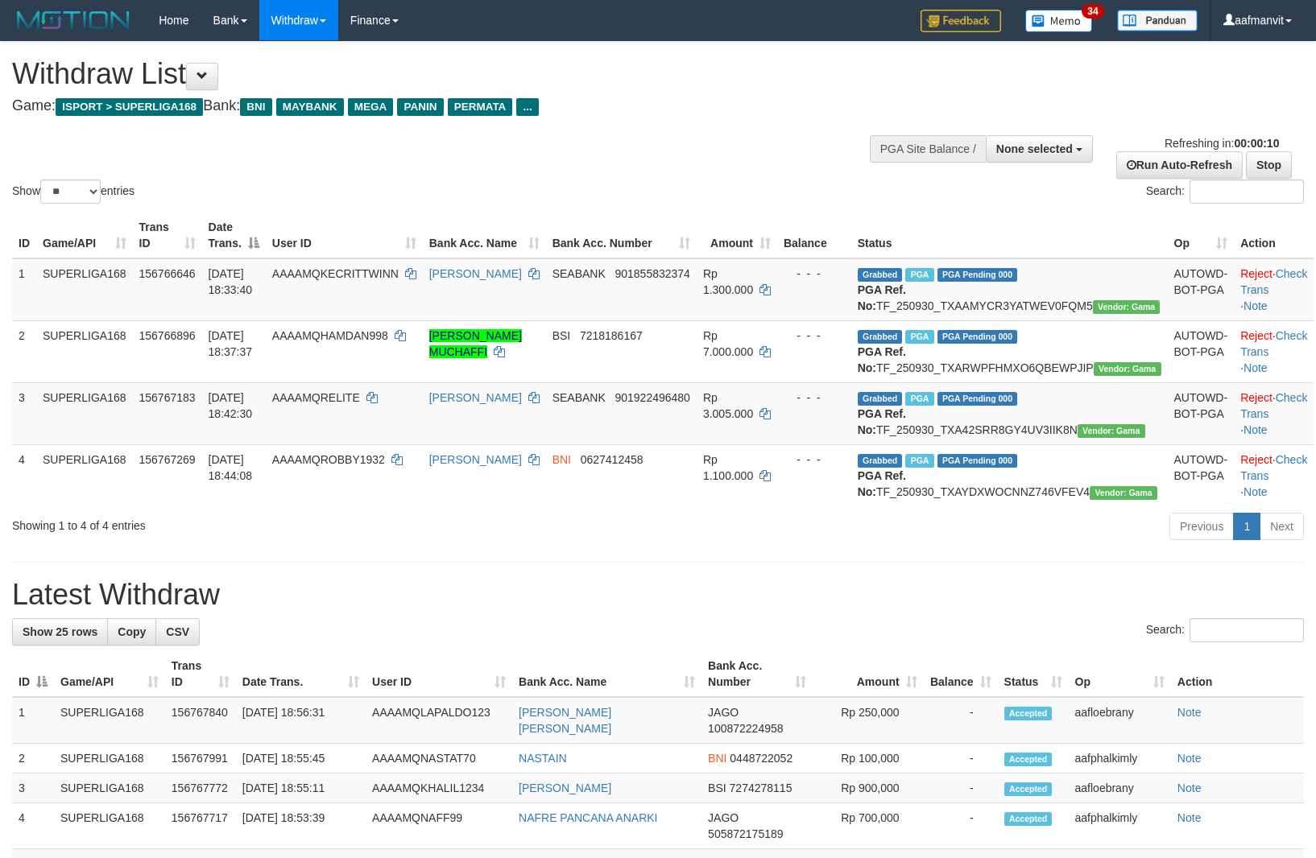
select select
select select "**"
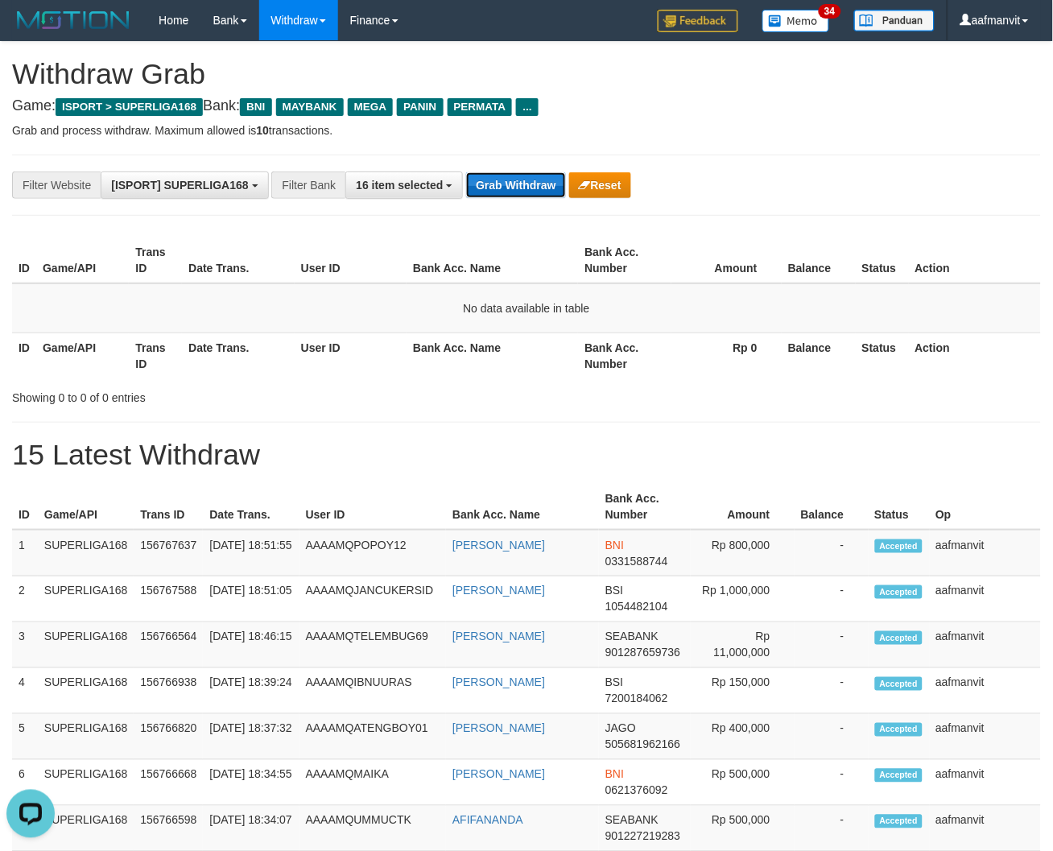
click at [482, 191] on button "Grab Withdraw" at bounding box center [515, 185] width 99 height 26
click at [527, 177] on button "Grab Withdraw" at bounding box center [515, 185] width 99 height 26
click at [526, 177] on button "Grab Withdraw" at bounding box center [515, 185] width 99 height 26
click at [507, 179] on button "Grab Withdraw" at bounding box center [515, 185] width 99 height 26
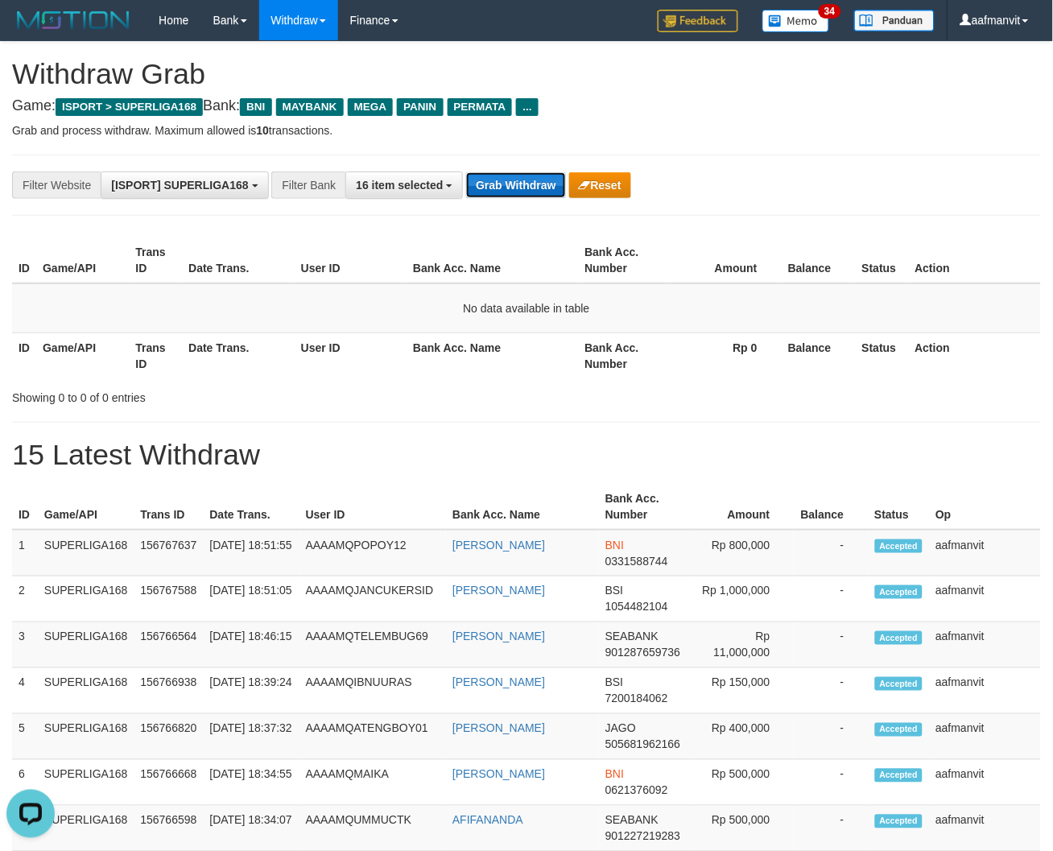
click at [499, 180] on button "Grab Withdraw" at bounding box center [515, 185] width 99 height 26
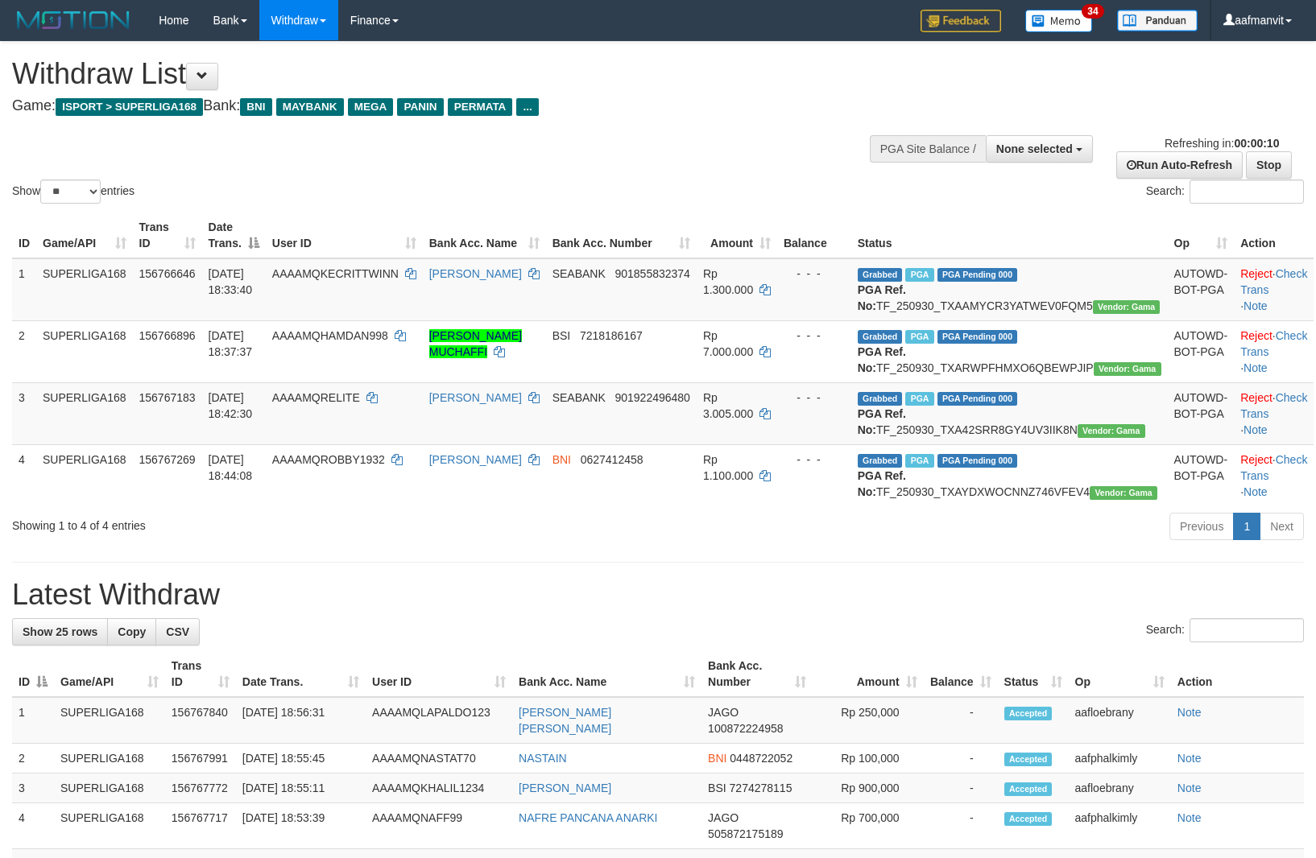
select select
select select "**"
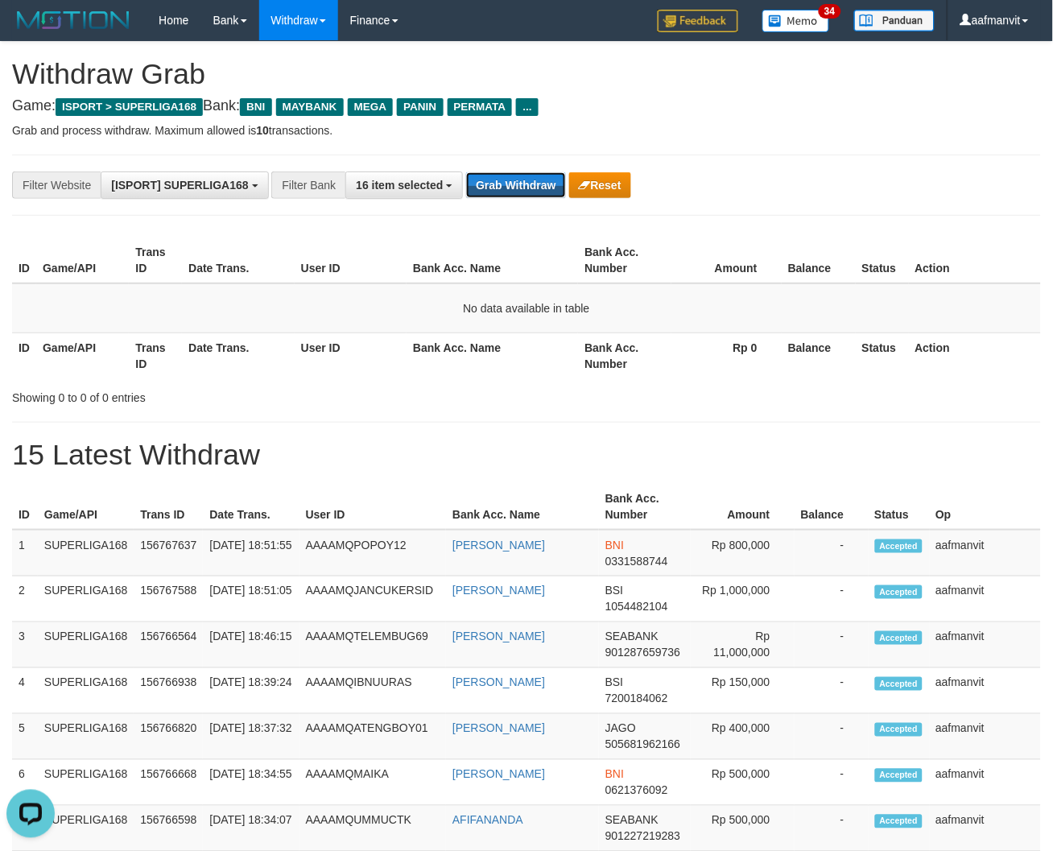
click at [530, 172] on div "**********" at bounding box center [439, 185] width 878 height 27
drag, startPoint x: 523, startPoint y: 173, endPoint x: 511, endPoint y: 180, distance: 13.7
click at [519, 176] on button "Grab Withdraw" at bounding box center [515, 185] width 99 height 26
click at [511, 180] on button "Grab Withdraw" at bounding box center [515, 185] width 99 height 26
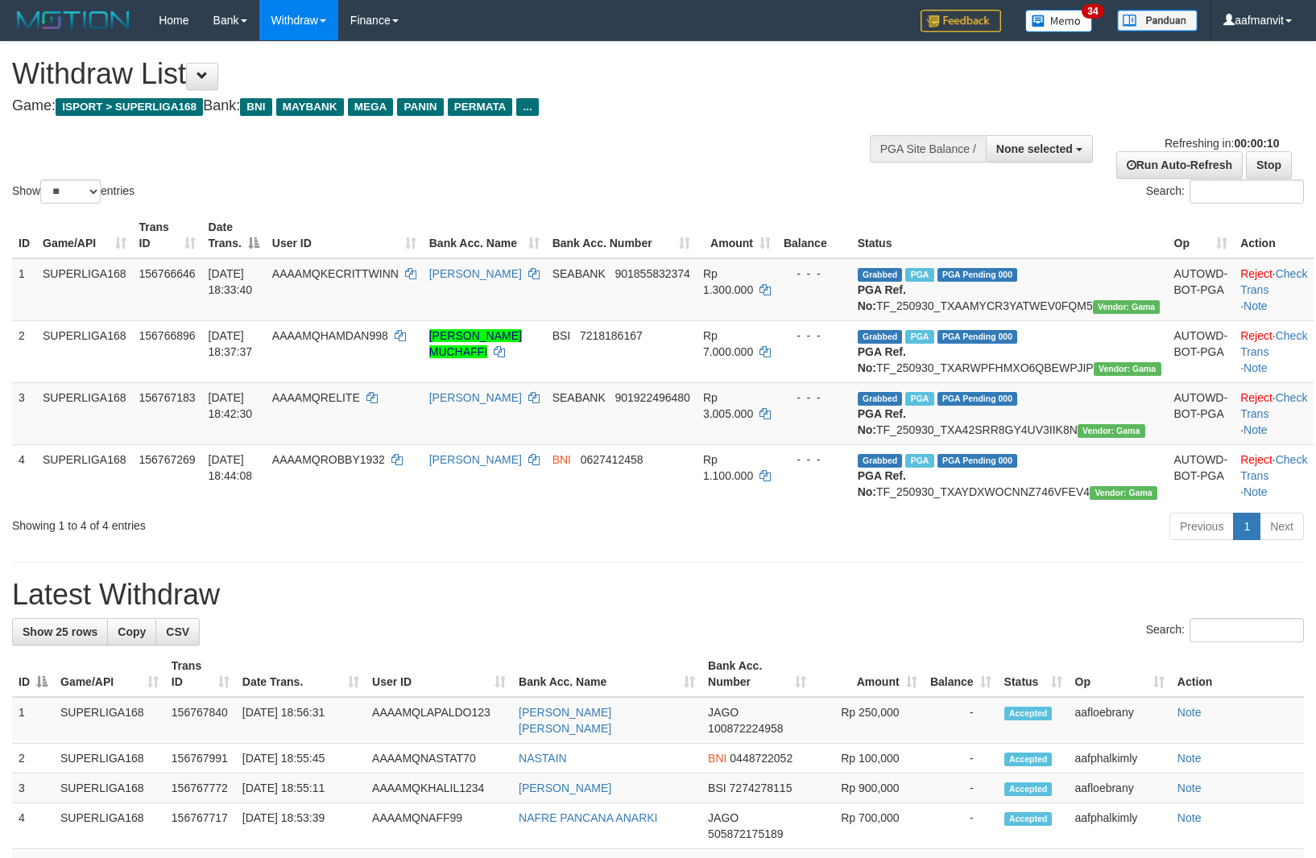
select select
select select "**"
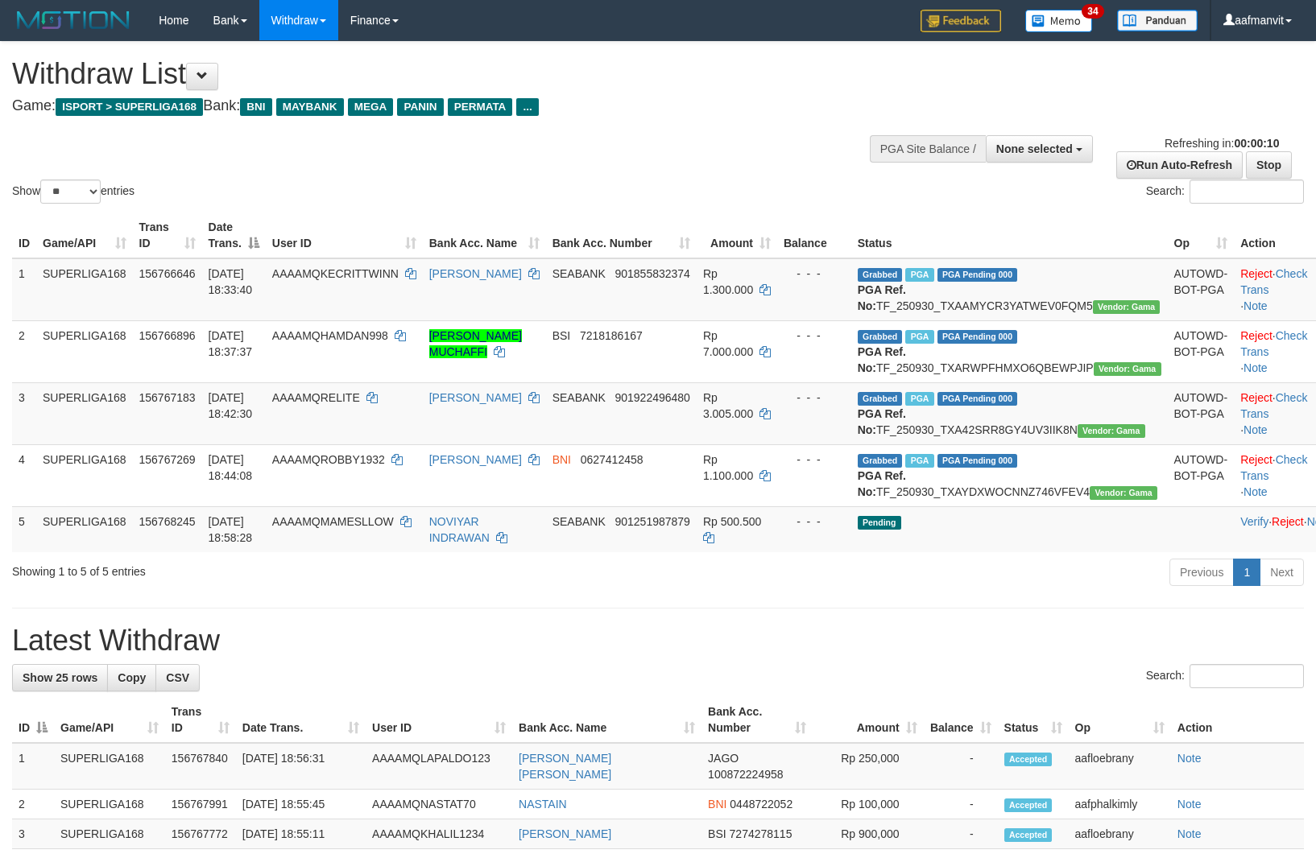
select select
select select "**"
select select
select select "**"
select select
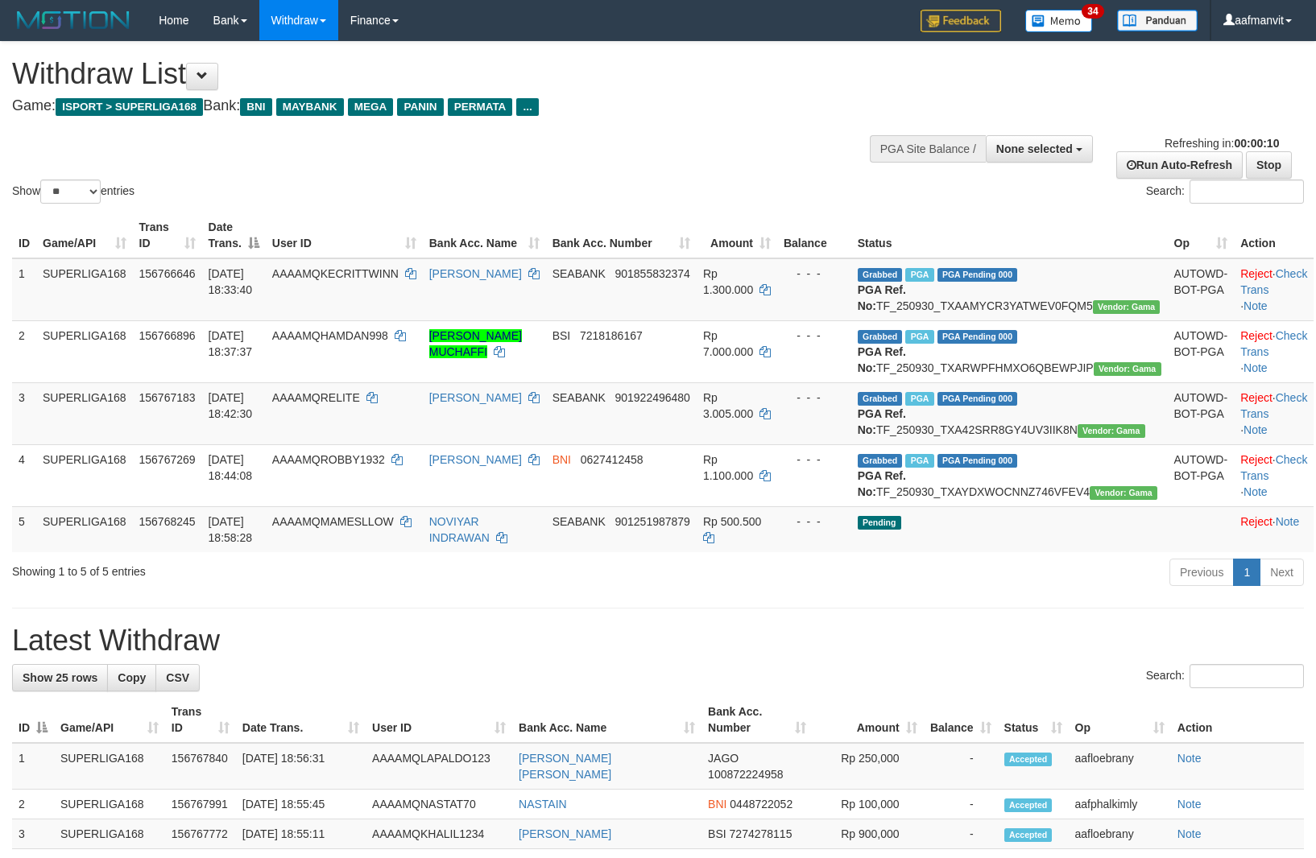
select select "**"
select select
select select "**"
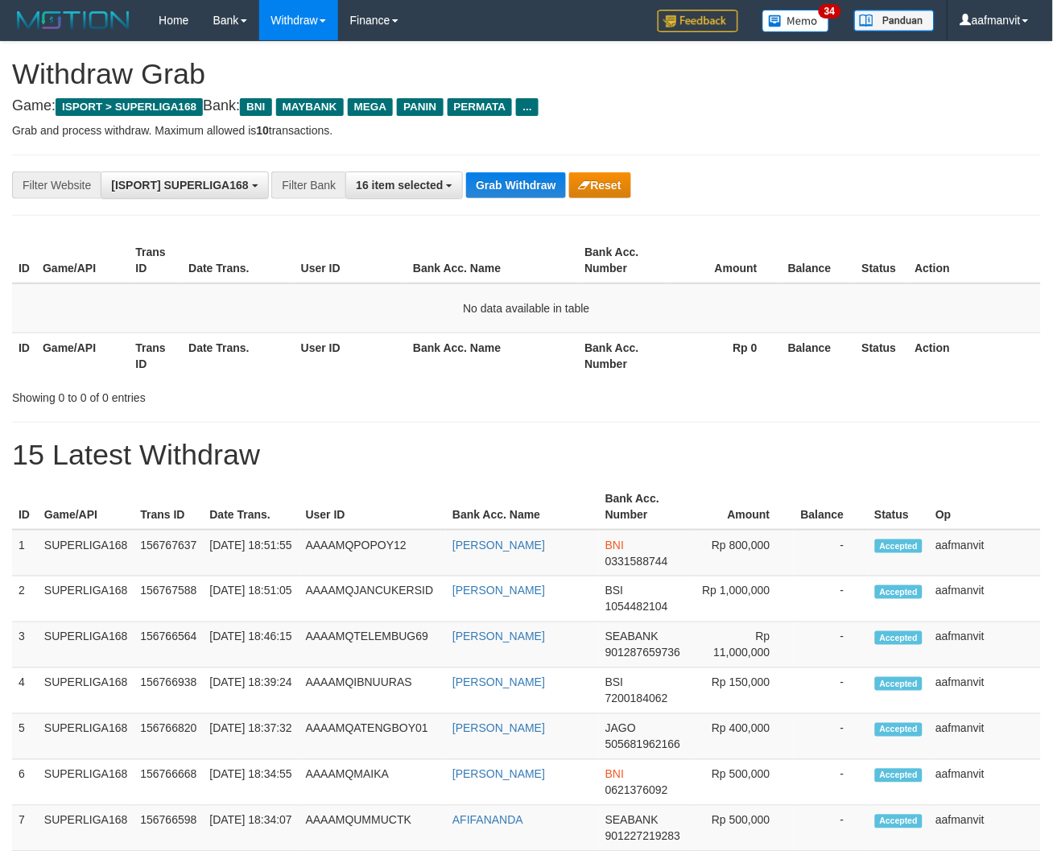
click at [511, 180] on button "Grab Withdraw" at bounding box center [515, 185] width 99 height 26
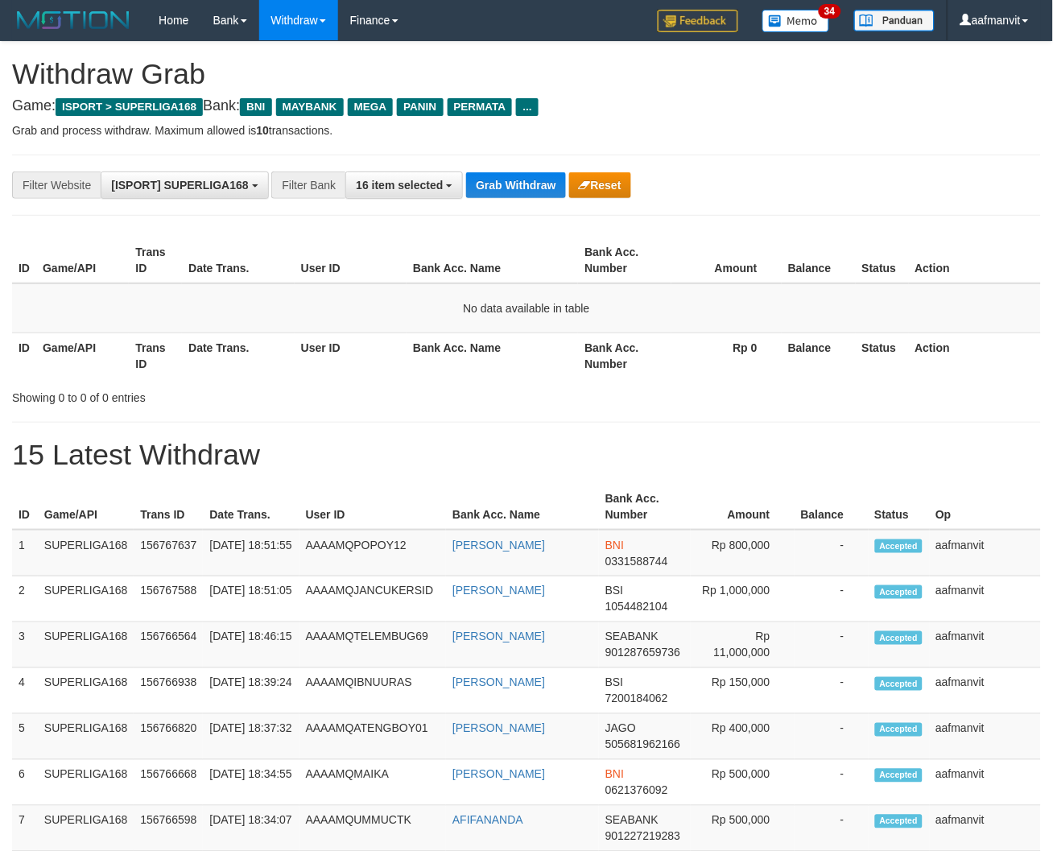
click at [511, 180] on button "Grab Withdraw" at bounding box center [515, 185] width 99 height 26
click at [487, 185] on button "Grab Withdraw" at bounding box center [515, 185] width 99 height 26
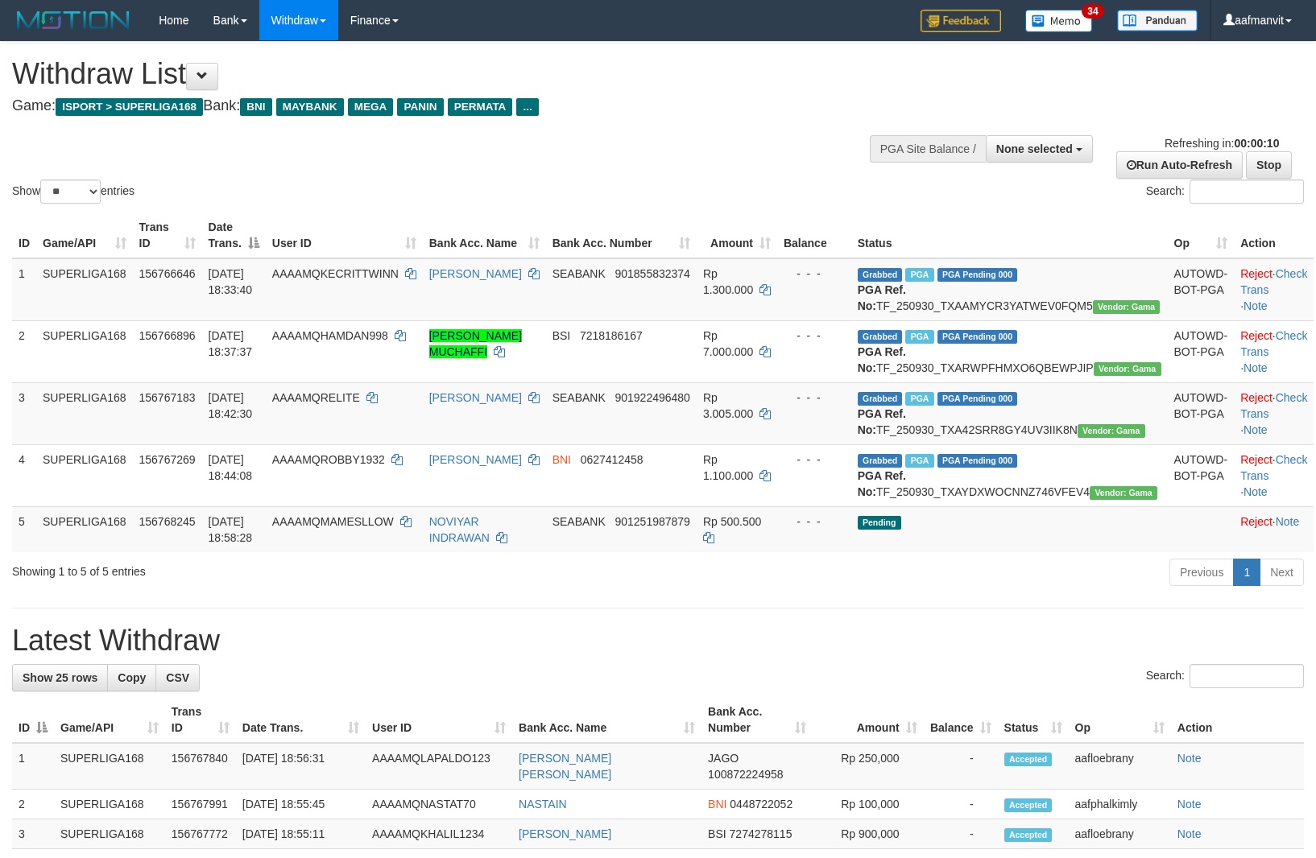
select select
select select "**"
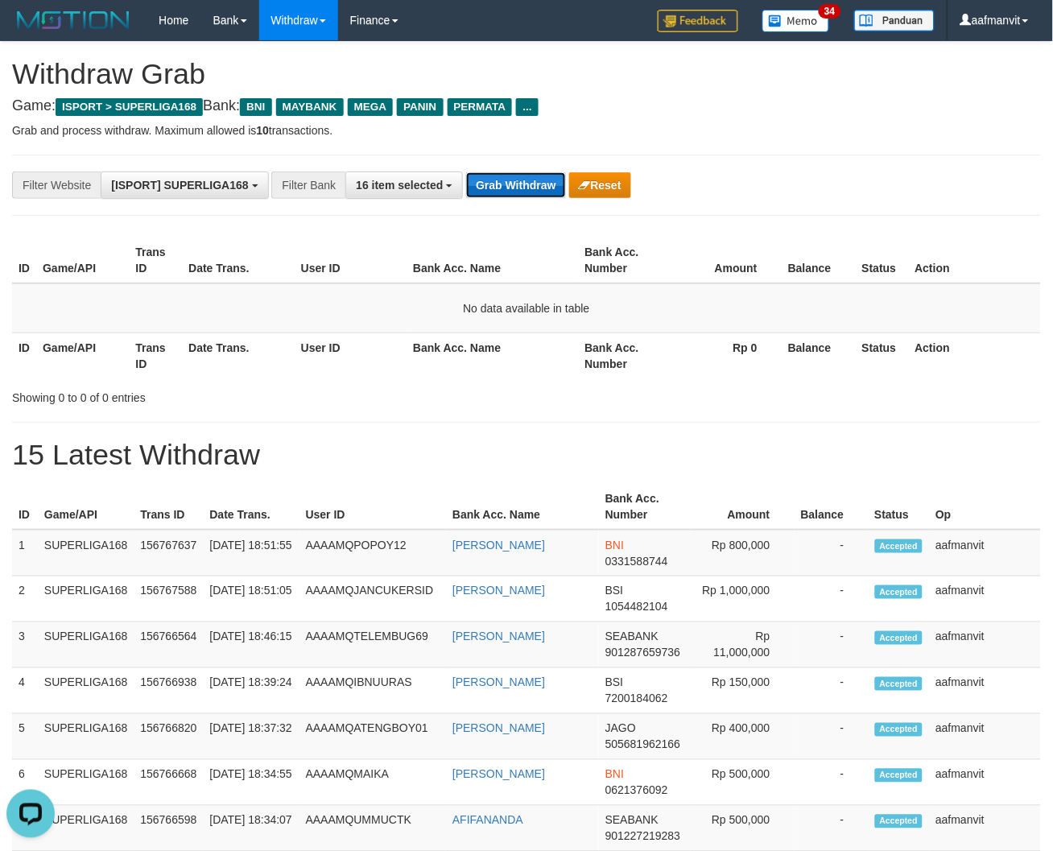
click at [516, 178] on button "Grab Withdraw" at bounding box center [515, 185] width 99 height 26
drag, startPoint x: 516, startPoint y: 178, endPoint x: 648, endPoint y: 242, distance: 146.6
click at [516, 179] on button "Grab Withdraw" at bounding box center [515, 185] width 99 height 26
click at [517, 189] on button "Grab Withdraw" at bounding box center [515, 185] width 99 height 26
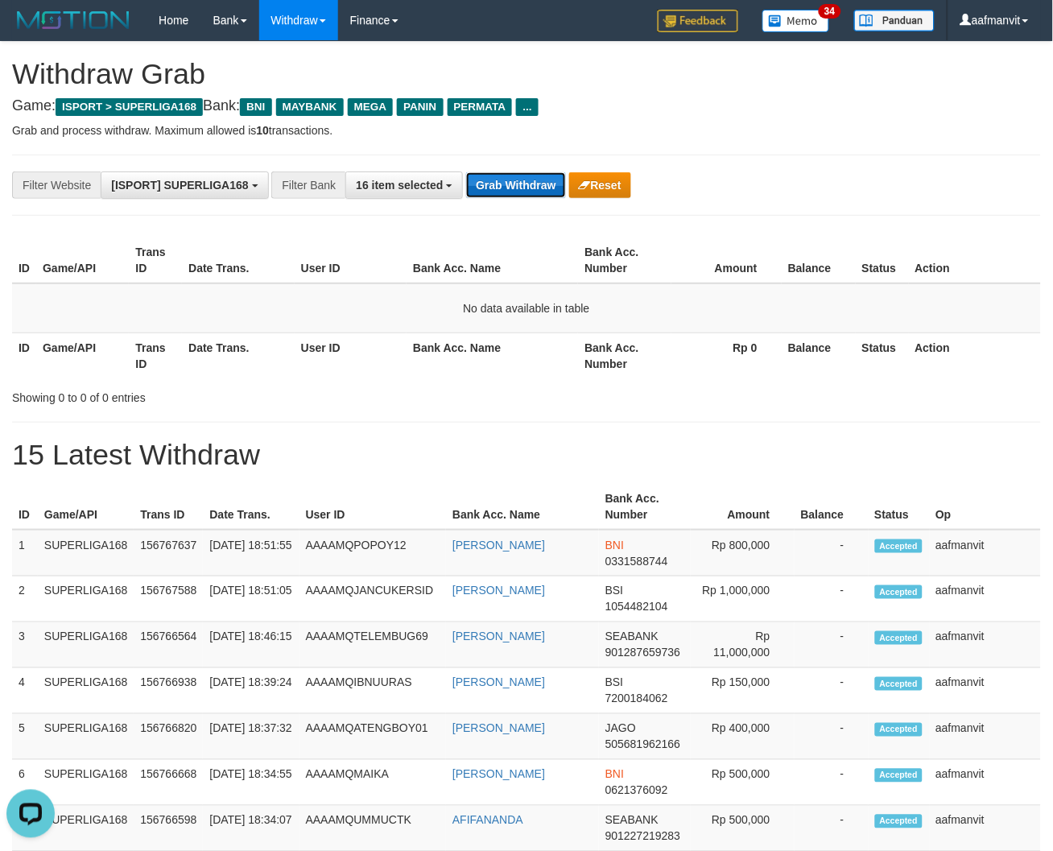
click at [517, 189] on button "Grab Withdraw" at bounding box center [515, 185] width 99 height 26
click at [512, 194] on button "Grab Withdraw" at bounding box center [515, 185] width 99 height 26
drag, startPoint x: 512, startPoint y: 194, endPoint x: 511, endPoint y: 209, distance: 15.3
click at [513, 199] on div "**********" at bounding box center [526, 185] width 1029 height 61
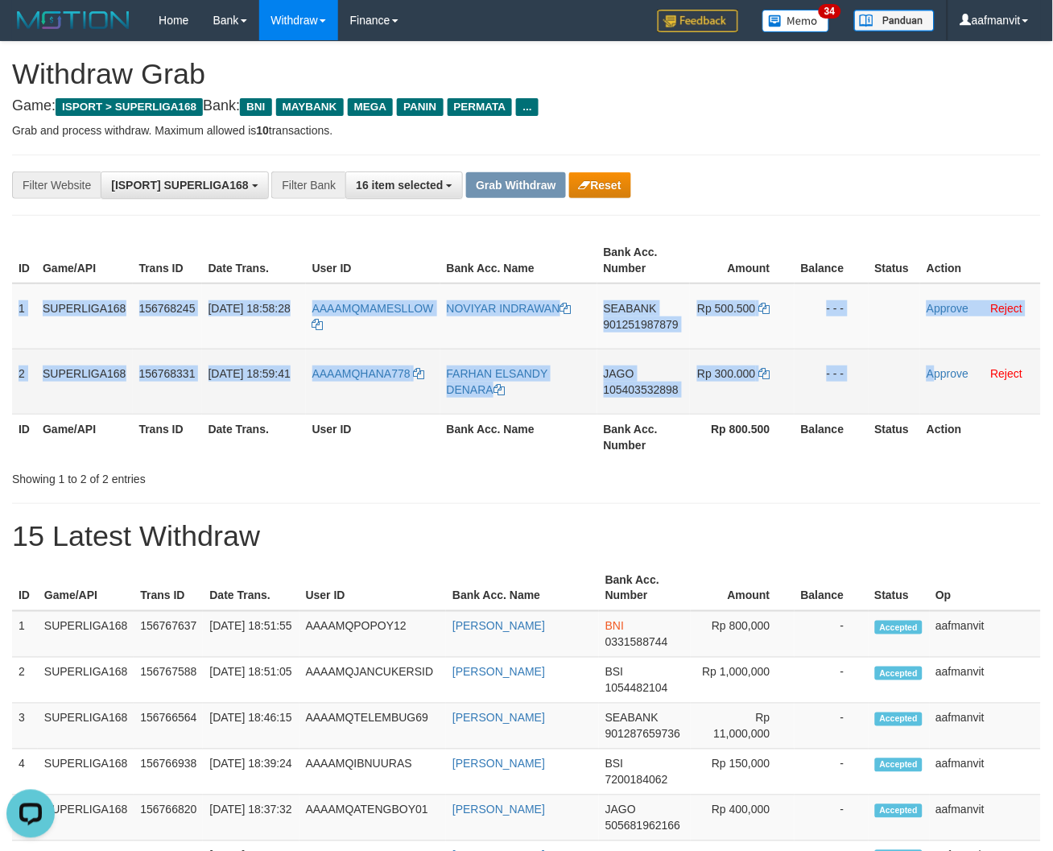
drag, startPoint x: 16, startPoint y: 302, endPoint x: 936, endPoint y: 382, distance: 923.0
click at [936, 382] on tbody "1 SUPERLIGA168 156768245 30/09/2025 18:58:28 AAAAMQMAMESLLOW NOVIYAR INDRAWAN S…" at bounding box center [526, 348] width 1029 height 131
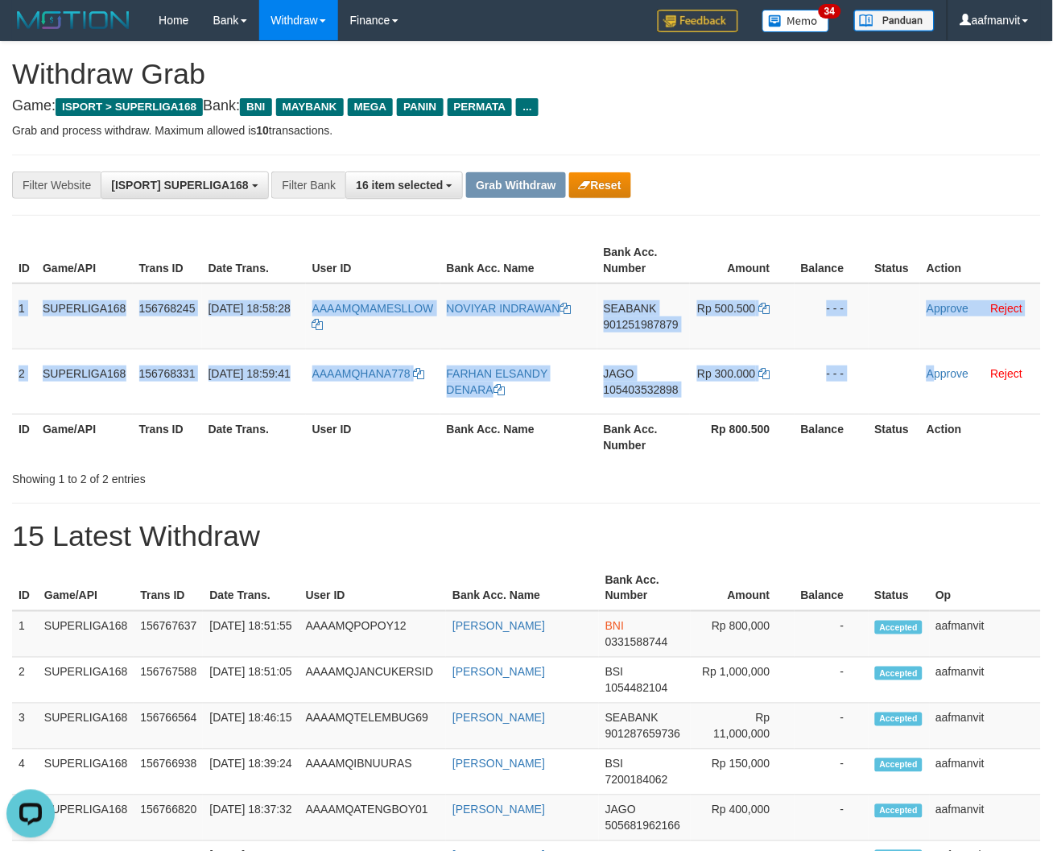
copy tbody "1 SUPERLIGA168 156768245 30/09/2025 18:58:28 AAAAMQMAMESLLOW NOVIYAR INDRAWAN S…"
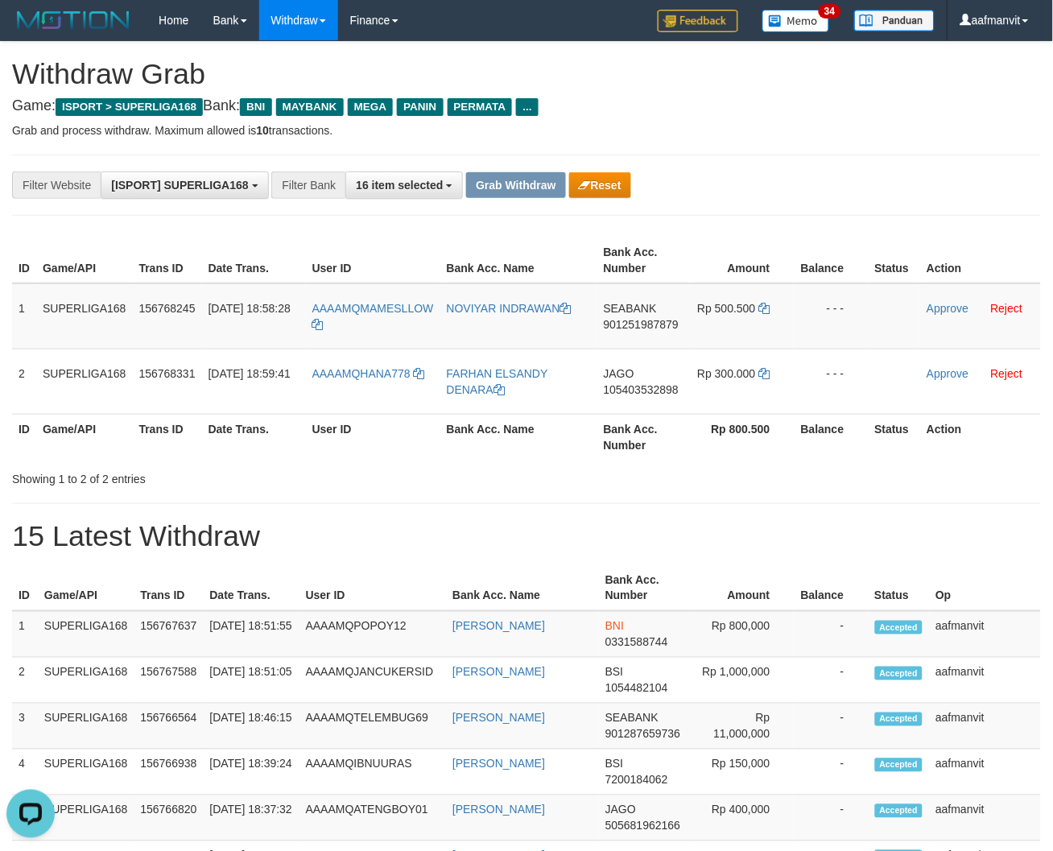
copy tr "MAMESLLOW N"
drag, startPoint x: 453, startPoint y: 291, endPoint x: 366, endPoint y: 309, distance: 88.8
click at [366, 309] on tr "1 SUPERLIGA168 156768245 30/09/2025 18:58:28 AAAAMQMAMESLLOW NOVIYAR INDRAWAN S…" at bounding box center [526, 316] width 1029 height 66
click at [446, 327] on td "NOVIYAR INDRAWAN" at bounding box center [518, 316] width 157 height 66
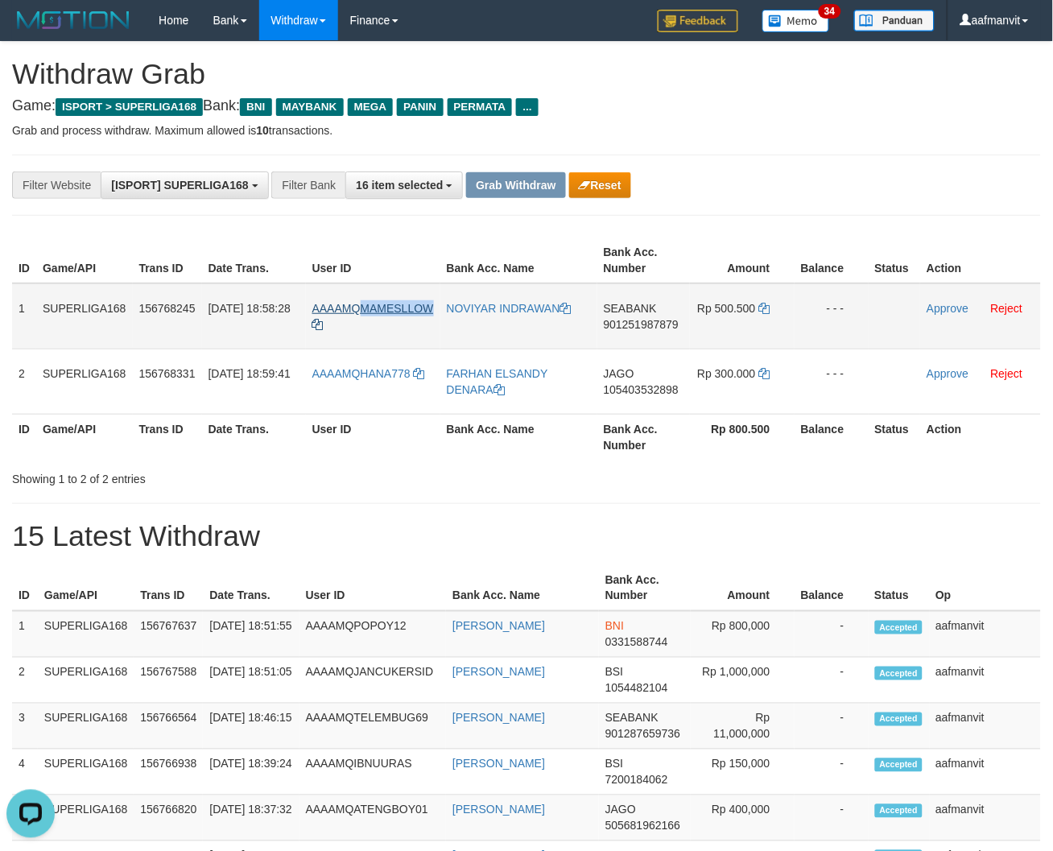
drag, startPoint x: 440, startPoint y: 296, endPoint x: 364, endPoint y: 304, distance: 76.8
click at [361, 302] on td "AAAAMQMAMESLLOW" at bounding box center [373, 316] width 134 height 66
copy span "MAMESLLOW"
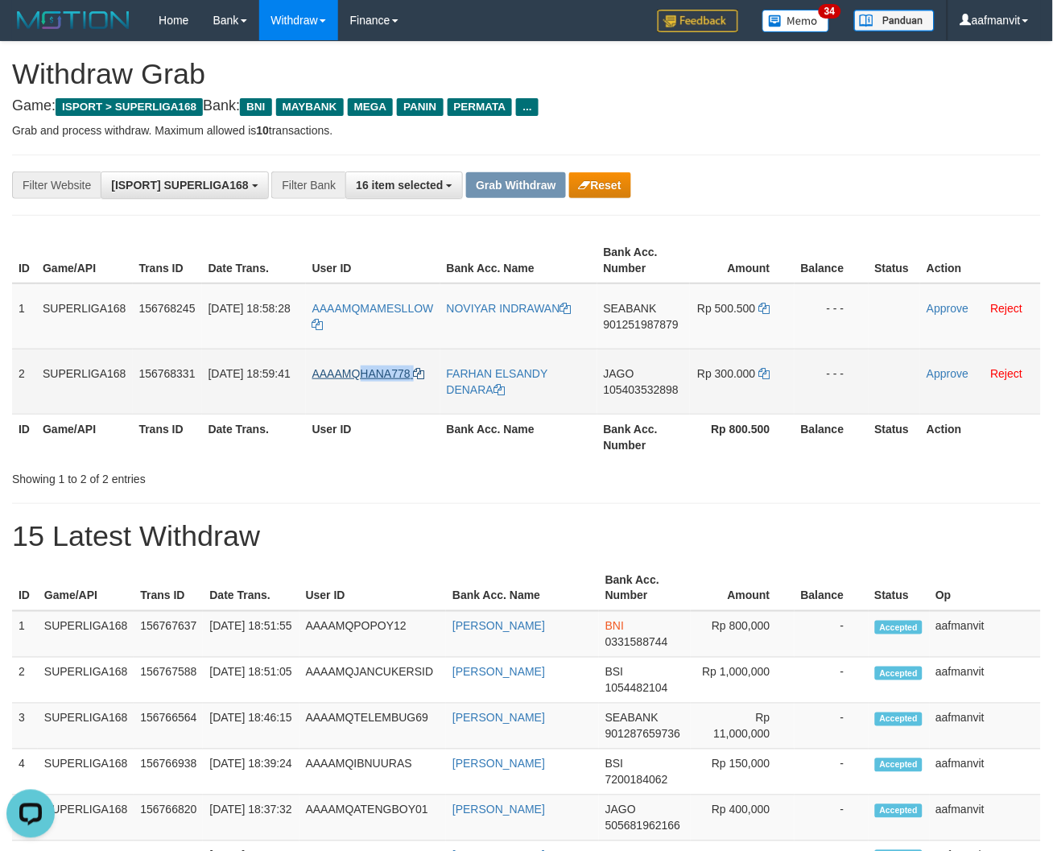
copy link "HANA778"
drag, startPoint x: 431, startPoint y: 364, endPoint x: 364, endPoint y: 373, distance: 67.4
click at [364, 373] on td "AAAAMQHANA778" at bounding box center [373, 381] width 134 height 65
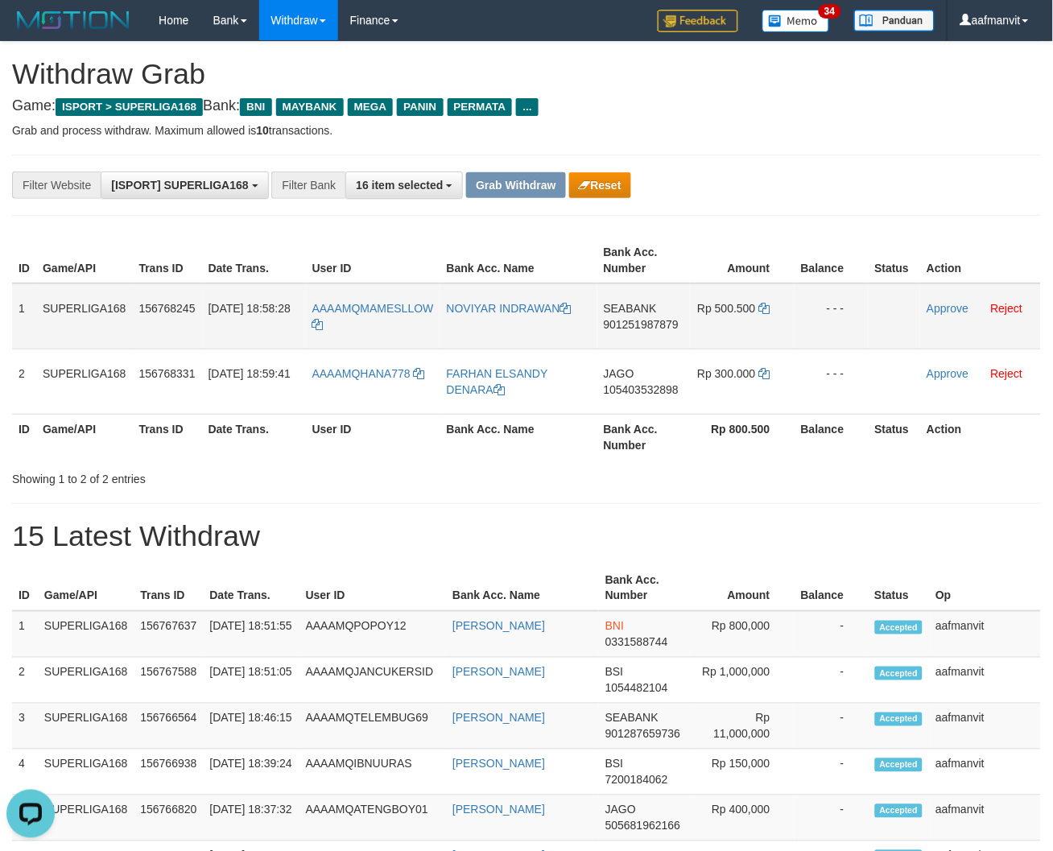
click at [643, 332] on td "SEABANK 901251987879" at bounding box center [643, 316] width 93 height 66
click at [642, 332] on td "SEABANK 901251987879" at bounding box center [643, 316] width 93 height 66
copy span "901251987879"
click at [767, 304] on icon at bounding box center [764, 308] width 11 height 11
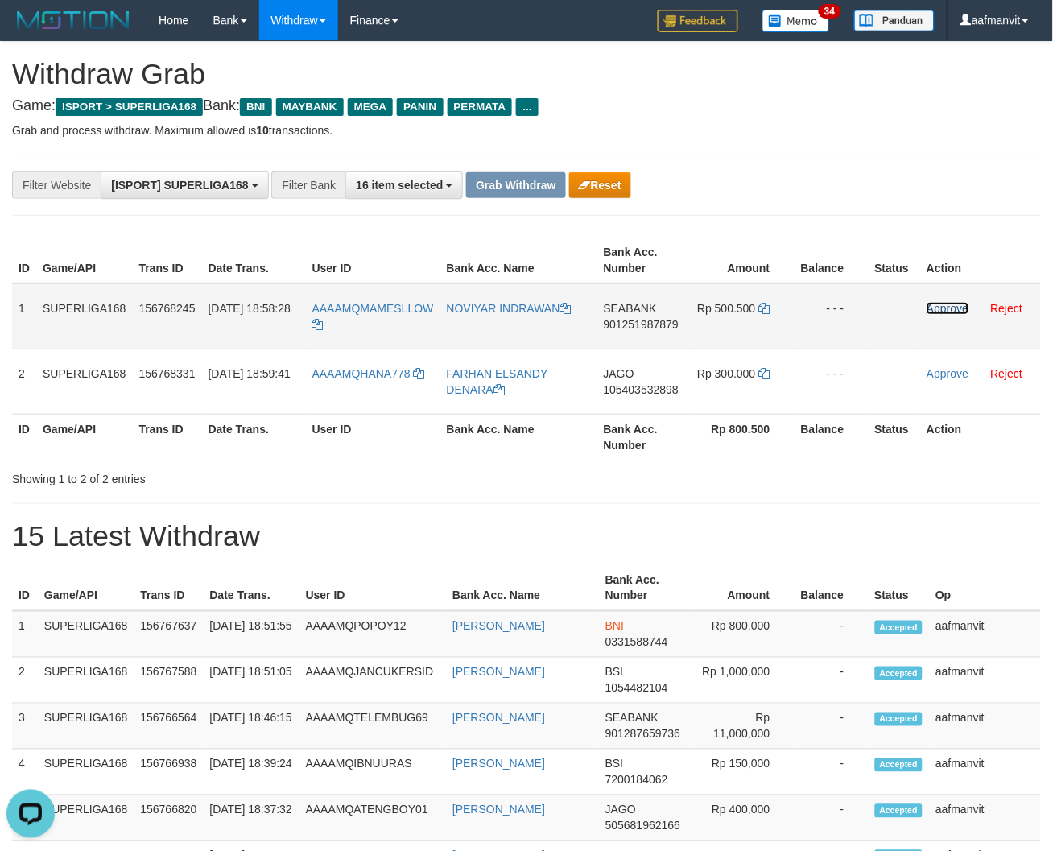
click at [952, 303] on link "Approve" at bounding box center [948, 308] width 42 height 13
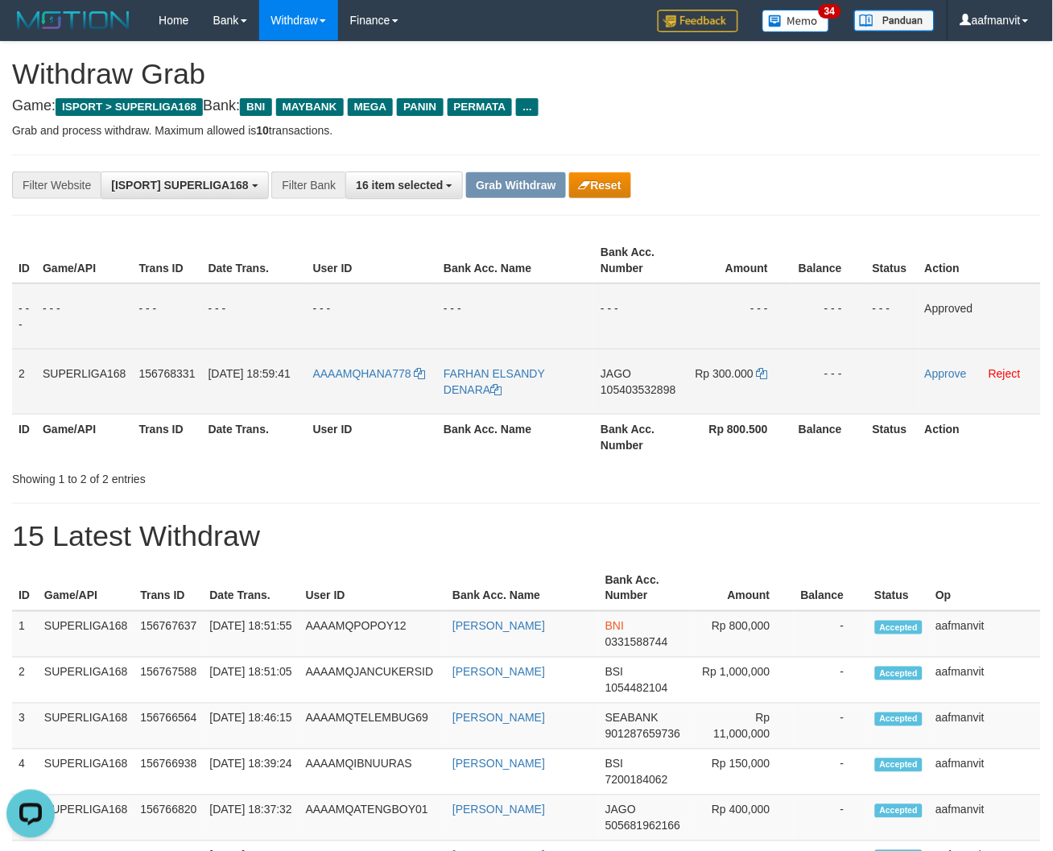
click at [616, 392] on span "105403532898" at bounding box center [638, 389] width 75 height 13
click at [765, 373] on icon at bounding box center [762, 373] width 11 height 11
click at [763, 372] on icon at bounding box center [762, 373] width 11 height 11
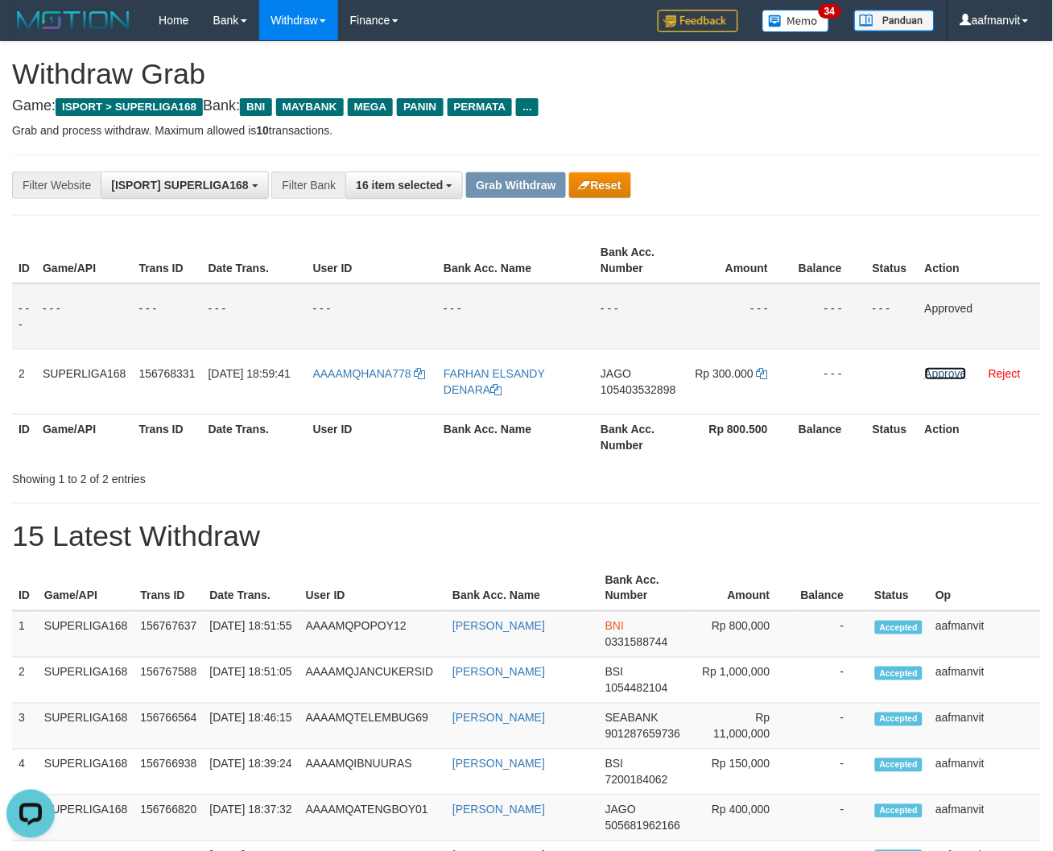
drag, startPoint x: 945, startPoint y: 370, endPoint x: 605, endPoint y: 213, distance: 374.3
click at [945, 370] on link "Approve" at bounding box center [946, 373] width 42 height 13
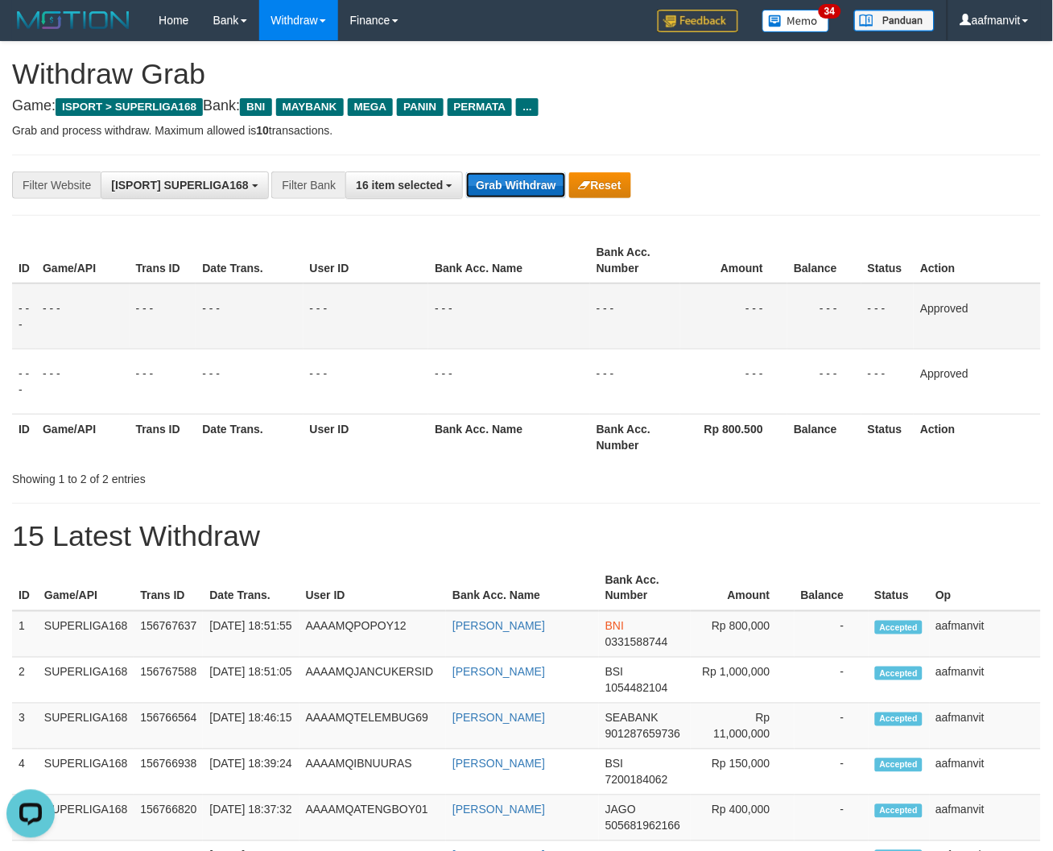
click at [495, 188] on button "Grab Withdraw" at bounding box center [515, 185] width 99 height 26
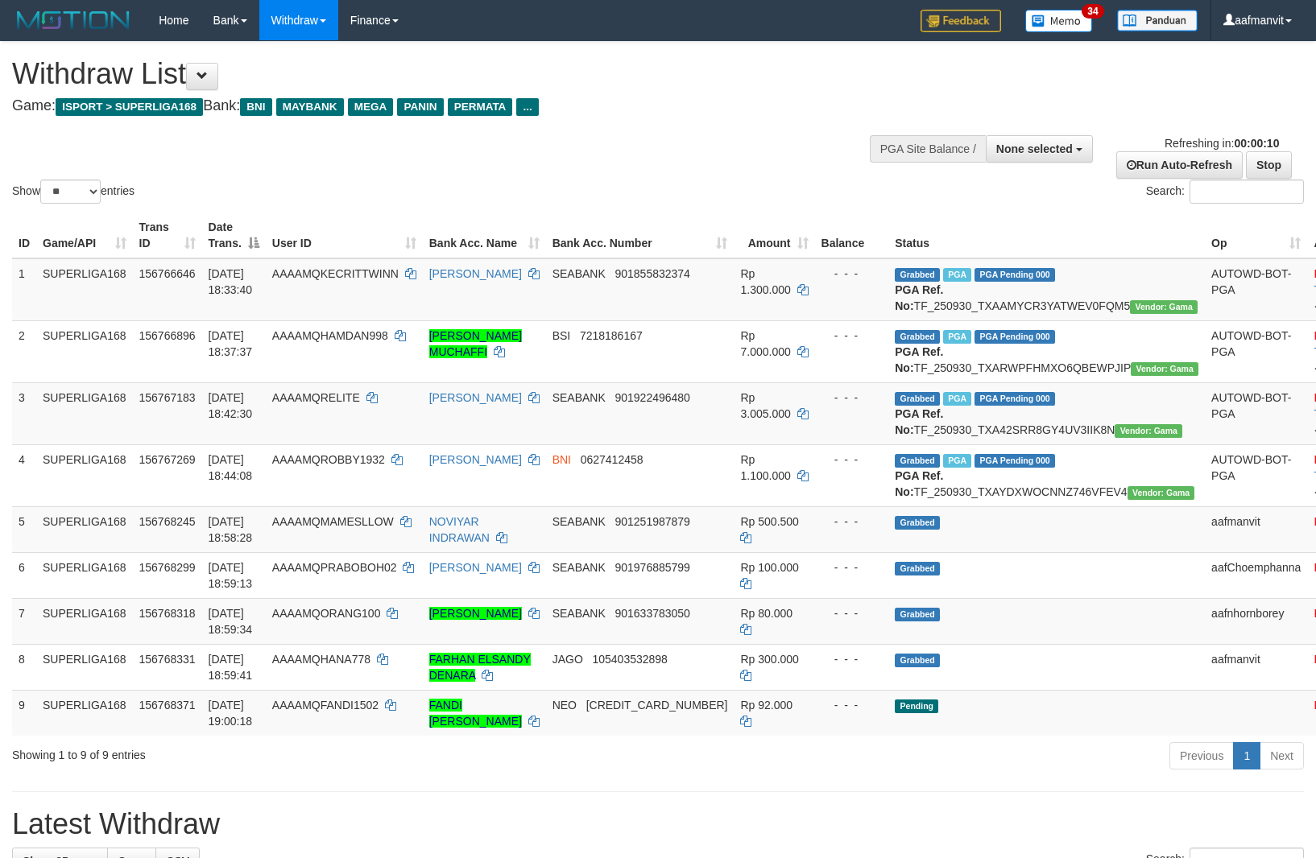
select select
select select "**"
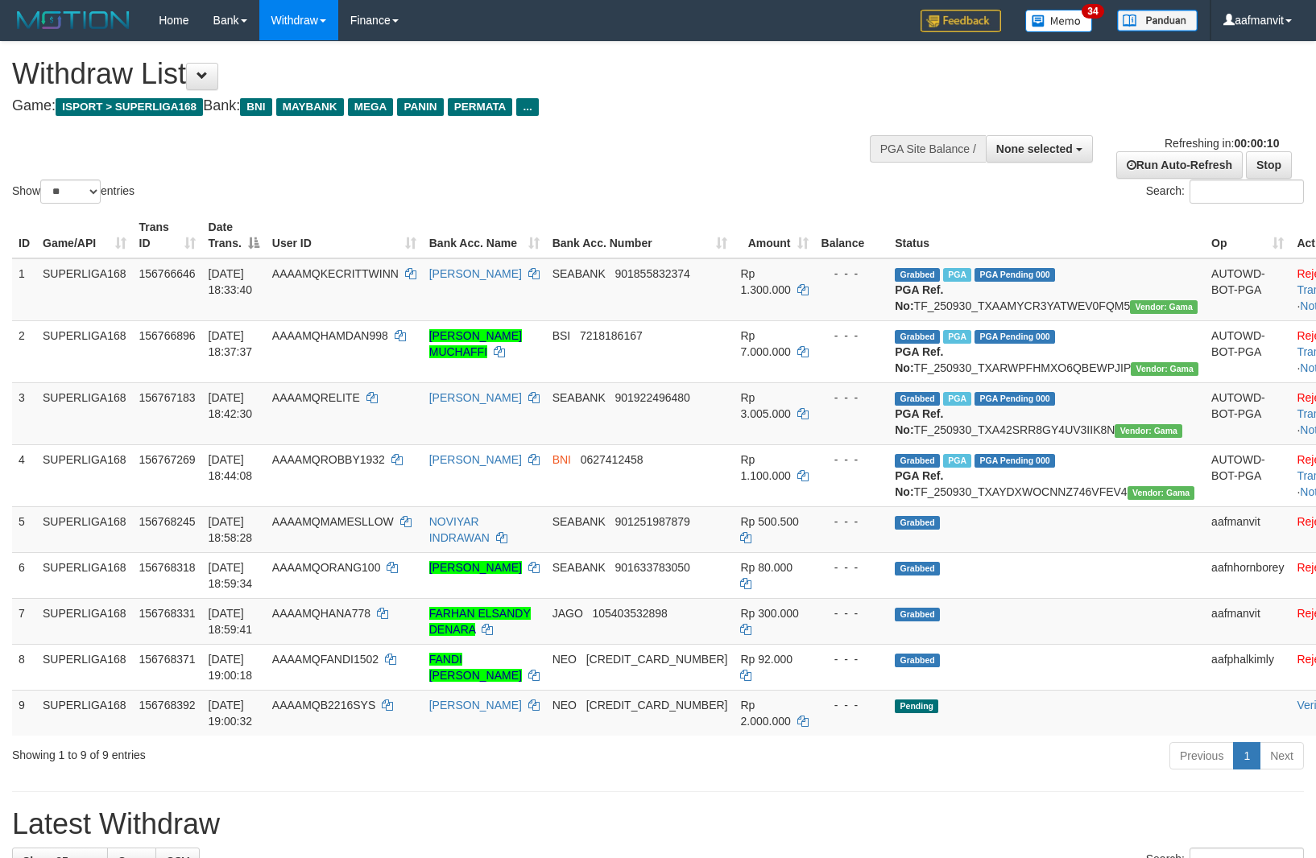
select select
select select "**"
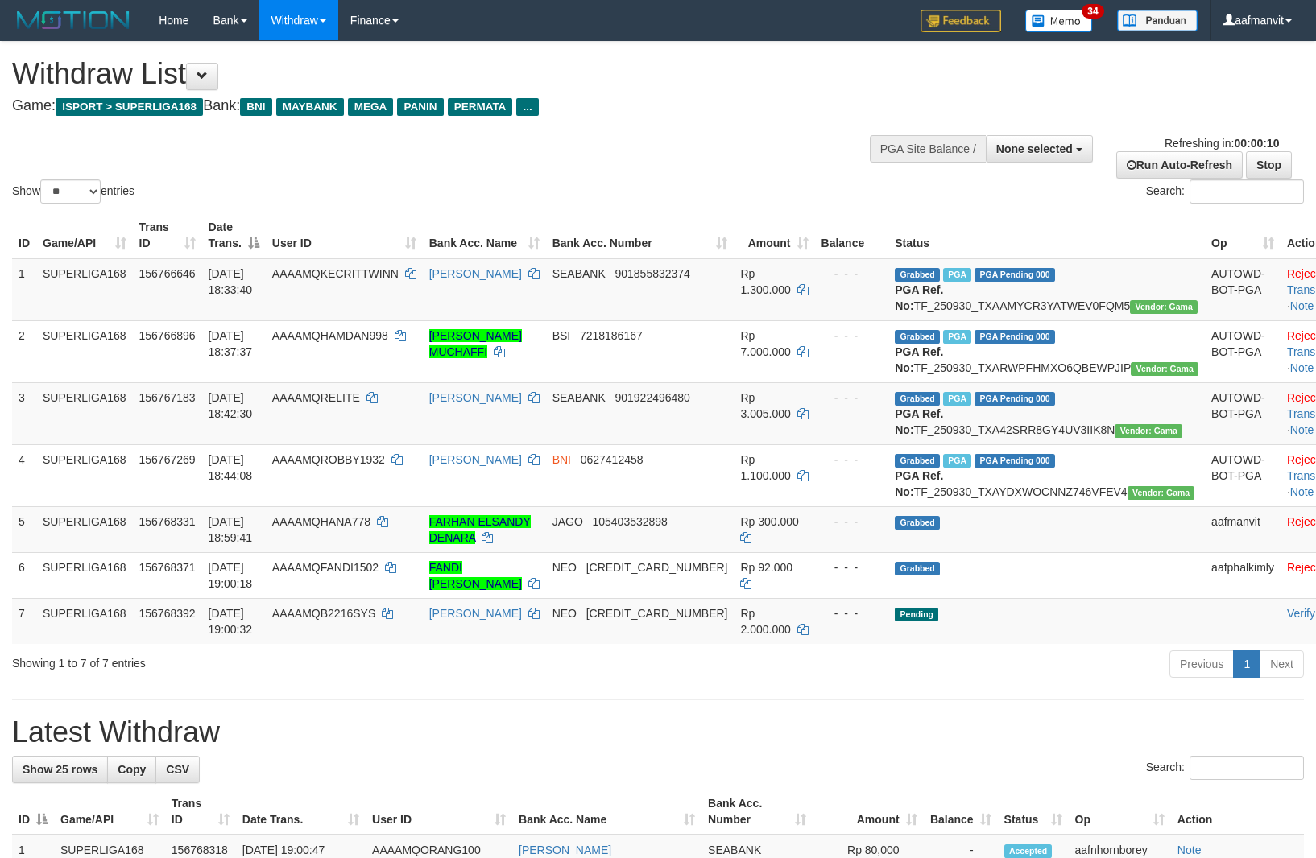
select select
select select "**"
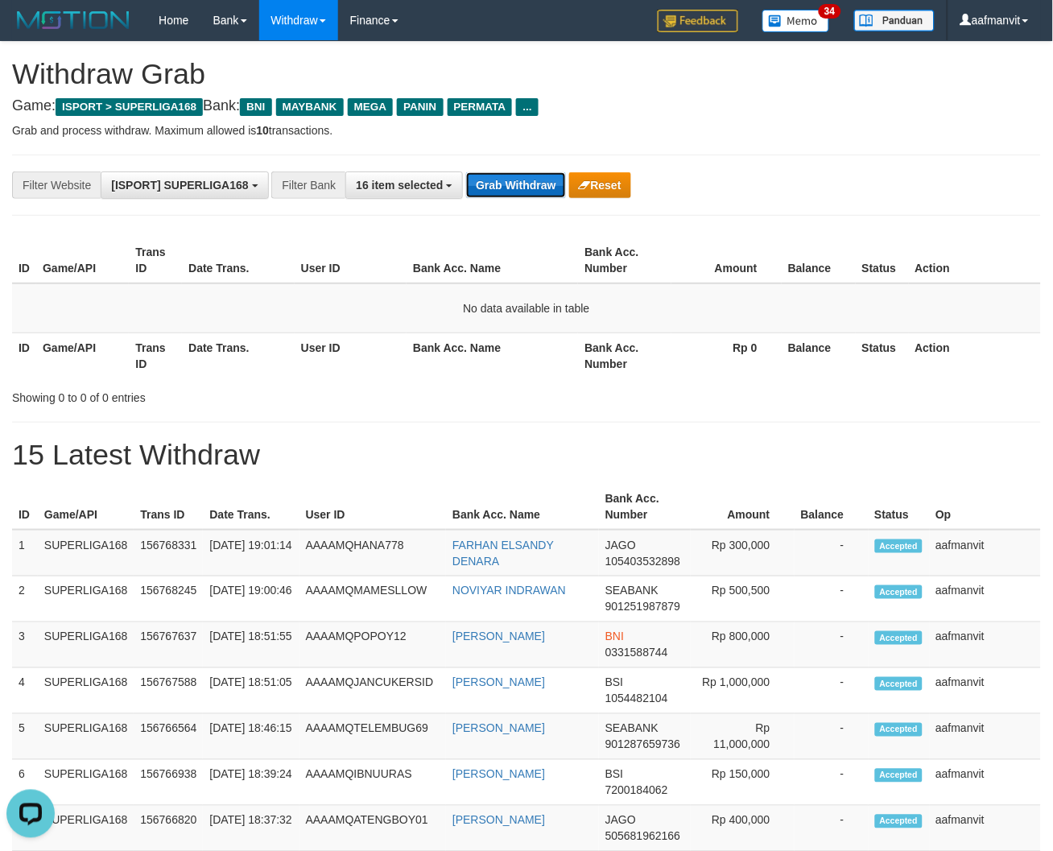
click at [501, 187] on button "Grab Withdraw" at bounding box center [515, 185] width 99 height 26
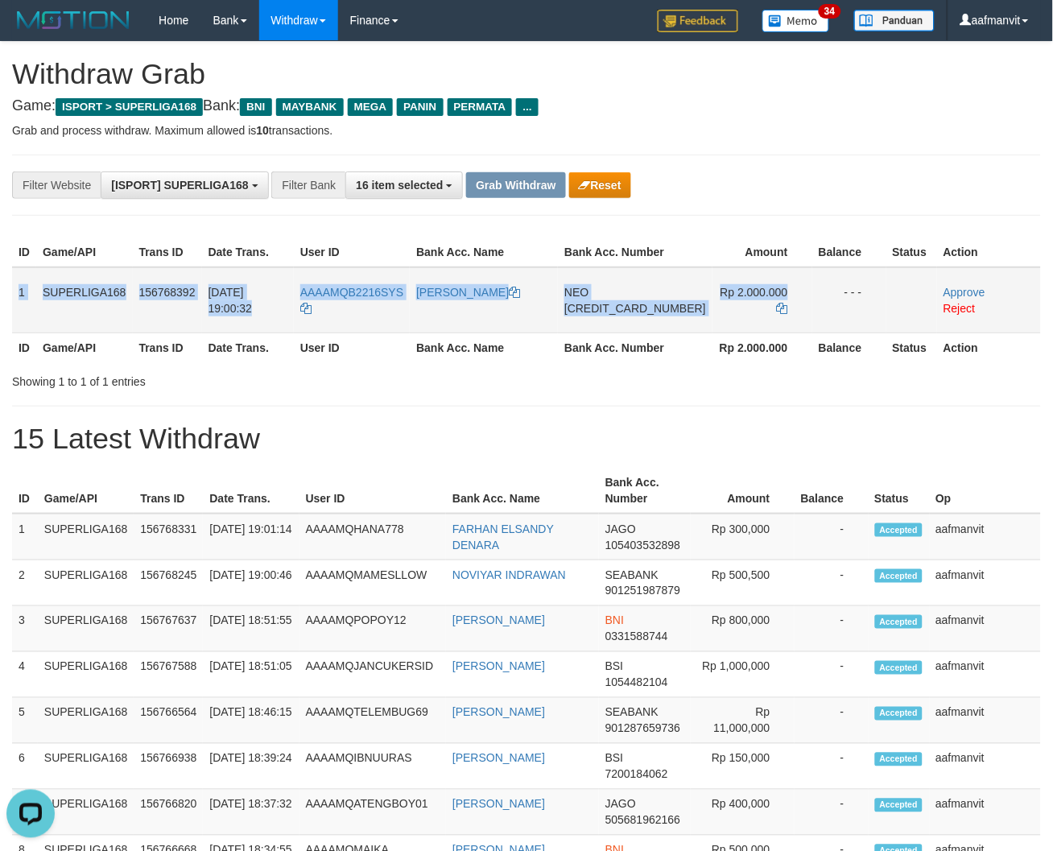
drag, startPoint x: 19, startPoint y: 278, endPoint x: 825, endPoint y: 293, distance: 805.4
click at [824, 294] on tr "1 SUPERLIGA168 156768392 [DATE] 19:00:32 AAAAMQB2216SYS YANTO FRIA FIRMAN NEO […" at bounding box center [526, 300] width 1029 height 66
copy tr "1 SUPERLIGA168 156768392 [DATE] 19:00:32 AAAAMQB2216SYS YANTO FRIA FIRMAN NEO […"
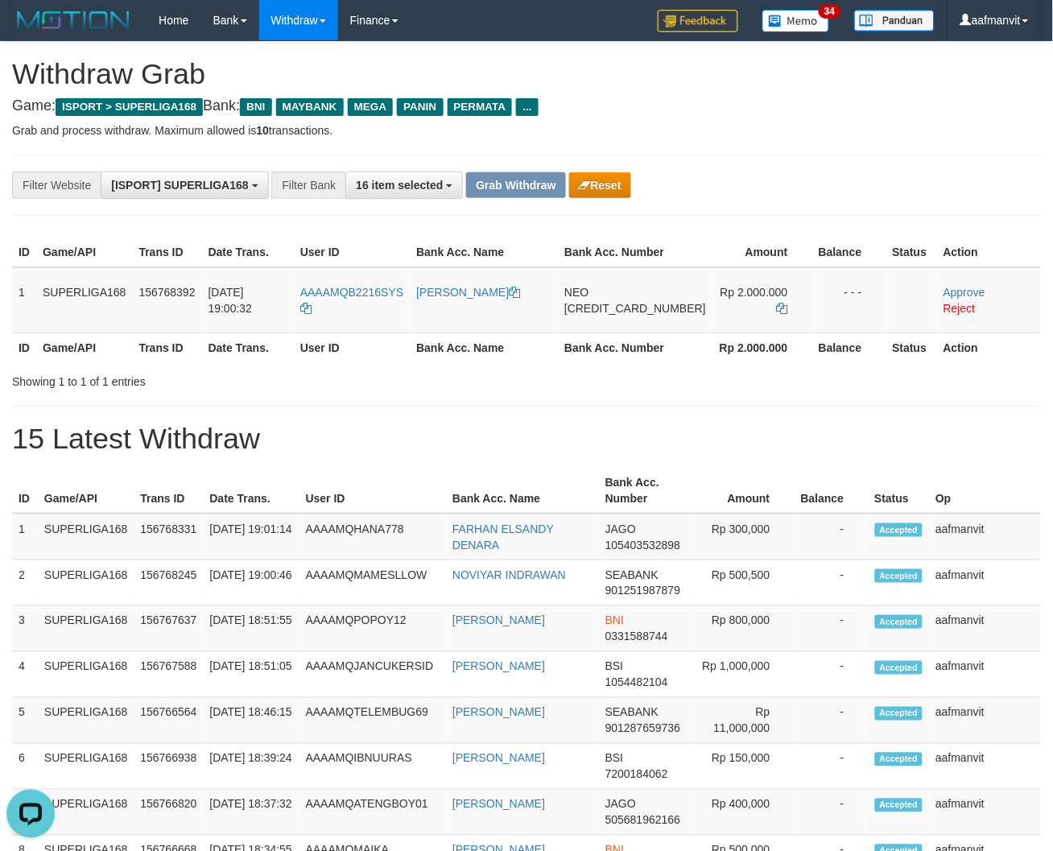
drag, startPoint x: 681, startPoint y: 435, endPoint x: 685, endPoint y: 407, distance: 28.5
click at [681, 435] on h1 "15 Latest Withdraw" at bounding box center [526, 439] width 1029 height 32
click at [647, 304] on span "[CREDIT_CARD_NUMBER]" at bounding box center [635, 308] width 142 height 13
click at [777, 303] on icon at bounding box center [782, 308] width 11 height 11
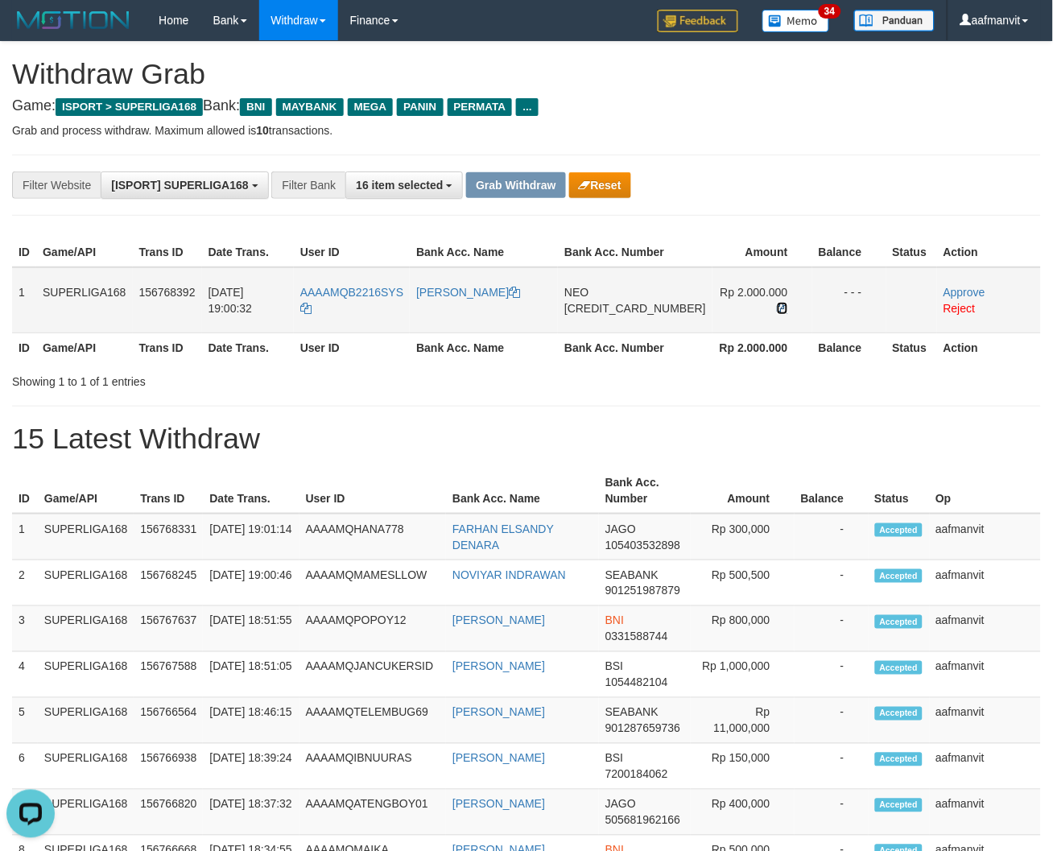
drag, startPoint x: 766, startPoint y: 303, endPoint x: 844, endPoint y: 299, distance: 78.2
click at [773, 303] on td "Rp 2.000.000" at bounding box center [763, 300] width 100 height 66
click at [944, 291] on link "Approve" at bounding box center [965, 292] width 42 height 13
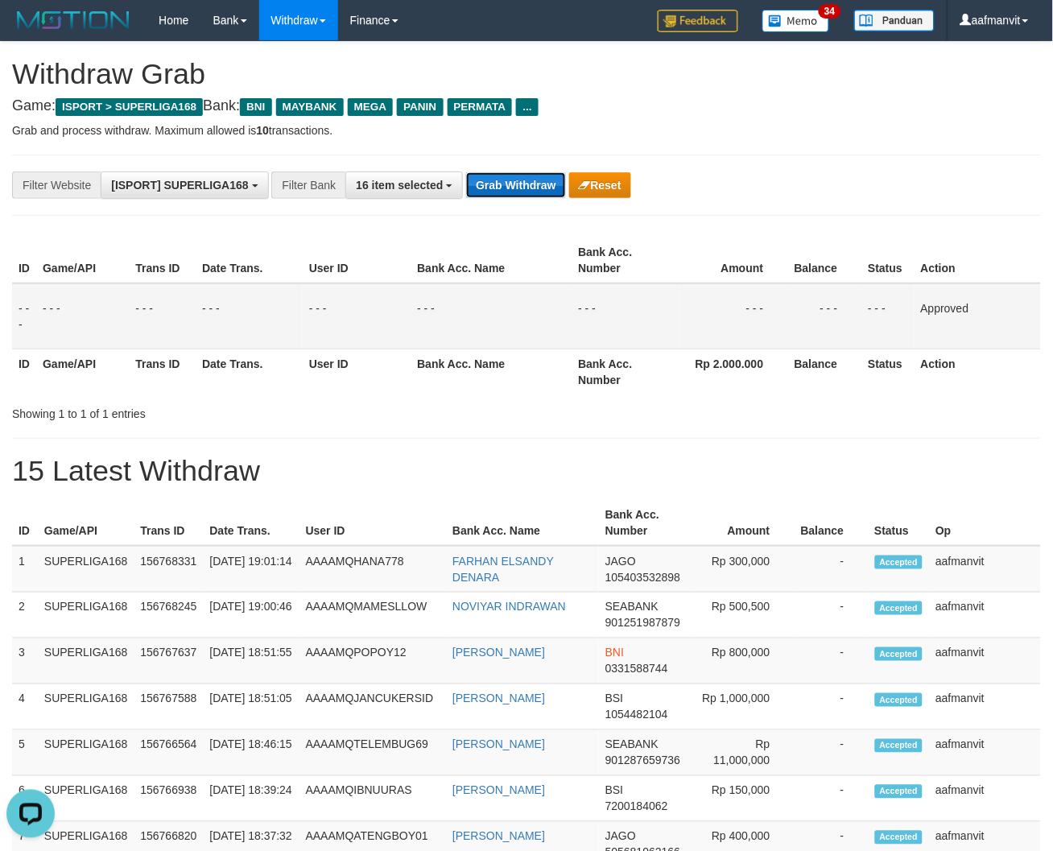
click at [494, 186] on button "Grab Withdraw" at bounding box center [515, 185] width 99 height 26
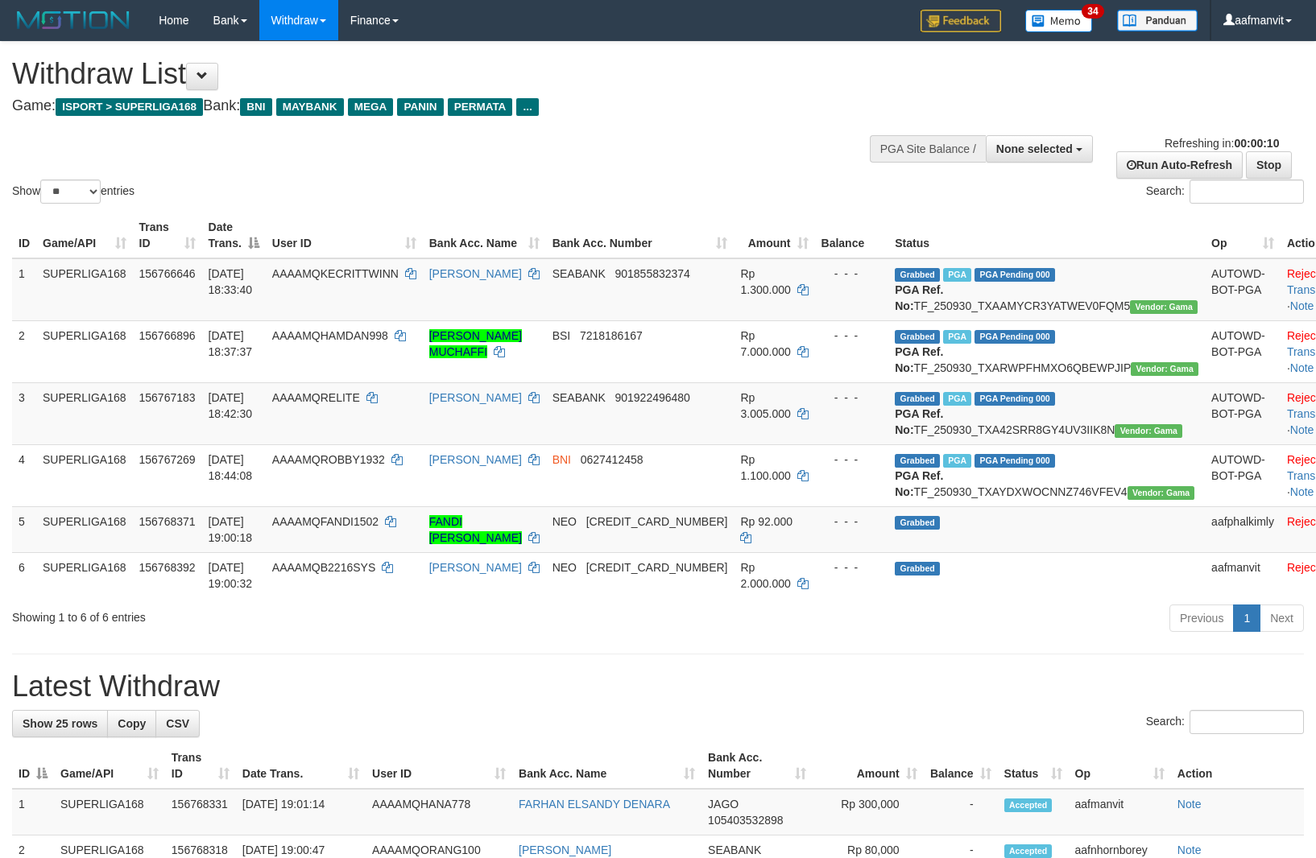
select select
select select "**"
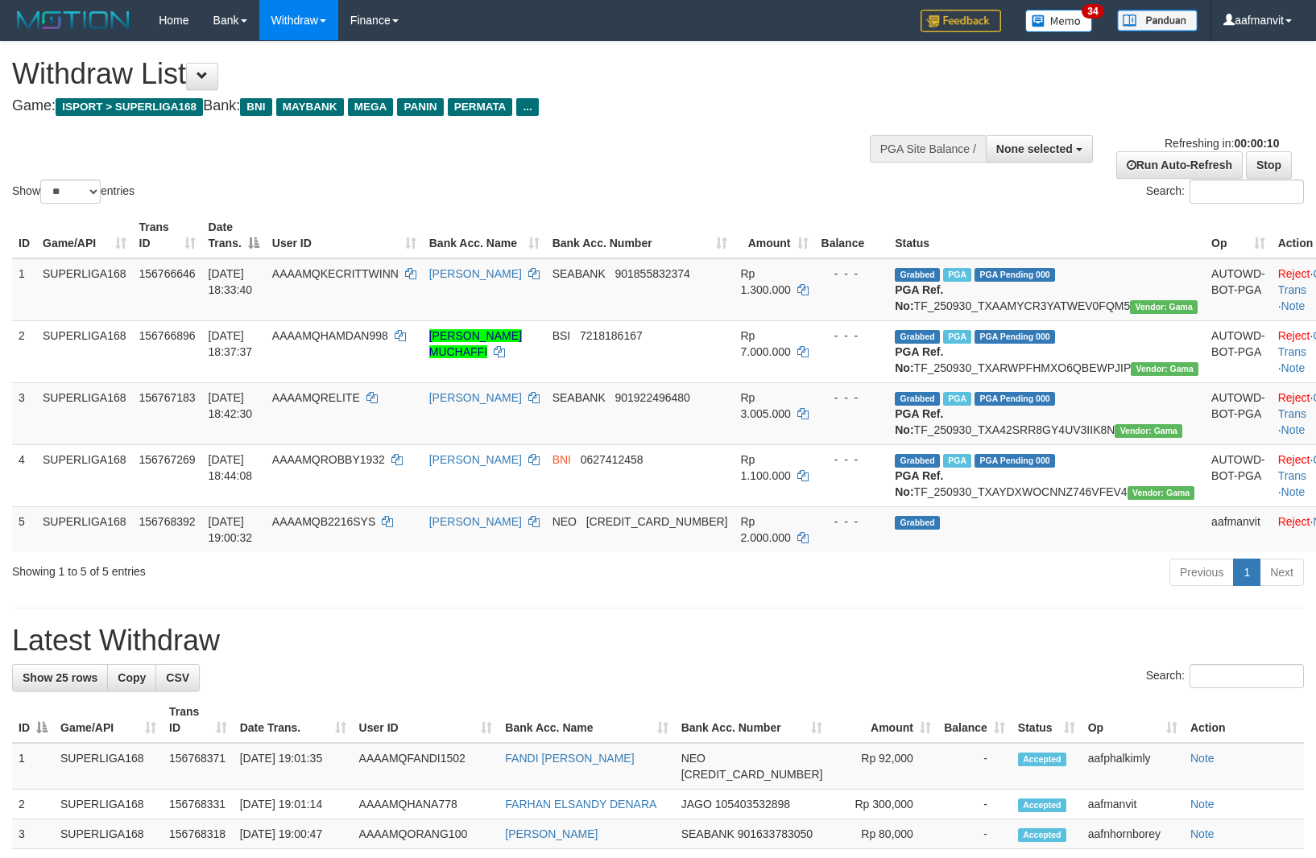
select select
select select "**"
select select
select select "**"
